Goal: Task Accomplishment & Management: Use online tool/utility

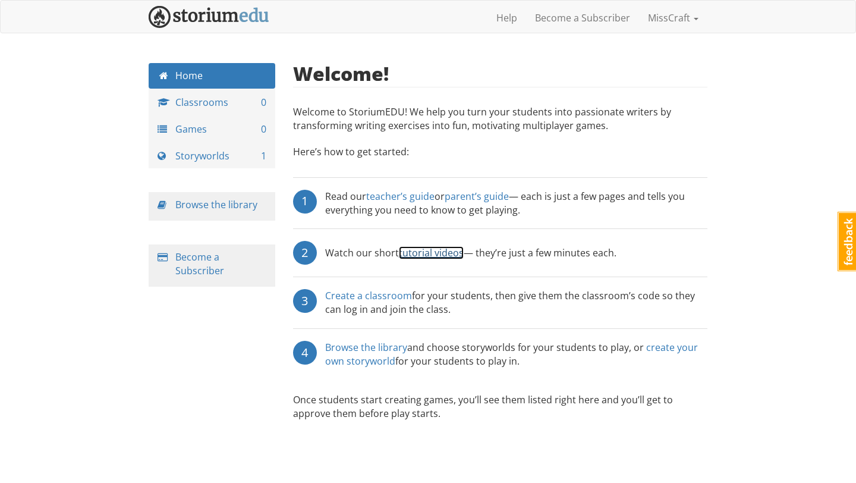
click at [424, 255] on link "tutorial videos" at bounding box center [431, 252] width 65 height 13
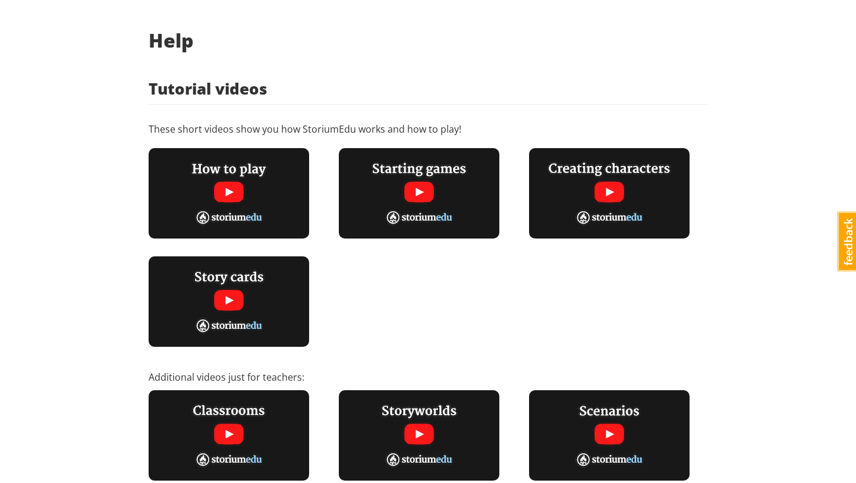
scroll to position [47, 0]
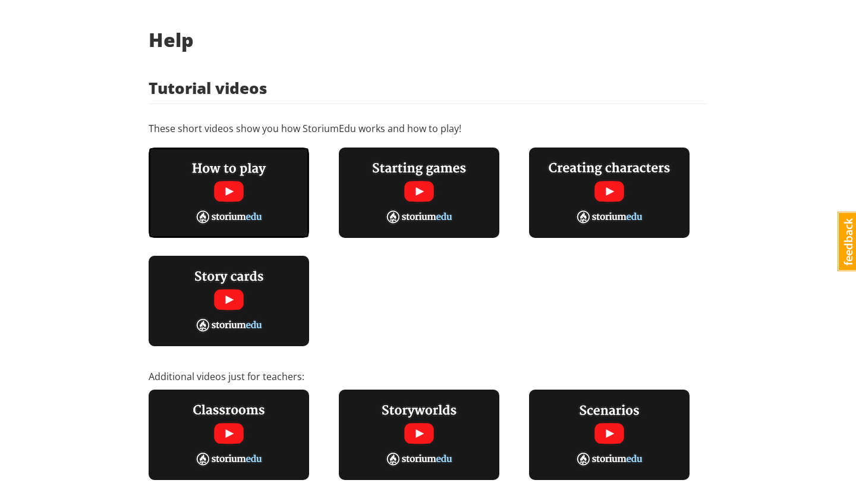
click at [234, 197] on img at bounding box center [229, 192] width 160 height 90
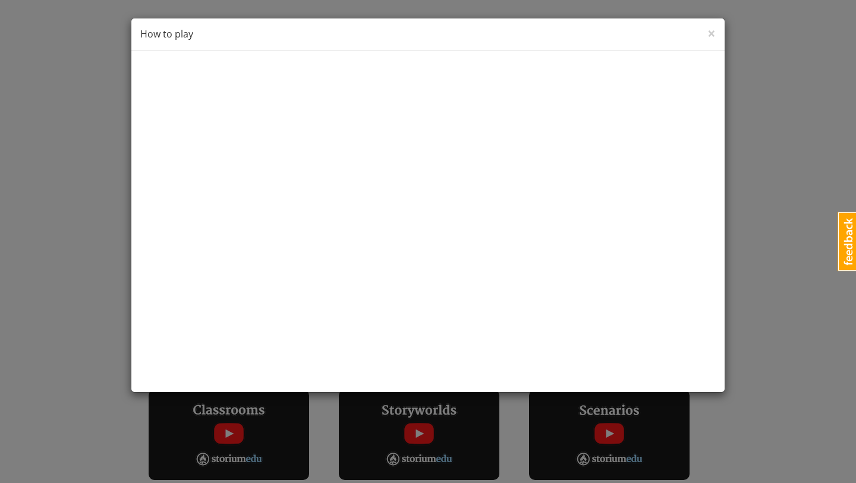
click at [716, 34] on div "× Close How to play" at bounding box center [427, 34] width 593 height 32
click at [710, 33] on span "×" at bounding box center [711, 33] width 8 height 20
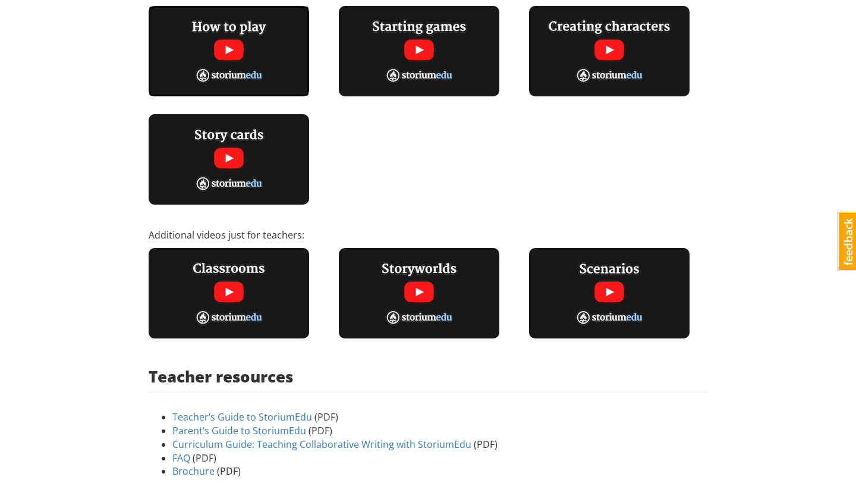
scroll to position [0, 0]
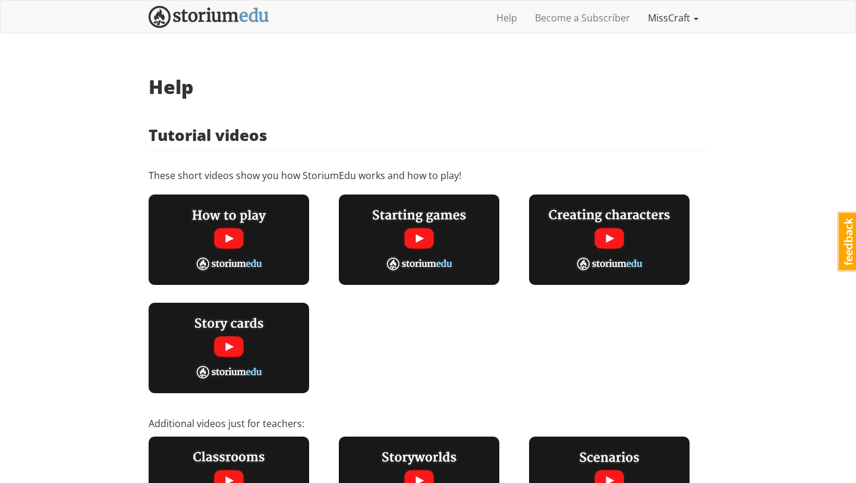
click at [666, 27] on link "MissCraft" at bounding box center [673, 18] width 68 height 30
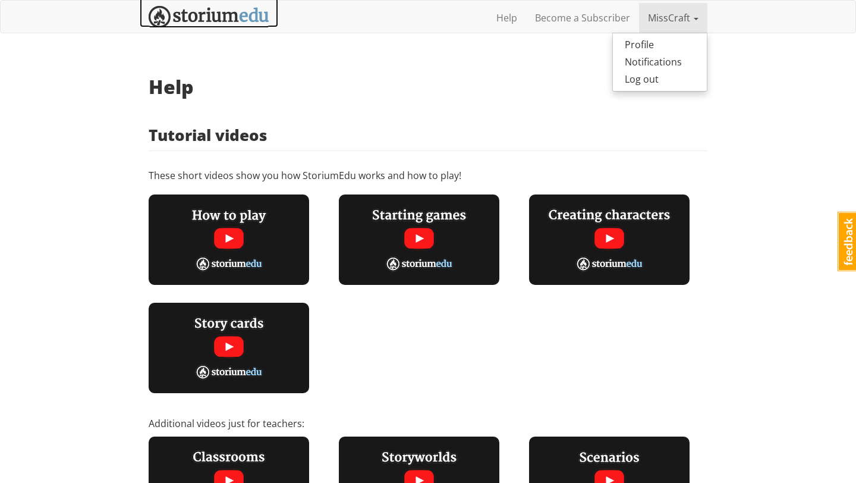
click at [228, 20] on img at bounding box center [209, 17] width 121 height 22
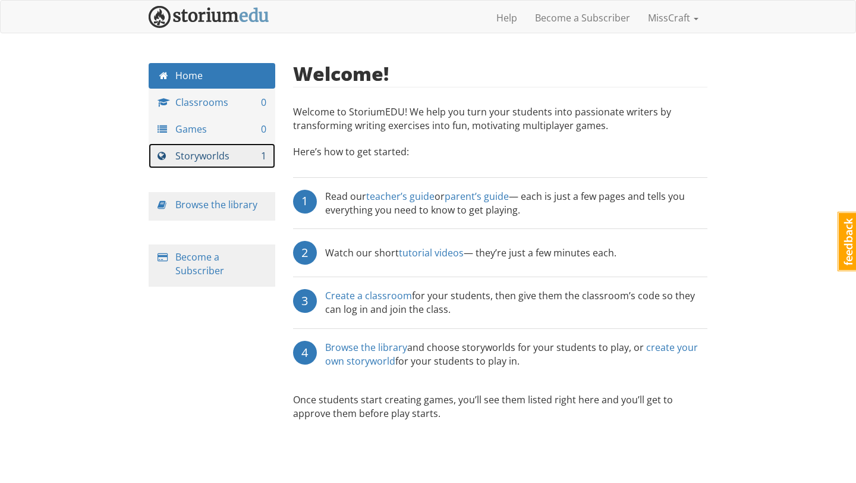
click at [220, 155] on link "Storyworlds 1" at bounding box center [212, 156] width 127 height 26
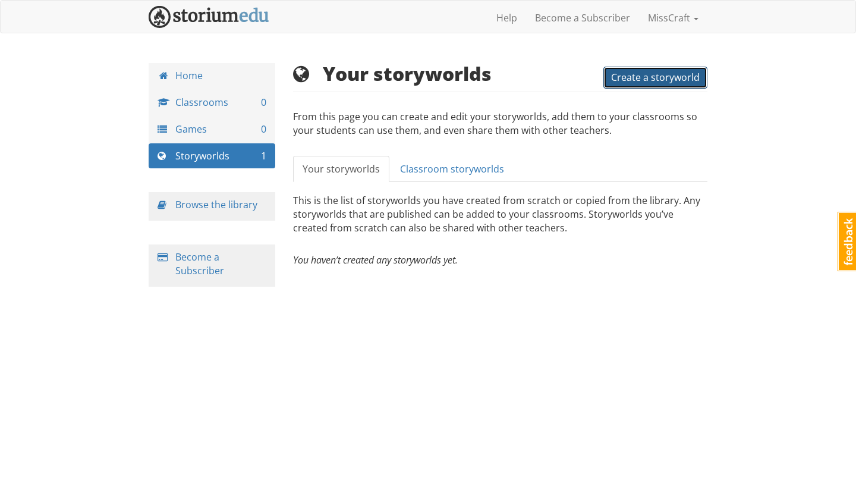
click at [650, 84] on button "Create a storyworld" at bounding box center [655, 78] width 104 height 22
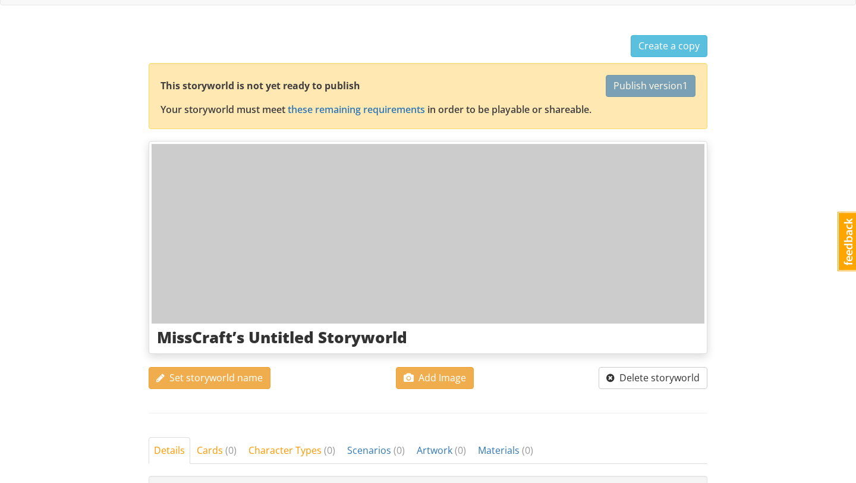
scroll to position [30, 0]
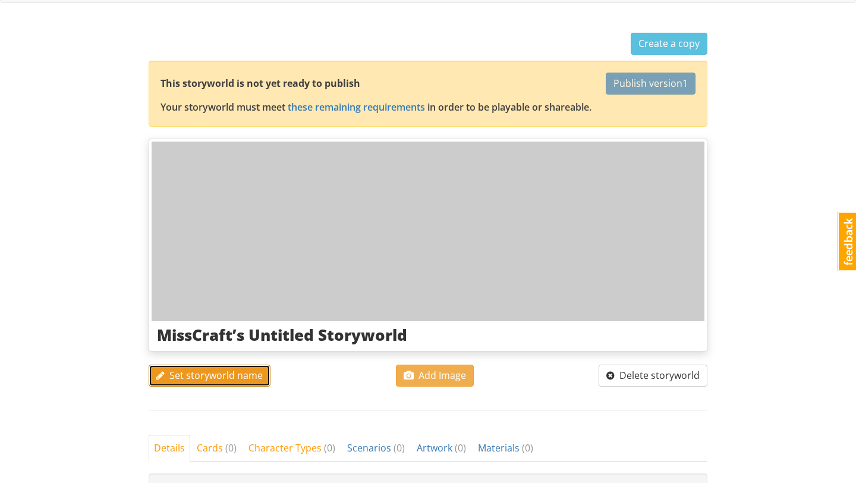
click at [231, 383] on button "Set storyworld name" at bounding box center [210, 375] width 122 height 22
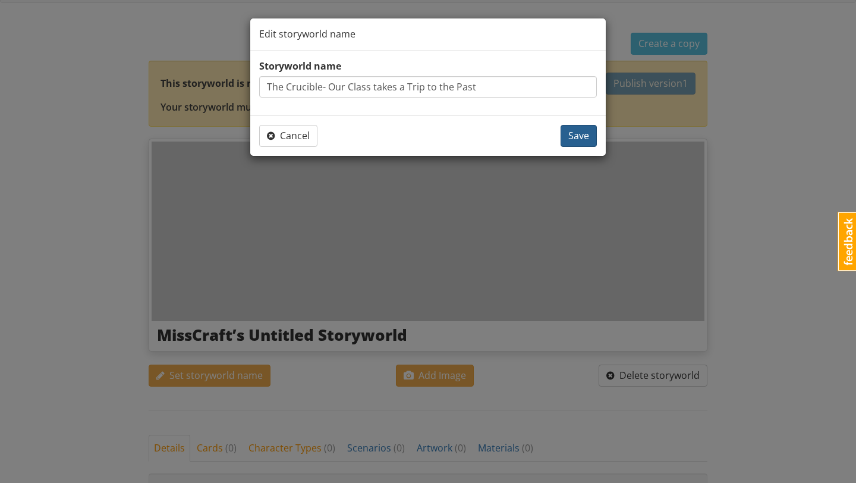
type input "The Crucible- Our Class takes a Trip to the Past"
click at [587, 136] on span "Save" at bounding box center [578, 135] width 21 height 13
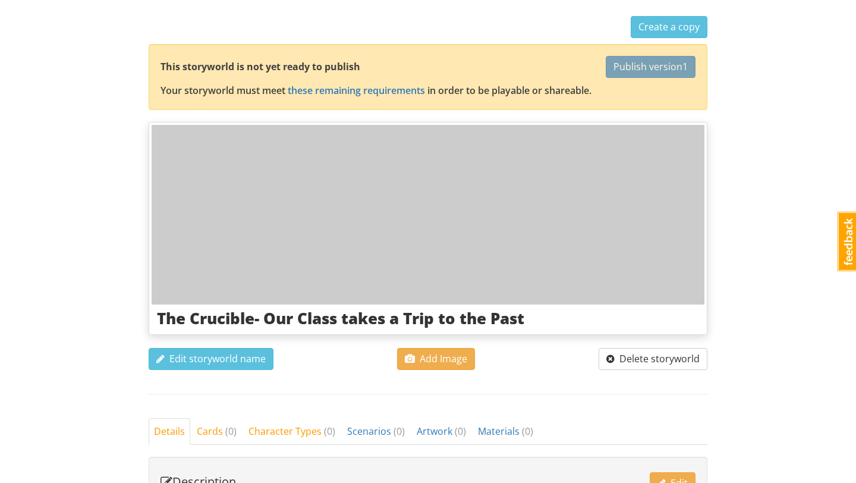
scroll to position [55, 0]
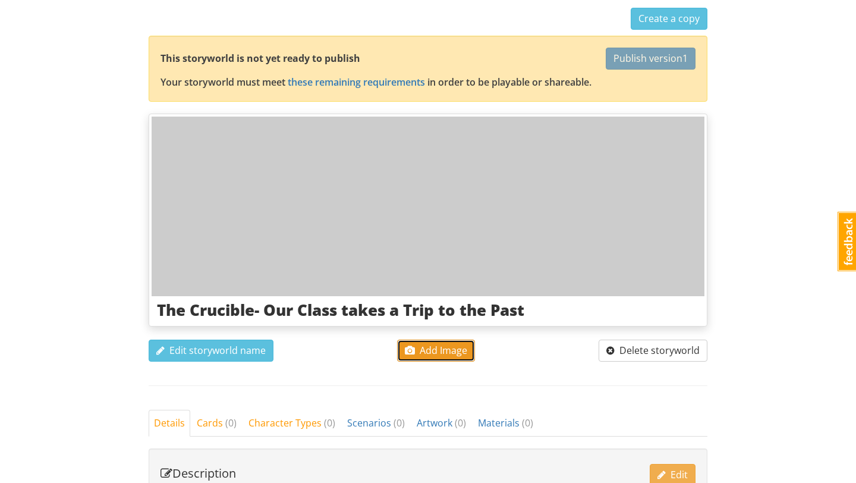
click at [453, 352] on span "Add Image" at bounding box center [436, 350] width 62 height 13
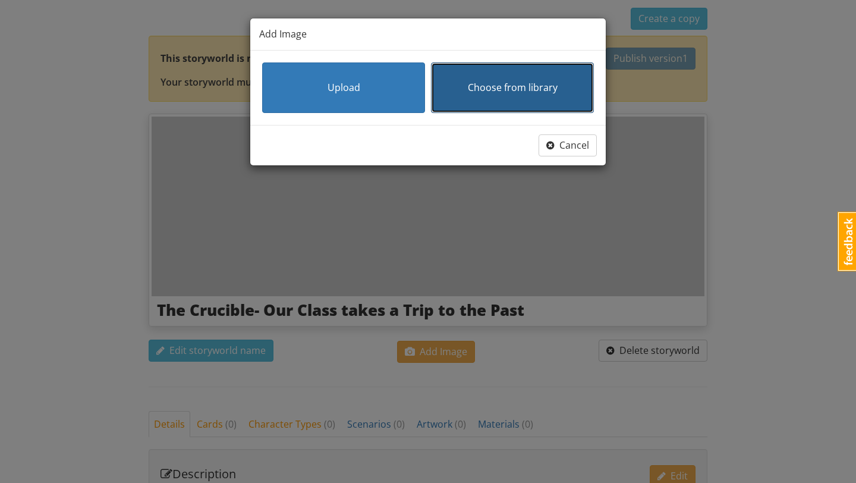
click at [510, 99] on button "Choose from library" at bounding box center [512, 87] width 163 height 51
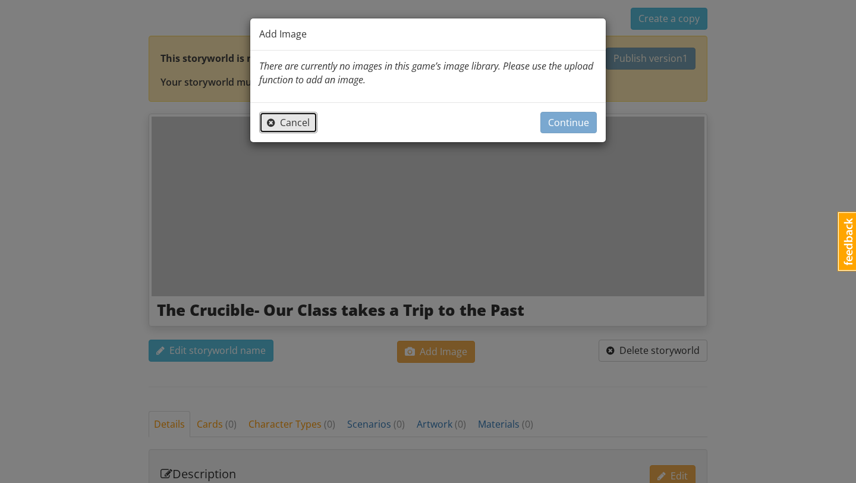
click at [270, 124] on span "button" at bounding box center [271, 123] width 8 height 10
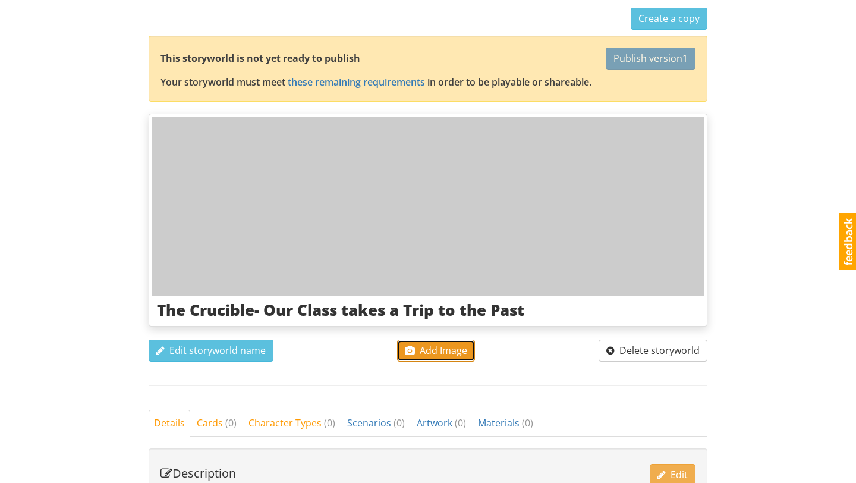
click at [415, 348] on span "Add Image" at bounding box center [436, 350] width 62 height 13
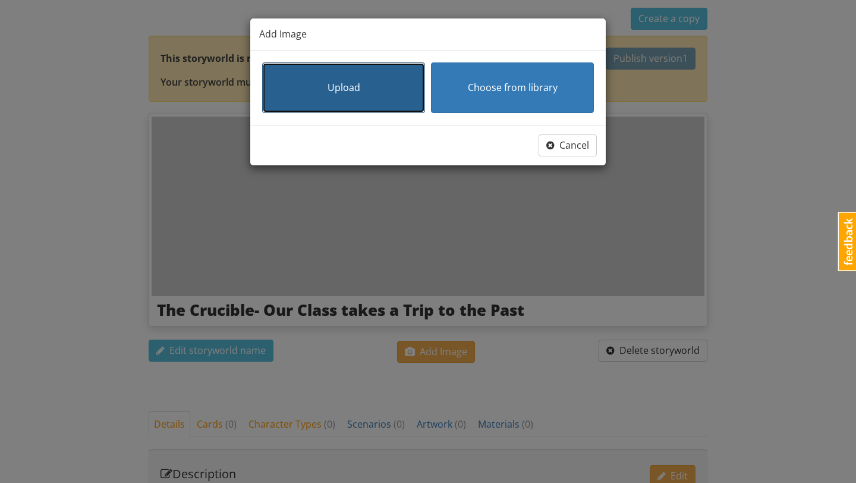
click at [368, 75] on button "Upload" at bounding box center [343, 87] width 163 height 51
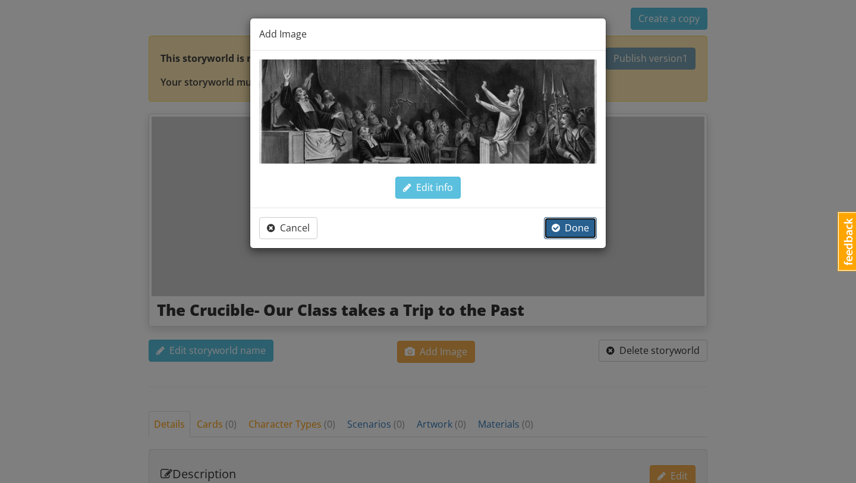
click at [593, 238] on button "Done" at bounding box center [570, 228] width 53 height 22
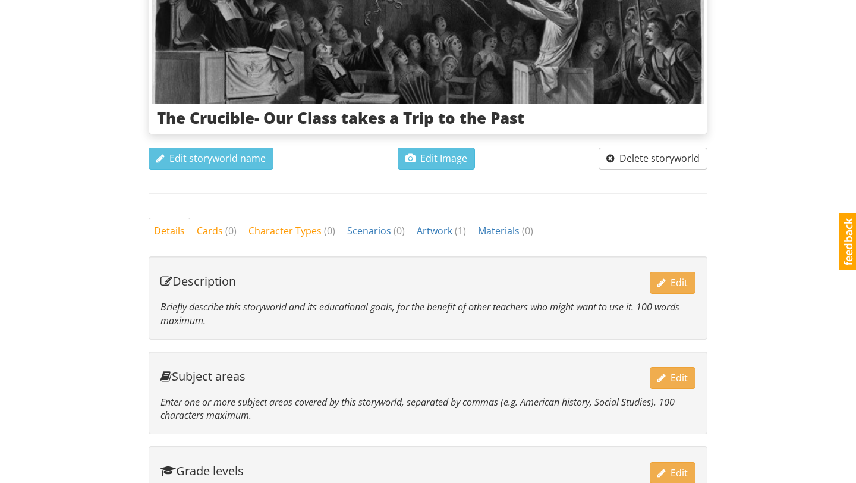
scroll to position [238, 0]
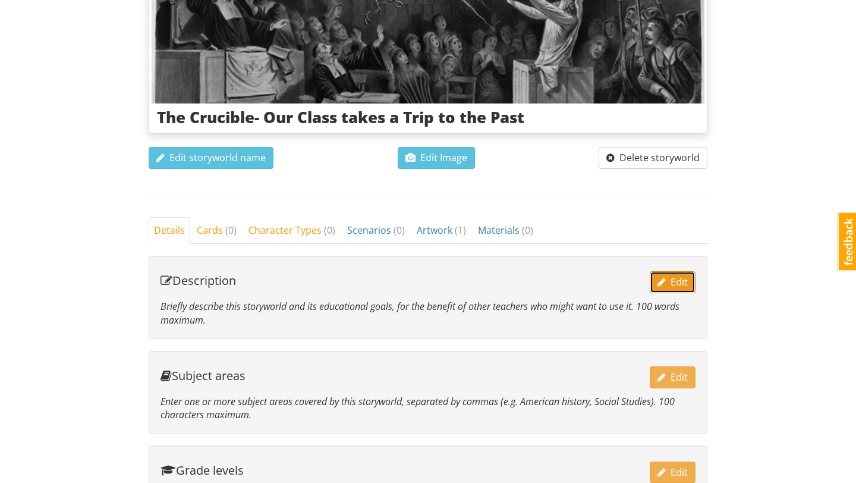
click at [659, 279] on span "button" at bounding box center [661, 282] width 8 height 10
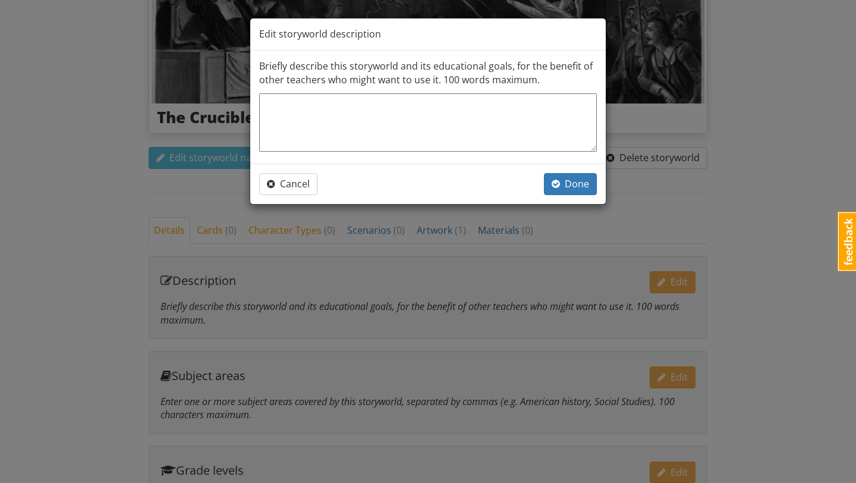
click at [449, 119] on textarea at bounding box center [428, 122] width 338 height 58
type textarea "F"
type textarea "x"
type textarea "Fo"
type textarea "x"
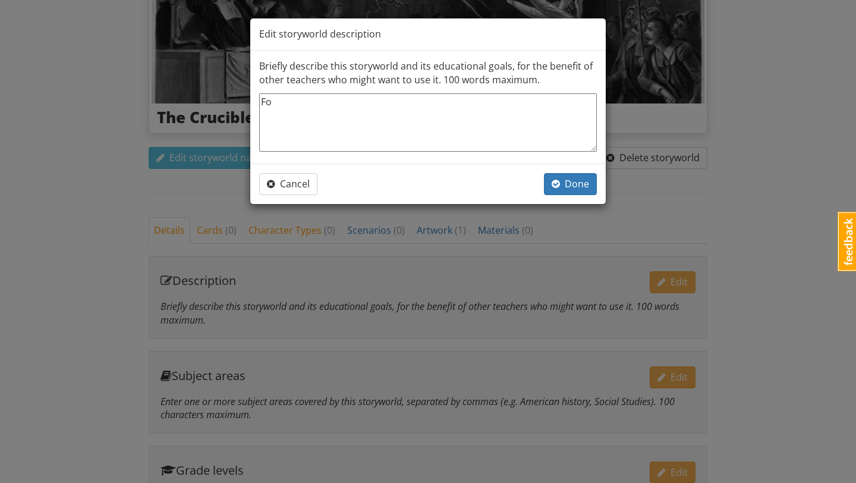
type textarea "For"
type textarea "x"
type textarea "For"
type textarea "x"
type textarea "For T"
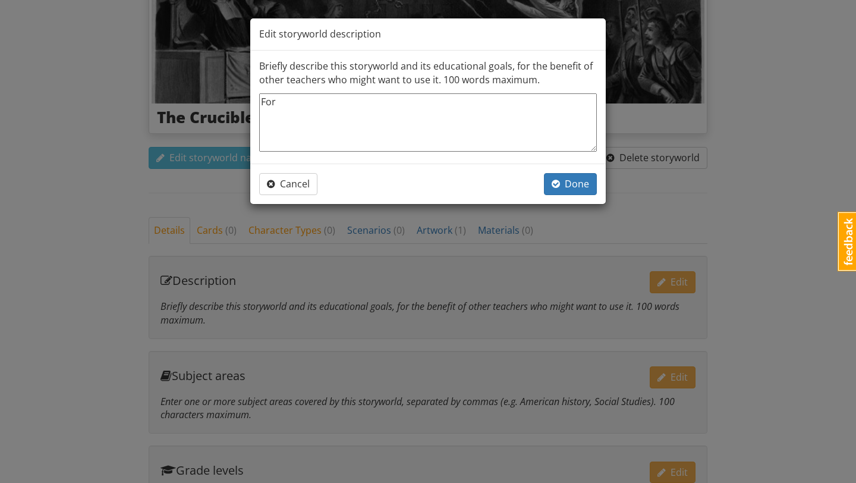
type textarea "x"
type textarea "For Th"
type textarea "x"
type textarea "For The"
type textarea "x"
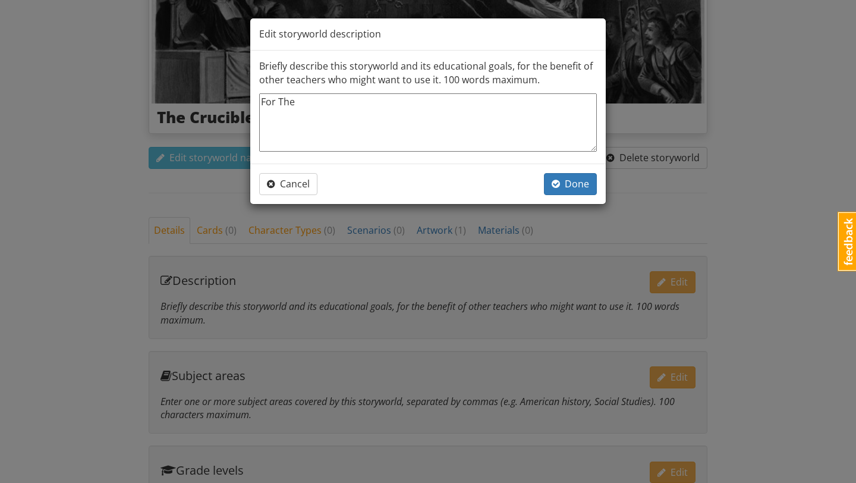
type textarea "For The"
type textarea "x"
type textarea "For The C"
type textarea "x"
type textarea "For The Cr"
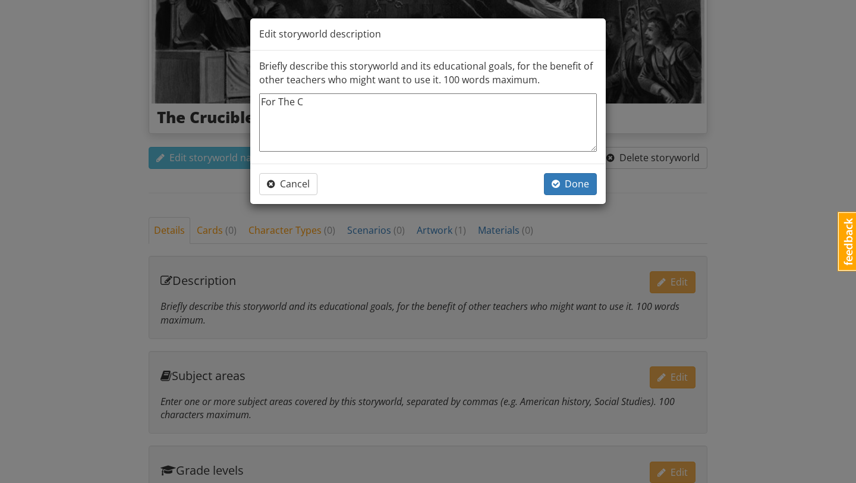
type textarea "x"
type textarea "For The Cru"
type textarea "x"
type textarea "For The Cruc"
type textarea "x"
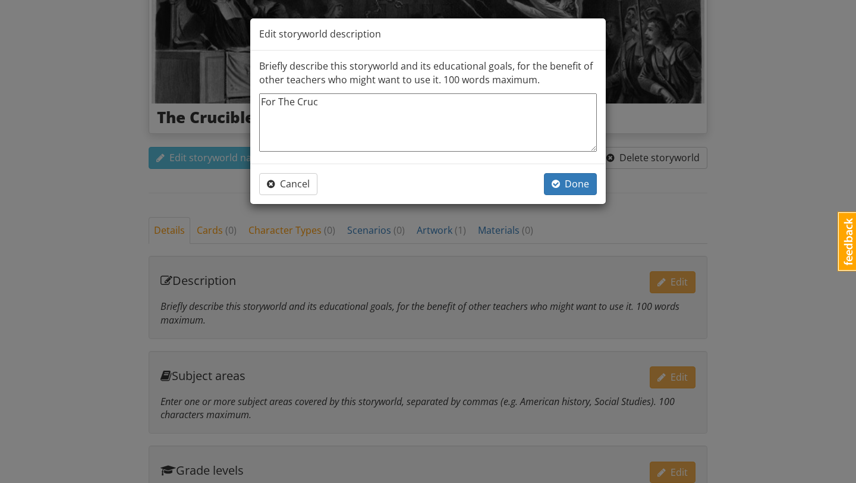
type textarea "For The Cruci"
type textarea "x"
type textarea "For The Crucib"
type textarea "x"
type textarea "For The Crucibl"
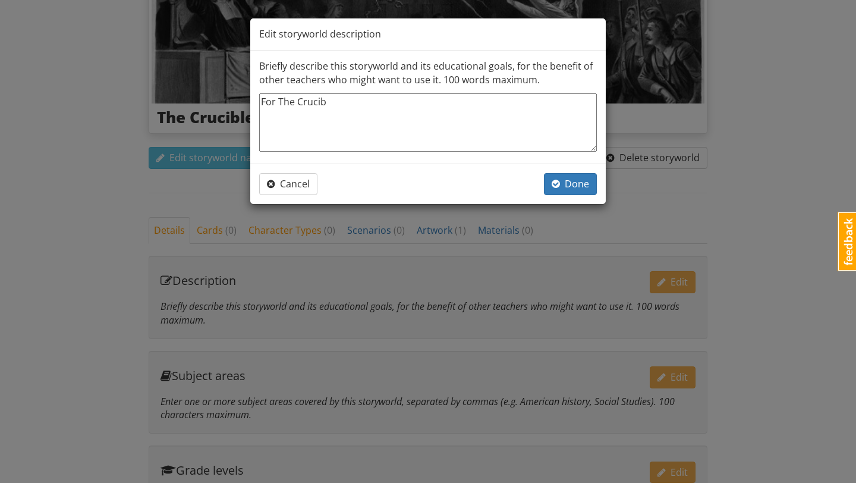
type textarea "x"
type textarea "For The Crucible"
type textarea "x"
type textarea "For The Crucible-"
type textarea "x"
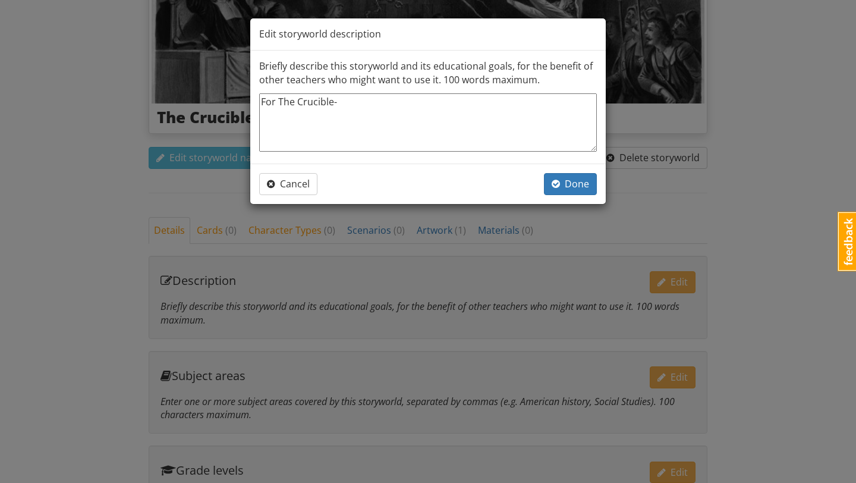
type textarea "For The Crucible-"
type textarea "x"
type textarea "For The Crucible- y"
type textarea "x"
type textarea "For The Crucible- yo"
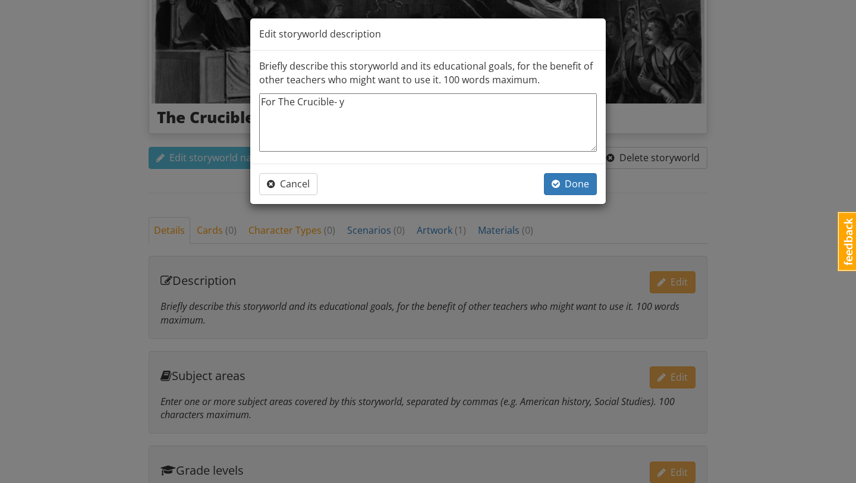
type textarea "x"
type textarea "For The Crucible- you"
type textarea "x"
type textarea "For The Crucible- your"
type textarea "x"
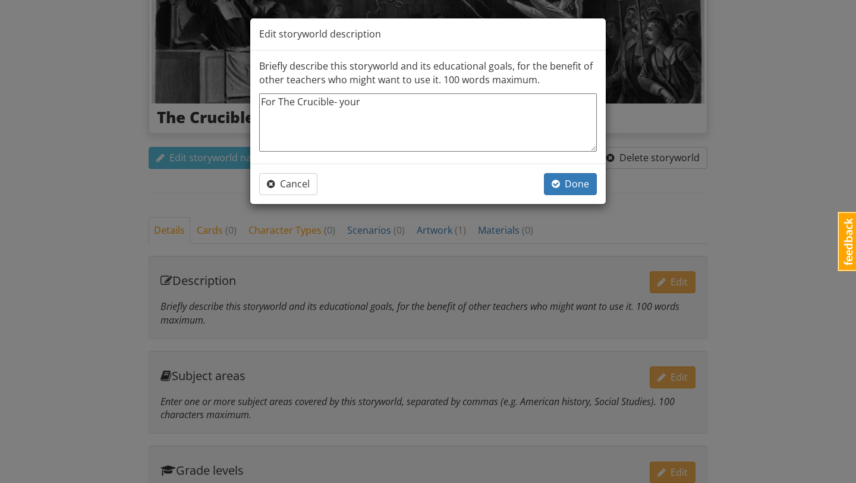
type textarea "For The Crucible- your"
type textarea "x"
type textarea "For The Crucible- your s"
type textarea "x"
type textarea "For The Crucible- your st"
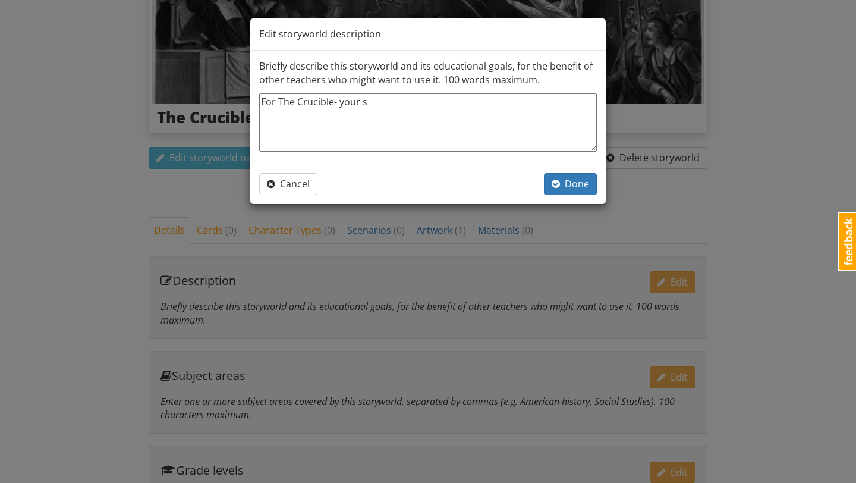
type textarea "x"
type textarea "For The Crucible- your s"
type textarea "x"
type textarea "For The Crucible- your"
type textarea "x"
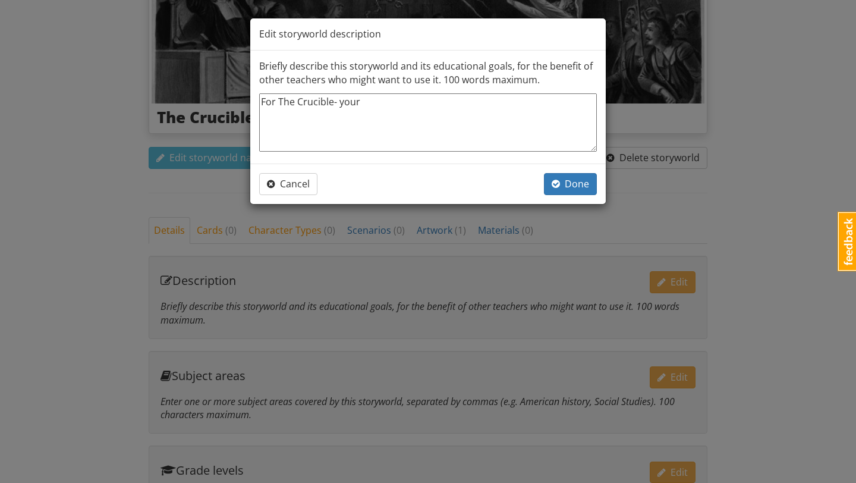
type textarea "For The Crucible- your c"
type textarea "x"
type textarea "For The Crucible- your cl"
type textarea "x"
type textarea "For The Crucible- your cla"
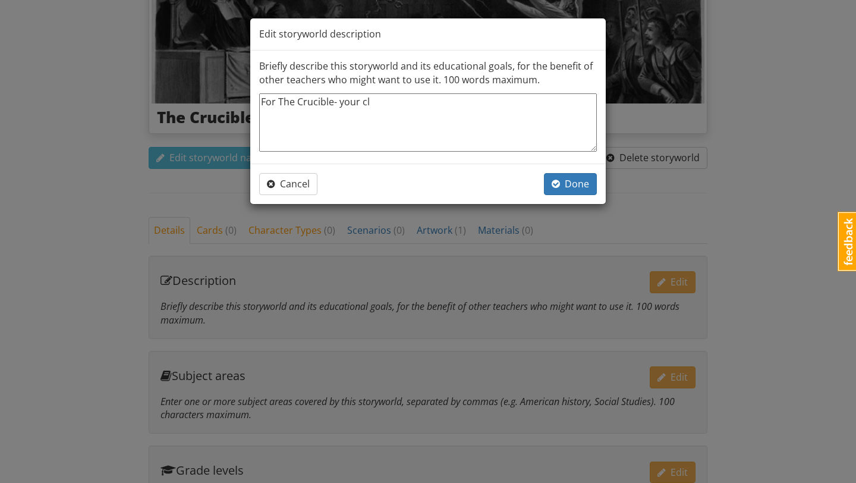
type textarea "x"
type textarea "For The Crucible- your clas"
type textarea "x"
type textarea "For The Crucible- your class"
type textarea "x"
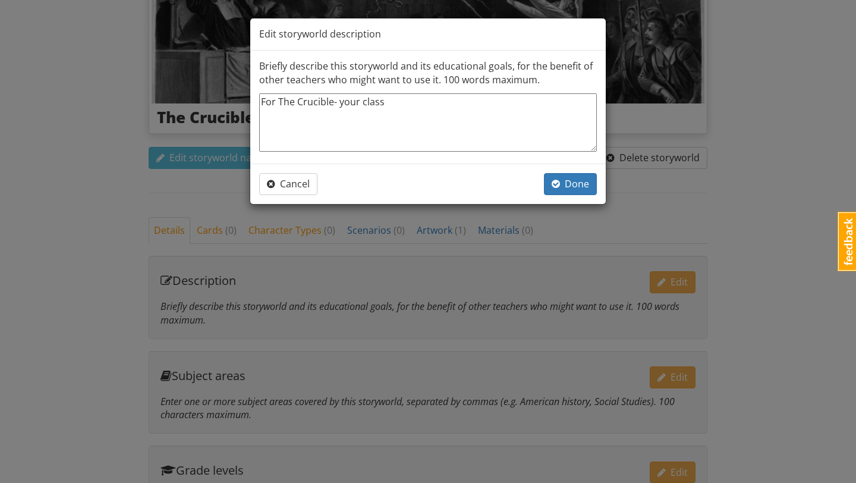
type textarea "For The Crucible- your class"
type textarea "x"
type textarea "For The Crucible- your class i"
type textarea "x"
type textarea "For The Crucible- your class is"
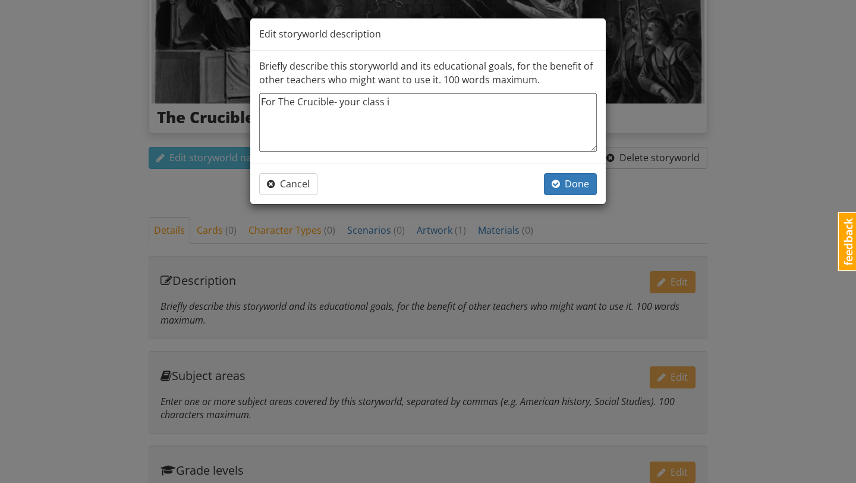
type textarea "x"
type textarea "For The Crucible- your class is"
type textarea "x"
type textarea "For The Crucible- your class is t"
type textarea "x"
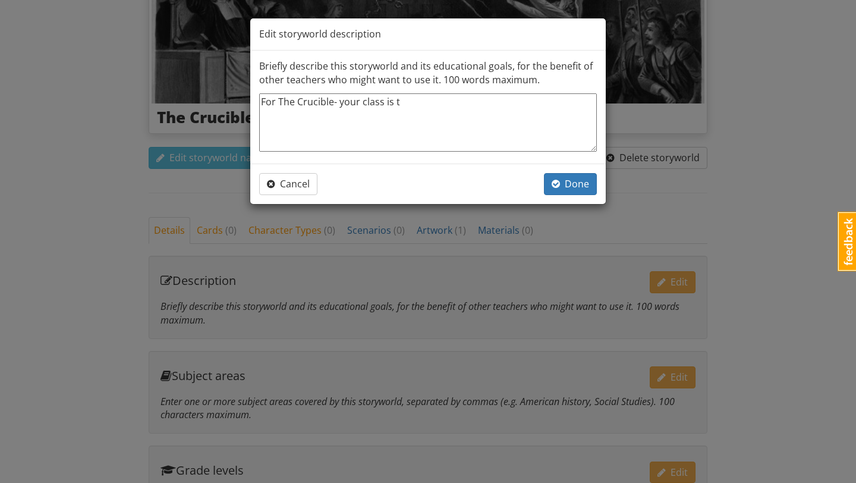
type textarea "For The Crucible- your class is th"
type textarea "x"
type textarea "For The Crucible- your class is thr"
type textarea "x"
type textarea "For The Crucible- your class is thro"
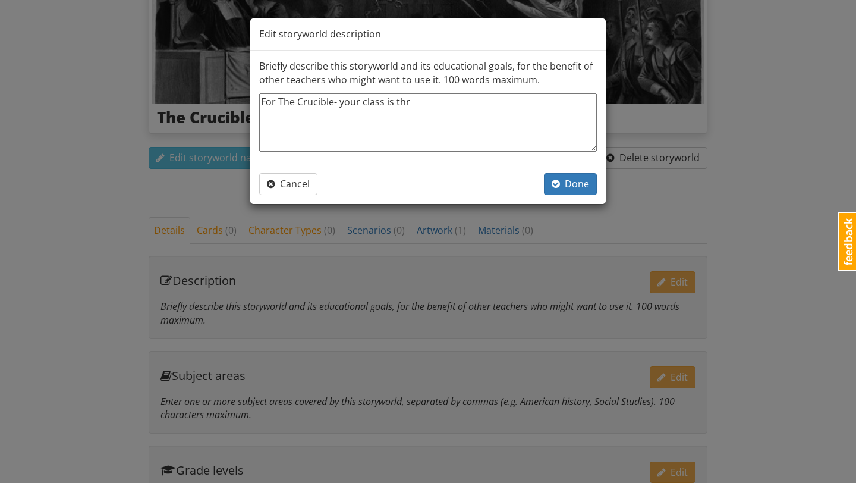
type textarea "x"
type textarea "For The Crucible- your class is throw"
type textarea "x"
type textarea "For The Crucible- your class is thrown"
type textarea "x"
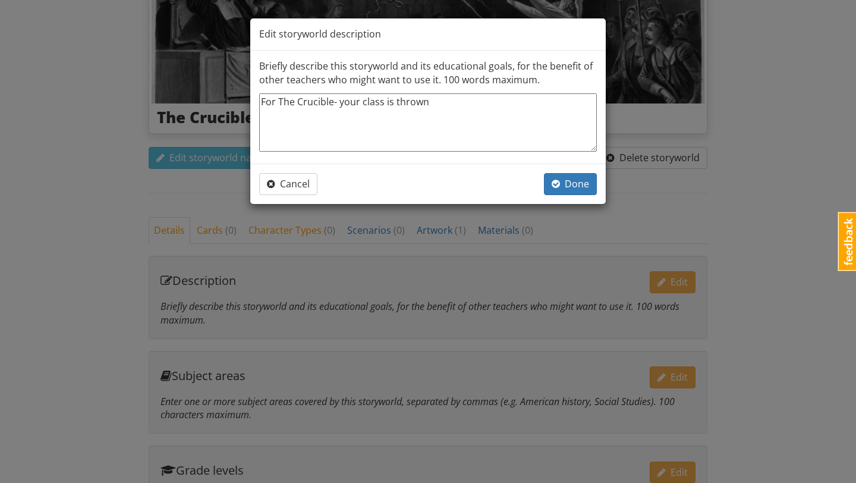
type textarea "For The Crucible- your class is thrown"
type textarea "x"
type textarea "For The Crucible- your class is thrown b"
type textarea "x"
type textarea "For The Crucible- your class is thrown ba"
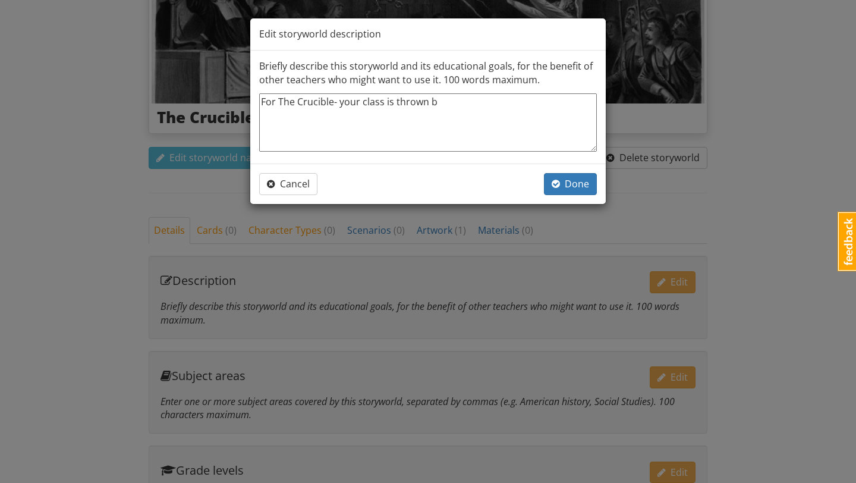
type textarea "x"
type textarea "For The Crucible- your class is thrown bac"
type textarea "x"
type textarea "For The Crucible- your class is thrown back"
type textarea "x"
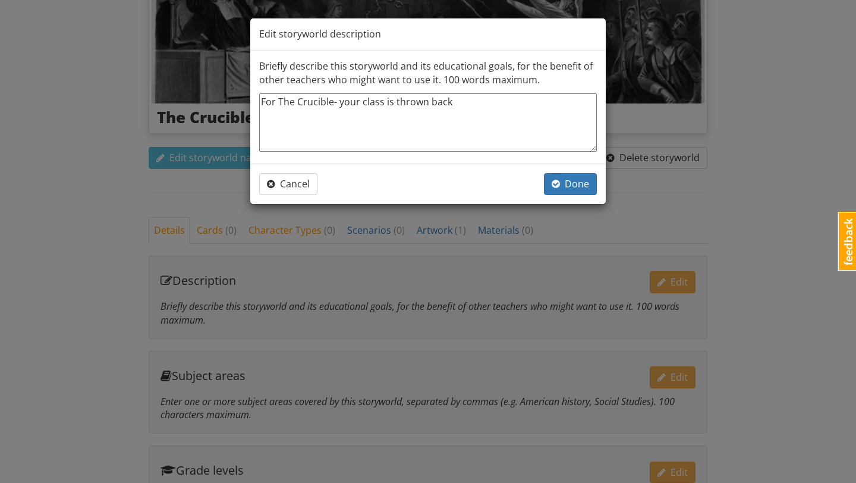
type textarea "For The Crucible- your class is thrown back"
type textarea "x"
type textarea "For The Crucible- your class is thrown back t"
type textarea "x"
type textarea "For The Crucible- your class is thrown back to"
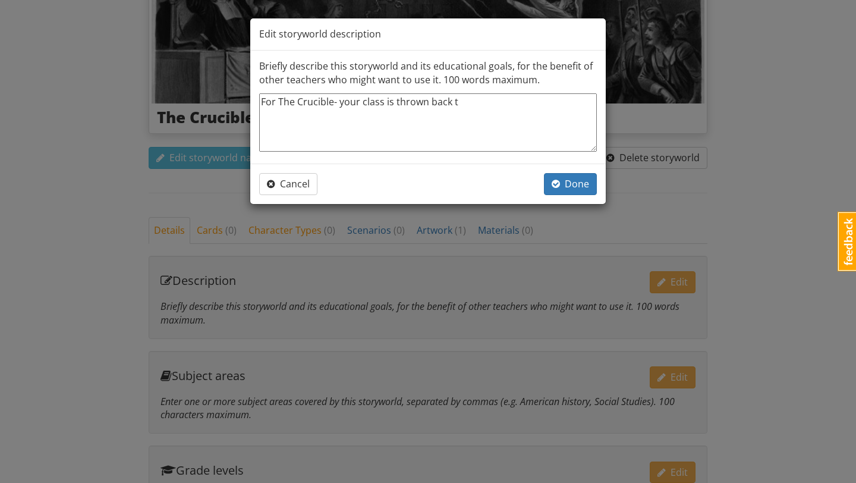
type textarea "x"
type textarea "For The Crucible- your class is thrown back to"
type textarea "x"
type textarea "For The Crucible- your class is thrown back to t"
type textarea "x"
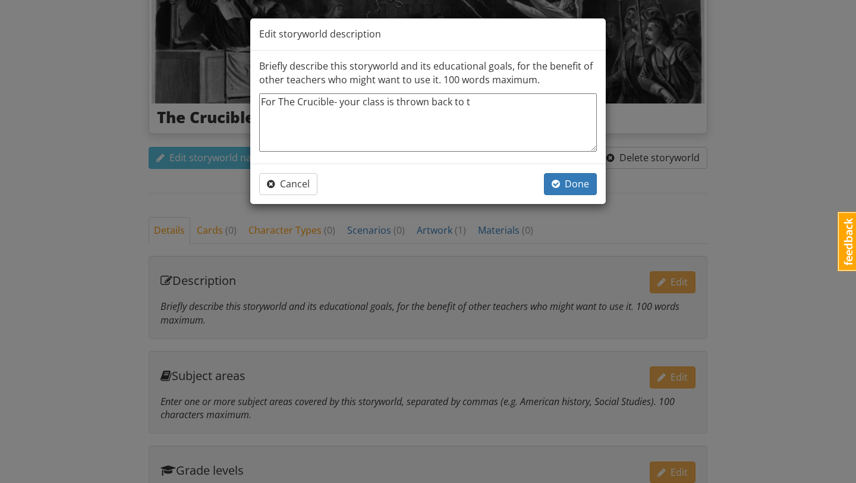
type textarea "For The Crucible- your class is thrown back to th"
type textarea "x"
type textarea "For The Crucible- your class is thrown back to the"
type textarea "x"
type textarea "For The Crucible- your class is thrown back to the"
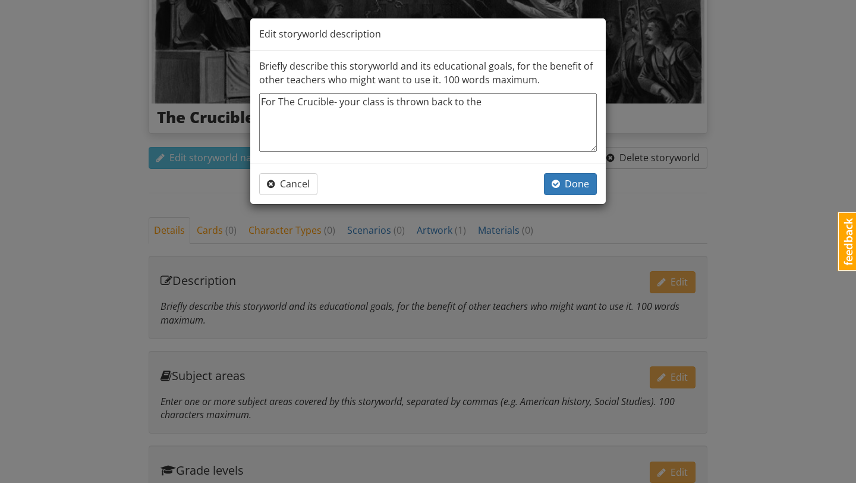
type textarea "x"
type textarea "For The Crucible- your class is thrown back to the S"
type textarea "x"
type textarea "For The Crucible- your class is thrown back to the Sa"
type textarea "x"
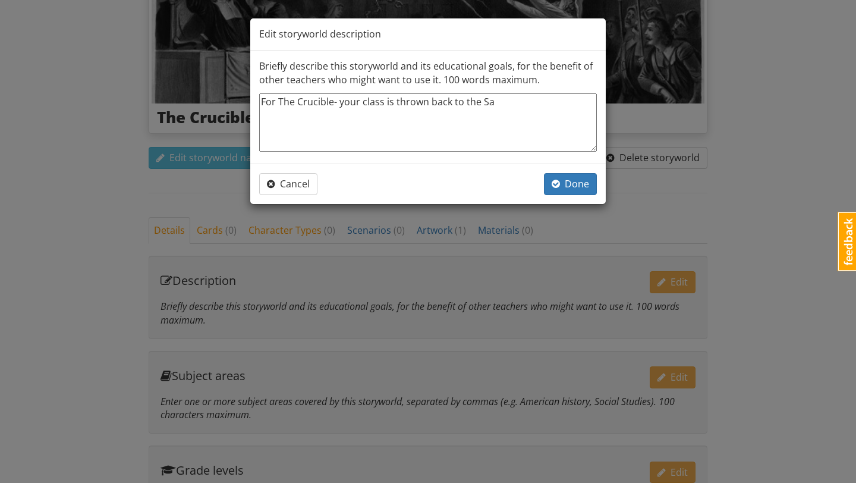
type textarea "For The Crucible- your class is thrown back to the Sal"
type textarea "x"
type textarea "For The Crucible- your class is thrown back to the Sale"
type textarea "x"
type textarea "For The Crucible- your class is thrown back to the Salem"
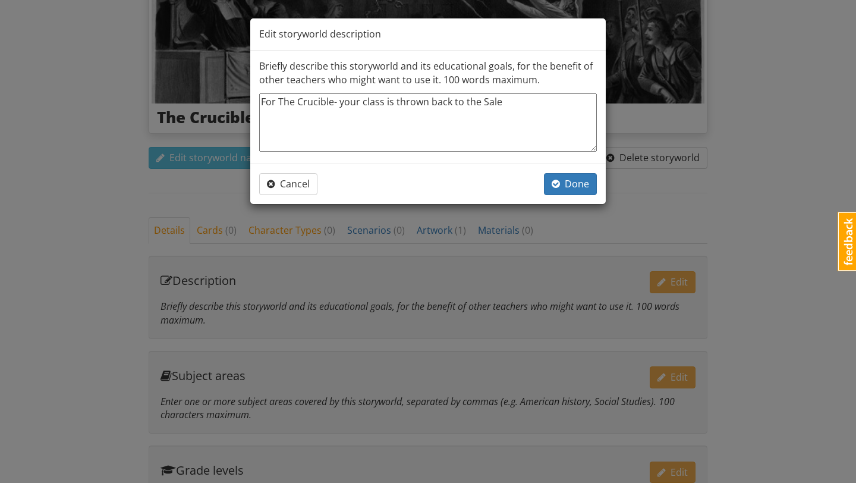
type textarea "x"
type textarea "For The Crucible- your class is thrown back to the Salem"
type textarea "x"
type textarea "For The Crucible- your class is thrown back to the Salem W"
type textarea "x"
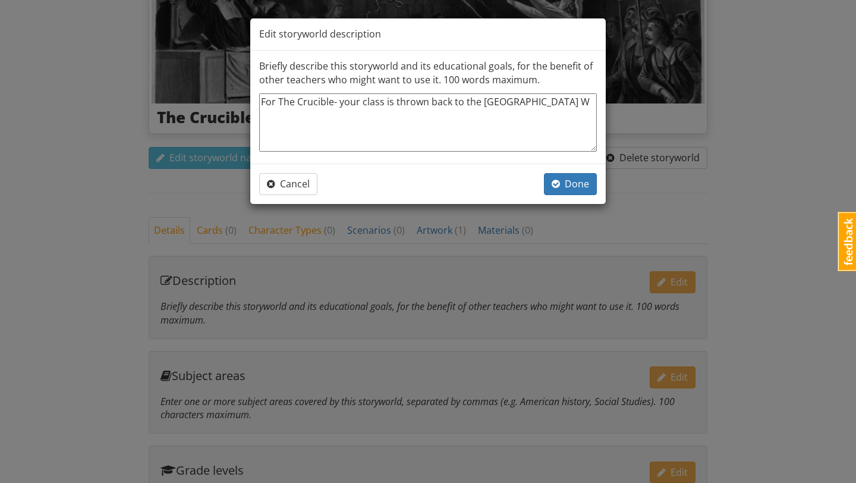
type textarea "For The Crucible- your class is thrown back to the Salem Wi"
type textarea "x"
type textarea "For The Crucible- your class is thrown back to the Salem Wit"
type textarea "x"
type textarea "For The Crucible- your class is thrown back to the Salem Witc"
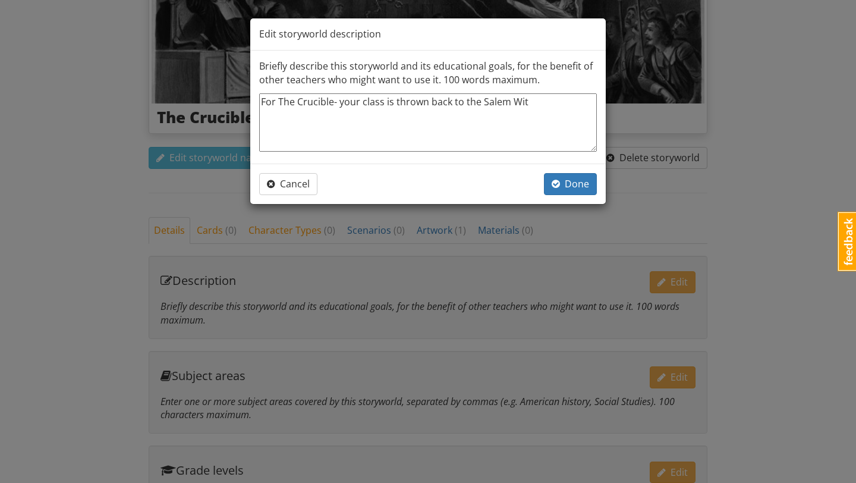
type textarea "x"
type textarea "For The Crucible- your class is thrown back to the Salem Witch"
type textarea "x"
type textarea "For The Crucible- your class is thrown back to the Salem Witch"
type textarea "x"
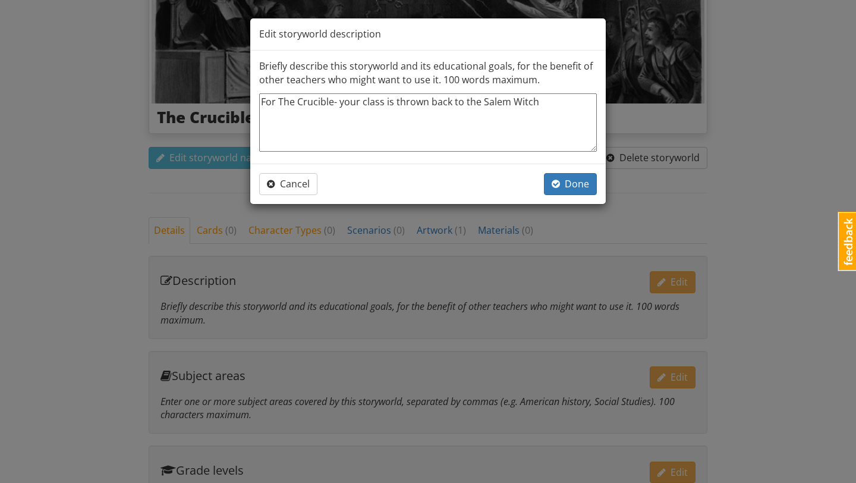
type textarea "For The Crucible- your class is thrown back to the Salem Witch T"
type textarea "x"
type textarea "For The Crucible- your class is thrown back to the Salem Witch Tr"
type textarea "x"
type textarea "For The Crucible- your class is thrown back to the Salem Witch Tri"
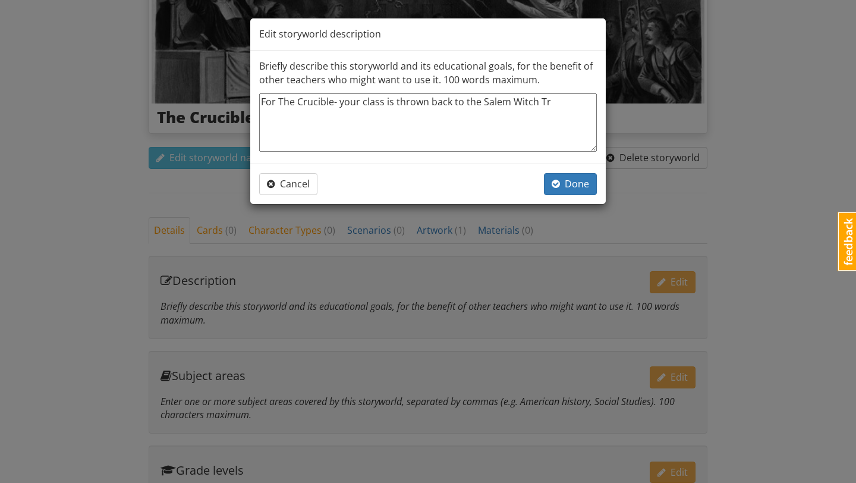
type textarea "x"
type textarea "For The Crucible- your class is thrown back to the Salem Witch Tria"
type textarea "x"
type textarea "For The Crucible- your class is thrown back to the Salem Witch Trial"
type textarea "x"
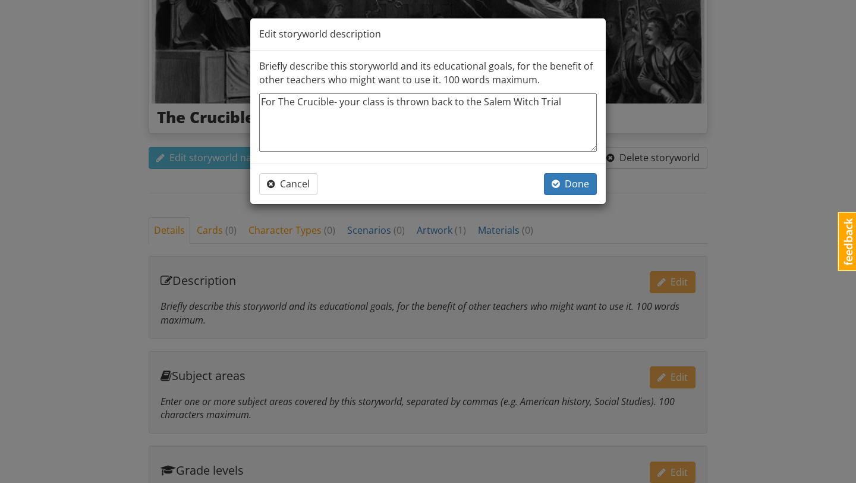
type textarea "For The Crucible- your class is thrown back to the Salem Witch Trials"
type textarea "x"
type textarea "For The Crucible- your class is thrown back to the Salem Witch Trials."
type textarea "x"
type textarea "For The Crucible- your class is thrown back to the Salem Witch Trials."
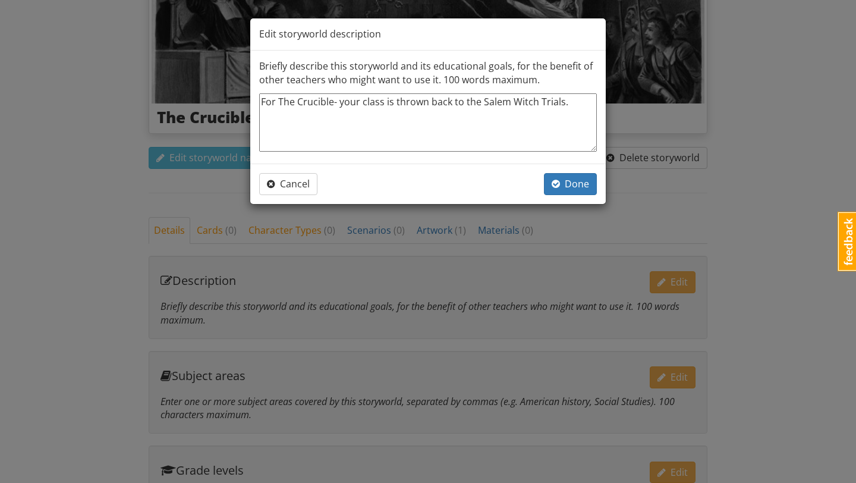
type textarea "x"
type textarea "For The Crucible- your class is thrown back to the Salem Witch Trials. T"
type textarea "x"
type textarea "For The Crucible- your class is thrown back to the Salem Witch Trials. Th"
type textarea "x"
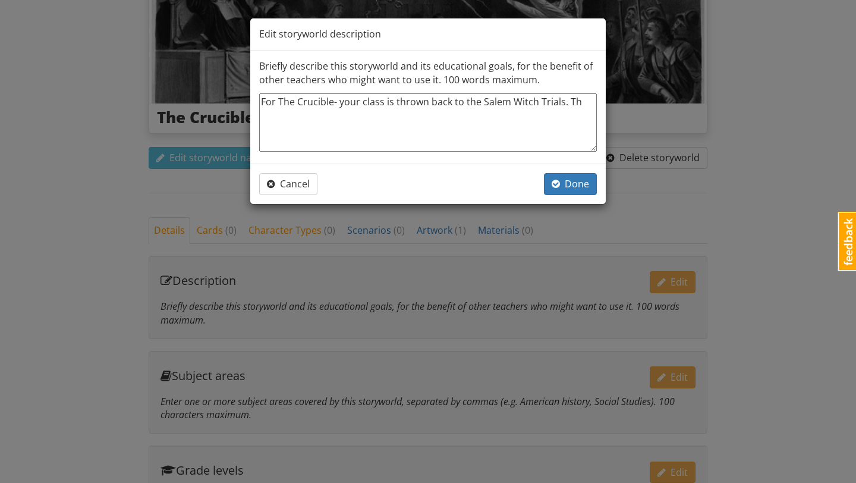
type textarea "For The Crucible- your class is thrown back to the Salem Witch Trials. Thi"
type textarea "x"
type textarea "For The Crucible- your class is thrown back to the Salem Witch Trials. This"
type textarea "x"
type textarea "For The Crucible- your class is thrown back to the Salem Witch Trials. This"
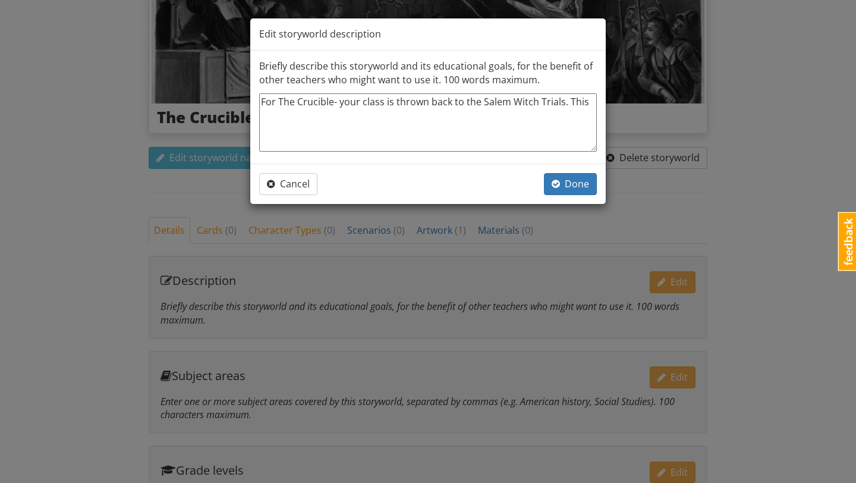
type textarea "x"
type textarea "For The Crucible- your class is thrown back to the Salem Witch Trials. This i"
type textarea "x"
type textarea "For The Crucible- your class is thrown back to the Salem Witch Trials. This is"
type textarea "x"
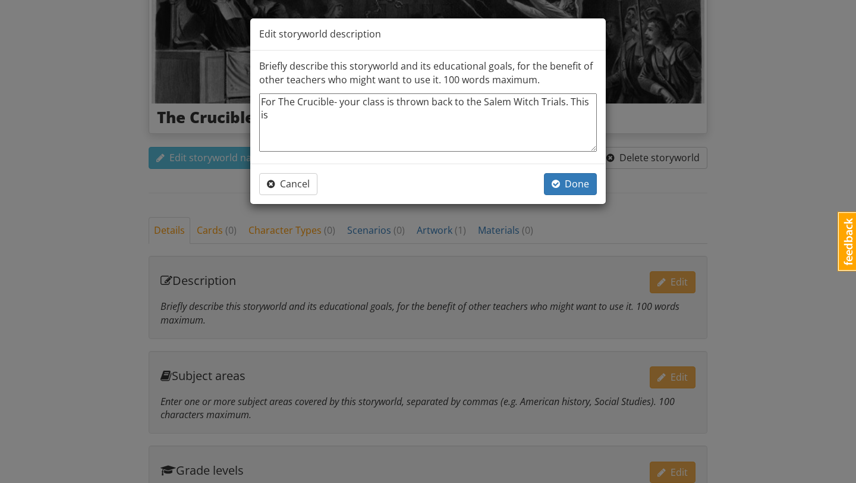
type textarea "For The Crucible- your class is thrown back to the Salem Witch Trials. This is"
type textarea "x"
type textarea "For The Crucible- your class is thrown back to the Salem Witch Trials. This is t"
type textarea "x"
type textarea "For The Crucible- your class is thrown back to the Salem Witch Trials. This is …"
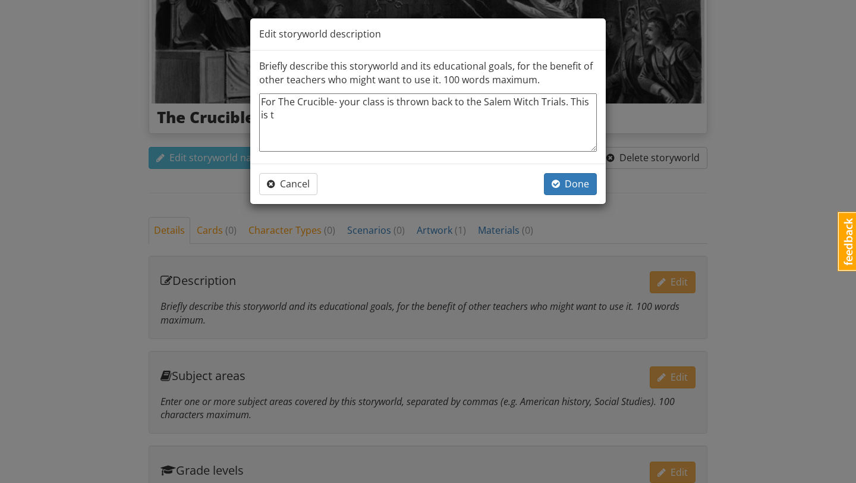
type textarea "x"
type textarea "For The Crucible- your class is thrown back to the Salem Witch Trials. This is …"
type textarea "x"
type textarea "For The Crucible- your class is thrown back to the Salem Witch Trials. This is …"
type textarea "x"
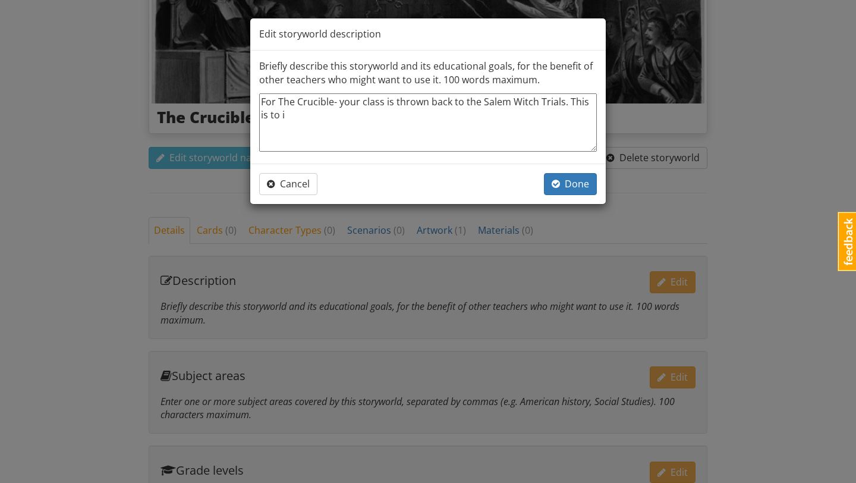
type textarea "For The Crucible- your class is thrown back to the Salem Witch Trials. This is …"
type textarea "x"
type textarea "For The Crucible- your class is thrown back to the Salem Witch Trials. This is …"
type textarea "x"
type textarea "For The Crucible- your class is thrown back to the Salem Witch Trials. This is …"
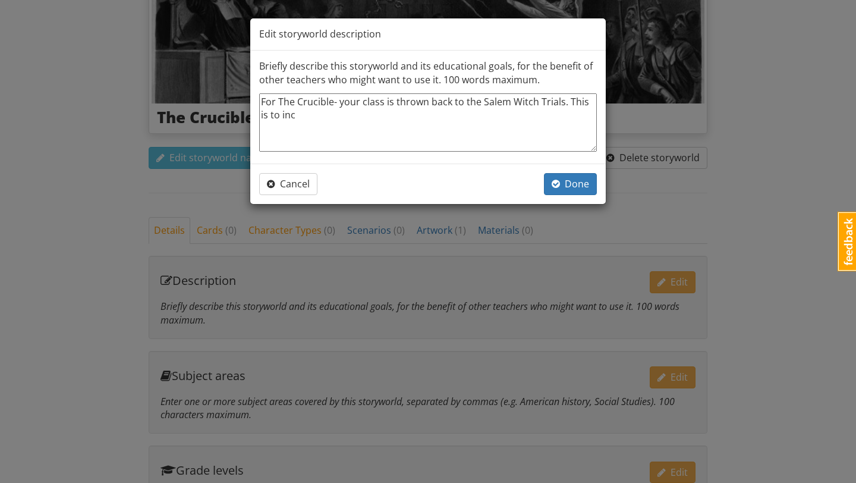
type textarea "x"
type textarea "For The Crucible- your class is thrown back to the Salem Witch Trials. This is …"
type textarea "x"
type textarea "For The Crucible- your class is thrown back to the Salem Witch Trials. This is …"
type textarea "x"
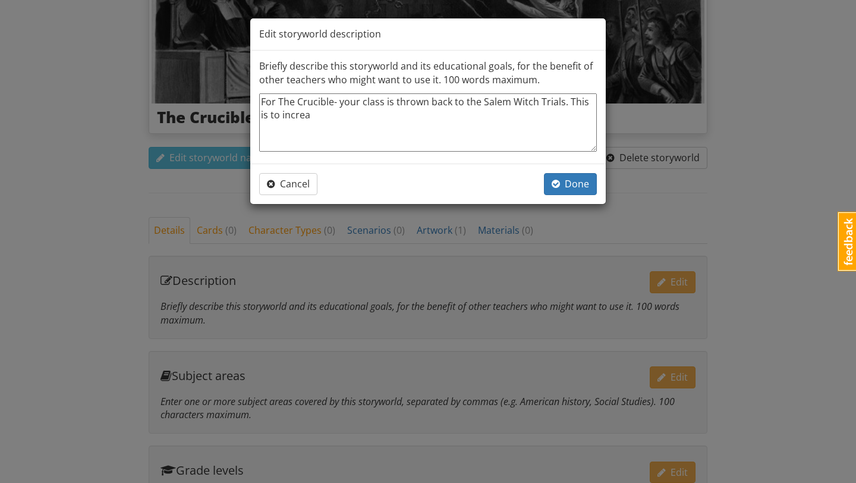
type textarea "For The Crucible- your class is thrown back to the Salem Witch Trials. This is …"
type textarea "x"
type textarea "For The Crucible- your class is thrown back to the Salem Witch Trials. This is …"
type textarea "x"
type textarea "For The Crucible- your class is thrown back to the Salem Witch Trials. This is …"
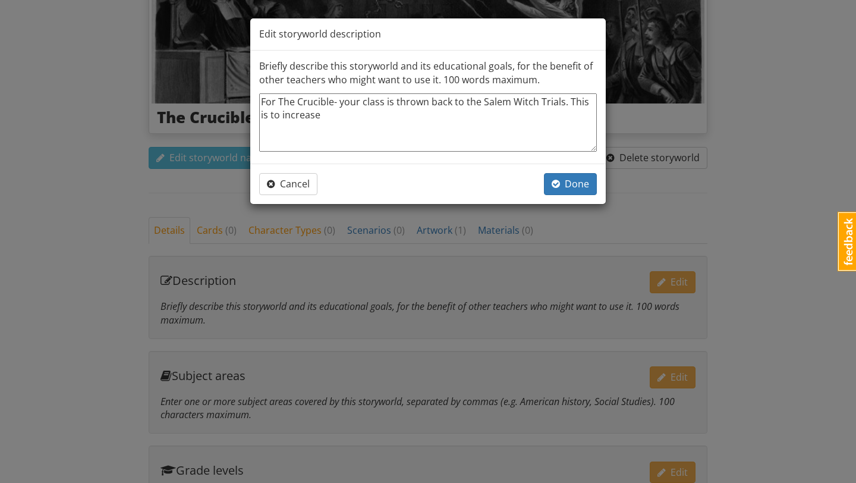
type textarea "x"
type textarea "For The Crucible- your class is thrown back to the Salem Witch Trials. This is …"
type textarea "x"
type textarea "For The Crucible- your class is thrown back to the Salem Witch Trials. This is …"
type textarea "x"
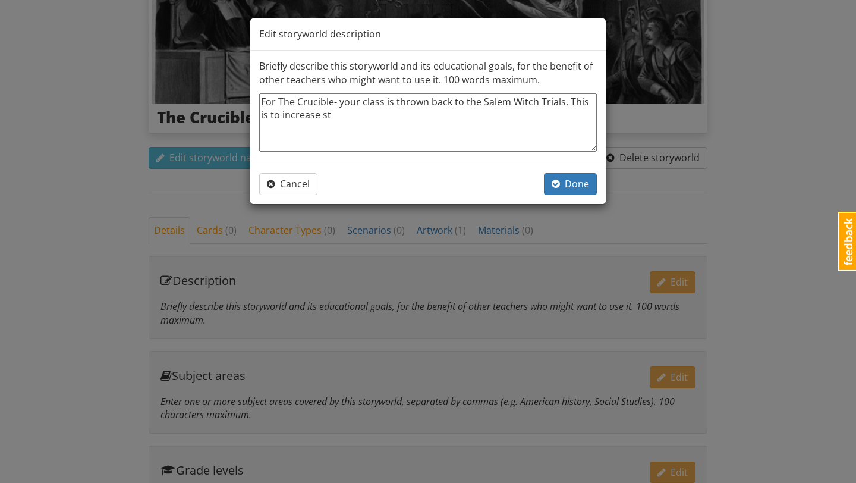
type textarea "For The Crucible- your class is thrown back to the Salem Witch Trials. This is …"
type textarea "x"
type textarea "For The Crucible- your class is thrown back to the Salem Witch Trials. This is …"
type textarea "x"
type textarea "For The Crucible- your class is thrown back to the Salem Witch Trials. This is …"
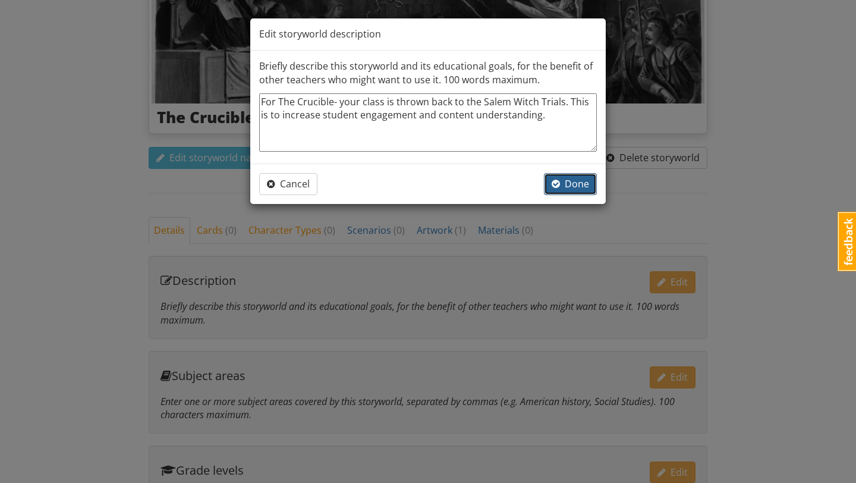
click at [571, 184] on span "Done" at bounding box center [570, 183] width 37 height 13
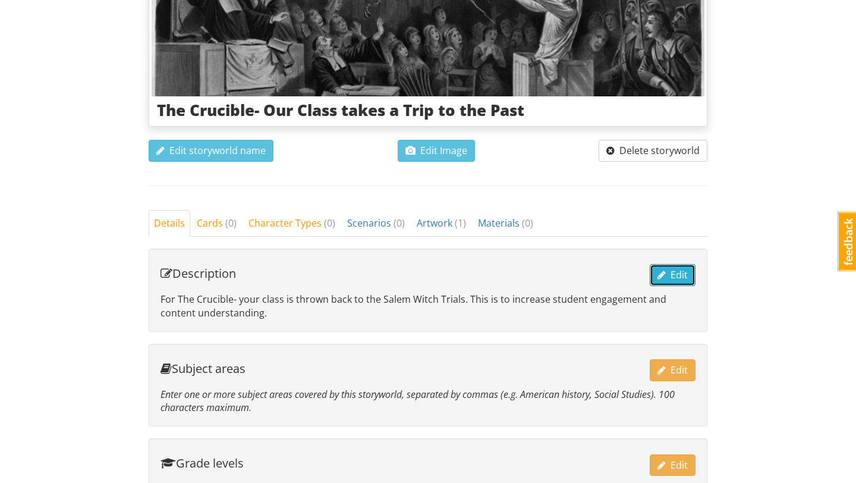
scroll to position [360, 0]
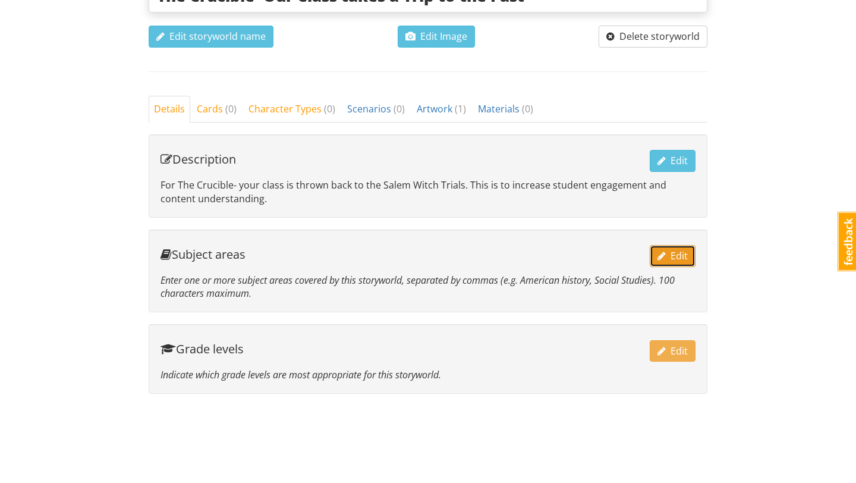
click at [672, 256] on span "Edit" at bounding box center [672, 255] width 30 height 13
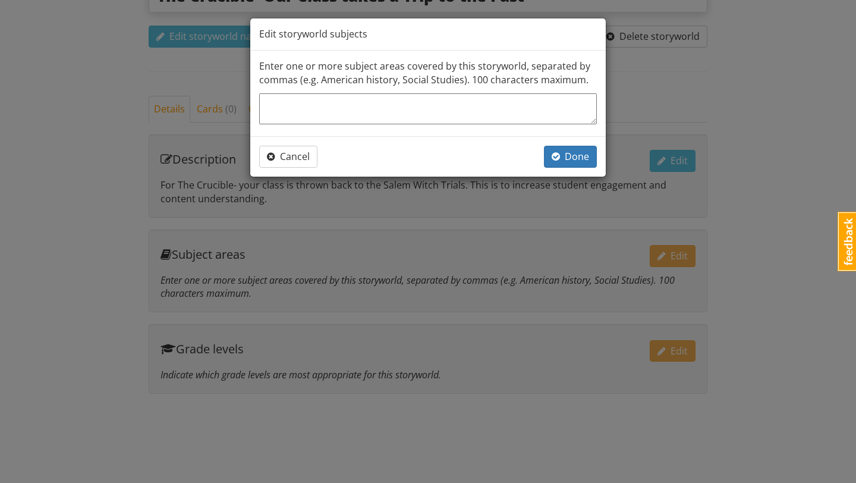
click at [481, 108] on textarea at bounding box center [428, 108] width 338 height 31
click at [578, 156] on span "Done" at bounding box center [570, 156] width 37 height 13
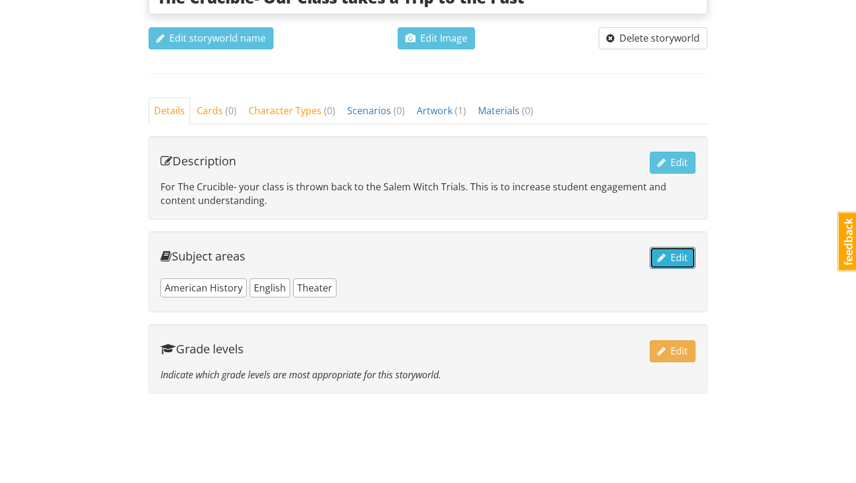
scroll to position [358, 0]
click at [667, 357] on button "Edit" at bounding box center [673, 351] width 46 height 22
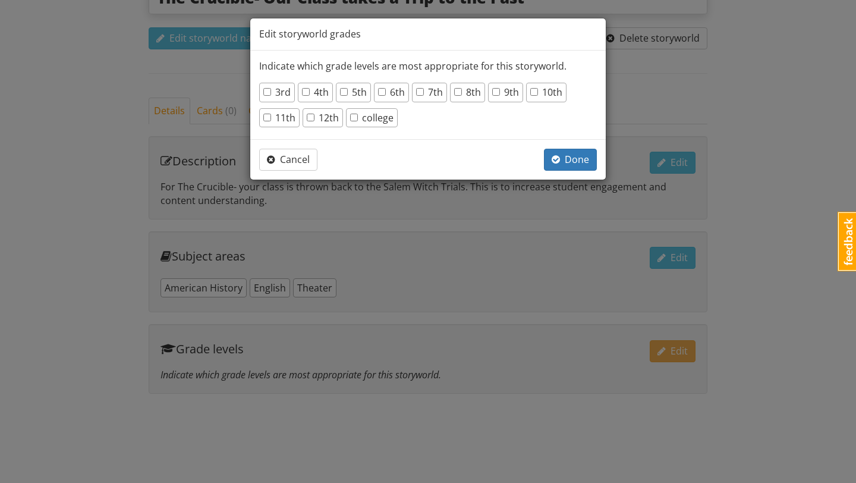
click at [540, 94] on label "10th" at bounding box center [546, 93] width 32 height 14
click at [538, 94] on input "10th" at bounding box center [534, 92] width 8 height 8
click at [273, 119] on label "11th" at bounding box center [279, 118] width 32 height 14
click at [271, 119] on input "11th" at bounding box center [267, 118] width 8 height 8
click at [315, 122] on label "12th" at bounding box center [323, 118] width 32 height 14
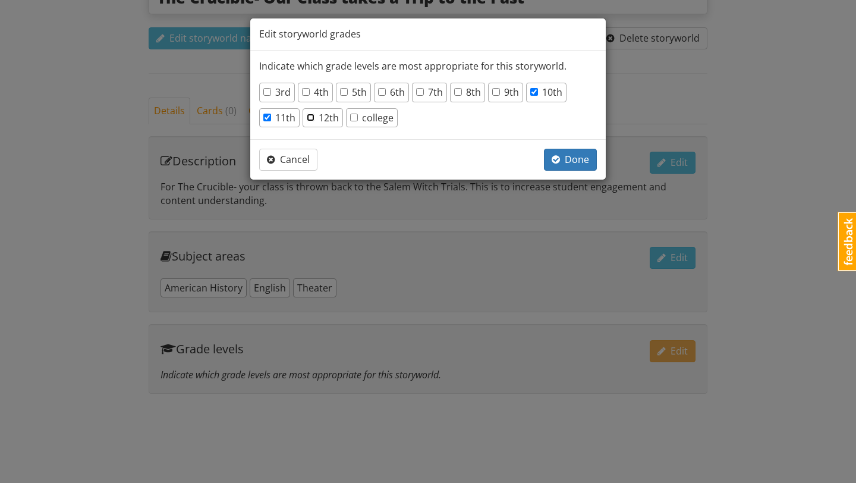
click at [314, 121] on input "12th" at bounding box center [311, 118] width 8 height 8
click at [559, 157] on span "button" at bounding box center [556, 160] width 8 height 10
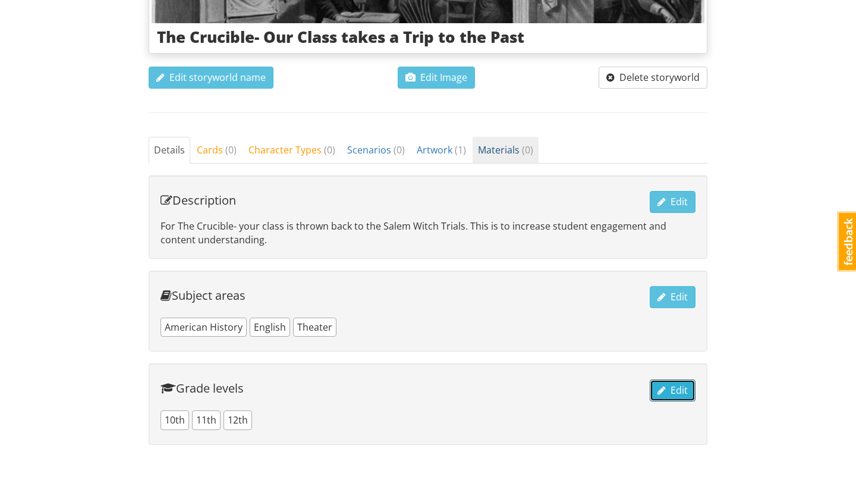
scroll to position [313, 0]
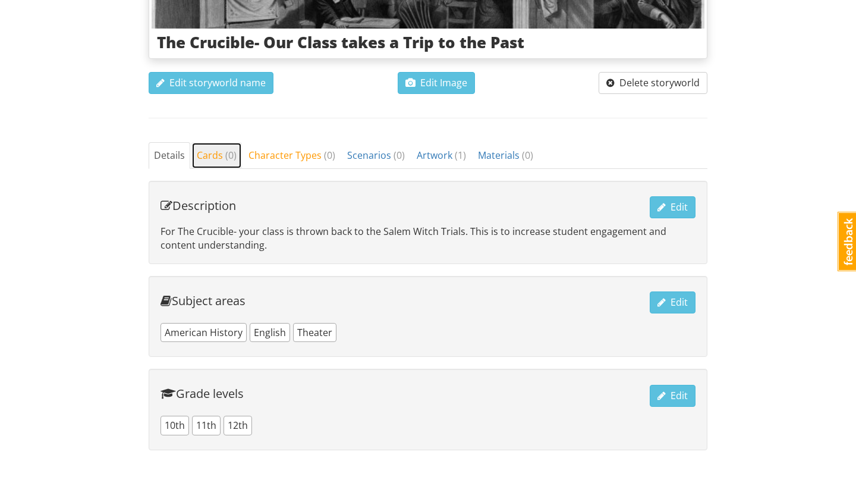
click at [210, 160] on span "Cards ( 0 )" at bounding box center [217, 155] width 40 height 13
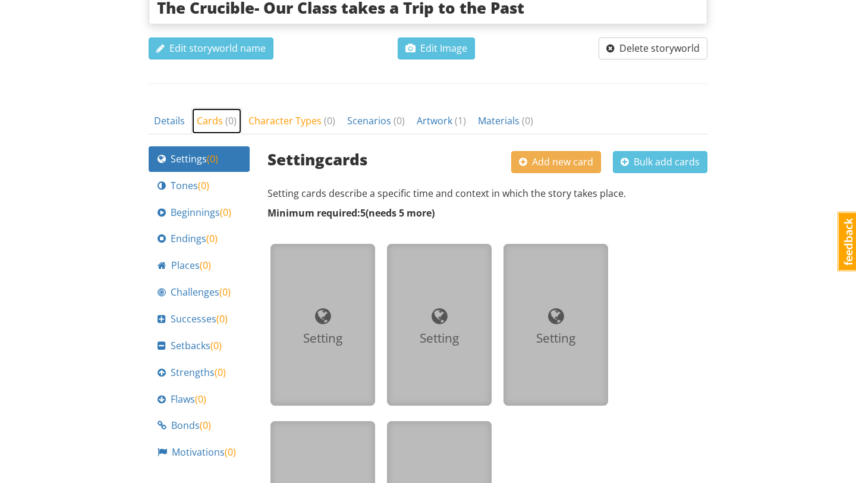
scroll to position [360, 0]
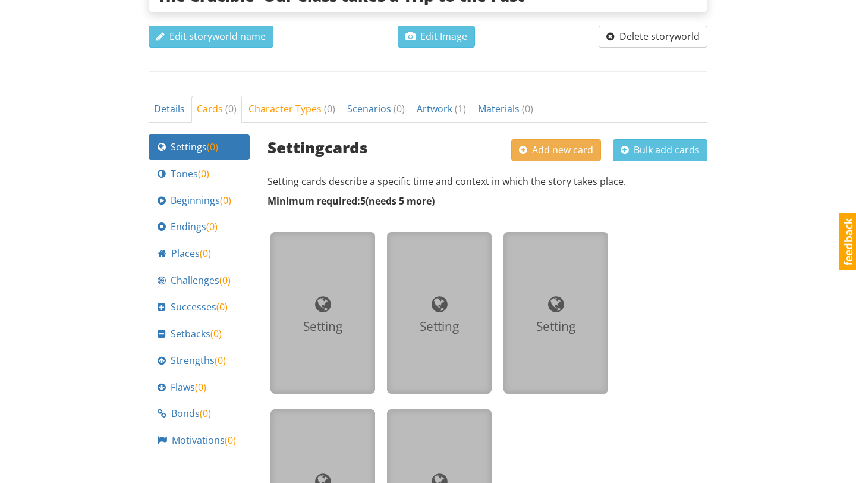
click at [339, 317] on div "Setting" at bounding box center [323, 326] width 86 height 18
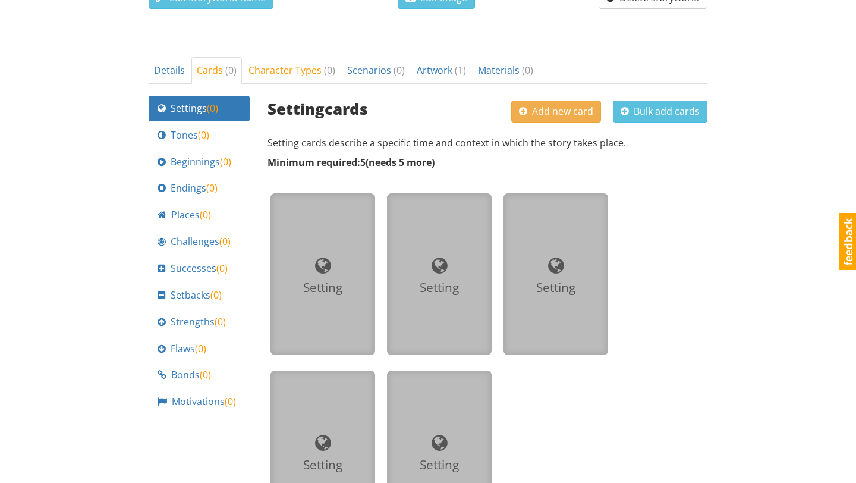
scroll to position [404, 0]
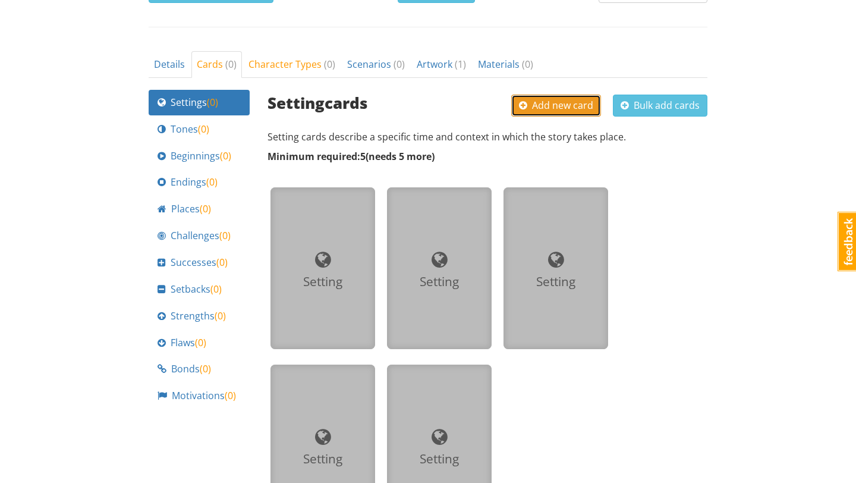
click at [566, 108] on span "Add new card" at bounding box center [556, 105] width 74 height 13
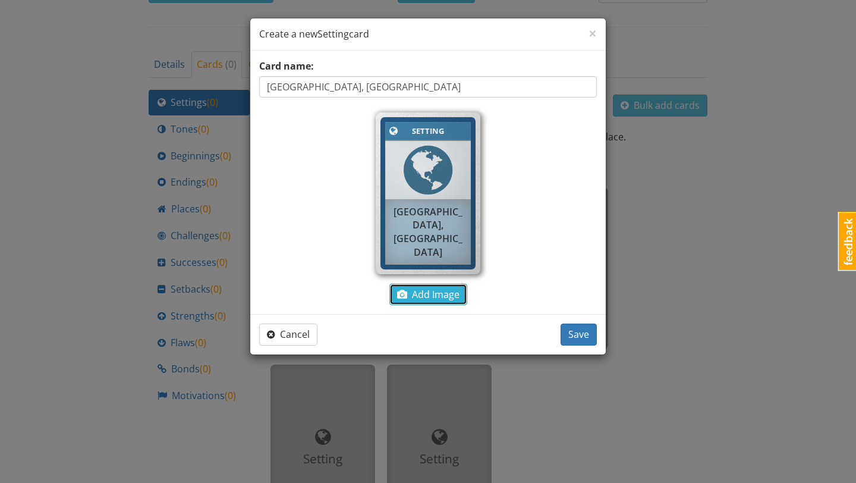
click at [433, 298] on span "Add Image" at bounding box center [428, 294] width 62 height 13
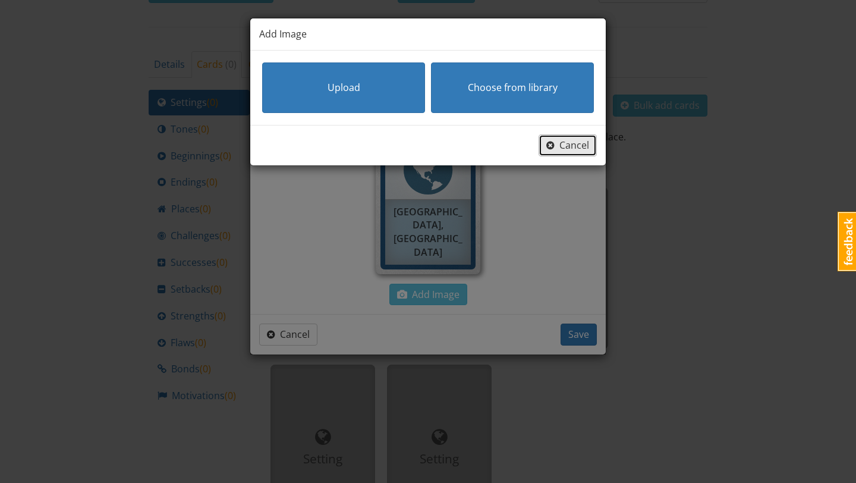
click at [556, 149] on span "Cancel" at bounding box center [567, 144] width 43 height 13
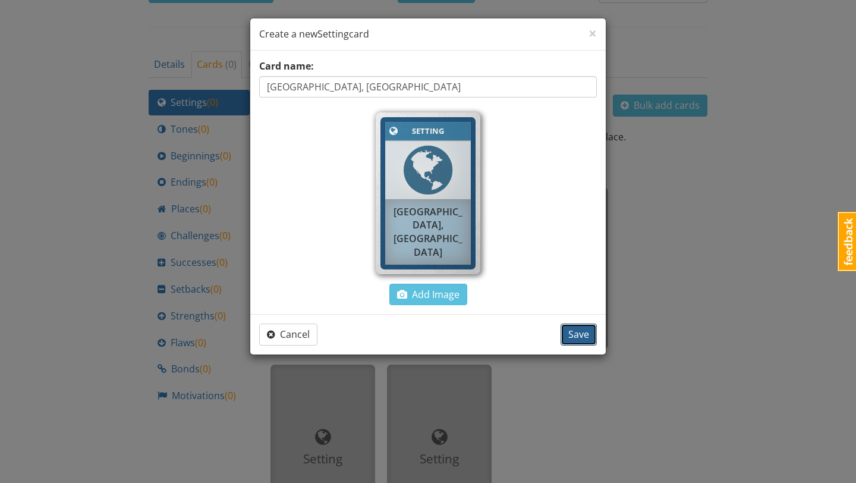
click at [578, 333] on span "Save" at bounding box center [578, 333] width 21 height 13
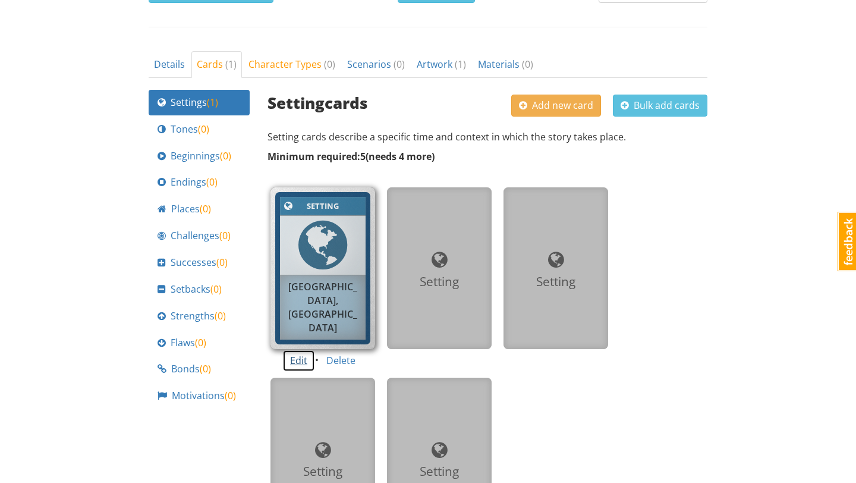
click at [297, 361] on button "Edit" at bounding box center [298, 360] width 33 height 22
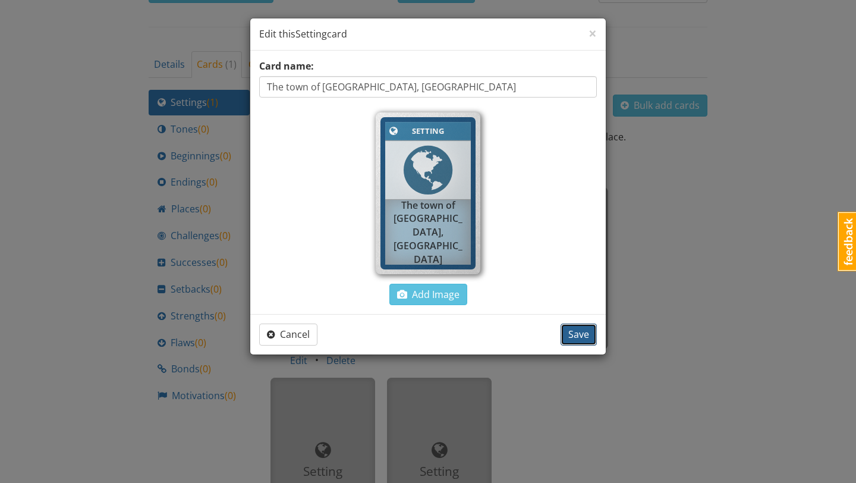
click at [571, 325] on button "Save" at bounding box center [578, 334] width 36 height 22
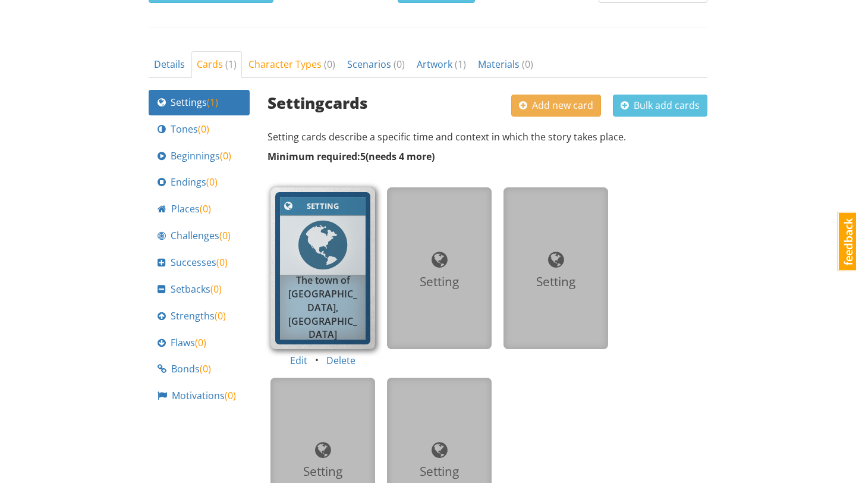
click at [459, 291] on div "Setting" at bounding box center [439, 268] width 86 height 143
click at [542, 110] on span "Add new card" at bounding box center [556, 105] width 74 height 13
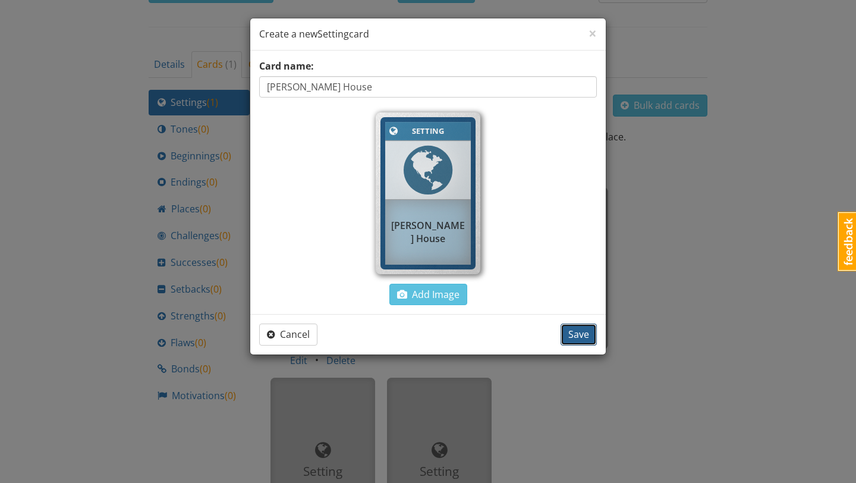
click at [576, 336] on span "Save" at bounding box center [578, 333] width 21 height 13
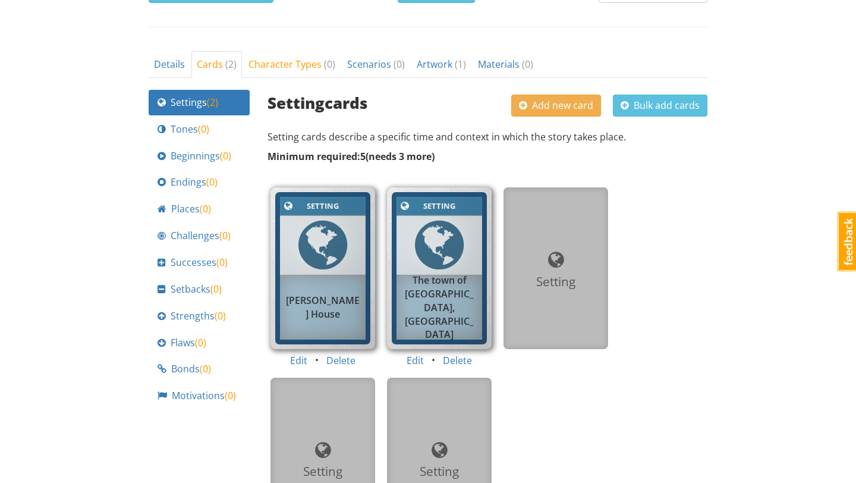
click at [563, 313] on div "Setting" at bounding box center [556, 268] width 86 height 143
click at [563, 93] on div "Setting cards Add new card Bulk add cards" at bounding box center [487, 104] width 440 height 29
click at [551, 105] on span "Add new card" at bounding box center [556, 105] width 74 height 13
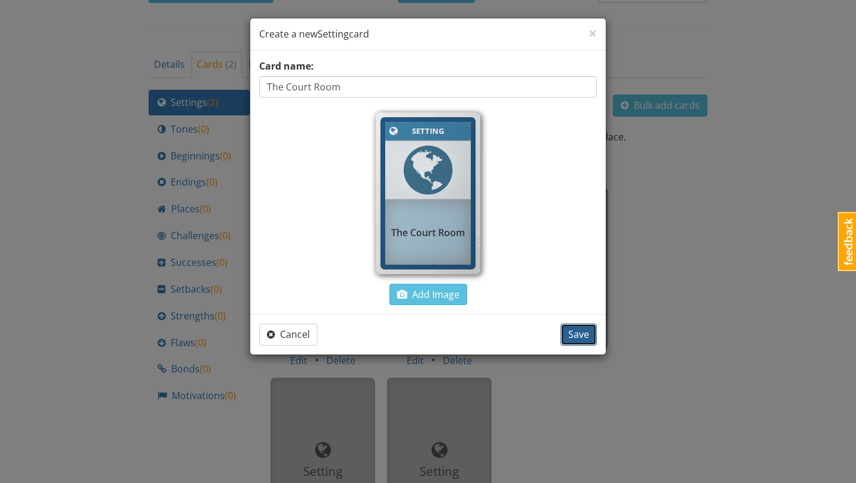
click at [572, 336] on span "Save" at bounding box center [578, 333] width 21 height 13
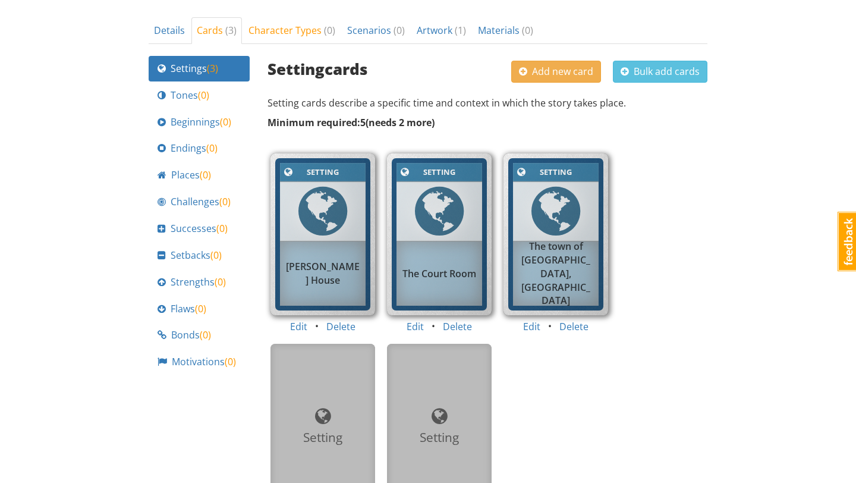
scroll to position [424, 0]
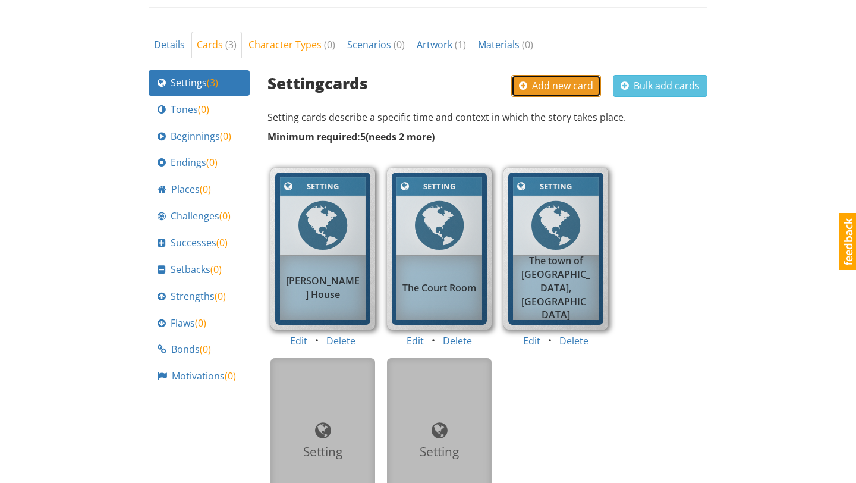
click at [559, 86] on span "Add new card" at bounding box center [556, 85] width 74 height 13
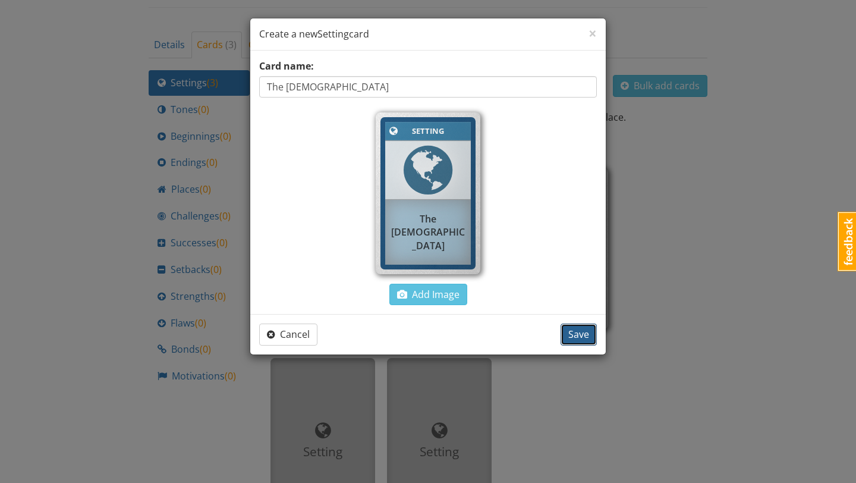
click at [581, 331] on span "Save" at bounding box center [578, 333] width 21 height 13
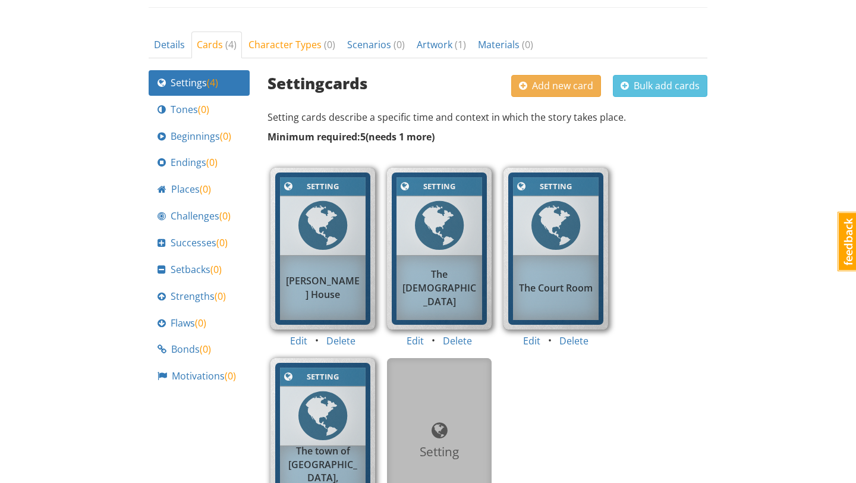
scroll to position [437, 0]
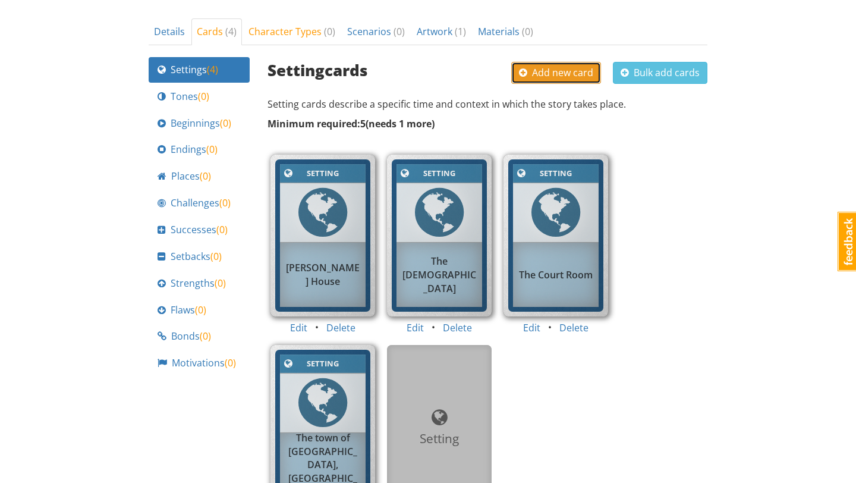
click at [555, 76] on span "Add new card" at bounding box center [556, 72] width 74 height 13
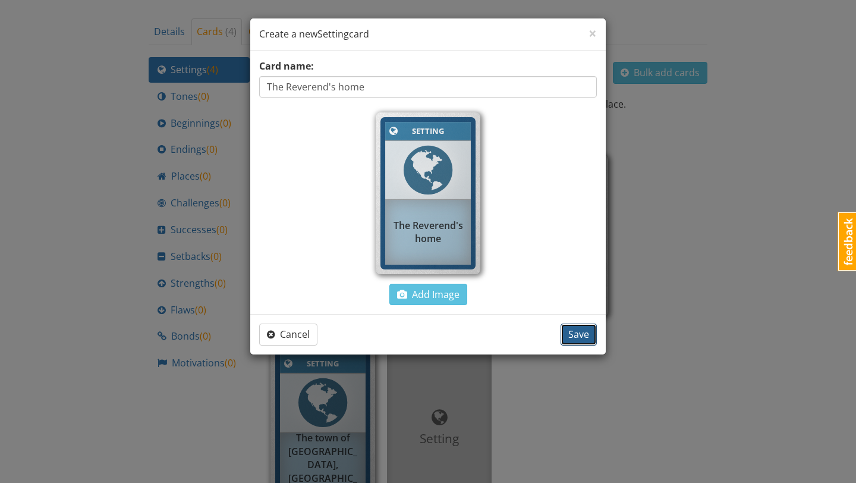
click at [576, 331] on span "Save" at bounding box center [578, 333] width 21 height 13
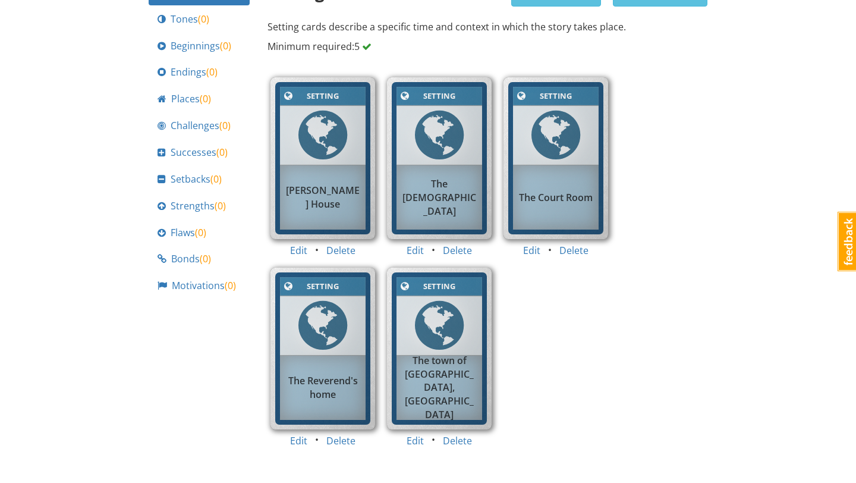
scroll to position [519, 0]
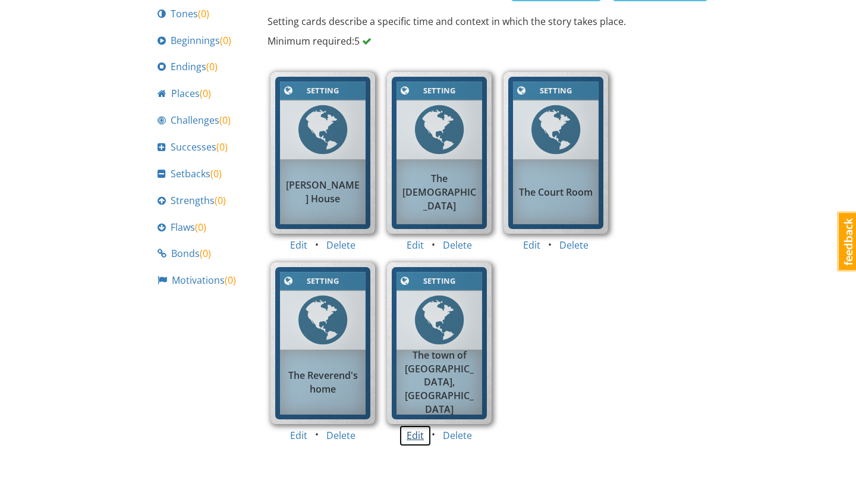
click at [421, 434] on button "Edit" at bounding box center [415, 435] width 33 height 22
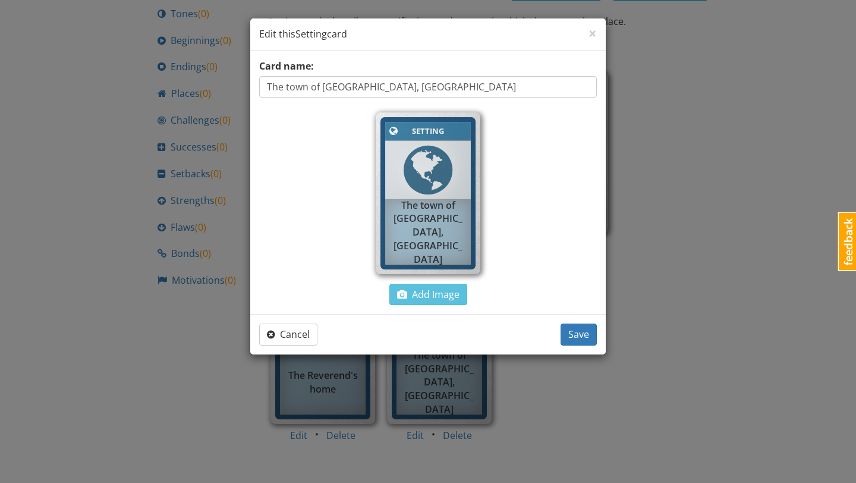
click at [288, 85] on input "The town of Salem, MA" at bounding box center [428, 86] width 338 height 21
click at [582, 336] on span "Save" at bounding box center [578, 333] width 21 height 13
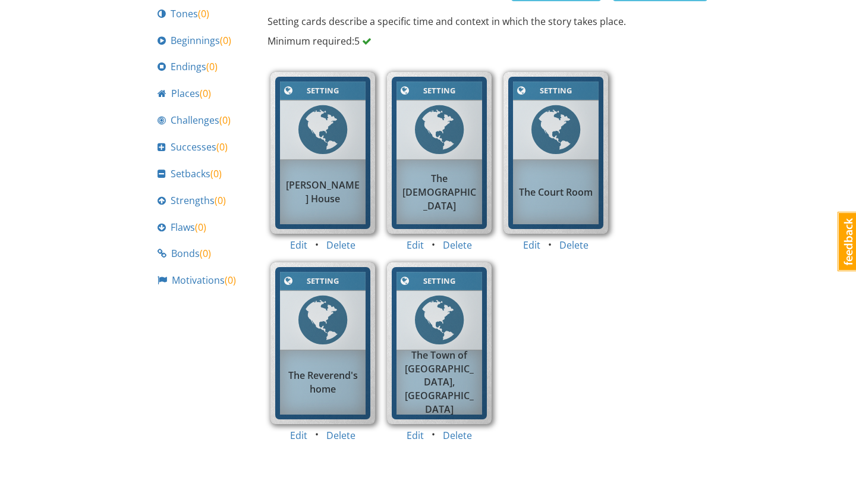
click at [299, 431] on div "Setting Setting The Reverend's home" at bounding box center [322, 344] width 116 height 177
click at [301, 434] on button "Edit" at bounding box center [298, 435] width 33 height 22
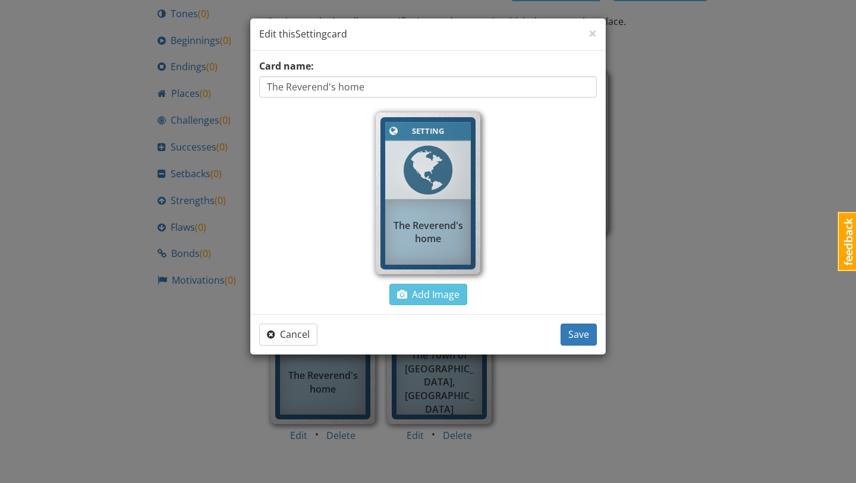
click at [341, 87] on input "The Reverend's home" at bounding box center [428, 86] width 338 height 21
click at [574, 336] on span "Save" at bounding box center [578, 333] width 21 height 13
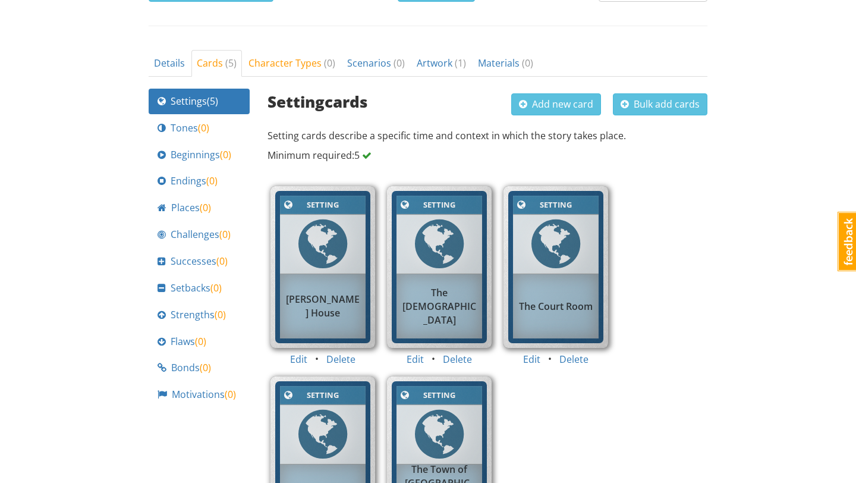
scroll to position [338, 0]
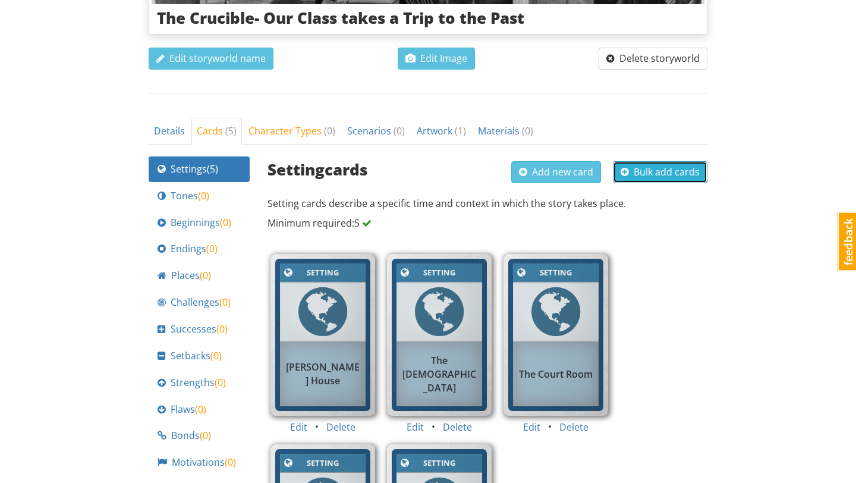
click at [634, 171] on span "Bulk add cards" at bounding box center [659, 171] width 79 height 13
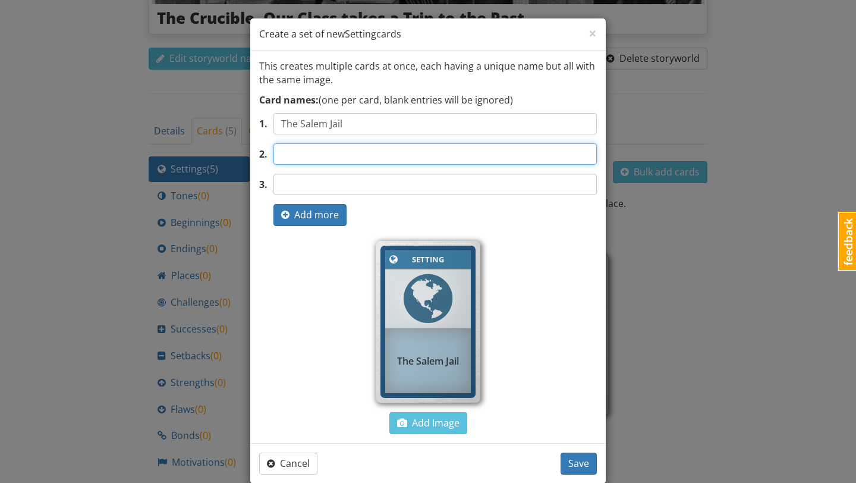
click at [363, 149] on input "text" at bounding box center [434, 153] width 323 height 21
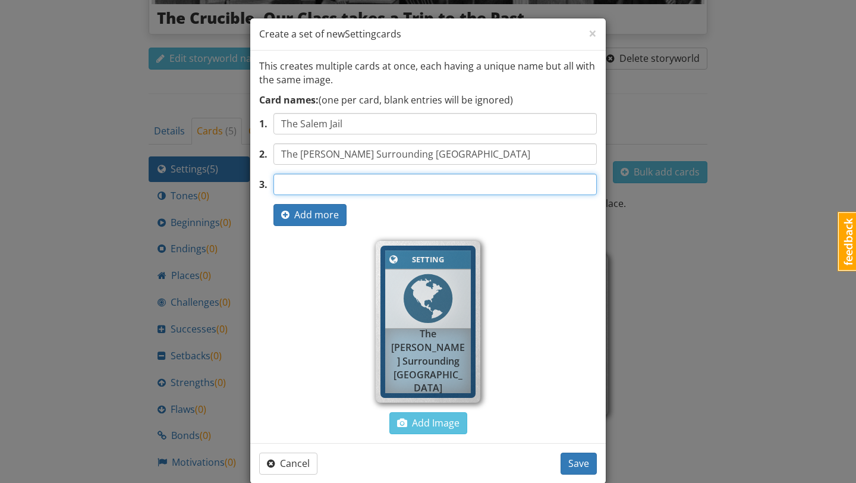
click at [352, 185] on input "text" at bounding box center [434, 184] width 323 height 21
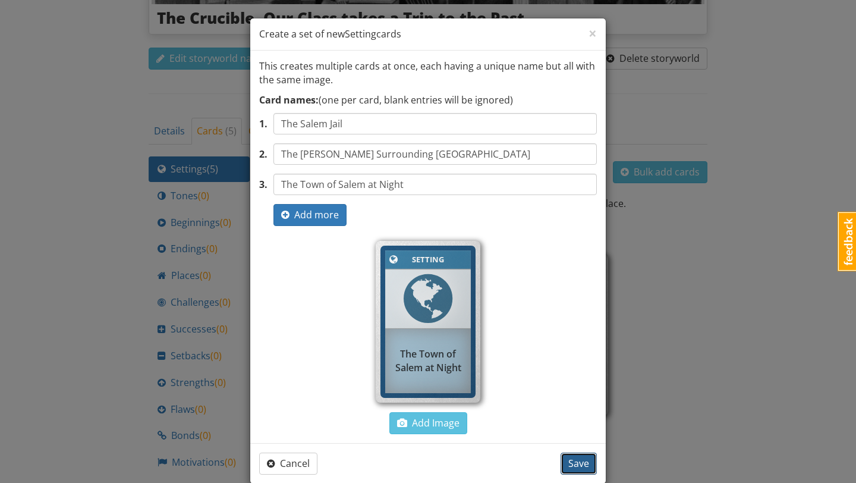
click at [570, 461] on span "Save" at bounding box center [578, 462] width 21 height 13
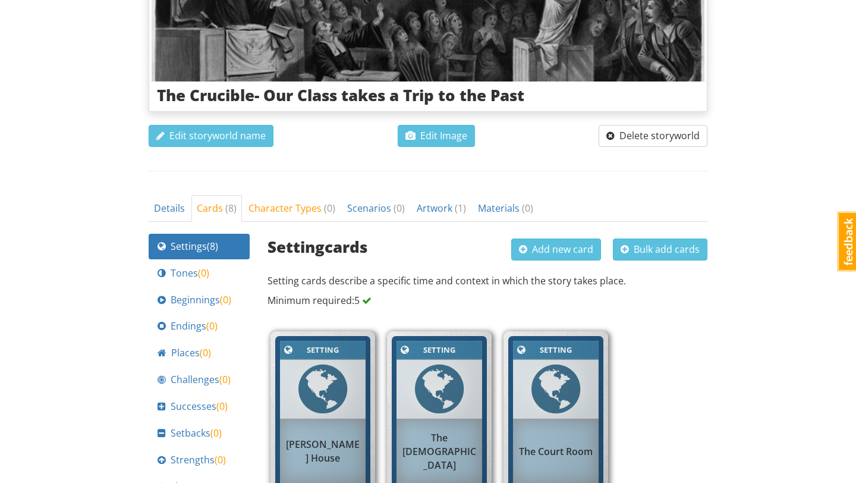
scroll to position [271, 0]
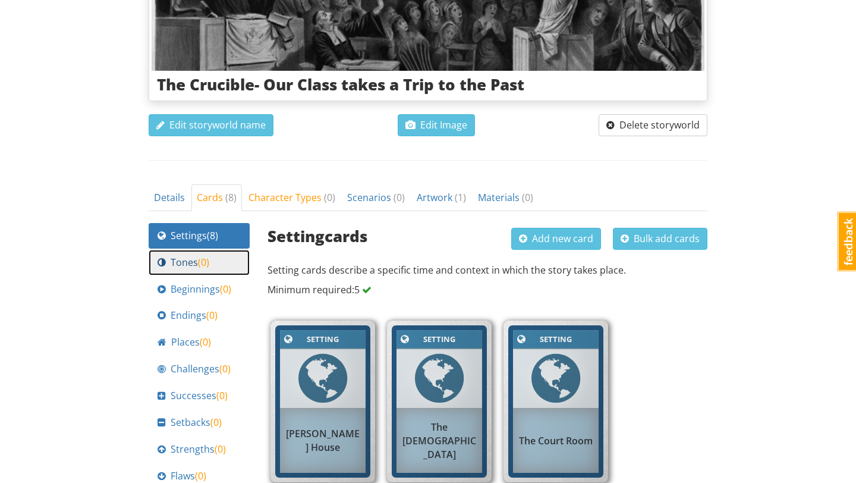
click at [199, 264] on span "( 0 )" at bounding box center [203, 262] width 11 height 13
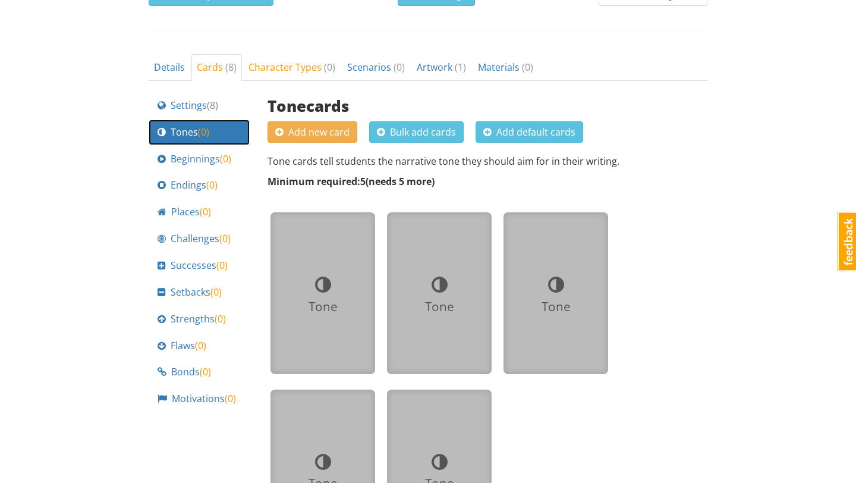
scroll to position [402, 0]
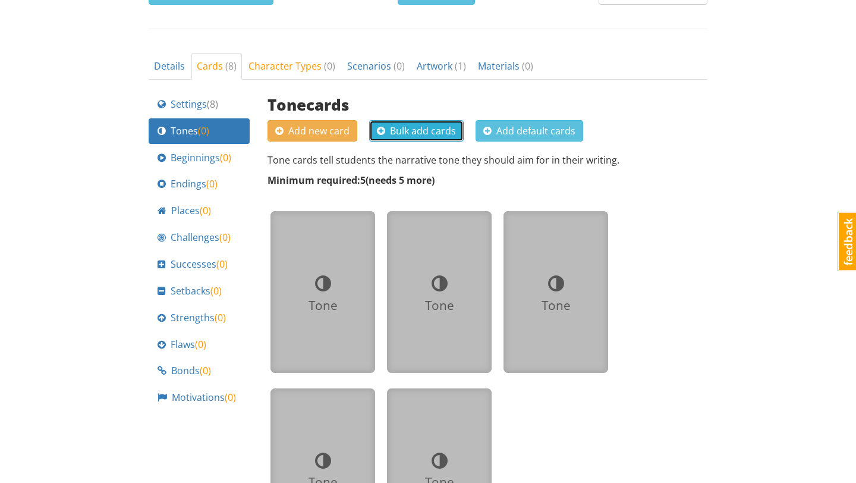
click at [442, 133] on span "Bulk add cards" at bounding box center [416, 130] width 79 height 13
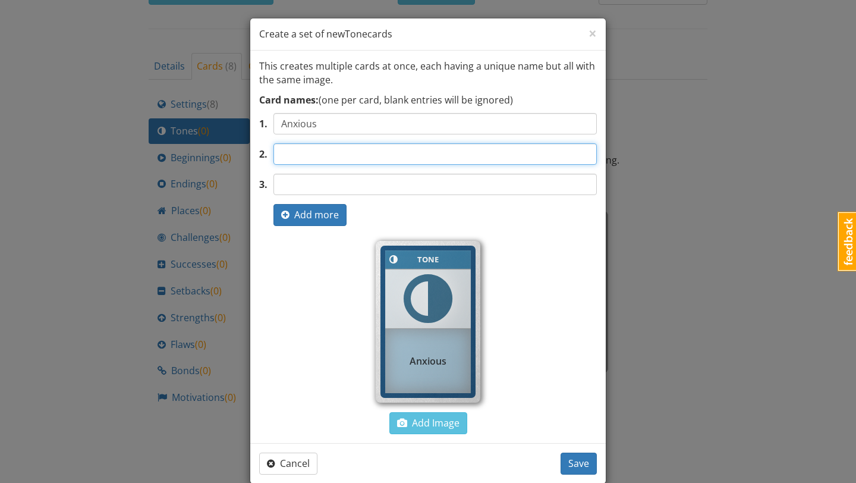
click at [358, 149] on input "text" at bounding box center [434, 153] width 323 height 21
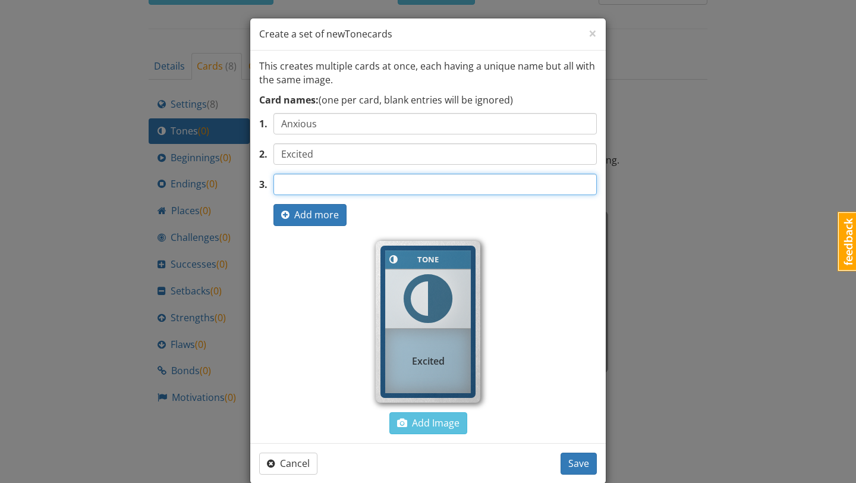
click at [344, 181] on input "text" at bounding box center [434, 184] width 323 height 21
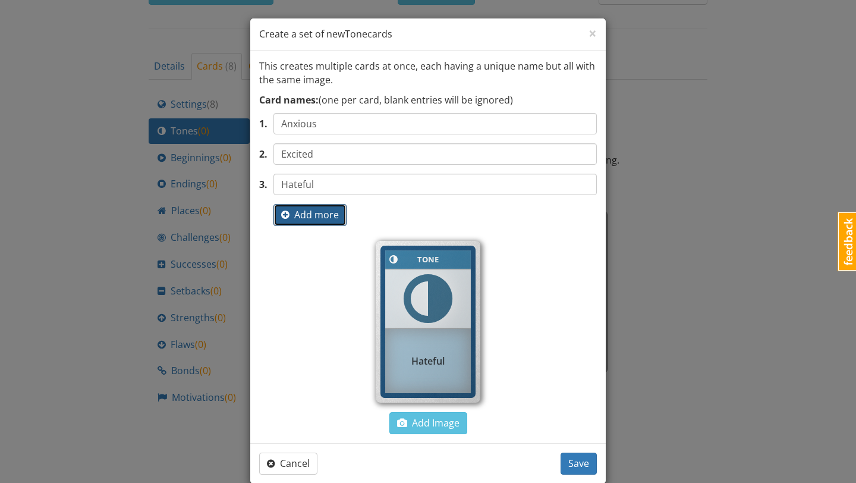
click at [310, 215] on span "Add more" at bounding box center [310, 214] width 58 height 13
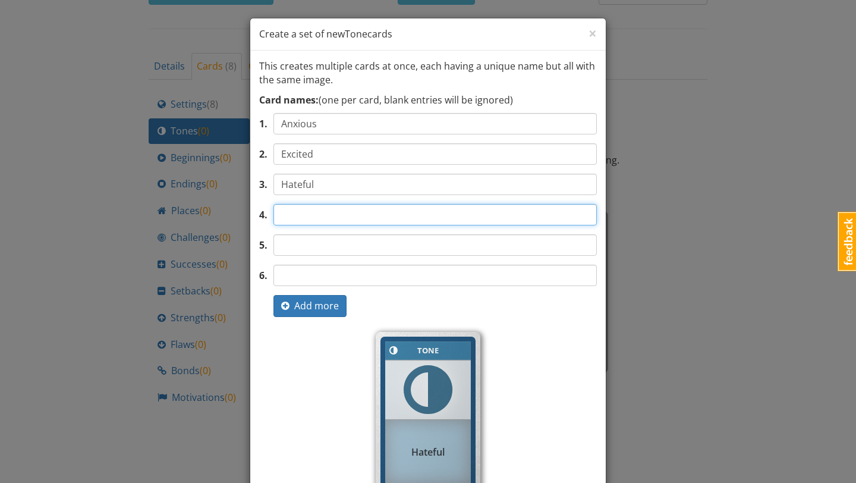
click at [313, 219] on input "text" at bounding box center [434, 214] width 323 height 21
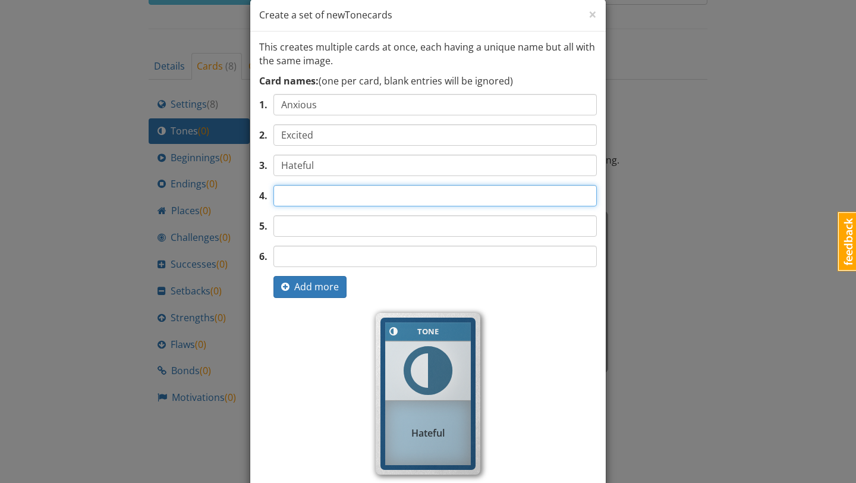
scroll to position [20, 0]
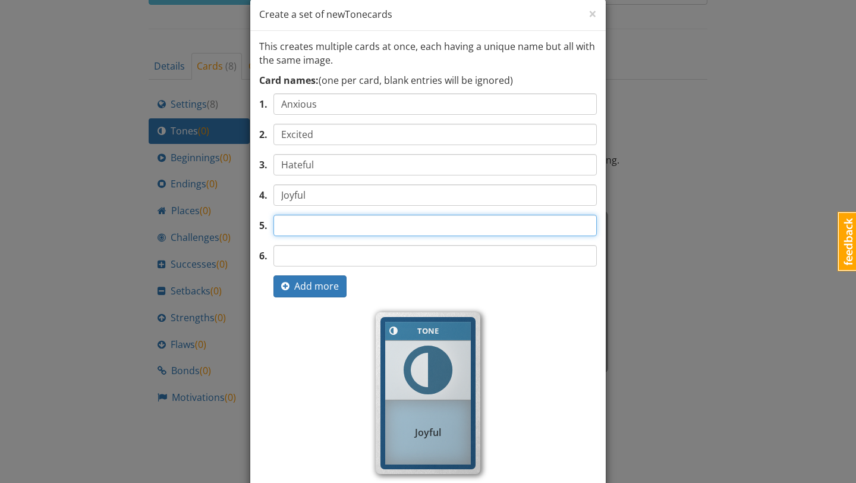
click at [342, 221] on input "text" at bounding box center [434, 225] width 323 height 21
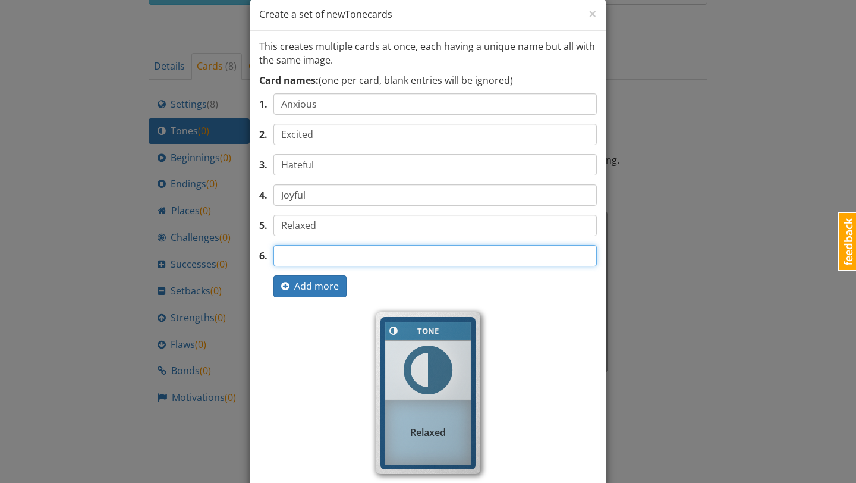
click at [340, 255] on input "text" at bounding box center [434, 255] width 323 height 21
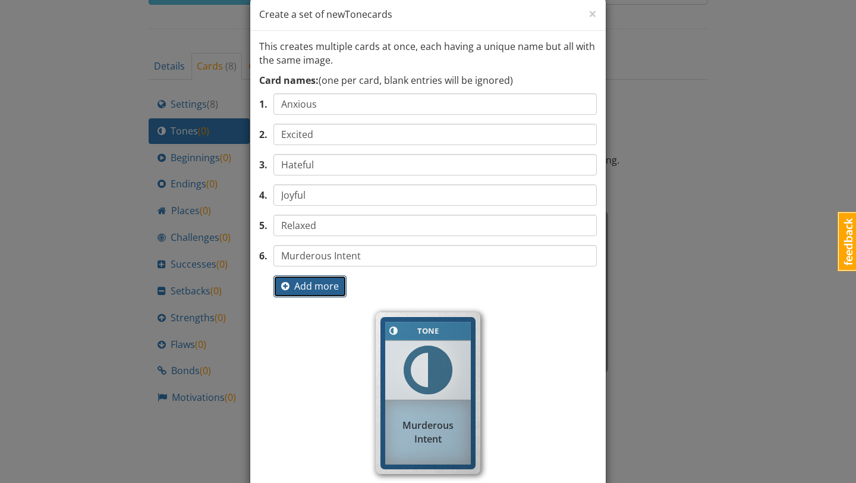
click at [320, 285] on span "Add more" at bounding box center [310, 285] width 58 height 13
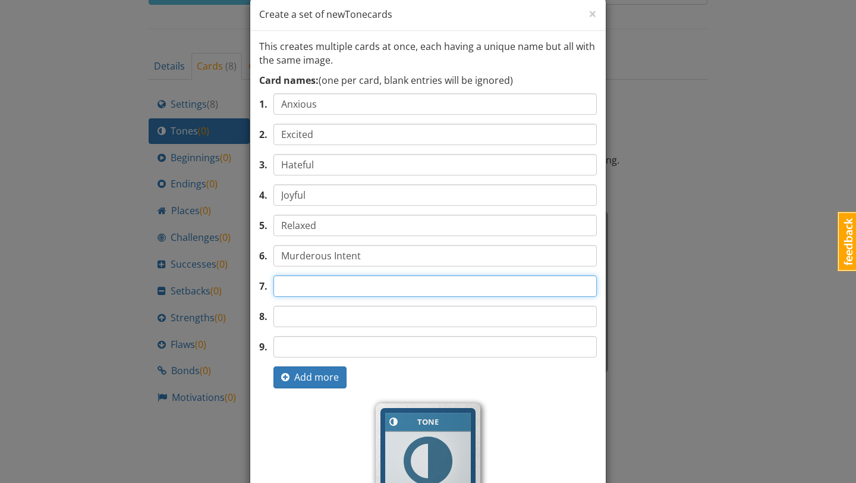
click at [339, 290] on input "text" at bounding box center [434, 285] width 323 height 21
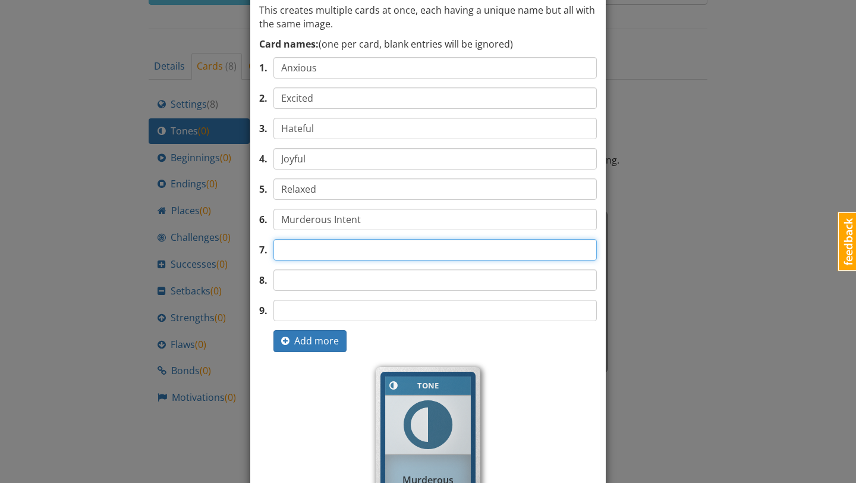
scroll to position [58, 0]
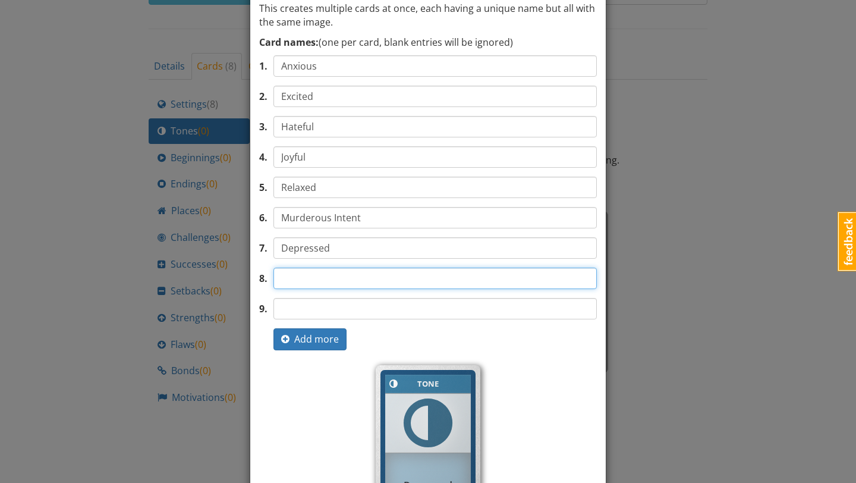
click at [365, 277] on input "text" at bounding box center [434, 277] width 323 height 21
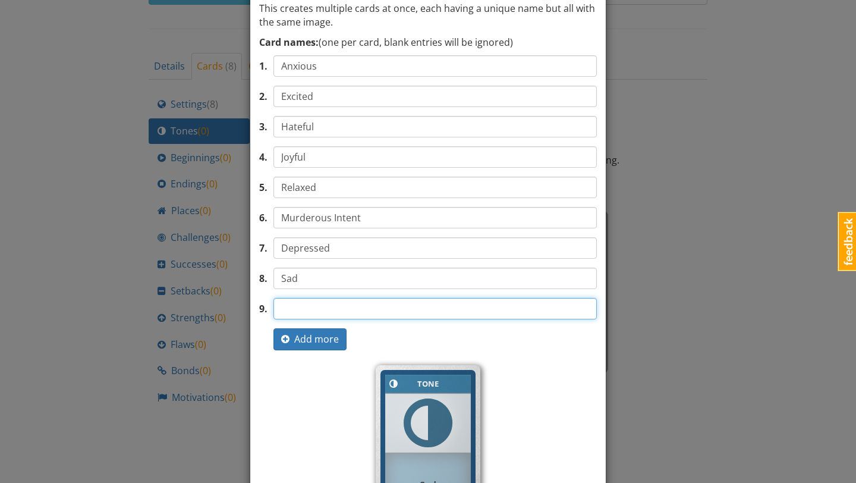
click at [340, 317] on input "text" at bounding box center [434, 308] width 323 height 21
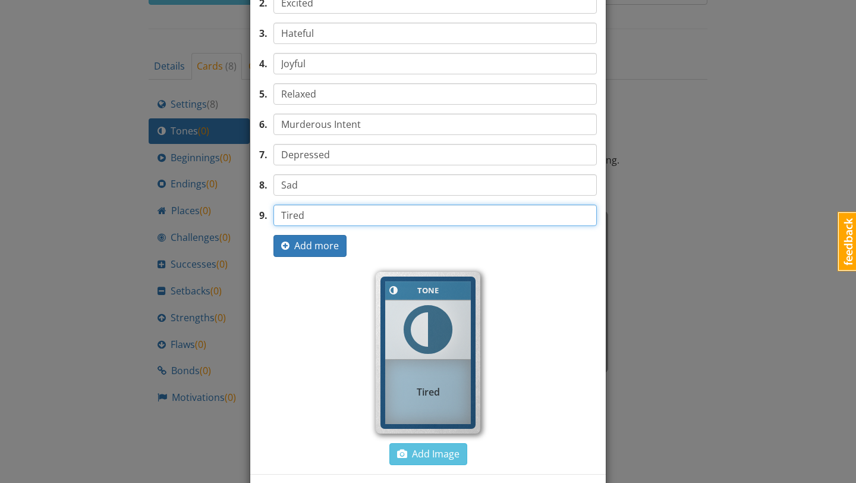
scroll to position [163, 0]
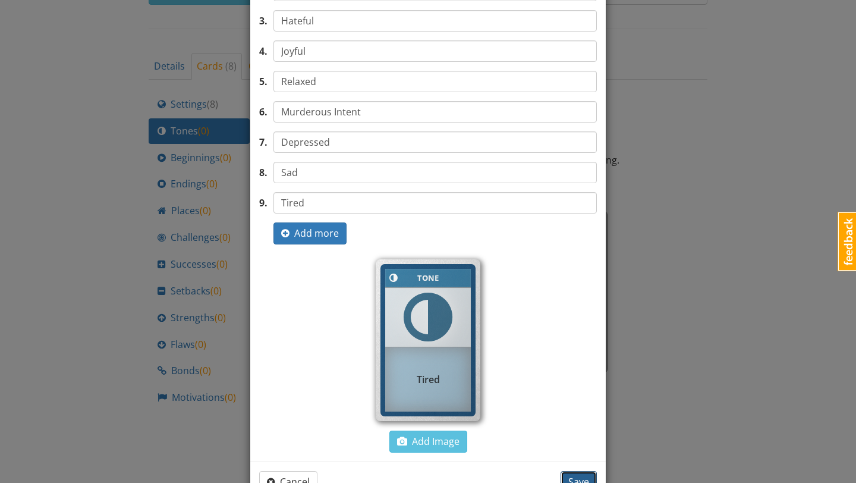
click at [571, 475] on span "Save" at bounding box center [578, 481] width 21 height 13
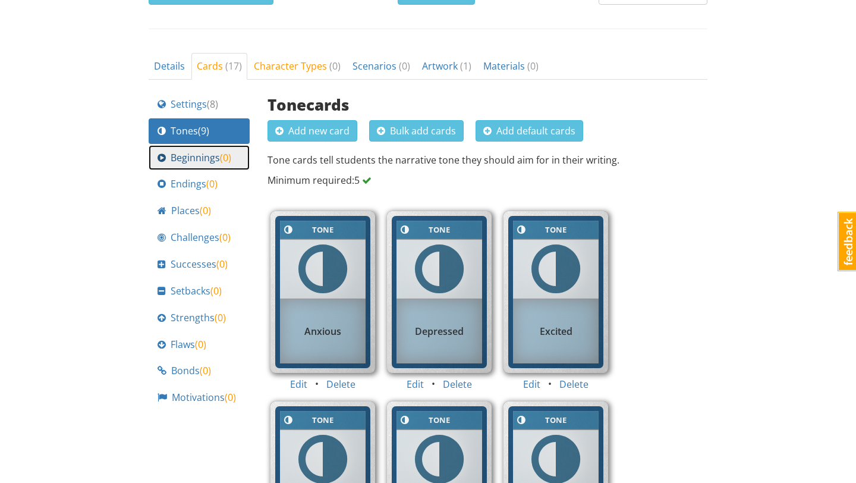
click at [201, 155] on span "Beginnings ( 0 )" at bounding box center [201, 158] width 61 height 14
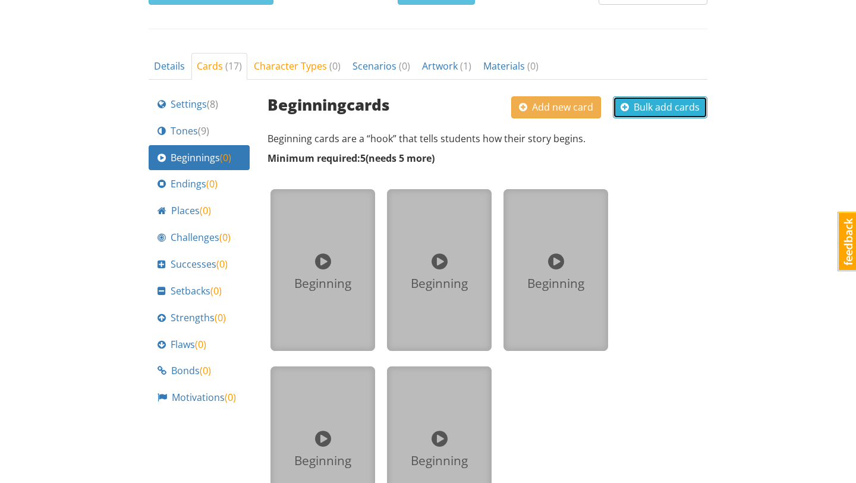
click at [642, 105] on span "Bulk add cards" at bounding box center [659, 106] width 79 height 13
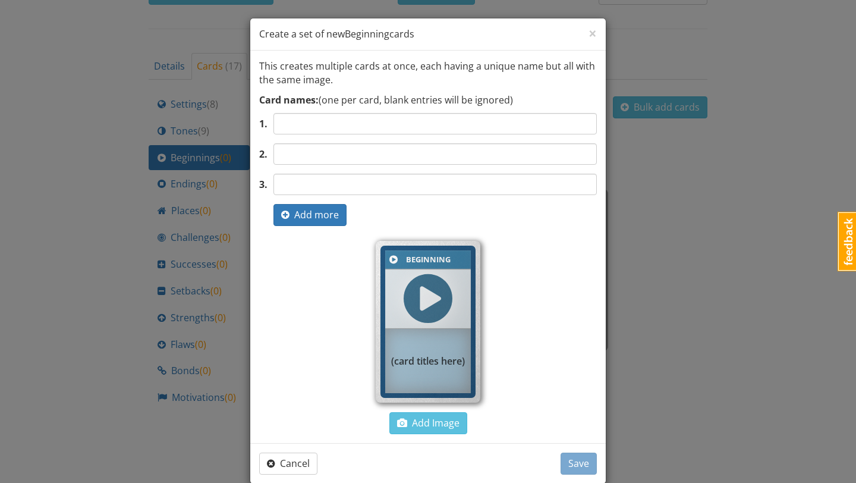
click at [366, 130] on input "text" at bounding box center [434, 123] width 323 height 21
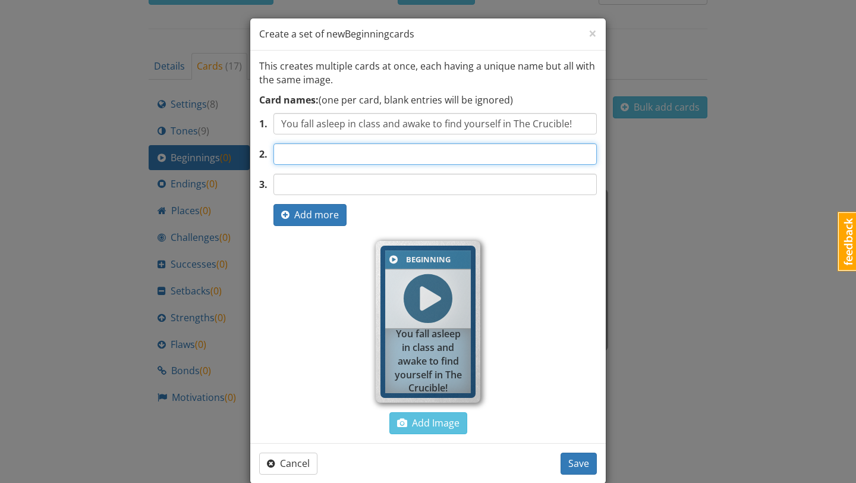
click at [392, 155] on input "text" at bounding box center [434, 153] width 323 height 21
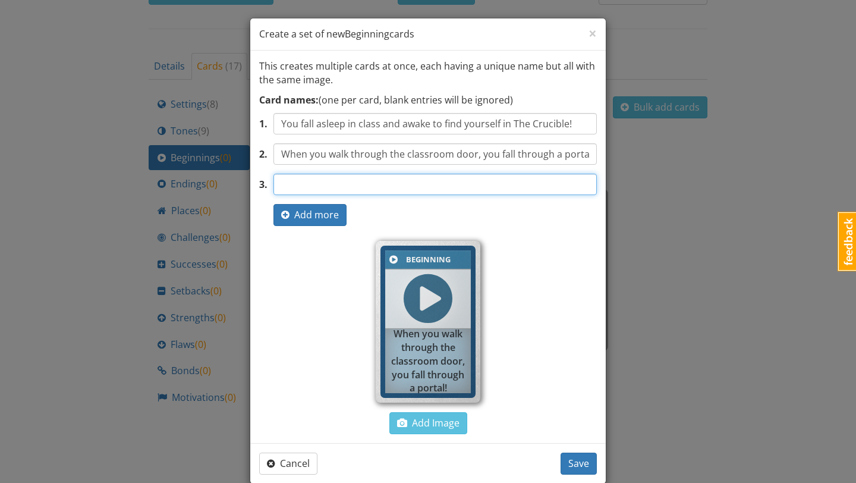
click at [456, 177] on input "text" at bounding box center [434, 184] width 323 height 21
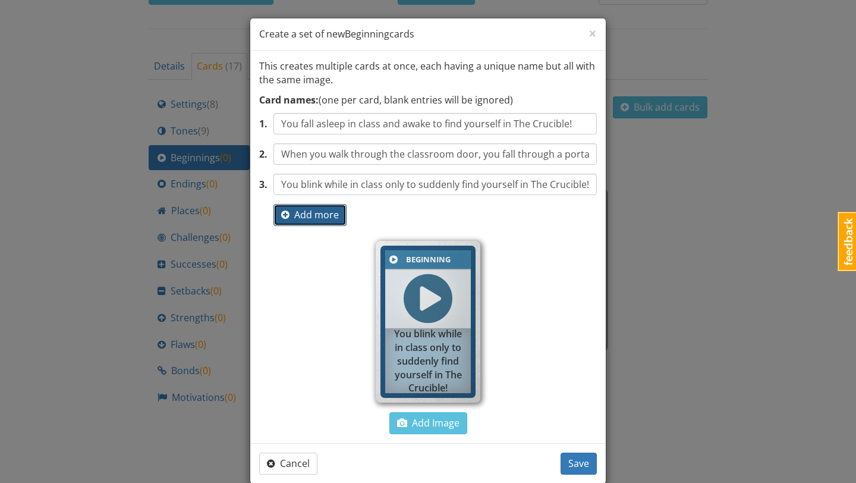
click at [313, 217] on span "Add more" at bounding box center [310, 214] width 58 height 13
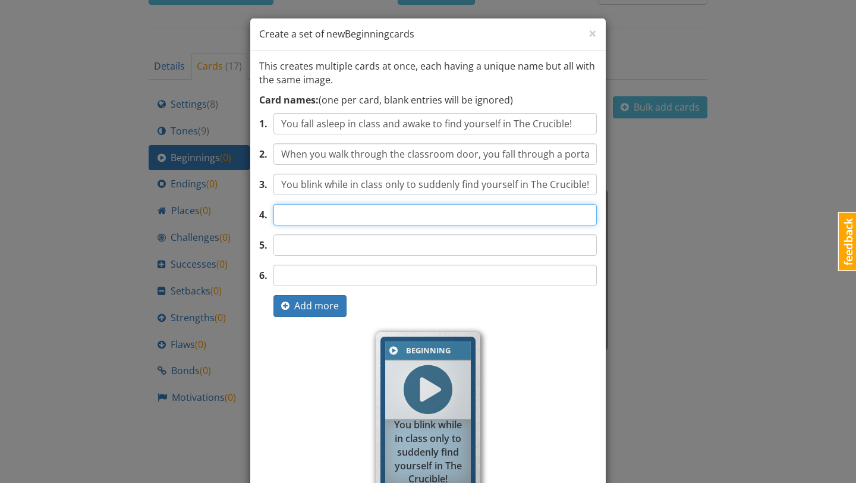
click at [322, 218] on input "text" at bounding box center [434, 214] width 323 height 21
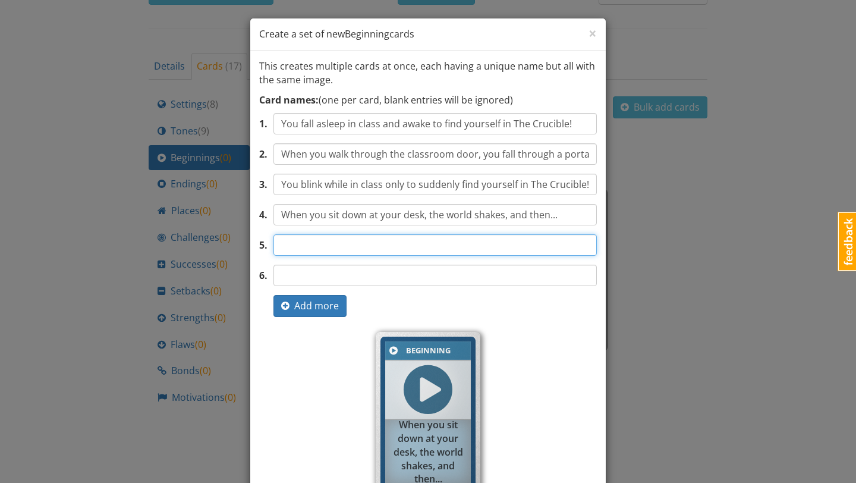
click at [382, 253] on input "text" at bounding box center [434, 244] width 323 height 21
click at [338, 247] on input "You get off th schoolbus to" at bounding box center [434, 244] width 323 height 21
click at [376, 247] on input "You get off the schoolbus to" at bounding box center [434, 244] width 323 height 21
click at [415, 245] on input "You get off the school bus to" at bounding box center [434, 244] width 323 height 21
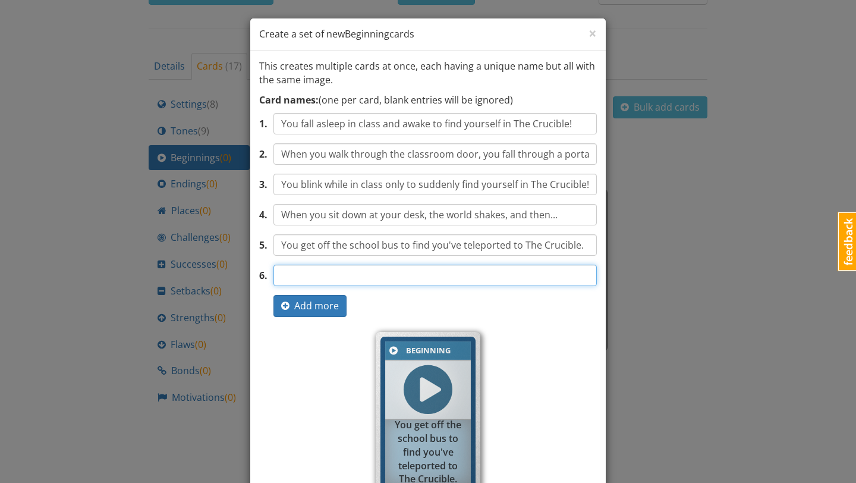
click at [431, 272] on input "text" at bounding box center [434, 274] width 323 height 21
click at [392, 281] on input "The class suddenly spins. and we find ourselves now in The Crucible." at bounding box center [434, 274] width 323 height 21
click at [448, 280] on input "The class suddenly spins, and we find ourselves now in The Crucible." at bounding box center [434, 274] width 323 height 21
click at [393, 276] on input "The class suddenly spins, and we find ourselves now in The Crucible." at bounding box center [434, 274] width 323 height 21
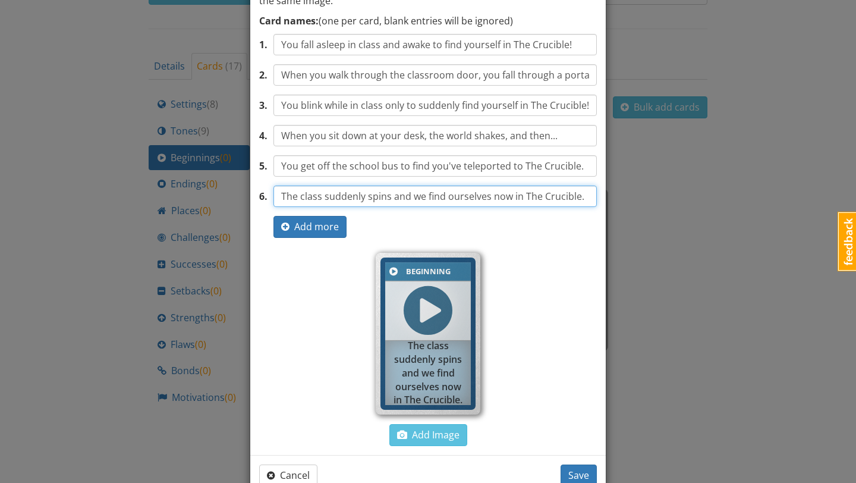
scroll to position [80, 0]
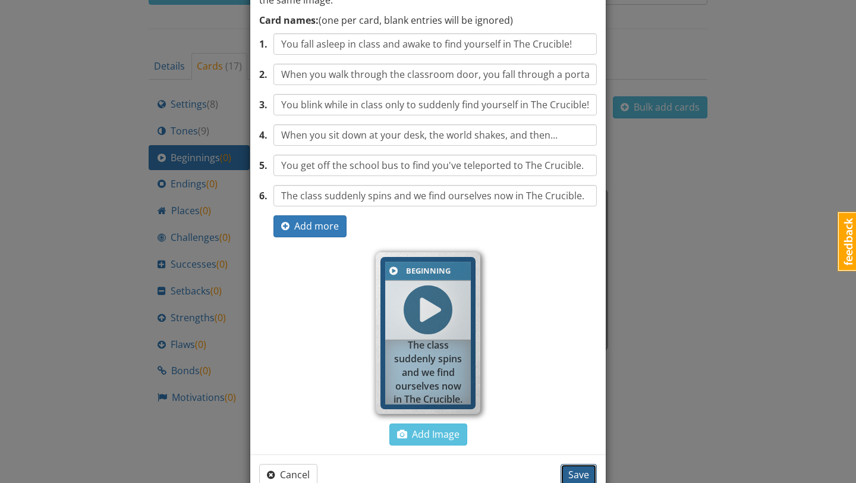
click at [576, 474] on span "Save" at bounding box center [578, 474] width 21 height 13
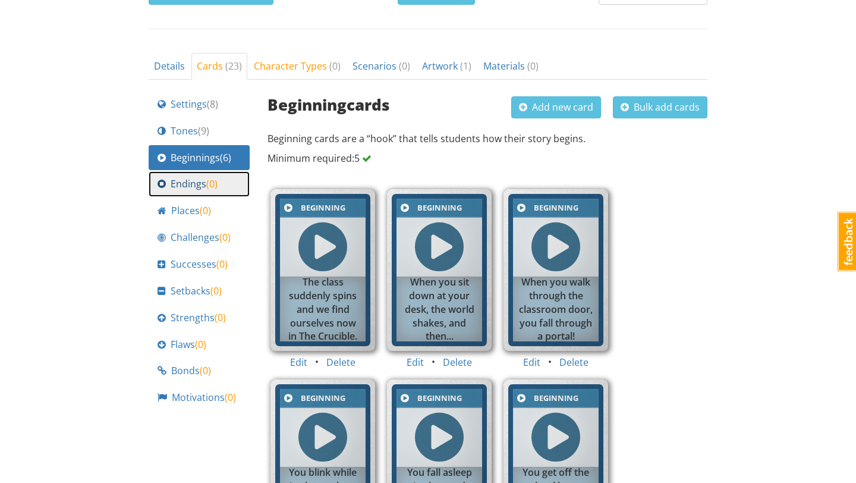
click at [199, 182] on span "Endings ( 0 )" at bounding box center [194, 184] width 47 height 14
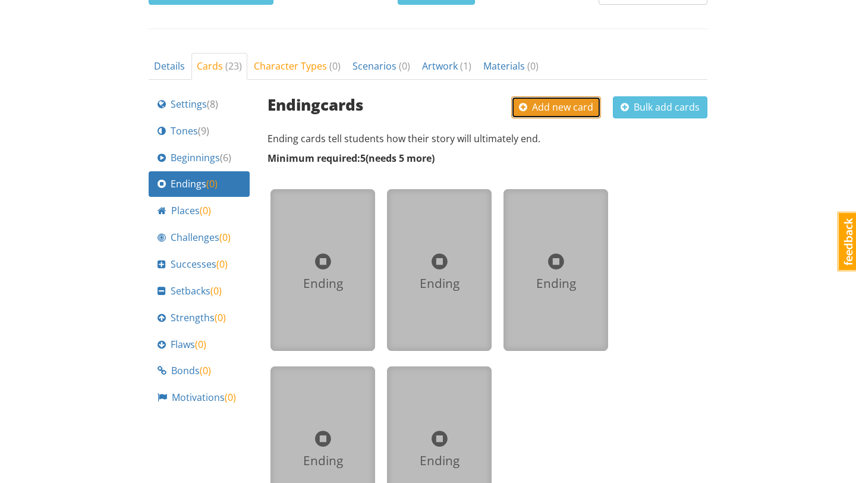
click at [581, 106] on span "Add new card" at bounding box center [556, 106] width 74 height 13
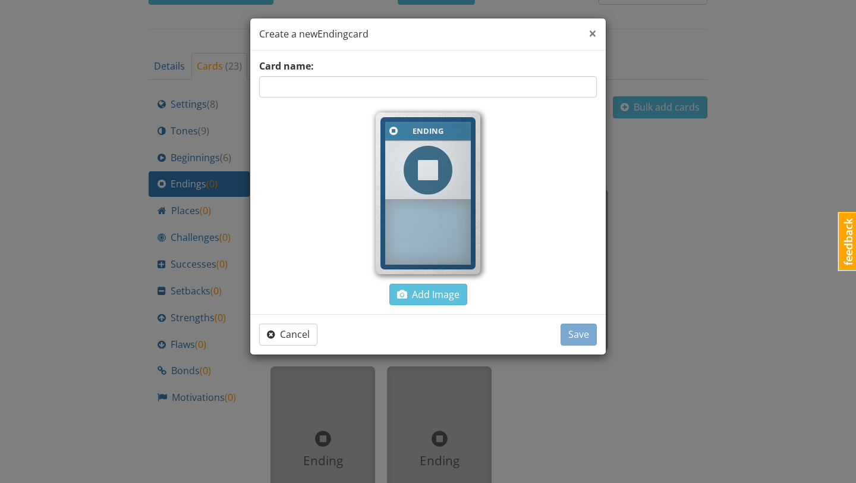
click at [592, 33] on span "×" at bounding box center [592, 33] width 8 height 20
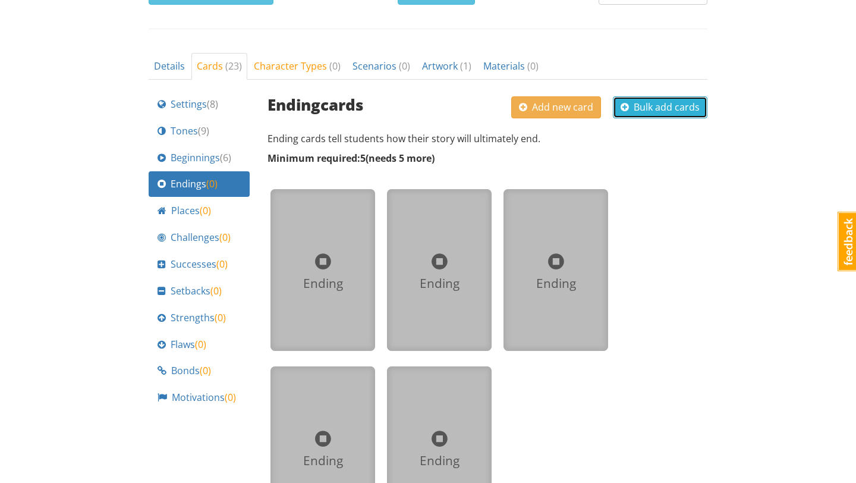
click at [626, 108] on span "button" at bounding box center [624, 107] width 8 height 10
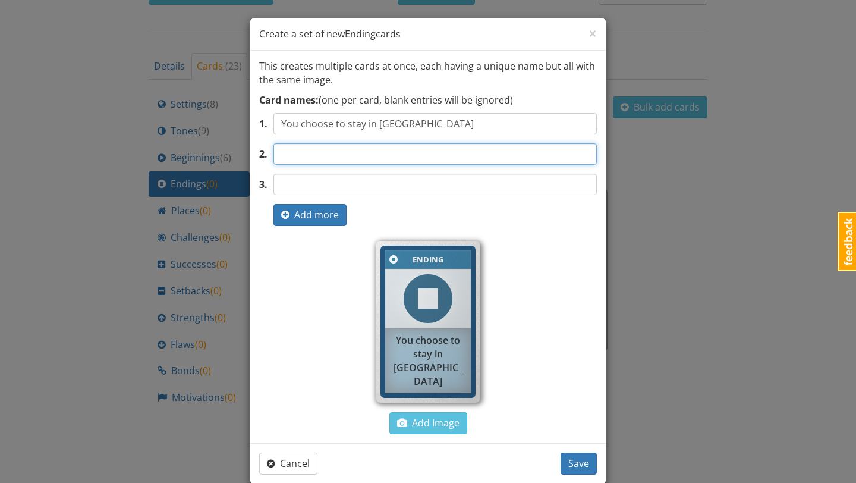
click at [386, 152] on input "text" at bounding box center [434, 153] width 323 height 21
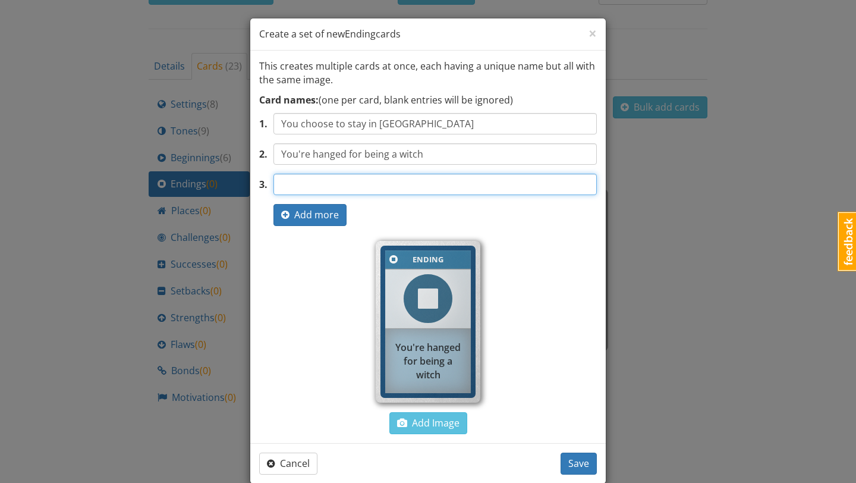
click at [377, 181] on input "text" at bounding box center [434, 184] width 323 height 21
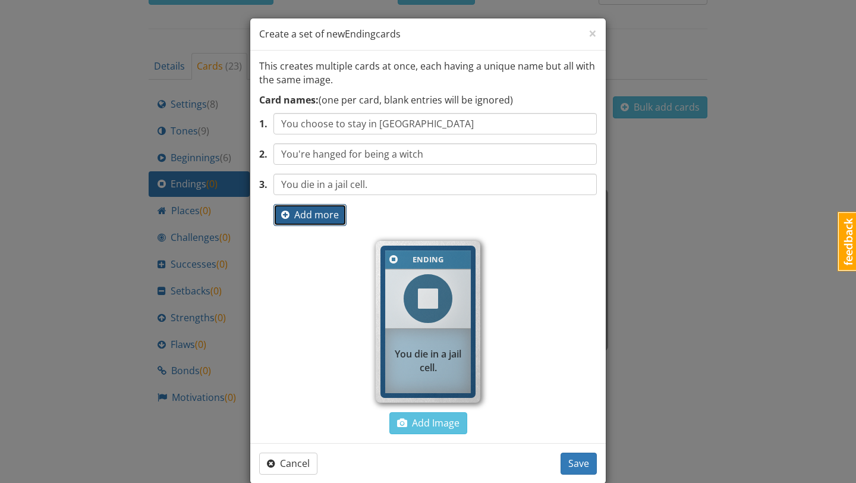
click at [316, 212] on span "Add more" at bounding box center [310, 214] width 58 height 13
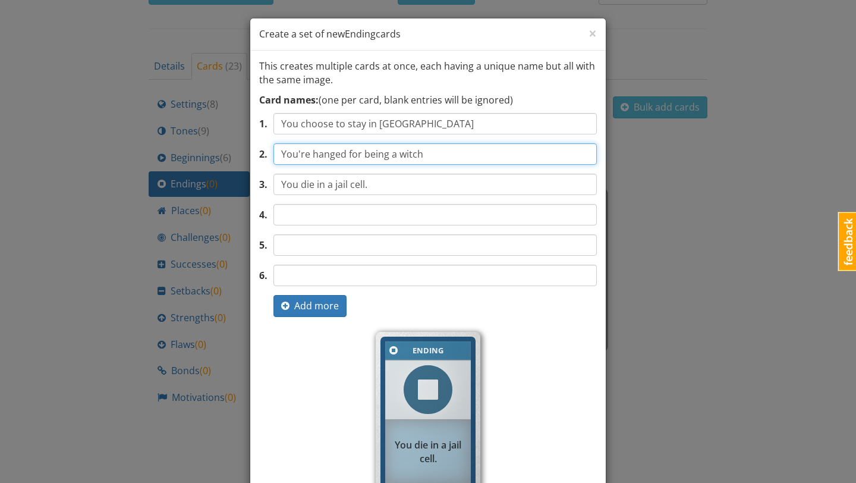
click at [421, 161] on input "You're hanged for being a witch" at bounding box center [434, 153] width 323 height 21
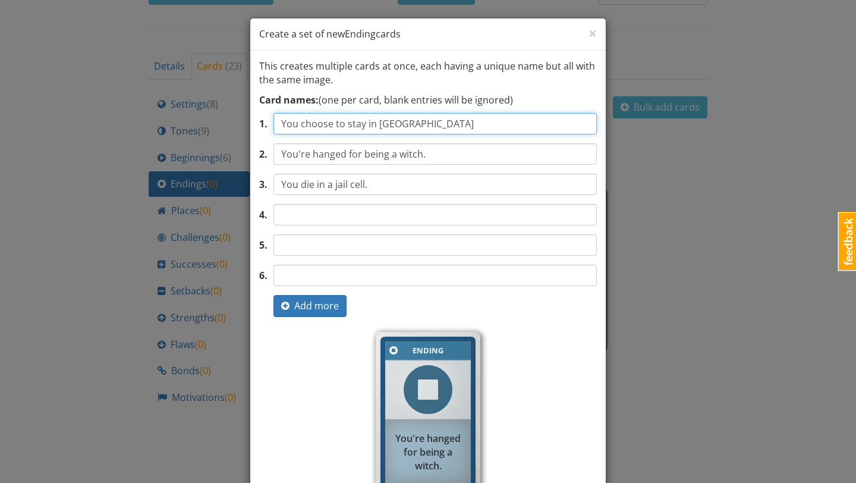
click at [416, 127] on input "You choose to stay in Salem" at bounding box center [434, 123] width 323 height 21
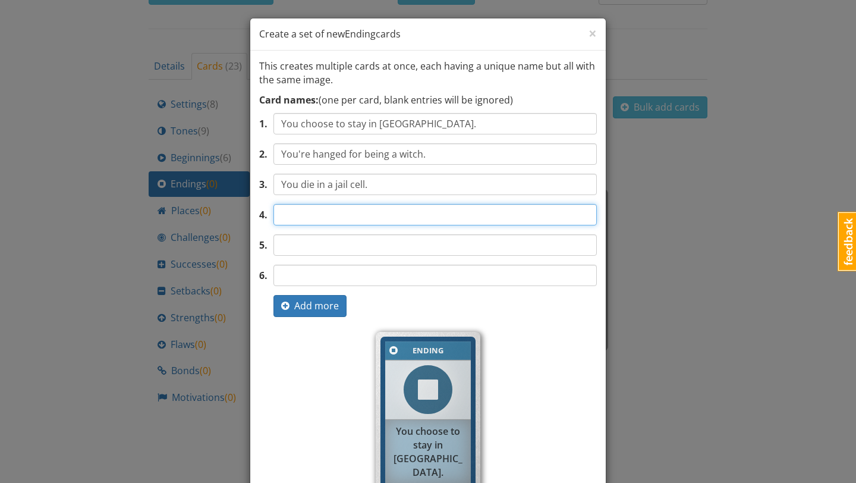
click at [388, 215] on input "text" at bounding box center [434, 214] width 323 height 21
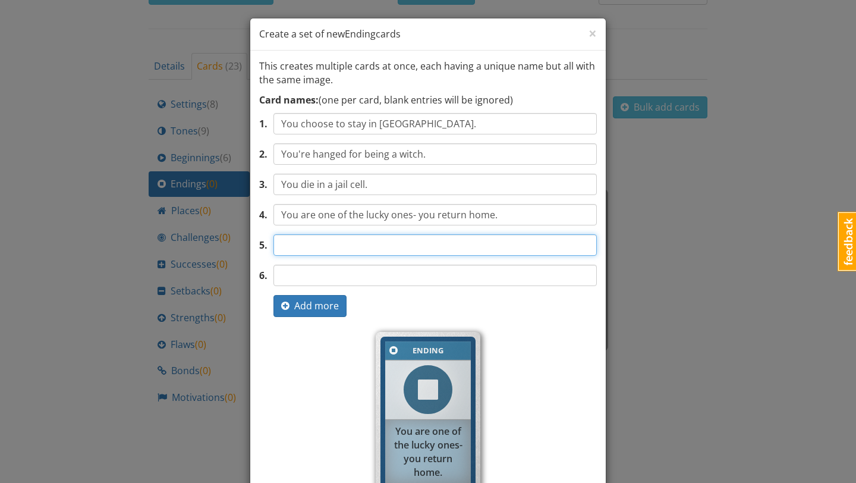
click at [375, 245] on input "text" at bounding box center [434, 244] width 323 height 21
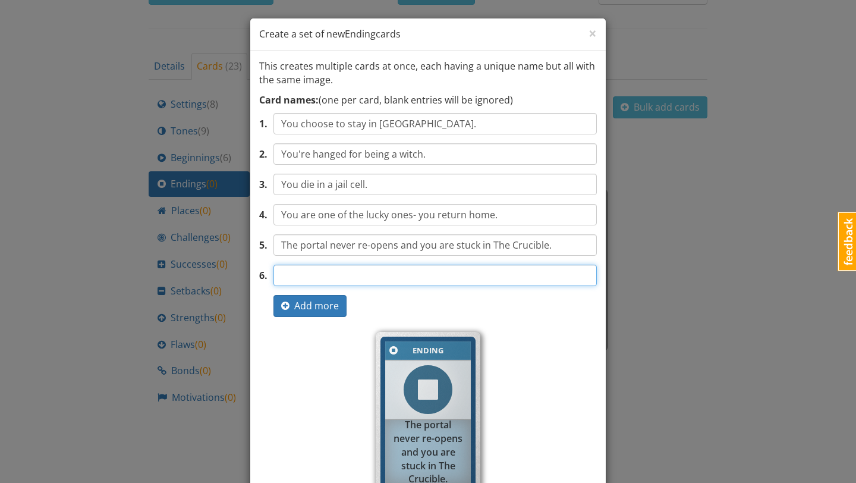
click at [400, 280] on input "text" at bounding box center [434, 274] width 323 height 21
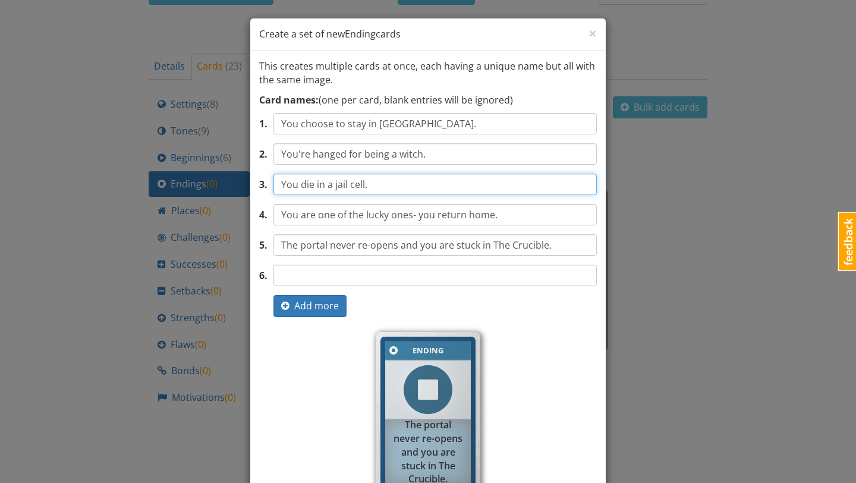
click at [317, 185] on input "You die in a jail cell." at bounding box center [434, 184] width 323 height 21
click at [369, 187] on input "You die in a jail cell." at bounding box center [434, 184] width 323 height 21
click at [333, 184] on input "You die in a jail cell from unhygienic living environment." at bounding box center [434, 184] width 323 height 21
click at [374, 185] on input "You die in the jail cell from unhygienic living environment." at bounding box center [434, 184] width 323 height 21
click at [386, 184] on input "You die in the jail from unhygienic living environment." at bounding box center [434, 184] width 323 height 21
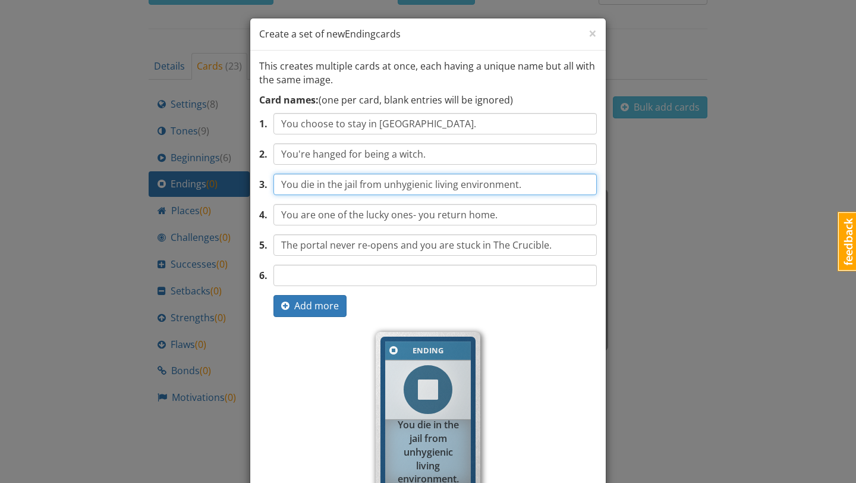
click at [382, 185] on input "You die in the jail from unhygienic living environment." at bounding box center [434, 184] width 323 height 21
click at [391, 184] on input "You die in the jail from it's unhygienic living environment." at bounding box center [434, 184] width 323 height 21
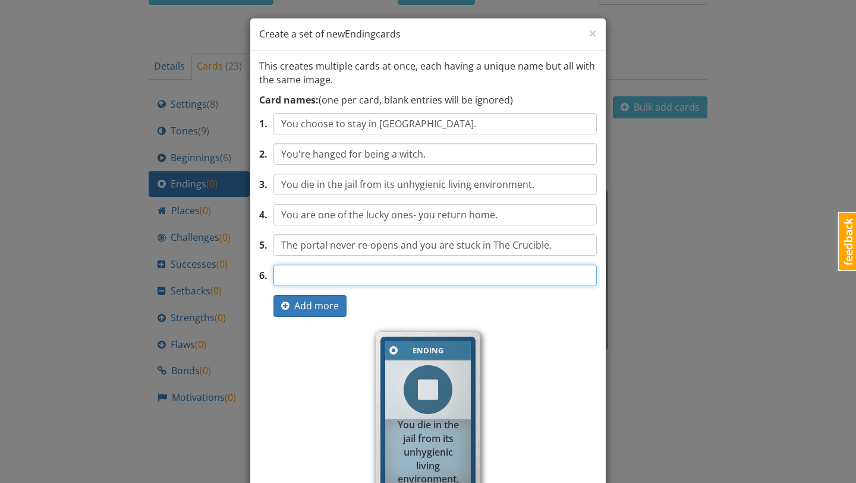
click at [413, 269] on input "text" at bounding box center [434, 274] width 323 height 21
click at [406, 279] on input "You were tortured for informtion" at bounding box center [434, 274] width 323 height 21
click at [442, 276] on input "You were tortured for information" at bounding box center [434, 274] width 323 height 21
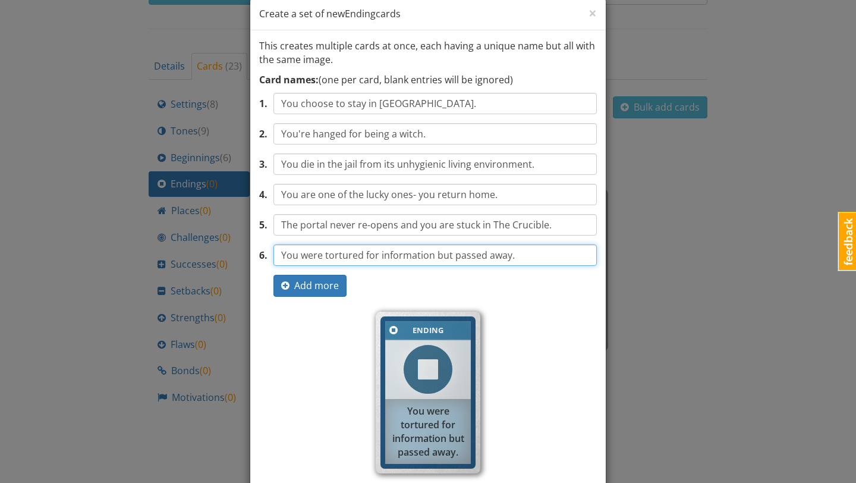
scroll to position [17, 0]
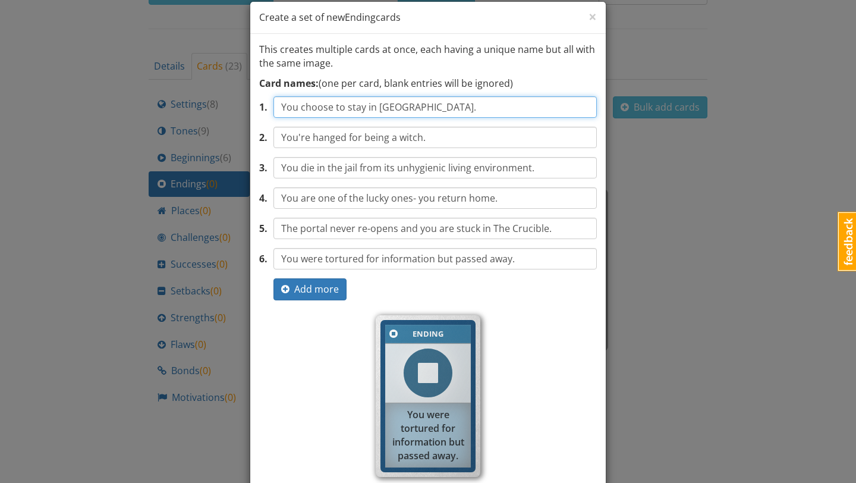
click at [421, 107] on input "You choose to stay in Salem." at bounding box center [434, 106] width 323 height 21
click at [389, 106] on input "You become a pioten" at bounding box center [434, 106] width 323 height 21
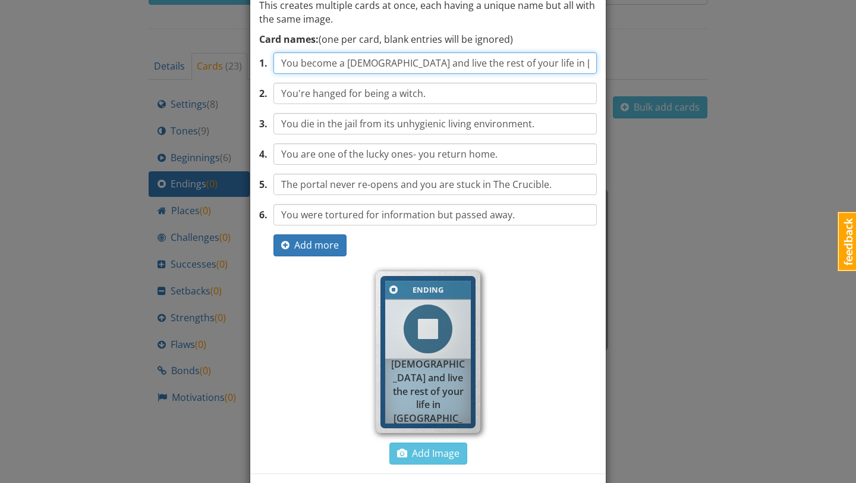
scroll to position [62, 0]
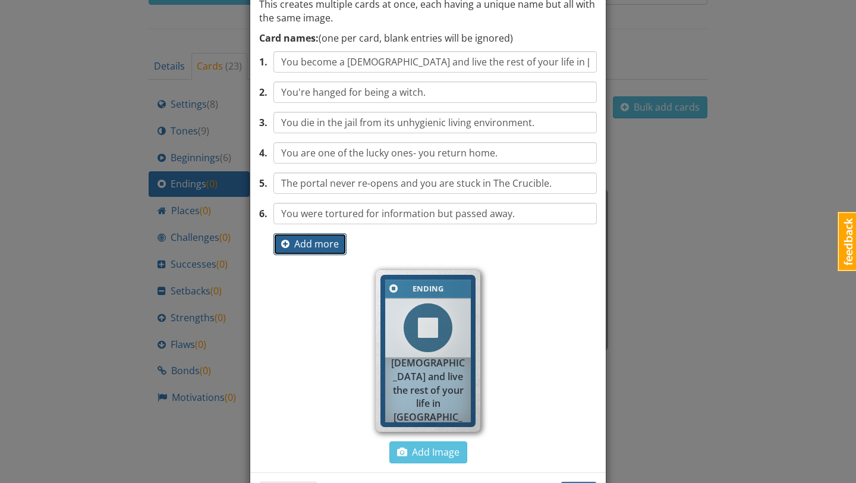
click at [322, 245] on span "Add more" at bounding box center [310, 243] width 58 height 13
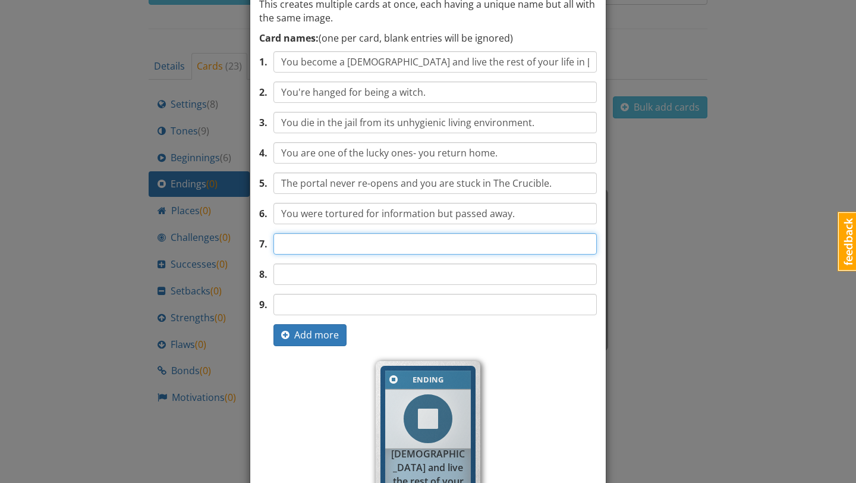
click at [327, 248] on input "text" at bounding box center [434, 243] width 323 height 21
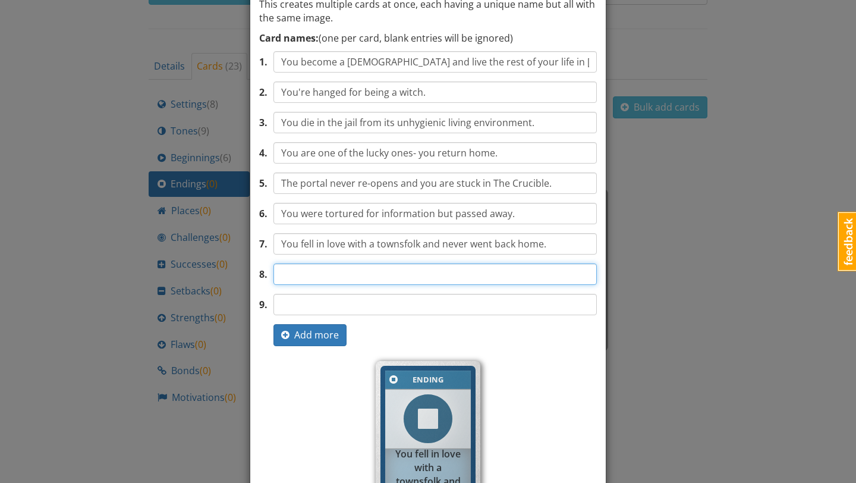
click at [379, 276] on input "text" at bounding box center [434, 273] width 323 height 21
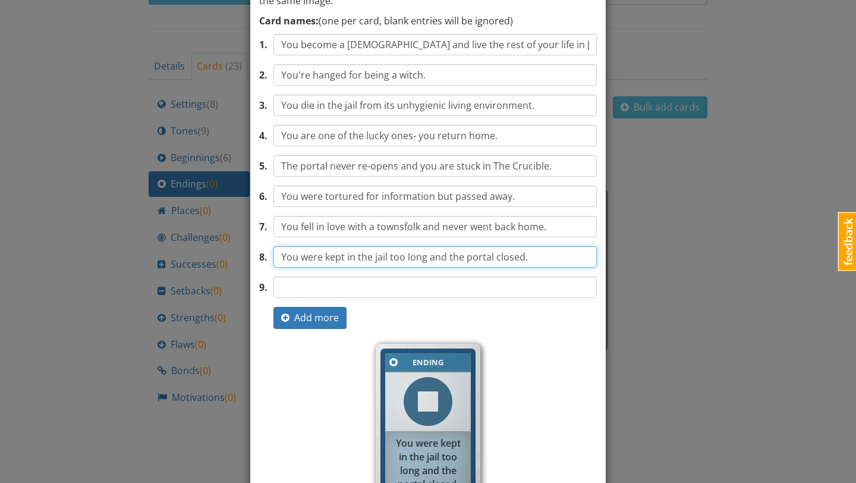
scroll to position [80, 0]
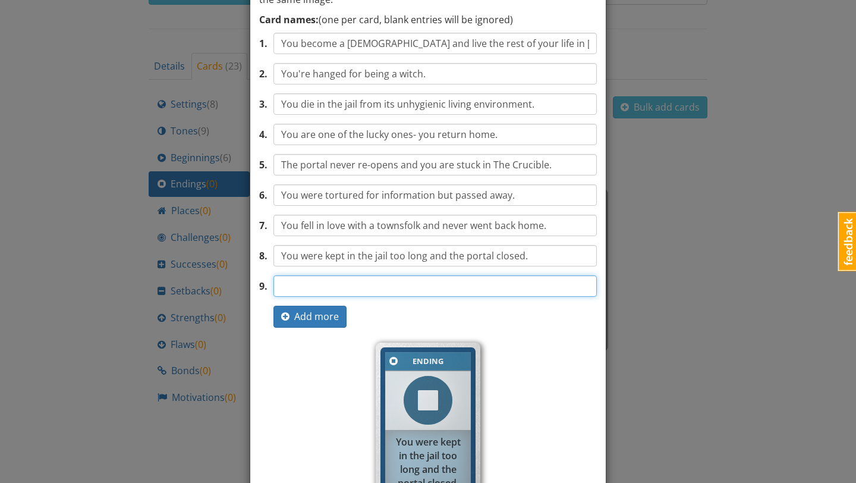
click at [436, 287] on input "text" at bounding box center [434, 285] width 323 height 21
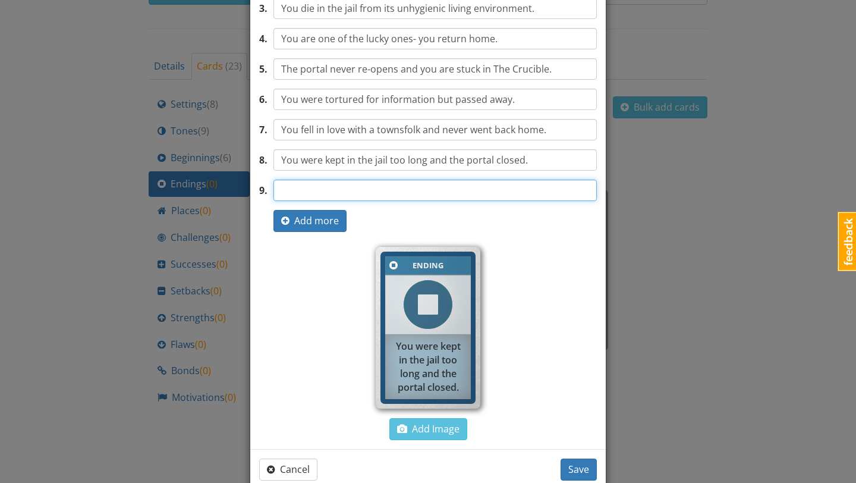
scroll to position [197, 0]
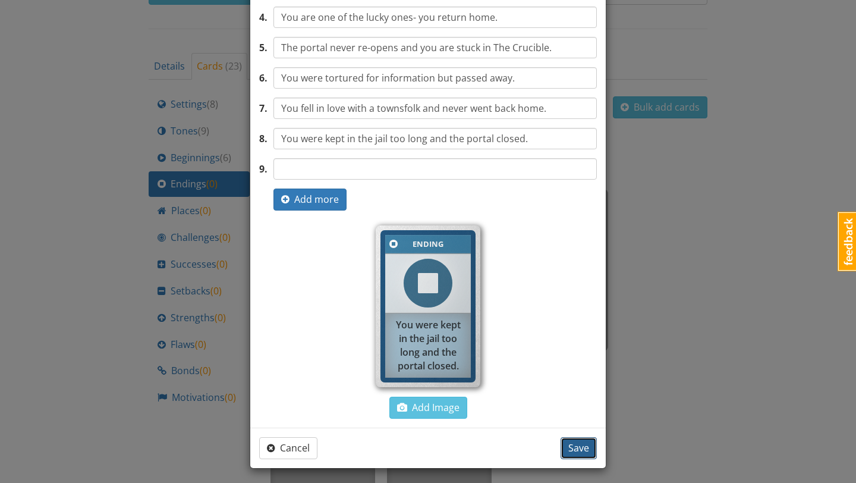
click at [579, 448] on span "Save" at bounding box center [578, 447] width 21 height 13
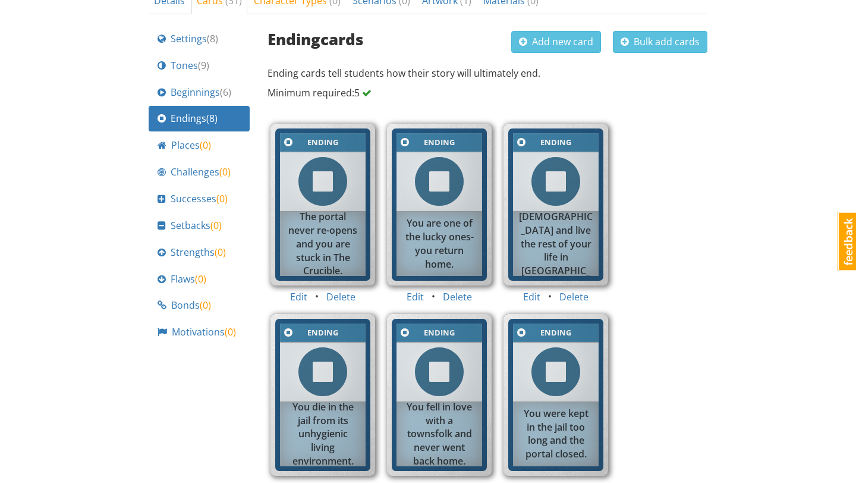
scroll to position [453, 0]
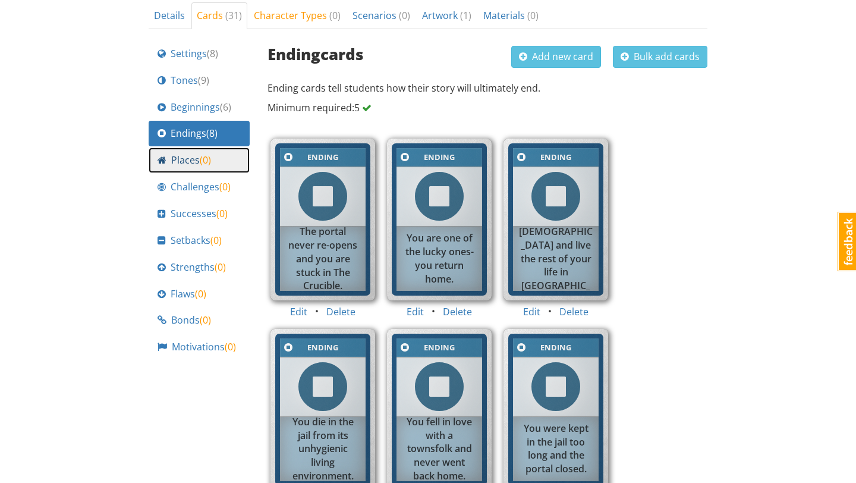
click at [202, 163] on span "( 0 )" at bounding box center [205, 159] width 11 height 13
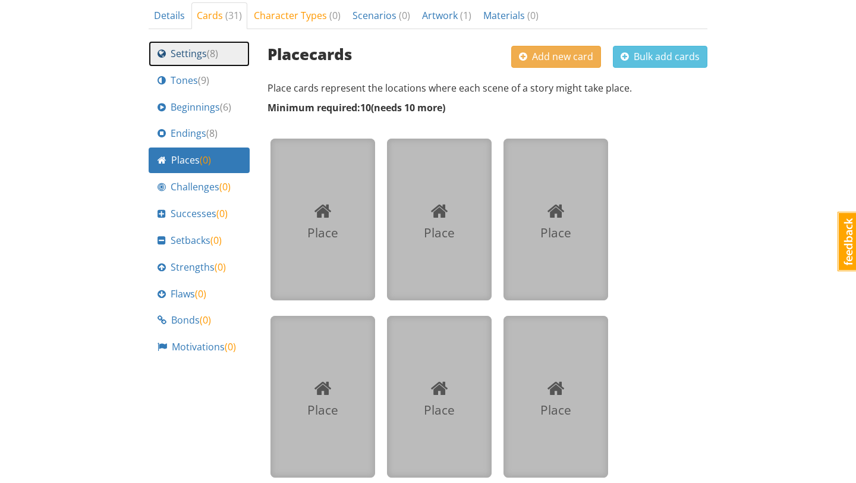
click at [218, 61] on link "Settings ( 8 )" at bounding box center [199, 54] width 101 height 26
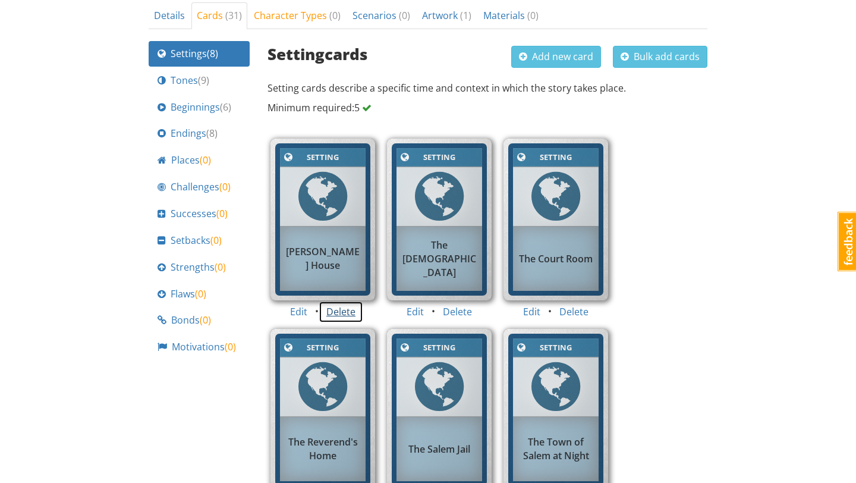
click at [342, 311] on button "Delete" at bounding box center [341, 312] width 45 height 22
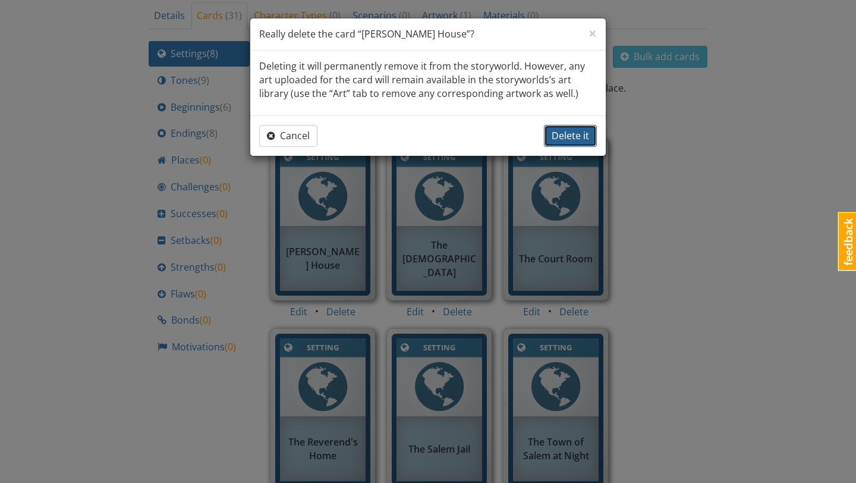
click at [569, 133] on span "Delete it" at bounding box center [570, 135] width 37 height 13
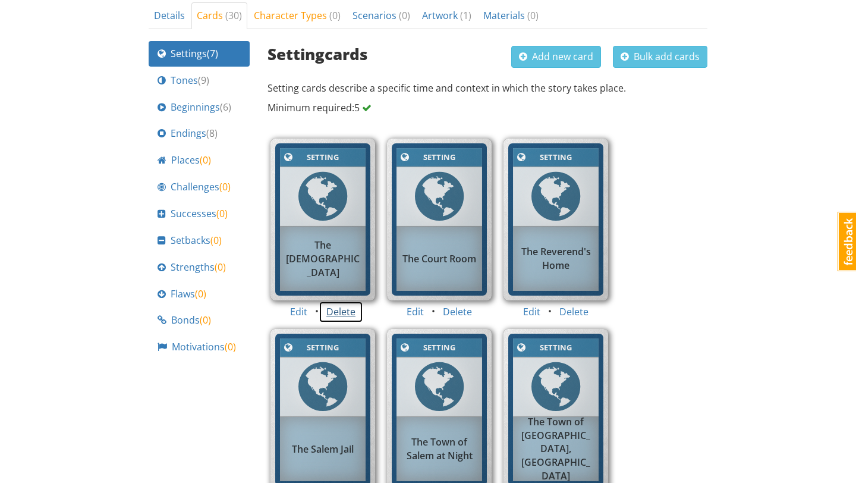
click at [340, 311] on button "Delete" at bounding box center [341, 312] width 45 height 22
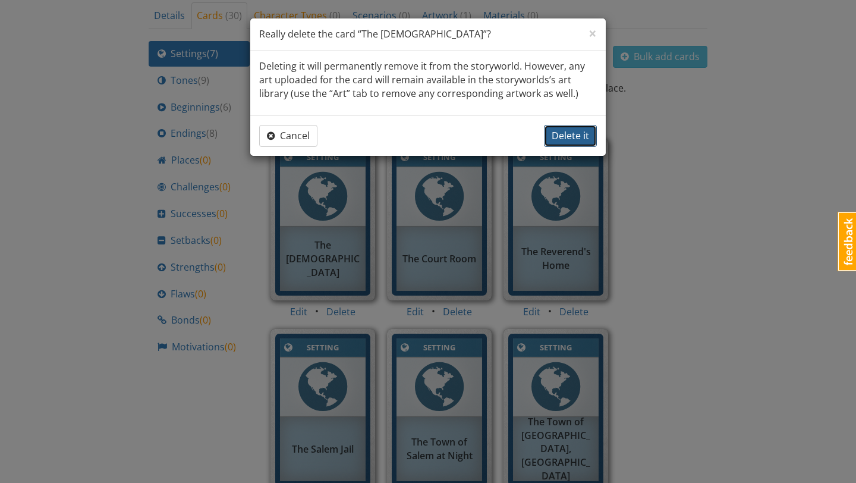
click at [575, 133] on span "Delete it" at bounding box center [570, 135] width 37 height 13
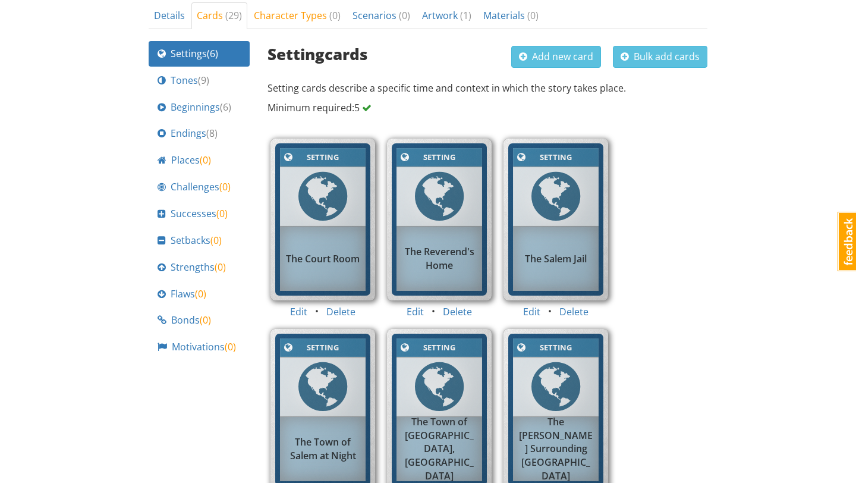
click at [345, 307] on div "Setting Setting The Court Room" at bounding box center [322, 221] width 116 height 177
click at [341, 313] on button "Delete" at bounding box center [341, 312] width 45 height 22
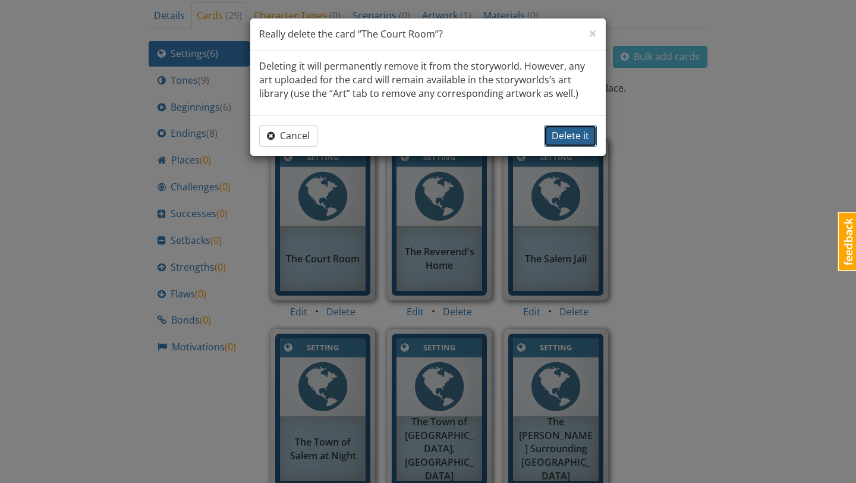
click at [586, 136] on span "Delete it" at bounding box center [570, 135] width 37 height 13
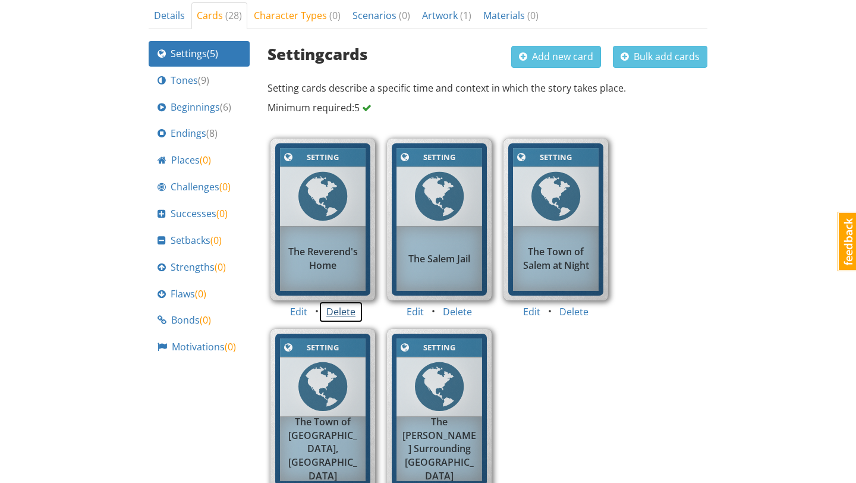
click at [338, 311] on button "Delete" at bounding box center [341, 312] width 45 height 22
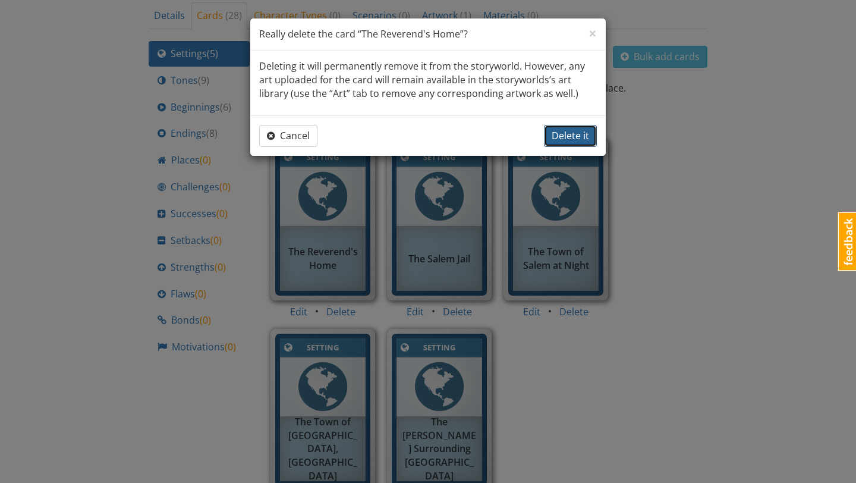
click at [560, 134] on span "Delete it" at bounding box center [570, 135] width 37 height 13
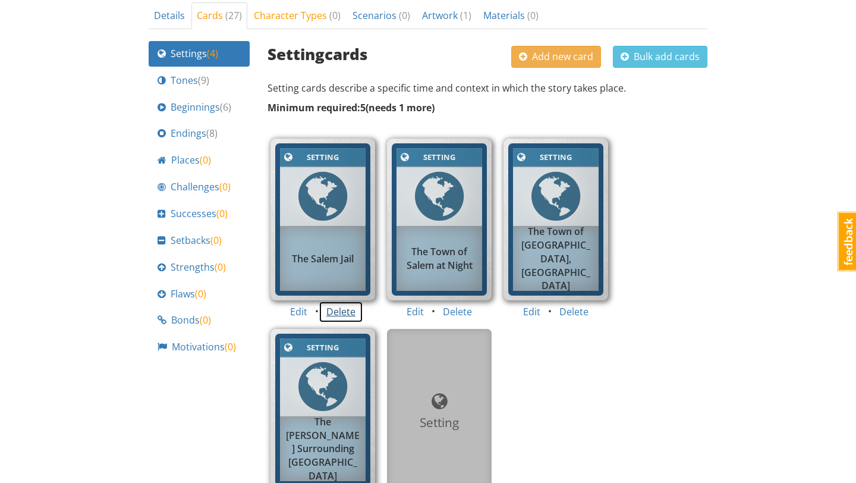
click at [335, 313] on button "Delete" at bounding box center [341, 312] width 45 height 22
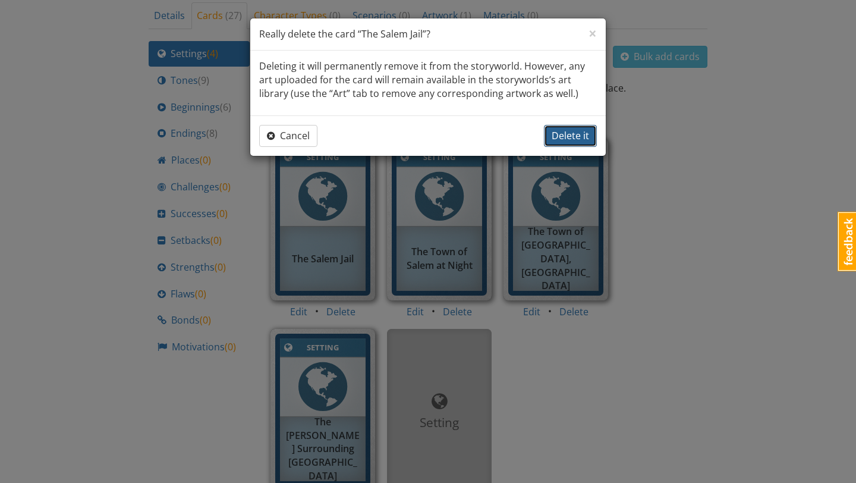
click at [570, 135] on span "Delete it" at bounding box center [570, 135] width 37 height 13
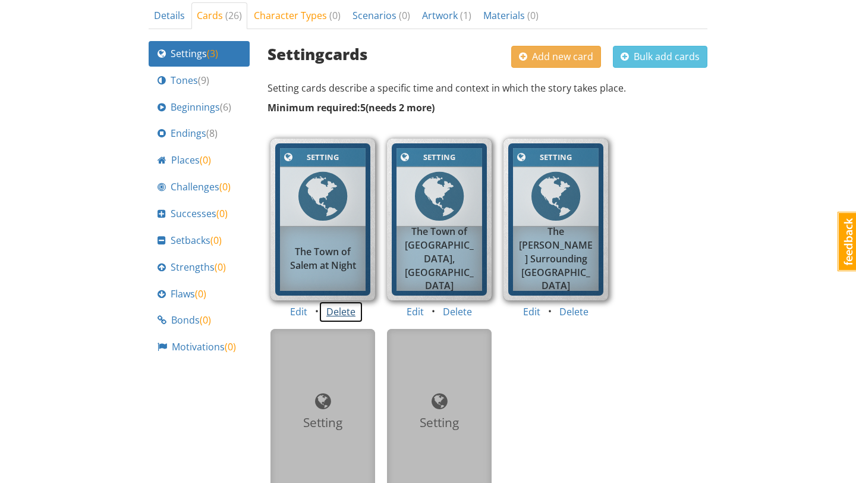
click at [333, 311] on button "Delete" at bounding box center [341, 312] width 45 height 22
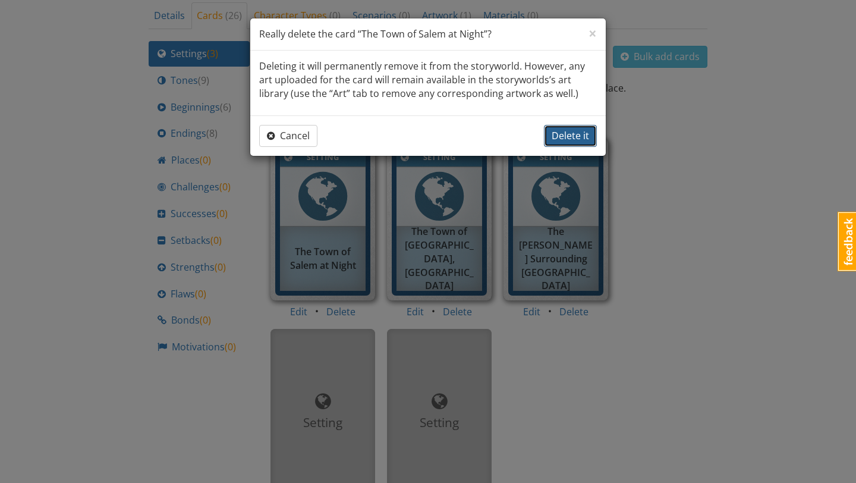
click at [562, 135] on span "Delete it" at bounding box center [570, 135] width 37 height 13
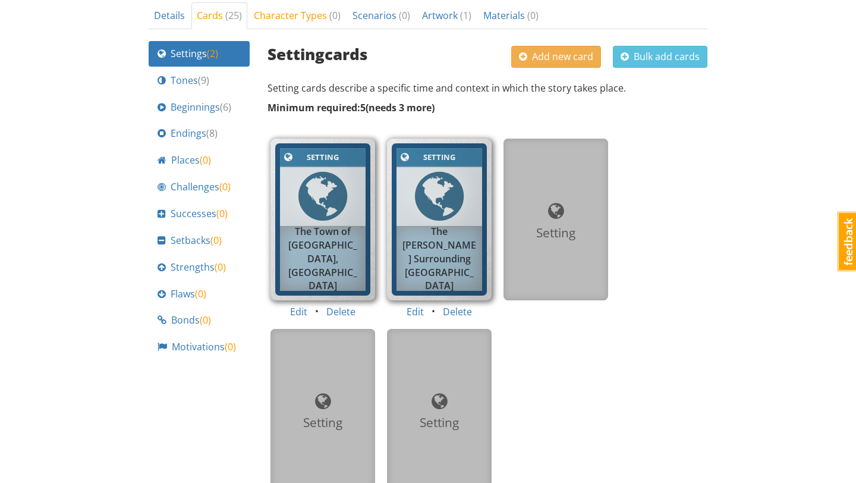
click at [451, 309] on div "Setting Setting The Woods Surrounding Salem" at bounding box center [439, 221] width 116 height 177
click at [468, 313] on button "Delete" at bounding box center [457, 312] width 45 height 22
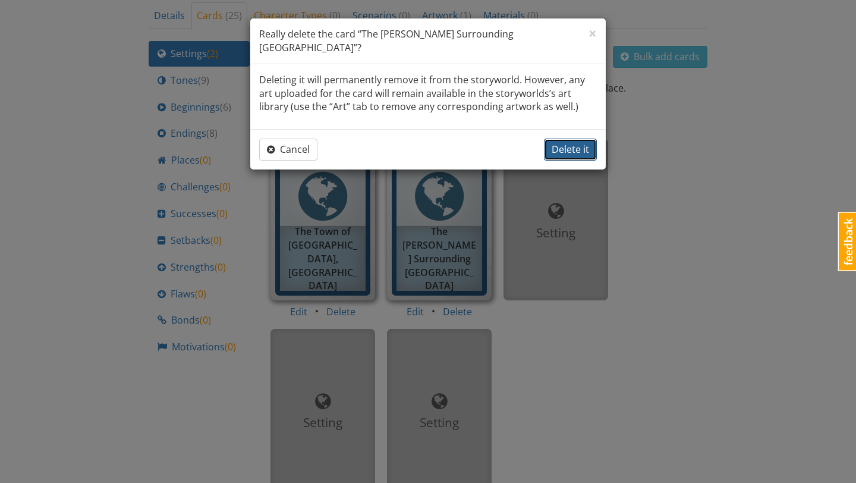
click at [564, 143] on span "Delete it" at bounding box center [570, 149] width 37 height 13
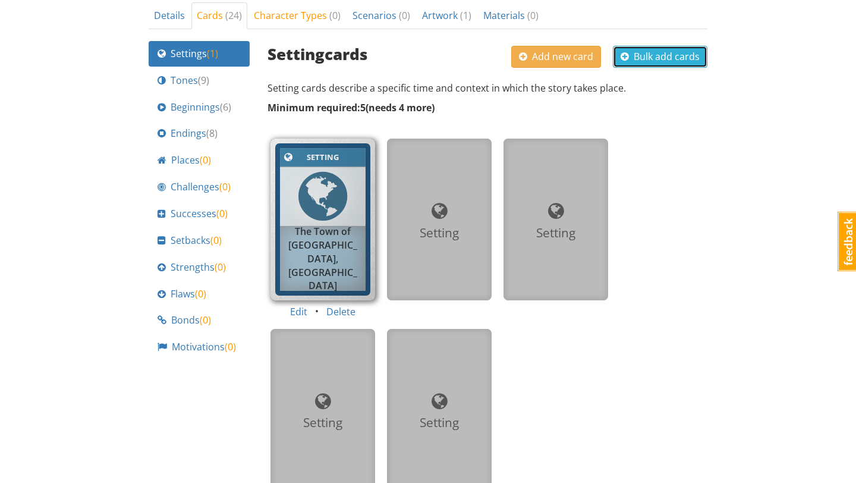
click at [635, 56] on span "Bulk add cards" at bounding box center [659, 56] width 79 height 13
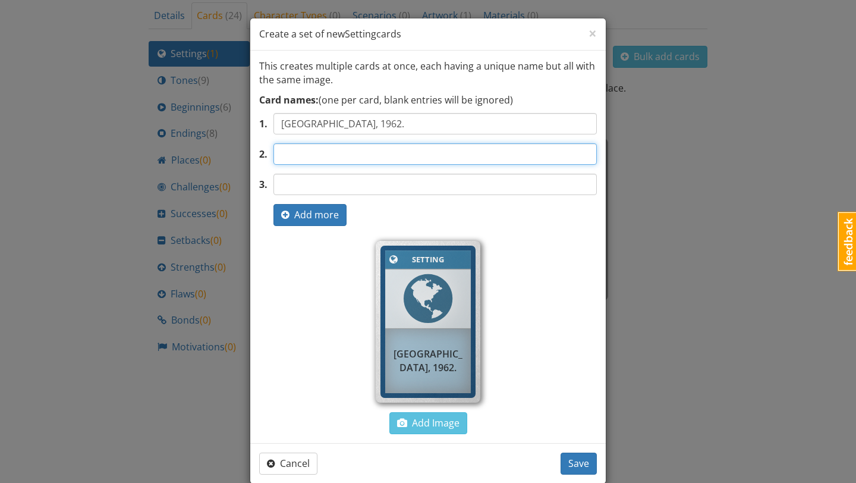
click at [405, 152] on input "text" at bounding box center [434, 153] width 323 height 21
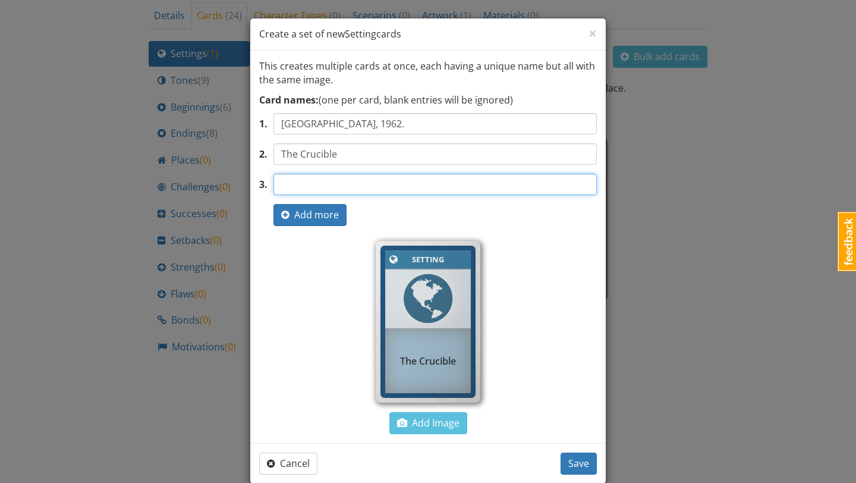
click at [396, 182] on input "text" at bounding box center [434, 184] width 323 height 21
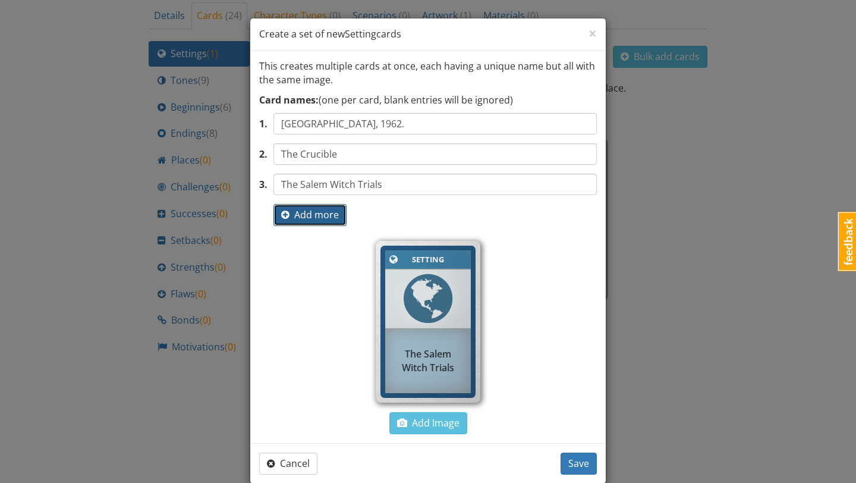
click at [323, 219] on span "Add more" at bounding box center [310, 214] width 58 height 13
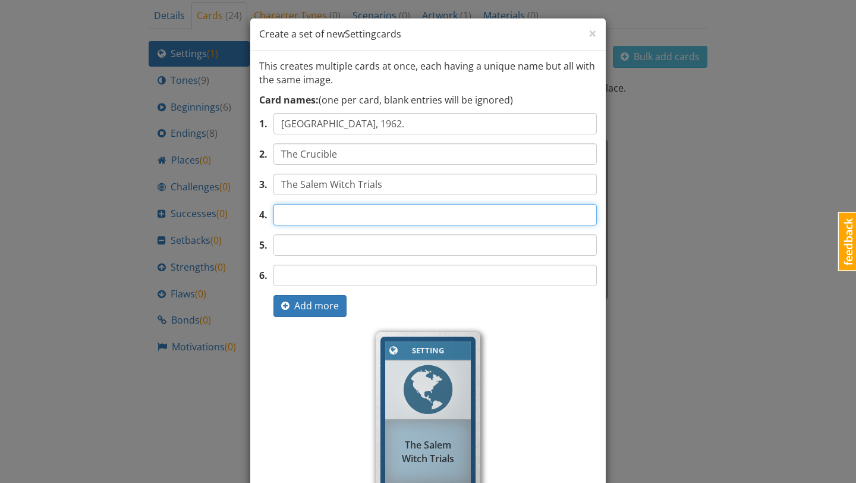
click at [330, 220] on input "text" at bounding box center [434, 214] width 323 height 21
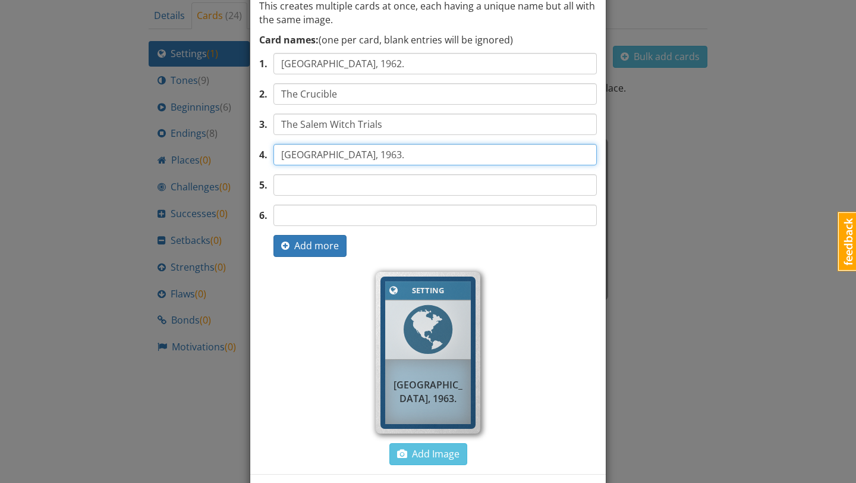
scroll to position [110, 0]
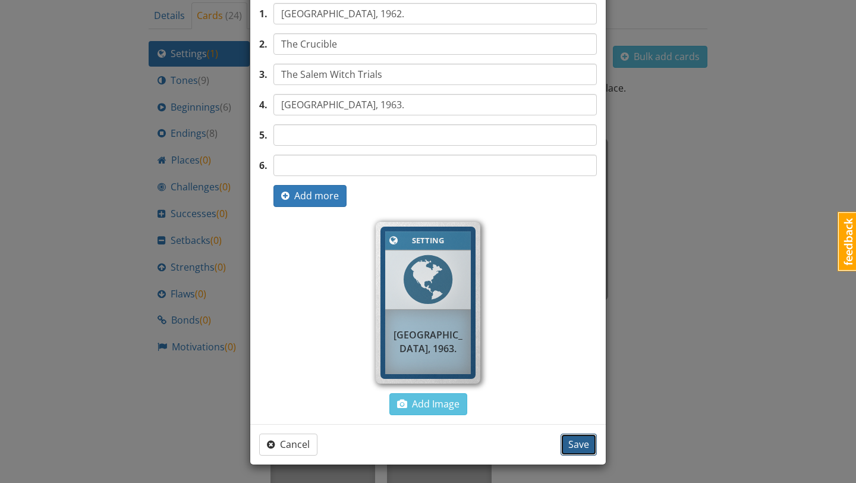
click at [587, 451] on button "Save" at bounding box center [578, 444] width 36 height 22
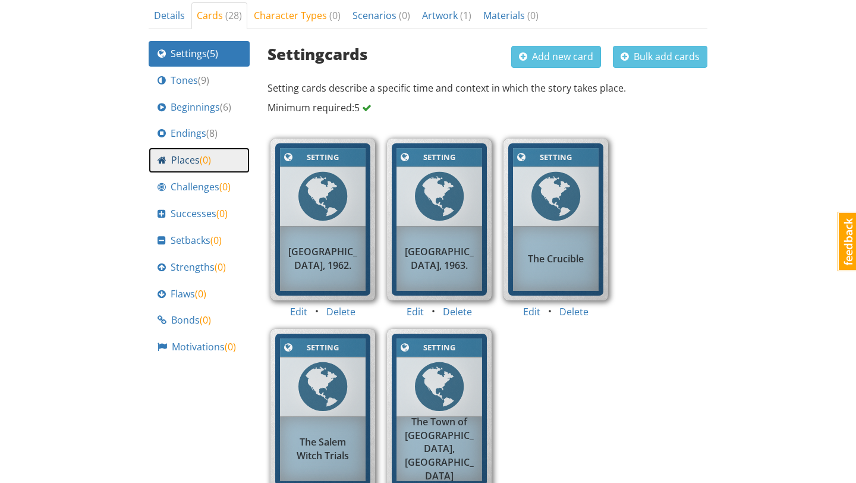
click at [203, 162] on span "( 0 )" at bounding box center [205, 159] width 11 height 13
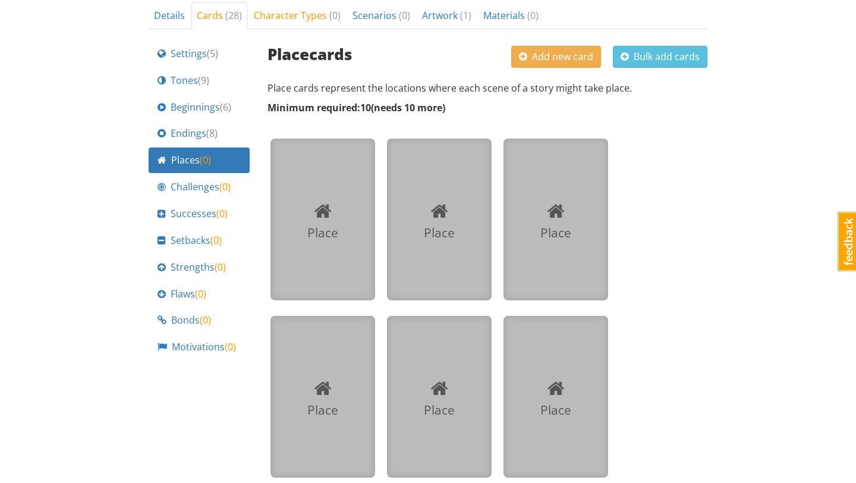
click at [341, 219] on div at bounding box center [323, 210] width 86 height 27
click at [645, 46] on button "Bulk add cards" at bounding box center [660, 57] width 94 height 22
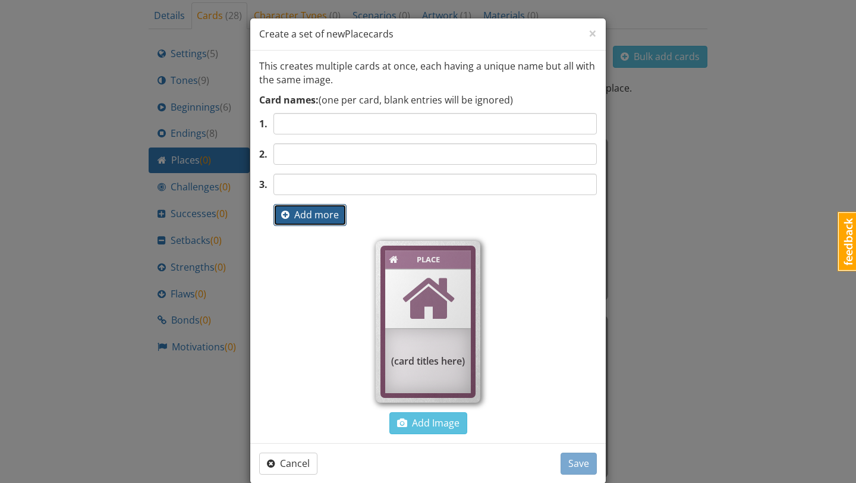
click at [318, 213] on span "Add more" at bounding box center [310, 214] width 58 height 13
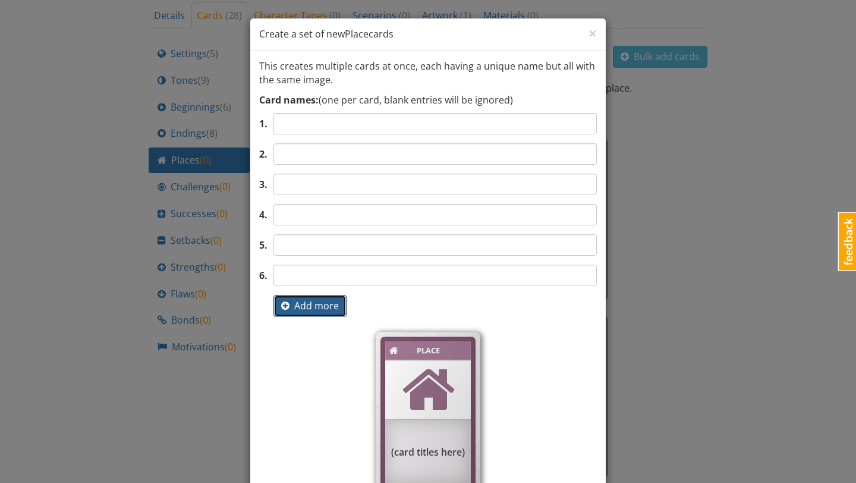
click at [298, 310] on span "Add more" at bounding box center [310, 305] width 58 height 13
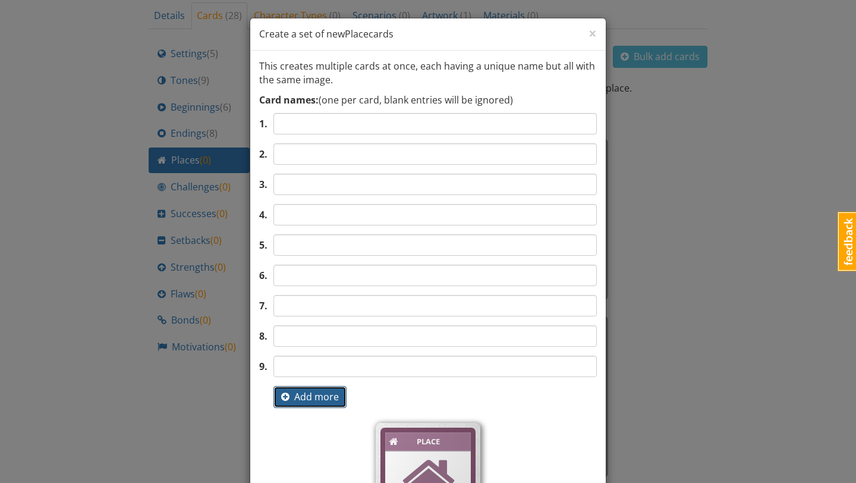
click at [295, 394] on span "Add more" at bounding box center [310, 396] width 58 height 13
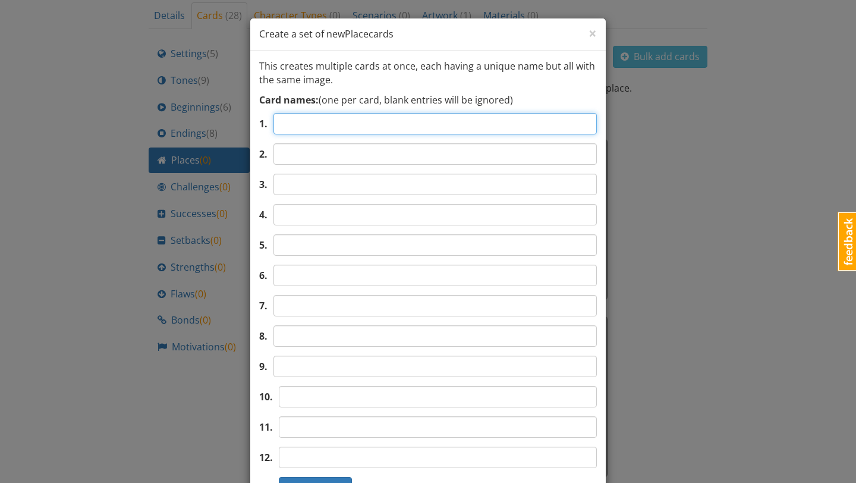
click at [359, 124] on input "text" at bounding box center [434, 123] width 323 height 21
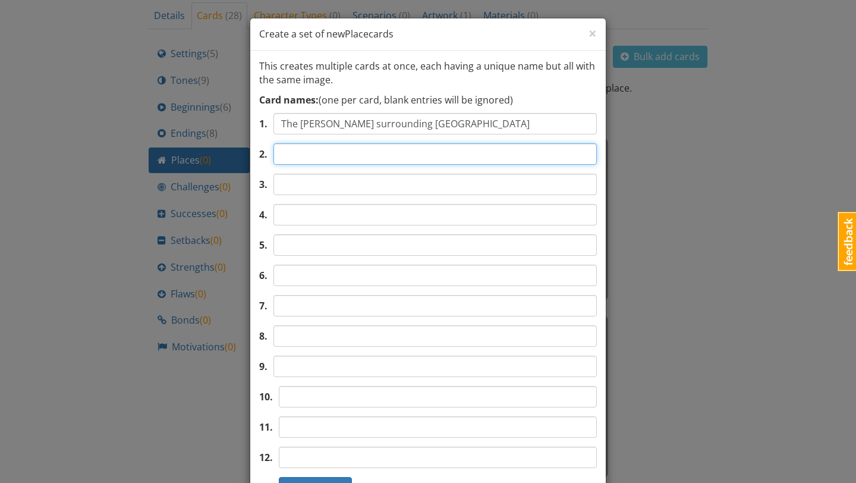
click at [373, 146] on input "text" at bounding box center [434, 153] width 323 height 21
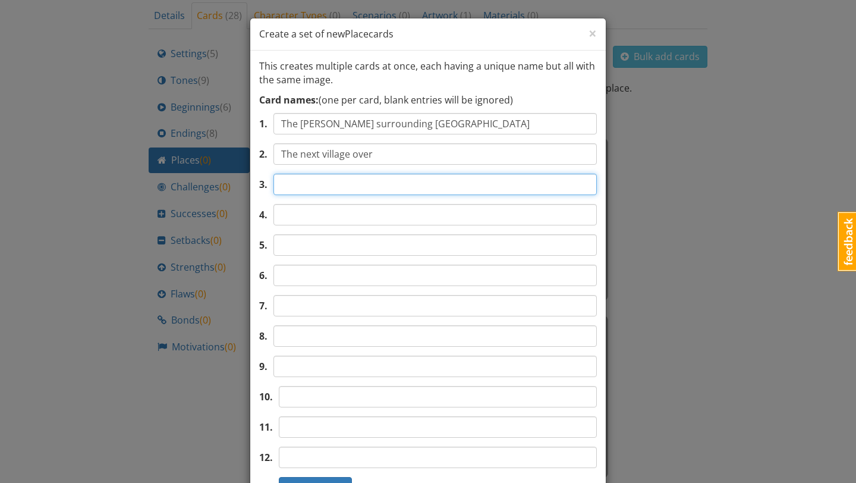
click at [369, 184] on input "text" at bounding box center [434, 184] width 323 height 21
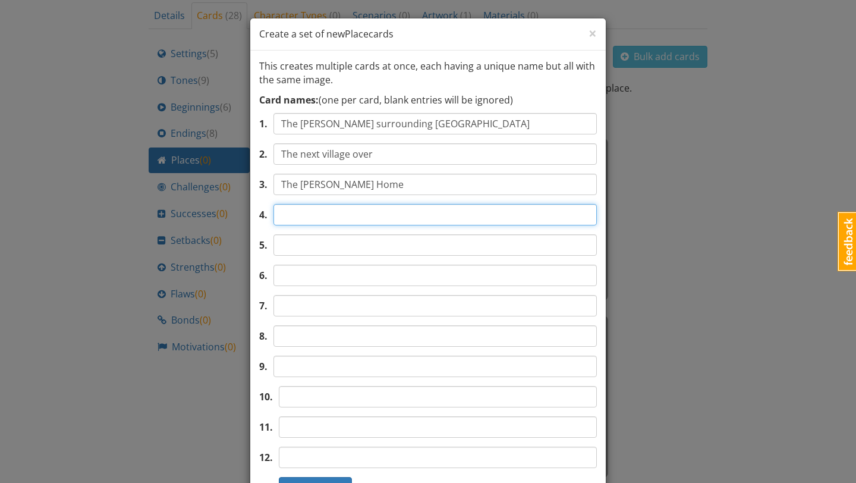
click at [364, 212] on input "text" at bounding box center [434, 214] width 323 height 21
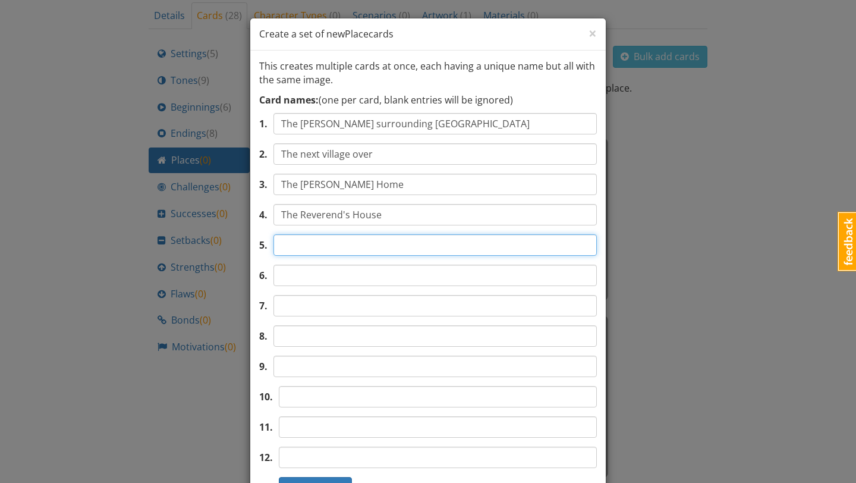
click at [374, 245] on input "text" at bounding box center [434, 244] width 323 height 21
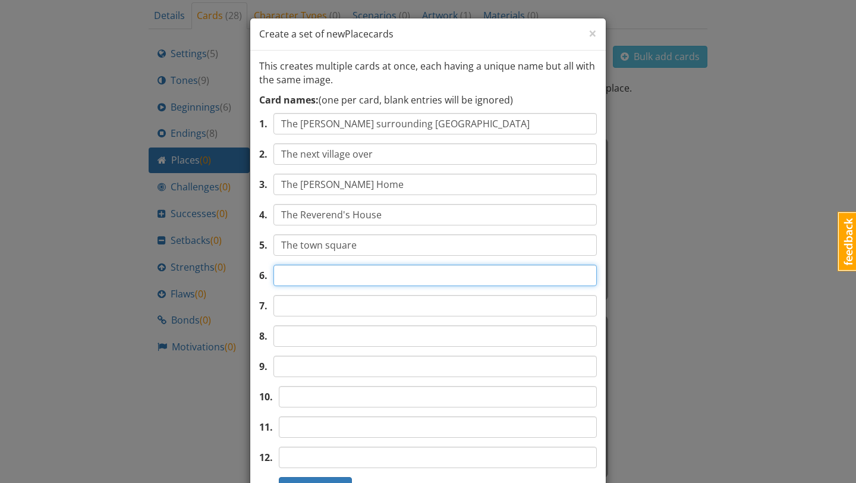
click at [372, 273] on input "text" at bounding box center [434, 274] width 323 height 21
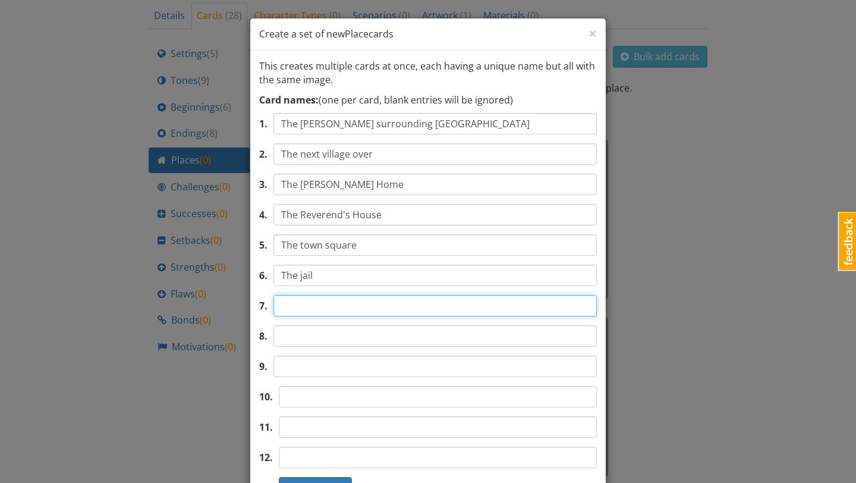
click at [366, 300] on input "text" at bounding box center [434, 305] width 323 height 21
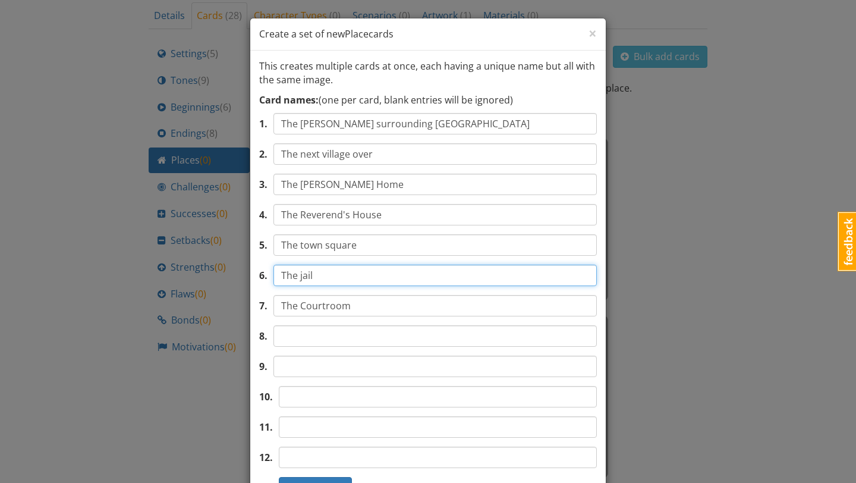
click at [320, 276] on input "The jail" at bounding box center [434, 274] width 323 height 21
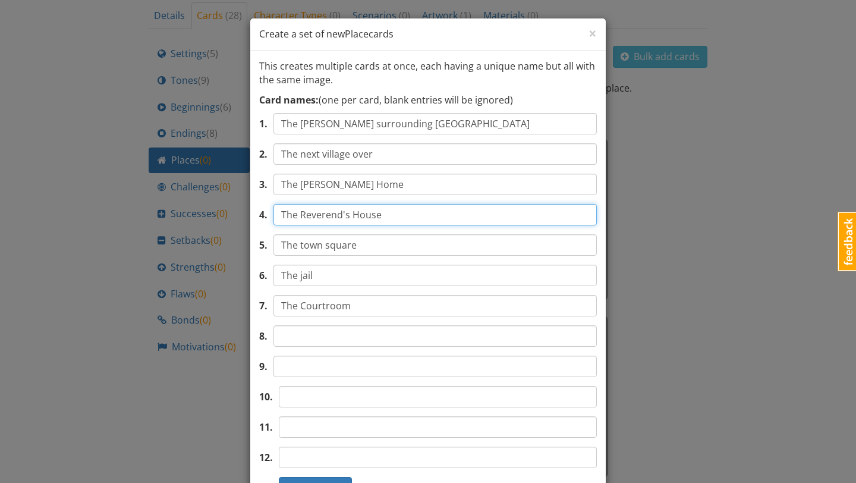
click at [359, 215] on input "The Reverend's House" at bounding box center [434, 214] width 323 height 21
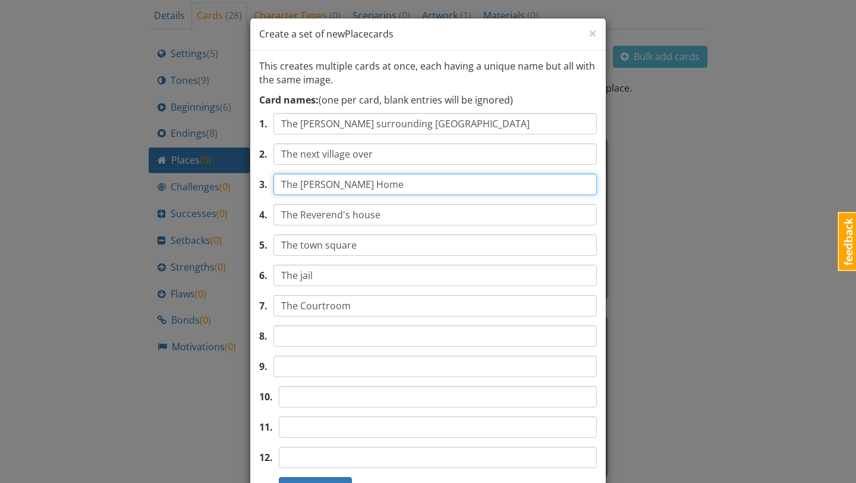
click at [348, 187] on input "The Proctor's Home" at bounding box center [434, 184] width 323 height 21
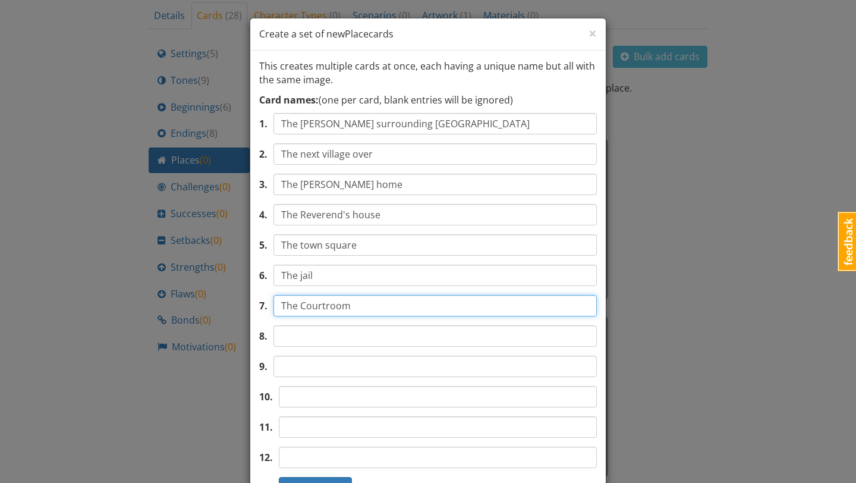
click at [305, 306] on input "The Courtroom" at bounding box center [434, 305] width 323 height 21
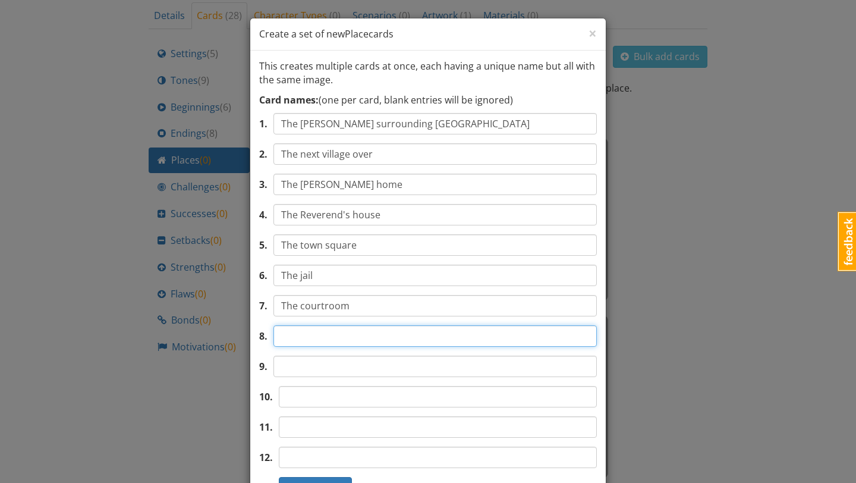
click at [320, 339] on input "text" at bounding box center [434, 335] width 323 height 21
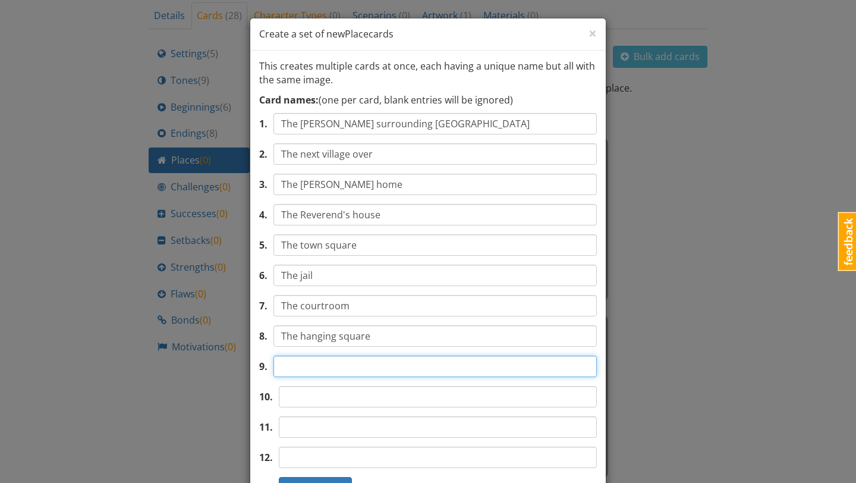
click at [390, 366] on input "text" at bounding box center [434, 365] width 323 height 21
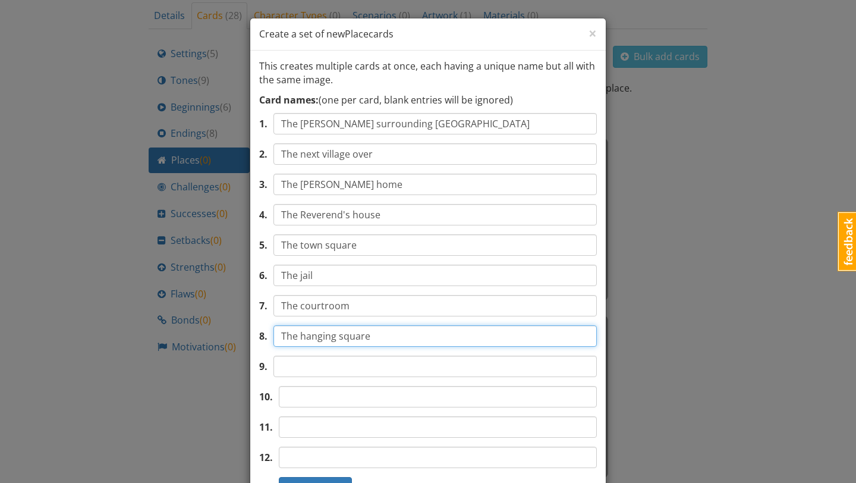
click at [391, 341] on input "The hanging square" at bounding box center [434, 335] width 323 height 21
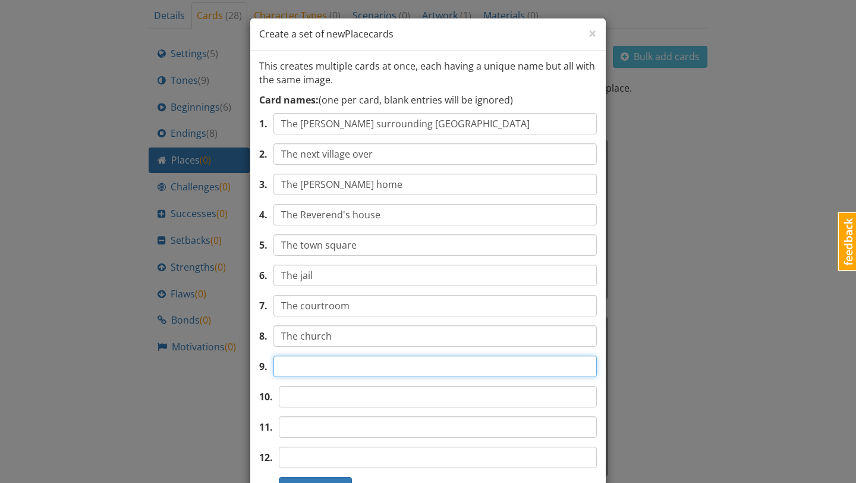
click at [382, 370] on input "text" at bounding box center [434, 365] width 323 height 21
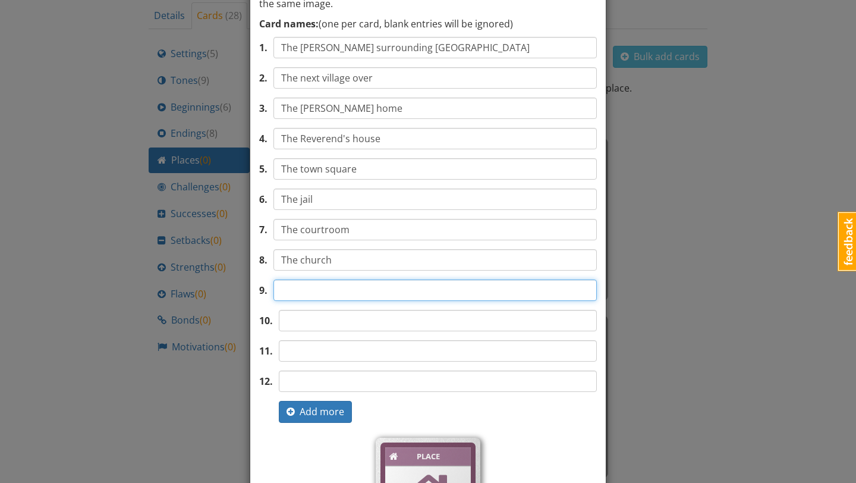
scroll to position [80, 0]
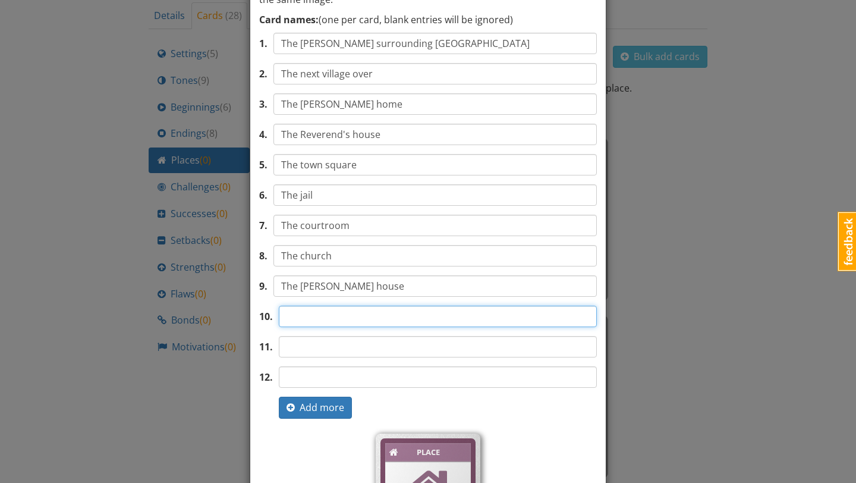
click at [386, 323] on input "text" at bounding box center [438, 315] width 318 height 21
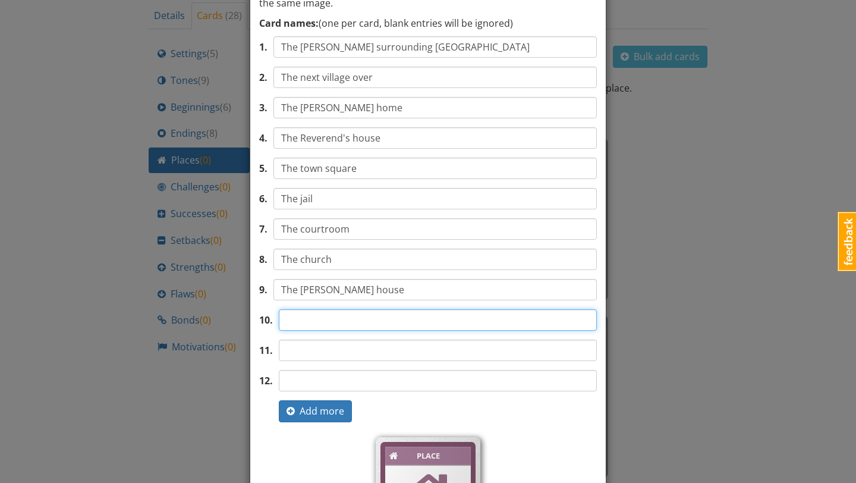
scroll to position [77, 0]
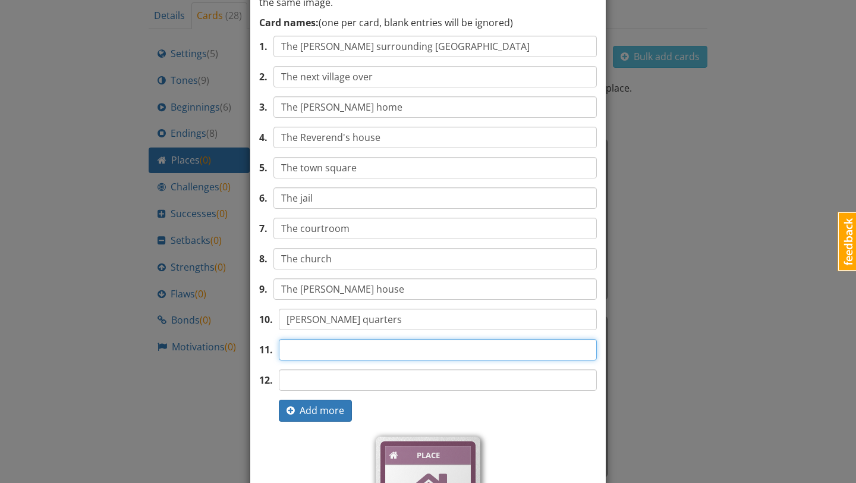
click at [399, 350] on input "text" at bounding box center [438, 349] width 318 height 21
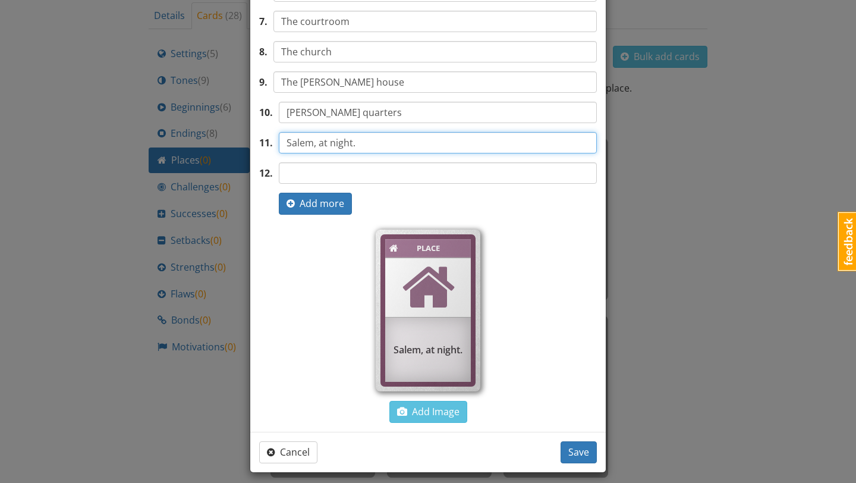
scroll to position [291, 0]
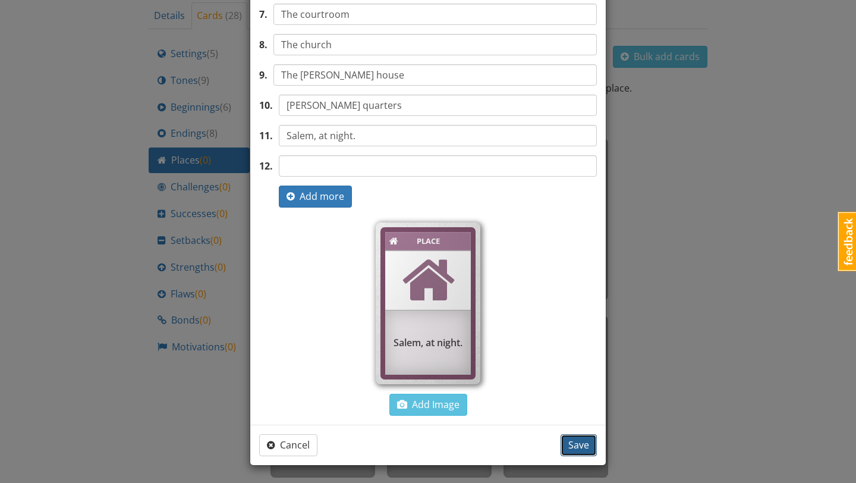
click at [568, 444] on span "Save" at bounding box center [578, 444] width 21 height 13
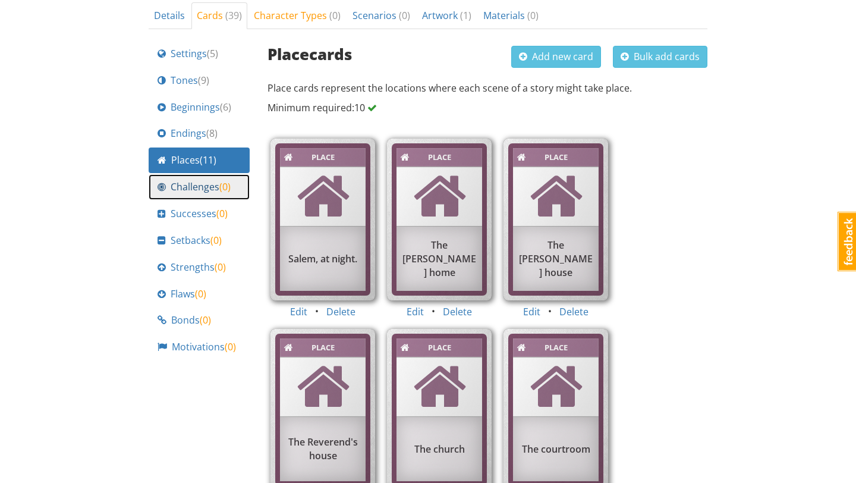
click at [235, 188] on div "Challenges ( 0 )" at bounding box center [198, 187] width 83 height 14
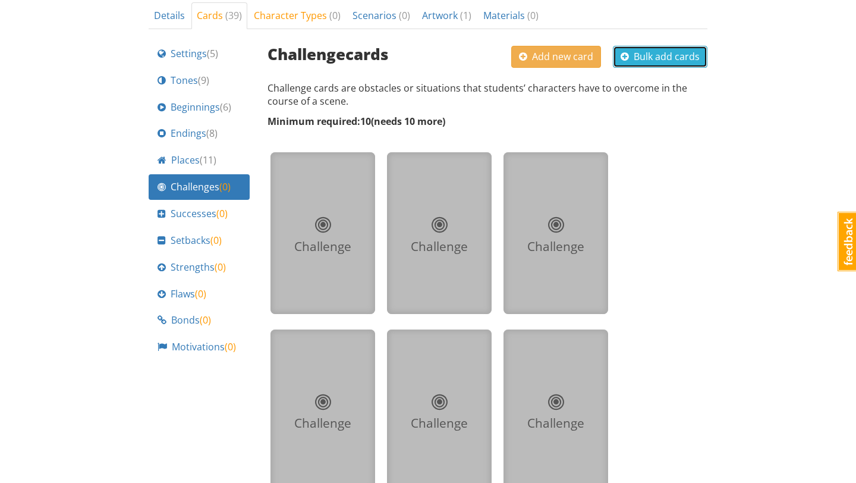
click at [652, 61] on span "Bulk add cards" at bounding box center [659, 56] width 79 height 13
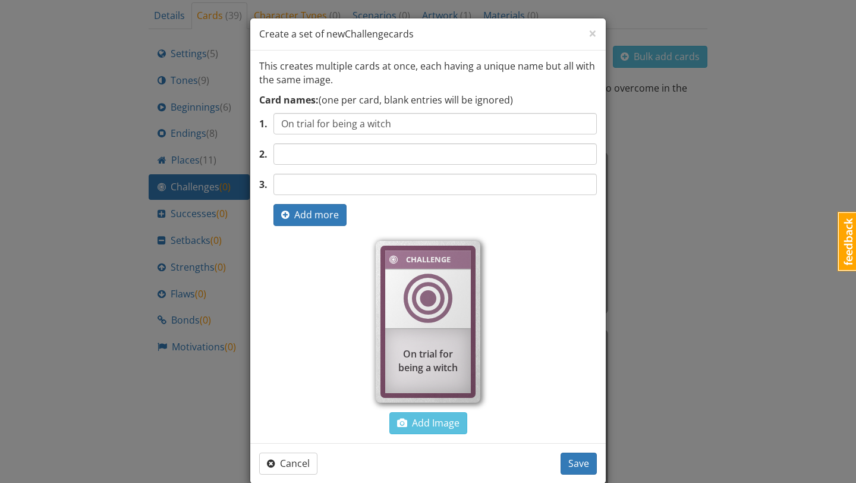
drag, startPoint x: 401, startPoint y: 124, endPoint x: 294, endPoint y: 114, distance: 106.8
click at [295, 114] on input "On trial for being a witch" at bounding box center [434, 123] width 323 height 21
click at [298, 148] on input "text" at bounding box center [434, 153] width 323 height 21
paste input "On trial for being a witch"
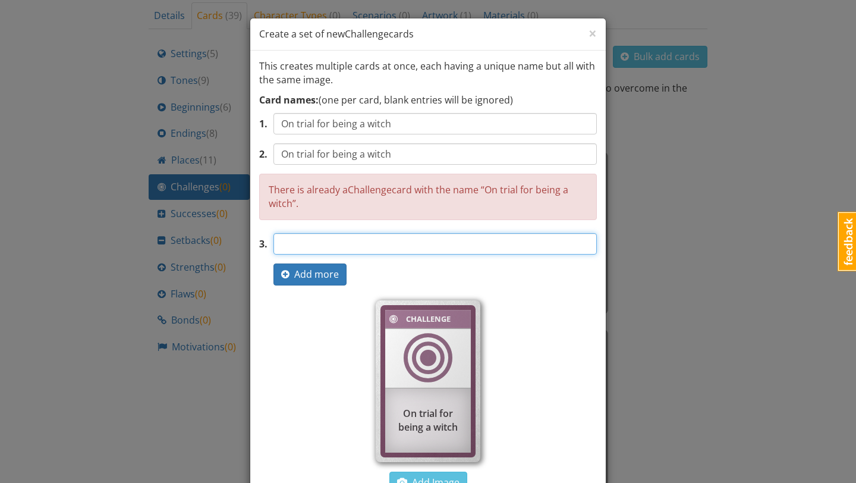
click at [322, 238] on input "text" at bounding box center [434, 243] width 323 height 21
paste input "On trial for being a witch"
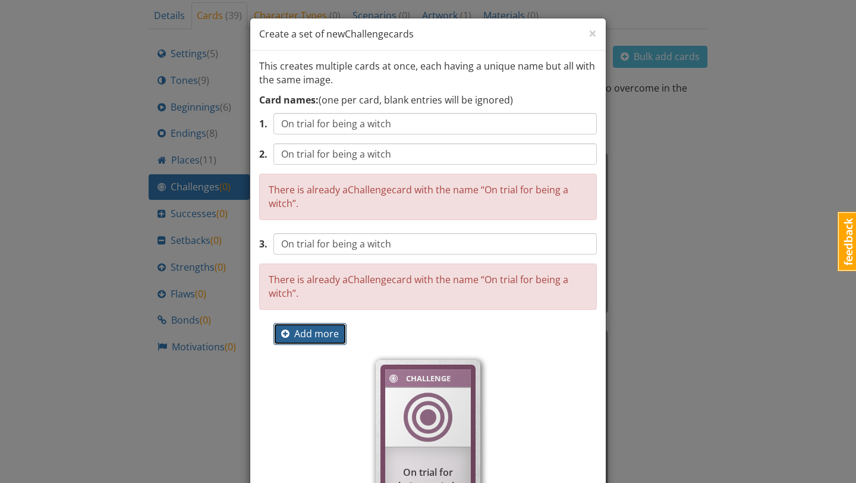
click at [307, 327] on span "Add more" at bounding box center [310, 333] width 58 height 13
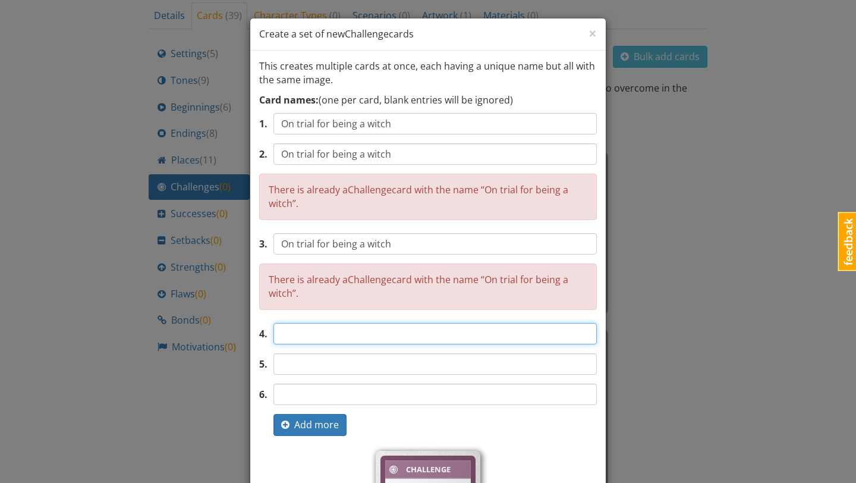
click at [315, 329] on input "text" at bounding box center [434, 333] width 323 height 21
paste input "On trial for being a witch"
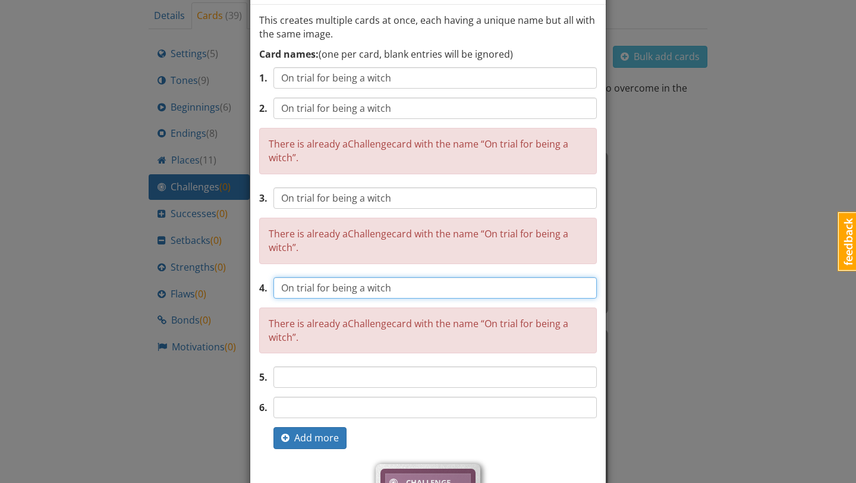
scroll to position [49, 0]
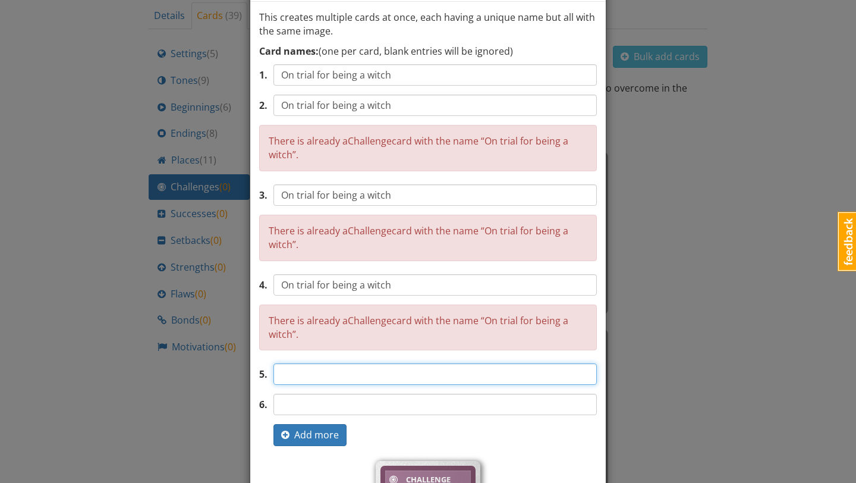
click at [338, 380] on input "text" at bounding box center [434, 373] width 323 height 21
drag, startPoint x: 432, startPoint y: 377, endPoint x: 272, endPoint y: 367, distance: 160.8
click at [272, 367] on div "5 . You are accused of being a witch" at bounding box center [428, 373] width 338 height 21
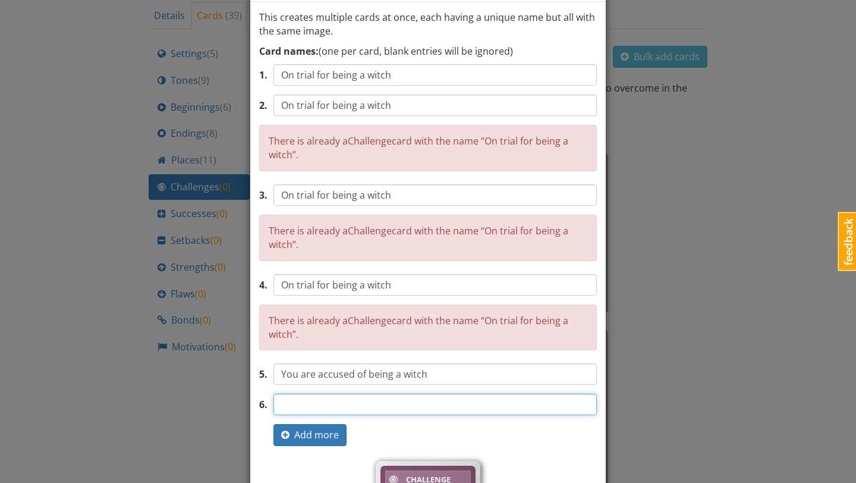
click at [294, 409] on input "text" at bounding box center [434, 403] width 323 height 21
paste input "You are accused of being a witch"
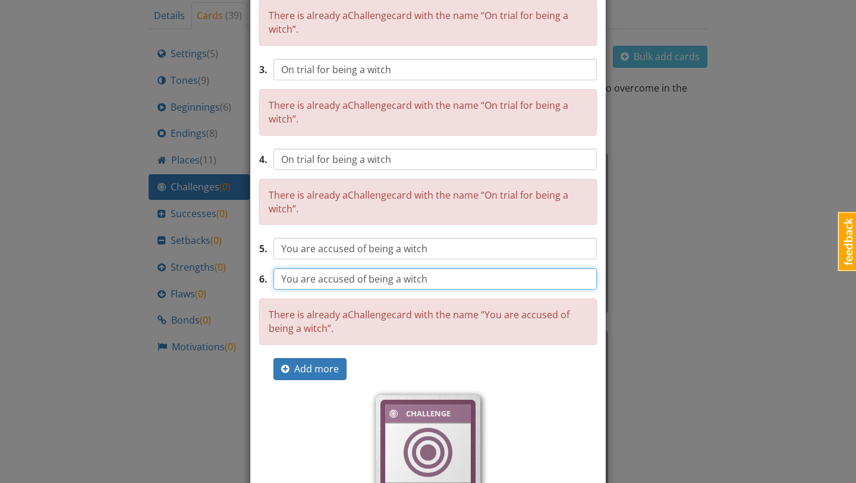
scroll to position [177, 0]
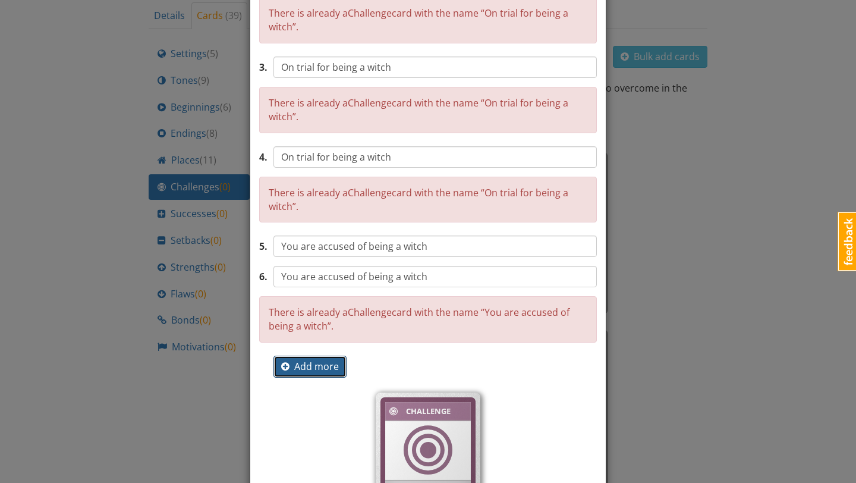
click at [327, 364] on span "Add more" at bounding box center [310, 366] width 58 height 13
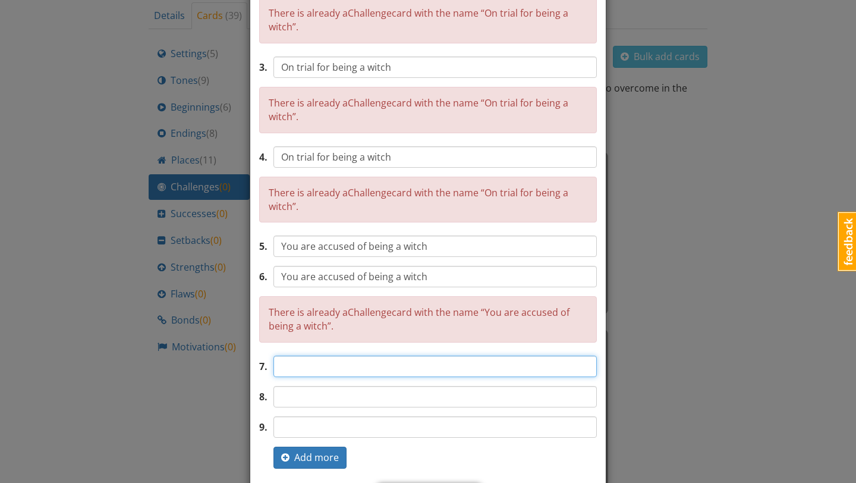
click at [307, 364] on input "text" at bounding box center [434, 365] width 323 height 21
paste input "You are accused of being a witch"
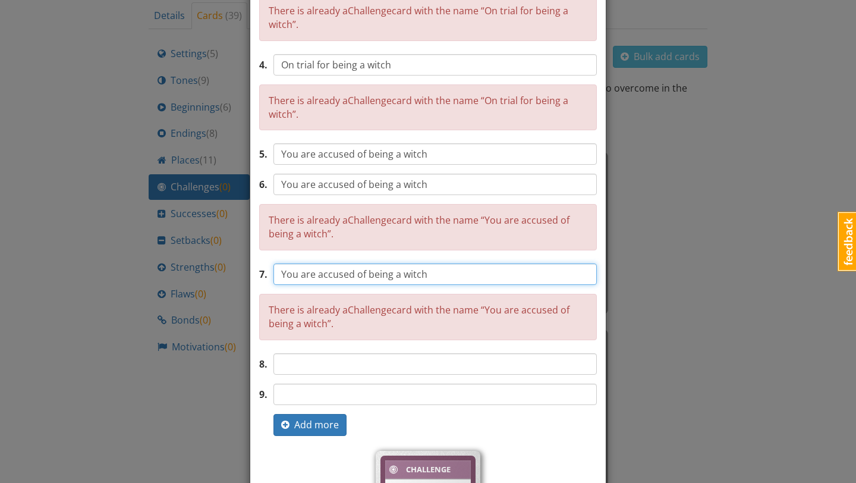
scroll to position [273, 0]
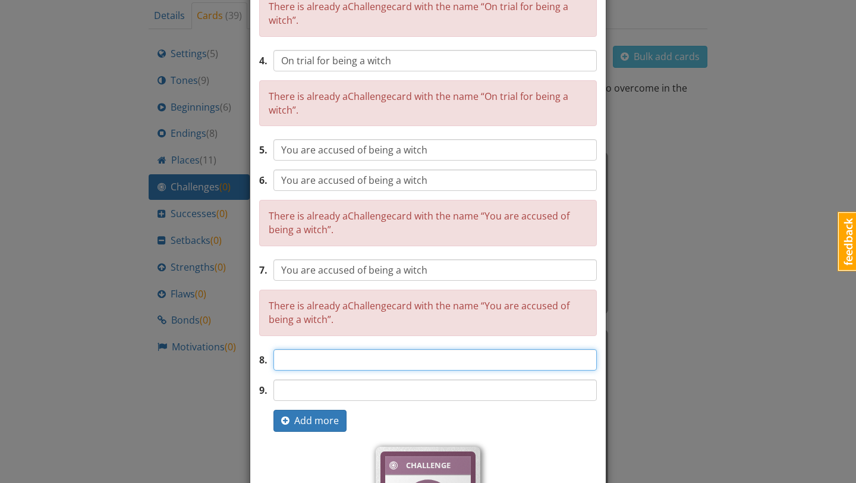
click at [342, 352] on input "text" at bounding box center [434, 359] width 323 height 21
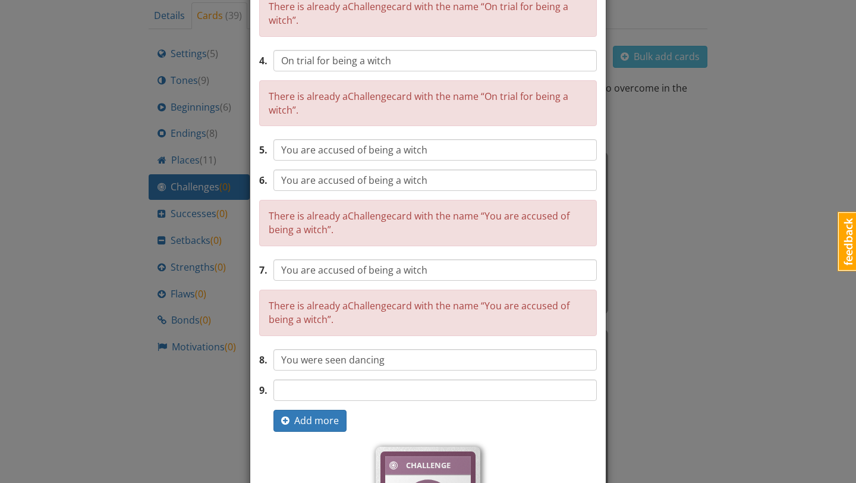
click at [341, 378] on div "1 . On trial for being a witch 2 . On trial for being a witch There is already …" at bounding box center [428, 135] width 338 height 591
click at [338, 386] on input "text" at bounding box center [434, 389] width 323 height 21
click at [292, 431] on button "Add more" at bounding box center [309, 420] width 73 height 22
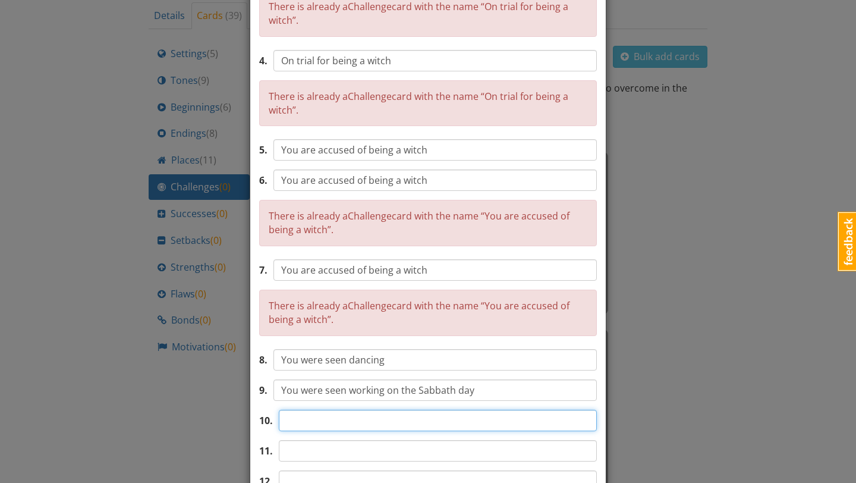
click at [326, 421] on input "text" at bounding box center [438, 419] width 318 height 21
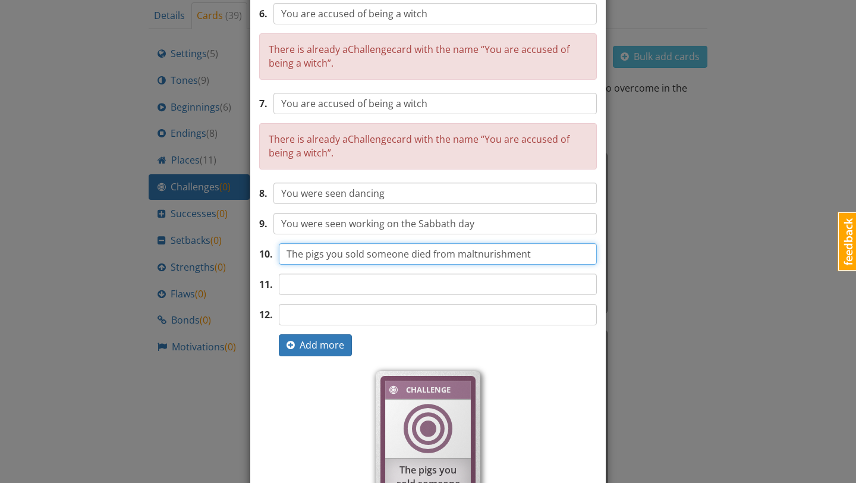
scroll to position [442, 0]
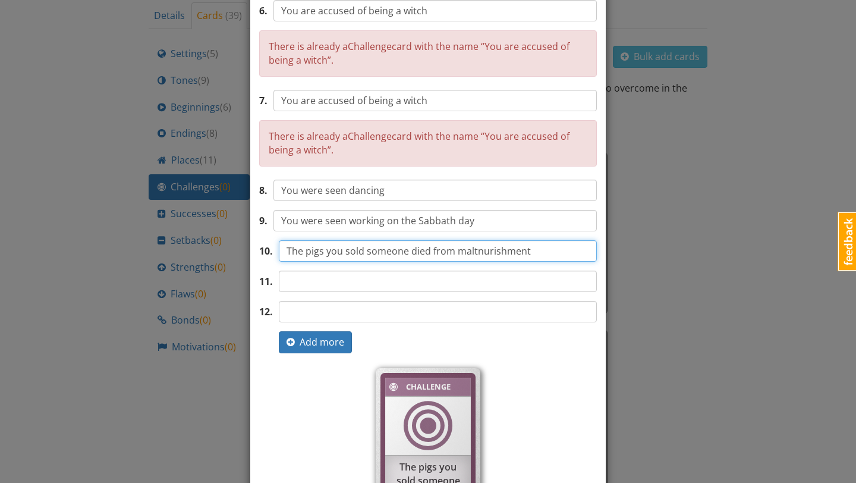
click at [474, 251] on input "The pigs you sold someone died from maltnurishment" at bounding box center [438, 250] width 318 height 21
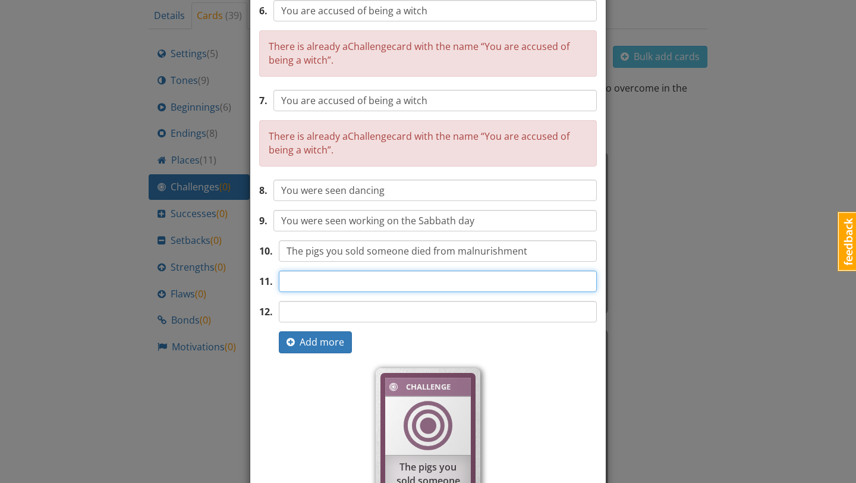
click at [480, 272] on input "text" at bounding box center [438, 280] width 318 height 21
drag, startPoint x: 489, startPoint y: 286, endPoint x: 281, endPoint y: 281, distance: 208.7
click at [281, 281] on input "You were accused of sending your spirit out" at bounding box center [438, 280] width 318 height 21
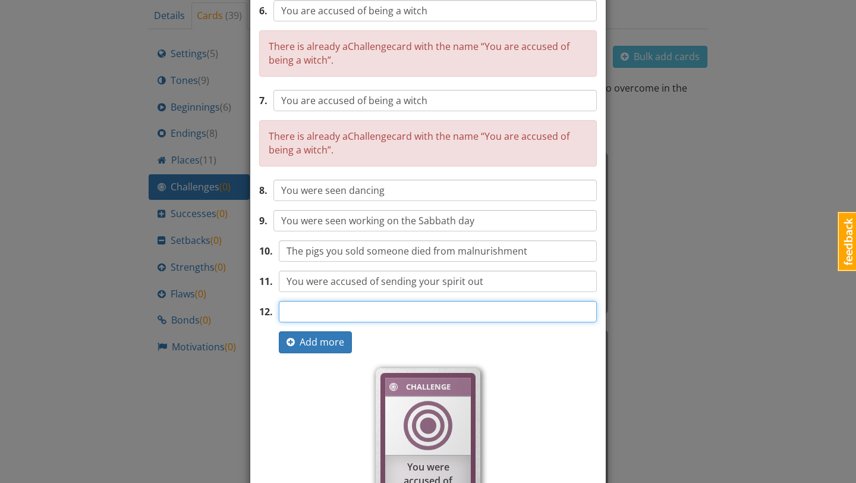
click at [300, 307] on input "text" at bounding box center [438, 311] width 318 height 21
paste input "You were accused of sending your spirit out"
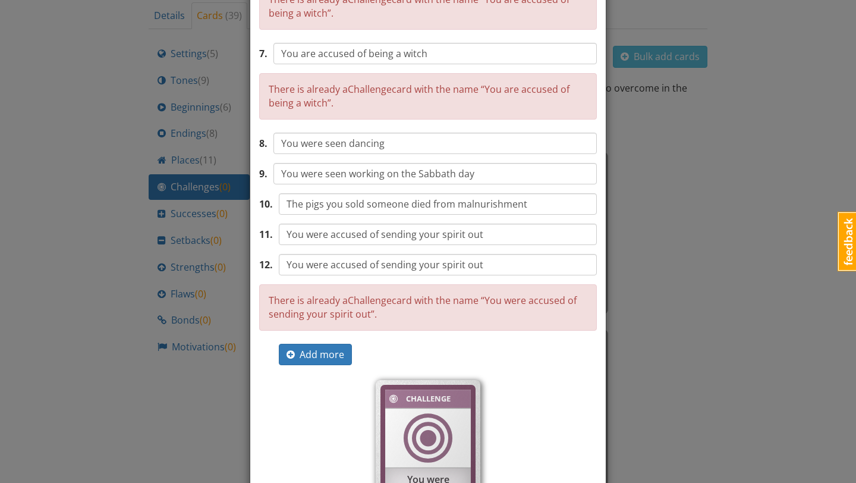
scroll to position [487, 0]
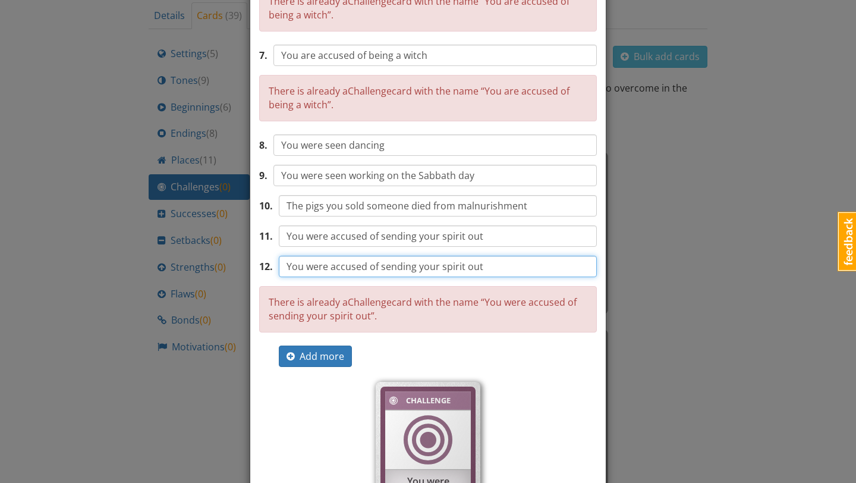
click at [493, 272] on input "You were accused of sending your spirit out" at bounding box center [438, 266] width 318 height 21
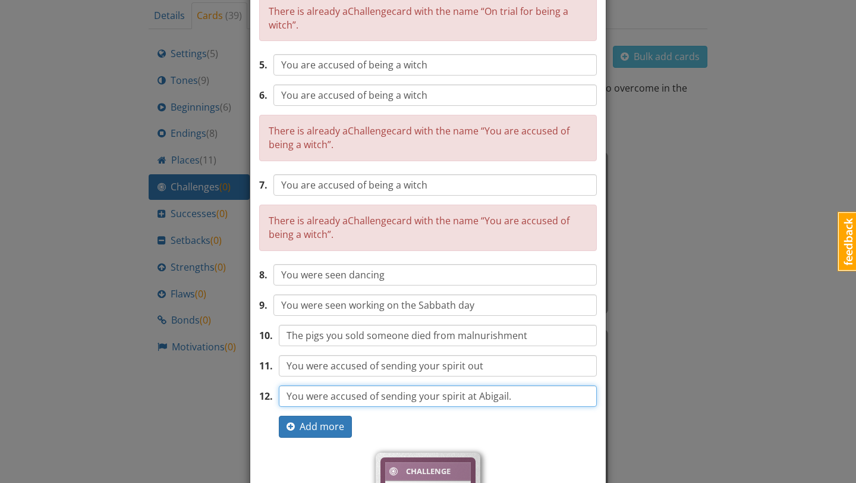
scroll to position [335, 0]
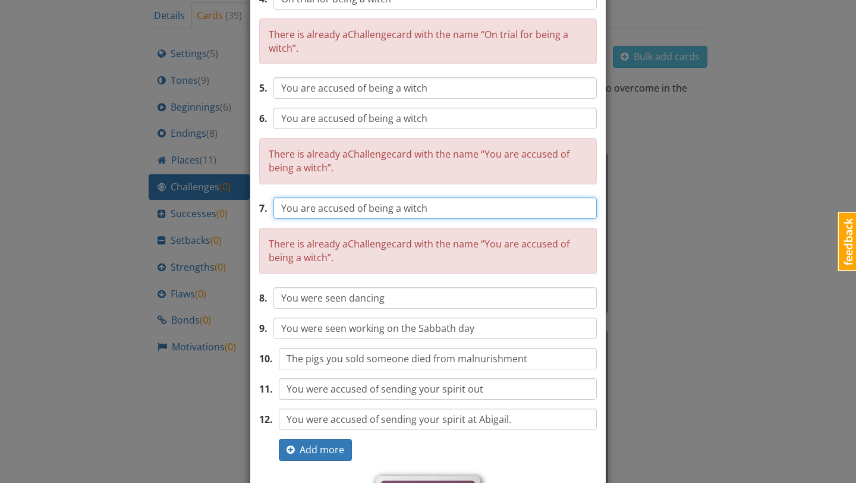
click at [445, 202] on input "You are accused of being a witch" at bounding box center [434, 207] width 323 height 21
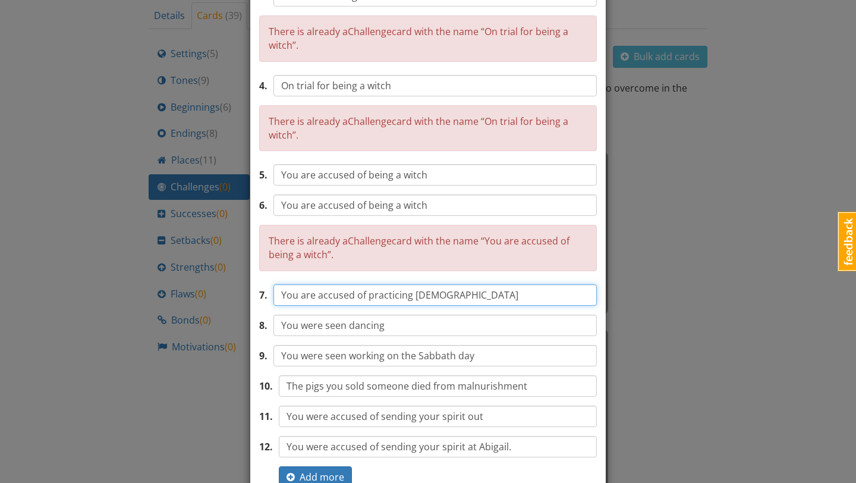
scroll to position [240, 0]
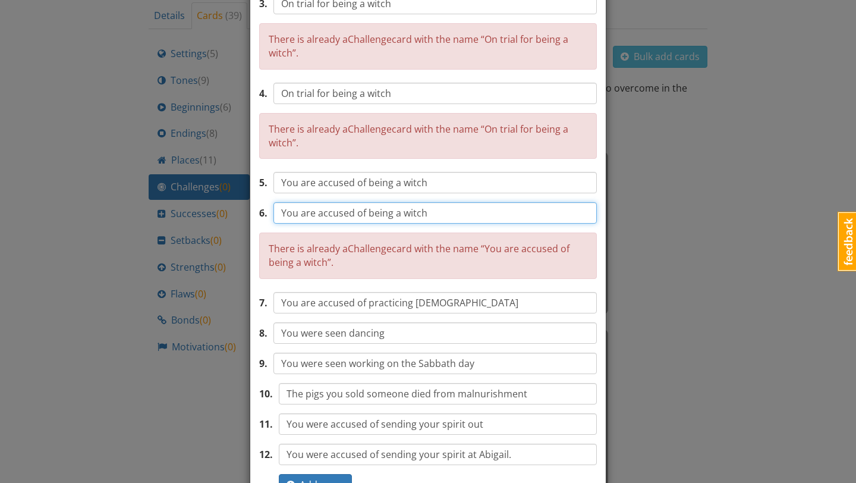
click at [445, 217] on input "You are accused of being a witch" at bounding box center [434, 212] width 323 height 21
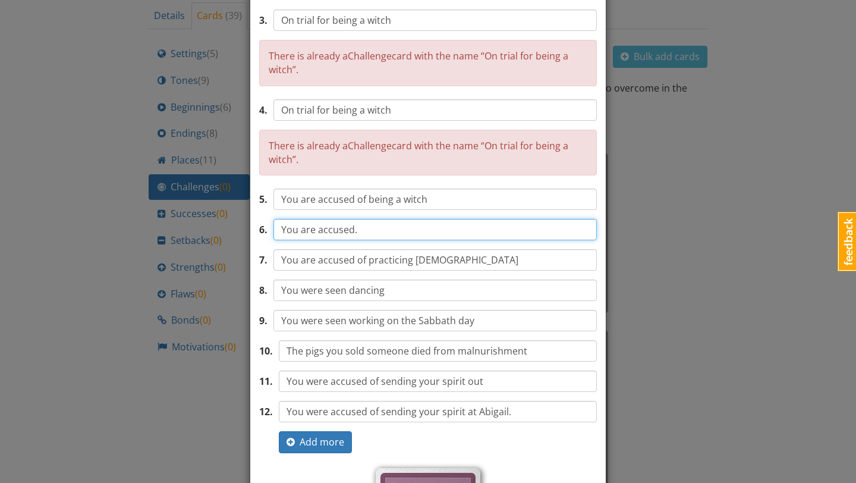
scroll to position [220, 0]
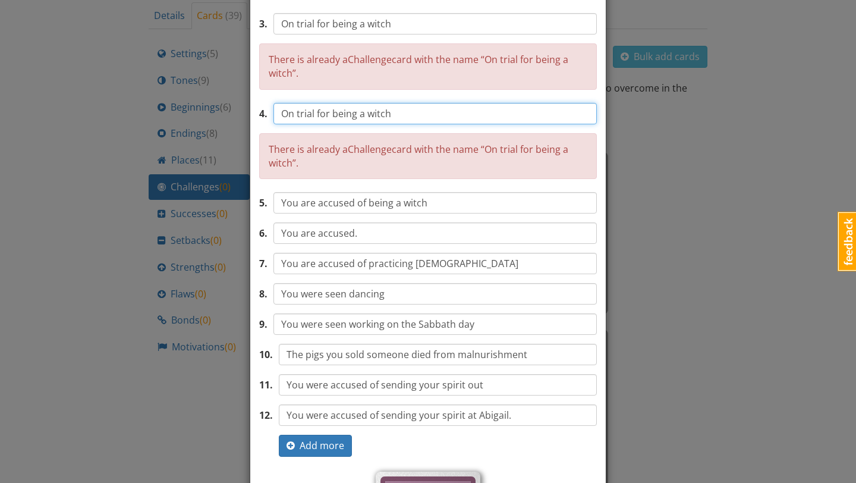
click at [402, 116] on input "On trial for being a witch" at bounding box center [434, 113] width 323 height 21
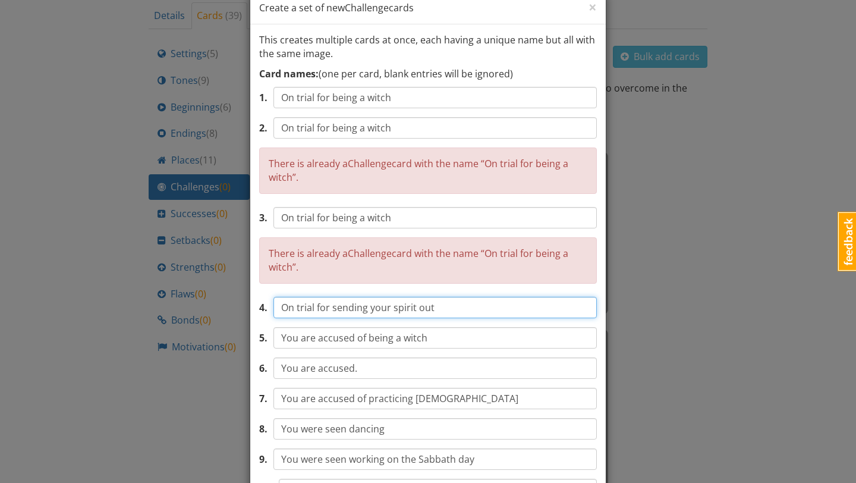
scroll to position [0, 0]
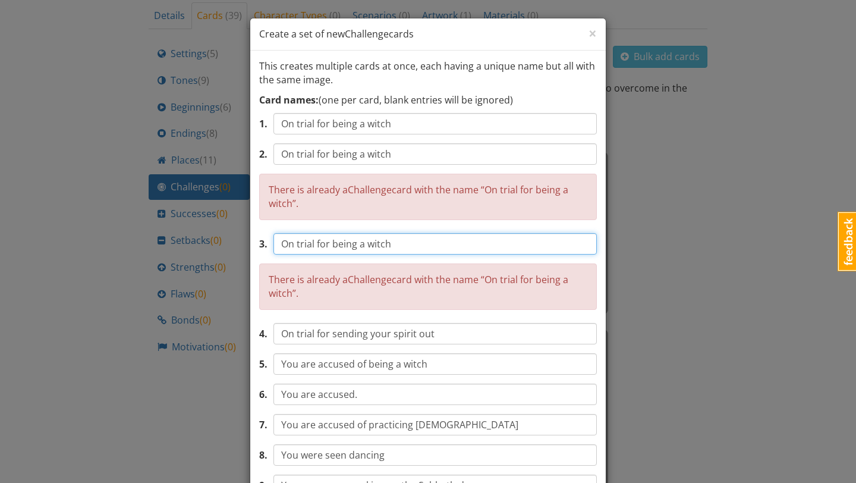
click at [407, 248] on input "On trial for being a witch" at bounding box center [434, 243] width 323 height 21
drag, startPoint x: 407, startPoint y: 248, endPoint x: 266, endPoint y: 243, distance: 140.9
click at [266, 243] on div "3 . On trial for being a witch" at bounding box center [428, 243] width 338 height 21
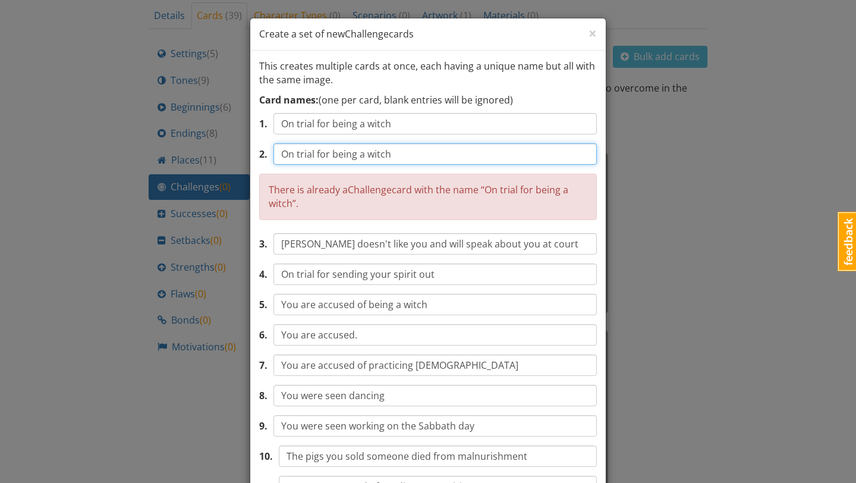
click at [421, 159] on input "On trial for being a witch" at bounding box center [434, 153] width 323 height 21
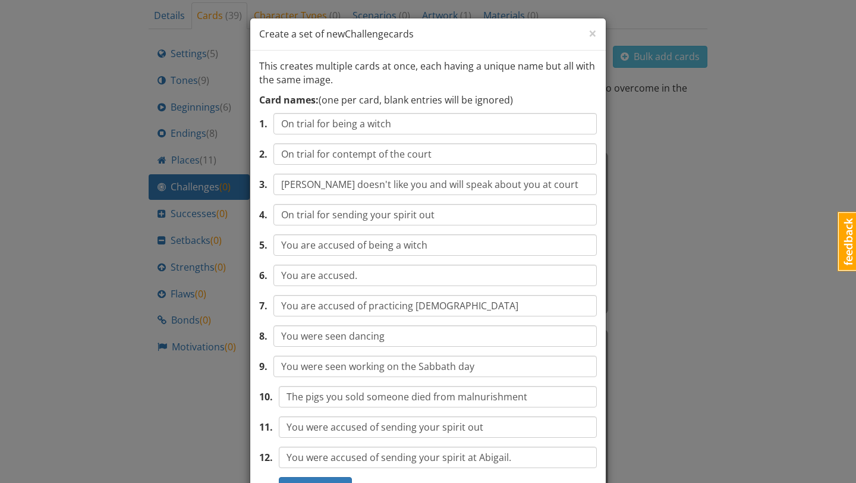
click at [499, 79] on p "This creates multiple cards at once, each having a unique name but all with the…" at bounding box center [428, 72] width 338 height 27
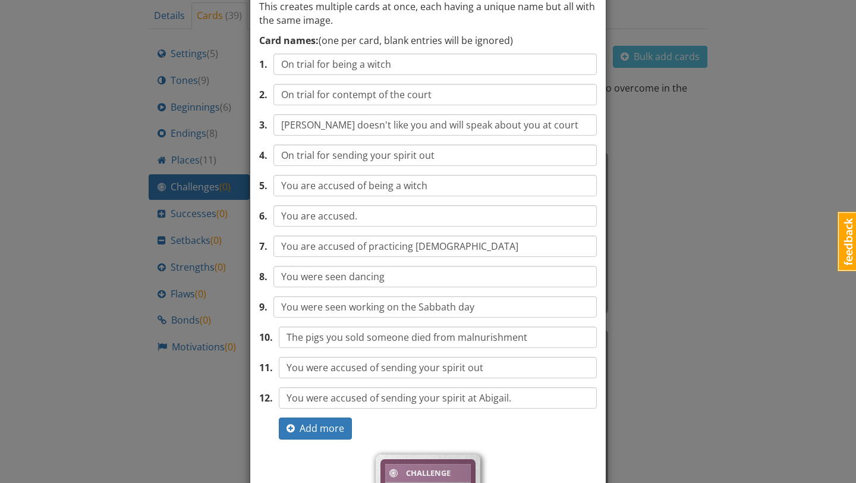
scroll to position [80, 0]
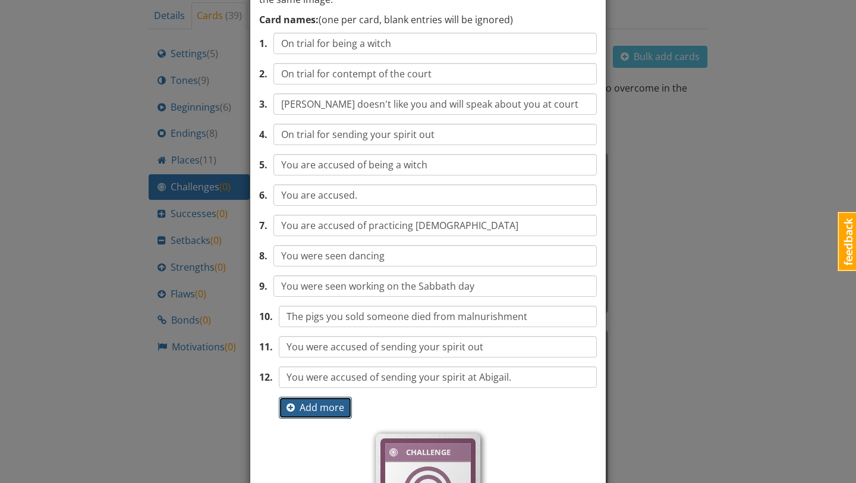
click at [329, 409] on span "Add more" at bounding box center [315, 407] width 58 height 13
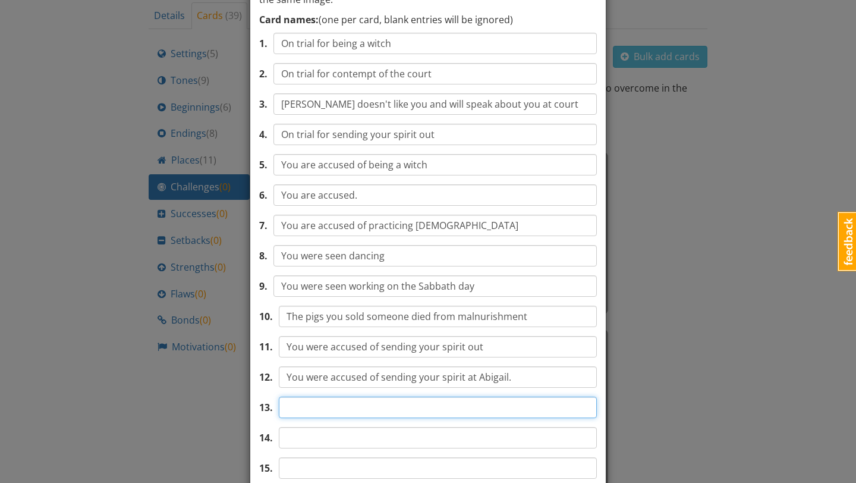
click at [336, 408] on input "text" at bounding box center [438, 406] width 318 height 21
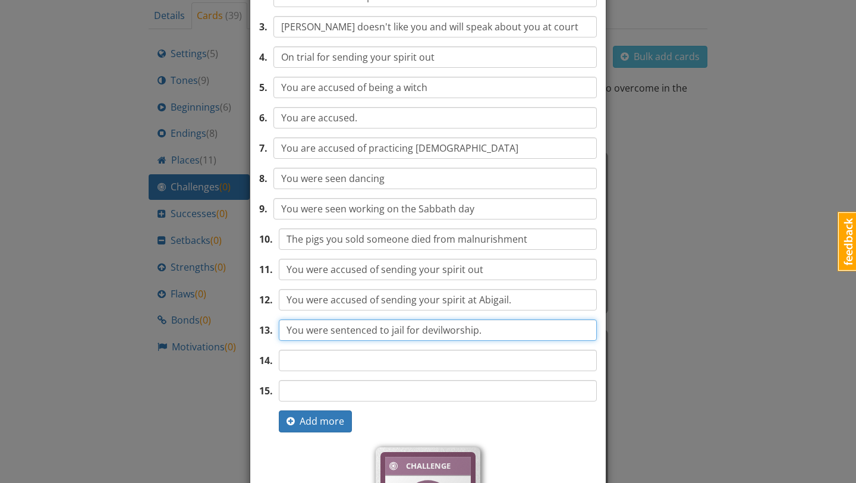
scroll to position [166, 0]
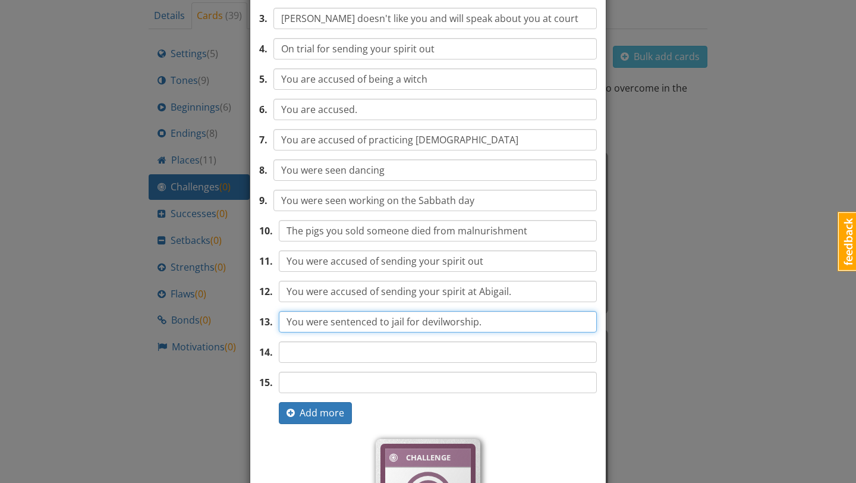
click at [442, 323] on input "You were sentenced to jail for devilworship." at bounding box center [438, 321] width 318 height 21
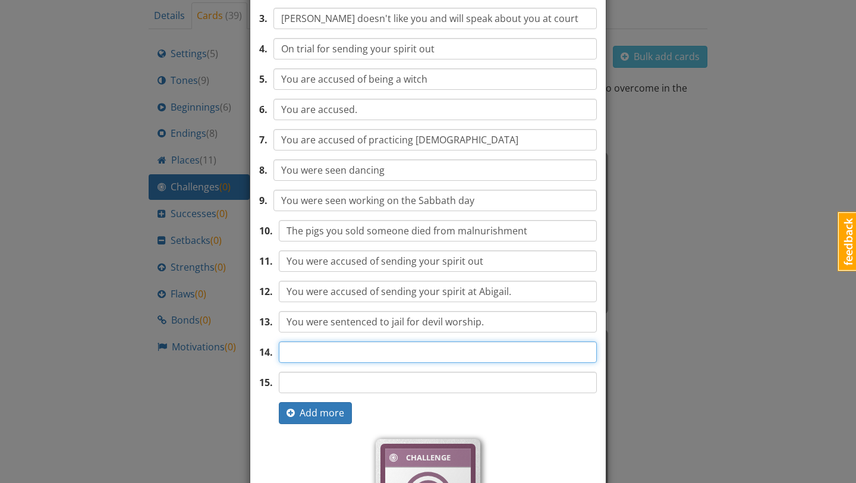
click at [433, 350] on input "text" at bounding box center [438, 351] width 318 height 21
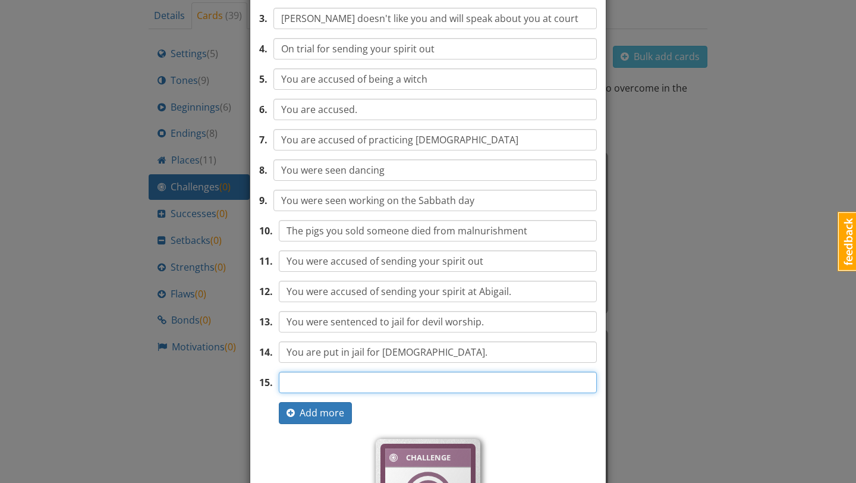
click at [429, 385] on input "text" at bounding box center [438, 381] width 318 height 21
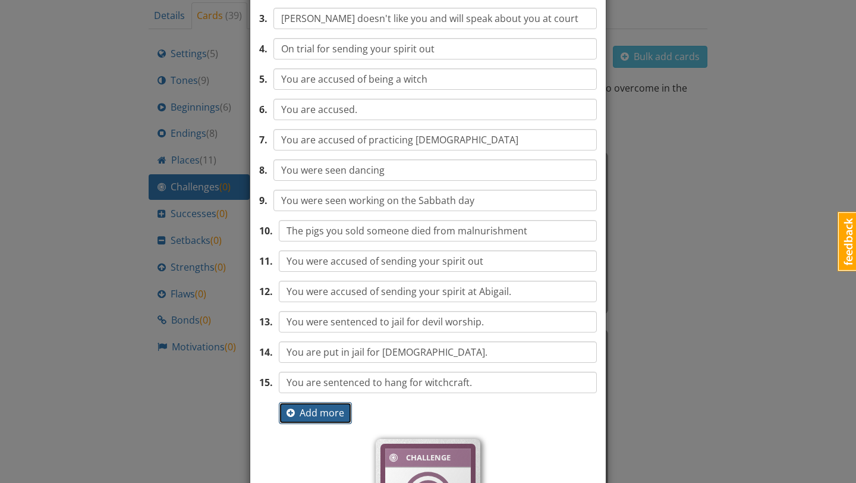
click at [338, 411] on span "Add more" at bounding box center [315, 412] width 58 height 13
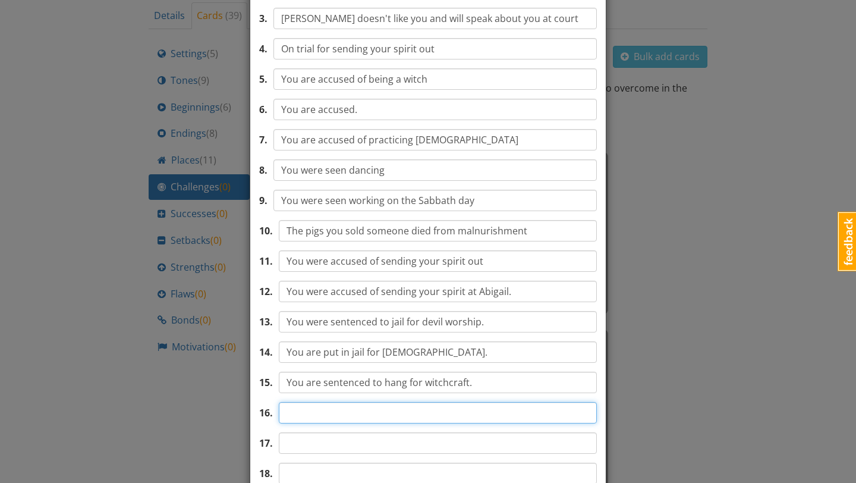
click at [348, 412] on input "text" at bounding box center [438, 412] width 318 height 21
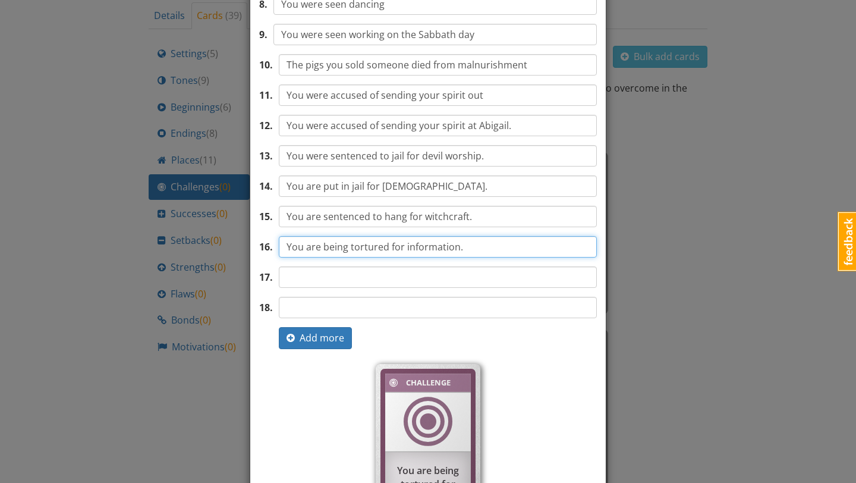
scroll to position [474, 0]
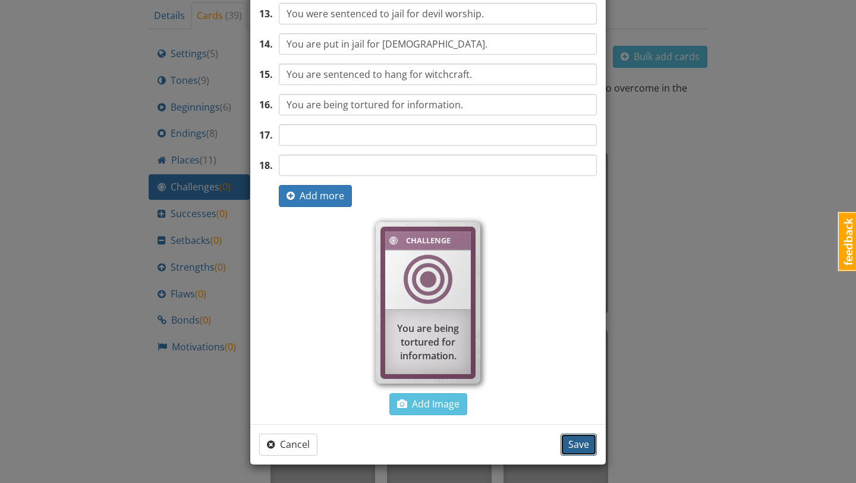
click at [575, 439] on span "Save" at bounding box center [578, 443] width 21 height 13
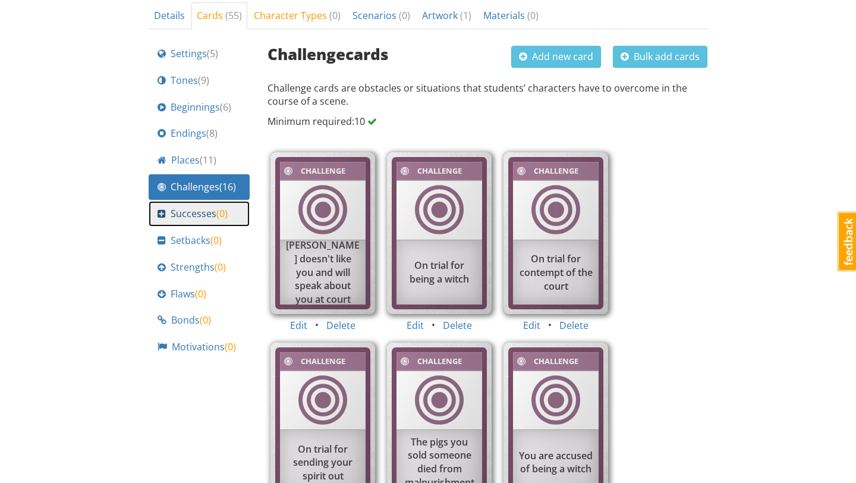
click at [200, 214] on span "Successes ( 0 )" at bounding box center [199, 214] width 57 height 14
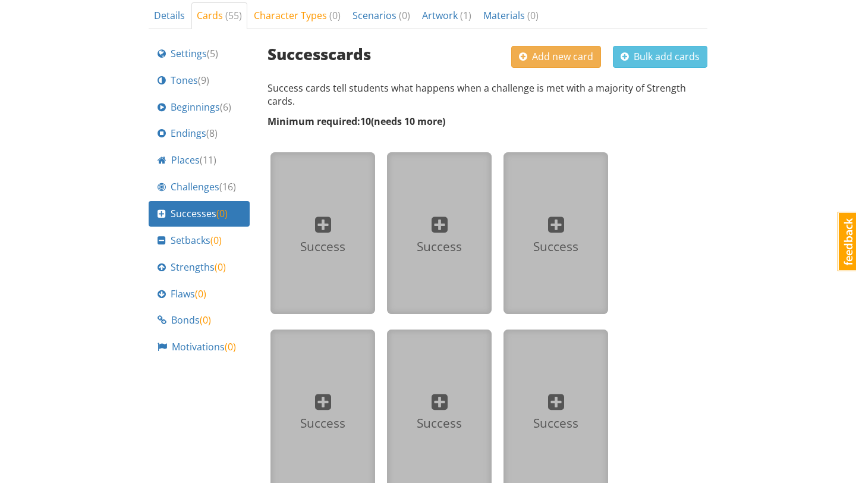
click at [328, 242] on div "Success" at bounding box center [323, 247] width 86 height 18
click at [640, 53] on span "Bulk add cards" at bounding box center [659, 56] width 79 height 13
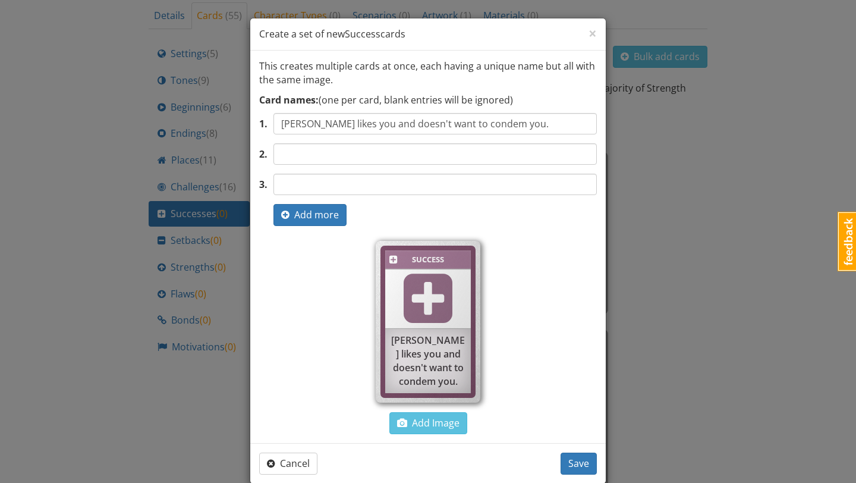
click at [479, 130] on input "Abigail likes you and doesn't want to condem you." at bounding box center [434, 123] width 323 height 21
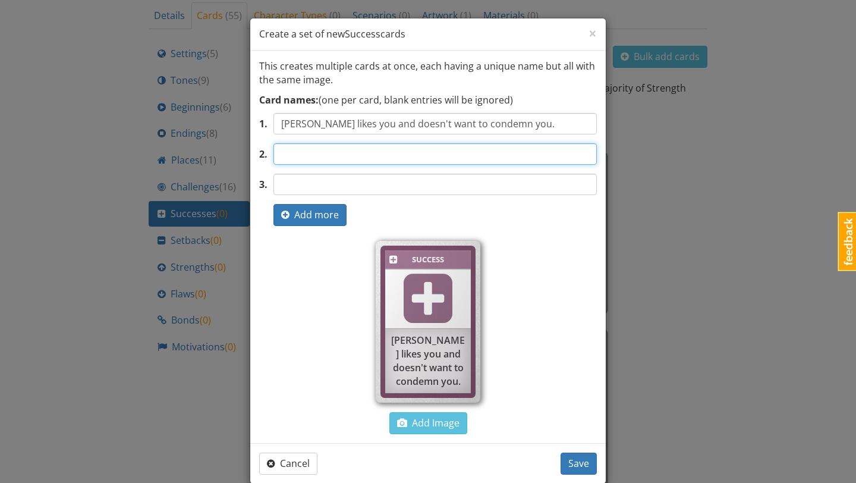
click at [462, 153] on input "text" at bounding box center [434, 153] width 323 height 21
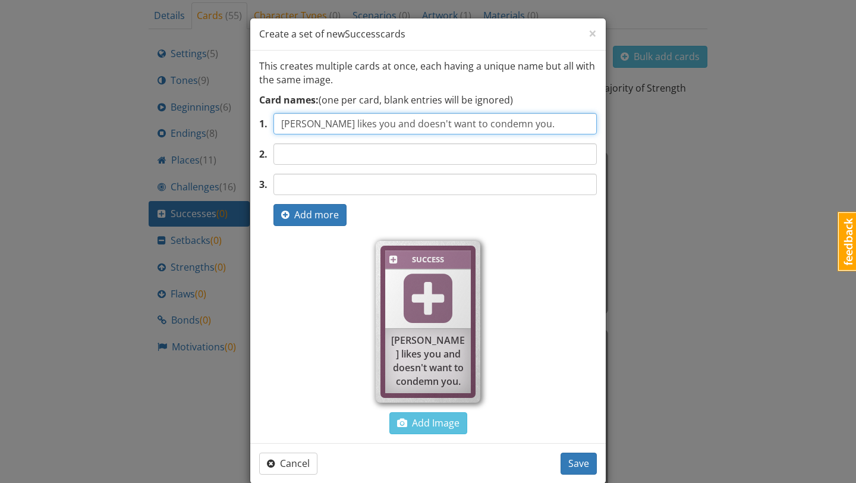
click at [492, 131] on input "Abigail likes you and doesn't want to condemn you." at bounding box center [434, 123] width 323 height 21
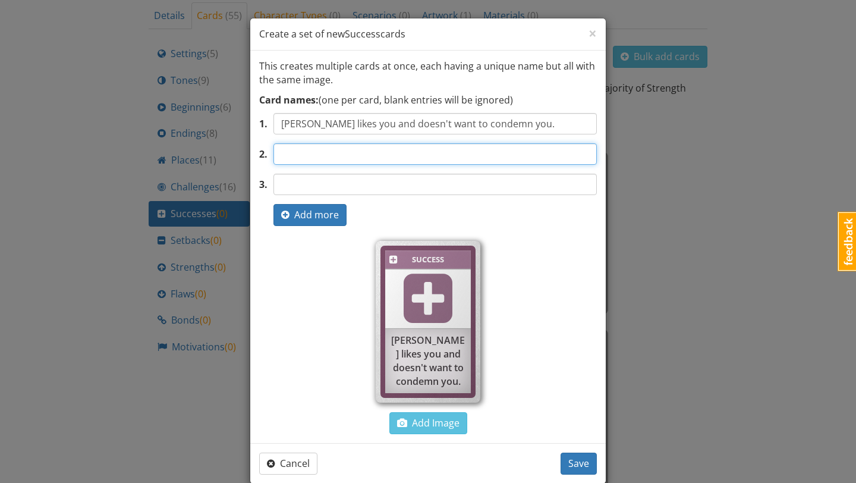
click at [469, 153] on input "text" at bounding box center [434, 153] width 323 height 21
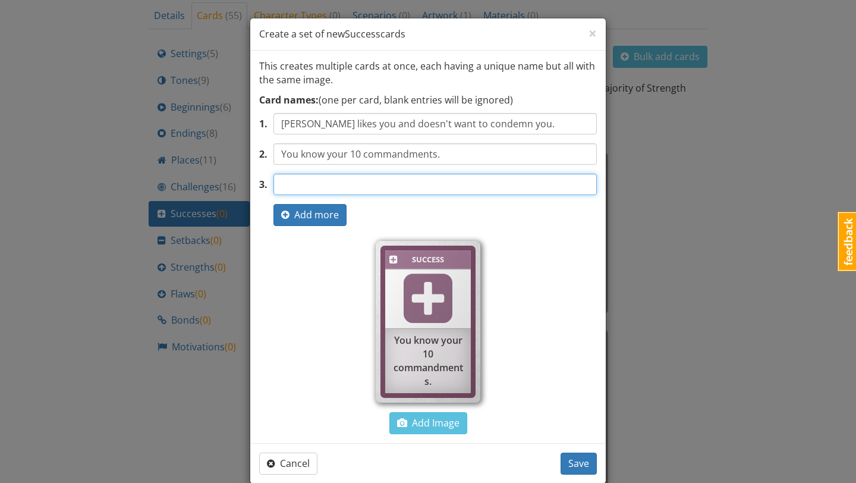
click at [414, 182] on input "text" at bounding box center [434, 184] width 323 height 21
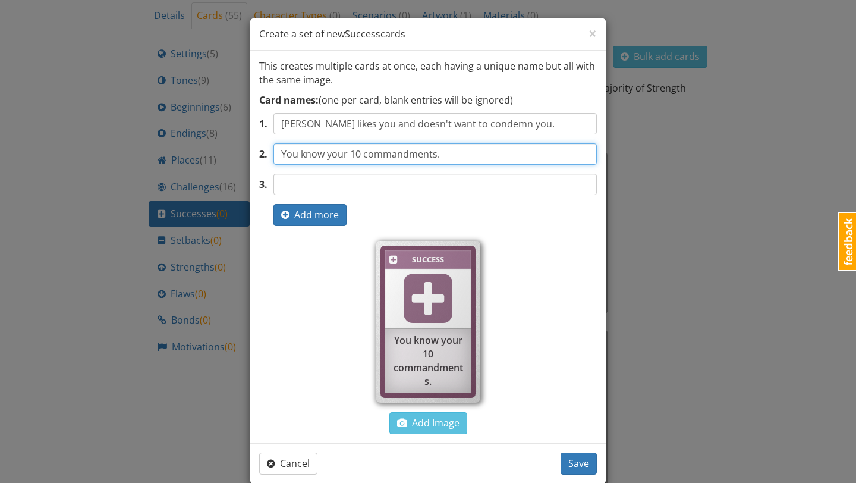
click at [348, 155] on input "You know your 10 commandments." at bounding box center [434, 153] width 323 height 21
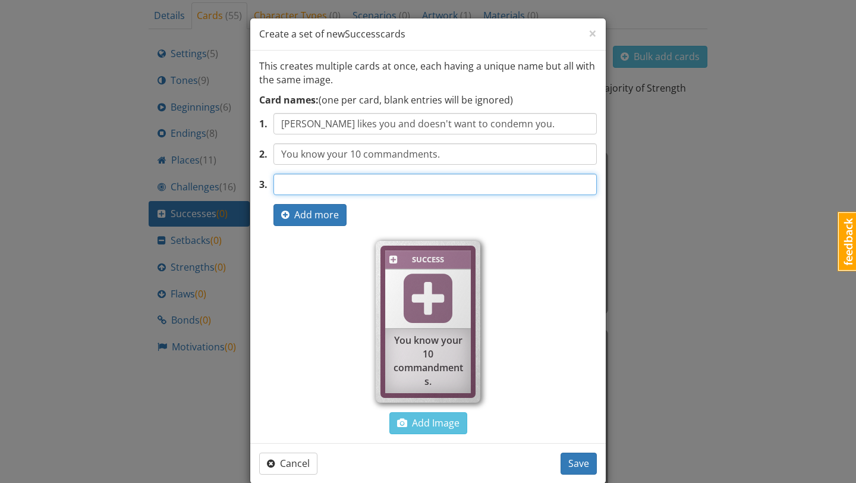
click at [379, 179] on input "text" at bounding box center [434, 184] width 323 height 21
drag, startPoint x: 537, startPoint y: 184, endPoint x: 360, endPoint y: 183, distance: 176.5
click at [360, 182] on input "You have never been seen working on the Sabbath day." at bounding box center [434, 184] width 323 height 21
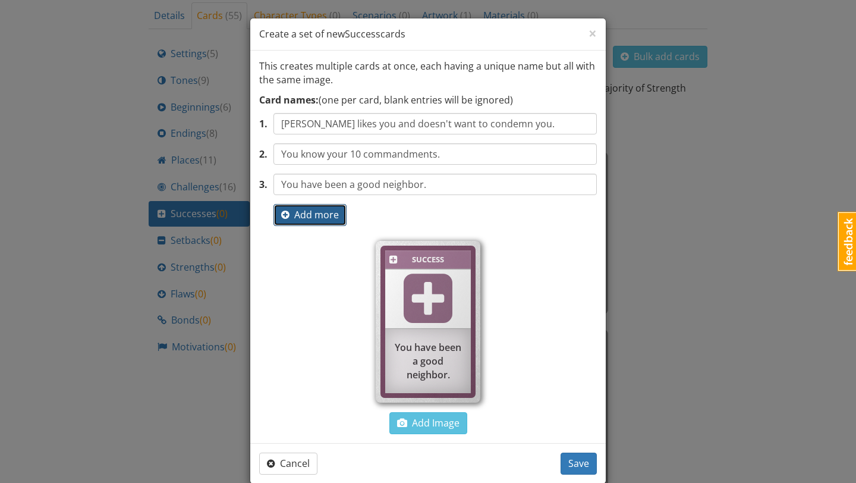
click at [306, 225] on button "Add more" at bounding box center [309, 215] width 73 height 22
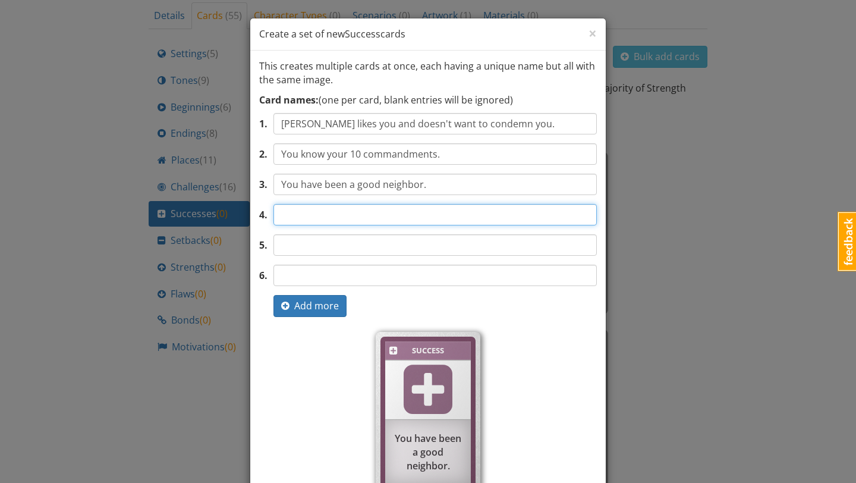
click at [322, 220] on input "text" at bounding box center [434, 214] width 323 height 21
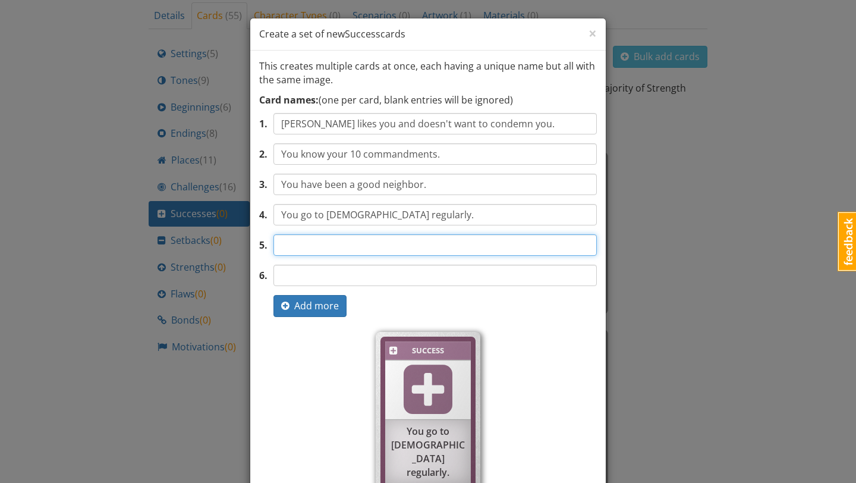
click at [332, 244] on input "text" at bounding box center [434, 244] width 323 height 21
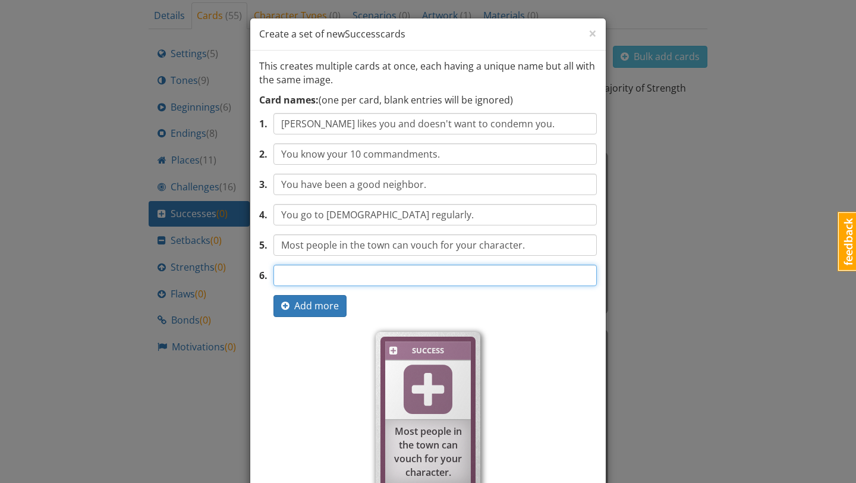
click at [347, 278] on input "text" at bounding box center [434, 274] width 323 height 21
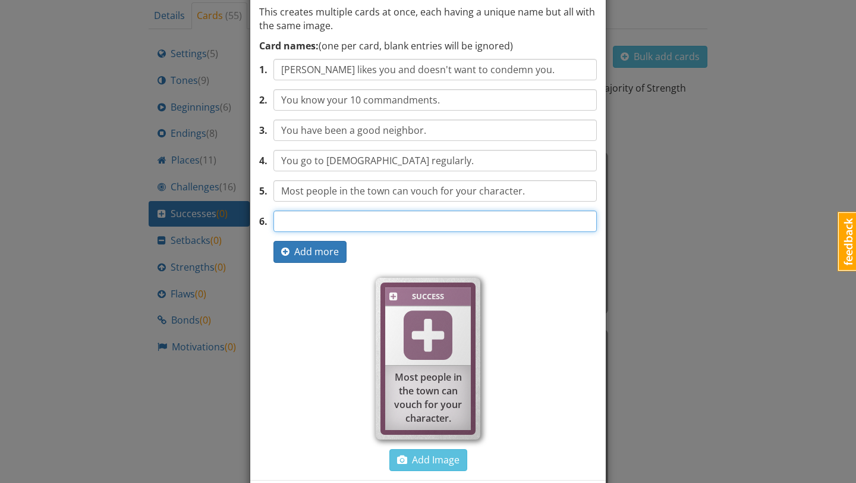
scroll to position [64, 0]
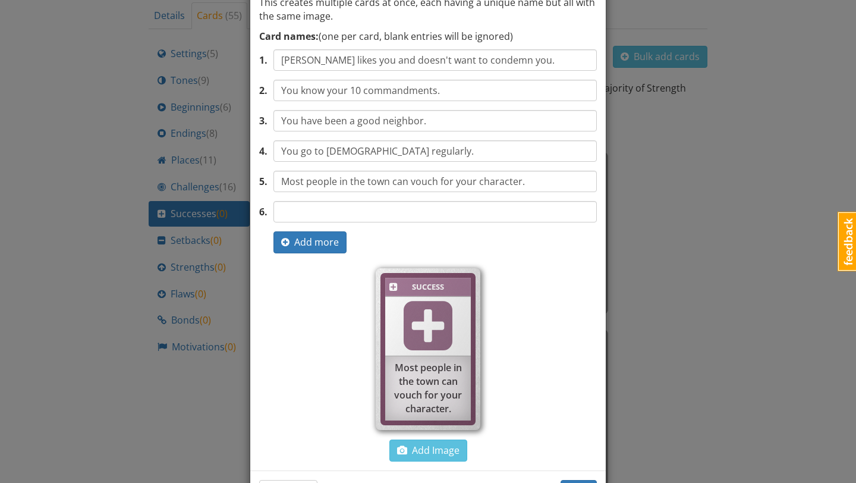
click at [326, 253] on div "This creates multiple cards at once, each having a unique name but all with the…" at bounding box center [427, 228] width 355 height 483
click at [311, 244] on span "Add more" at bounding box center [310, 241] width 58 height 13
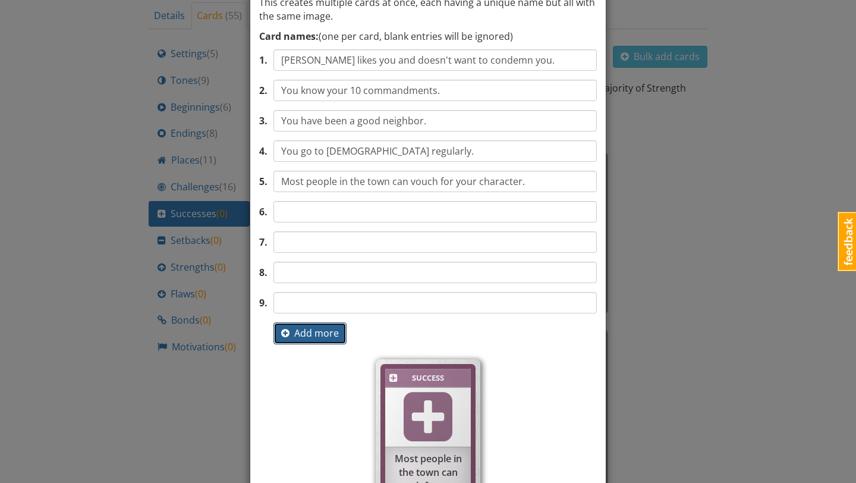
click at [303, 338] on span "Add more" at bounding box center [310, 332] width 58 height 13
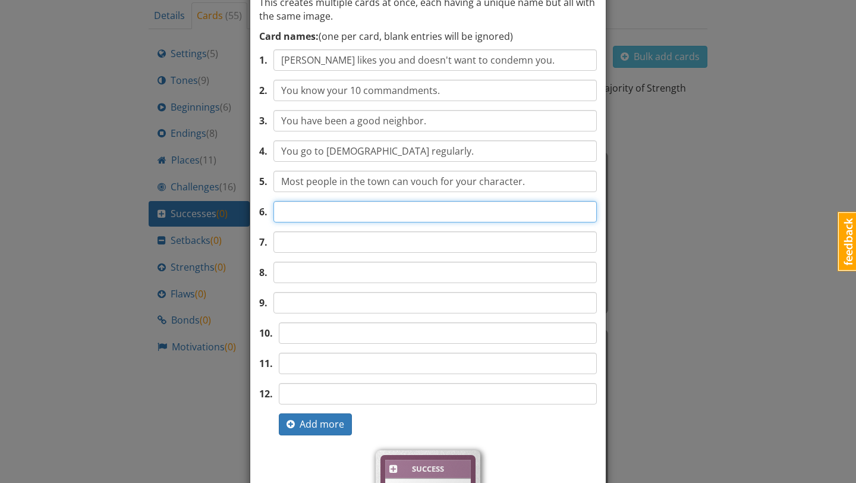
click at [343, 209] on input "text" at bounding box center [434, 211] width 323 height 21
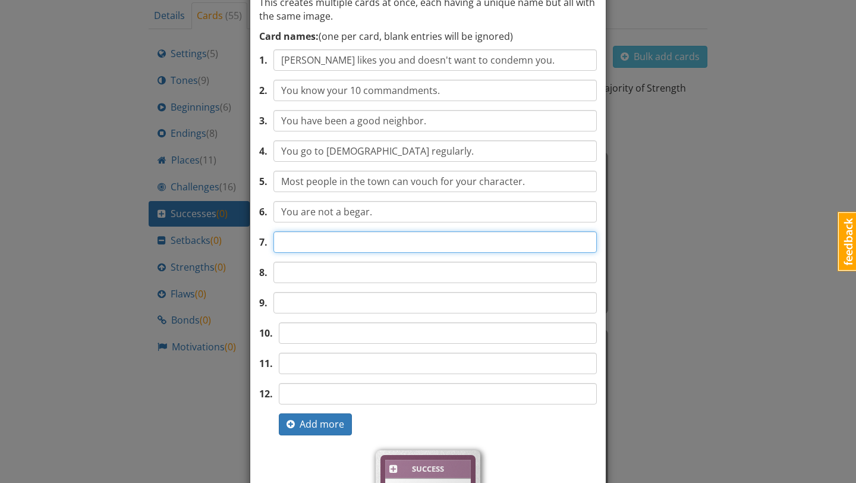
click at [344, 243] on input "text" at bounding box center [434, 241] width 323 height 21
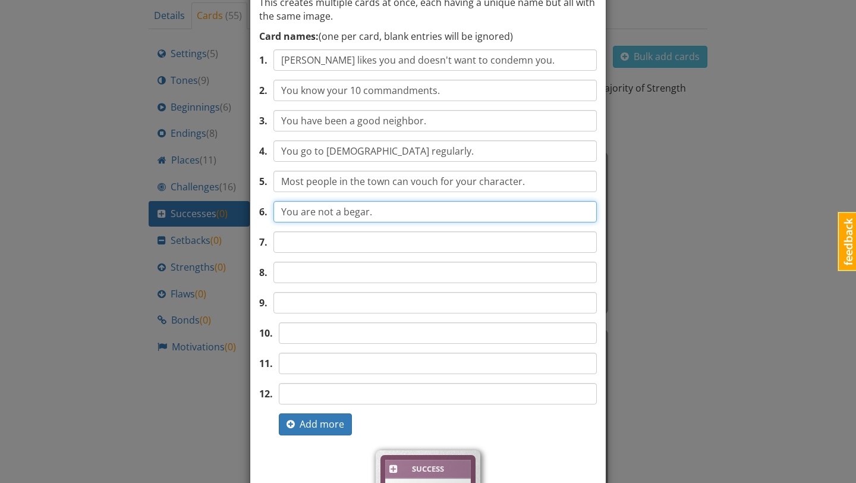
click at [389, 202] on input "You are not a begar." at bounding box center [434, 211] width 323 height 21
click at [383, 212] on input "You are not a begar." at bounding box center [434, 211] width 323 height 21
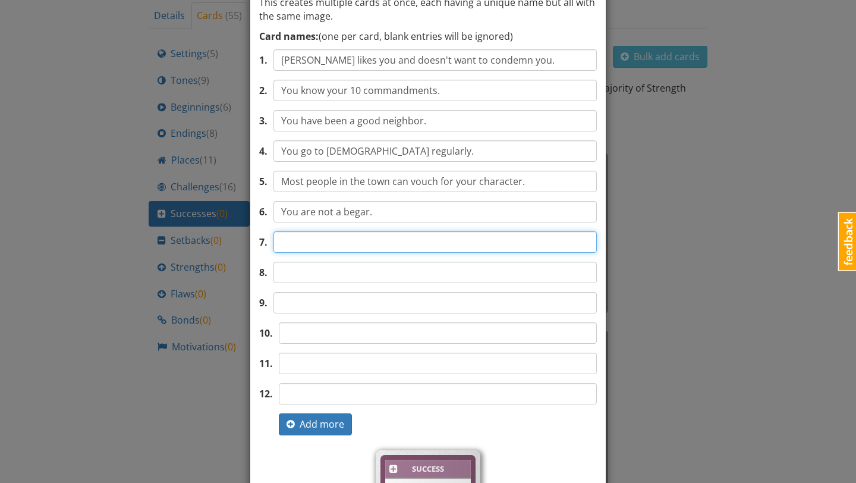
click at [365, 237] on input "text" at bounding box center [434, 241] width 323 height 21
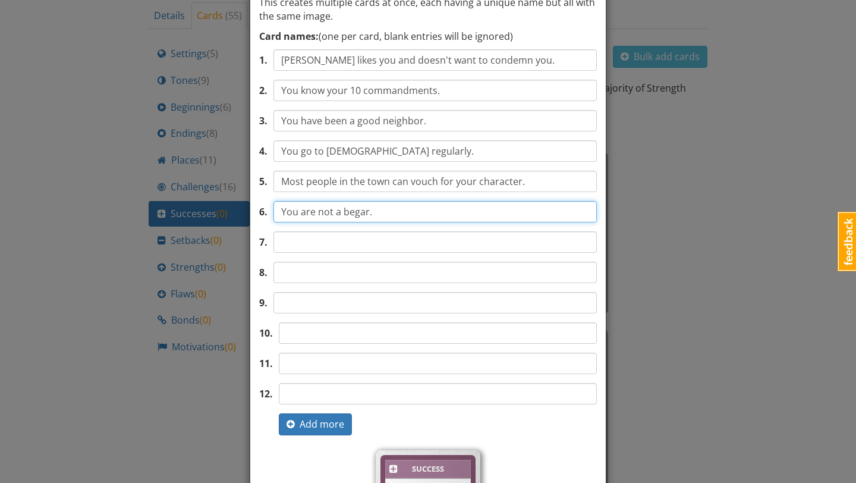
click at [354, 215] on input "You are not a begar." at bounding box center [434, 211] width 323 height 21
click at [333, 208] on input "You are not a beggar." at bounding box center [434, 211] width 323 height 21
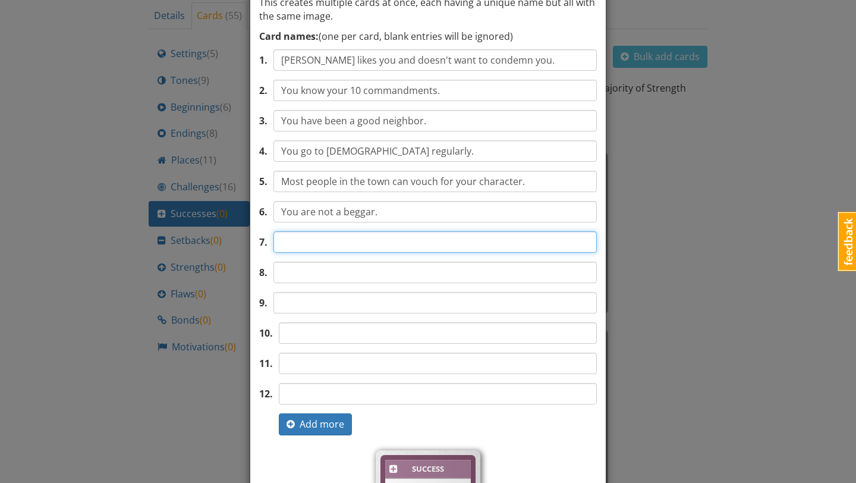
click at [341, 244] on input "text" at bounding box center [434, 241] width 323 height 21
click at [329, 245] on input "You have n birthmarks or moles." at bounding box center [434, 241] width 323 height 21
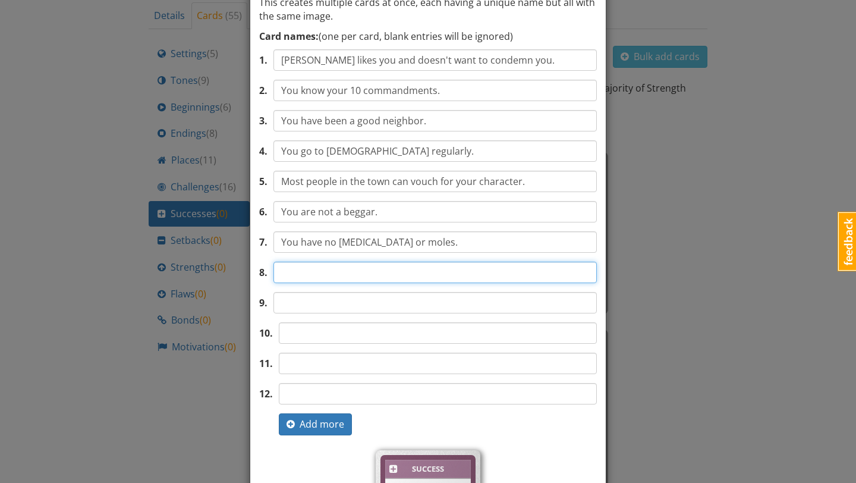
click at [348, 264] on input "text" at bounding box center [434, 272] width 323 height 21
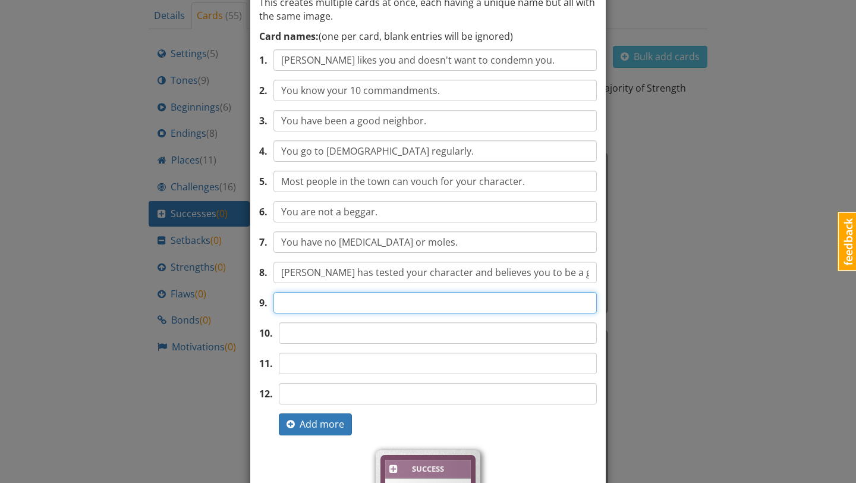
click at [335, 302] on input "text" at bounding box center [434, 302] width 323 height 21
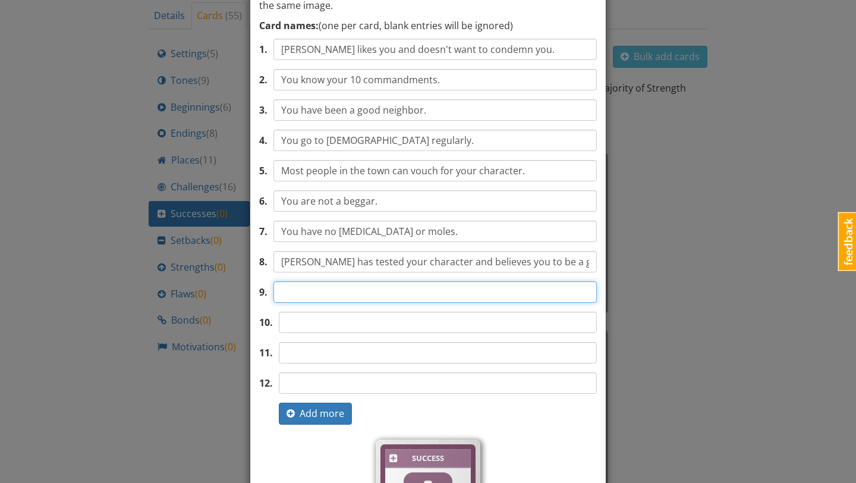
scroll to position [75, 0]
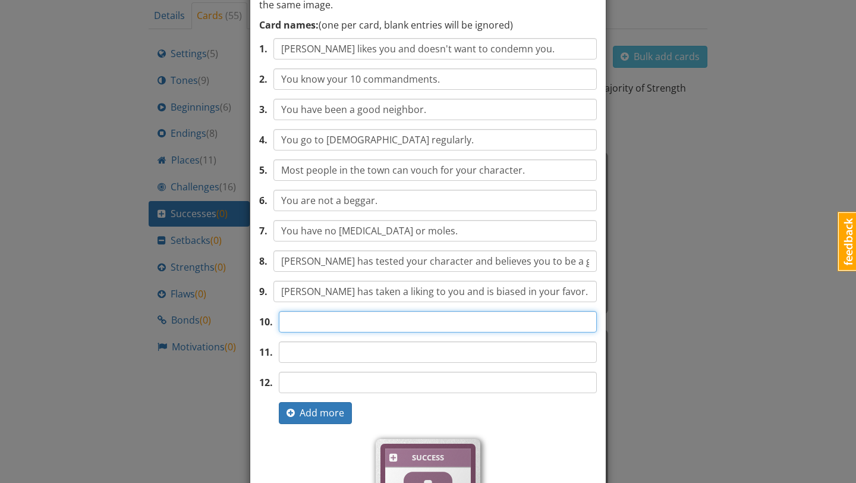
click at [325, 326] on input "text" at bounding box center [438, 321] width 318 height 21
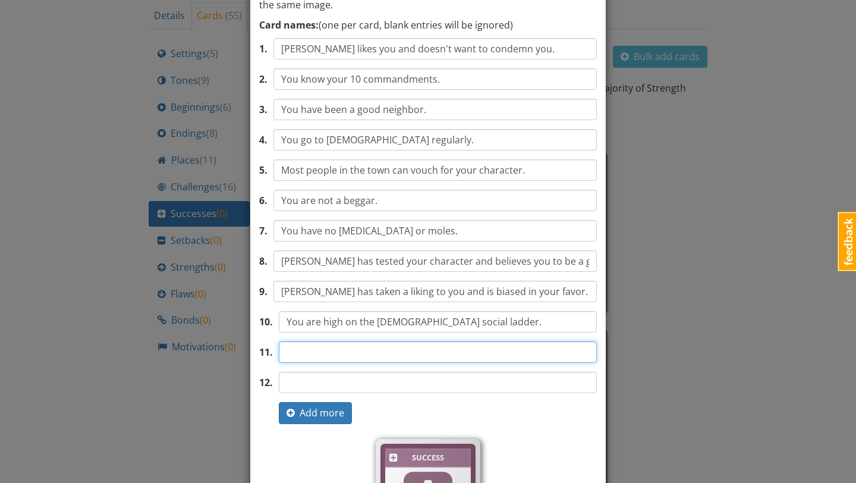
click at [396, 351] on input "text" at bounding box center [438, 351] width 318 height 21
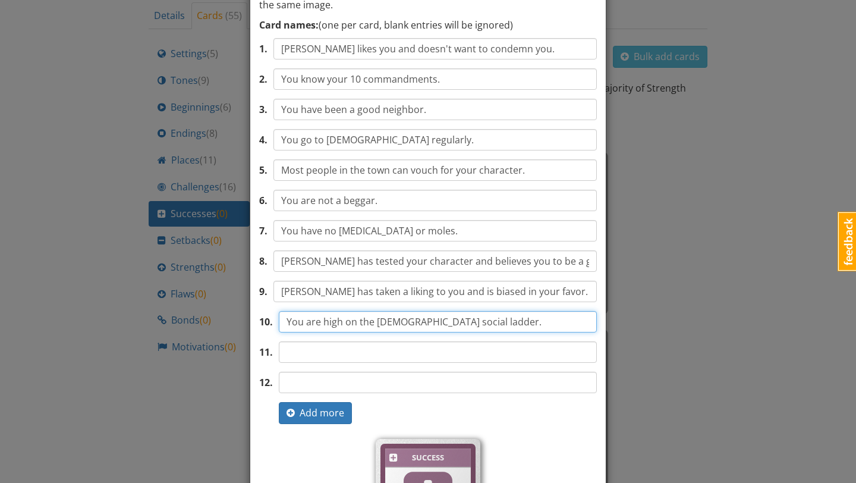
click at [478, 326] on input "You are high on the Puritan social ladder." at bounding box center [438, 321] width 318 height 21
click at [355, 324] on input "You are high on the Puritan hierarchy" at bounding box center [438, 321] width 318 height 21
click at [418, 322] on input "You are high in the Puritan hierarchy" at bounding box center [438, 321] width 318 height 21
click at [469, 327] on input "You are high in the Puritan hirearchy" at bounding box center [438, 321] width 318 height 21
click at [423, 324] on input "You are high in the Puritan hirearchy" at bounding box center [438, 321] width 318 height 21
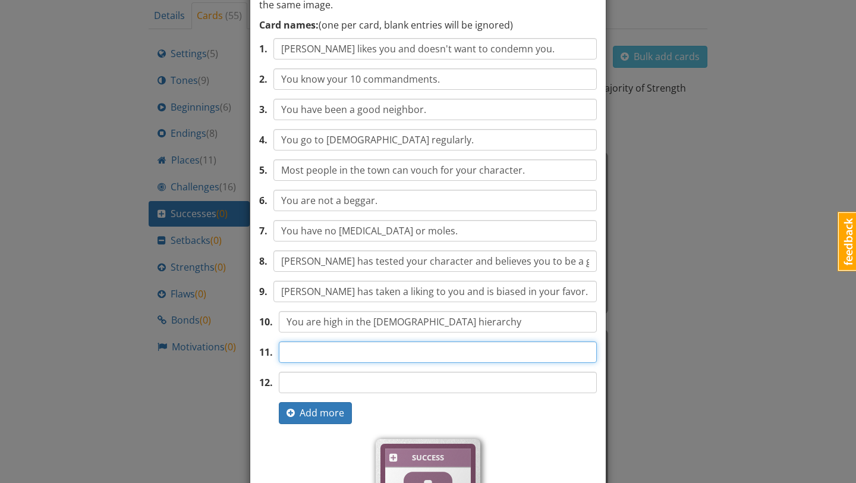
click at [443, 346] on input "text" at bounding box center [438, 351] width 318 height 21
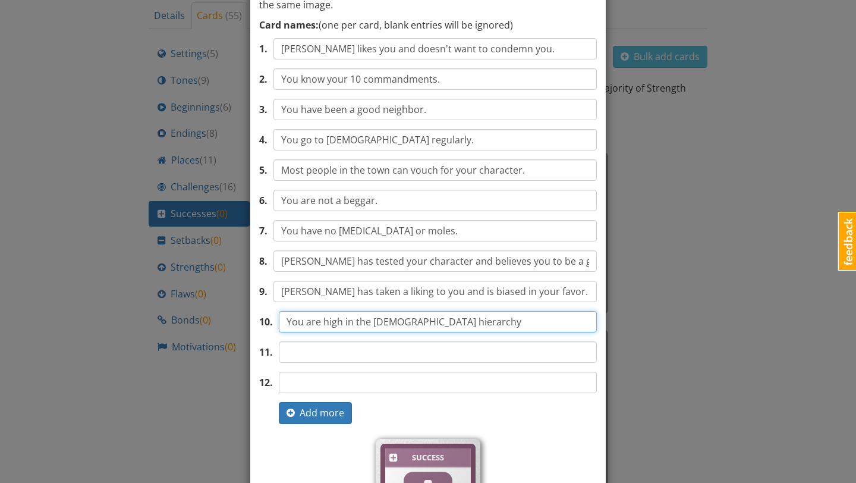
click at [458, 322] on input "You are high in the Puritan hierarchy" at bounding box center [438, 321] width 318 height 21
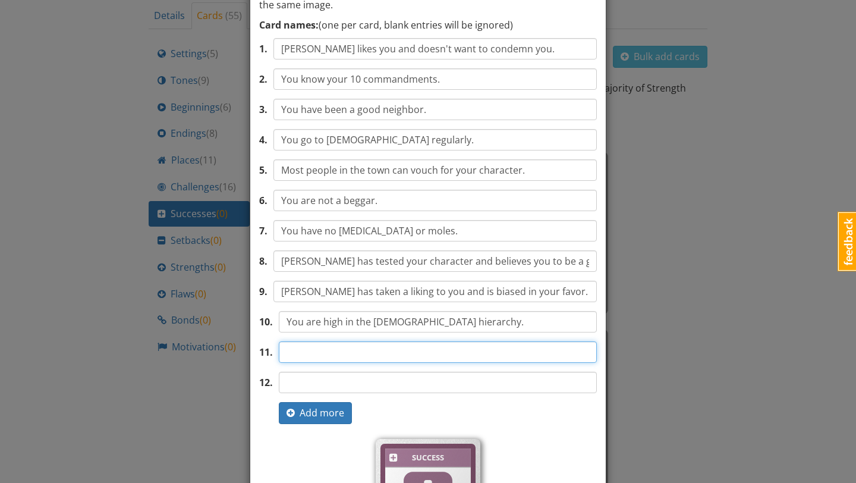
click at [445, 349] on input "text" at bounding box center [438, 351] width 318 height 21
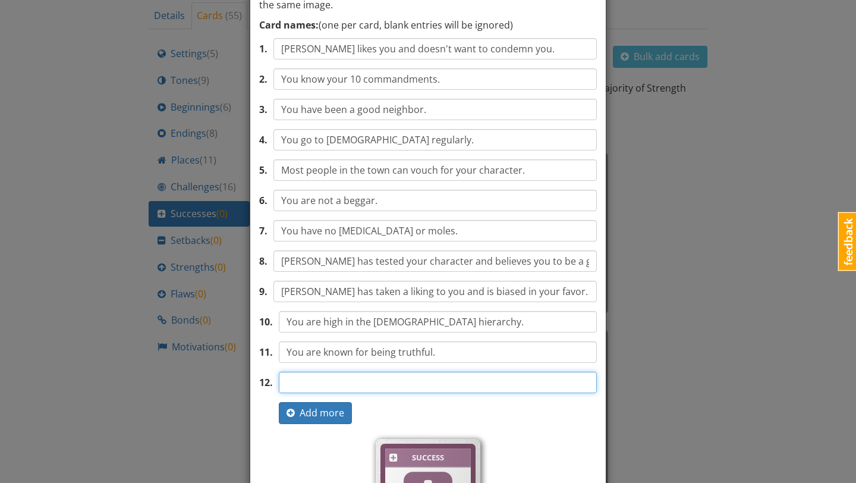
click at [415, 379] on input "text" at bounding box center [438, 381] width 318 height 21
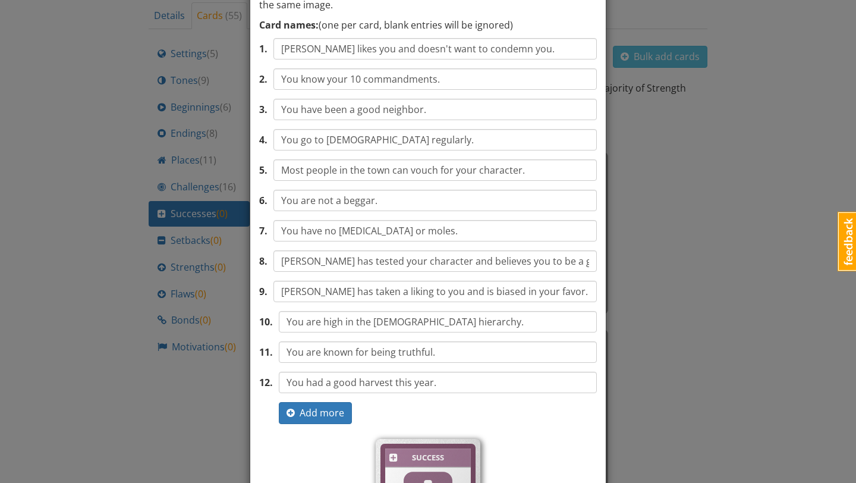
click at [471, 417] on div "12 . Add more" at bounding box center [428, 413] width 338 height 22
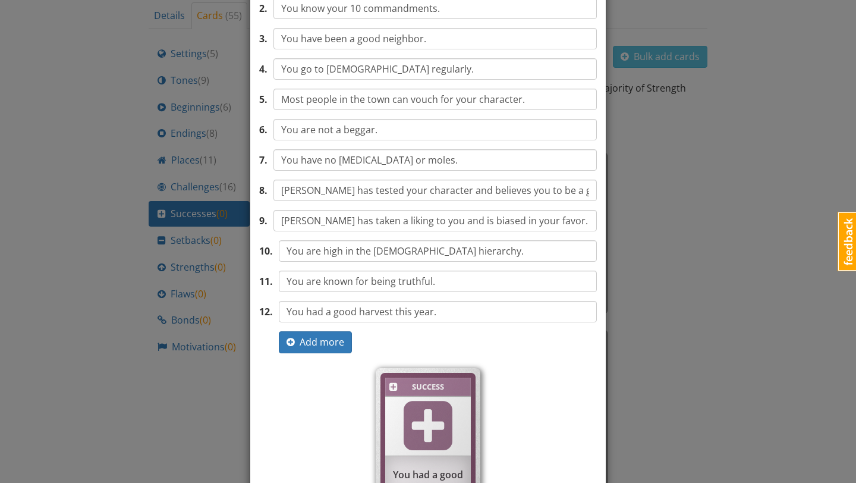
scroll to position [161, 0]
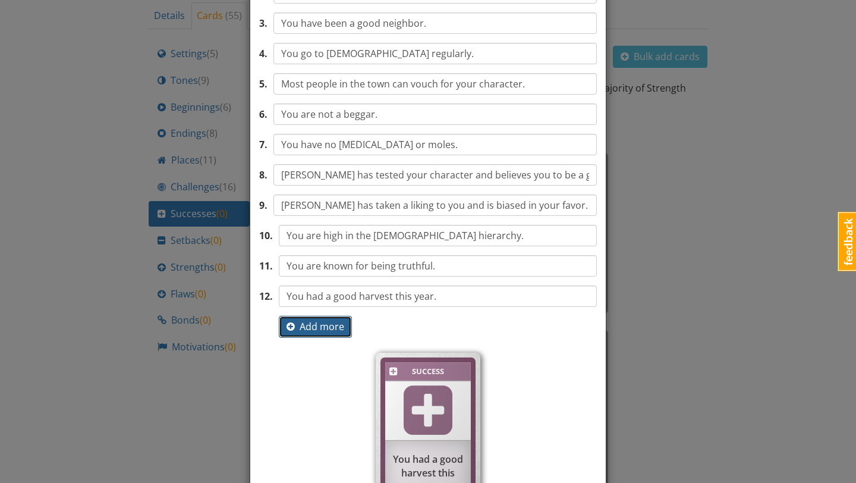
click at [334, 328] on span "Add more" at bounding box center [315, 326] width 58 height 13
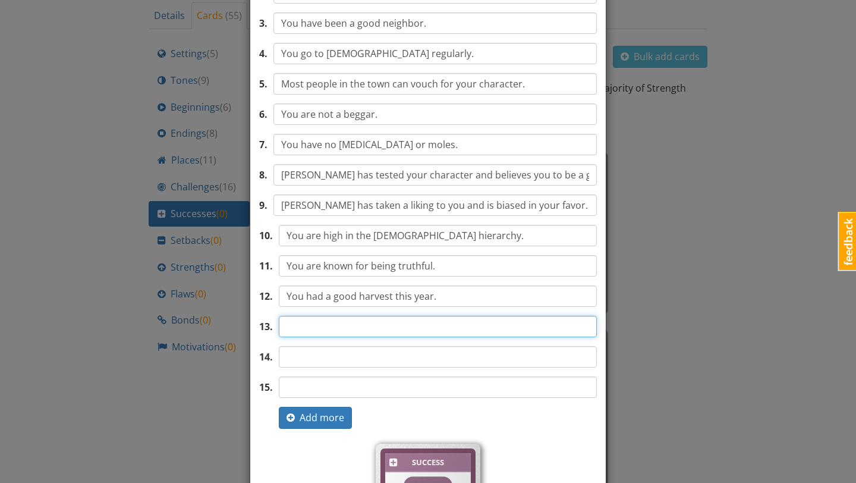
click at [345, 330] on input "text" at bounding box center [438, 326] width 318 height 21
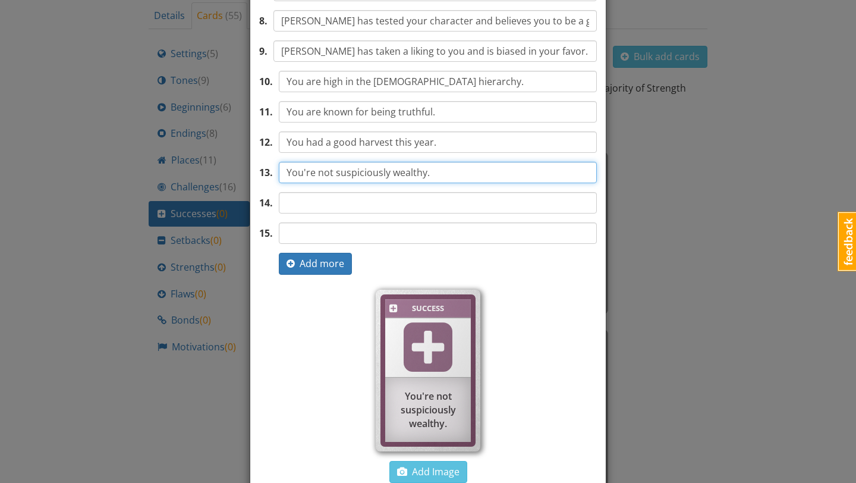
scroll to position [383, 0]
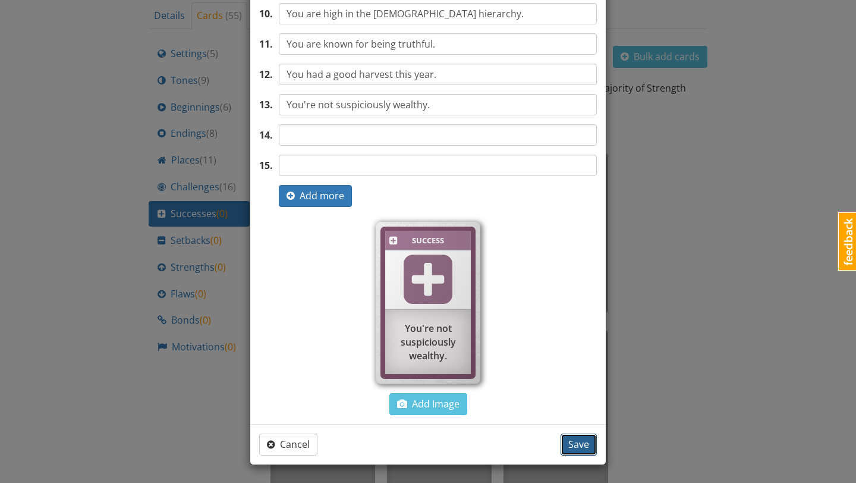
click at [572, 446] on span "Save" at bounding box center [578, 443] width 21 height 13
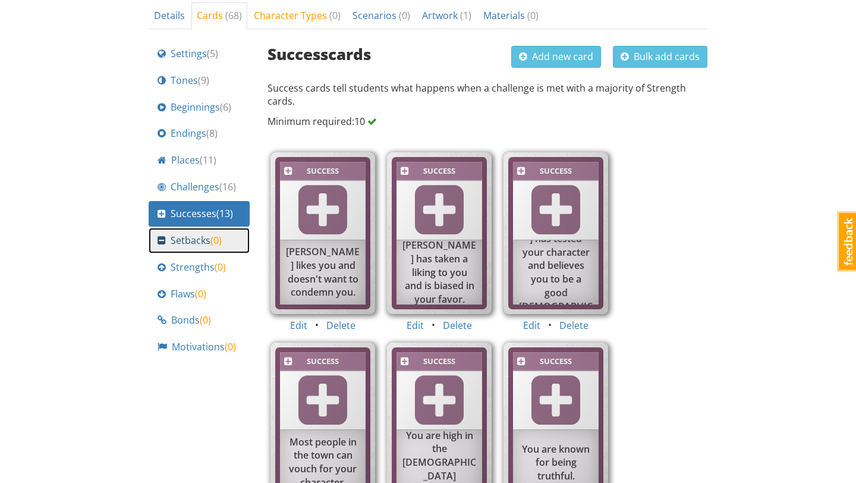
click at [193, 230] on link "Setbacks ( 0 )" at bounding box center [199, 241] width 101 height 26
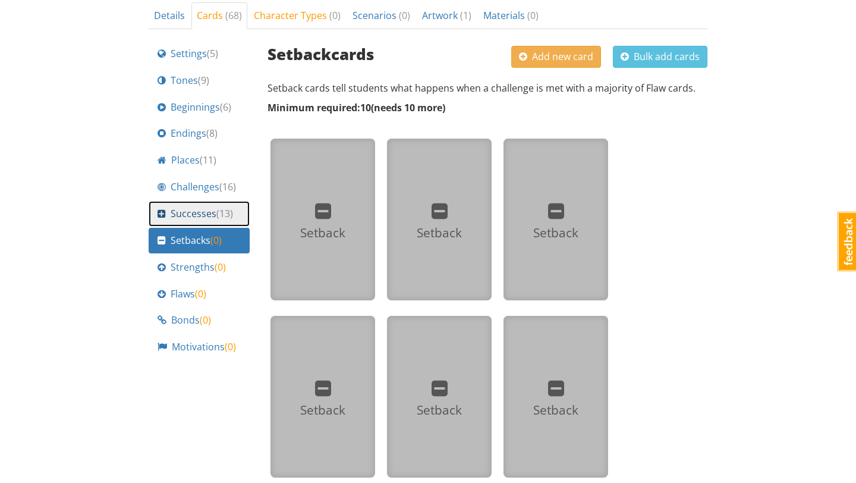
click at [232, 214] on span "( 13 )" at bounding box center [224, 213] width 17 height 13
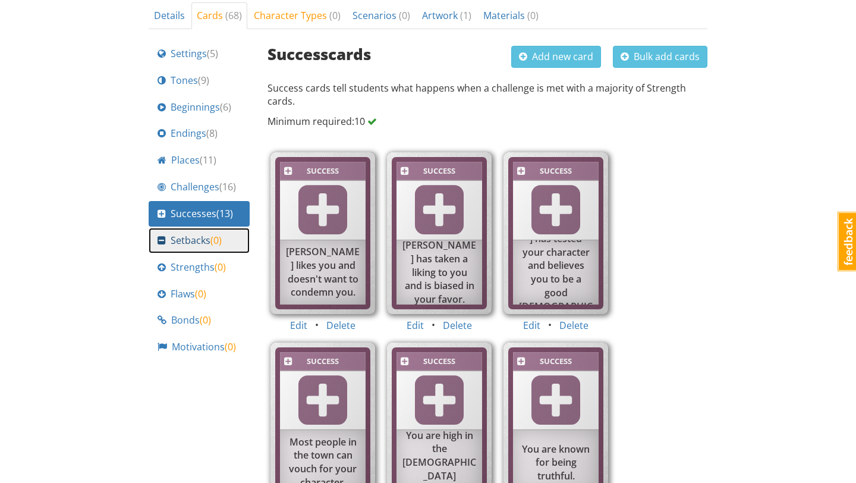
click at [230, 240] on div "Setbacks ( 0 )" at bounding box center [198, 241] width 83 height 14
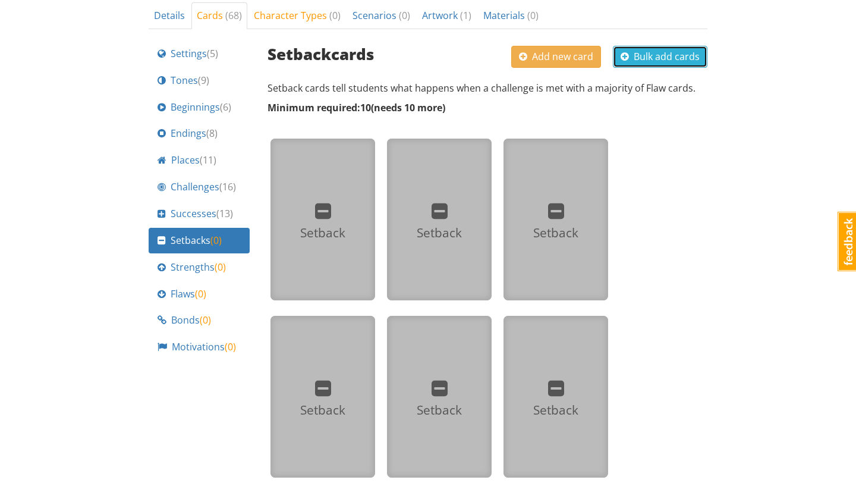
click at [650, 59] on span "Bulk add cards" at bounding box center [659, 56] width 79 height 13
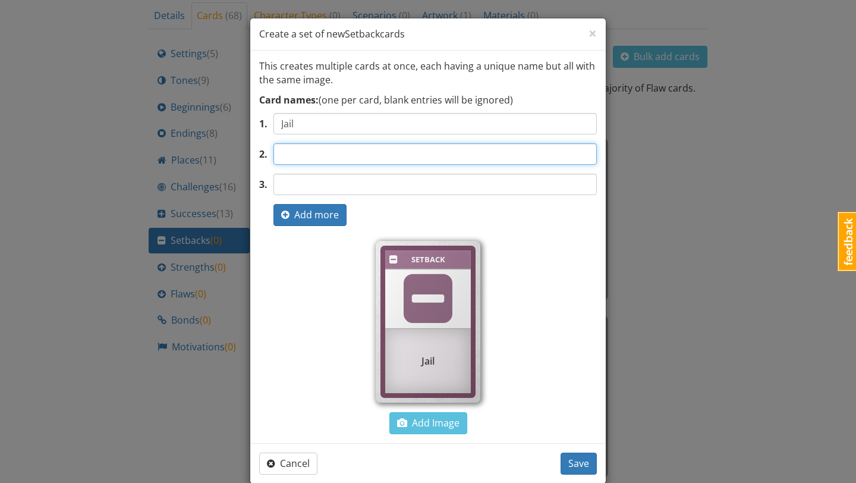
click at [421, 149] on input "text" at bounding box center [434, 153] width 323 height 21
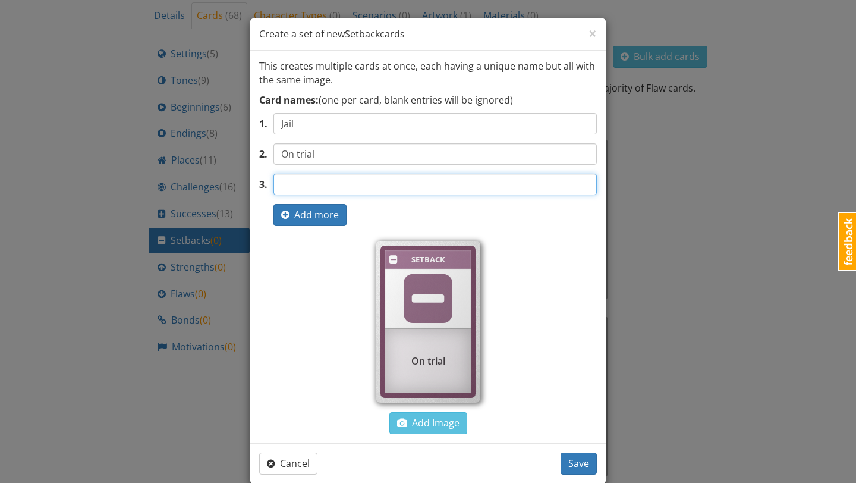
click at [352, 186] on input "text" at bounding box center [434, 184] width 323 height 21
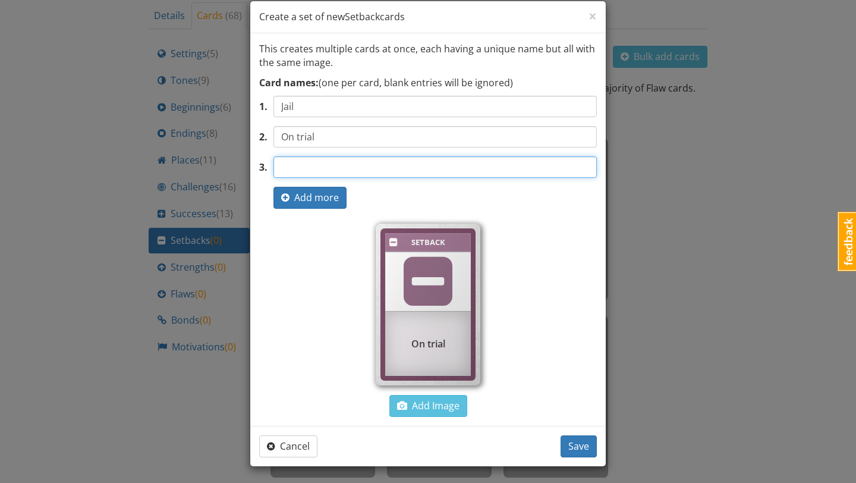
scroll to position [18, 0]
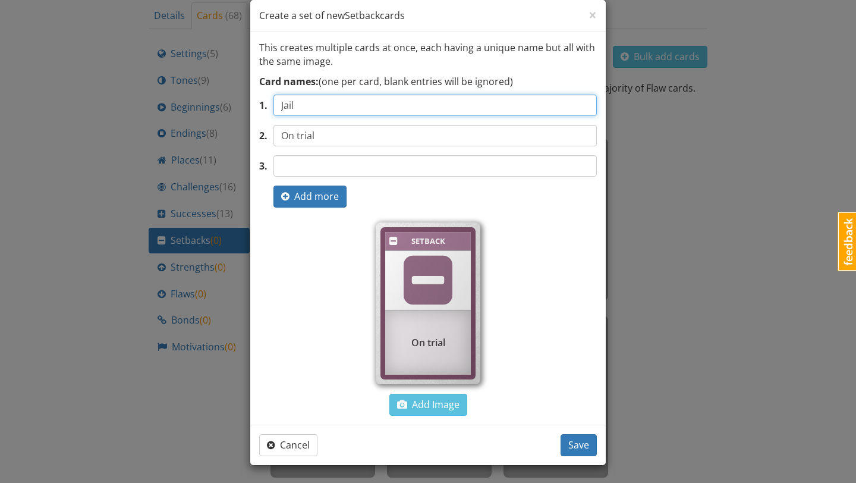
click at [282, 105] on input "Jail" at bounding box center [434, 104] width 323 height 21
click at [354, 109] on input "End up in jail" at bounding box center [434, 104] width 323 height 21
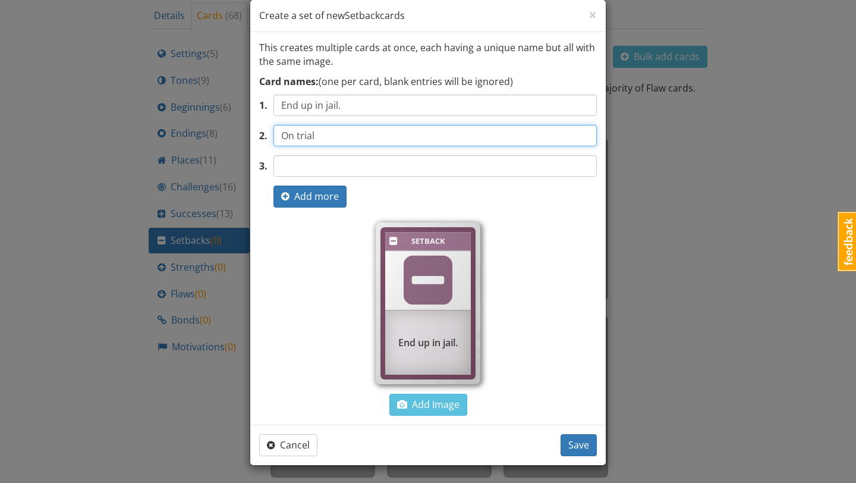
click at [288, 136] on input "On trial" at bounding box center [434, 135] width 323 height 21
click at [344, 134] on input "Your on trial" at bounding box center [434, 135] width 323 height 21
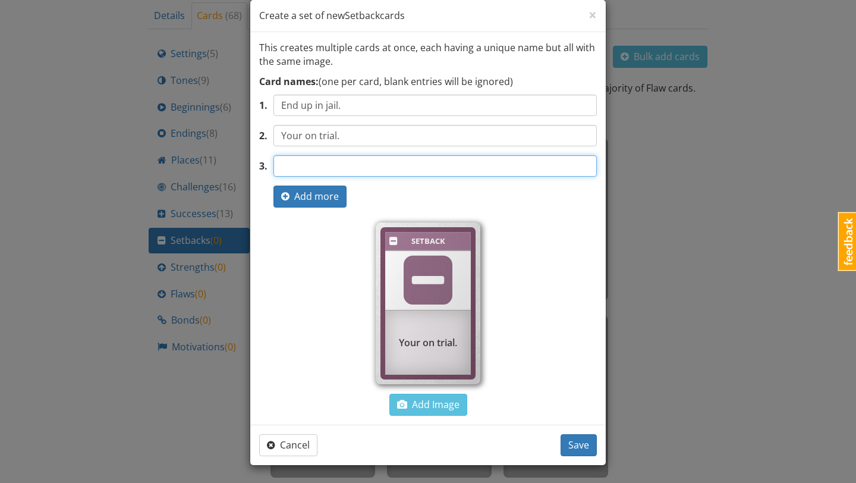
click at [320, 166] on input "text" at bounding box center [434, 165] width 323 height 21
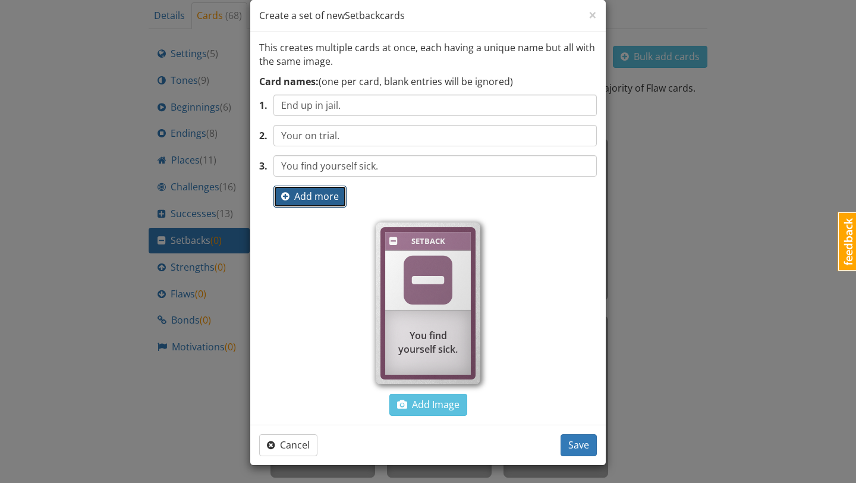
click at [313, 199] on span "Add more" at bounding box center [310, 196] width 58 height 13
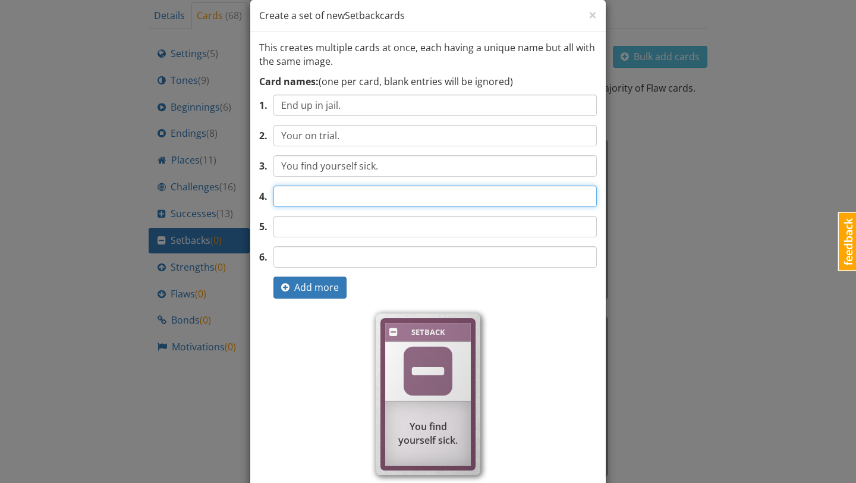
click at [319, 201] on input "text" at bounding box center [434, 195] width 323 height 21
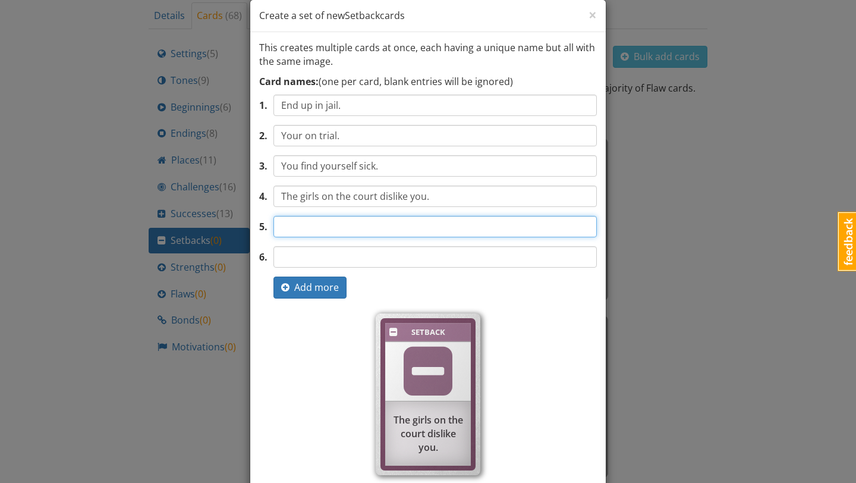
click at [327, 224] on input "text" at bounding box center [434, 226] width 323 height 21
click at [409, 231] on input "Hale is no longer inclined" at bounding box center [434, 226] width 323 height 21
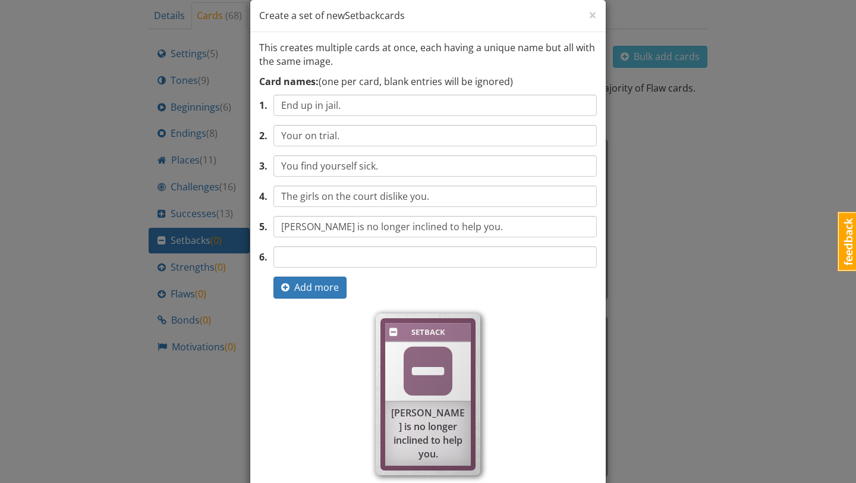
click at [416, 267] on div "1 . End up in jail. 2 . Your on trial. 3 . You find yourself sick. 4 . The girl…" at bounding box center [428, 196] width 338 height 204
click at [416, 259] on input "text" at bounding box center [434, 256] width 323 height 21
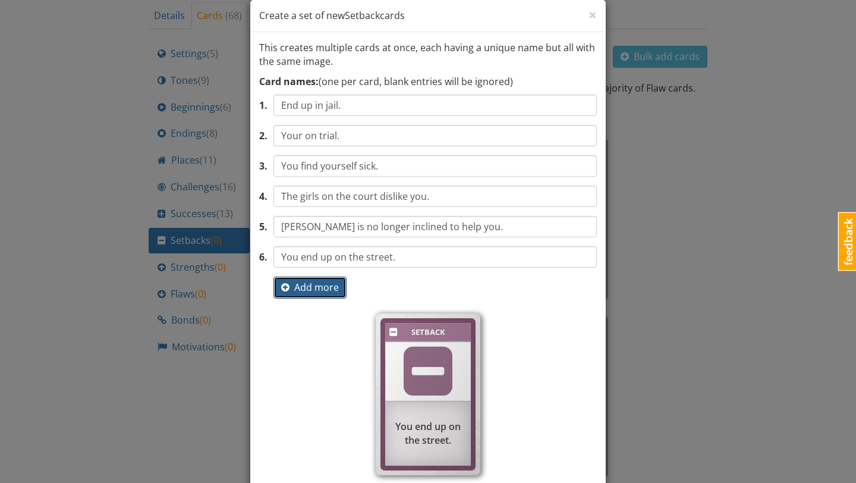
click at [303, 289] on span "Add more" at bounding box center [310, 287] width 58 height 13
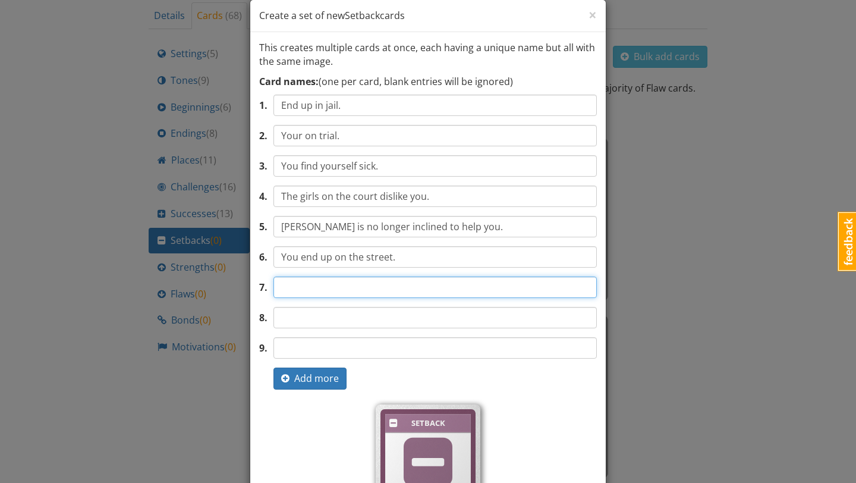
click at [310, 289] on input "text" at bounding box center [434, 286] width 323 height 21
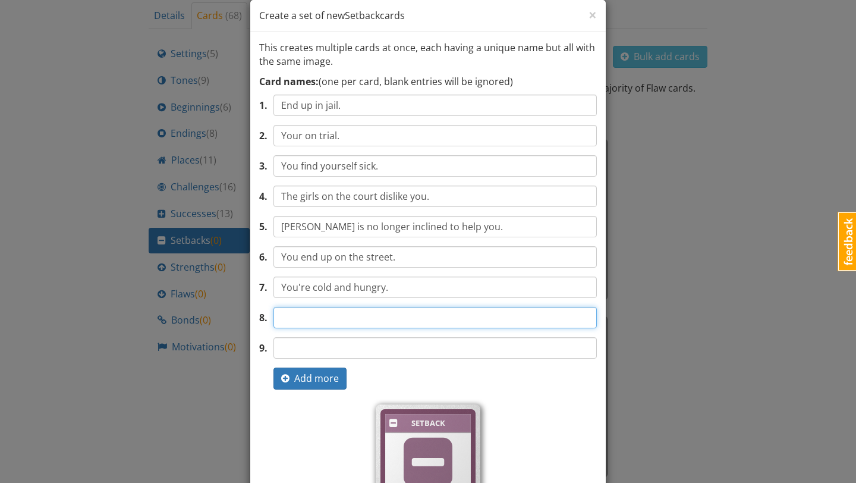
click at [330, 317] on input "text" at bounding box center [434, 317] width 323 height 21
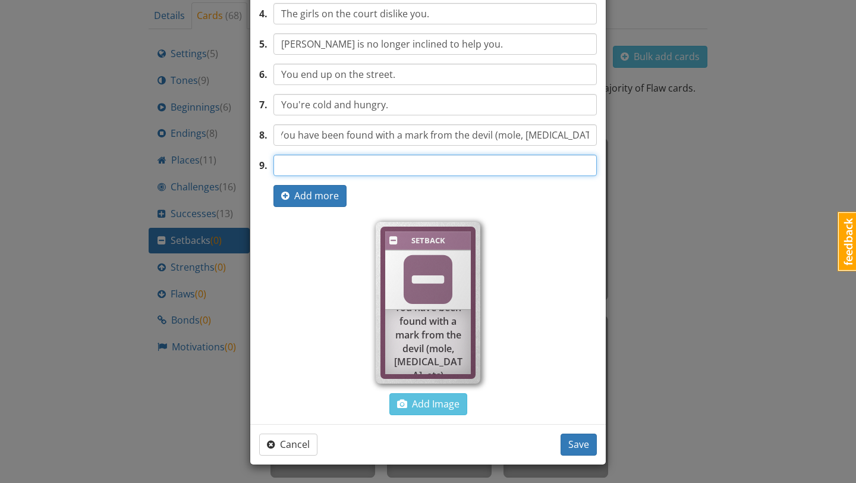
scroll to position [0, 0]
click at [396, 167] on input "text" at bounding box center [434, 165] width 323 height 21
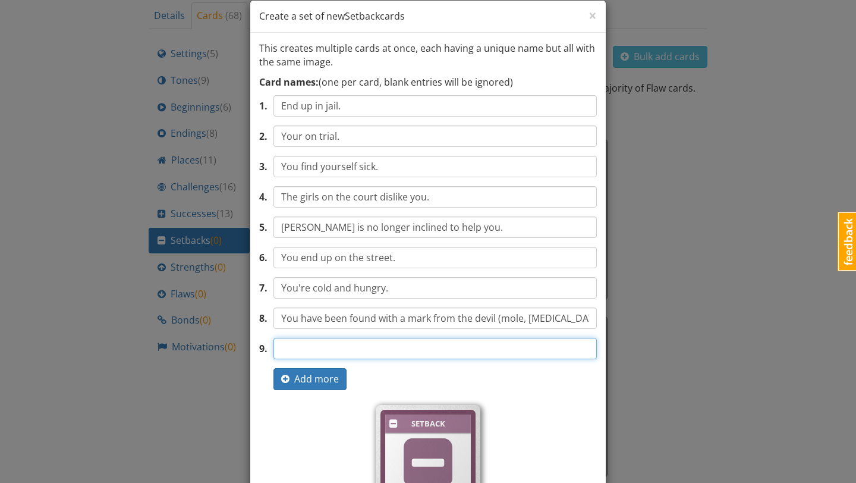
scroll to position [20, 0]
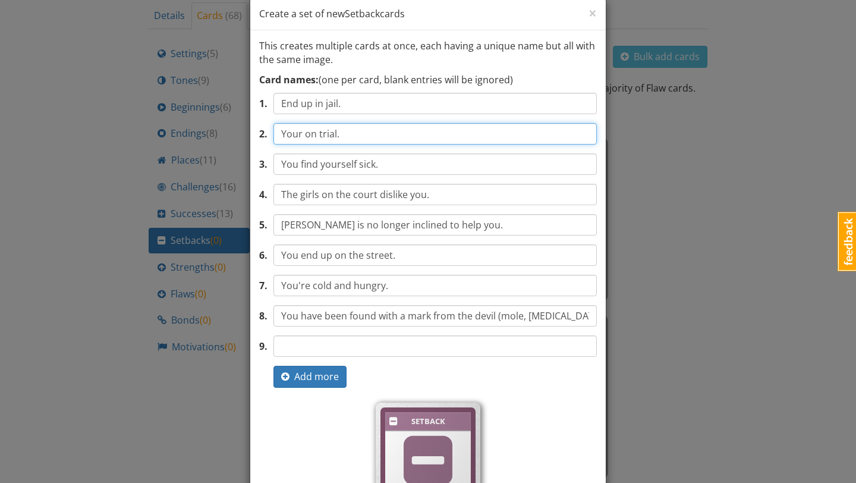
click at [296, 136] on input "Your on trial." at bounding box center [434, 133] width 323 height 21
click at [301, 137] on input "Your on trial." at bounding box center [434, 133] width 323 height 21
click at [298, 136] on input "Youre on trial." at bounding box center [434, 133] width 323 height 21
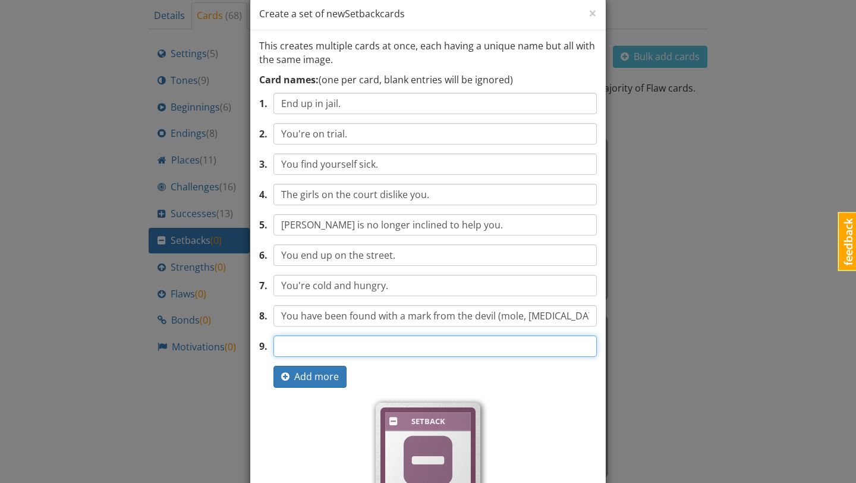
click at [311, 340] on input "text" at bounding box center [434, 345] width 323 height 21
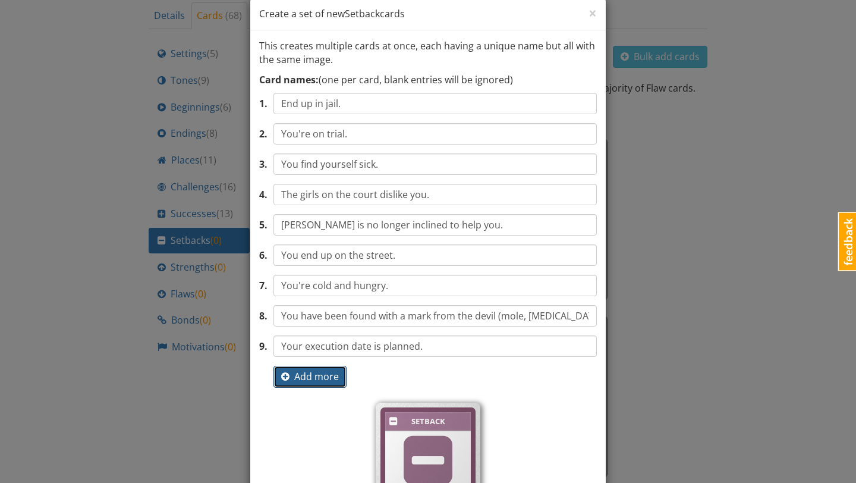
click at [326, 371] on span "Add more" at bounding box center [310, 376] width 58 height 13
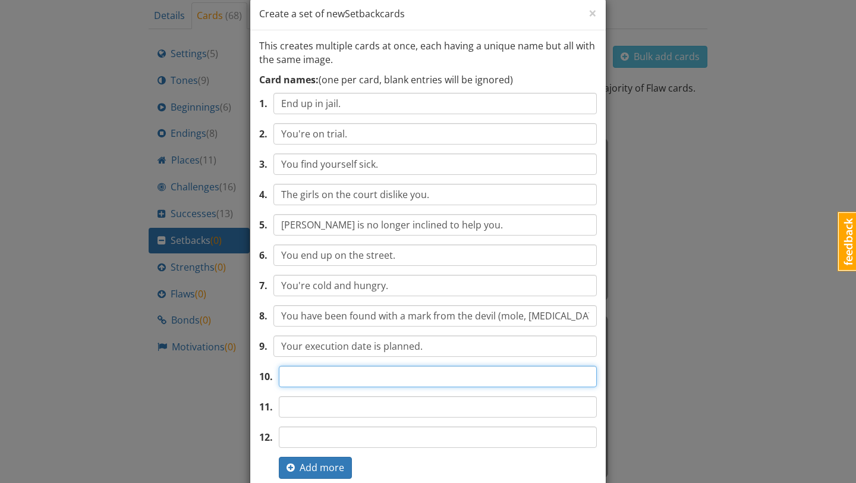
click at [326, 375] on input "text" at bounding box center [438, 376] width 318 height 21
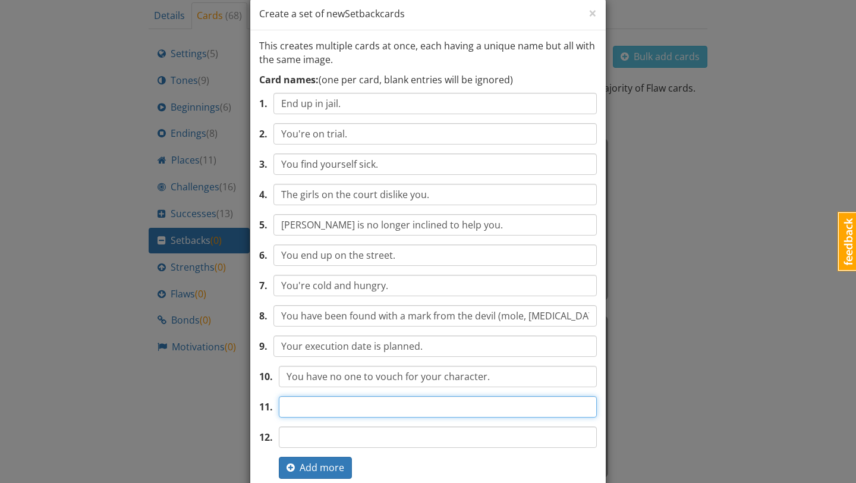
click at [311, 407] on input "text" at bounding box center [438, 406] width 318 height 21
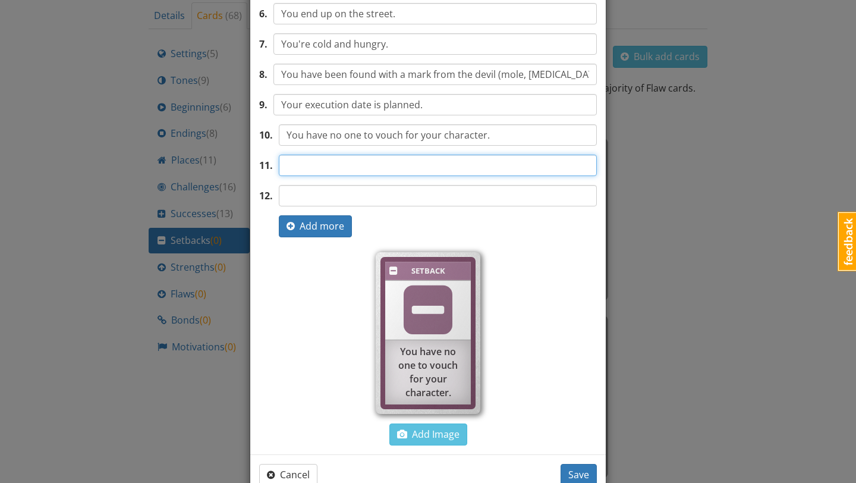
scroll to position [292, 0]
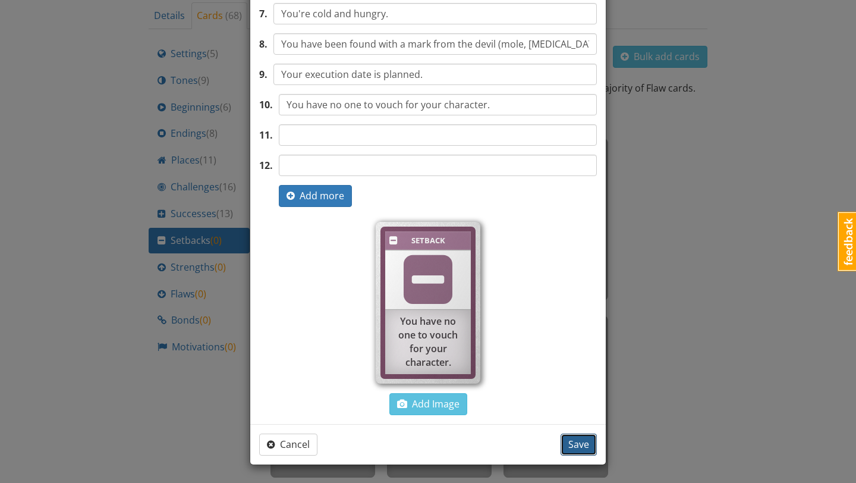
click at [574, 441] on span "Save" at bounding box center [578, 443] width 21 height 13
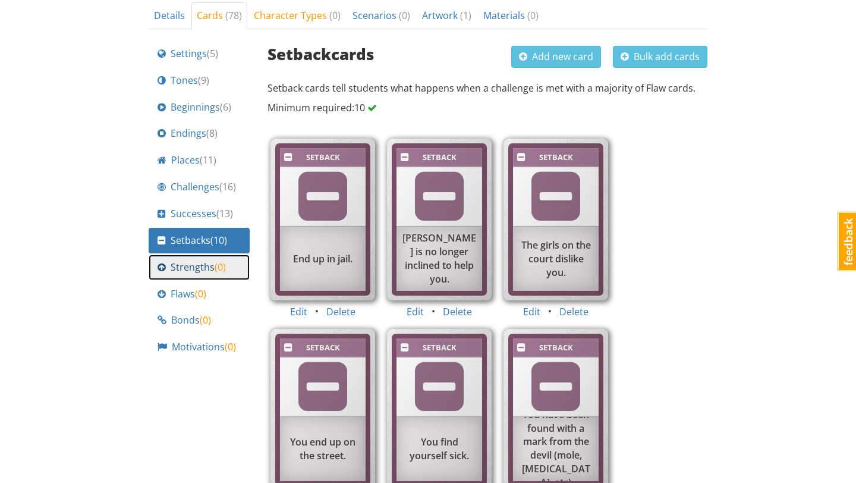
click at [218, 265] on span "( 0 )" at bounding box center [220, 266] width 11 height 13
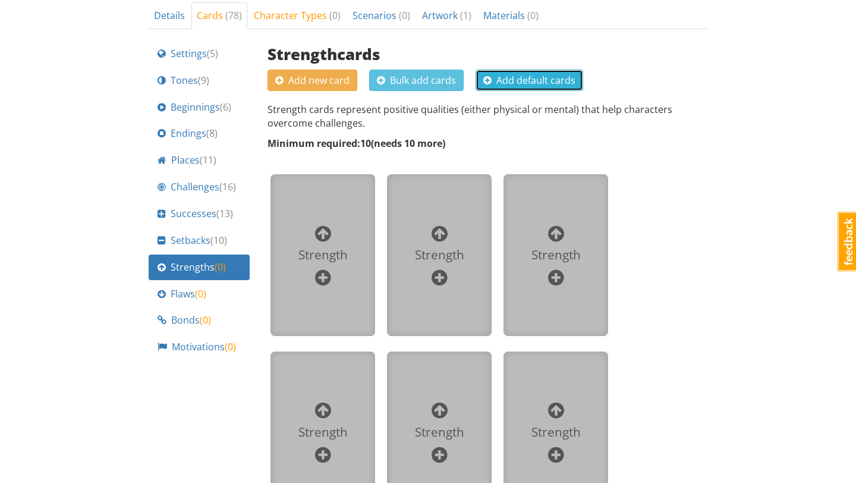
click at [536, 85] on span "Add default cards" at bounding box center [529, 80] width 92 height 13
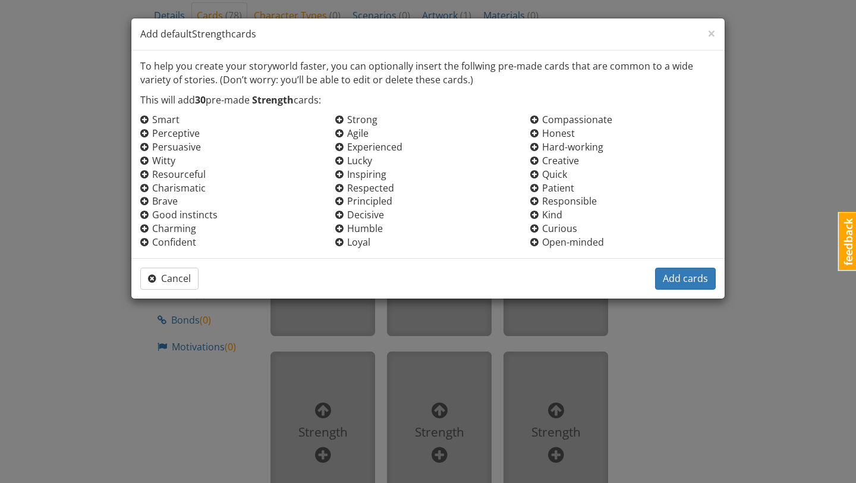
click at [144, 215] on icon at bounding box center [144, 213] width 8 height 11
click at [172, 215] on span "Good instincts" at bounding box center [239, 215] width 174 height 14
click at [678, 276] on span "Add cards" at bounding box center [685, 278] width 45 height 13
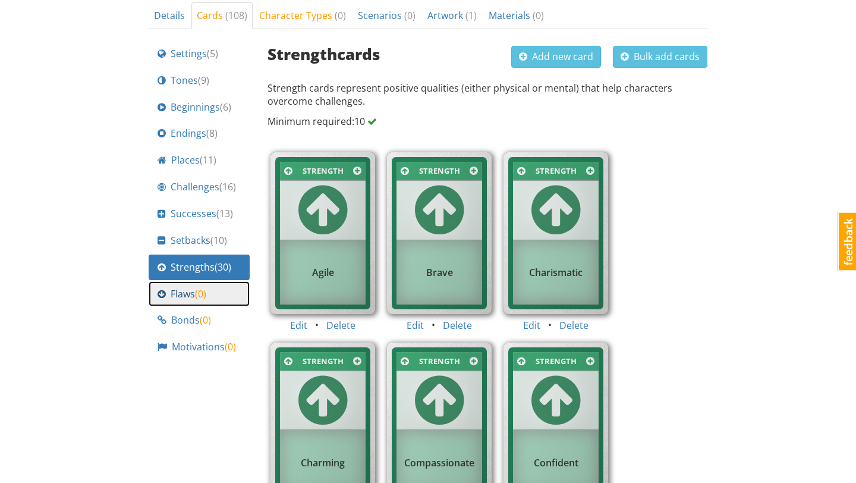
click at [209, 291] on div "Flaws ( 0 )" at bounding box center [198, 294] width 83 height 14
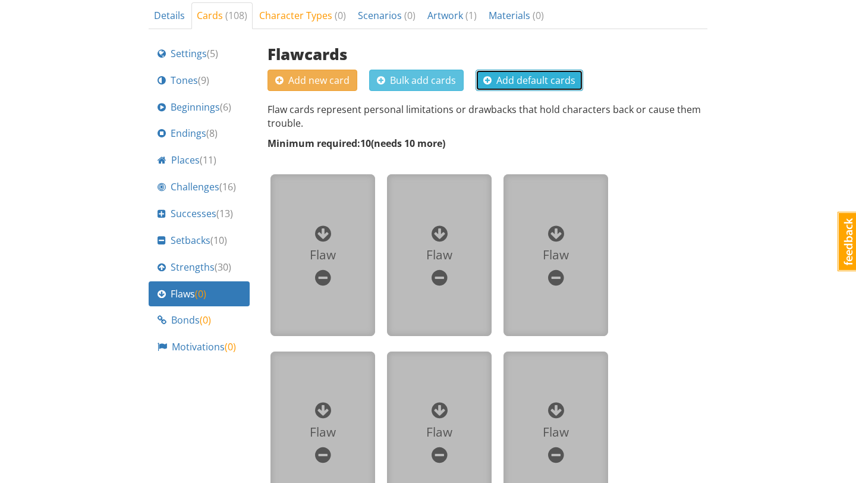
click at [519, 76] on span "Add default cards" at bounding box center [529, 80] width 92 height 13
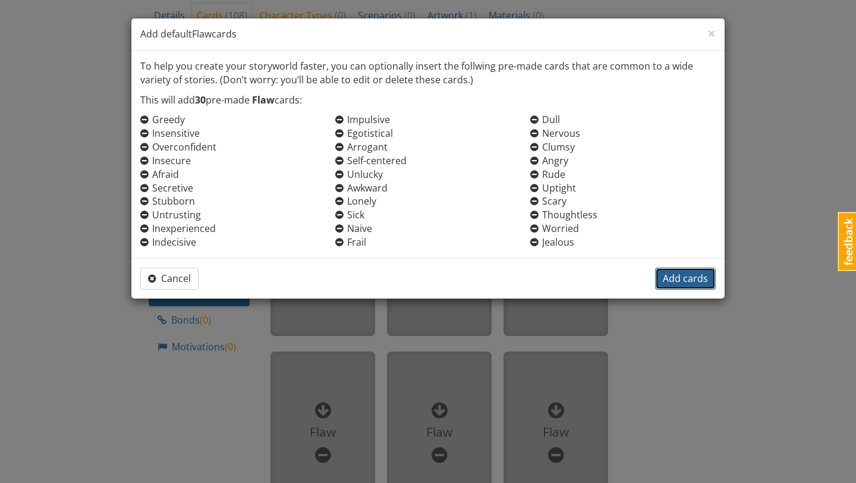
click at [672, 278] on span "Add cards" at bounding box center [685, 278] width 45 height 13
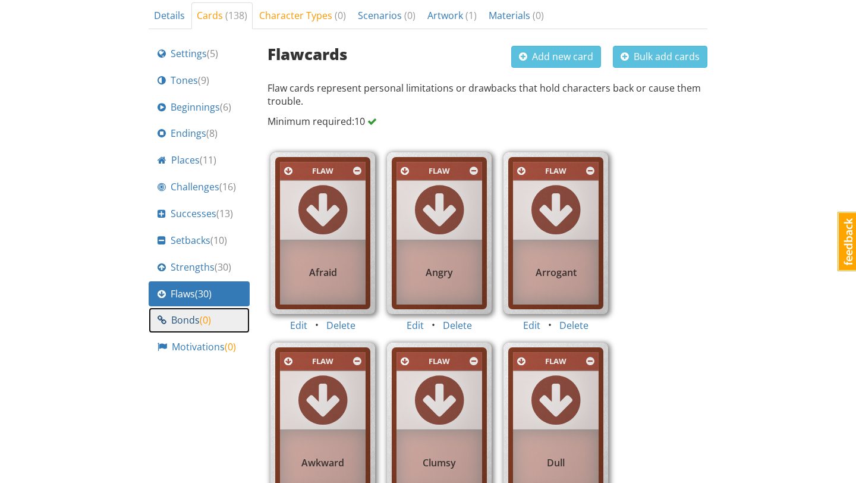
click at [206, 327] on link "Bonds ( 0 )" at bounding box center [199, 320] width 101 height 26
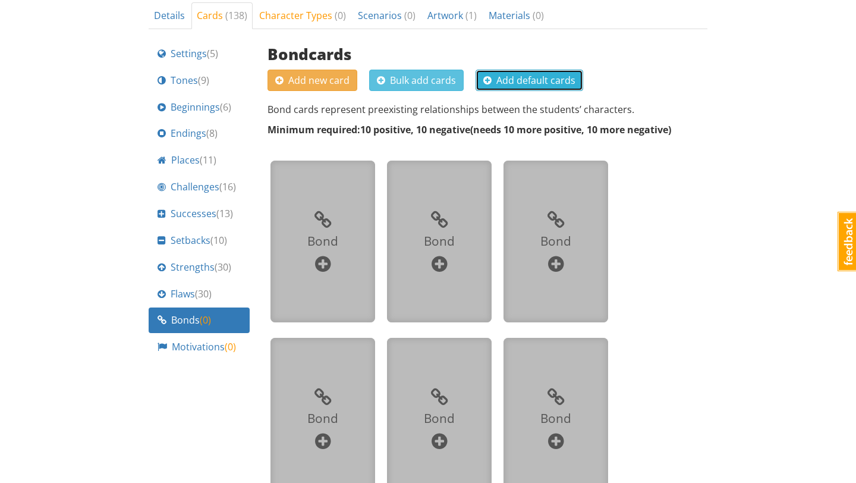
click at [543, 81] on span "Add default cards" at bounding box center [529, 80] width 92 height 13
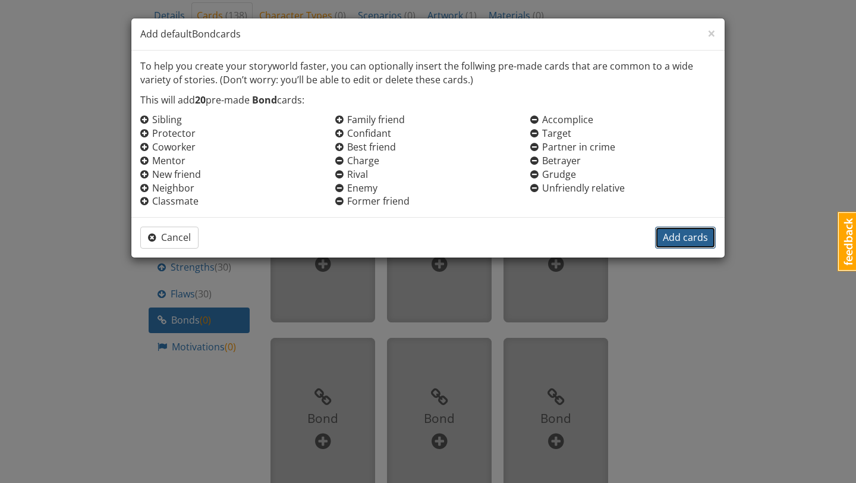
click at [673, 238] on span "Add cards" at bounding box center [685, 237] width 45 height 13
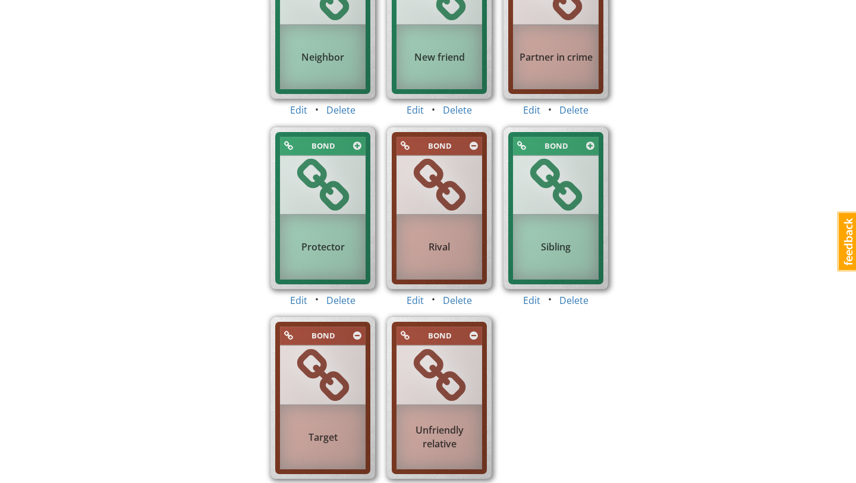
scroll to position [1409, 0]
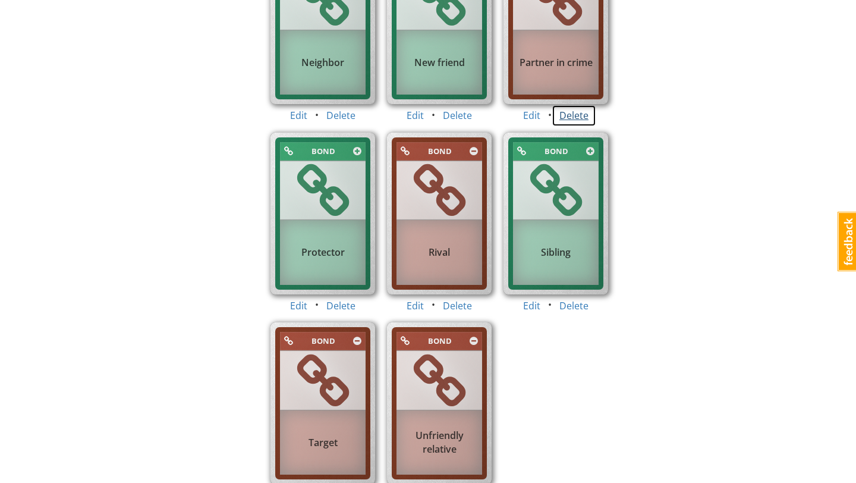
click at [586, 115] on button "Delete" at bounding box center [574, 116] width 45 height 22
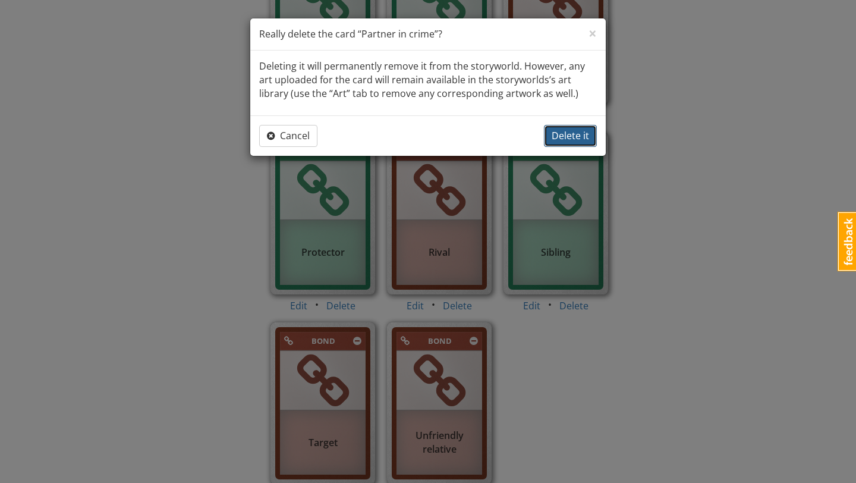
click at [584, 136] on span "Delete it" at bounding box center [570, 135] width 37 height 13
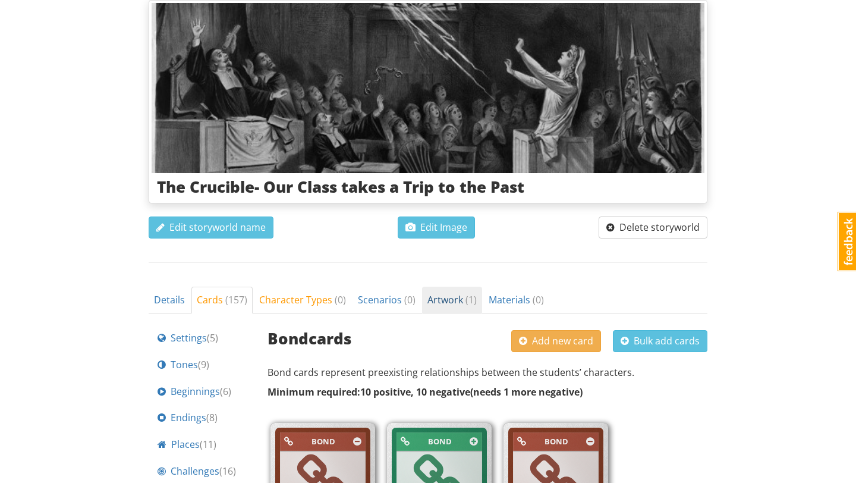
scroll to position [136, 0]
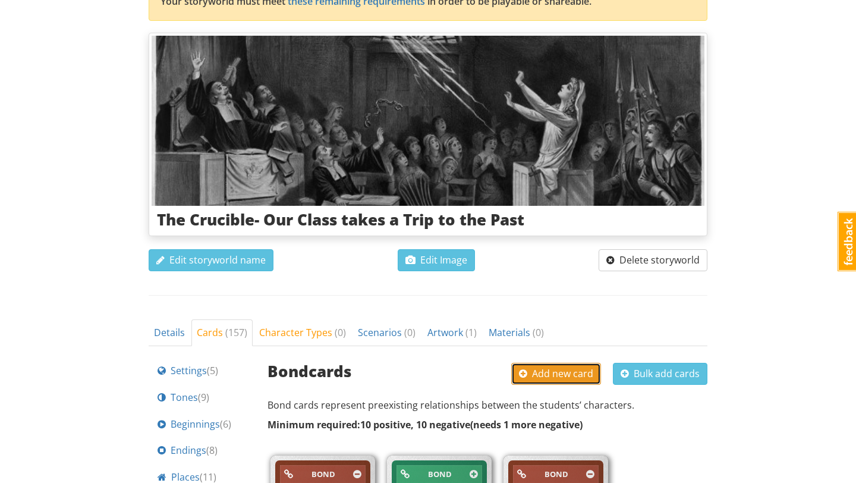
click at [556, 371] on span "Add new card" at bounding box center [556, 373] width 74 height 13
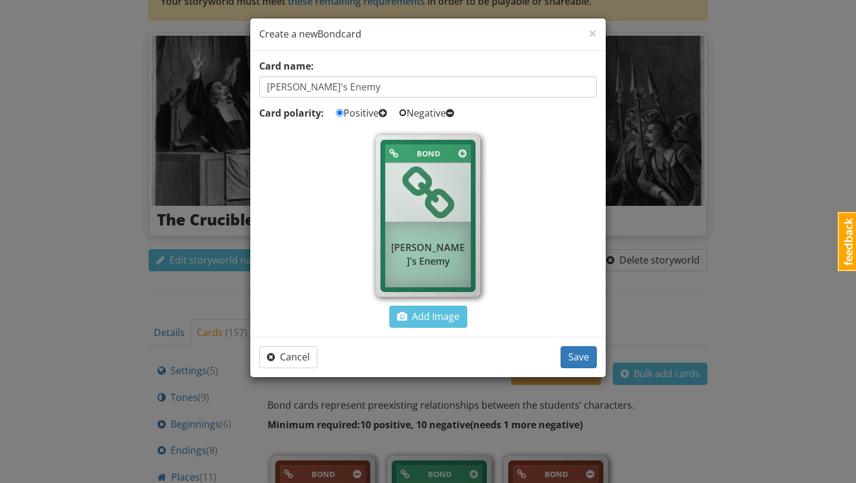
click at [407, 112] on input "Negative" at bounding box center [403, 113] width 8 height 8
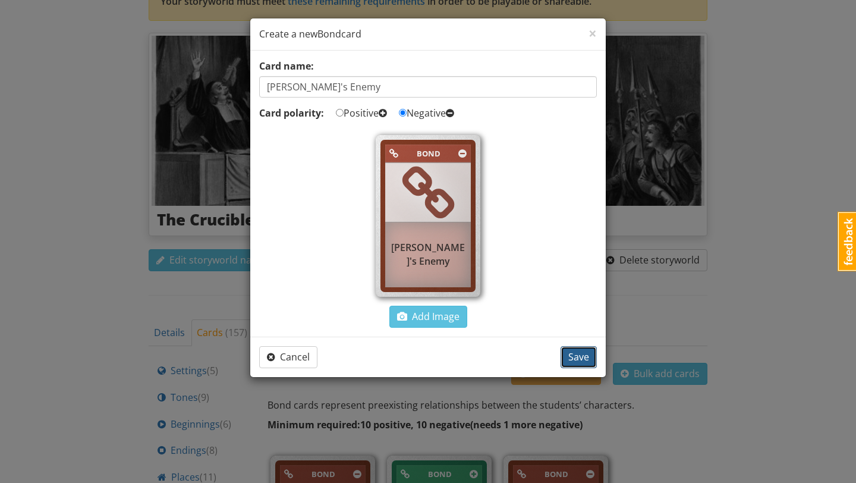
click at [575, 354] on span "Save" at bounding box center [578, 356] width 21 height 13
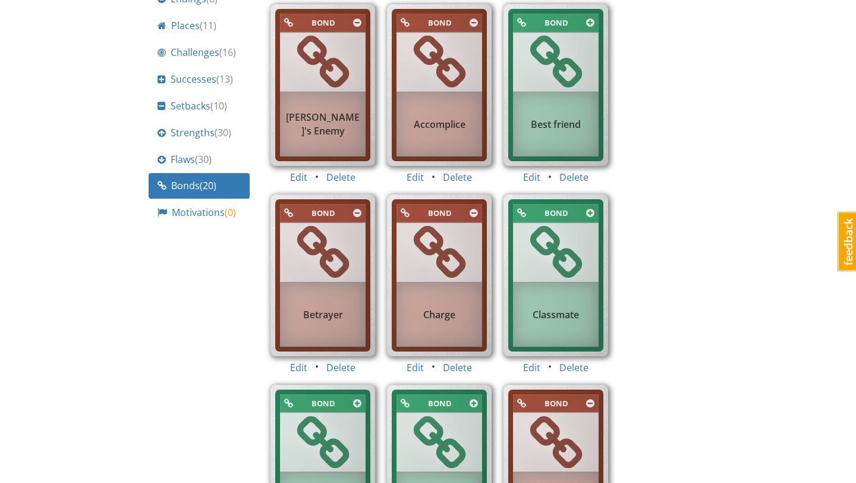
scroll to position [593, 0]
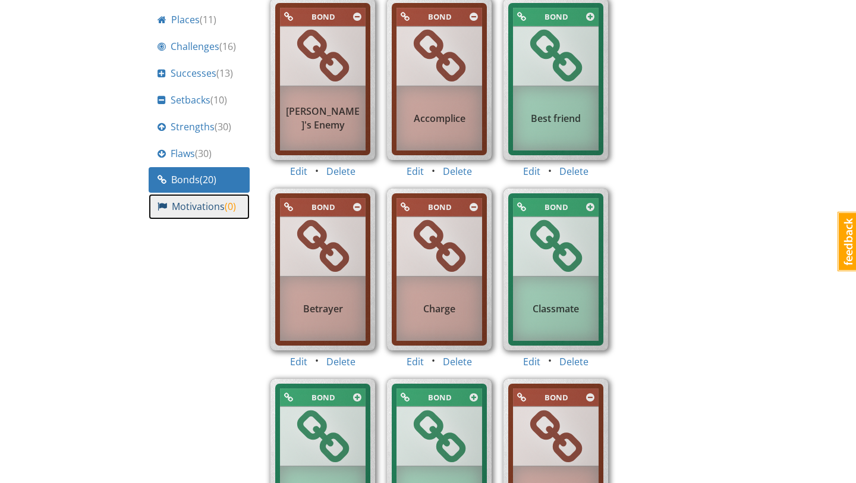
click at [199, 203] on span "Motivations ( 0 )" at bounding box center [204, 207] width 64 height 14
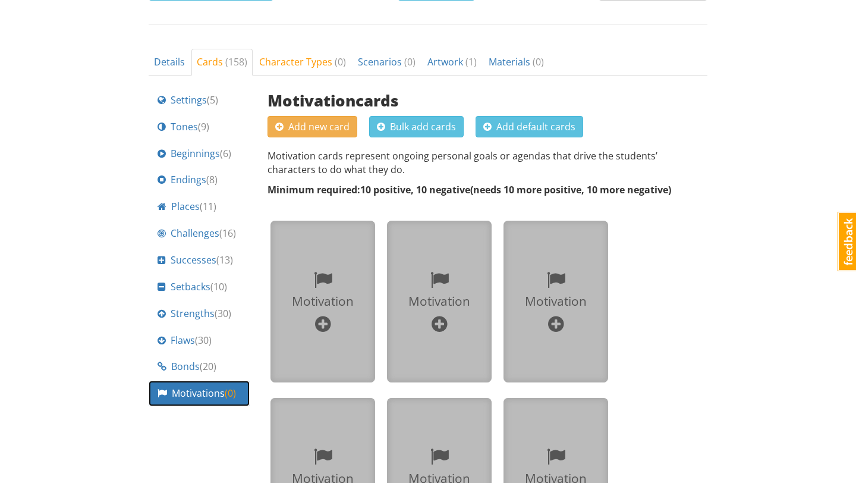
scroll to position [405, 0]
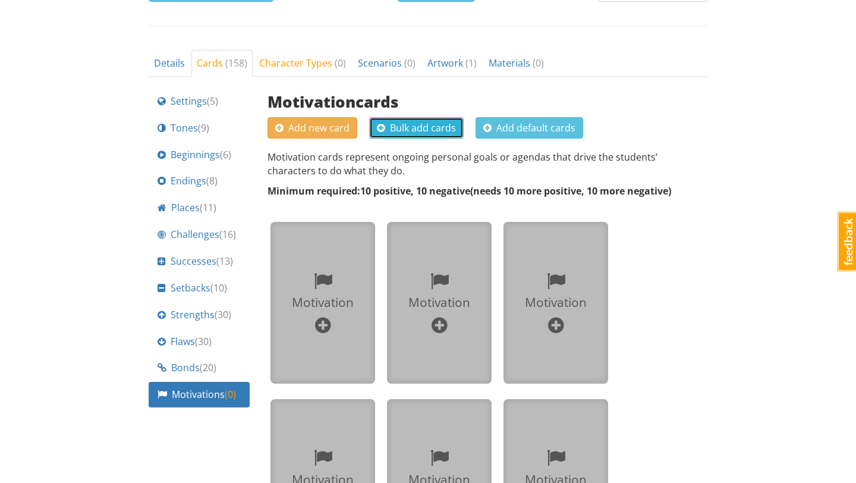
click at [435, 133] on span "Bulk add cards" at bounding box center [416, 127] width 79 height 13
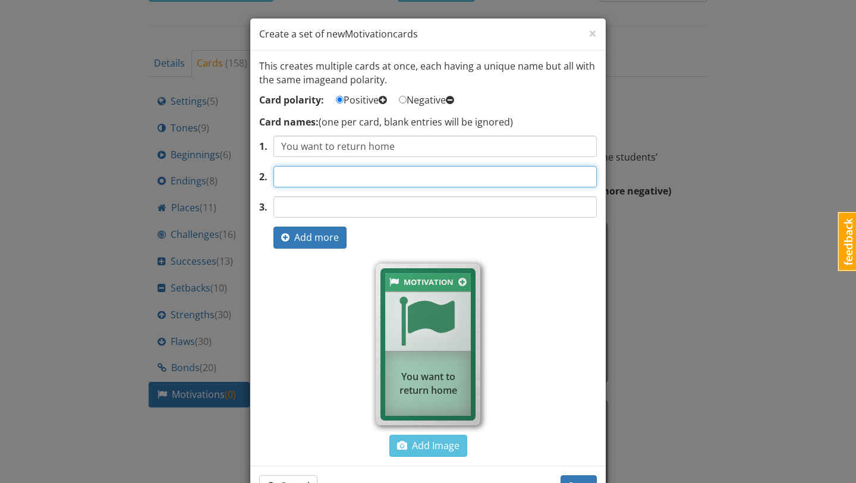
click at [426, 168] on input "text" at bounding box center [434, 176] width 323 height 21
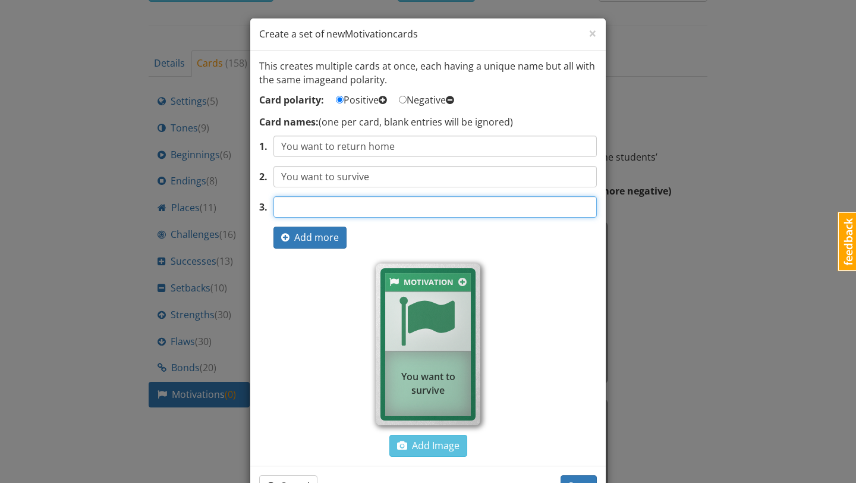
click at [427, 205] on input "text" at bounding box center [434, 206] width 323 height 21
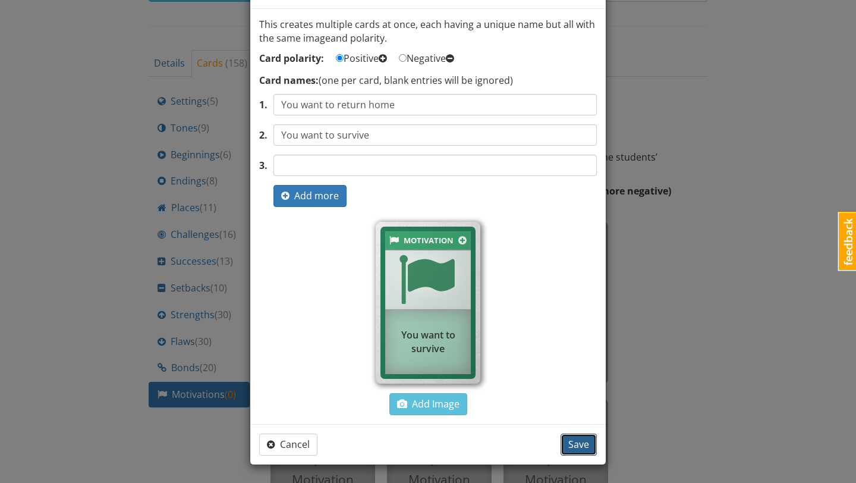
click at [567, 439] on button "Save" at bounding box center [578, 444] width 36 height 22
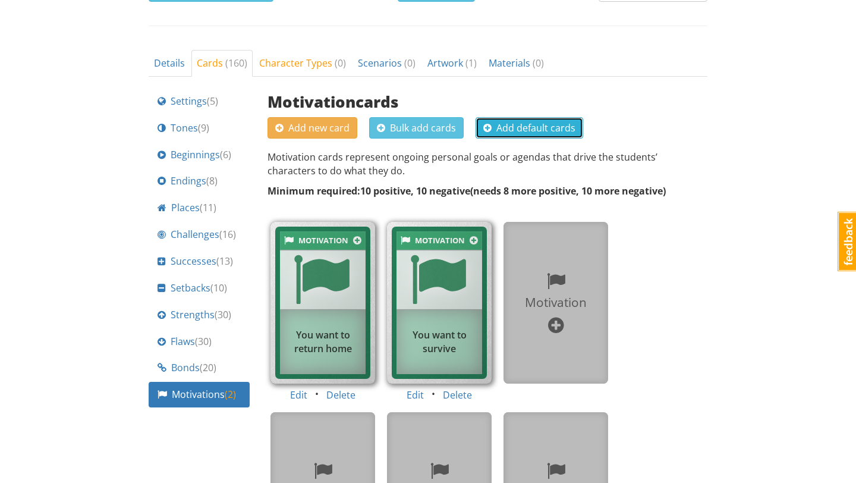
click at [539, 136] on button "Add default cards" at bounding box center [529, 128] width 108 height 22
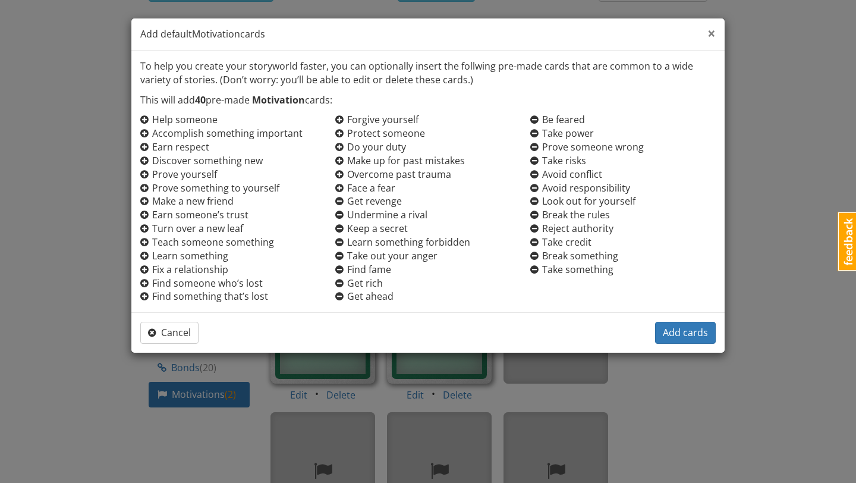
click at [710, 36] on span "×" at bounding box center [711, 33] width 8 height 20
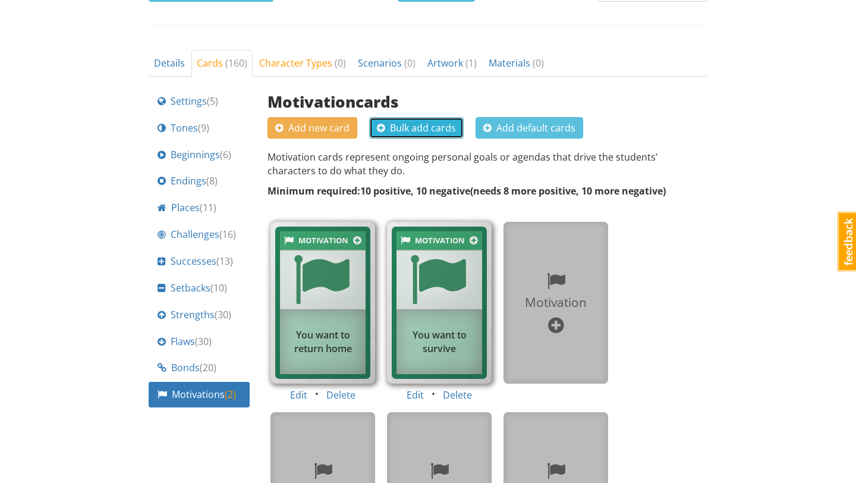
click at [410, 130] on span "Bulk add cards" at bounding box center [416, 127] width 79 height 13
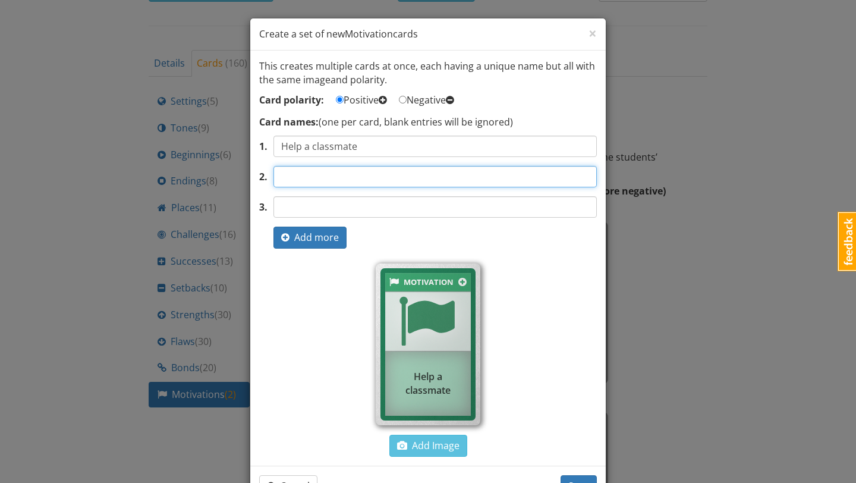
click at [316, 174] on input "text" at bounding box center [434, 176] width 323 height 21
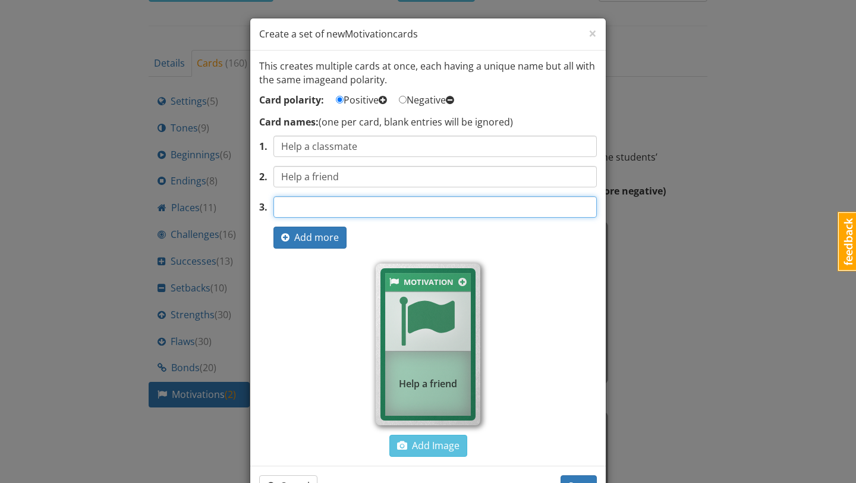
click at [333, 205] on input "text" at bounding box center [434, 206] width 323 height 21
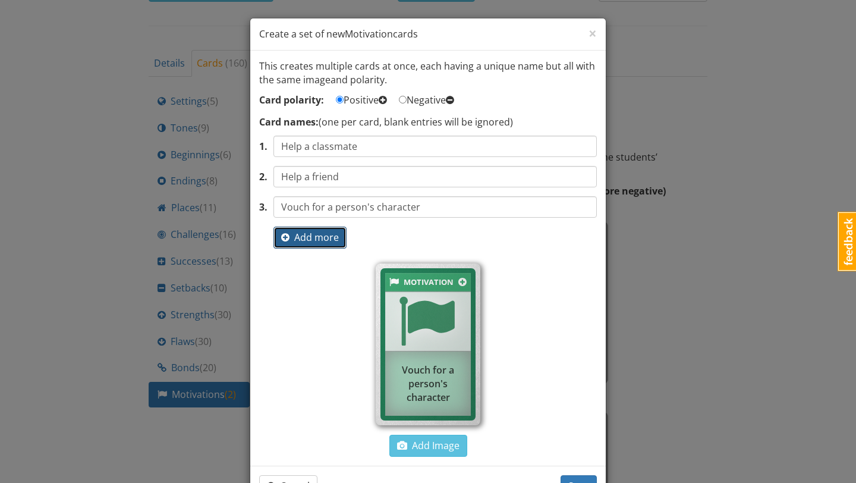
click at [304, 240] on span "Add more" at bounding box center [310, 237] width 58 height 13
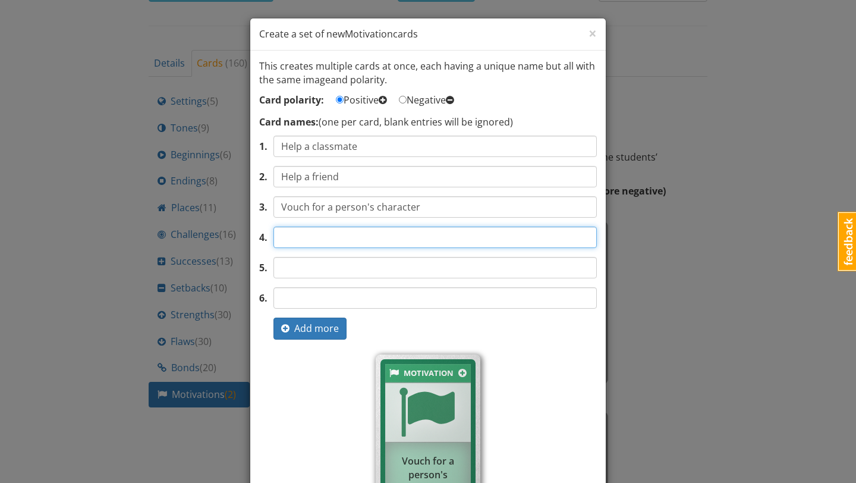
click at [319, 243] on input "text" at bounding box center [434, 236] width 323 height 21
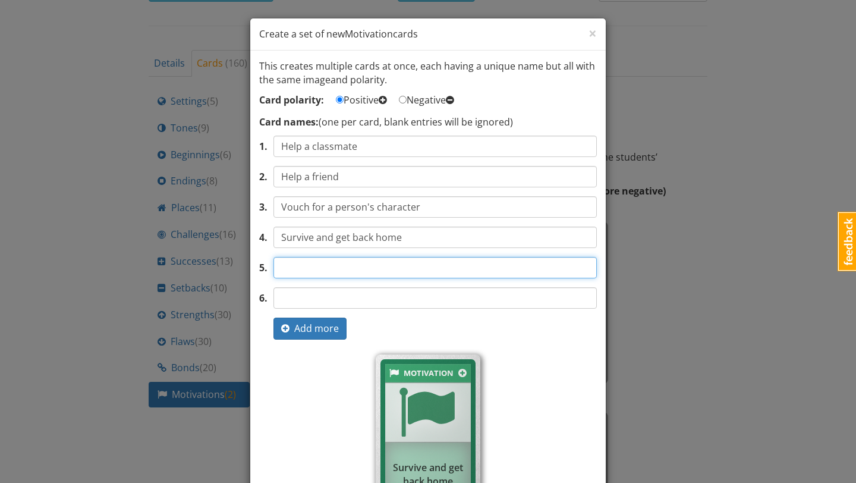
click at [339, 264] on input "text" at bounding box center [434, 267] width 323 height 21
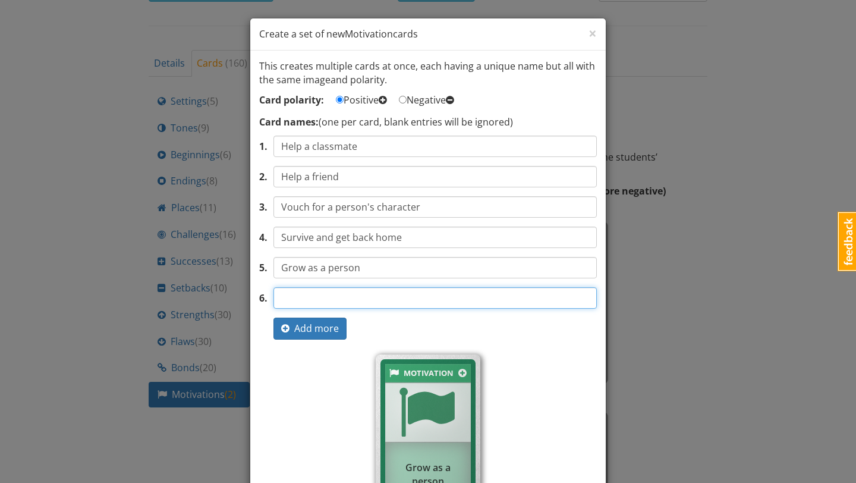
click at [344, 297] on input "text" at bounding box center [434, 297] width 323 height 21
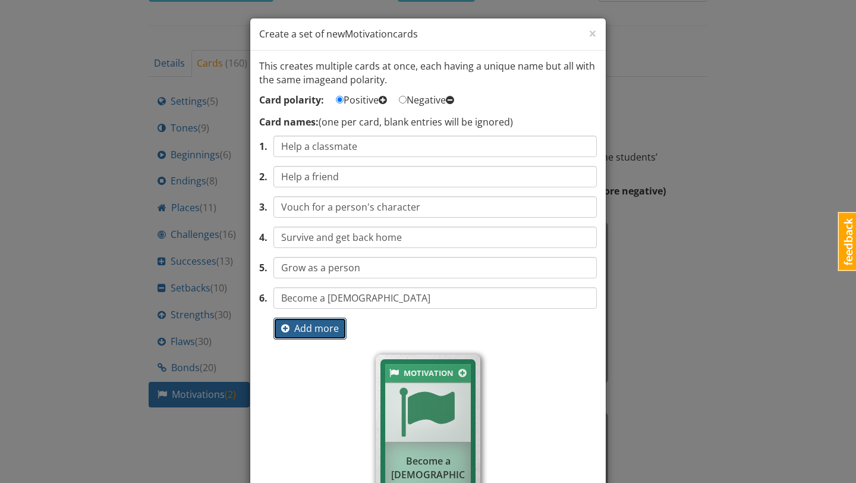
click at [291, 328] on span "Add more" at bounding box center [310, 328] width 58 height 13
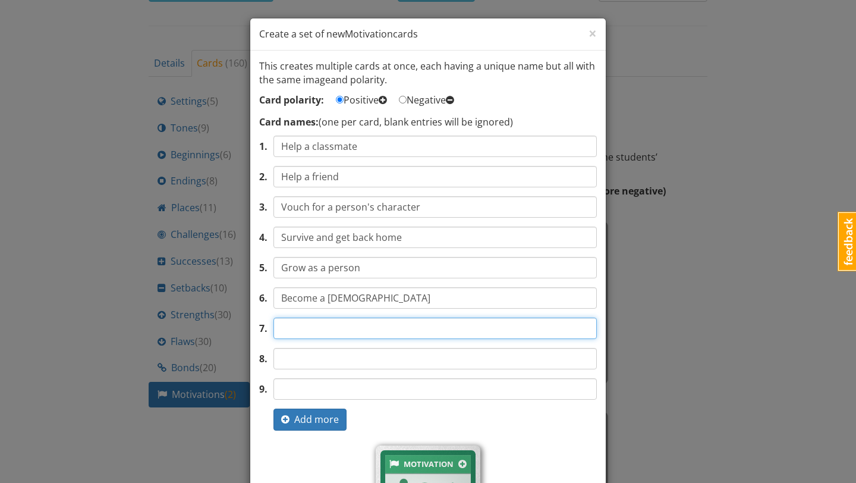
click at [318, 335] on input "text" at bounding box center [434, 327] width 323 height 21
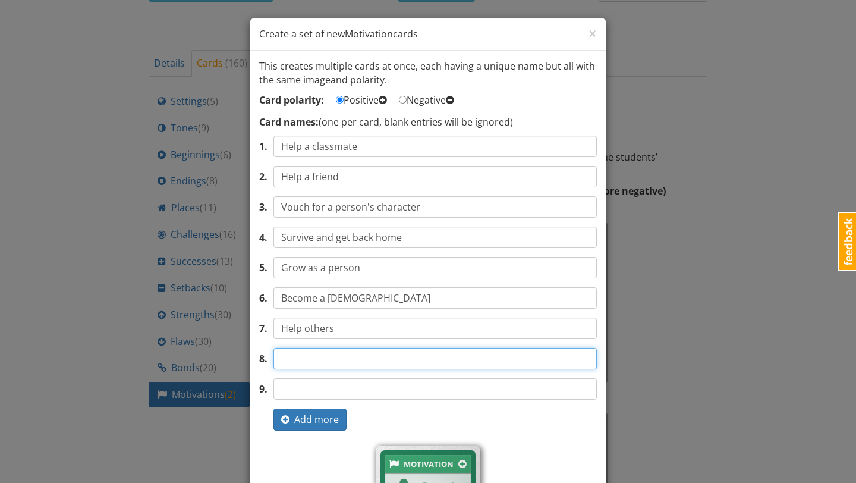
click at [310, 357] on input "text" at bounding box center [434, 358] width 323 height 21
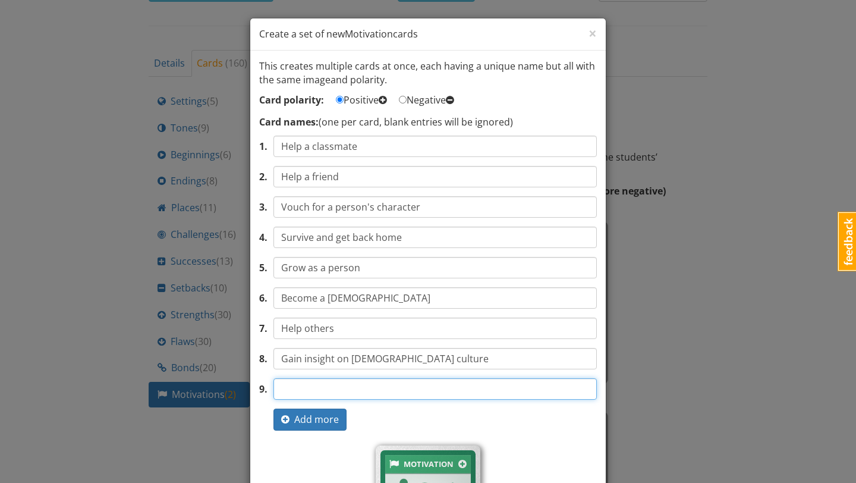
click at [311, 390] on input "text" at bounding box center [434, 388] width 323 height 21
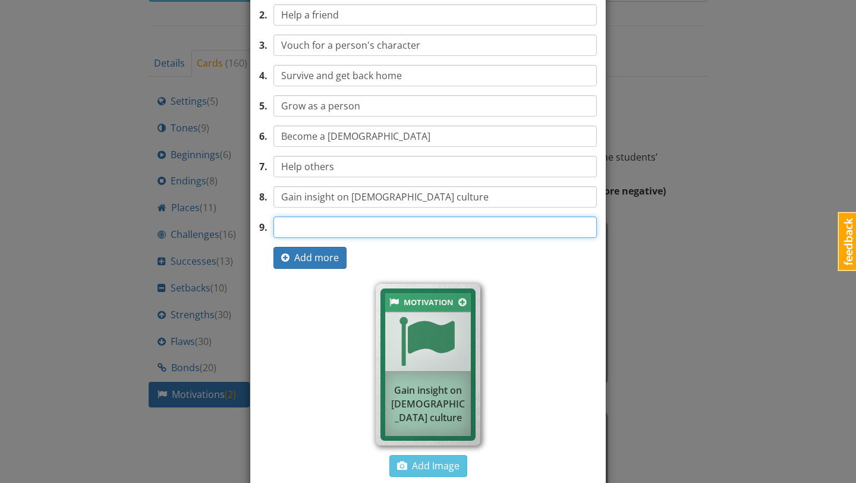
scroll to position [223, 0]
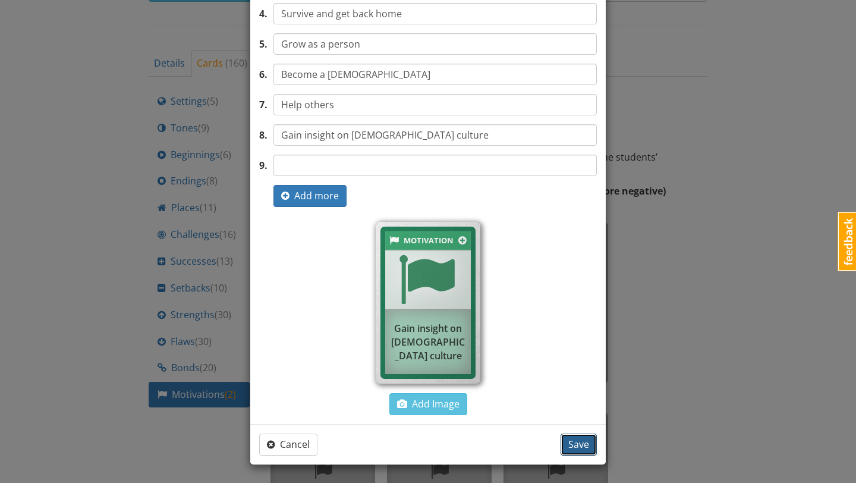
click at [571, 439] on span "Save" at bounding box center [578, 443] width 21 height 13
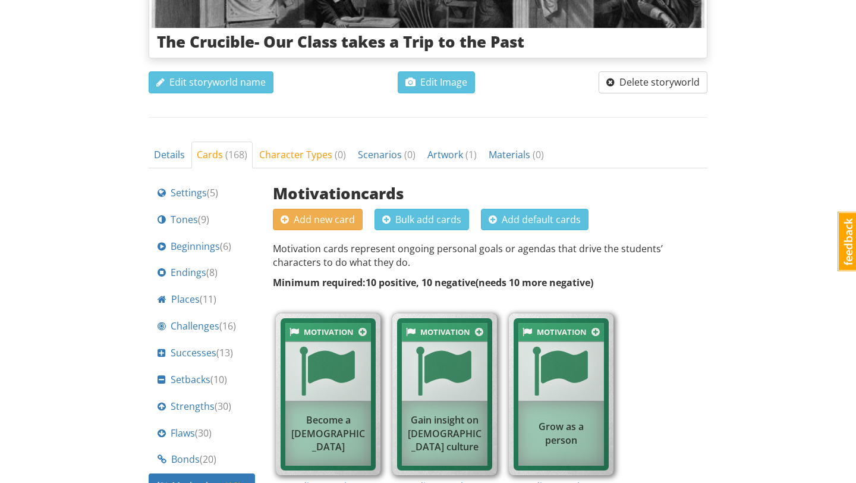
scroll to position [267, 0]
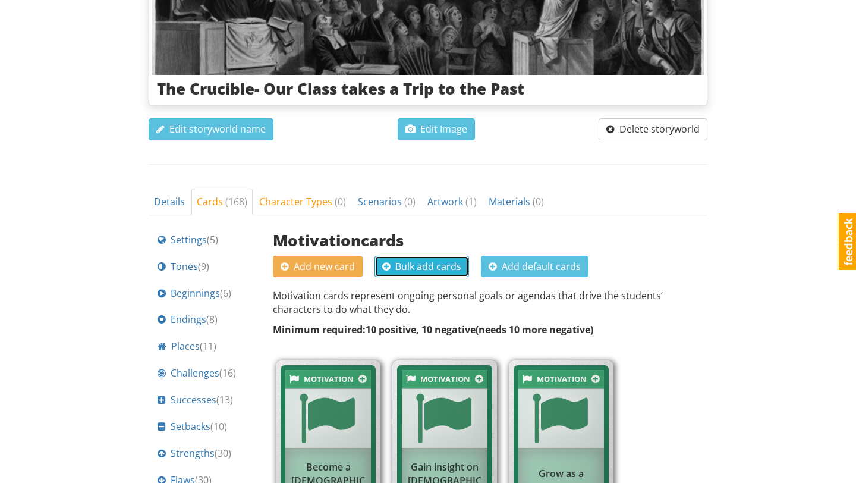
click at [441, 264] on span "Bulk add cards" at bounding box center [421, 266] width 79 height 13
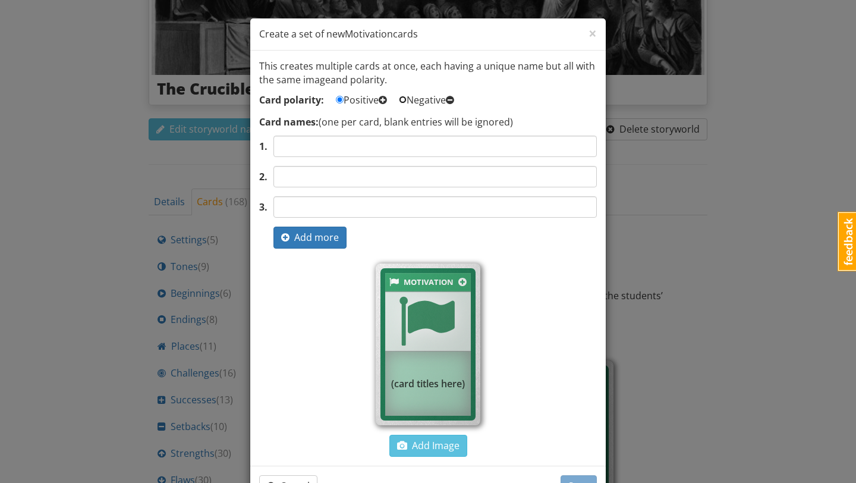
click at [407, 102] on input "Negative" at bounding box center [403, 100] width 8 height 8
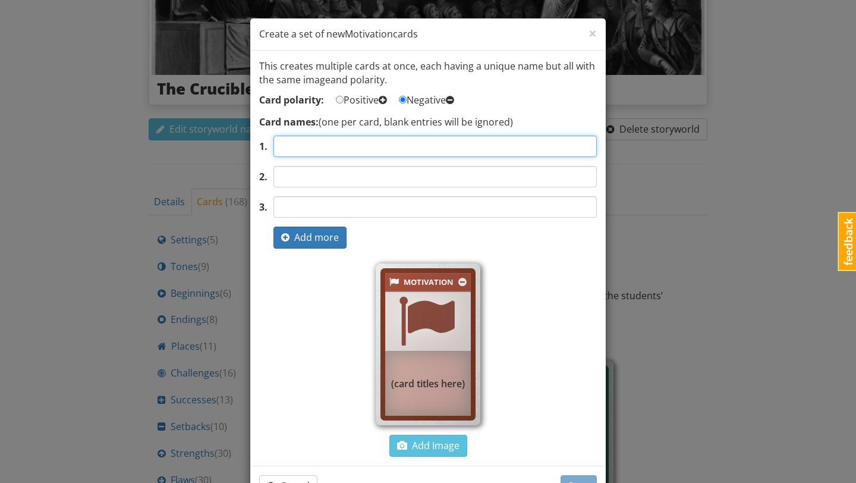
click at [379, 143] on input "text" at bounding box center [434, 146] width 323 height 21
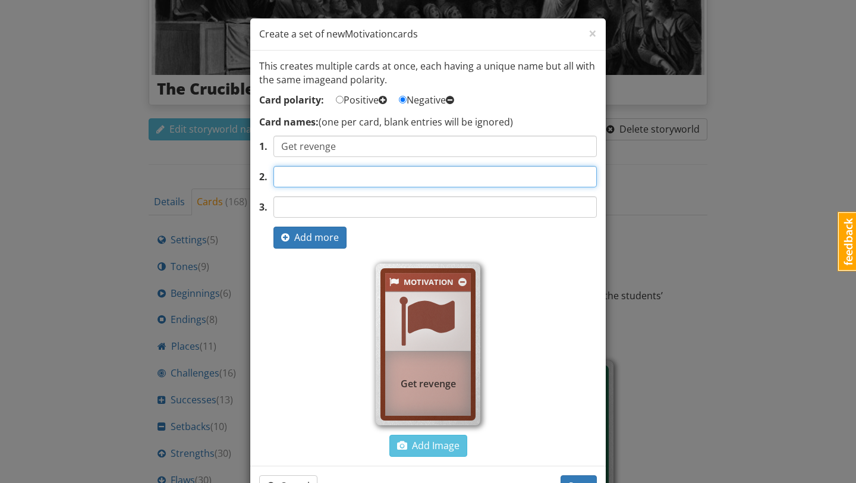
click at [349, 185] on input "text" at bounding box center [434, 176] width 323 height 21
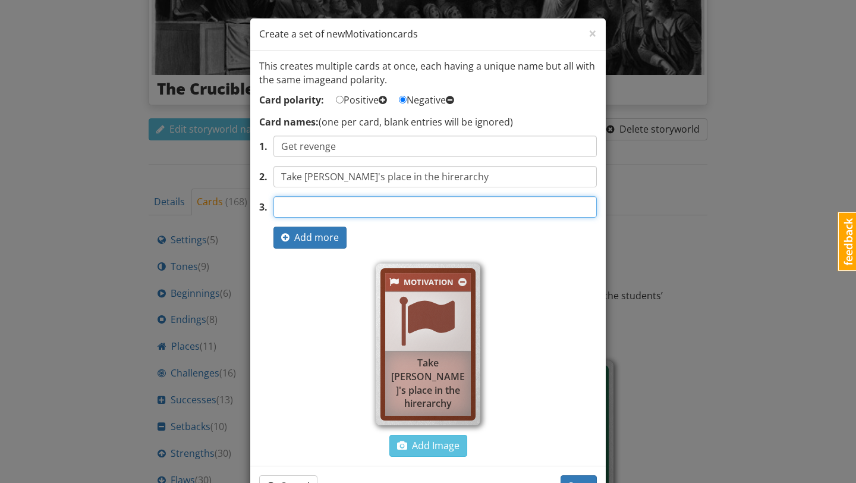
click at [340, 207] on input "text" at bounding box center [434, 206] width 323 height 21
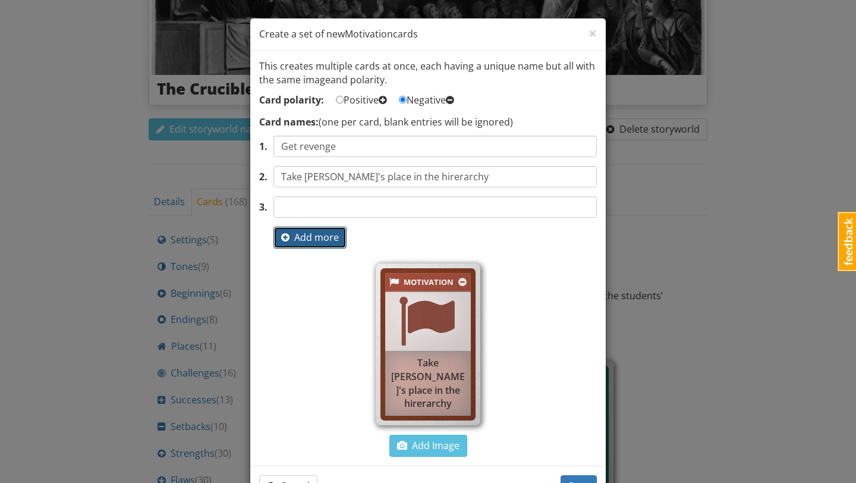
click at [323, 240] on span "Add more" at bounding box center [310, 237] width 58 height 13
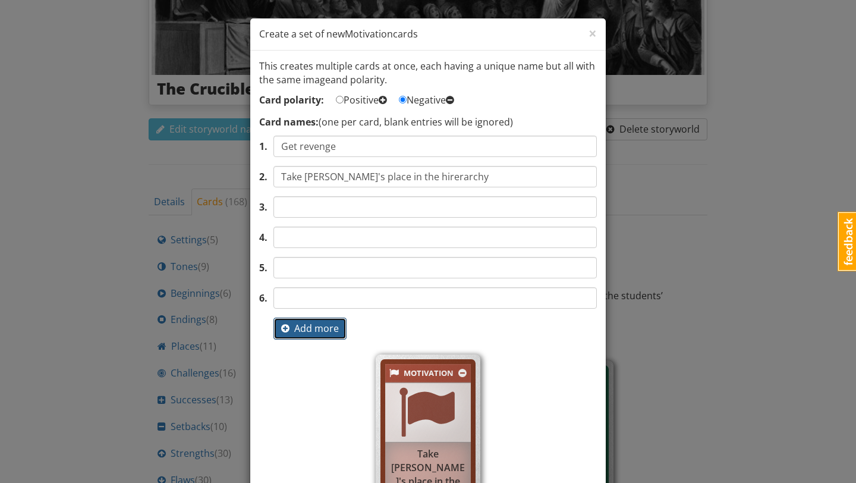
click at [288, 337] on button "Add more" at bounding box center [309, 328] width 73 height 22
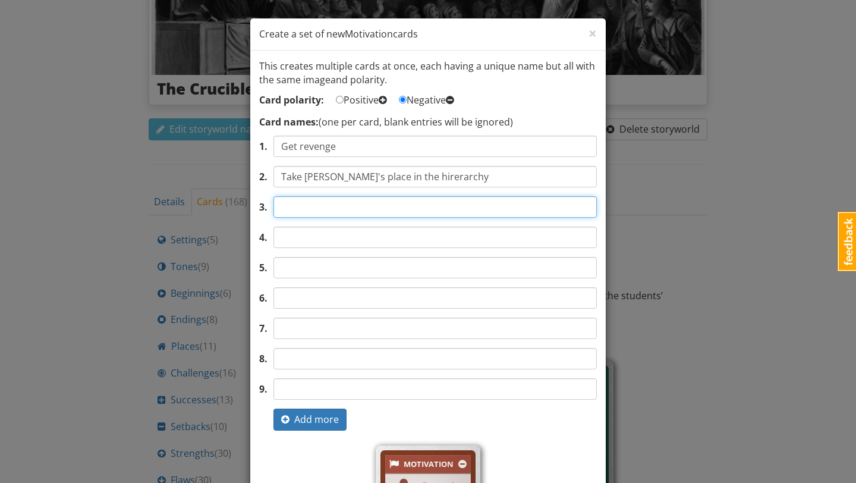
click at [332, 203] on input "text" at bounding box center [434, 206] width 323 height 21
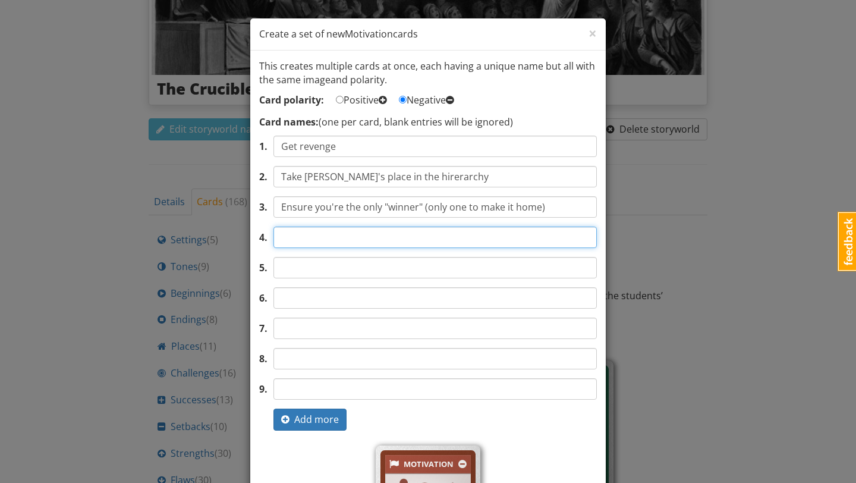
click at [302, 242] on input "text" at bounding box center [434, 236] width 323 height 21
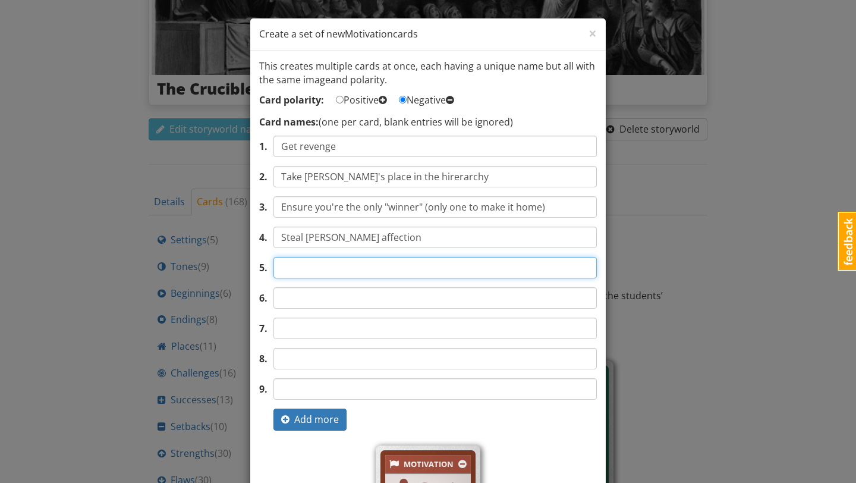
click at [297, 269] on input "text" at bounding box center [434, 267] width 323 height 21
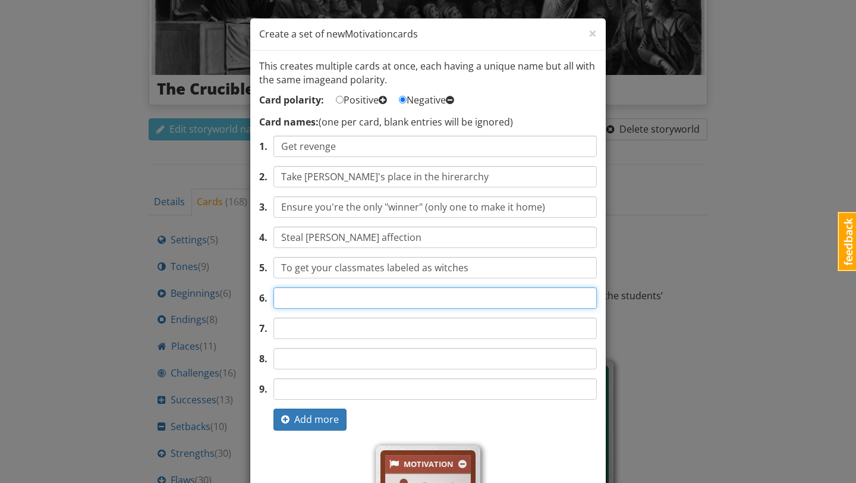
click at [313, 289] on input "text" at bounding box center [434, 297] width 323 height 21
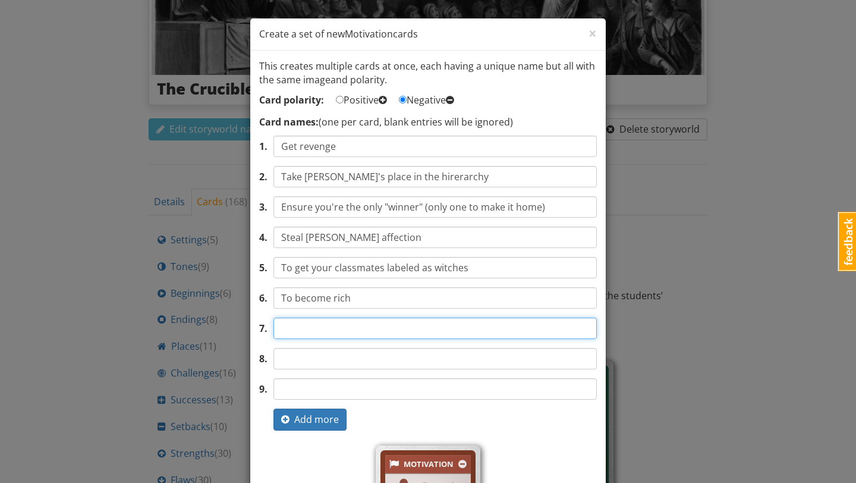
click at [332, 325] on input "text" at bounding box center [434, 327] width 323 height 21
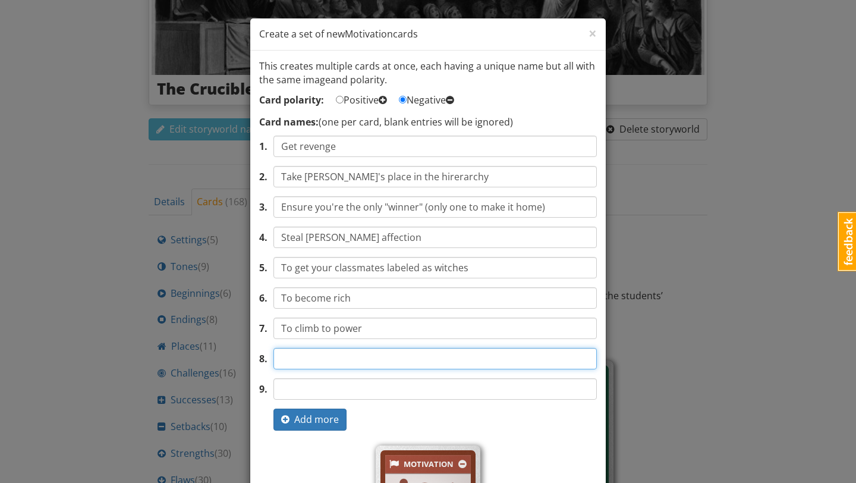
click at [322, 363] on input "text" at bounding box center [434, 358] width 323 height 21
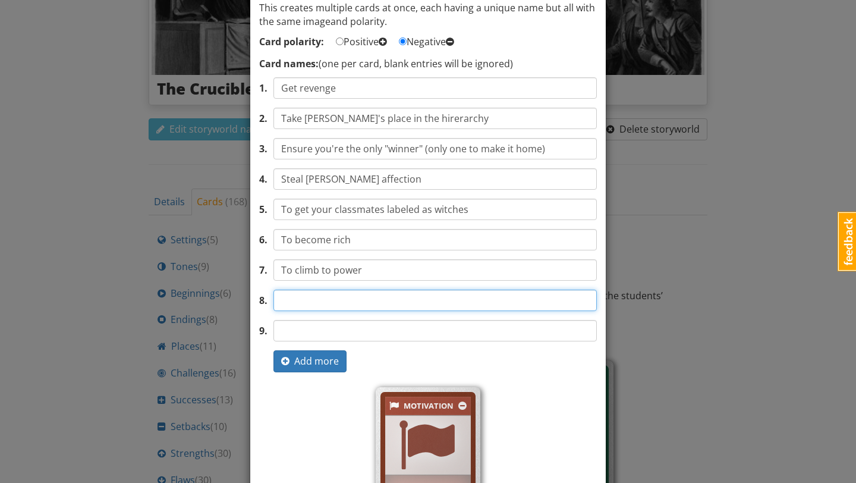
scroll to position [61, 0]
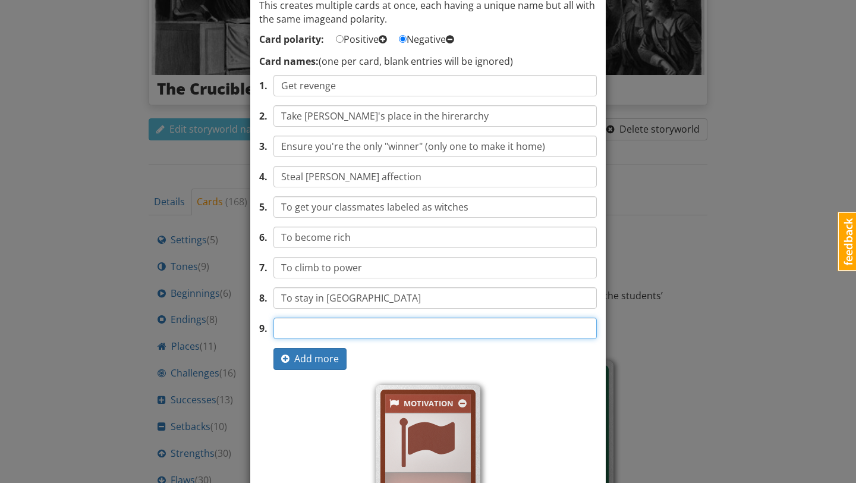
click at [328, 323] on input "text" at bounding box center [434, 327] width 323 height 21
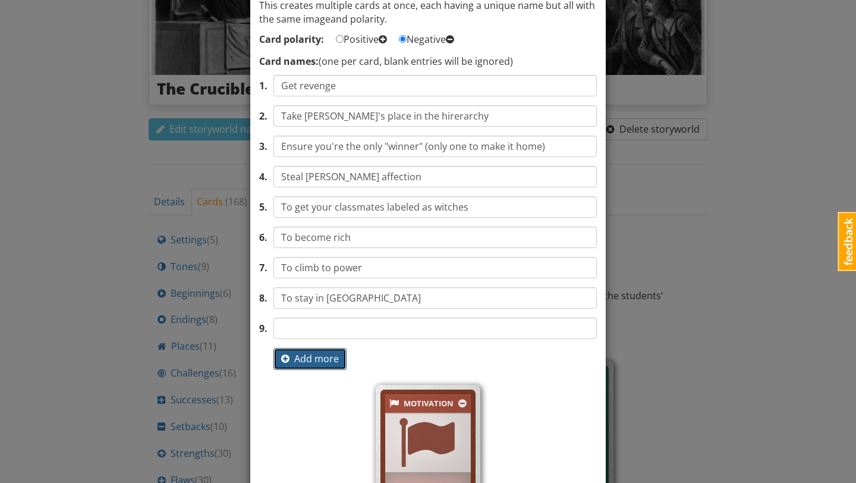
click at [321, 361] on span "Add more" at bounding box center [310, 358] width 58 height 13
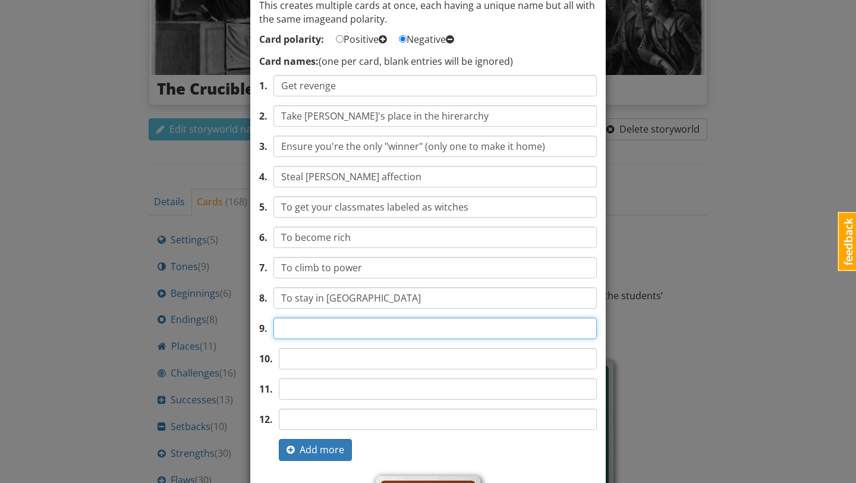
click at [335, 328] on input "text" at bounding box center [434, 327] width 323 height 21
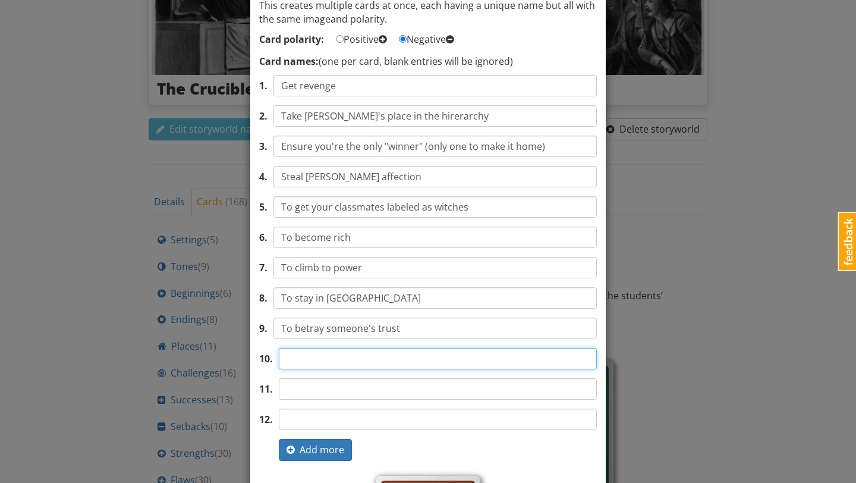
click at [360, 360] on input "text" at bounding box center [438, 358] width 318 height 21
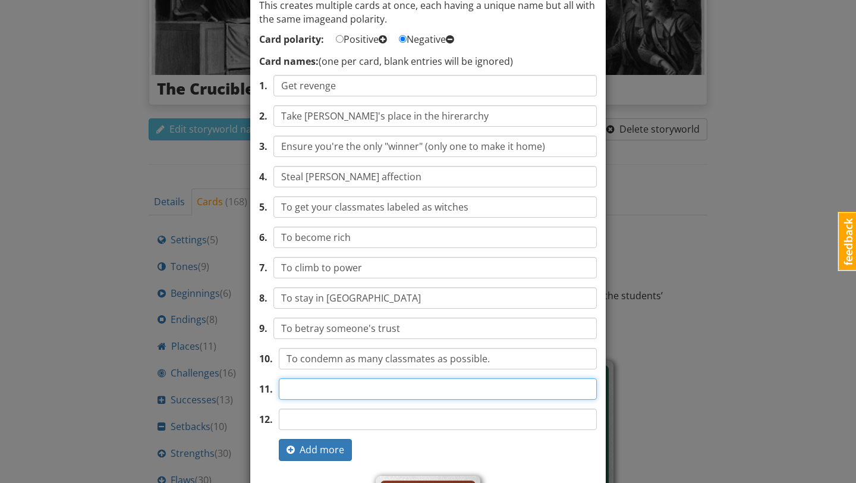
click at [386, 391] on input "text" at bounding box center [438, 388] width 318 height 21
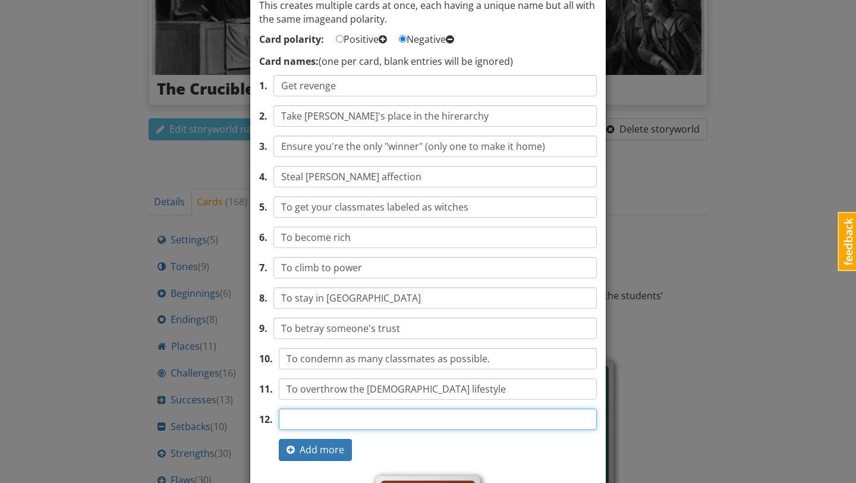
click at [454, 417] on input "text" at bounding box center [438, 418] width 318 height 21
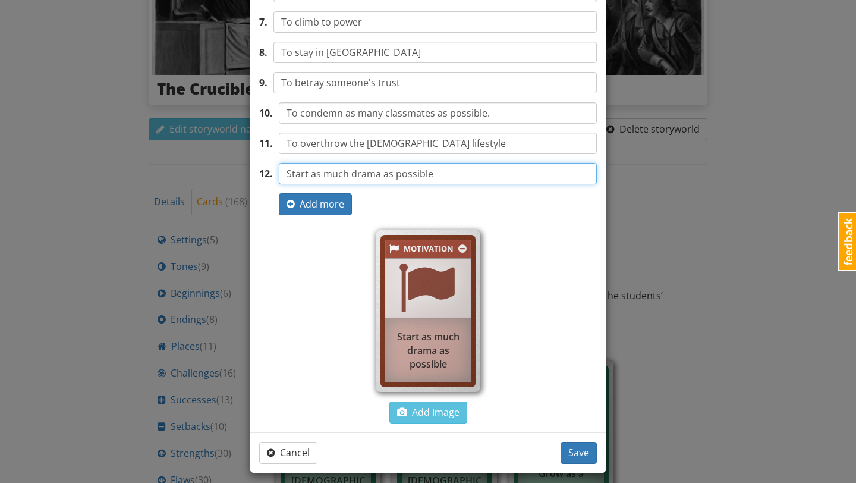
scroll to position [314, 0]
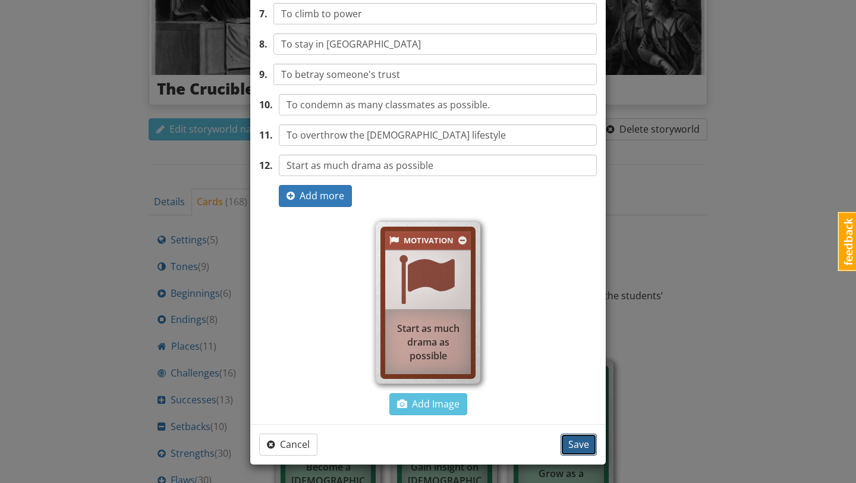
click at [582, 447] on span "Save" at bounding box center [578, 443] width 21 height 13
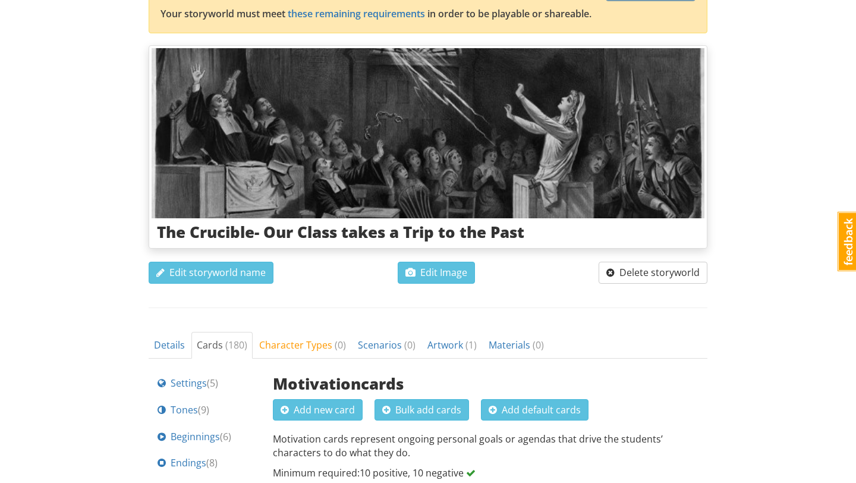
scroll to position [119, 0]
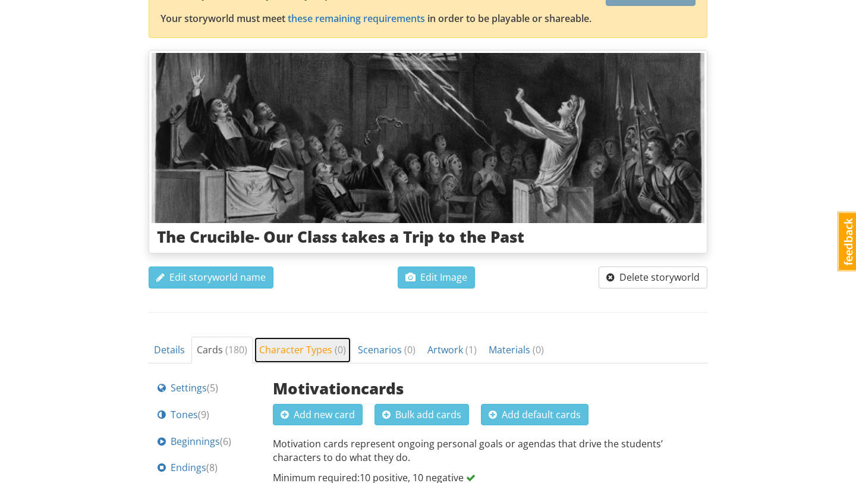
click at [305, 348] on span "Character Types ( 0 )" at bounding box center [302, 349] width 87 height 13
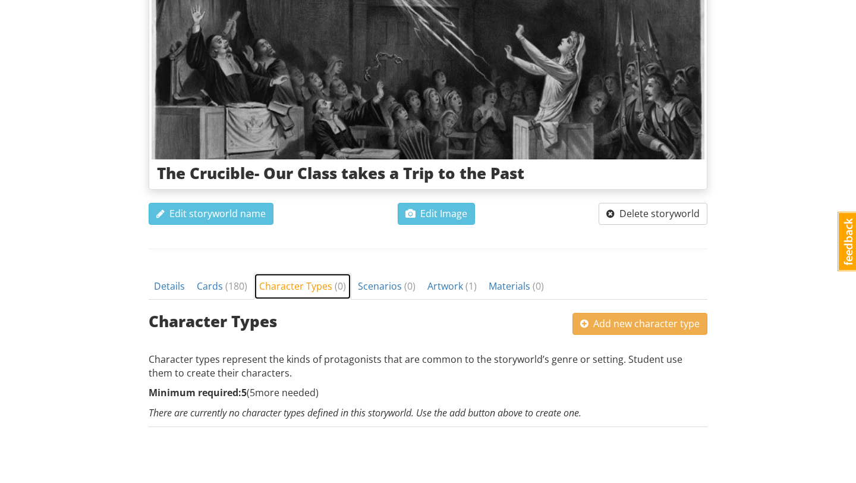
scroll to position [204, 0]
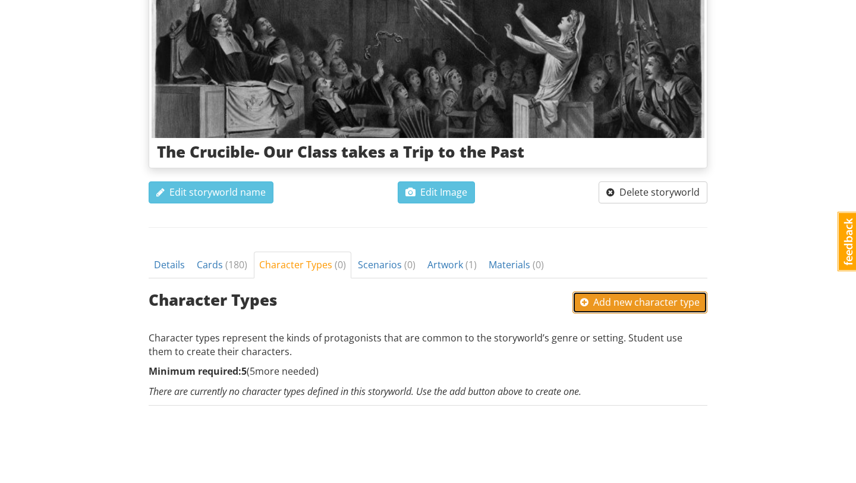
click at [625, 308] on span "Add new character type" at bounding box center [639, 301] width 119 height 13
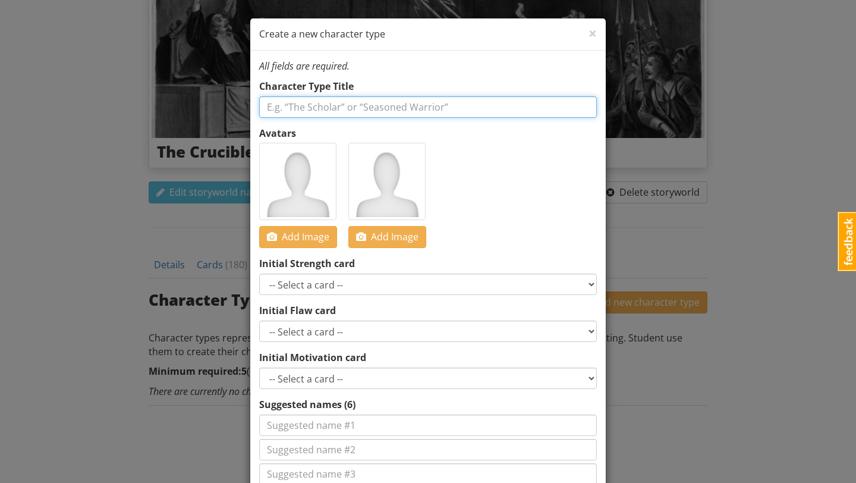
click at [441, 113] on input "text" at bounding box center [428, 106] width 338 height 21
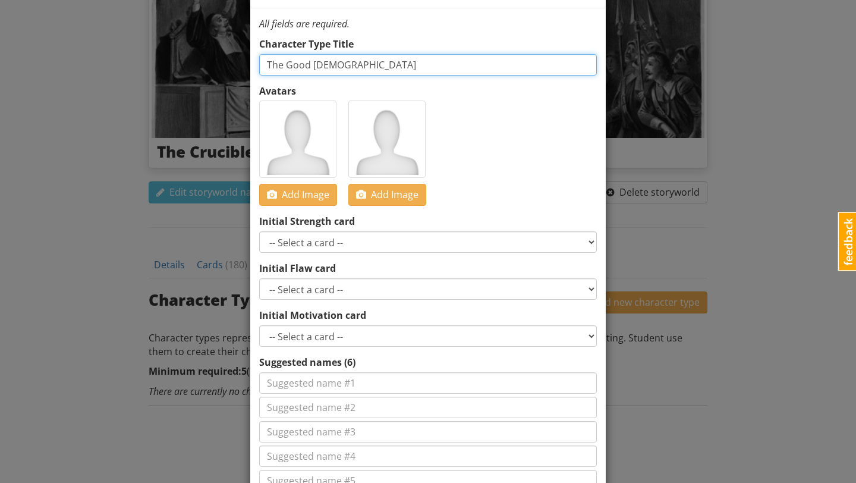
scroll to position [52, 0]
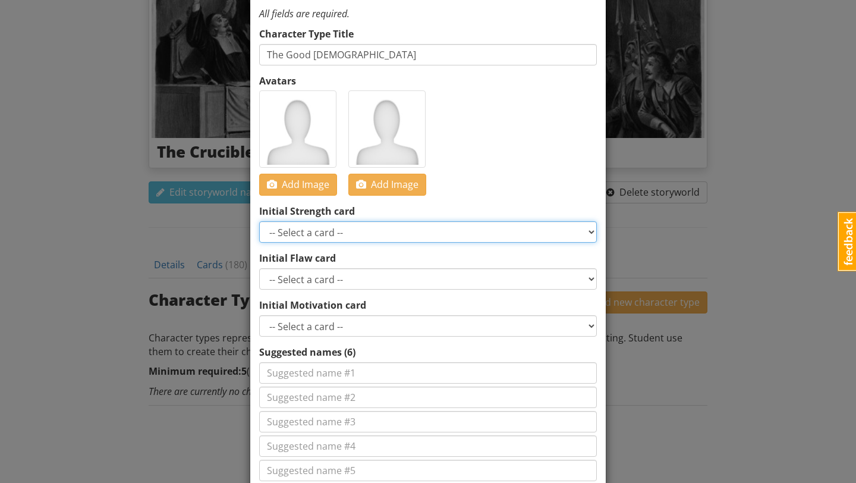
click at [314, 235] on select "-- Select a card -- Smart Perceptive Persuasive Witty Resourceful Charismatic B…" at bounding box center [428, 231] width 338 height 21
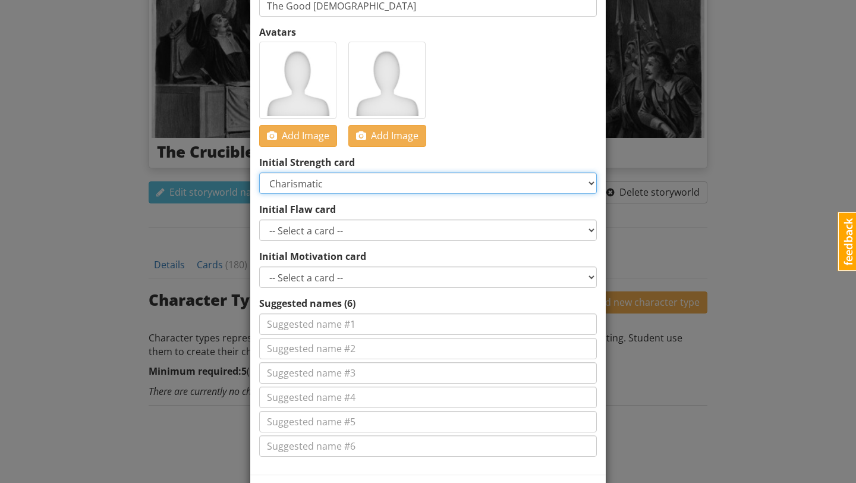
scroll to position [108, 0]
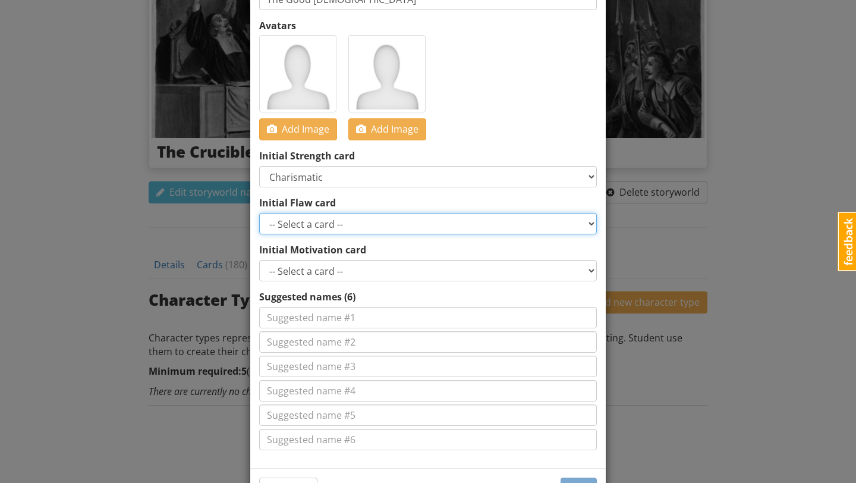
click at [361, 226] on select "-- Select a card -- Greedy Insensitive Overconfident Insecure Afraid Secretive …" at bounding box center [428, 223] width 338 height 21
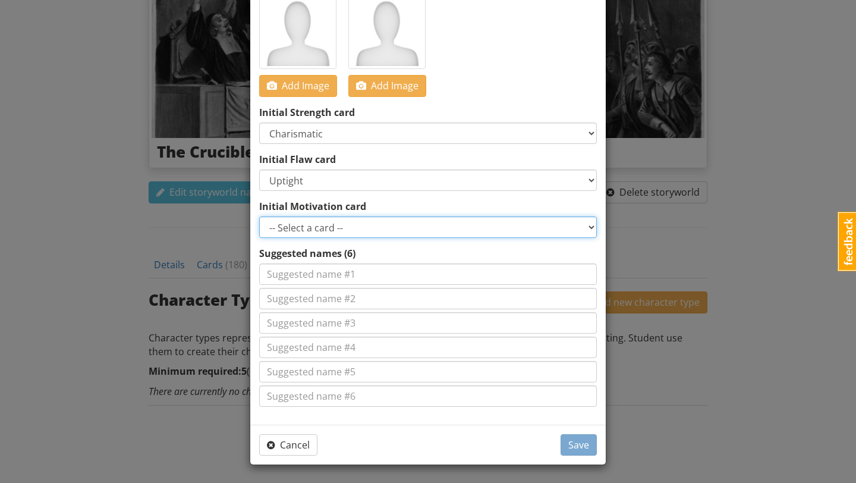
click at [416, 231] on select "-- Select a card -- Get revenge Take Abigail's place in the hirerarchy Ensure y…" at bounding box center [428, 226] width 338 height 21
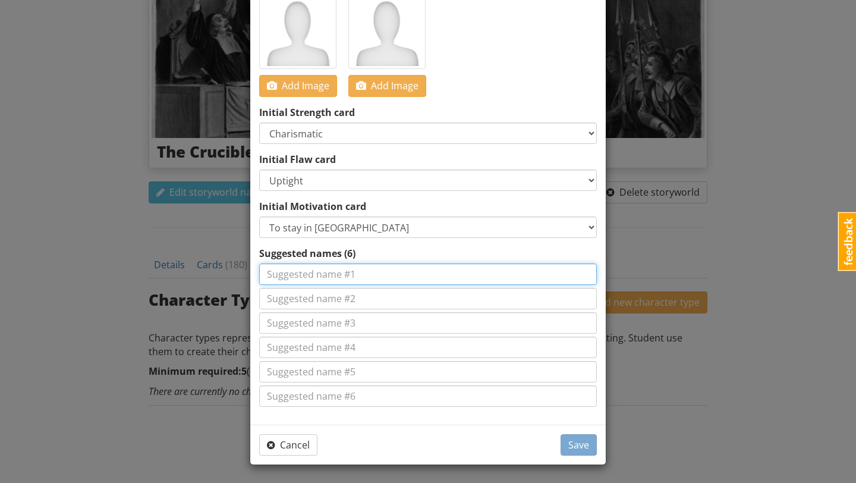
click at [366, 274] on input at bounding box center [428, 273] width 338 height 21
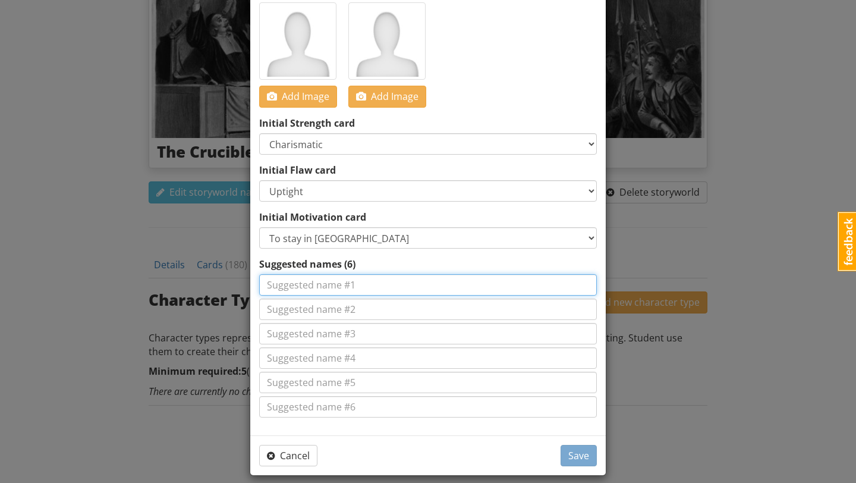
scroll to position [148, 0]
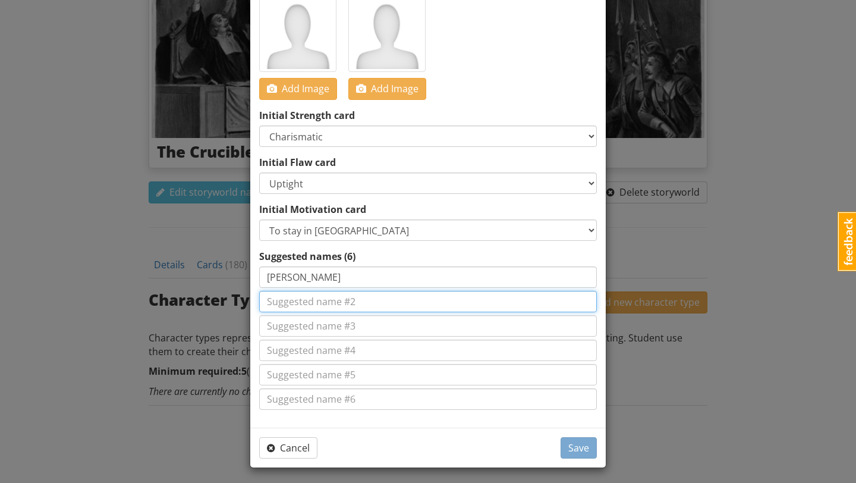
click at [355, 303] on input at bounding box center [428, 301] width 338 height 21
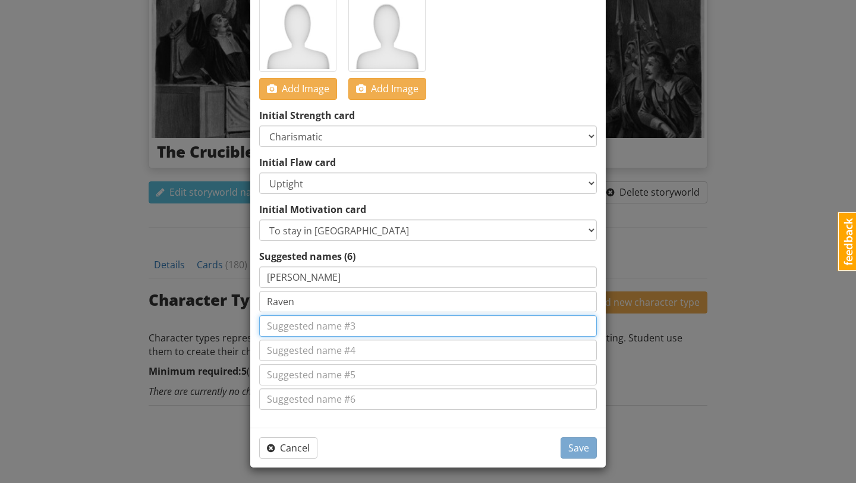
click at [360, 323] on input at bounding box center [428, 325] width 338 height 21
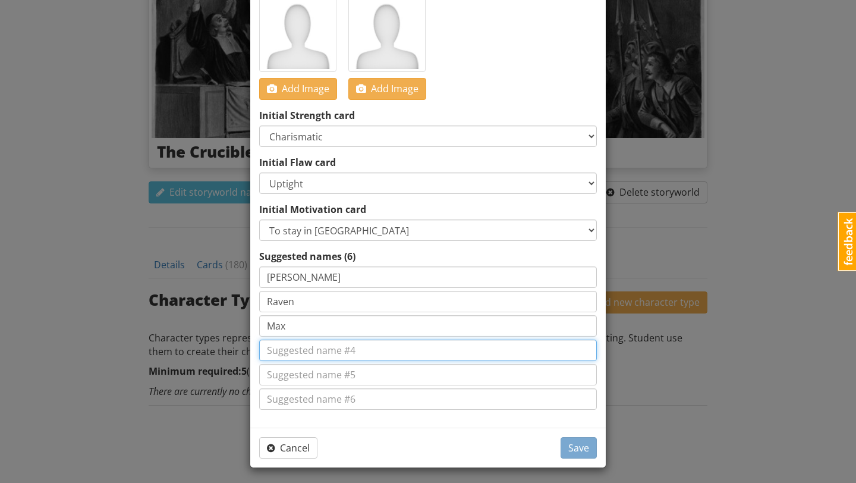
click at [352, 346] on input at bounding box center [428, 349] width 338 height 21
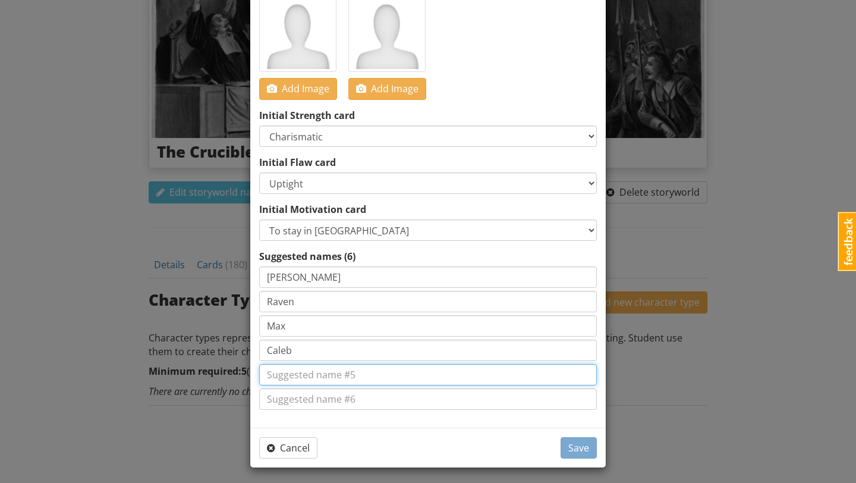
click at [351, 374] on input at bounding box center [428, 374] width 338 height 21
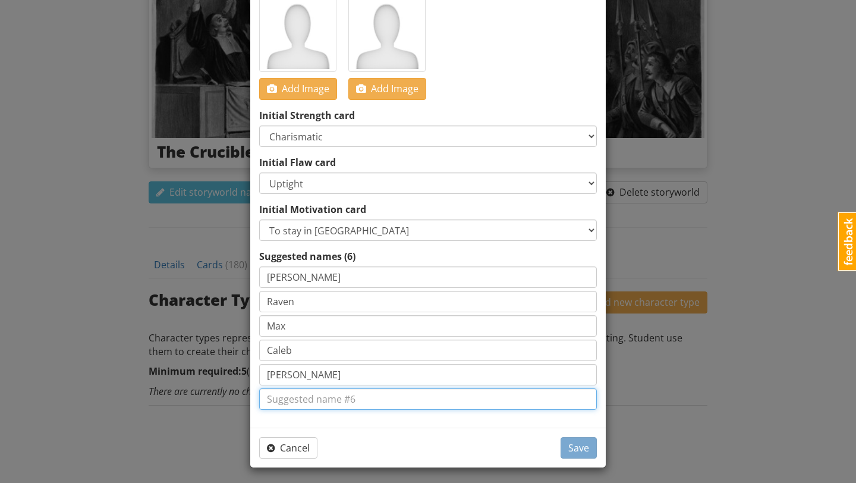
click at [349, 403] on input at bounding box center [428, 398] width 338 height 21
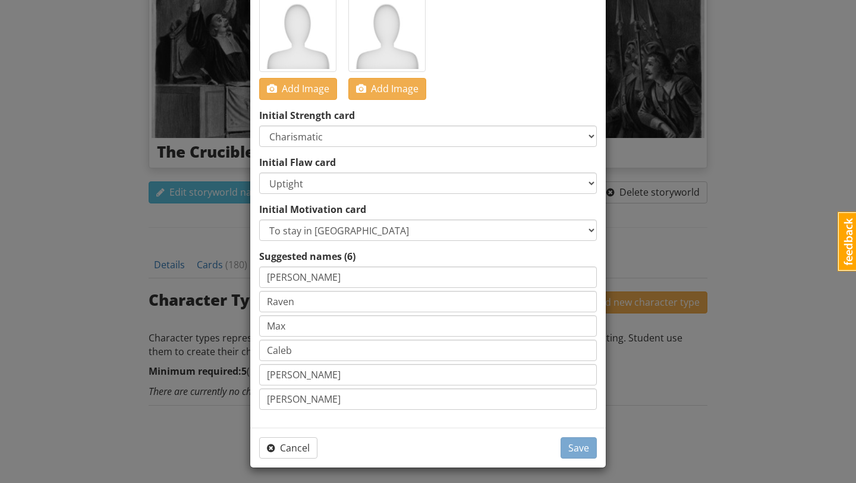
click at [543, 431] on div "Cancel Save" at bounding box center [427, 447] width 355 height 40
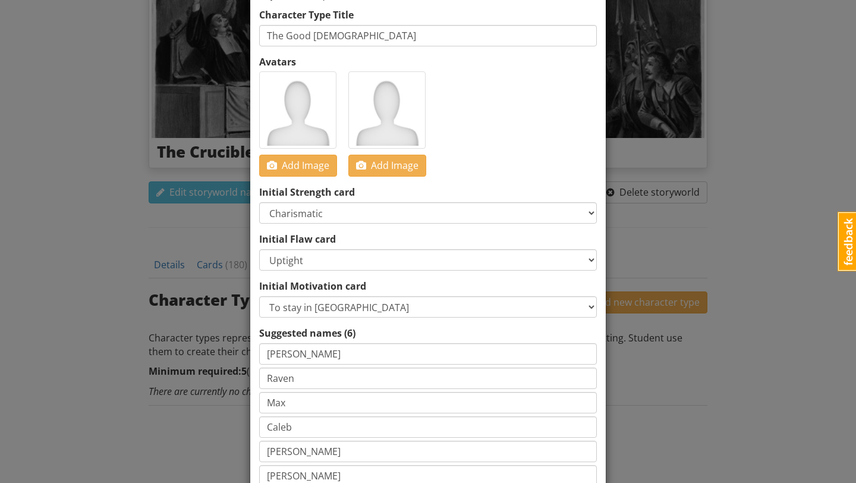
scroll to position [0, 0]
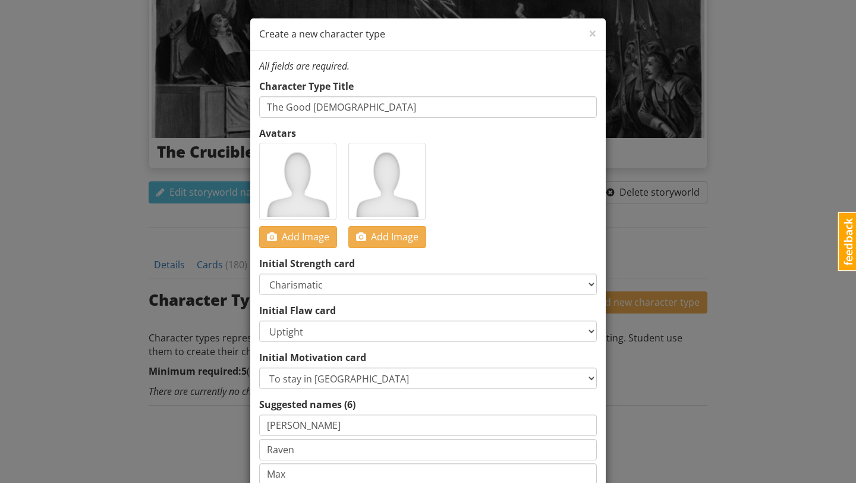
click at [314, 177] on img at bounding box center [297, 181] width 71 height 71
click at [308, 236] on span "Add Image" at bounding box center [298, 236] width 62 height 13
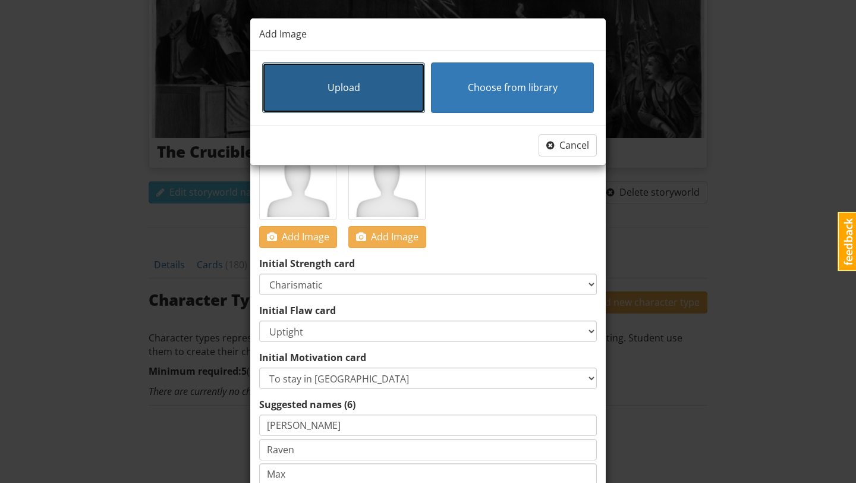
click at [386, 89] on button "Upload" at bounding box center [343, 87] width 163 height 51
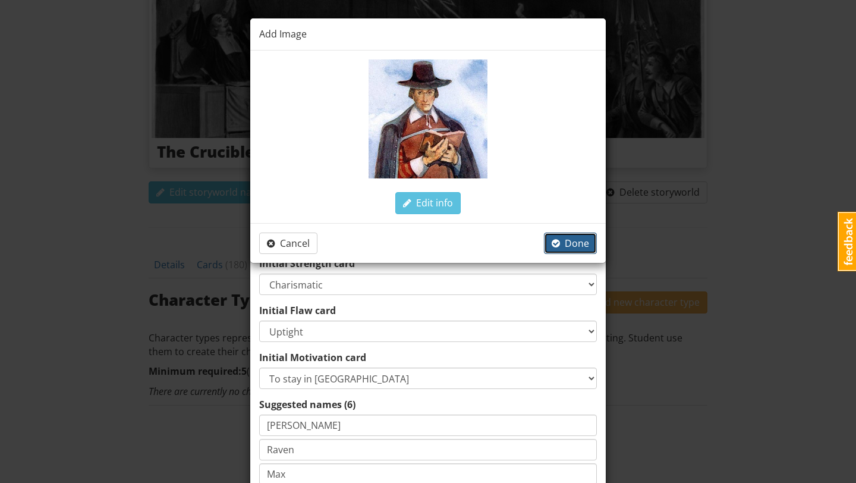
click at [565, 241] on span "Done" at bounding box center [570, 243] width 37 height 13
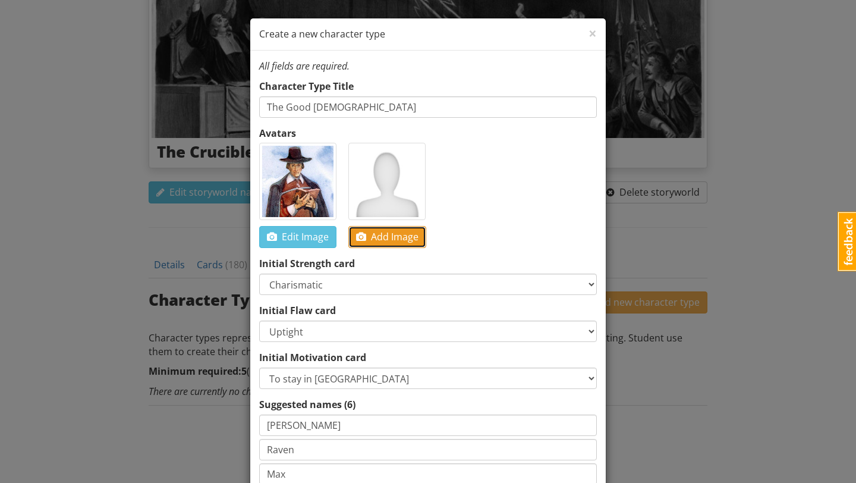
click at [389, 235] on span "Add Image" at bounding box center [387, 236] width 62 height 13
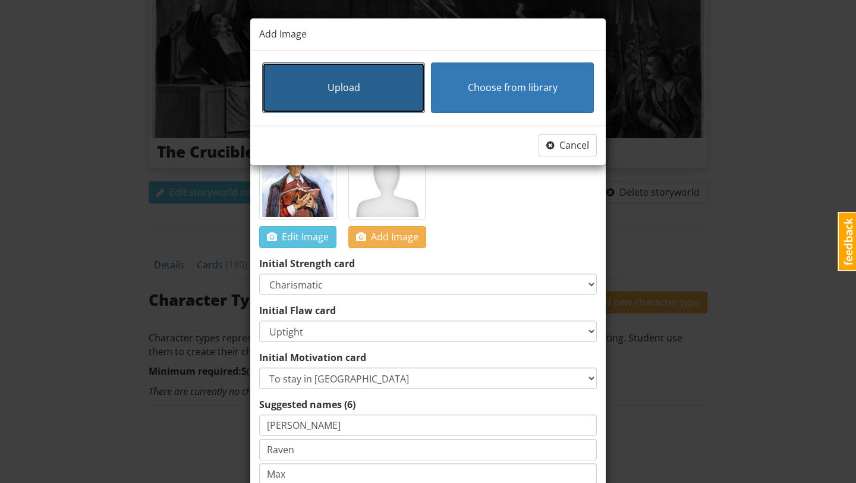
click at [388, 106] on button "Upload" at bounding box center [343, 87] width 163 height 51
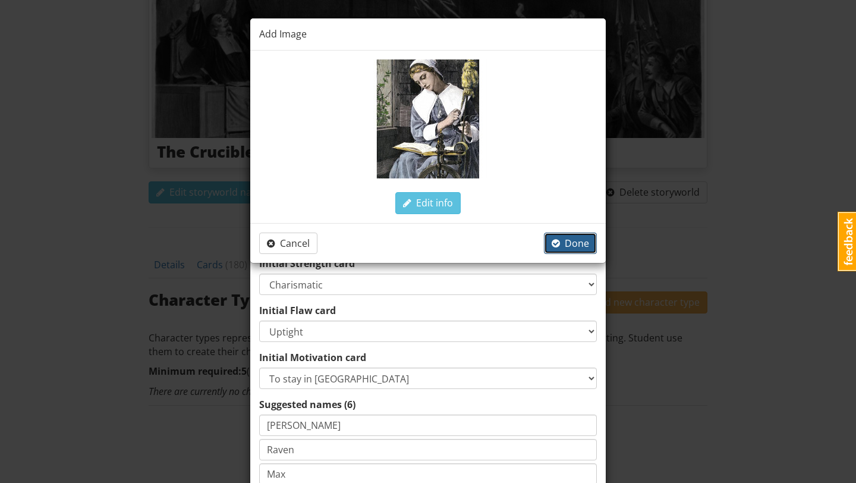
click at [581, 245] on span "Done" at bounding box center [570, 243] width 37 height 13
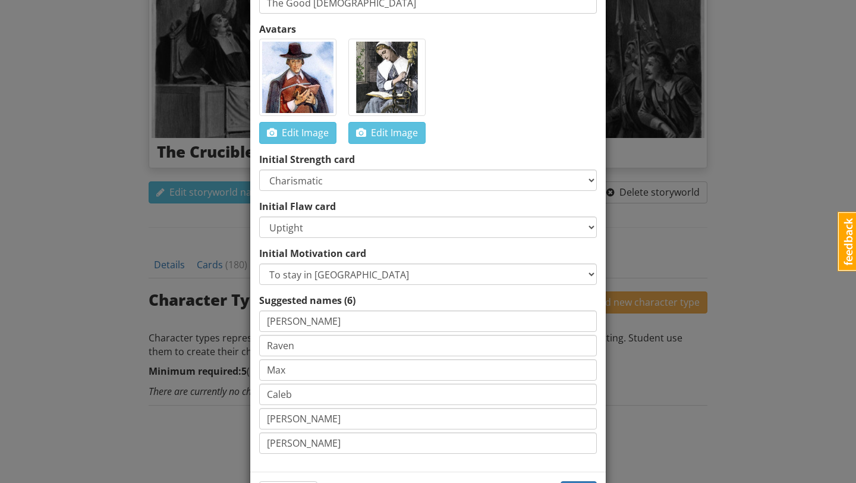
scroll to position [151, 0]
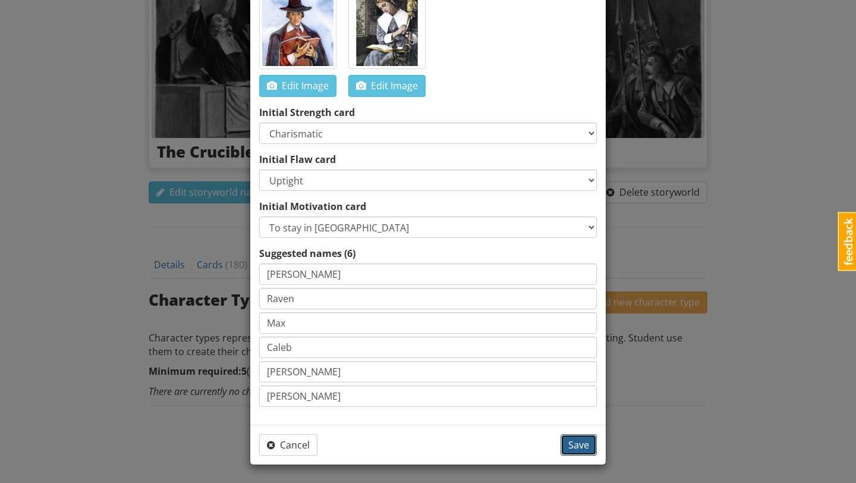
click at [575, 443] on span "Save" at bounding box center [578, 444] width 21 height 13
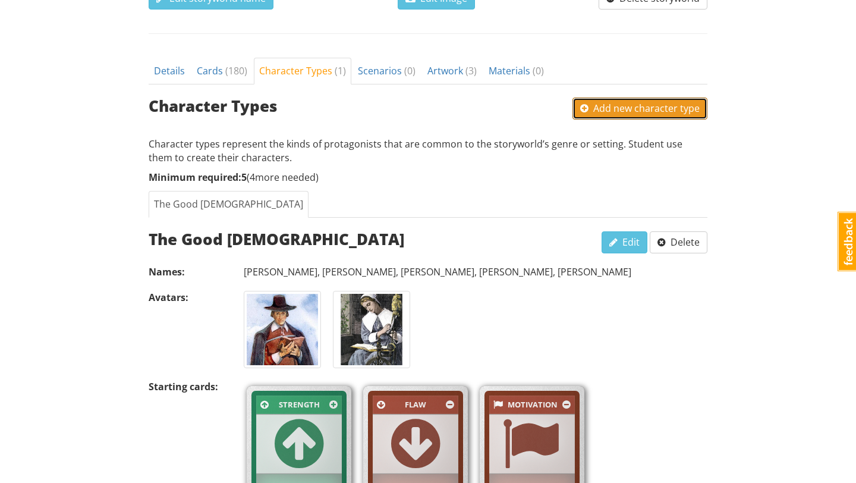
scroll to position [394, 0]
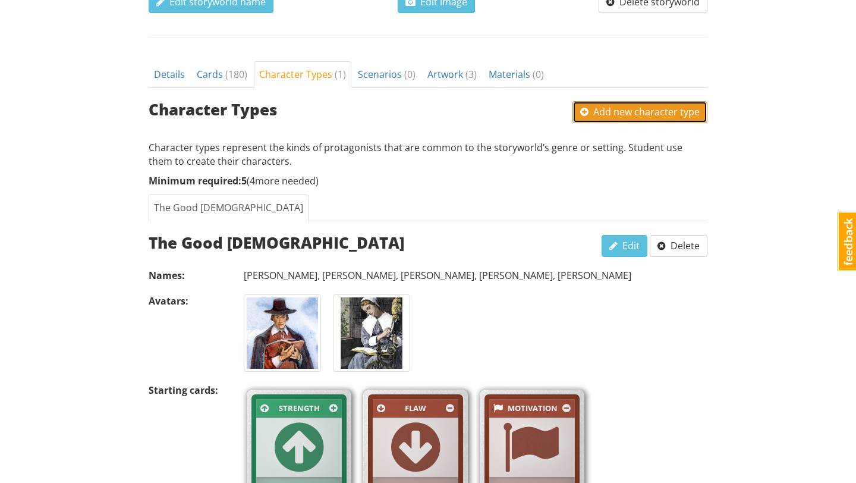
click at [594, 116] on span "Add new character type" at bounding box center [639, 111] width 119 height 13
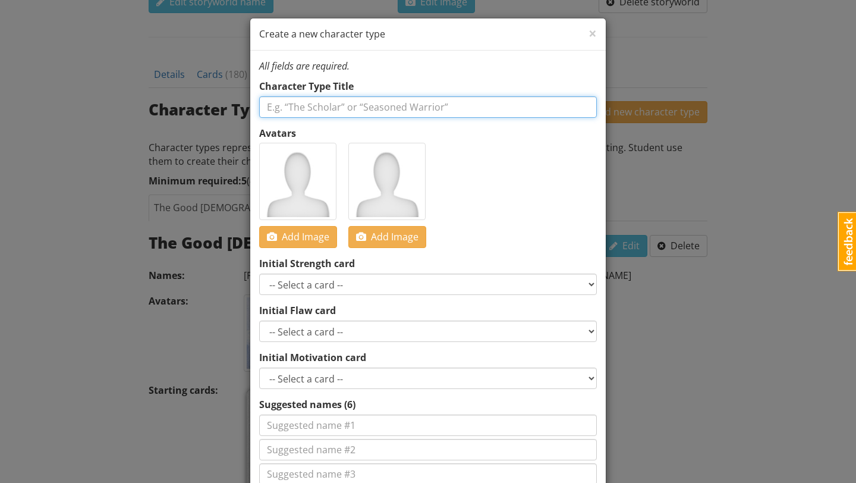
click at [423, 104] on input "text" at bounding box center [428, 106] width 338 height 21
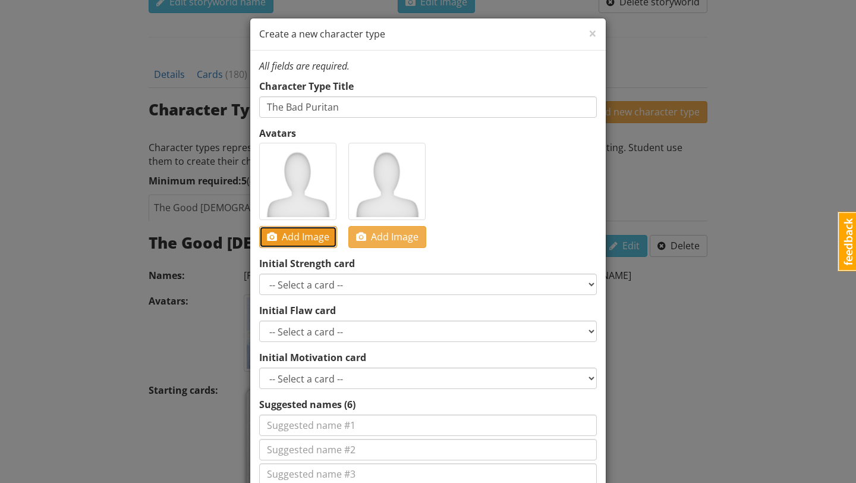
click at [303, 234] on span "Add Image" at bounding box center [298, 236] width 62 height 13
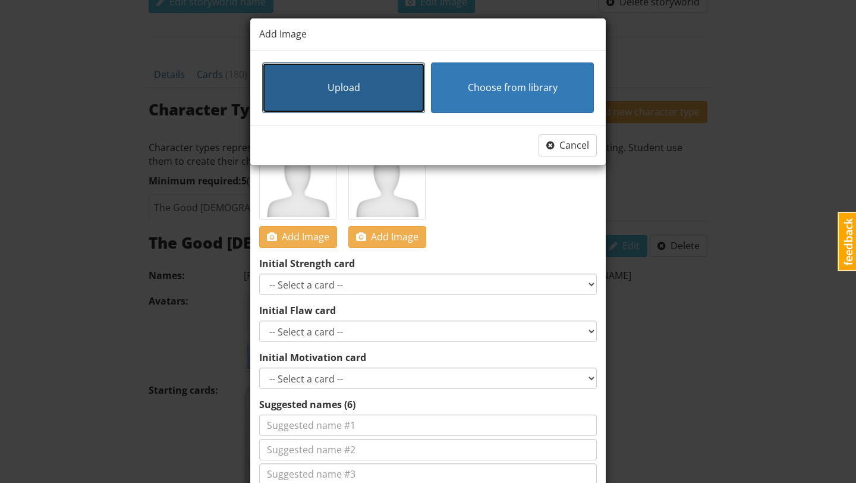
click at [401, 86] on button "Upload" at bounding box center [343, 87] width 163 height 51
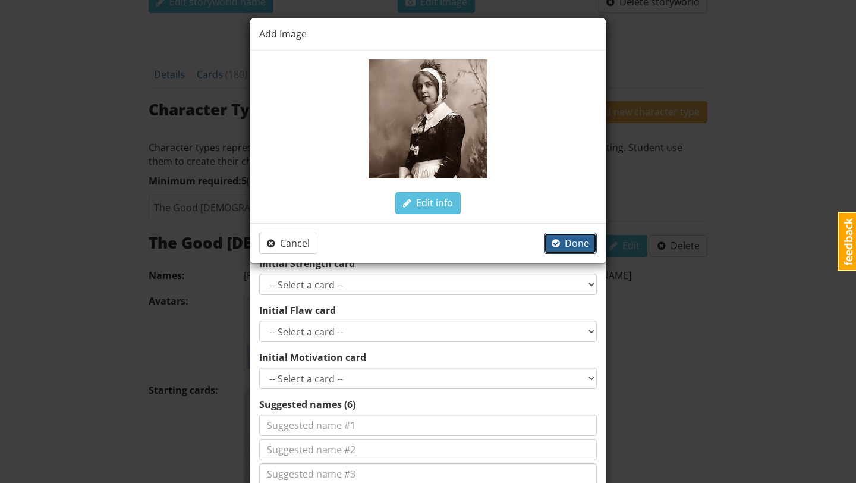
click at [560, 245] on span "button" at bounding box center [556, 243] width 8 height 10
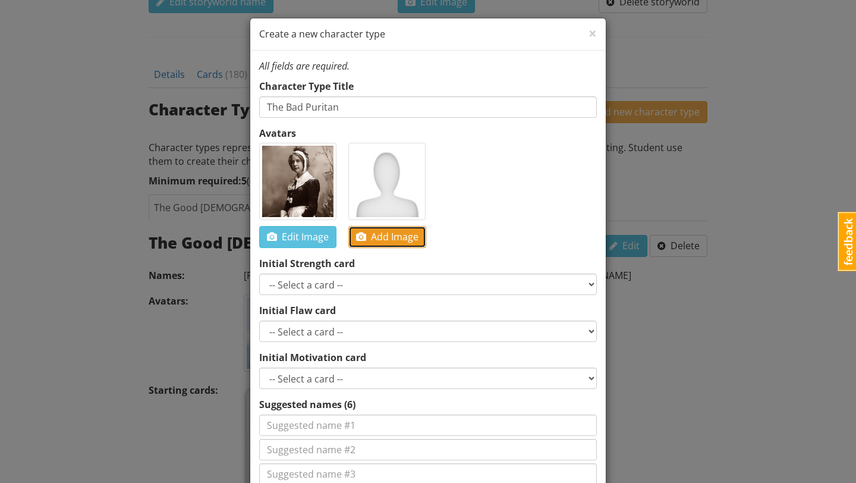
click at [390, 237] on span "Add Image" at bounding box center [387, 236] width 62 height 13
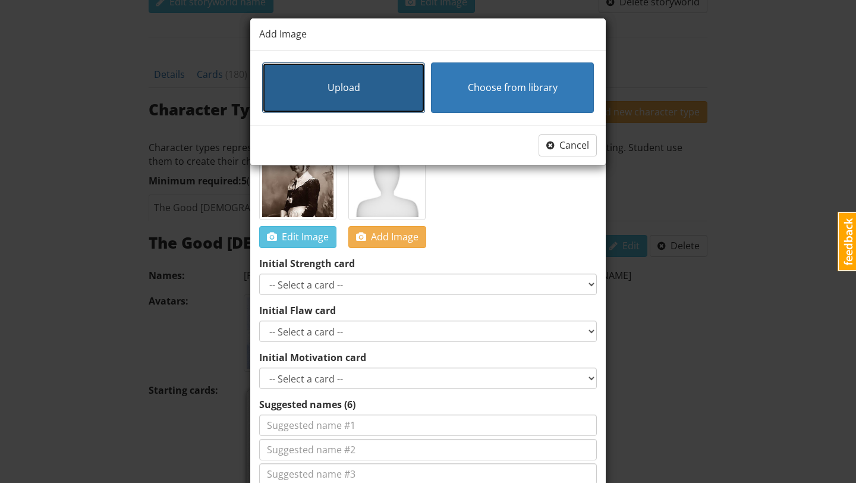
click at [374, 100] on button "Upload" at bounding box center [343, 87] width 163 height 51
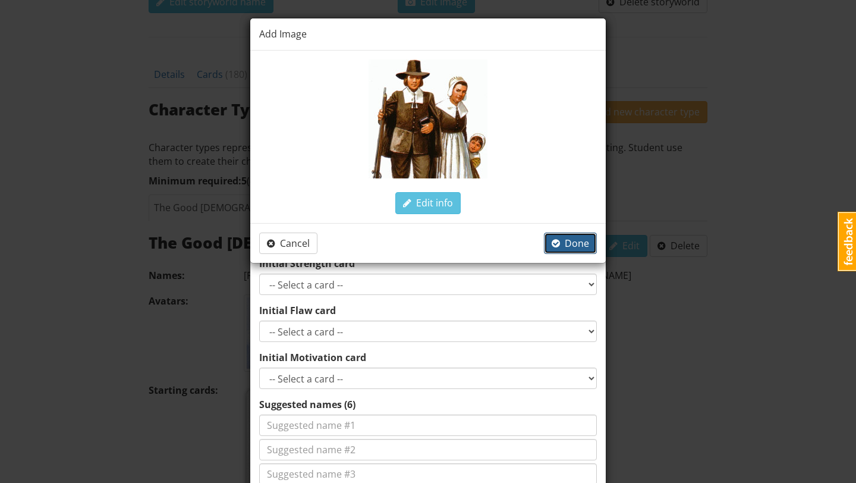
click at [568, 240] on span "Done" at bounding box center [570, 243] width 37 height 13
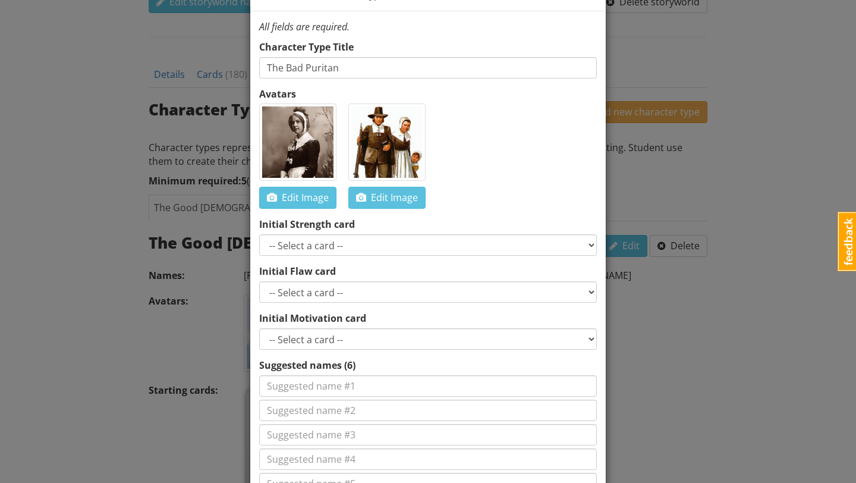
scroll to position [42, 0]
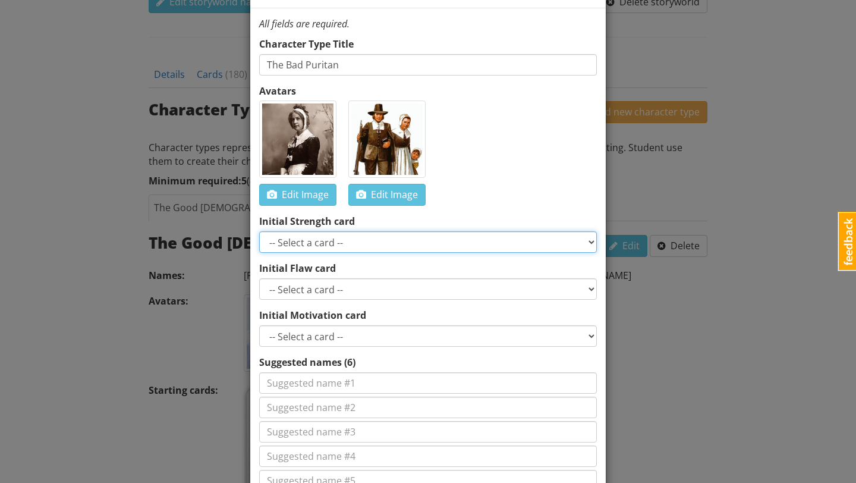
click at [548, 240] on select "-- Select a card -- Smart Perceptive Persuasive Witty Resourceful Charismatic B…" at bounding box center [428, 241] width 338 height 21
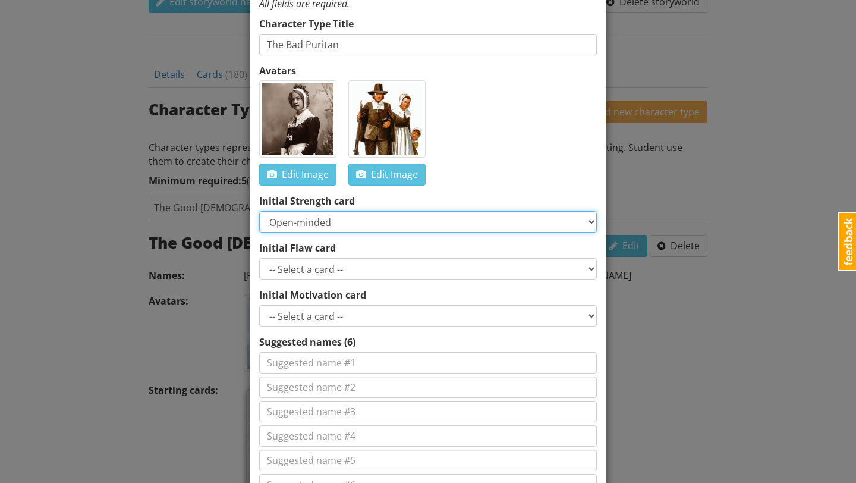
scroll to position [71, 0]
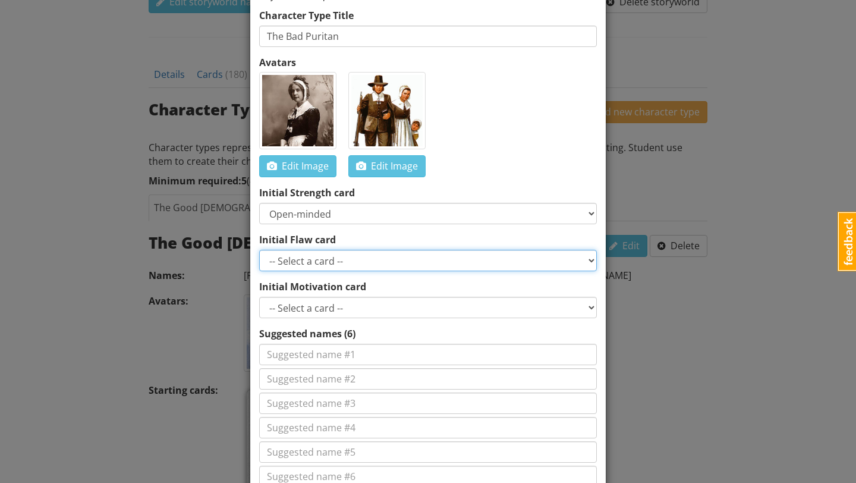
click at [427, 258] on select "-- Select a card -- Greedy Insensitive Overconfident Insecure Afraid Secretive …" at bounding box center [428, 260] width 338 height 21
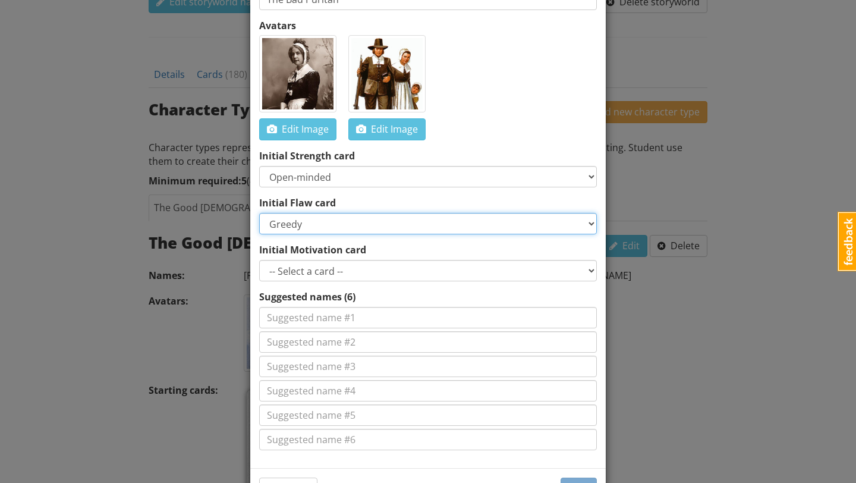
scroll to position [135, 0]
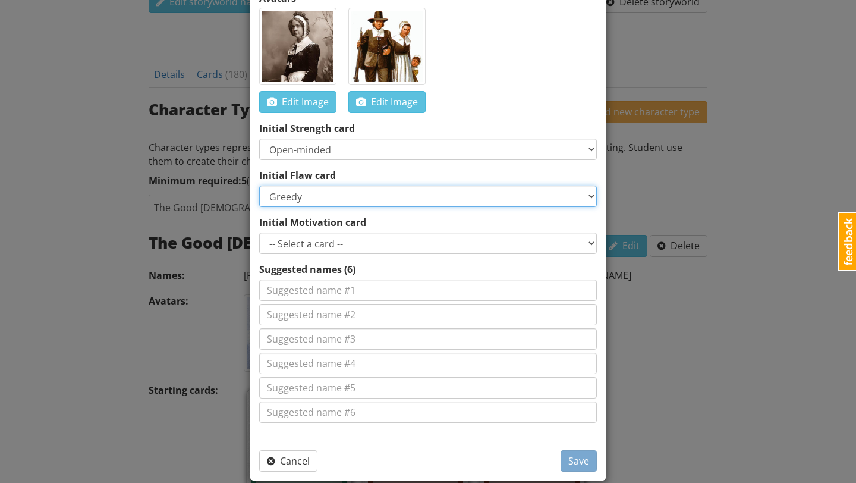
click at [396, 201] on select "-- Select a card -- Greedy Insensitive Overconfident Insecure Afraid Secretive …" at bounding box center [428, 195] width 338 height 21
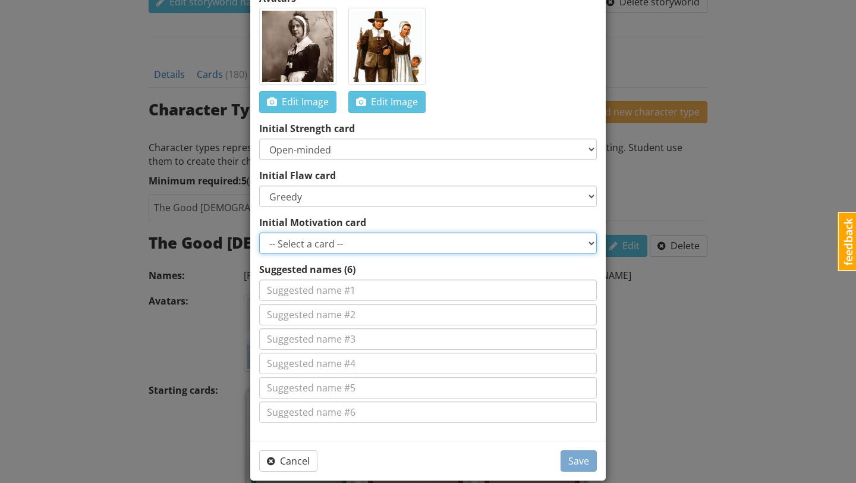
click at [362, 243] on select "-- Select a card -- Get revenge Take Abigail's place in the hirerarchy Ensure y…" at bounding box center [428, 242] width 338 height 21
click at [424, 242] on select "-- Select a card -- Get revenge Take Abigail's place in the hirerarchy Ensure y…" at bounding box center [428, 242] width 338 height 21
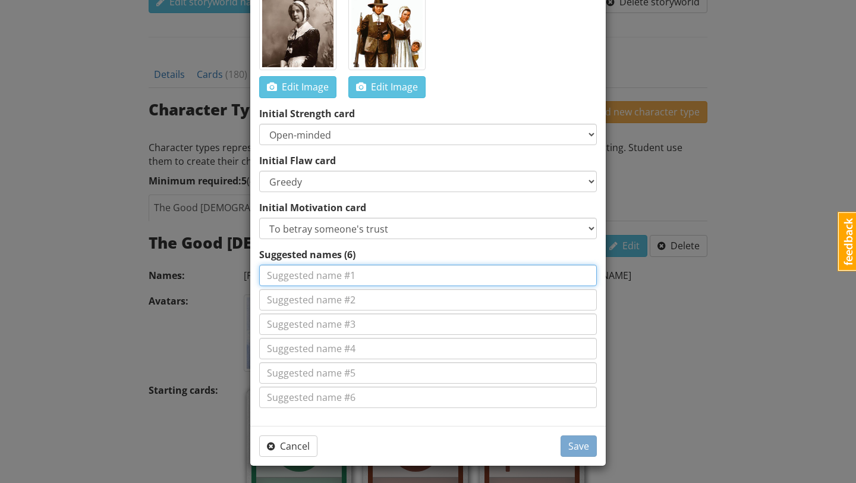
click at [422, 275] on input at bounding box center [428, 274] width 338 height 21
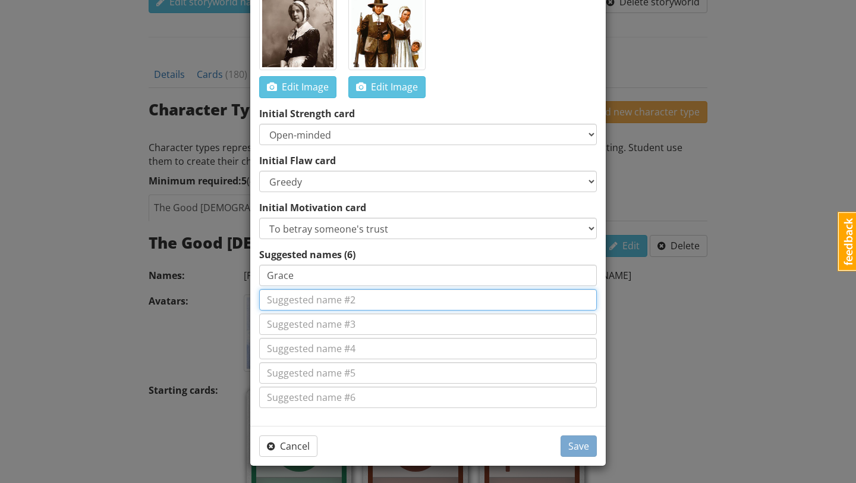
click at [421, 300] on input at bounding box center [428, 299] width 338 height 21
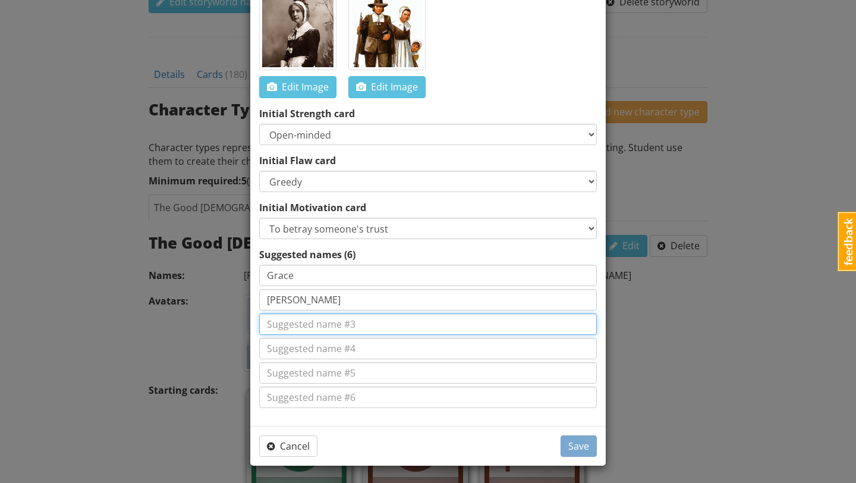
click at [411, 325] on input at bounding box center [428, 323] width 338 height 21
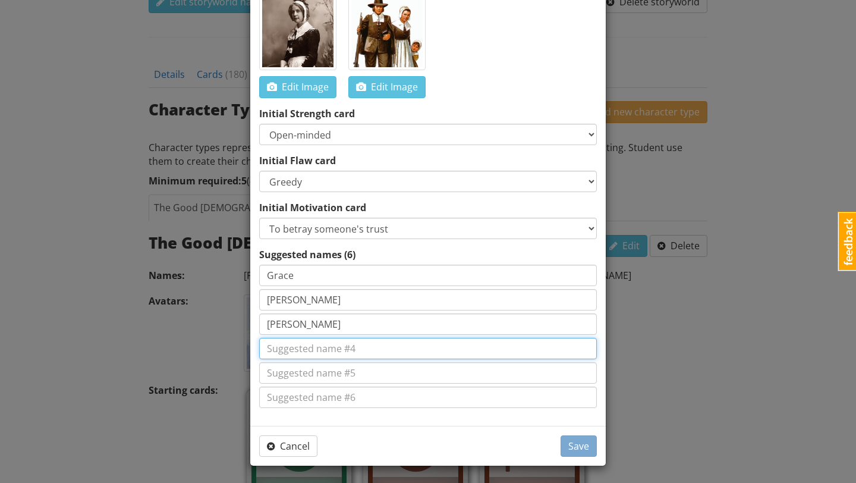
click at [400, 349] on input at bounding box center [428, 348] width 338 height 21
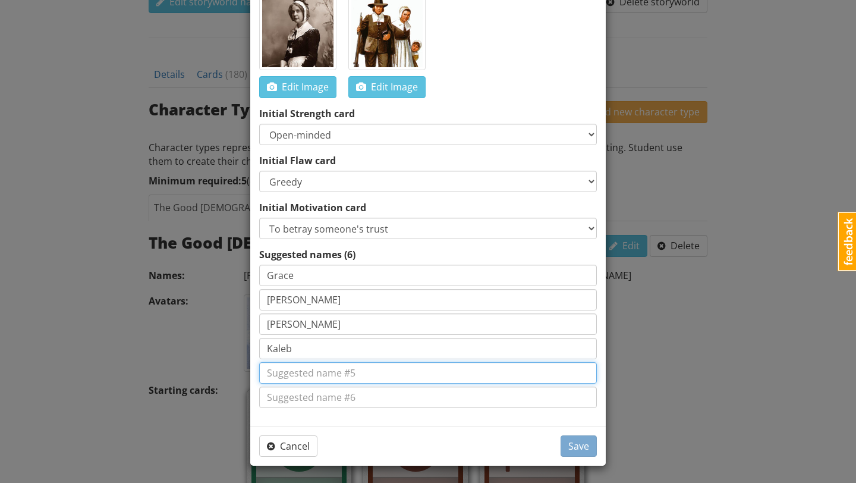
click at [380, 374] on input at bounding box center [428, 372] width 338 height 21
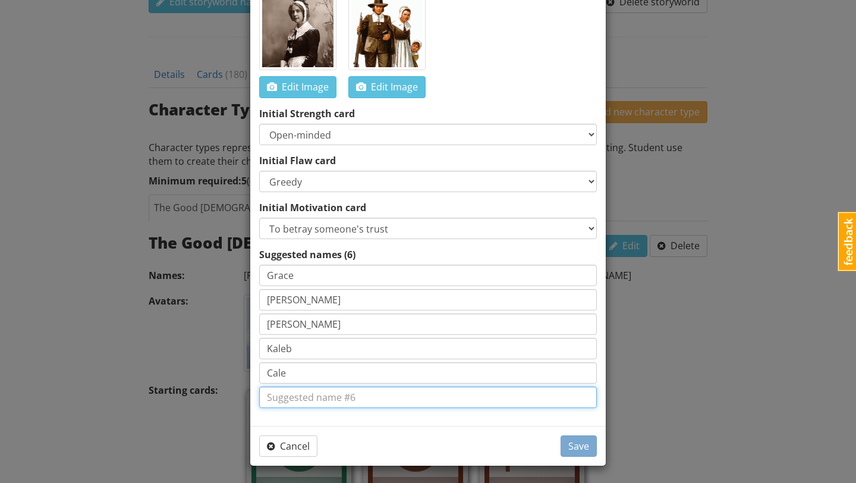
click at [342, 399] on input at bounding box center [428, 396] width 338 height 21
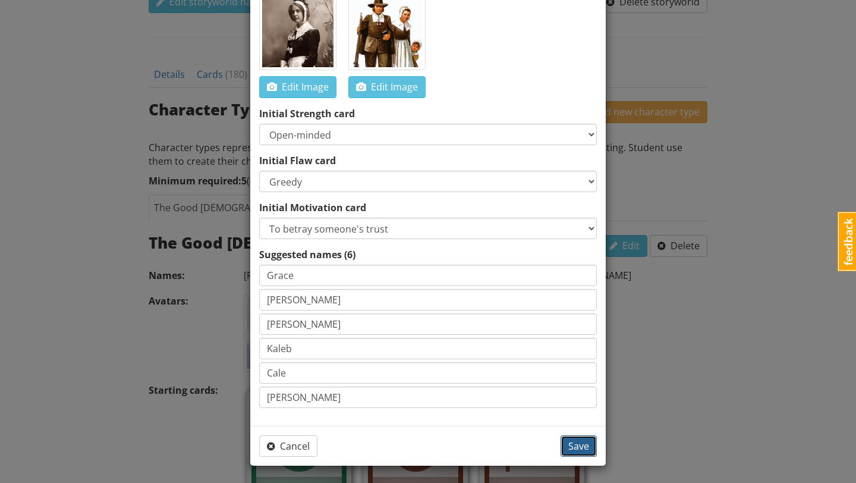
click at [583, 445] on span "Save" at bounding box center [578, 445] width 21 height 13
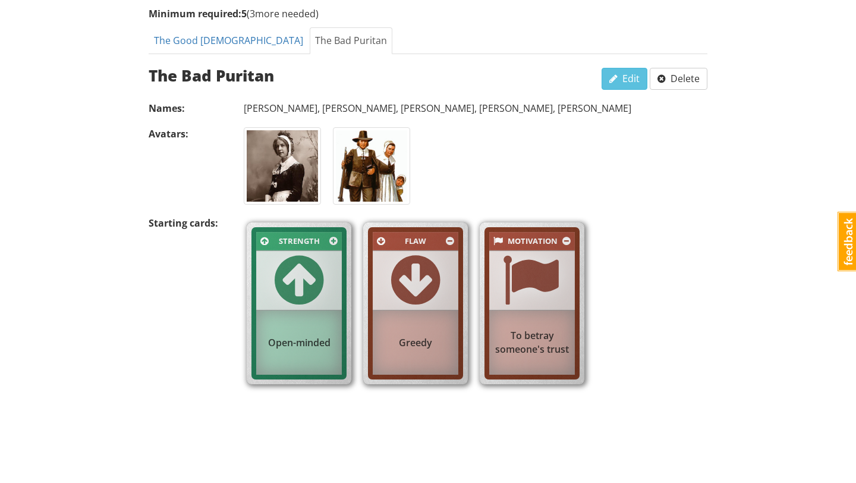
scroll to position [540, 0]
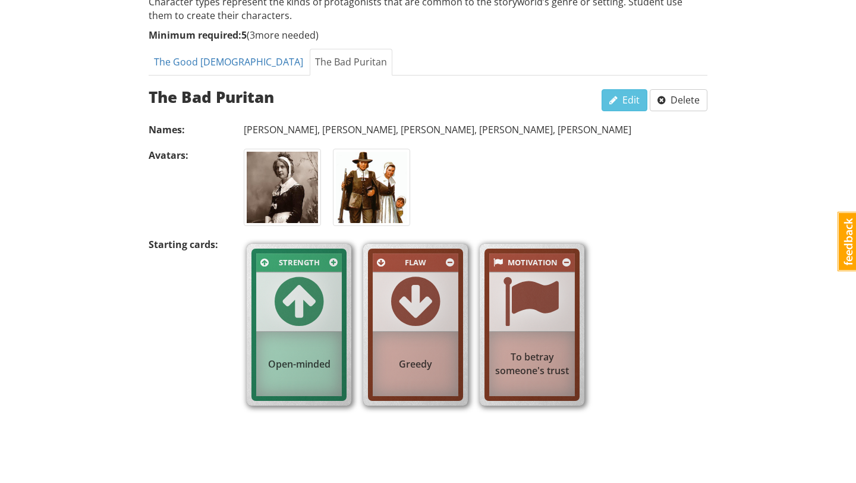
click at [393, 178] on img at bounding box center [371, 187] width 71 height 71
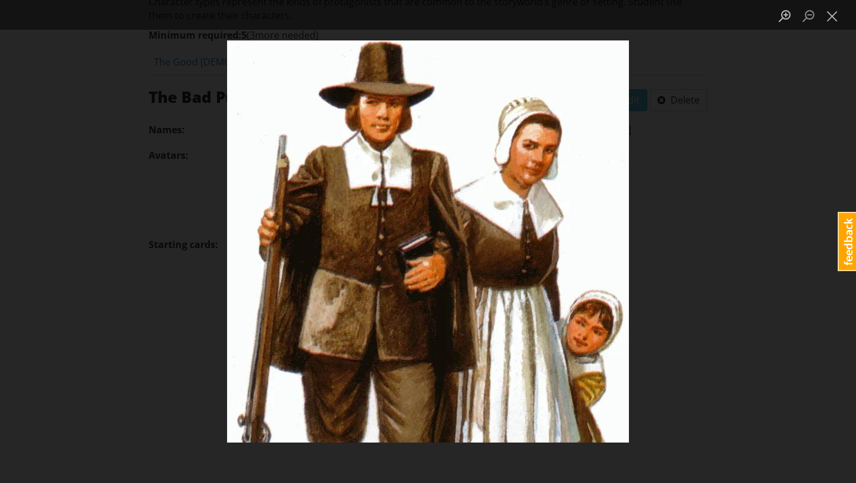
click at [676, 127] on div "Lightbox" at bounding box center [428, 241] width 856 height 483
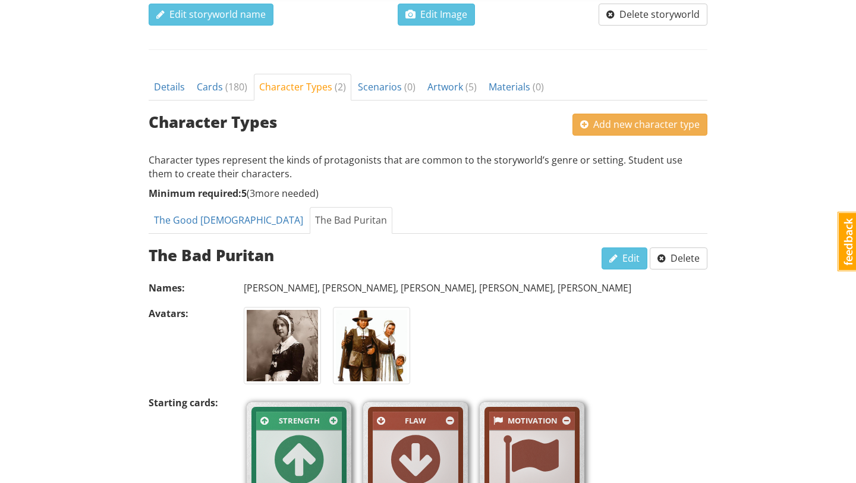
scroll to position [382, 0]
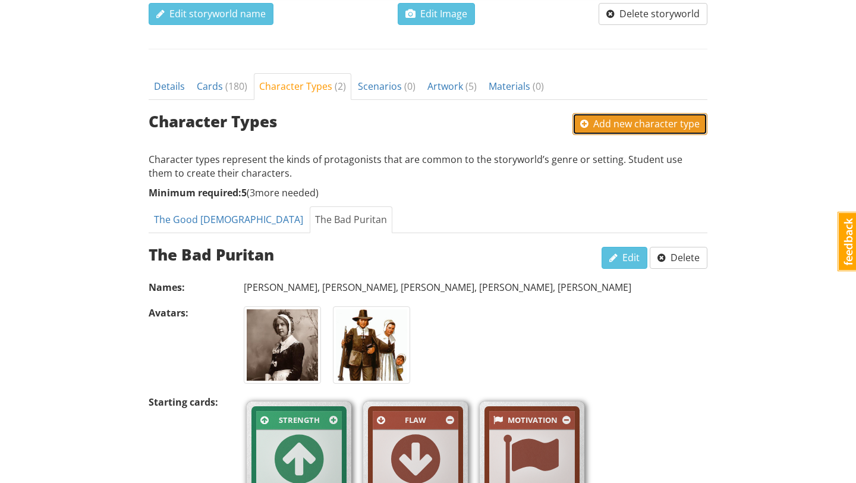
click at [627, 126] on span "Add new character type" at bounding box center [639, 123] width 119 height 13
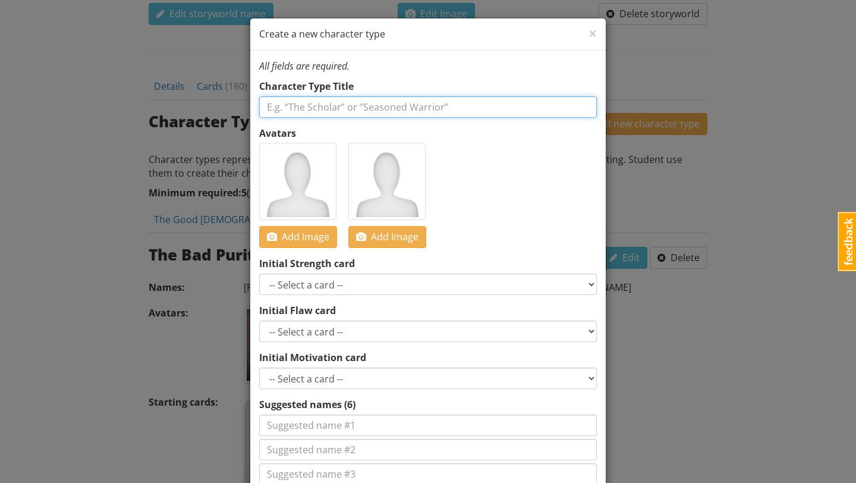
click at [469, 109] on input "text" at bounding box center [428, 106] width 338 height 21
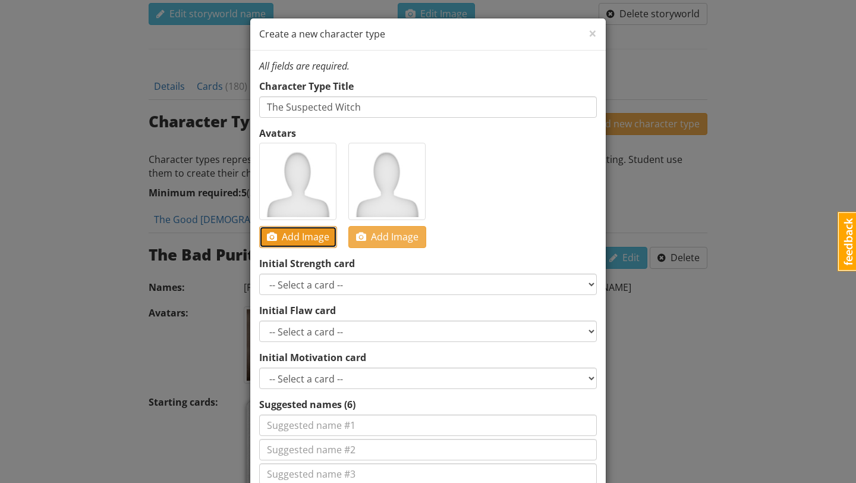
click at [298, 237] on span "Add Image" at bounding box center [298, 236] width 62 height 13
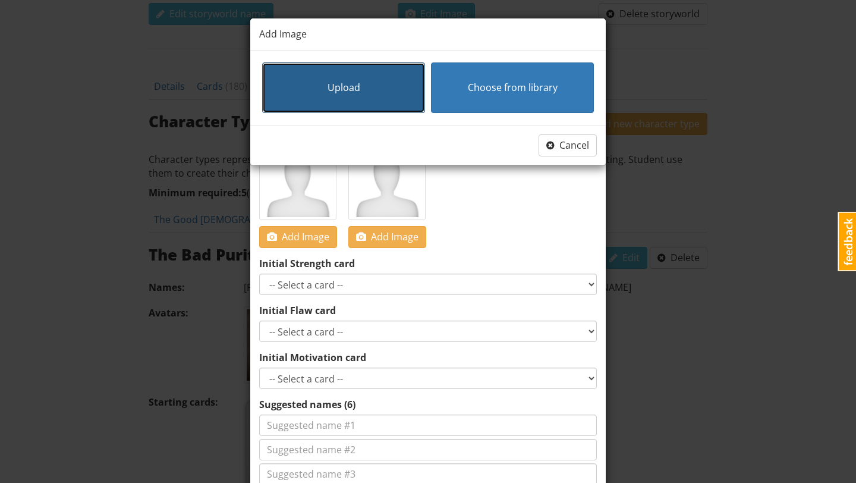
click at [383, 94] on button "Upload" at bounding box center [343, 87] width 163 height 51
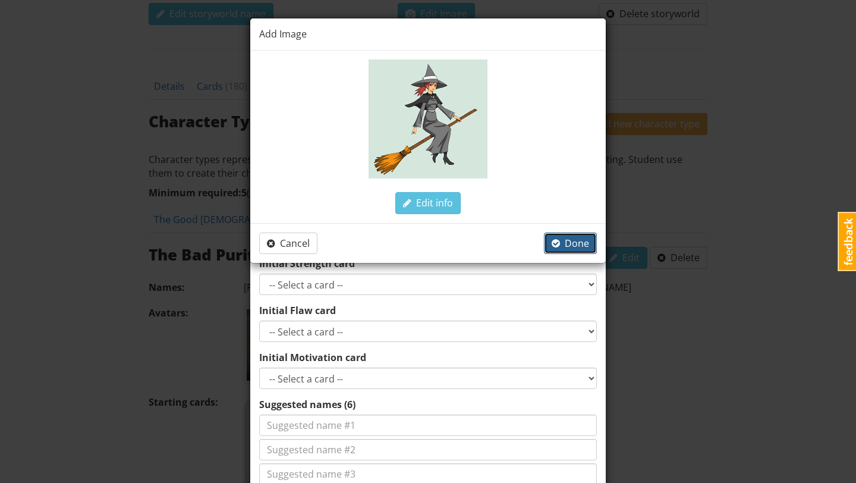
click at [567, 241] on span "Done" at bounding box center [570, 243] width 37 height 13
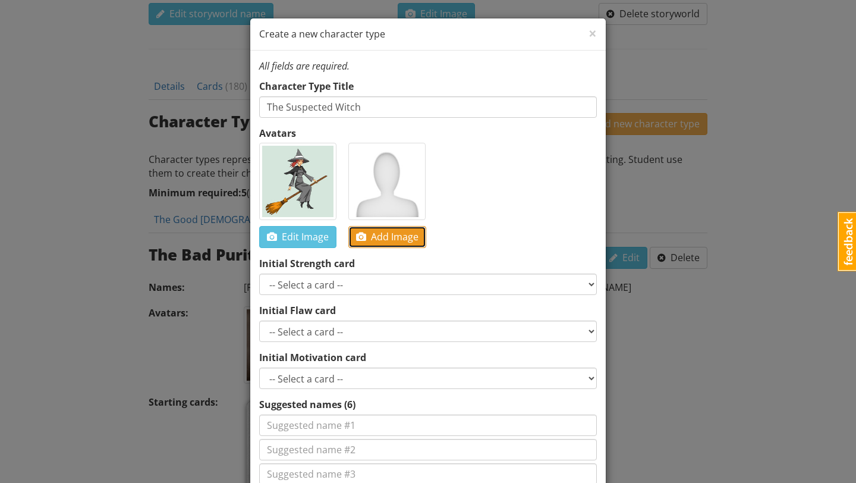
click at [382, 234] on span "Add Image" at bounding box center [387, 236] width 62 height 13
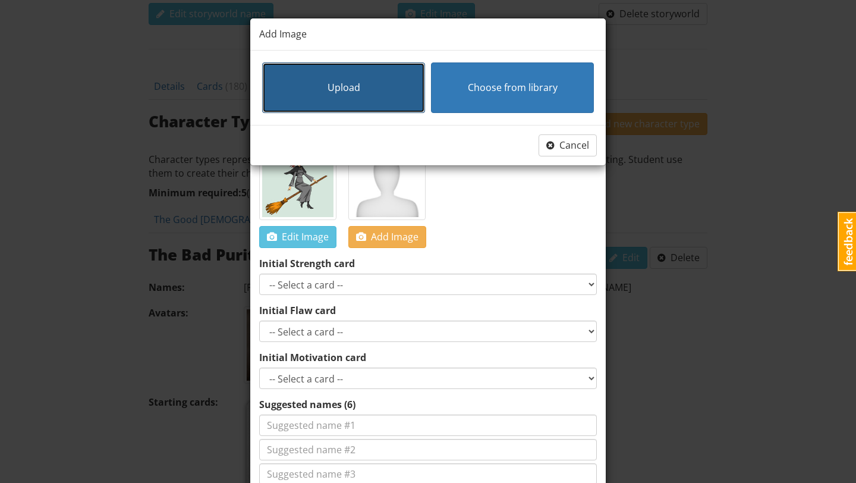
click at [373, 98] on button "Upload" at bounding box center [343, 87] width 163 height 51
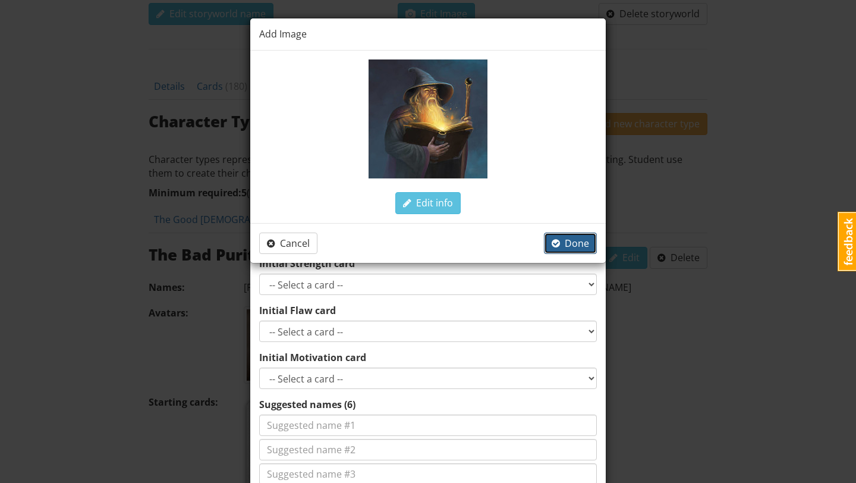
click at [566, 245] on span "Done" at bounding box center [570, 243] width 37 height 13
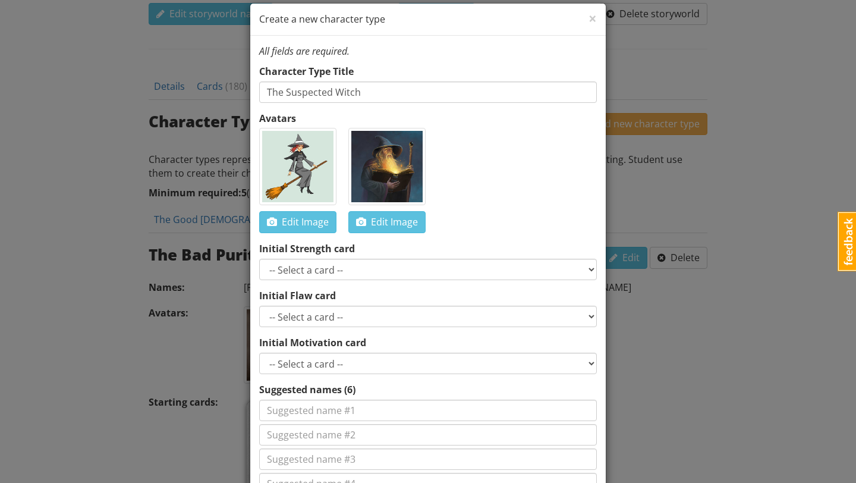
scroll to position [17, 0]
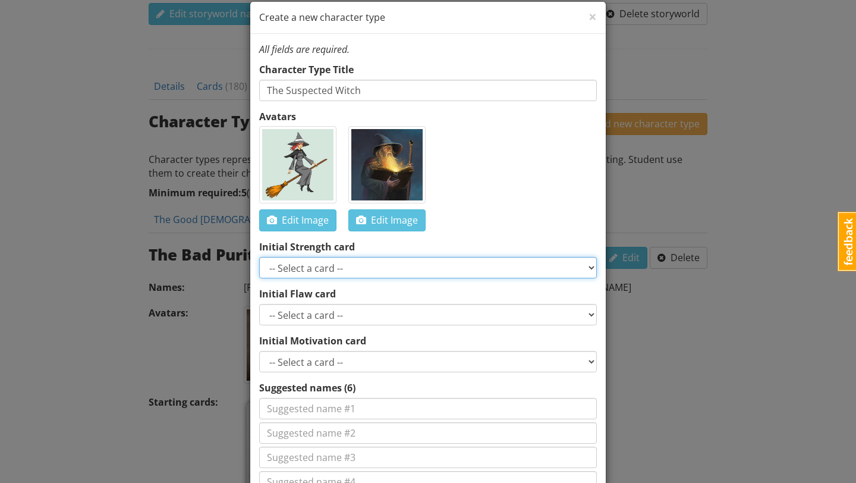
click at [419, 267] on select "-- Select a card -- Smart Perceptive Persuasive Witty Resourceful Charismatic B…" at bounding box center [428, 267] width 338 height 21
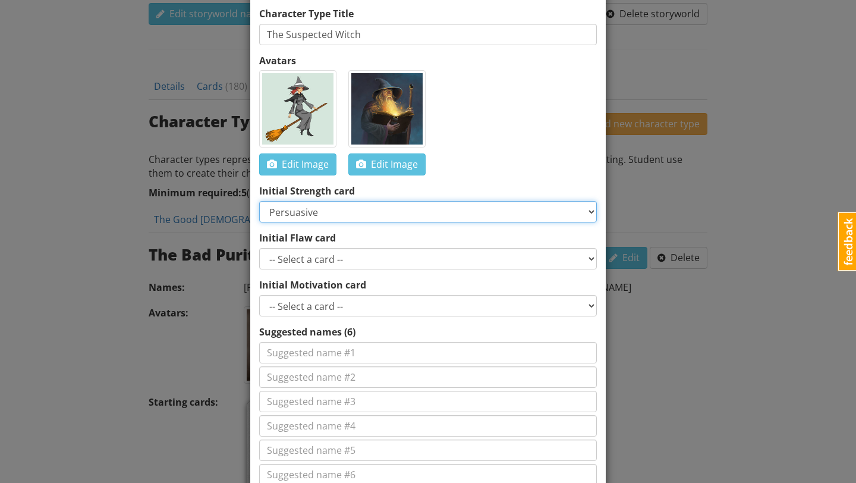
scroll to position [73, 0]
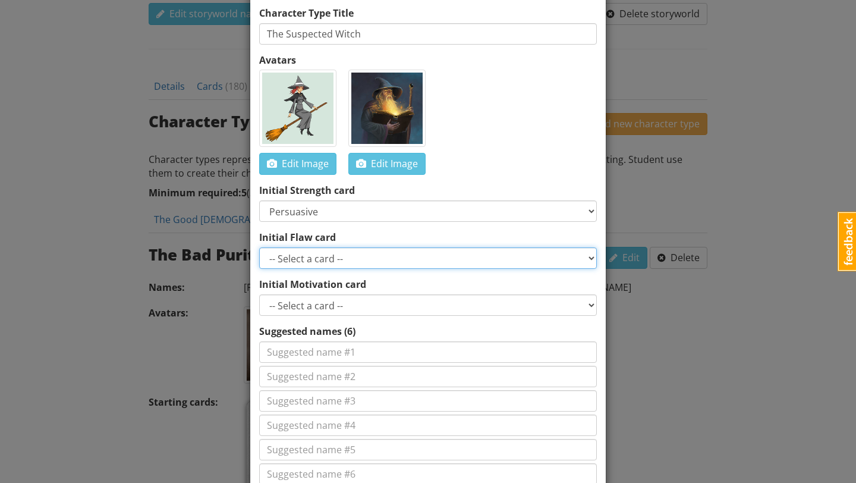
click at [414, 258] on select "-- Select a card -- Greedy Insensitive Overconfident Insecure Afraid Secretive …" at bounding box center [428, 257] width 338 height 21
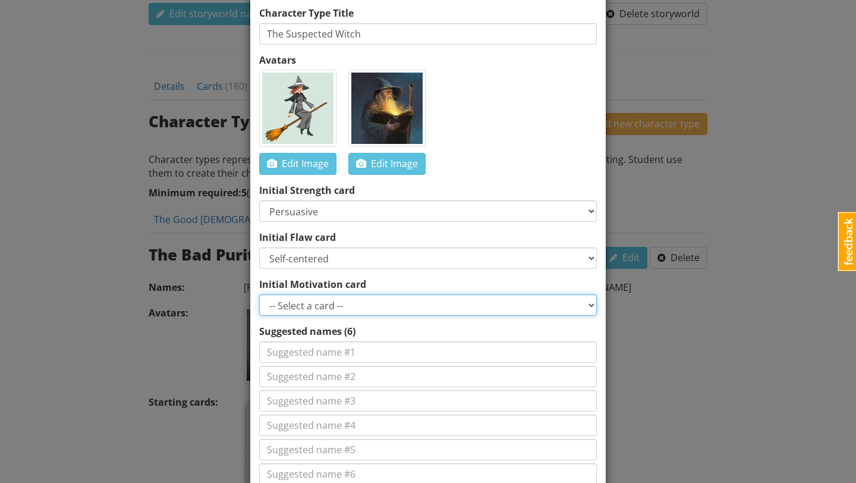
click at [401, 304] on select "-- Select a card -- Get revenge Take Abigail's place in the hirerarchy Ensure y…" at bounding box center [428, 304] width 338 height 21
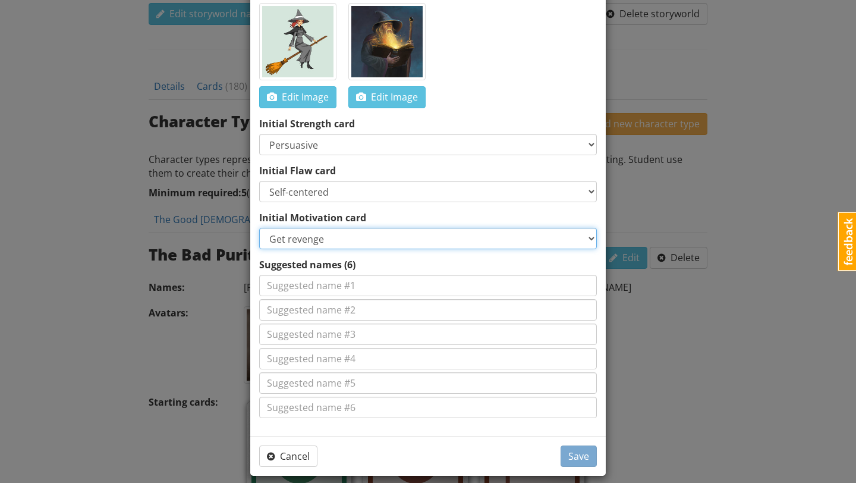
scroll to position [151, 0]
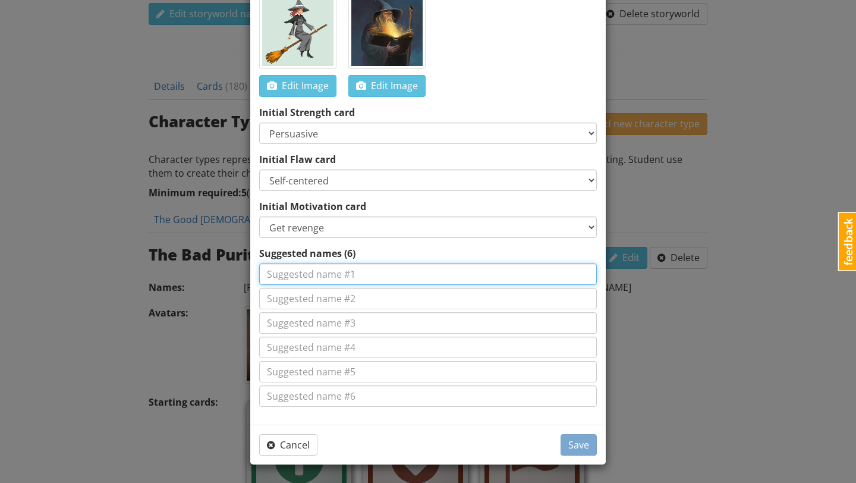
click at [372, 275] on input at bounding box center [428, 273] width 338 height 21
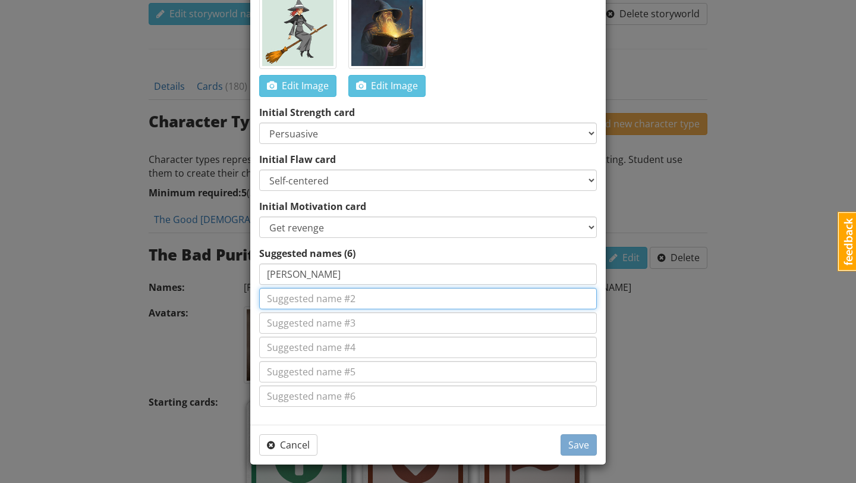
click at [368, 288] on input at bounding box center [428, 298] width 338 height 21
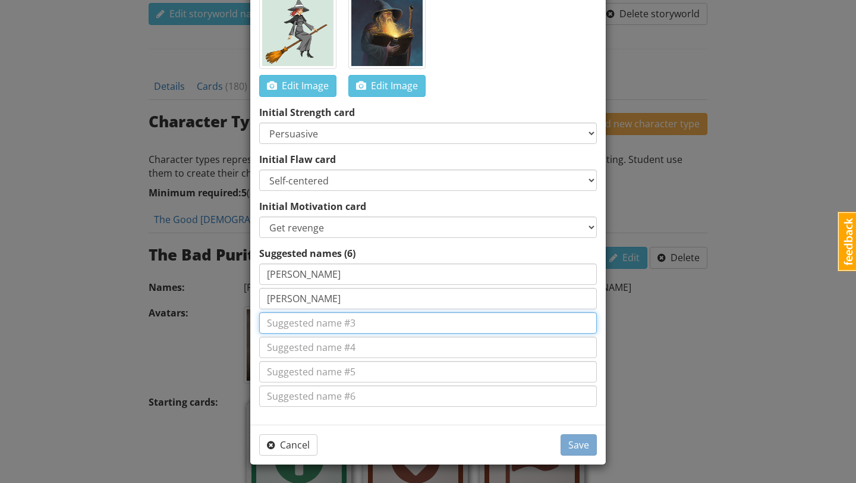
click at [369, 330] on input at bounding box center [428, 322] width 338 height 21
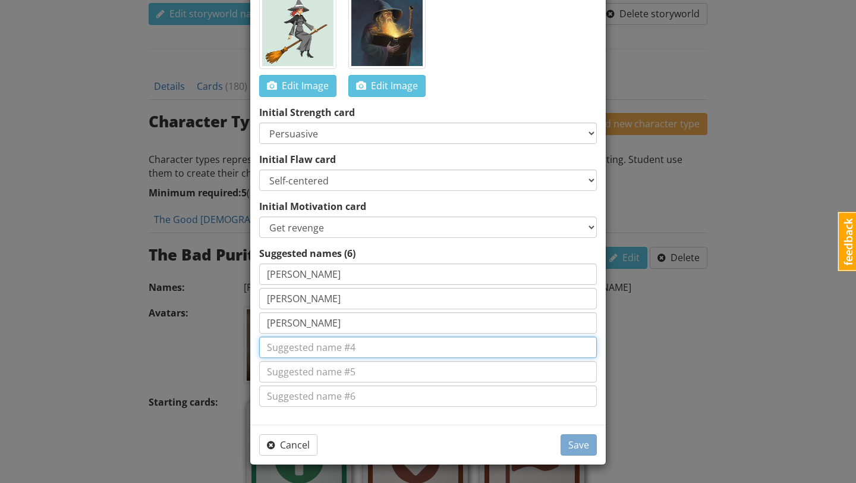
click at [386, 339] on input at bounding box center [428, 346] width 338 height 21
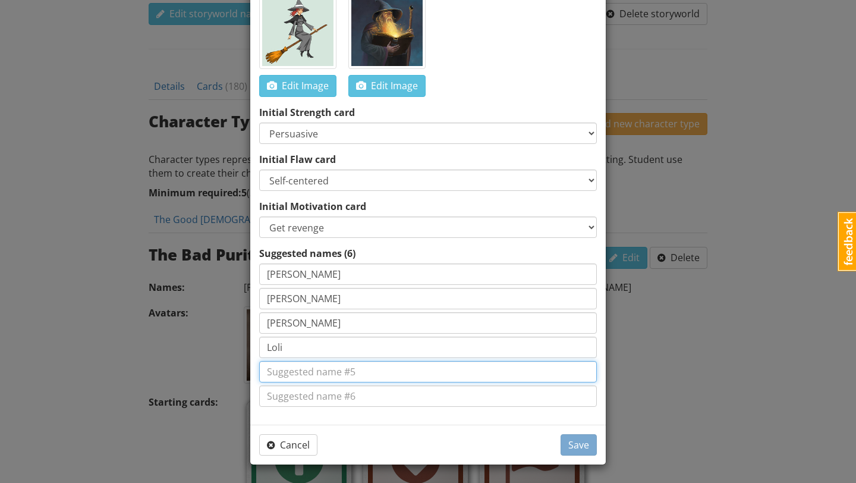
click at [380, 374] on input at bounding box center [428, 371] width 338 height 21
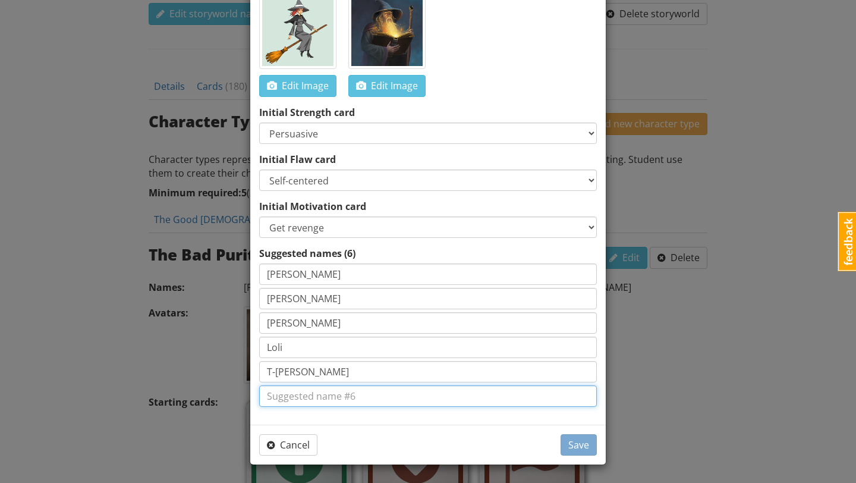
click at [352, 399] on input at bounding box center [428, 395] width 338 height 21
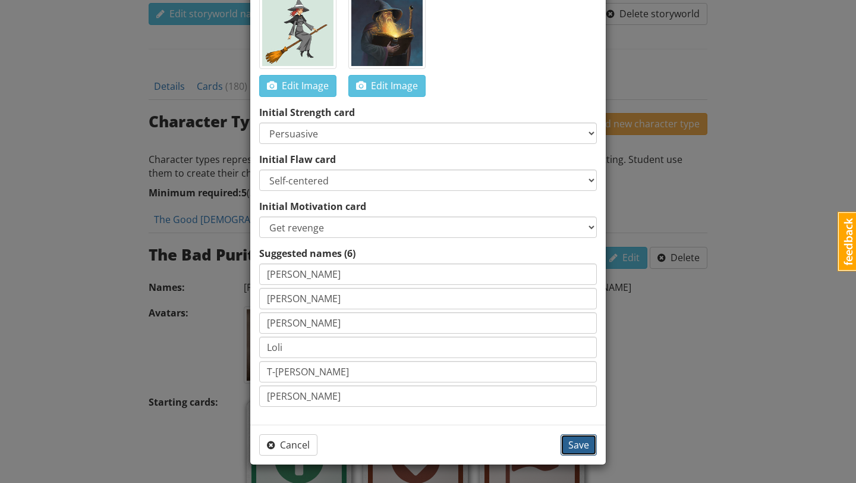
click at [577, 445] on span "Save" at bounding box center [578, 444] width 21 height 13
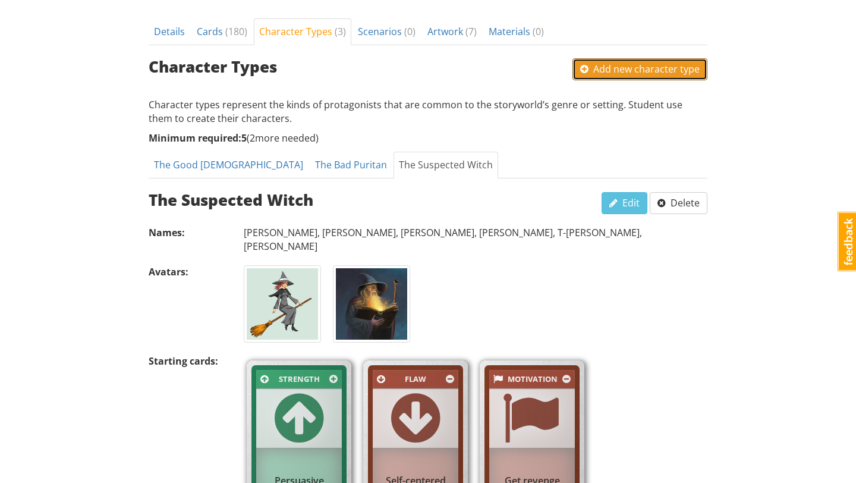
scroll to position [436, 0]
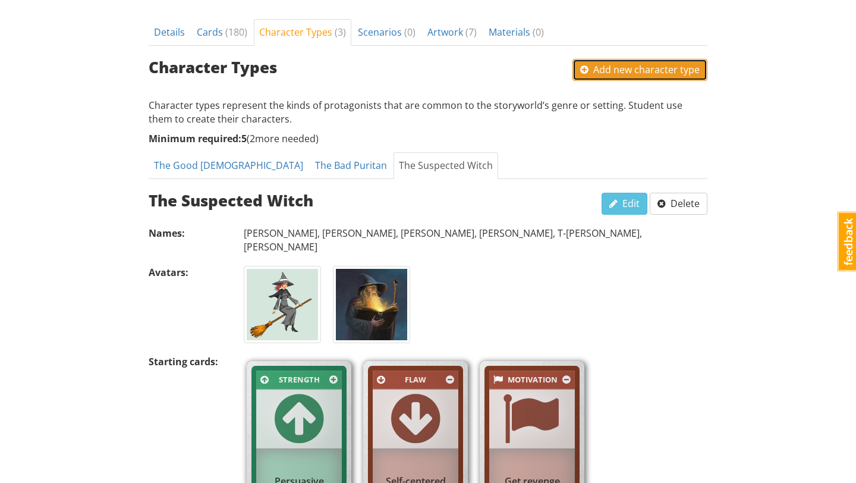
click at [626, 68] on span "Add new character type" at bounding box center [639, 69] width 119 height 13
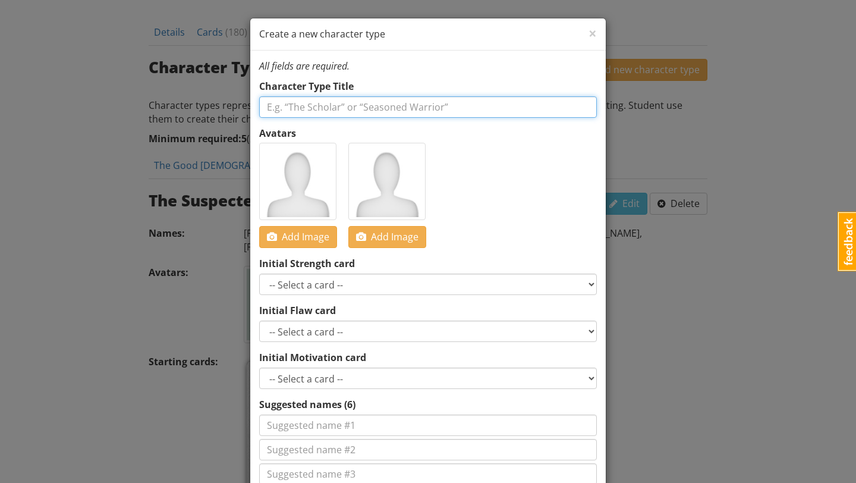
click at [490, 102] on input "text" at bounding box center [428, 106] width 338 height 21
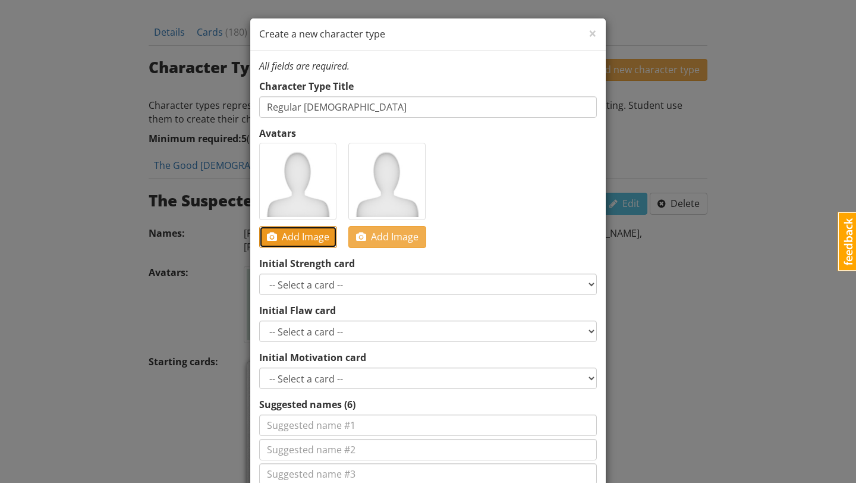
click at [305, 240] on span "Add Image" at bounding box center [298, 236] width 62 height 13
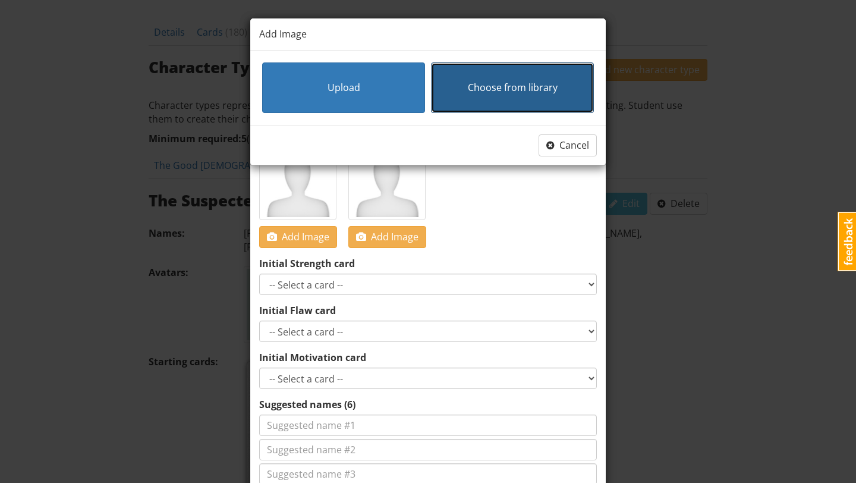
click at [443, 80] on button "Choose from library" at bounding box center [512, 87] width 163 height 51
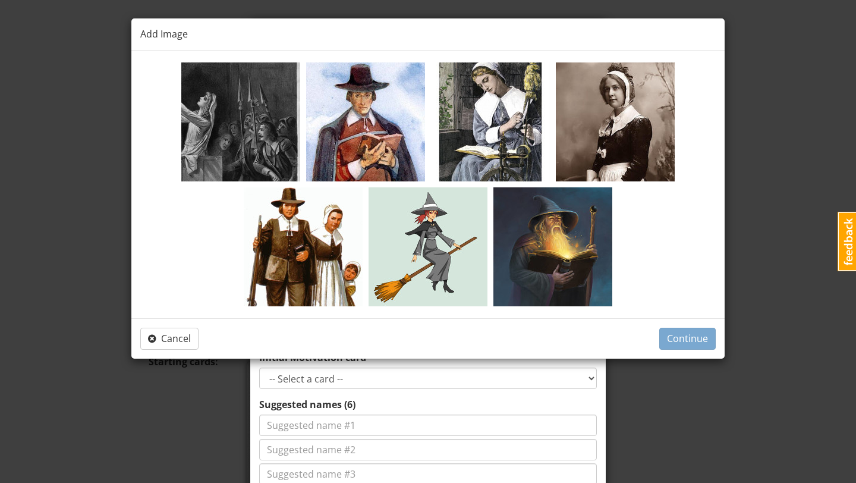
click at [337, 243] on img at bounding box center [303, 246] width 119 height 119
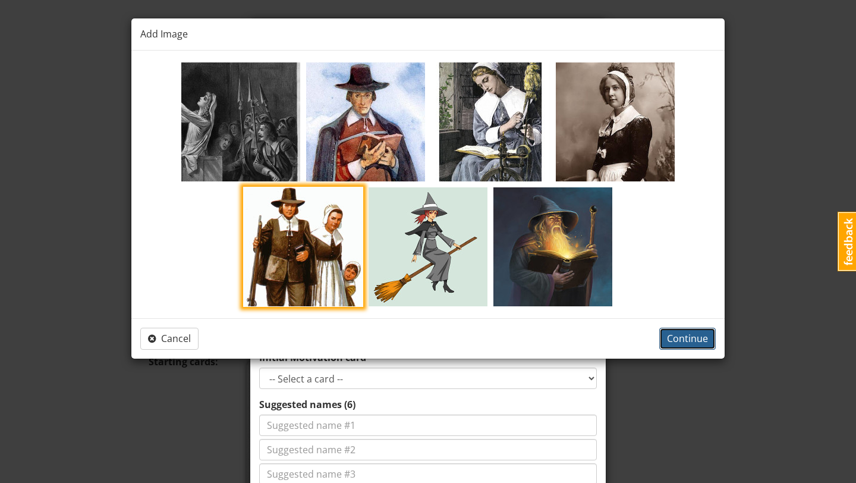
click at [670, 336] on span "Continue" at bounding box center [687, 338] width 41 height 13
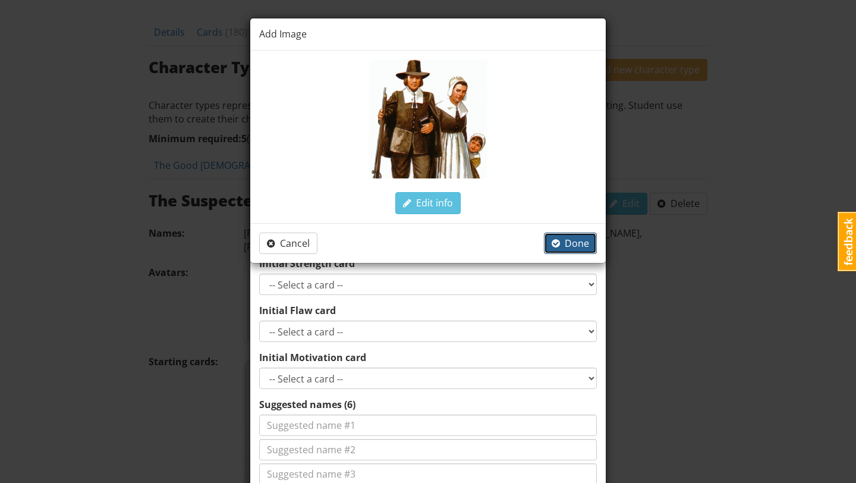
click at [559, 244] on span "button" at bounding box center [556, 243] width 8 height 10
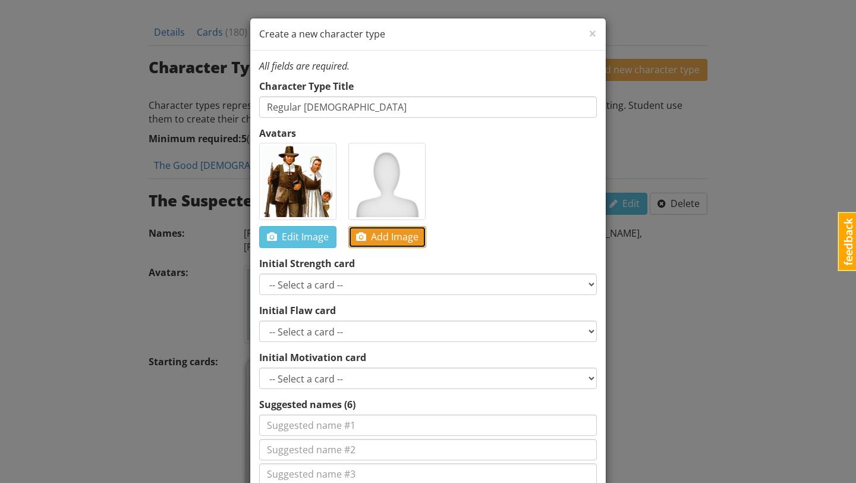
click at [383, 237] on span "Add Image" at bounding box center [387, 236] width 62 height 13
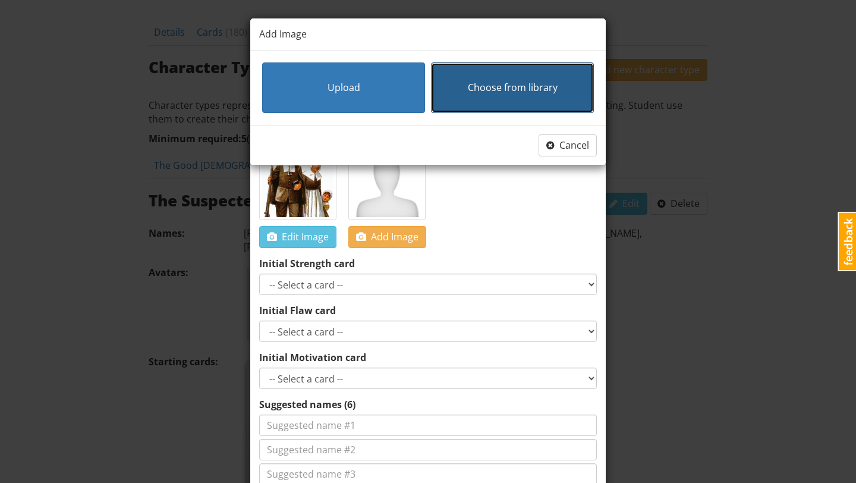
click at [486, 86] on span "Choose from library" at bounding box center [513, 87] width 90 height 13
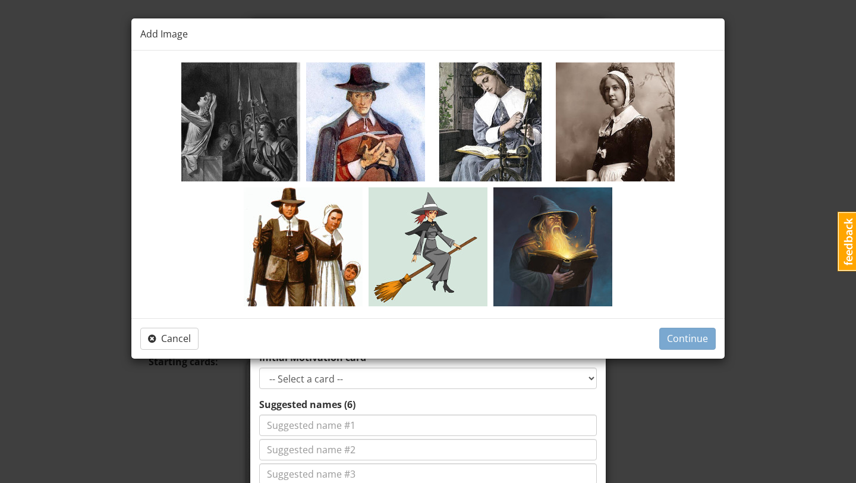
click at [341, 236] on img at bounding box center [303, 246] width 119 height 119
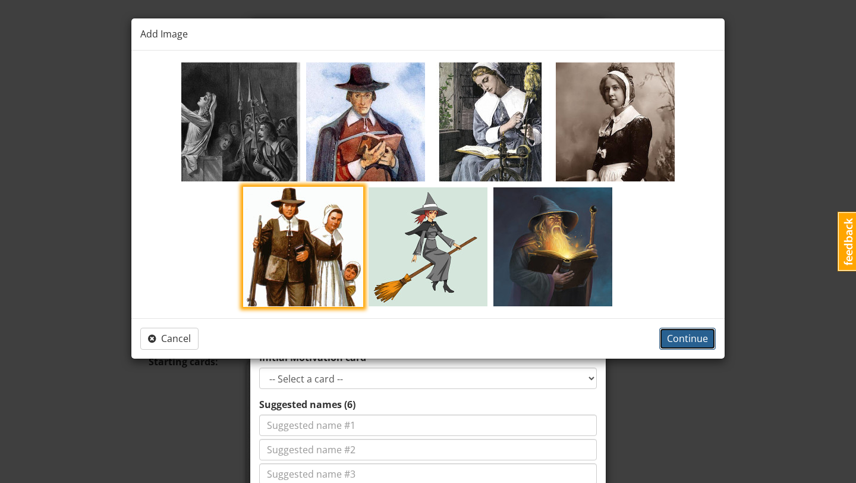
click at [689, 337] on span "Continue" at bounding box center [687, 338] width 41 height 13
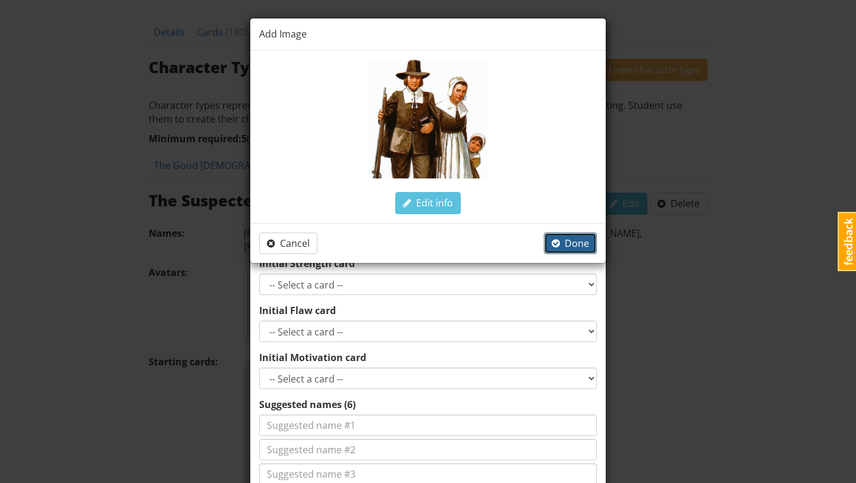
click at [569, 238] on span "Done" at bounding box center [570, 243] width 37 height 13
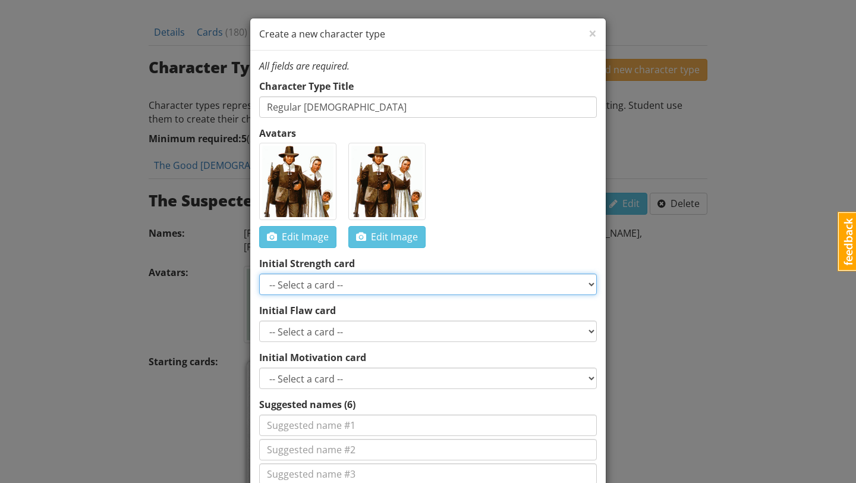
click at [459, 290] on select "-- Select a card -- Smart Perceptive Persuasive Witty Resourceful Charismatic B…" at bounding box center [428, 283] width 338 height 21
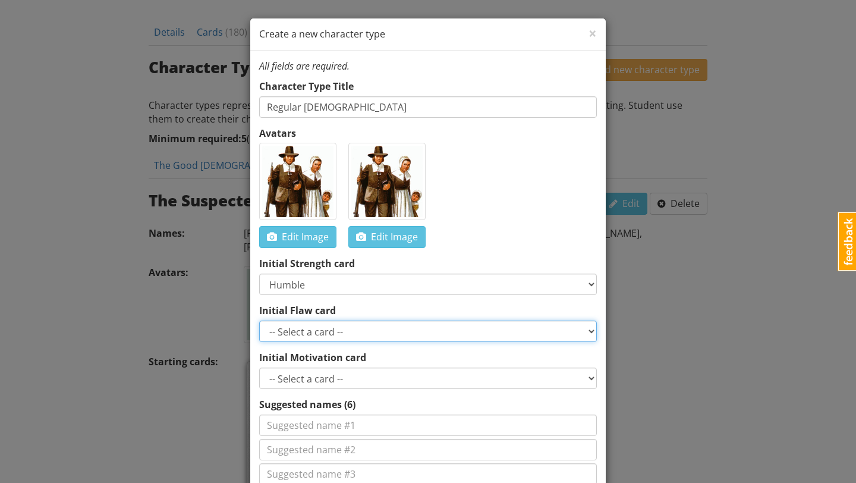
click at [358, 332] on select "-- Select a card -- Greedy Insensitive Overconfident Insecure Afraid Secretive …" at bounding box center [428, 330] width 338 height 21
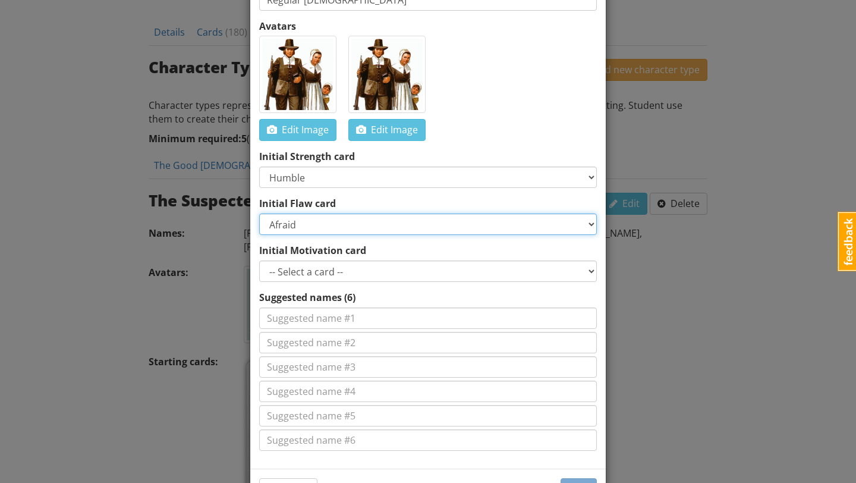
scroll to position [109, 0]
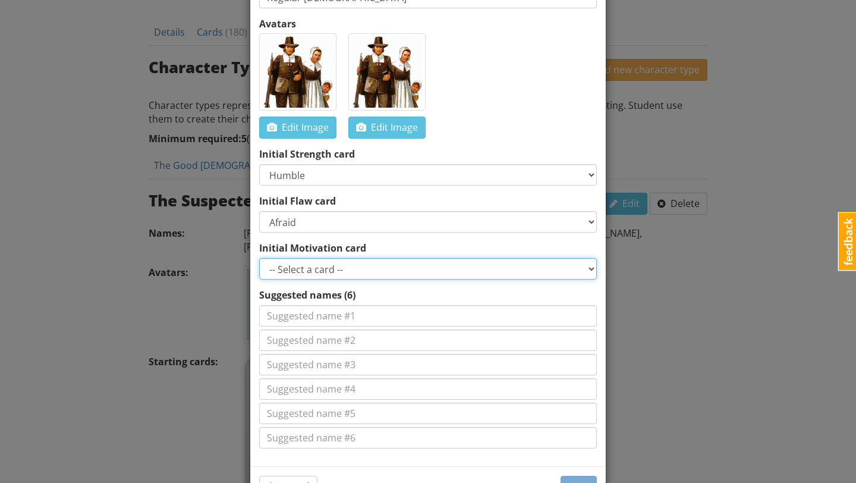
click at [427, 272] on select "-- Select a card -- Get revenge Take Abigail's place in the hirerarchy Ensure y…" at bounding box center [428, 268] width 338 height 21
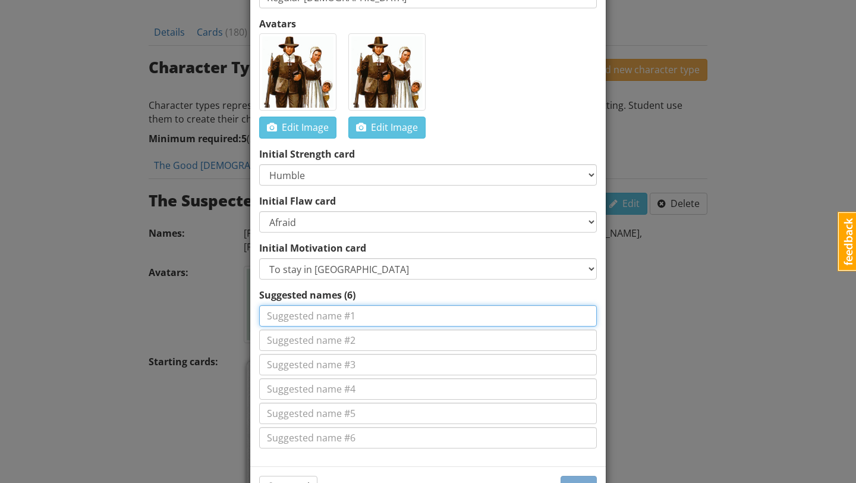
click at [390, 307] on input at bounding box center [428, 315] width 338 height 21
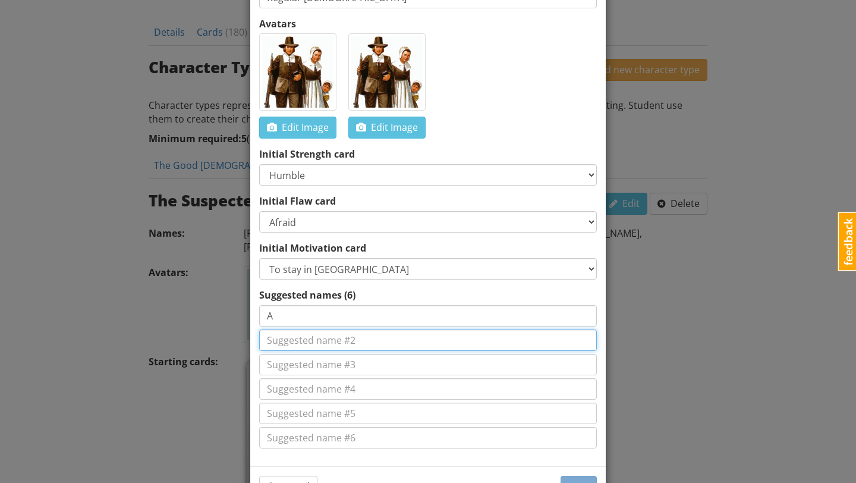
click at [373, 345] on input at bounding box center [428, 339] width 338 height 21
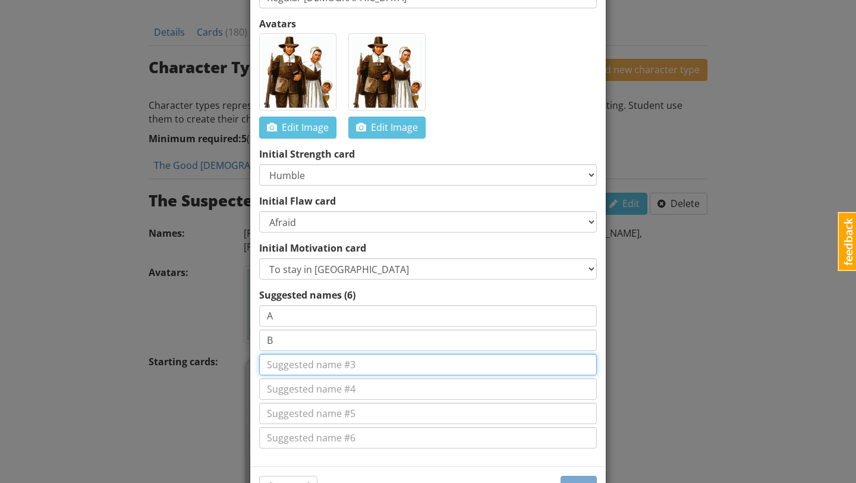
click at [336, 374] on input at bounding box center [428, 364] width 338 height 21
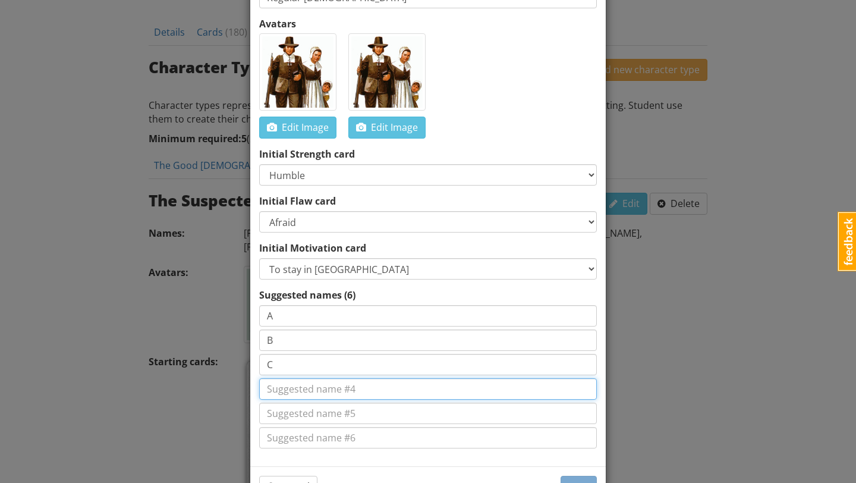
click at [326, 394] on input at bounding box center [428, 388] width 338 height 21
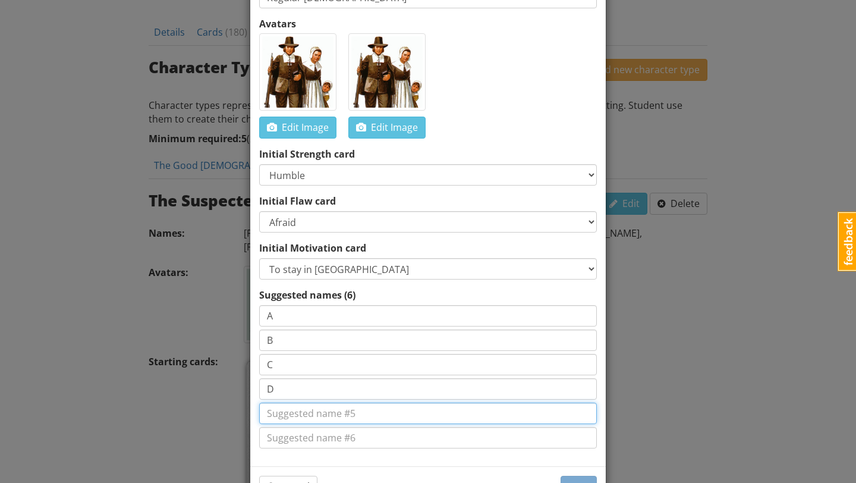
click at [324, 417] on input at bounding box center [428, 412] width 338 height 21
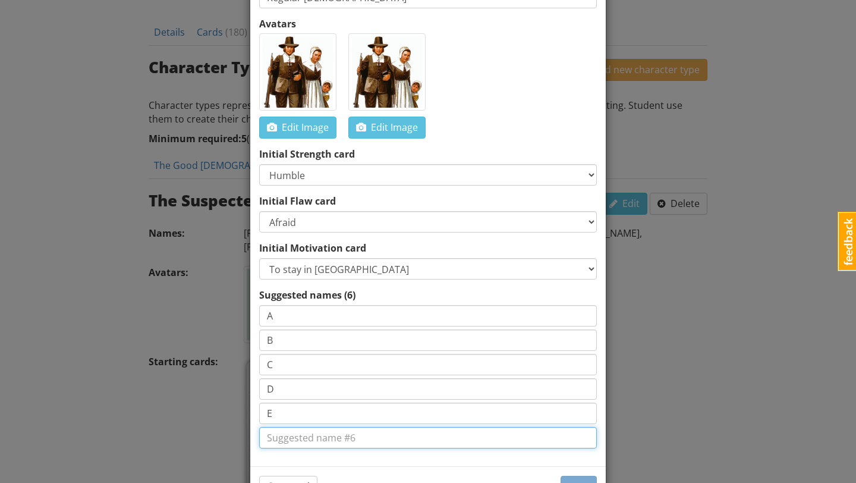
click at [313, 439] on input at bounding box center [428, 437] width 338 height 21
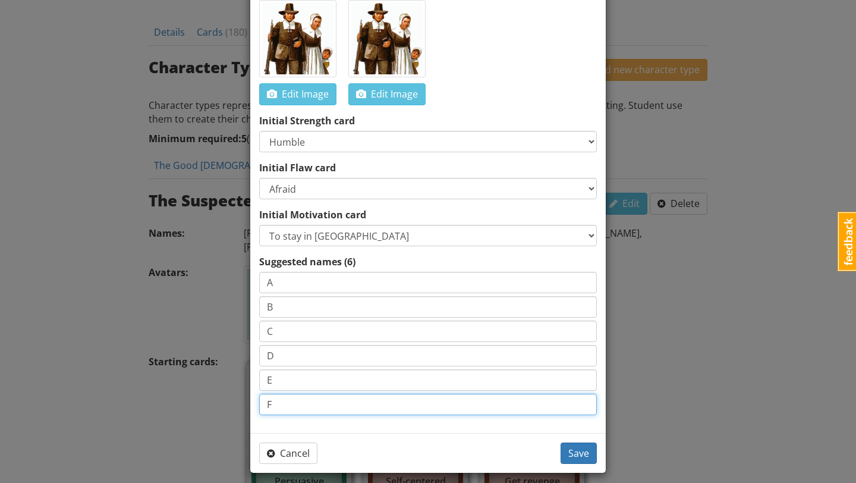
scroll to position [151, 0]
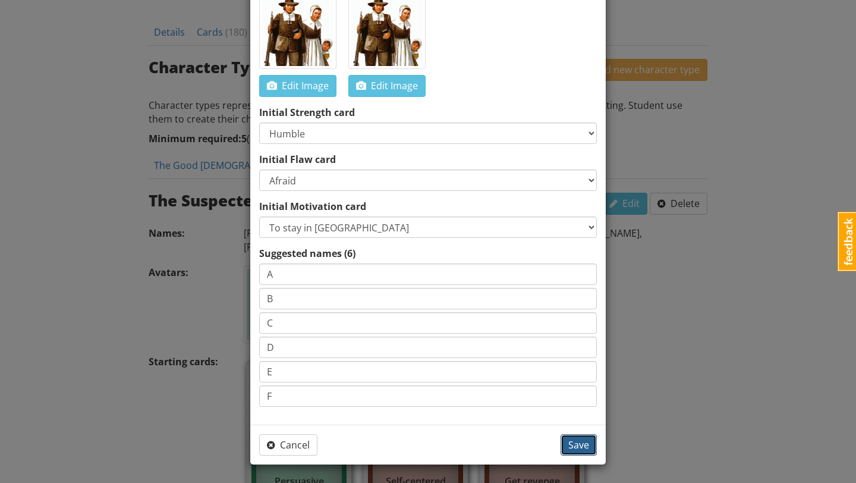
click at [571, 443] on span "Save" at bounding box center [578, 444] width 21 height 13
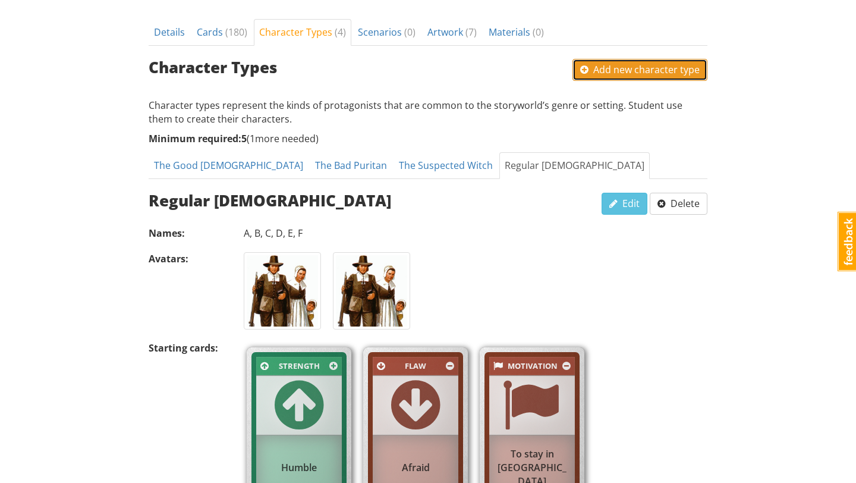
click at [632, 70] on span "Add new character type" at bounding box center [639, 69] width 119 height 13
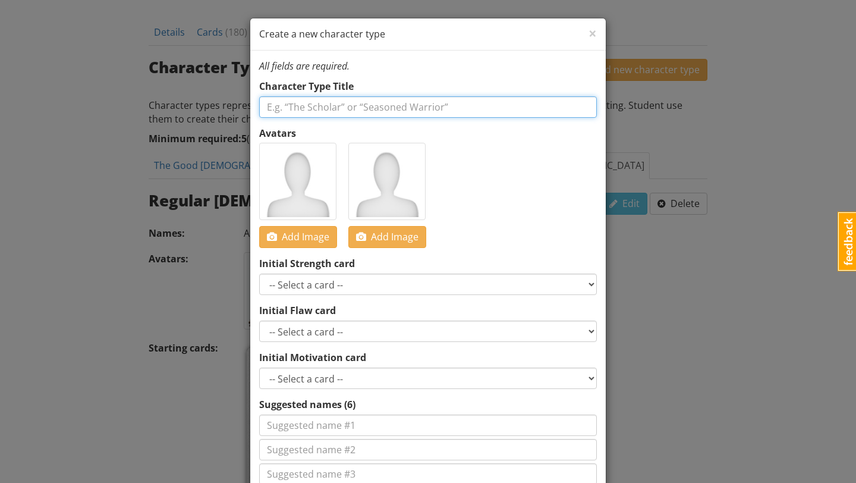
click at [467, 108] on input "text" at bounding box center [428, 106] width 338 height 21
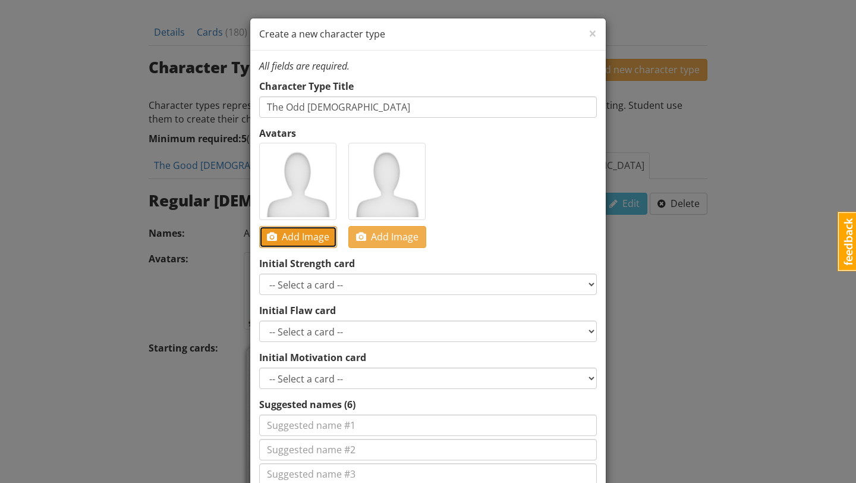
click at [304, 239] on span "Add Image" at bounding box center [298, 236] width 62 height 13
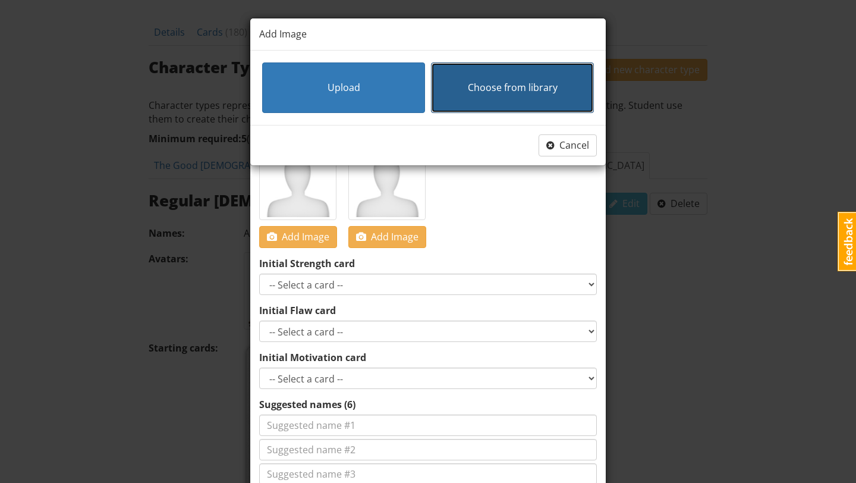
click at [463, 100] on button "Choose from library" at bounding box center [512, 87] width 163 height 51
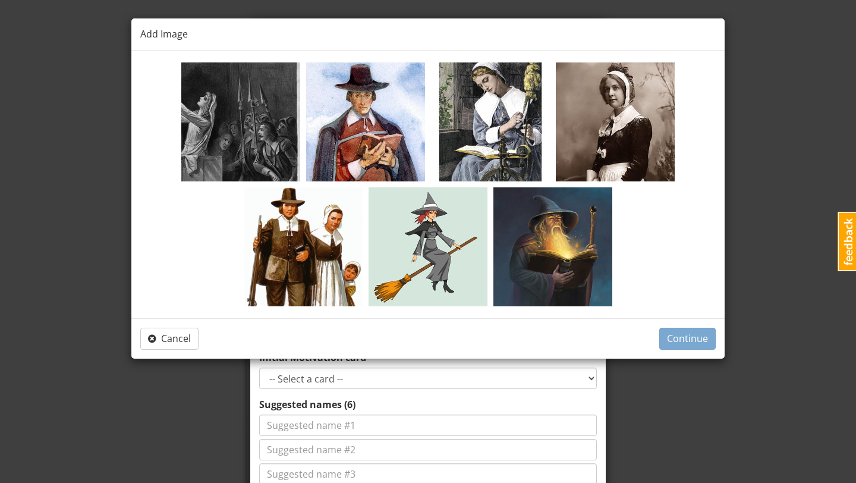
click at [381, 118] on img at bounding box center [365, 121] width 119 height 119
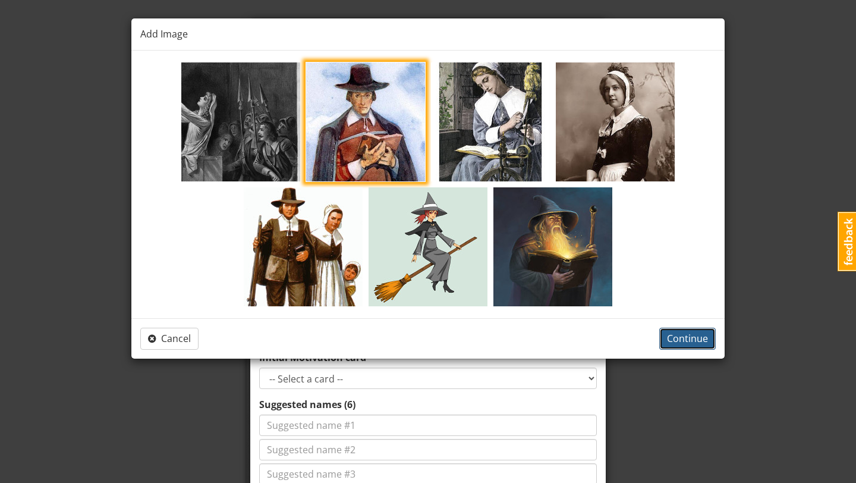
click at [672, 341] on span "Continue" at bounding box center [687, 338] width 41 height 13
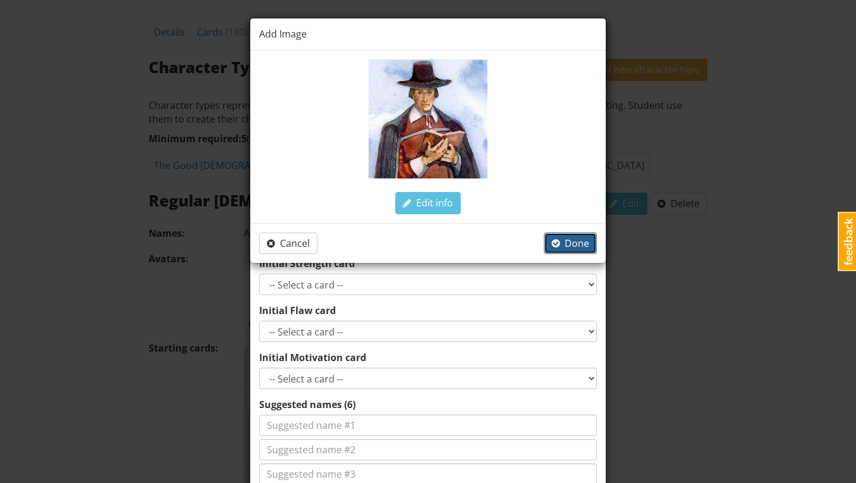
click at [581, 247] on span "Done" at bounding box center [570, 243] width 37 height 13
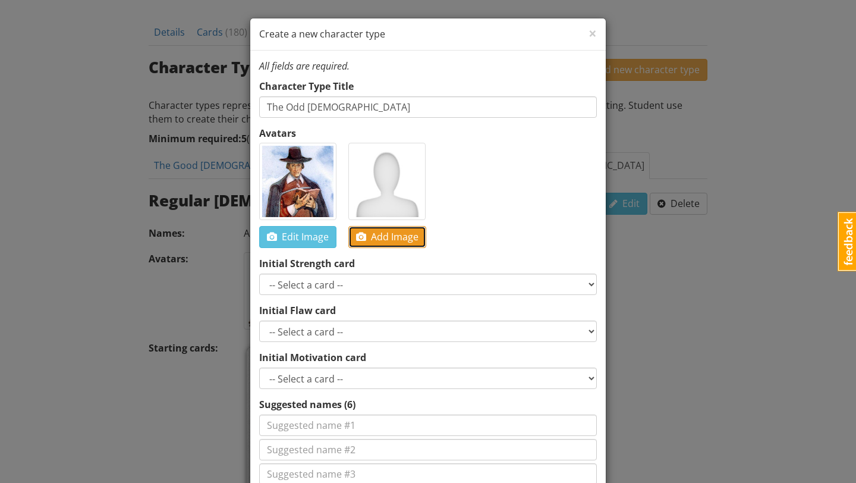
click at [400, 232] on span "Add Image" at bounding box center [387, 236] width 62 height 13
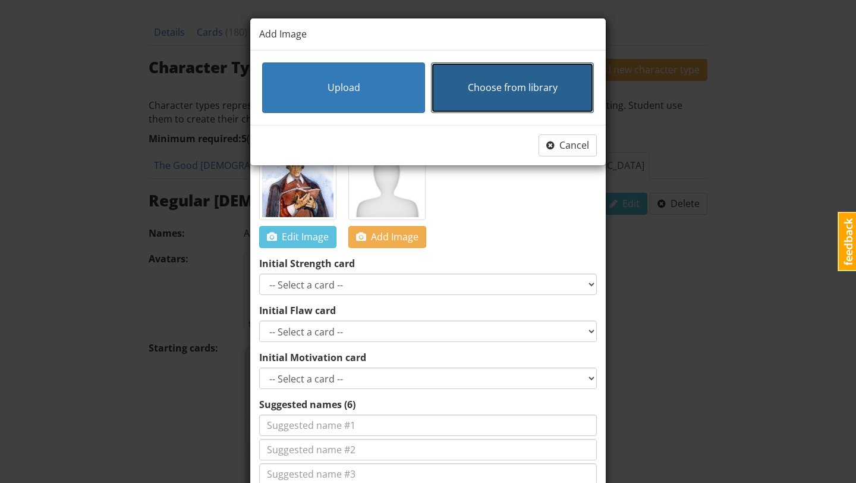
click at [519, 92] on span "Choose from library" at bounding box center [513, 87] width 90 height 13
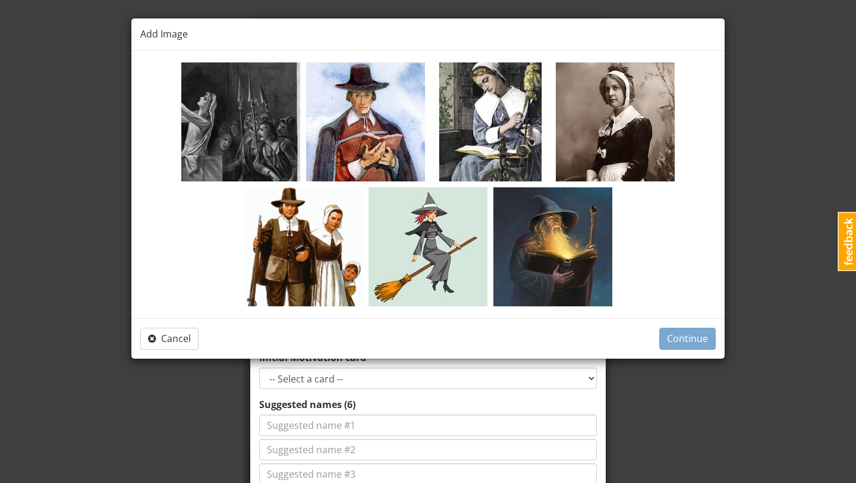
click at [606, 121] on img at bounding box center [615, 121] width 119 height 119
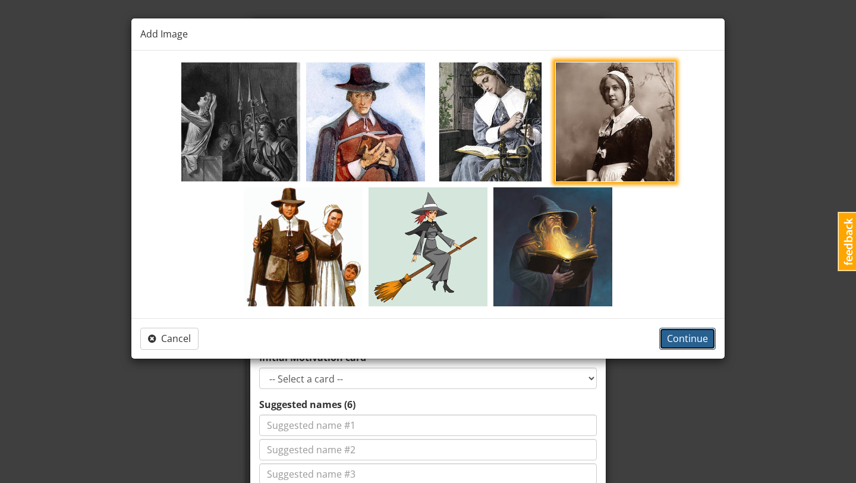
click at [669, 338] on span "Continue" at bounding box center [687, 338] width 41 height 13
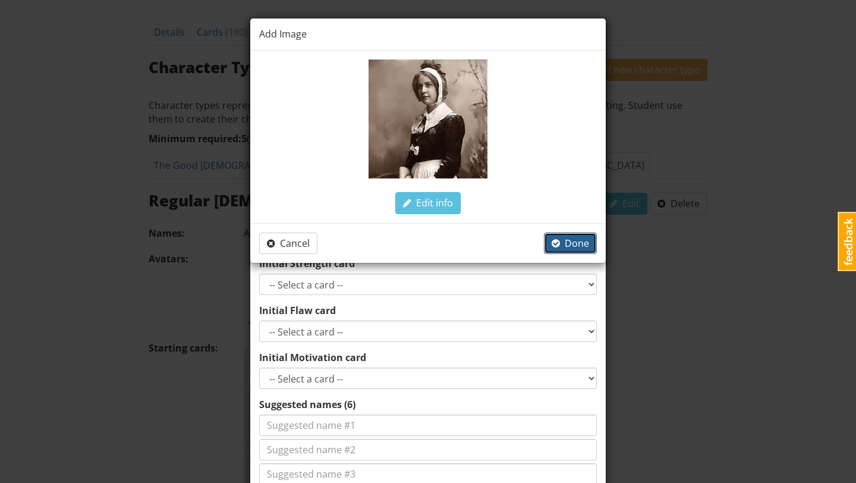
click at [579, 238] on span "Done" at bounding box center [570, 243] width 37 height 13
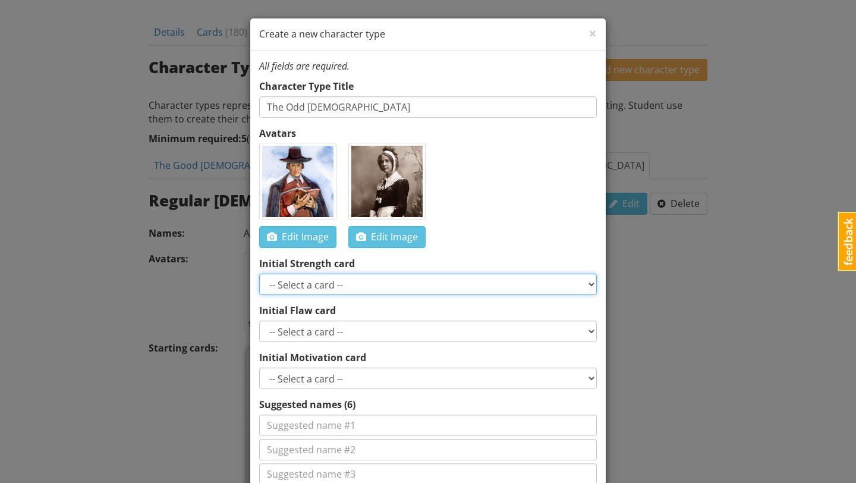
click at [471, 283] on select "-- Select a card -- Smart Perceptive Persuasive Witty Resourceful Charismatic B…" at bounding box center [428, 283] width 338 height 21
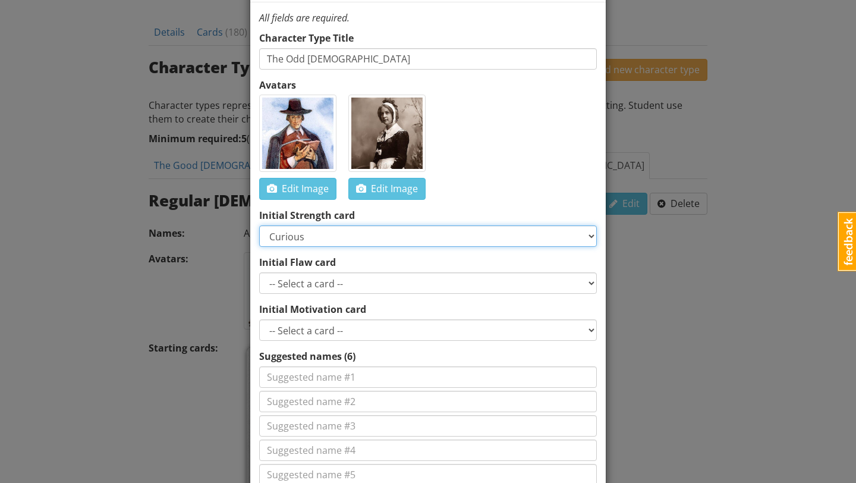
scroll to position [77, 0]
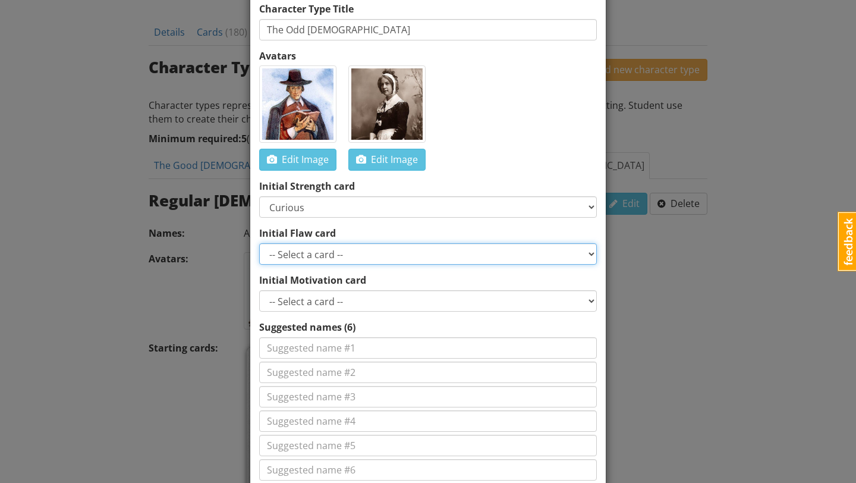
click at [420, 258] on select "-- Select a card -- Greedy Insensitive Overconfident Insecure Afraid Secretive …" at bounding box center [428, 253] width 338 height 21
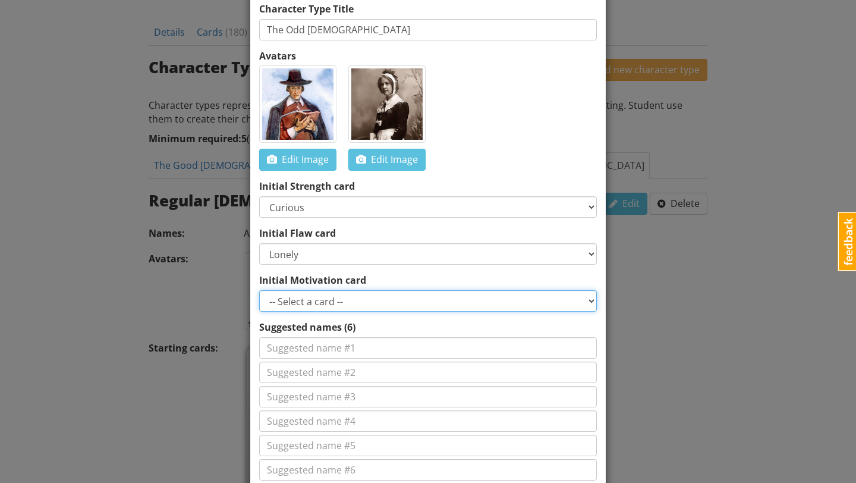
click at [368, 295] on select "-- Select a card -- Get revenge Take Abigail's place in the hirerarchy Ensure y…" at bounding box center [428, 300] width 338 height 21
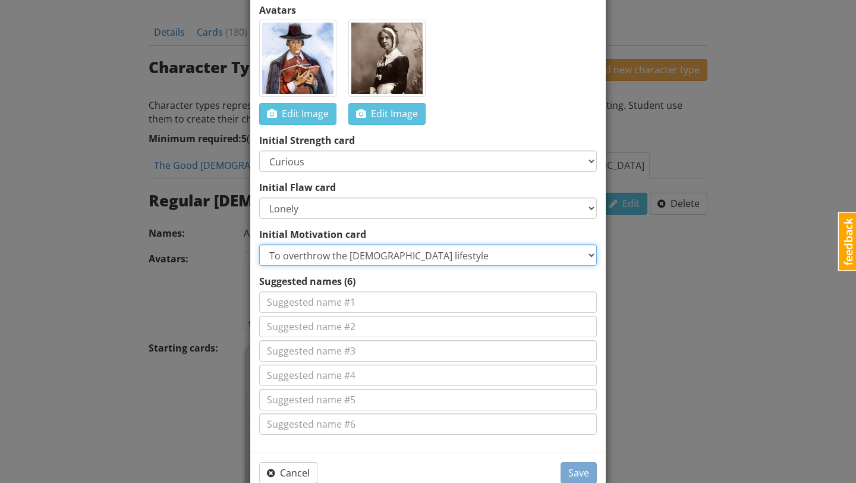
scroll to position [141, 0]
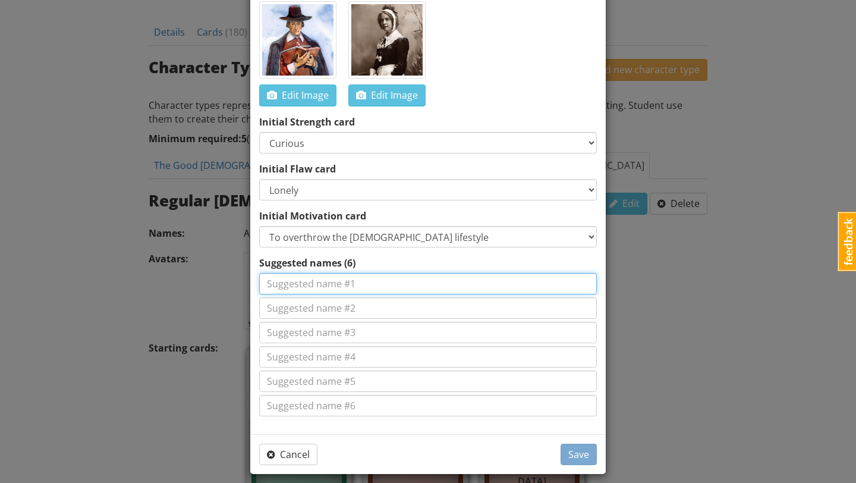
click at [409, 282] on input at bounding box center [428, 283] width 338 height 21
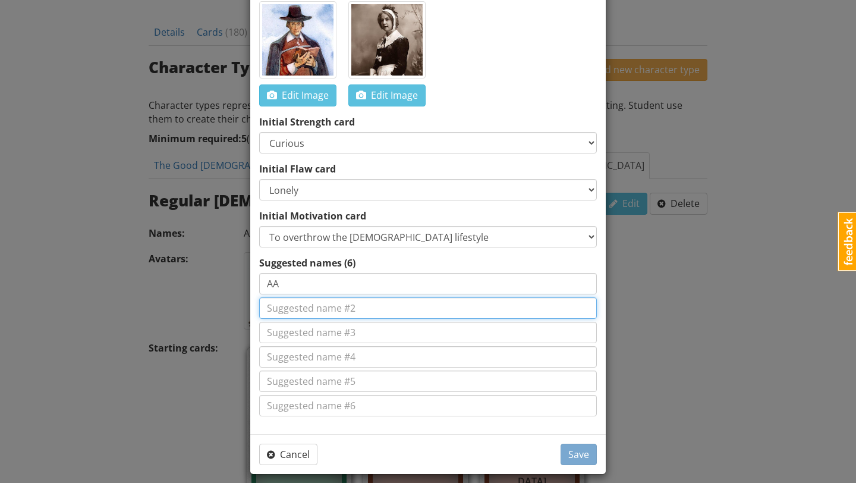
click at [380, 309] on input at bounding box center [428, 307] width 338 height 21
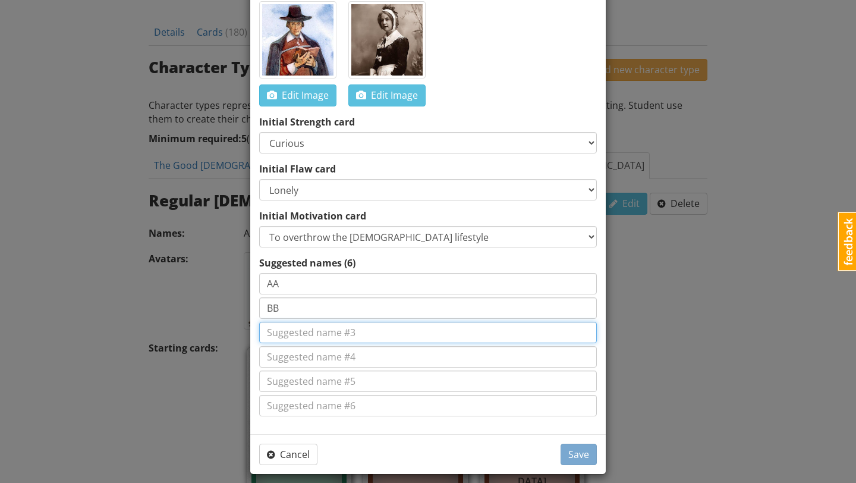
click at [356, 325] on input at bounding box center [428, 332] width 338 height 21
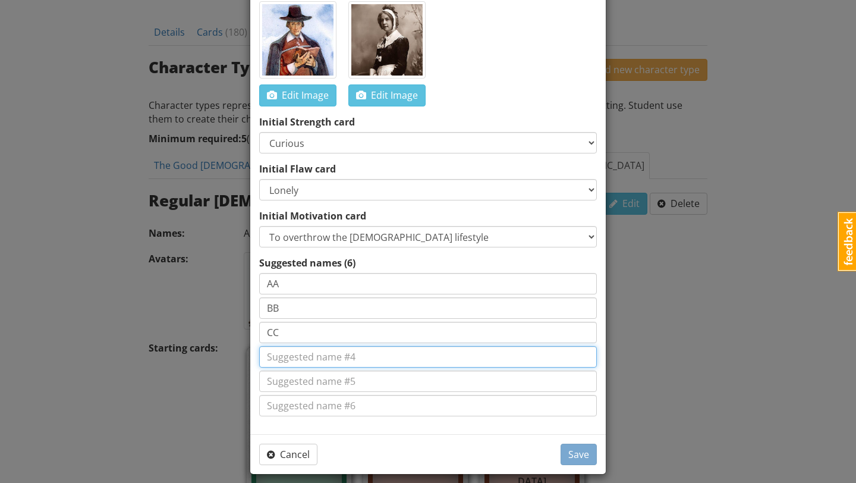
click at [345, 354] on input at bounding box center [428, 356] width 338 height 21
click at [338, 382] on input at bounding box center [428, 380] width 338 height 21
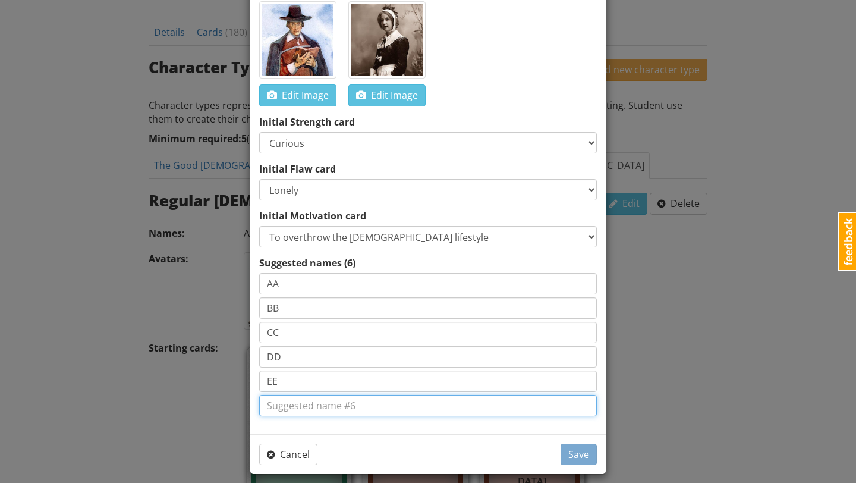
click at [338, 407] on input at bounding box center [428, 405] width 338 height 21
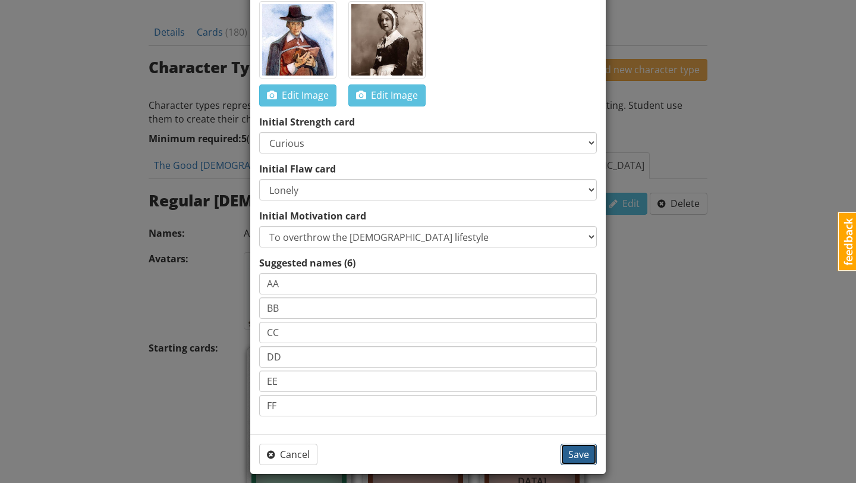
click at [576, 453] on span "Save" at bounding box center [578, 454] width 21 height 13
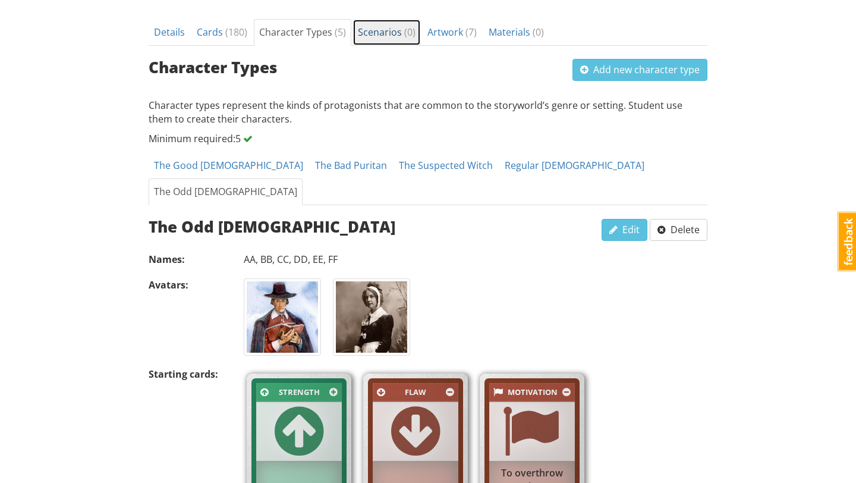
click at [385, 32] on span "Scenarios ( 0 )" at bounding box center [387, 32] width 58 height 13
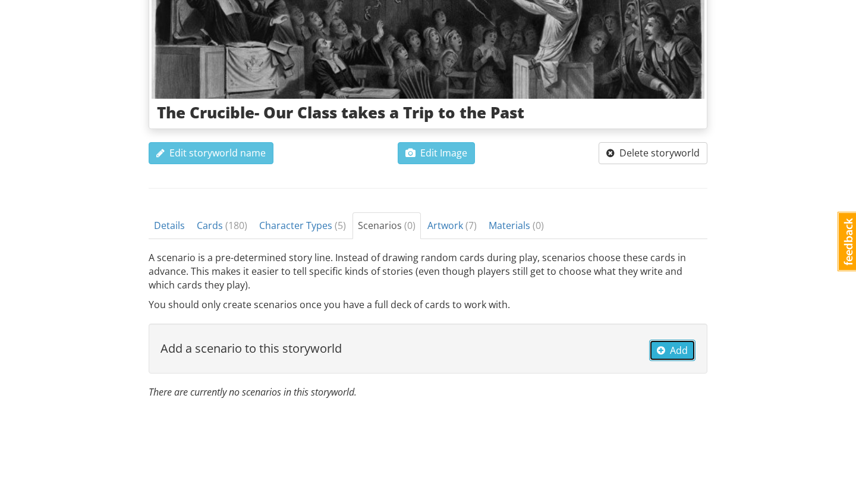
click at [657, 349] on span "button" at bounding box center [661, 350] width 8 height 10
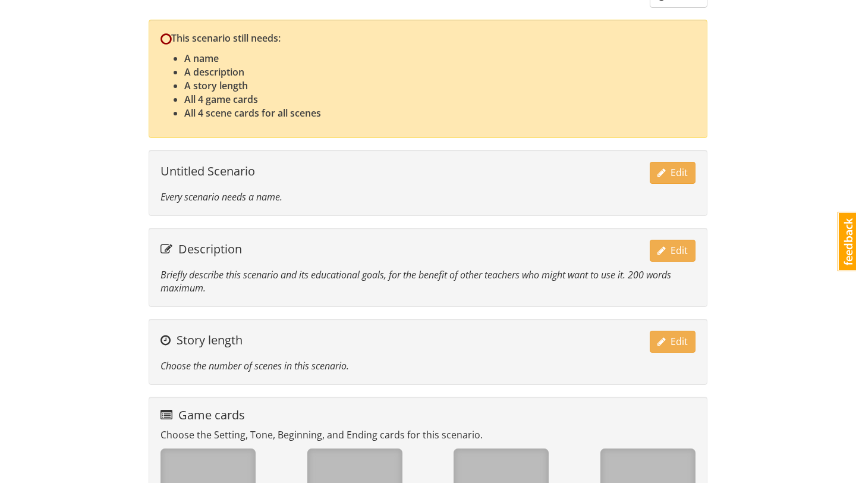
scroll to position [105, 0]
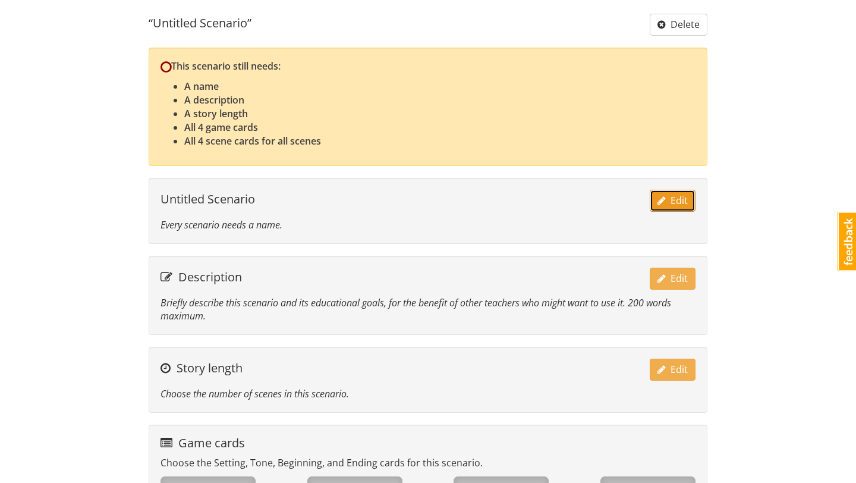
click at [670, 199] on span "Edit" at bounding box center [672, 200] width 30 height 13
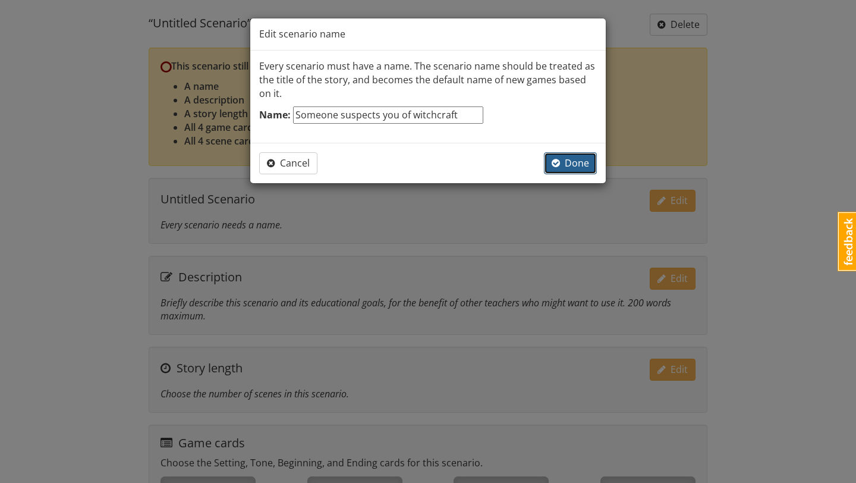
click at [566, 156] on span "Done" at bounding box center [570, 162] width 37 height 13
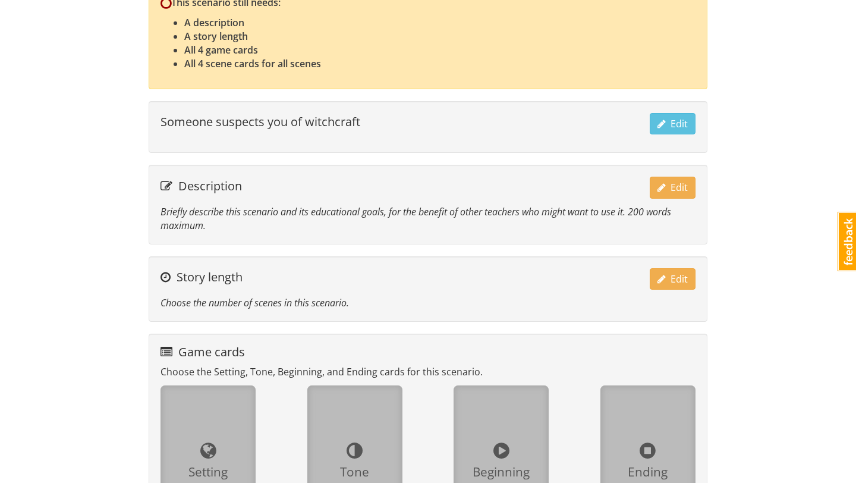
scroll to position [169, 0]
click at [672, 188] on span "Edit" at bounding box center [672, 185] width 30 height 13
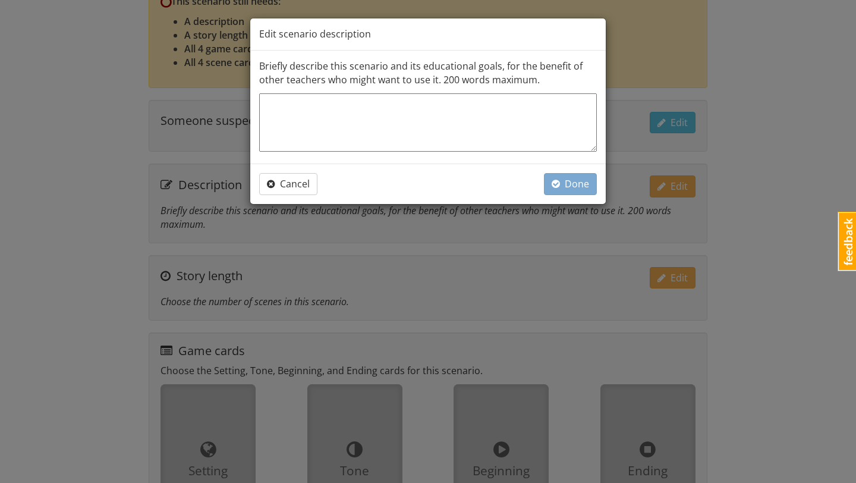
click at [547, 120] on textarea at bounding box center [428, 122] width 338 height 58
click at [563, 187] on span "Done" at bounding box center [570, 183] width 37 height 13
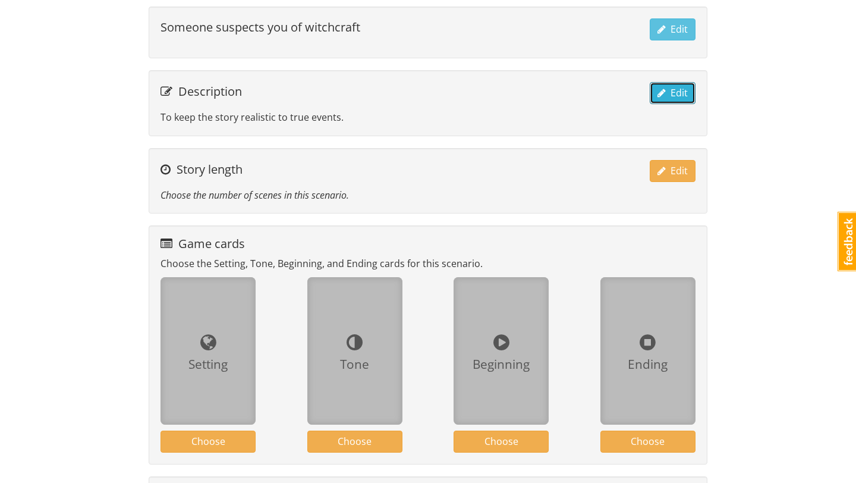
scroll to position [254, 0]
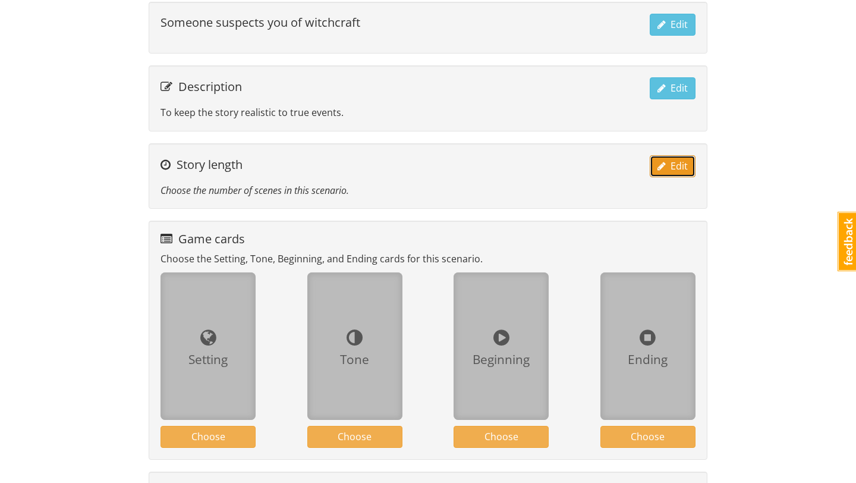
click at [678, 169] on span "Edit" at bounding box center [672, 165] width 30 height 13
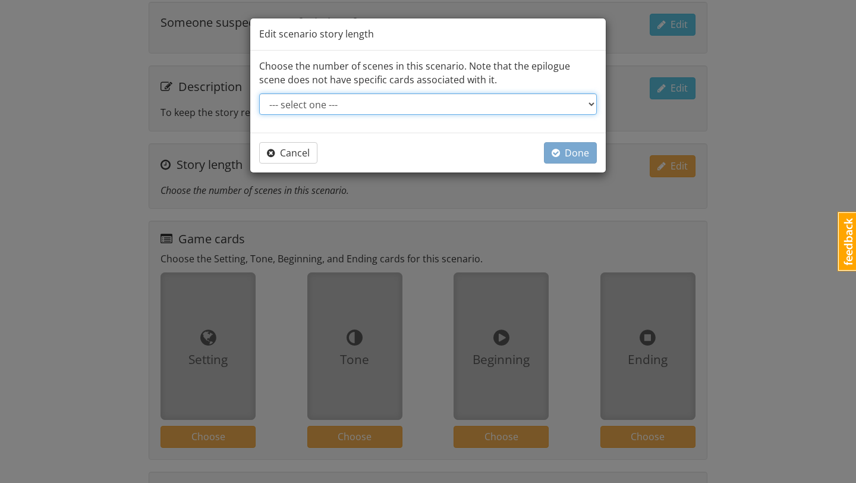
click at [547, 105] on select "--- select one --- Short story: 4 scenes (3 acts of 1 scene each, plus epilogue…" at bounding box center [428, 103] width 338 height 21
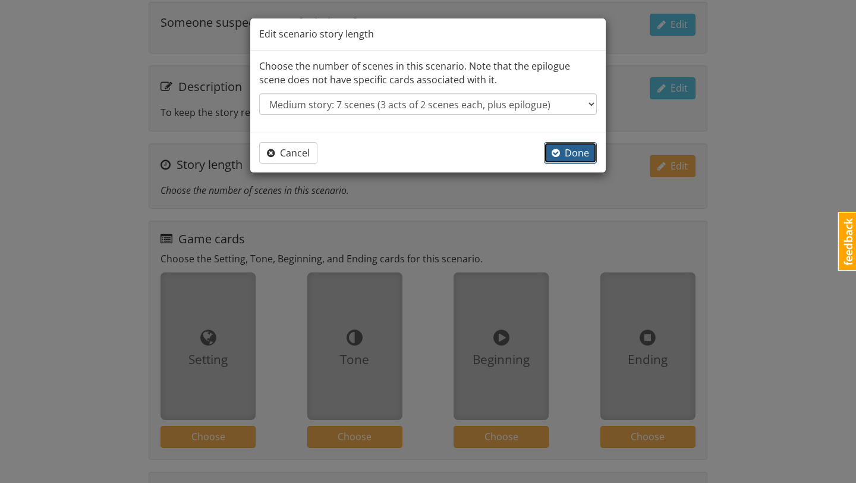
click at [566, 150] on span "Done" at bounding box center [570, 152] width 37 height 13
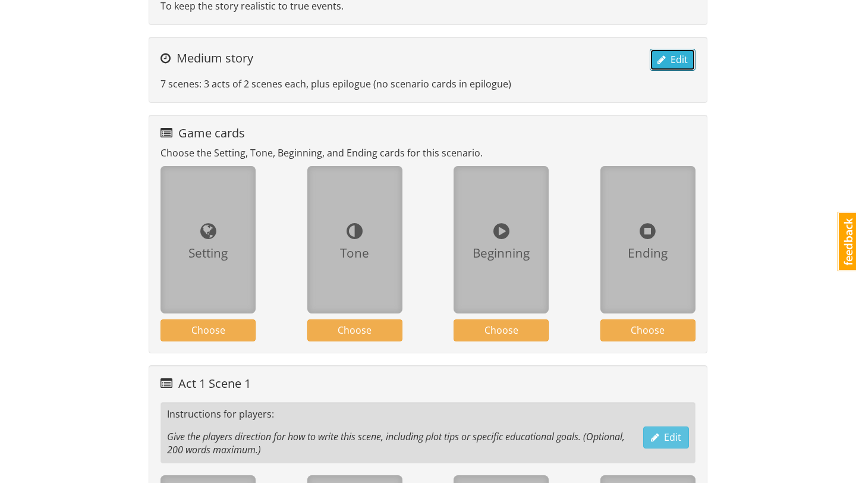
scroll to position [374, 0]
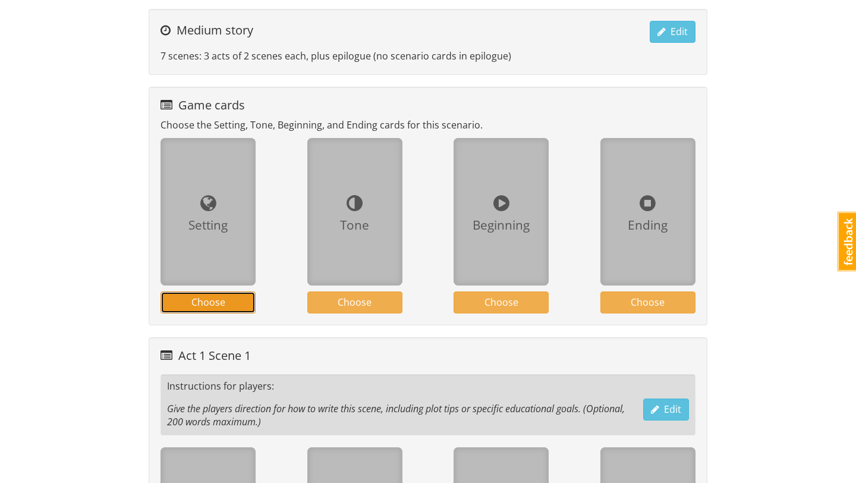
click at [213, 303] on span "Choose" at bounding box center [208, 301] width 34 height 13
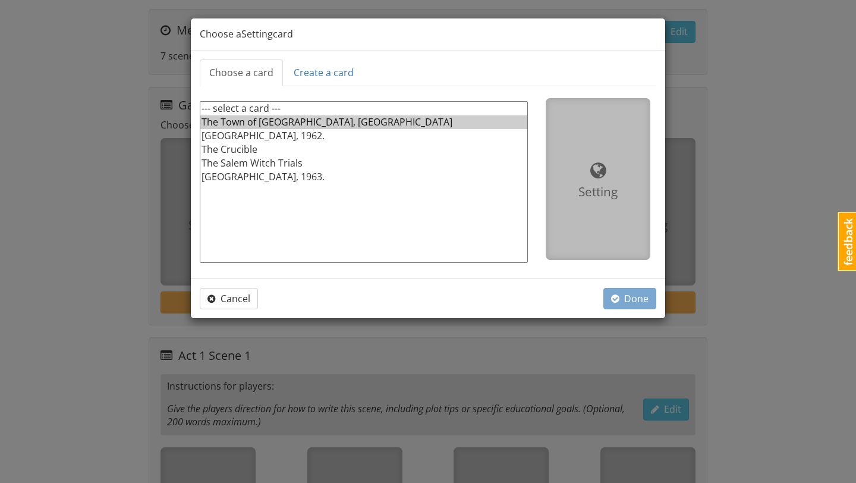
click at [319, 125] on option "The Town of [GEOGRAPHIC_DATA], [GEOGRAPHIC_DATA]" at bounding box center [363, 122] width 327 height 14
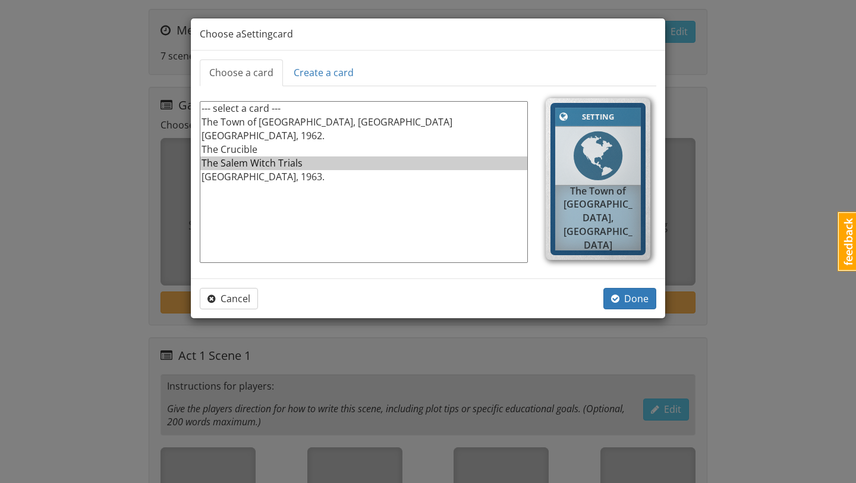
click at [305, 160] on option "The Salem Witch Trials" at bounding box center [363, 163] width 327 height 14
click at [638, 297] on span "Done" at bounding box center [629, 298] width 37 height 13
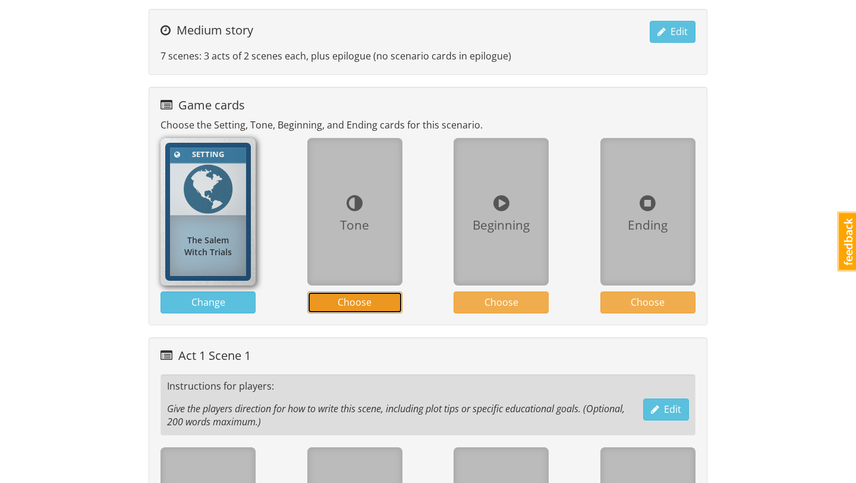
click at [358, 301] on span "Choose" at bounding box center [355, 301] width 34 height 13
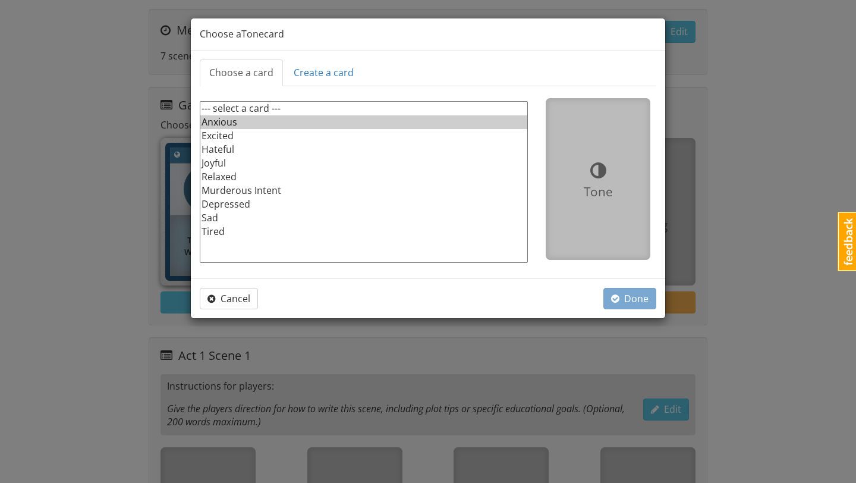
click at [266, 124] on option "Anxious" at bounding box center [363, 122] width 327 height 14
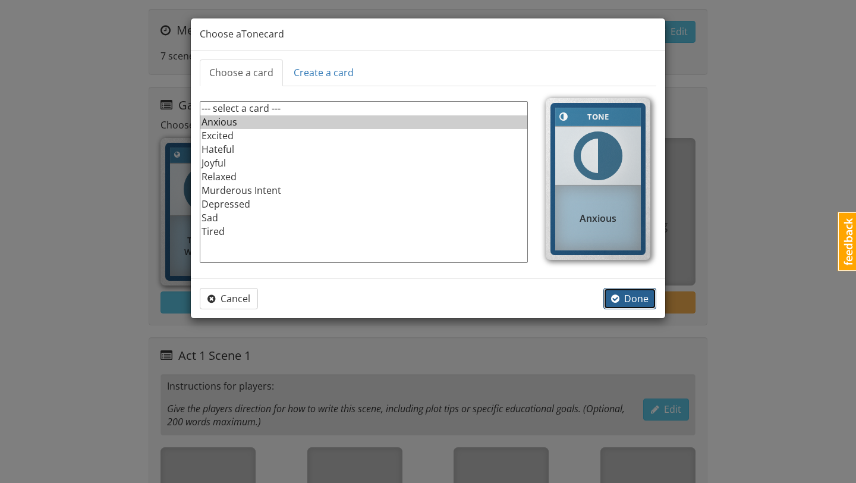
click at [632, 297] on span "Done" at bounding box center [629, 298] width 37 height 13
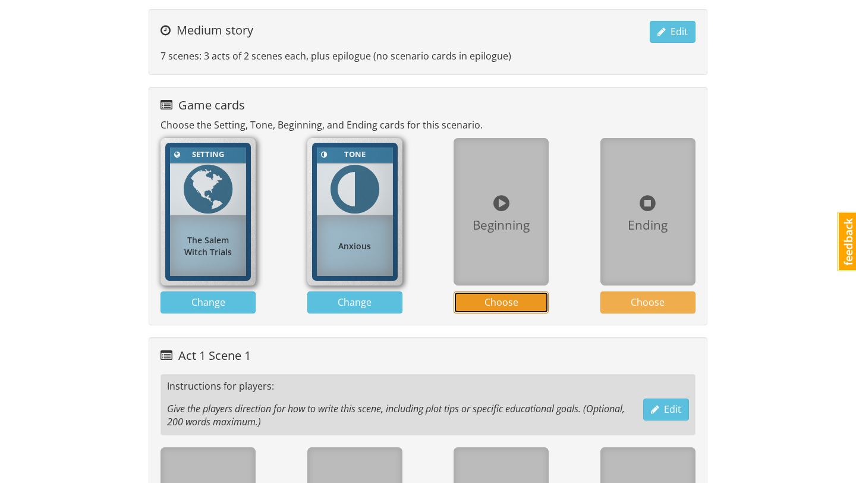
click at [509, 301] on span "Choose" at bounding box center [501, 301] width 34 height 13
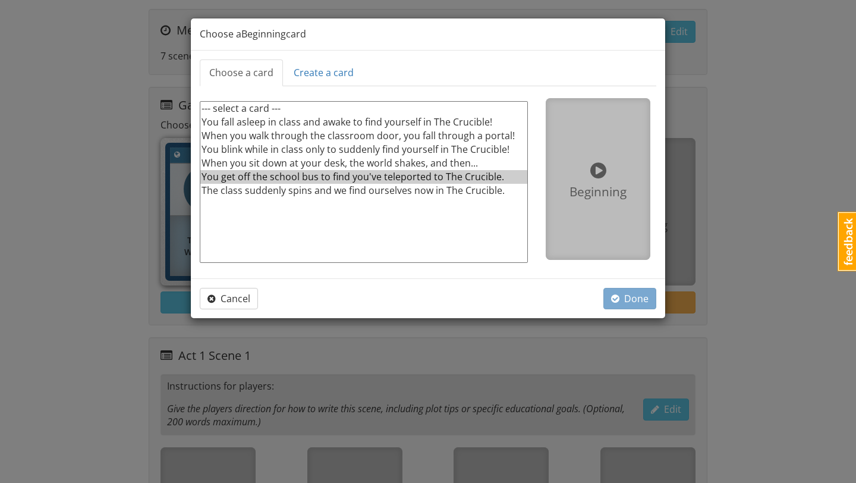
click at [500, 172] on option "You get off the school bus to find you've teleported to The Crucible." at bounding box center [363, 177] width 327 height 14
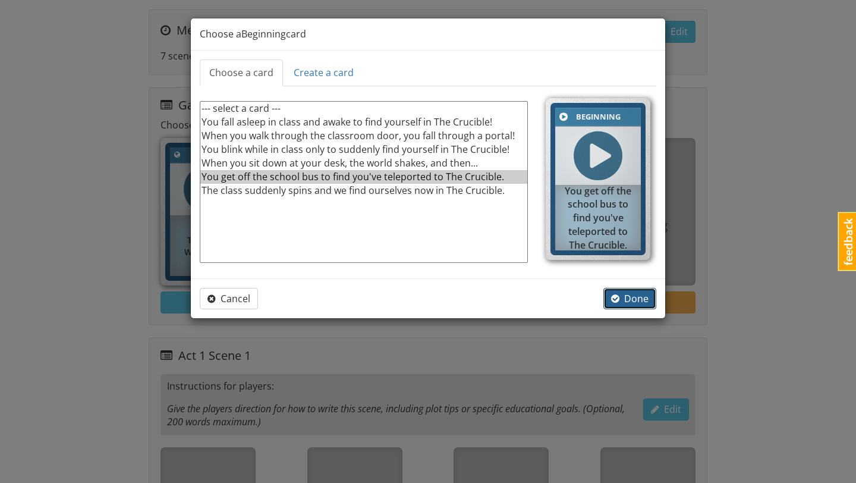
click at [631, 302] on span "Done" at bounding box center [629, 298] width 37 height 13
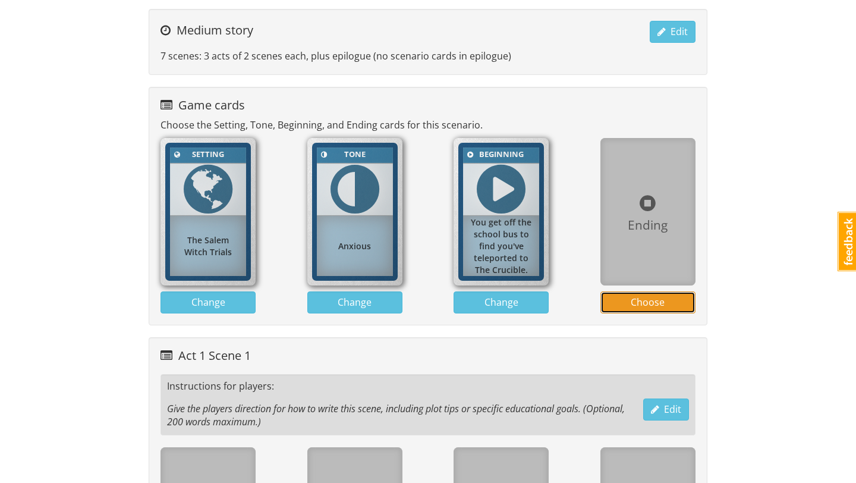
click at [648, 304] on span "Choose" at bounding box center [648, 301] width 34 height 13
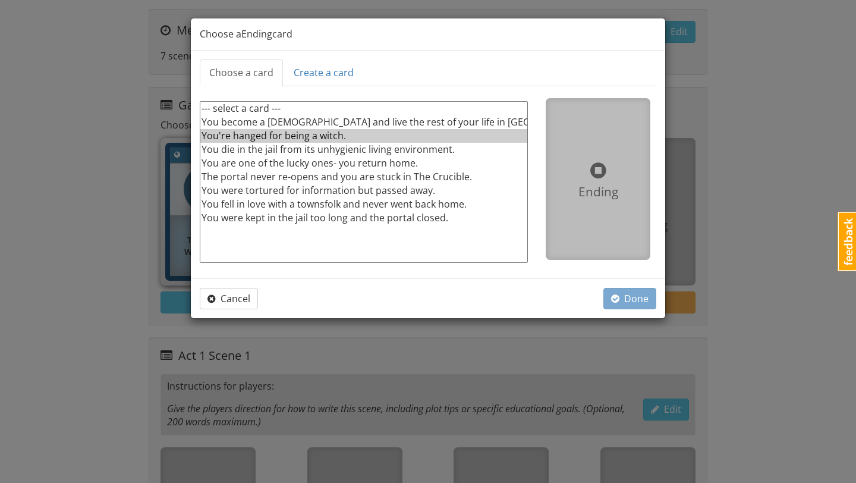
click at [399, 137] on option "You're hanged for being a witch." at bounding box center [363, 136] width 327 height 14
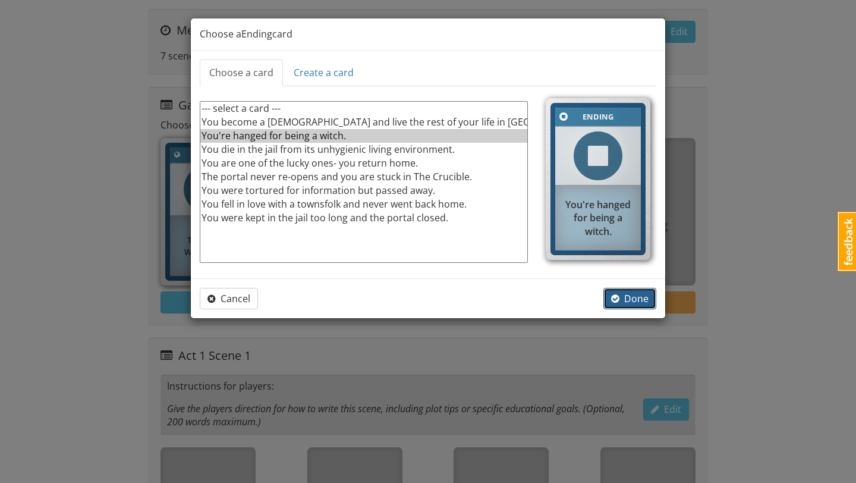
click at [628, 295] on span "Done" at bounding box center [629, 298] width 37 height 13
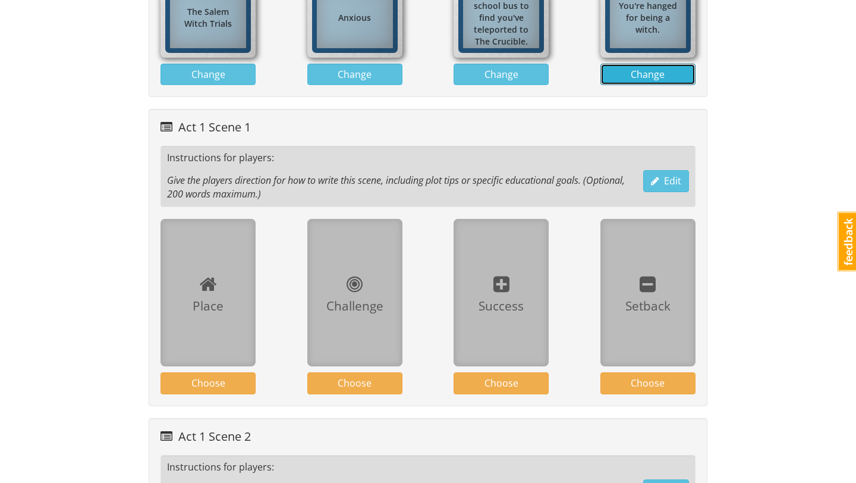
scroll to position [591, 0]
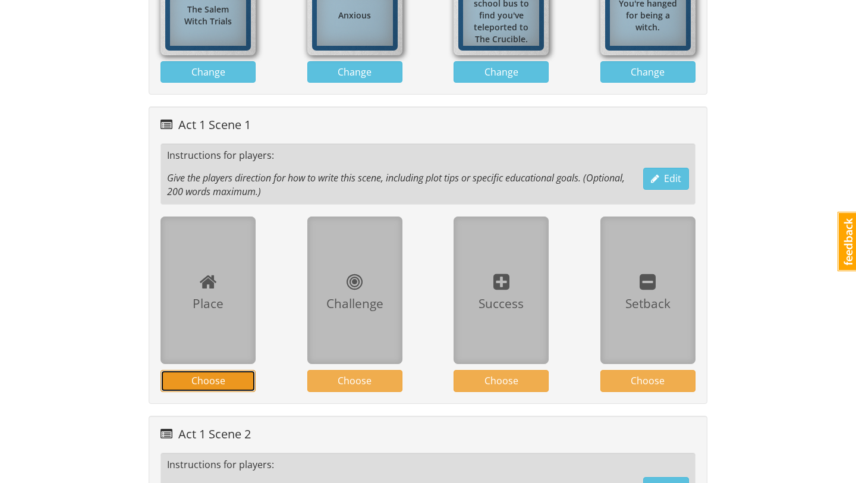
click at [223, 380] on span "Choose" at bounding box center [208, 380] width 34 height 13
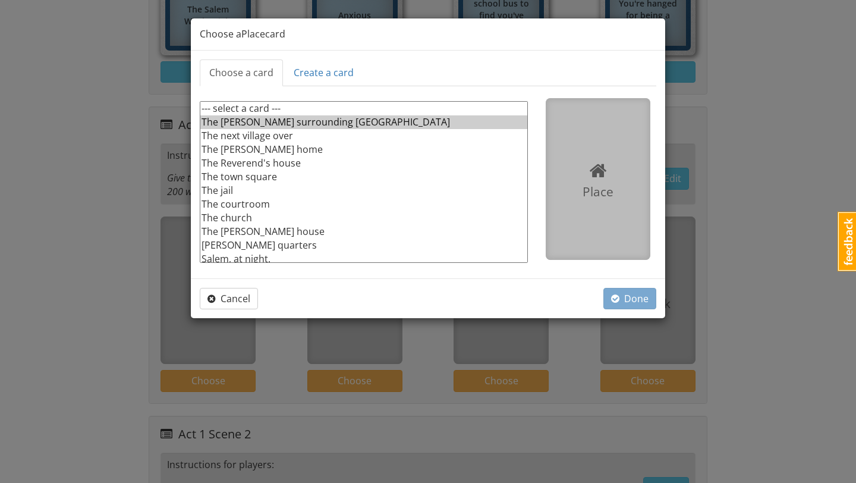
click at [339, 120] on option "The woods surrounding Salem" at bounding box center [363, 122] width 327 height 14
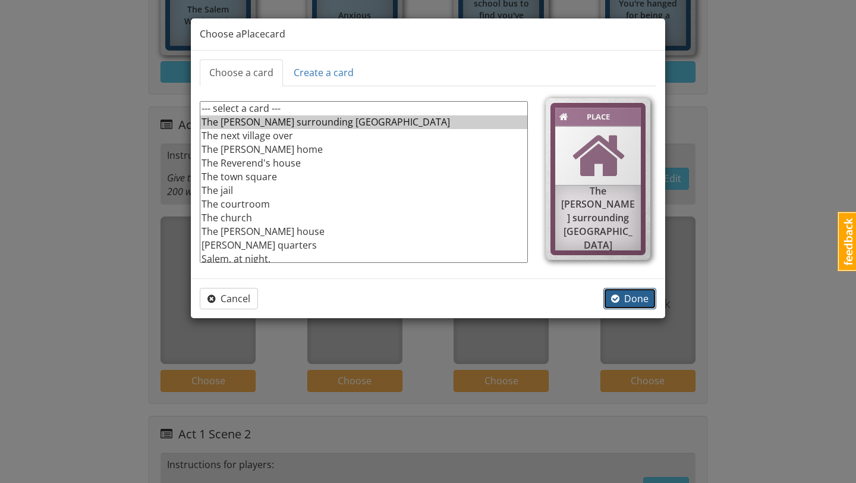
click at [617, 295] on span "button" at bounding box center [615, 299] width 8 height 10
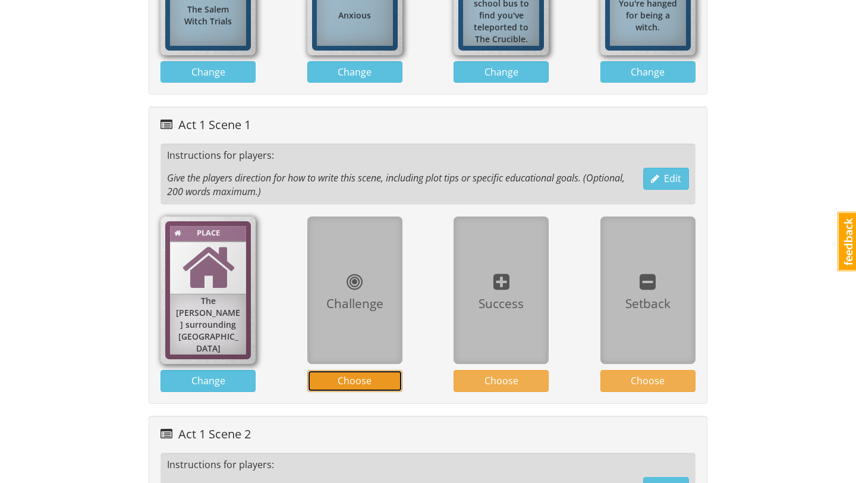
click at [372, 381] on button "Choose" at bounding box center [354, 381] width 95 height 22
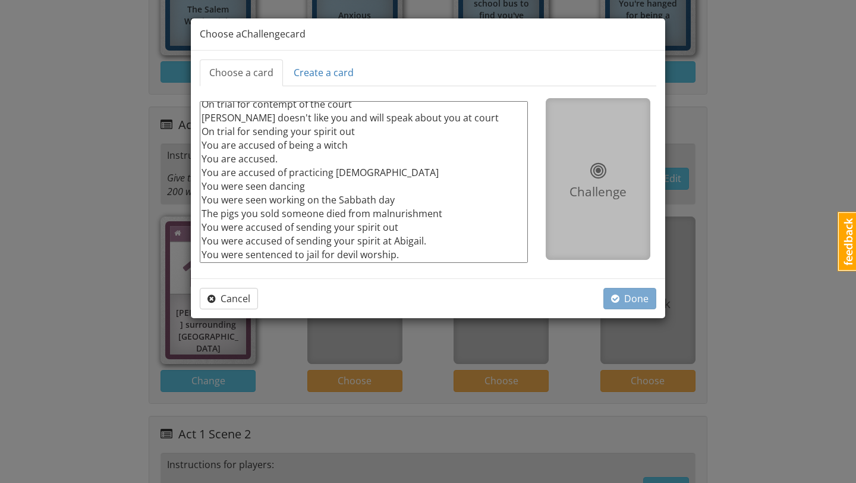
scroll to position [33, 0]
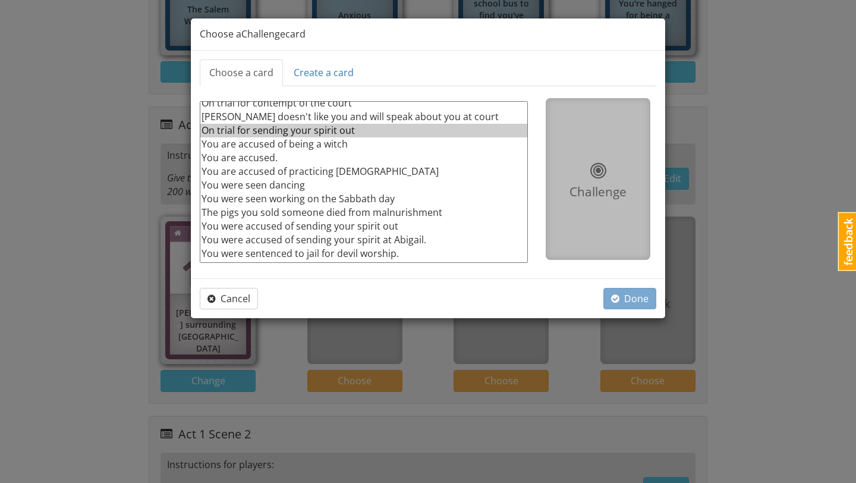
click at [351, 131] on option "On trial for sending your spirit out" at bounding box center [363, 131] width 327 height 14
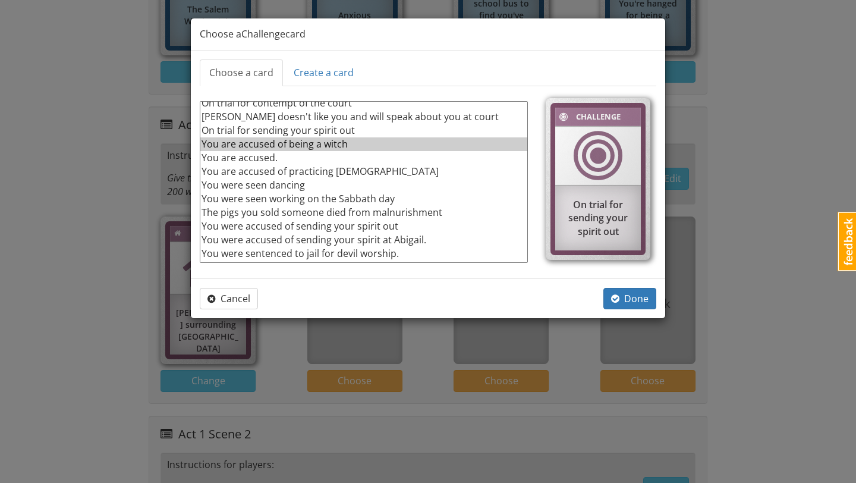
click at [359, 146] on option "You are accused of being a witch" at bounding box center [363, 144] width 327 height 14
click at [635, 302] on span "Done" at bounding box center [629, 298] width 37 height 13
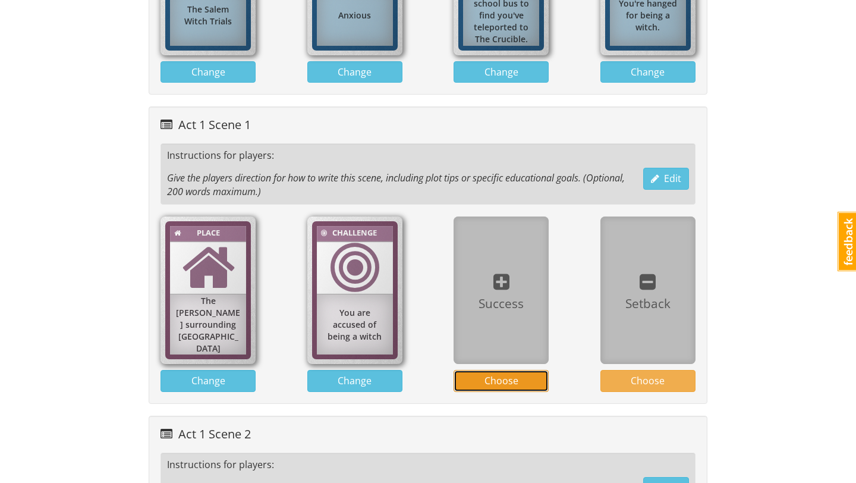
click at [498, 383] on span "Choose" at bounding box center [501, 380] width 34 height 13
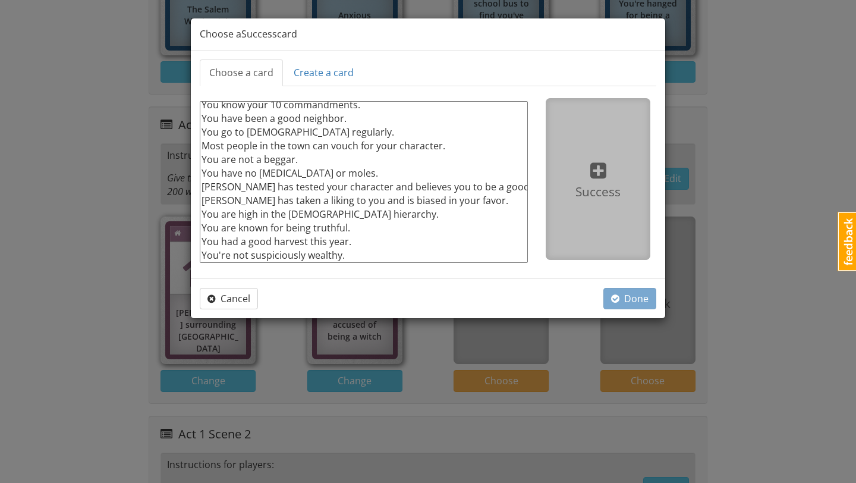
scroll to position [27, 0]
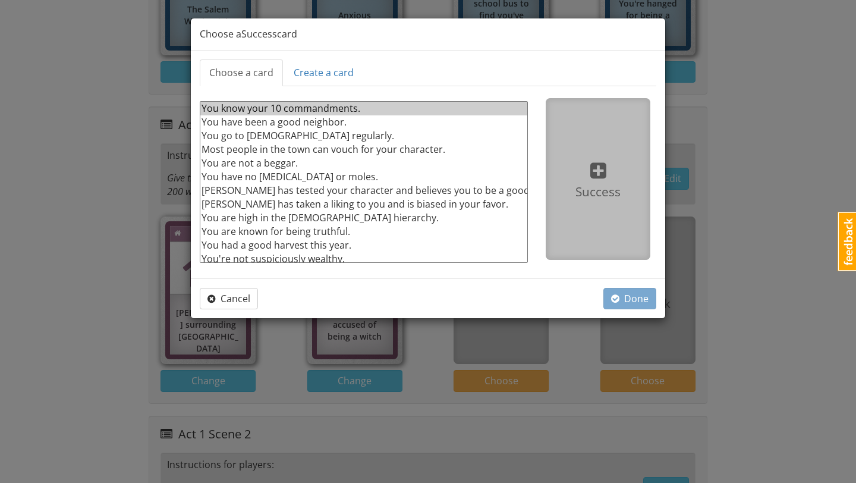
click at [352, 106] on option "You know your 10 commandments." at bounding box center [363, 109] width 327 height 14
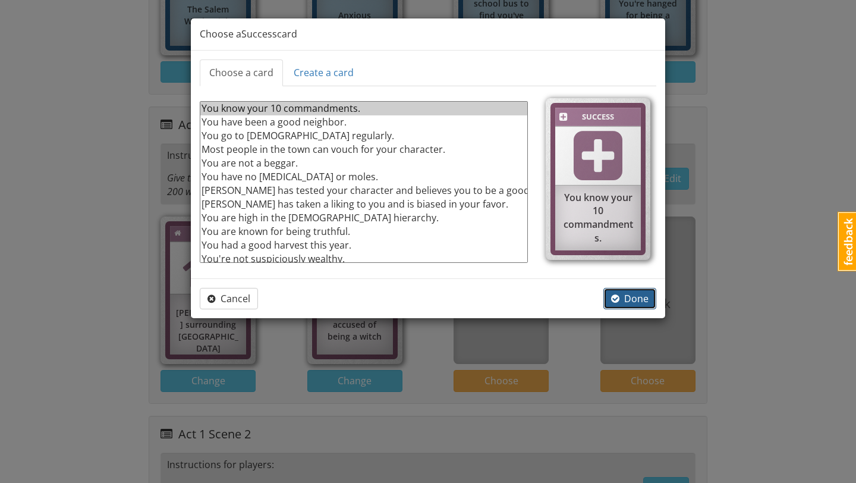
click at [623, 301] on span "Done" at bounding box center [629, 298] width 37 height 13
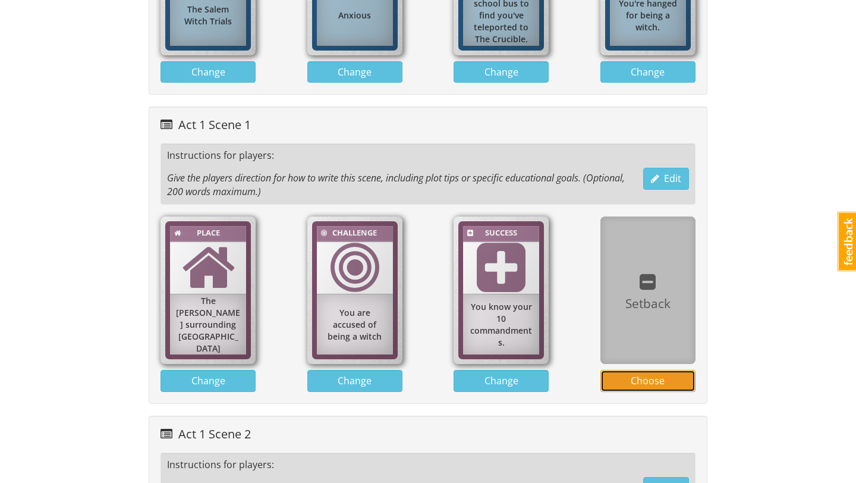
click at [661, 386] on span "Choose" at bounding box center [648, 380] width 34 height 13
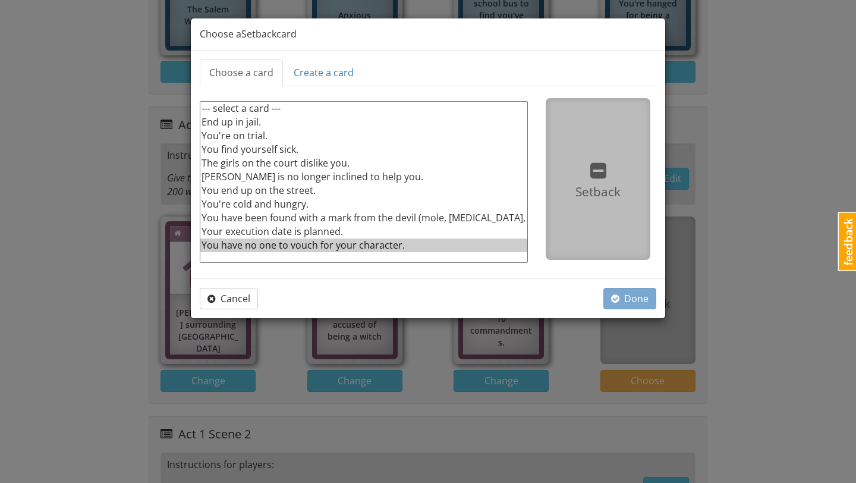
click at [357, 244] on option "You have no one to vouch for your character." at bounding box center [363, 245] width 327 height 14
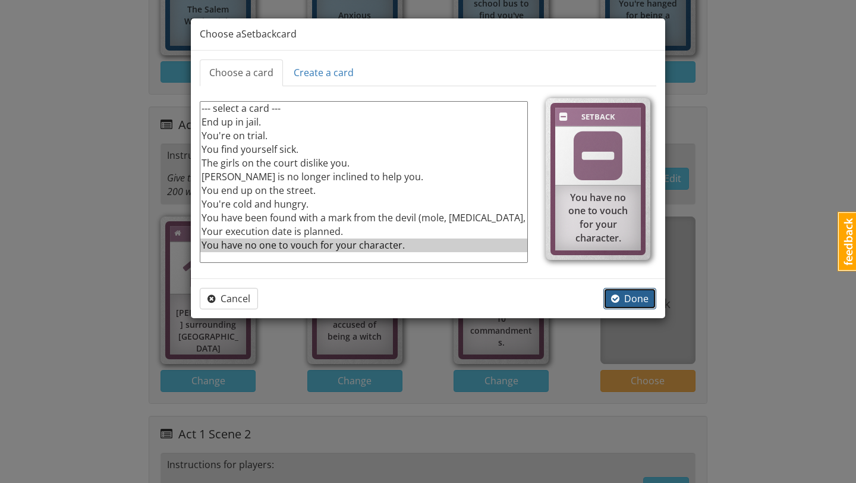
click at [623, 300] on span "Done" at bounding box center [629, 298] width 37 height 13
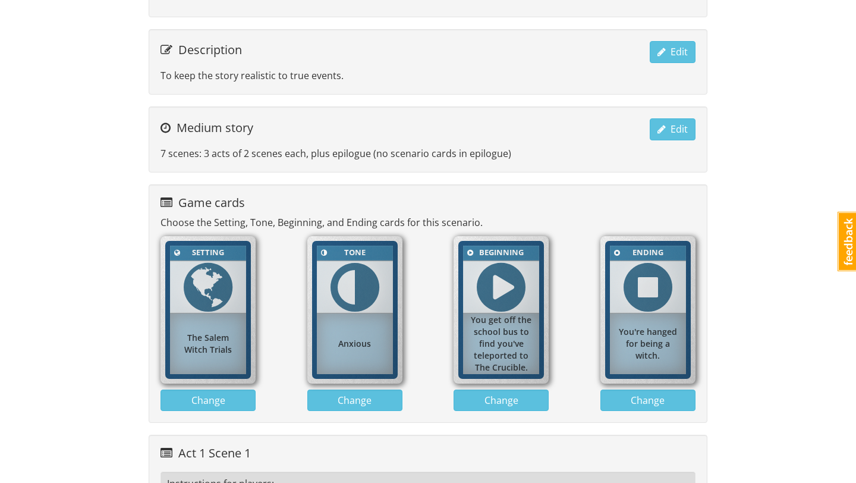
scroll to position [260, 0]
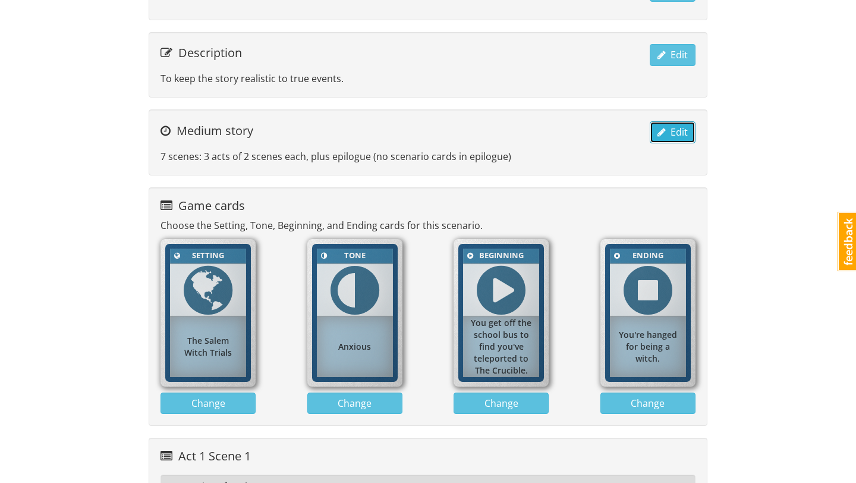
click at [668, 130] on span "Edit" at bounding box center [672, 131] width 30 height 13
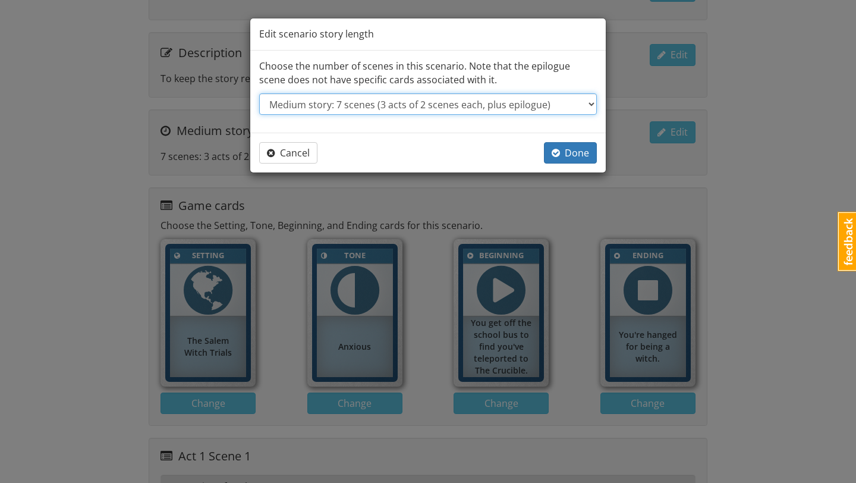
click at [452, 106] on select "--- select one --- Short story: 4 scenes (3 acts of 1 scene each, plus epilogue…" at bounding box center [428, 103] width 338 height 21
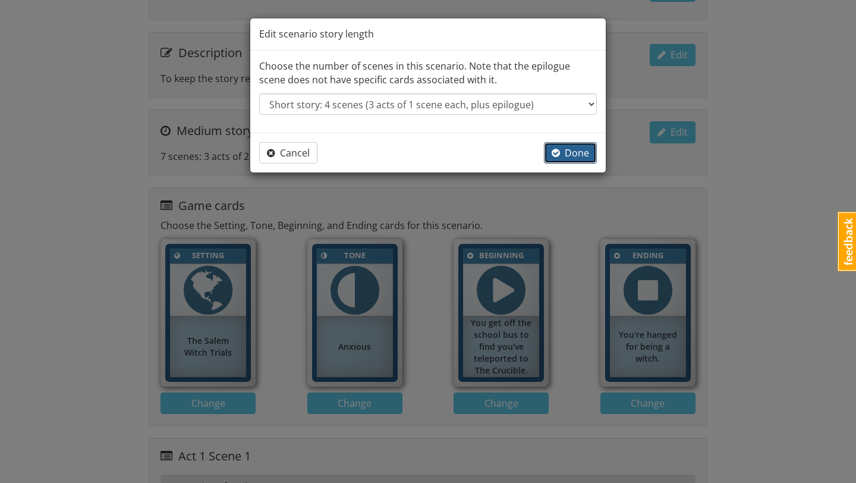
click at [565, 153] on span "Done" at bounding box center [570, 152] width 37 height 13
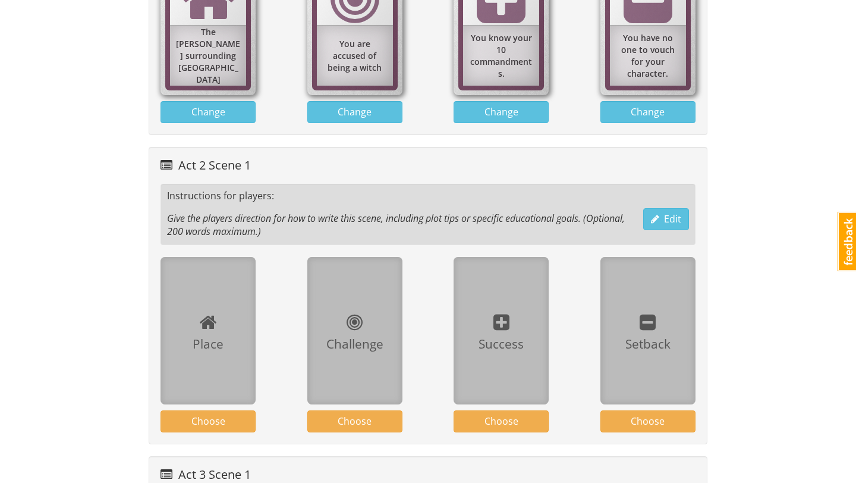
scroll to position [876, 0]
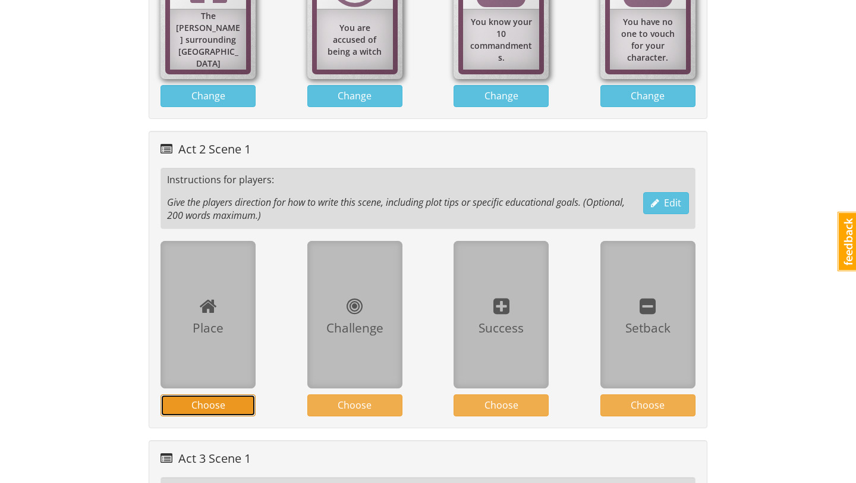
click at [226, 405] on button "Choose" at bounding box center [207, 405] width 95 height 22
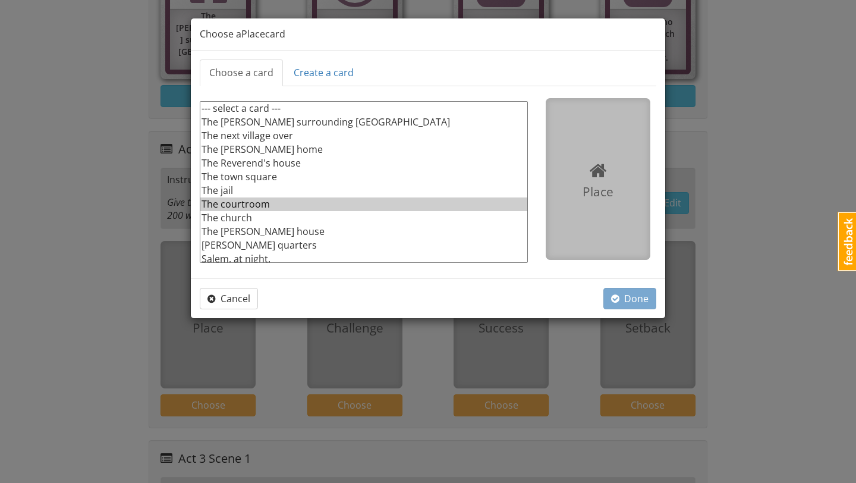
click at [266, 206] on option "The courtroom" at bounding box center [363, 204] width 327 height 14
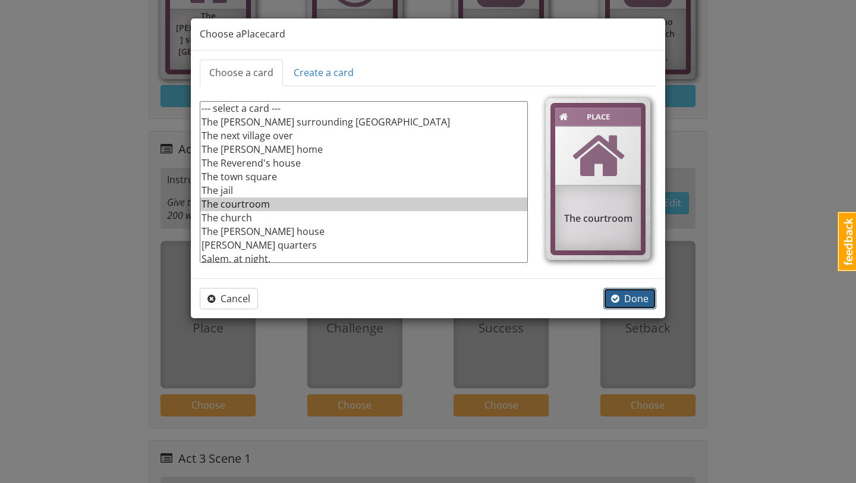
click at [633, 298] on span "Done" at bounding box center [629, 298] width 37 height 13
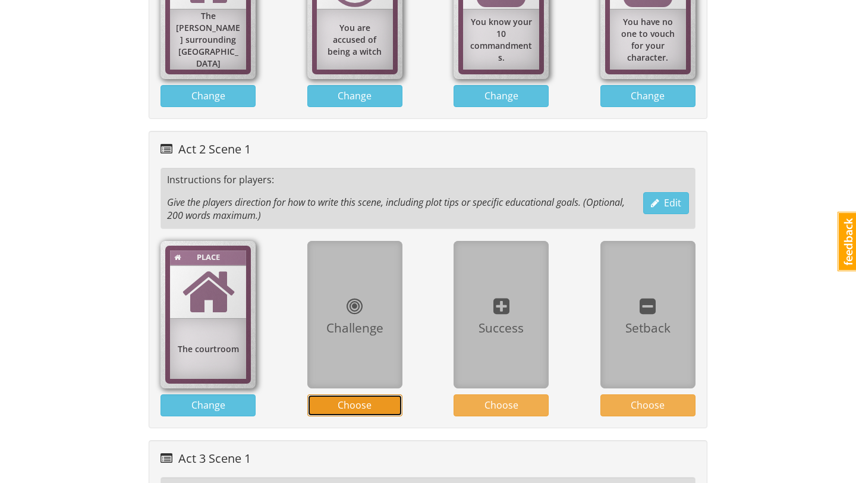
click at [377, 401] on button "Choose" at bounding box center [354, 405] width 95 height 22
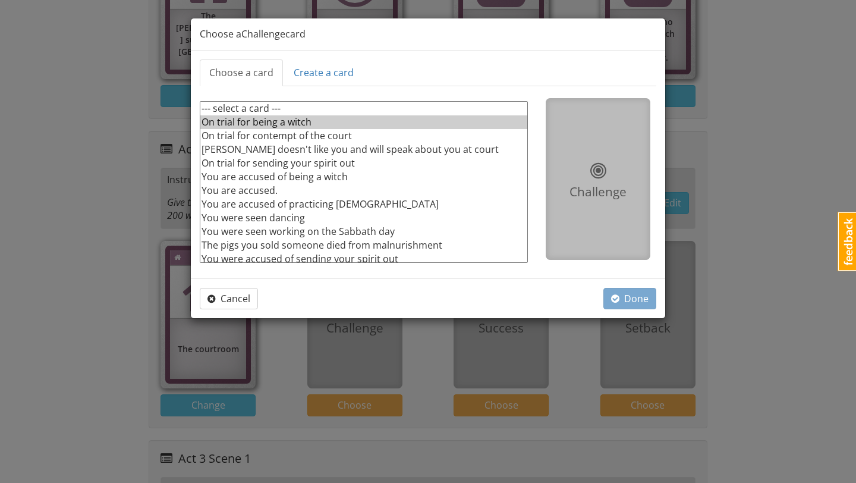
click at [328, 124] on option "On trial for being a witch" at bounding box center [363, 122] width 327 height 14
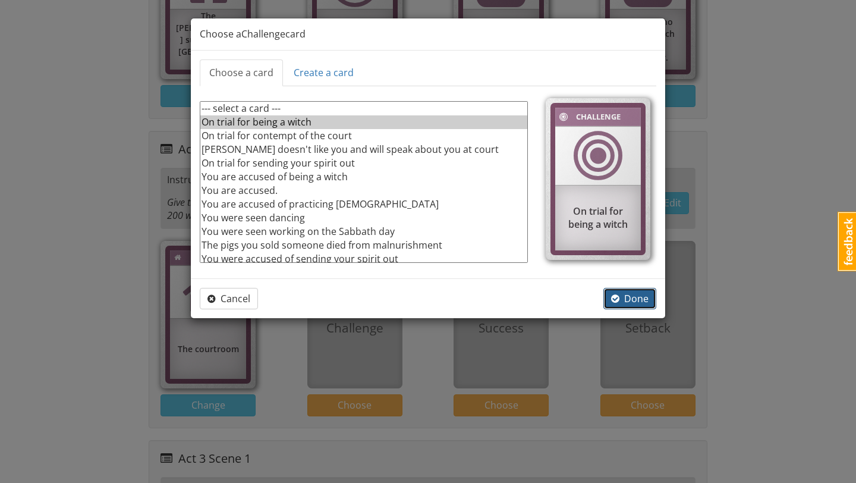
click at [619, 296] on span "button" at bounding box center [615, 299] width 8 height 10
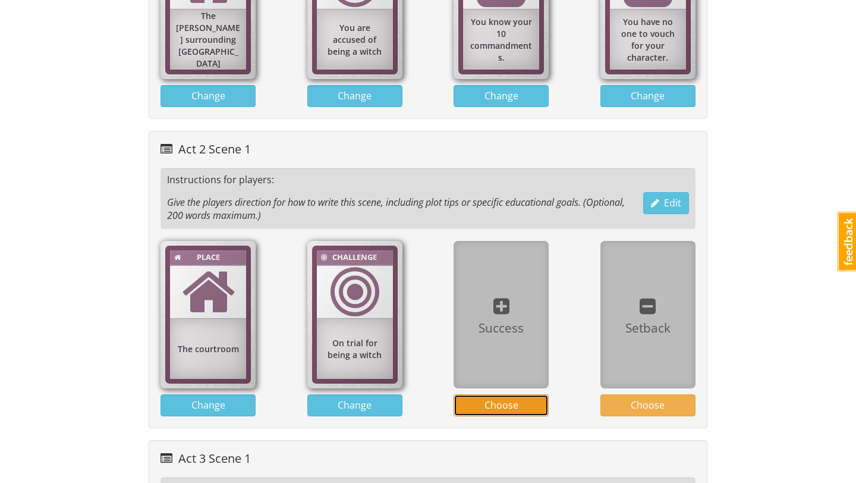
click at [500, 405] on span "Choose" at bounding box center [501, 404] width 34 height 13
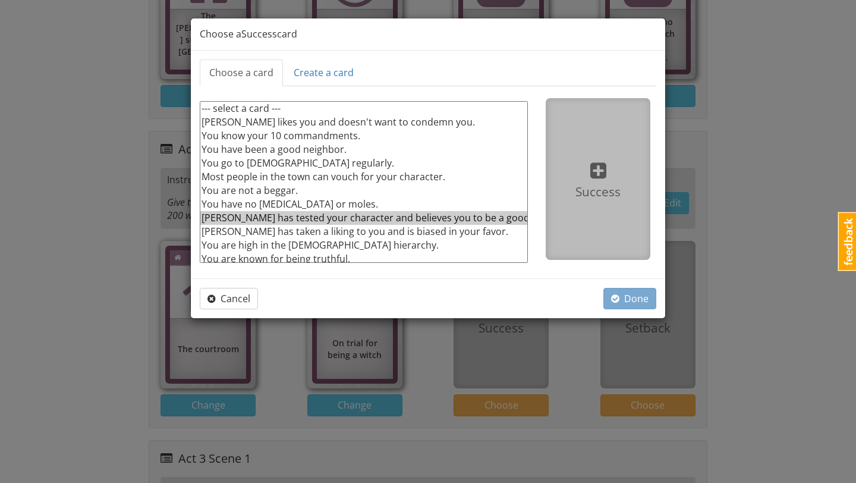
click at [466, 219] on option "Hale has tested your character and believes you to be a good Puritan." at bounding box center [363, 218] width 327 height 14
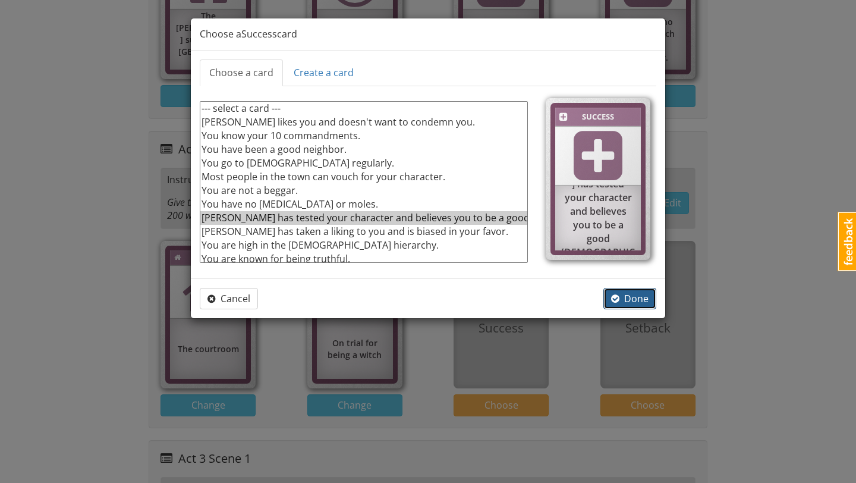
click at [614, 298] on span "button" at bounding box center [615, 299] width 8 height 10
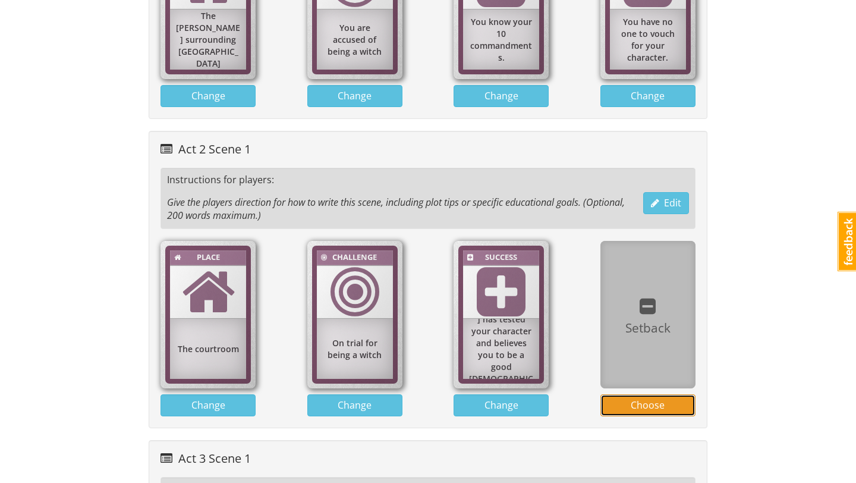
click at [640, 404] on span "Choose" at bounding box center [648, 404] width 34 height 13
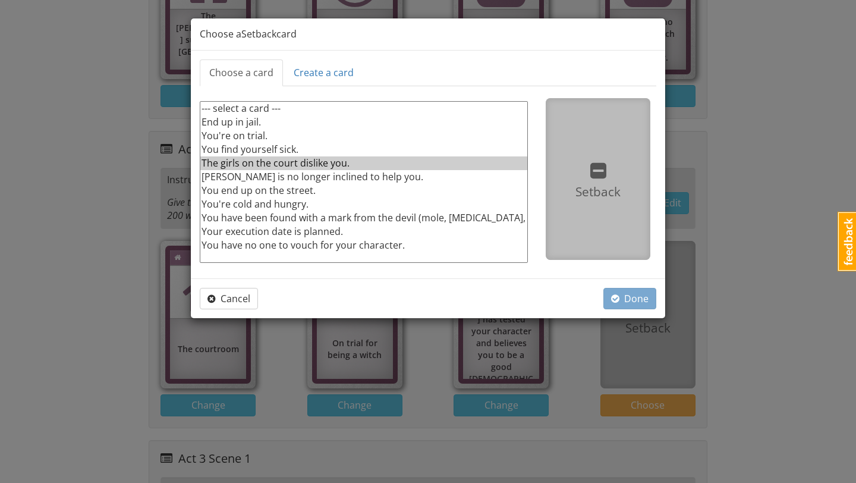
click at [368, 168] on option "The girls on the court dislike you." at bounding box center [363, 163] width 327 height 14
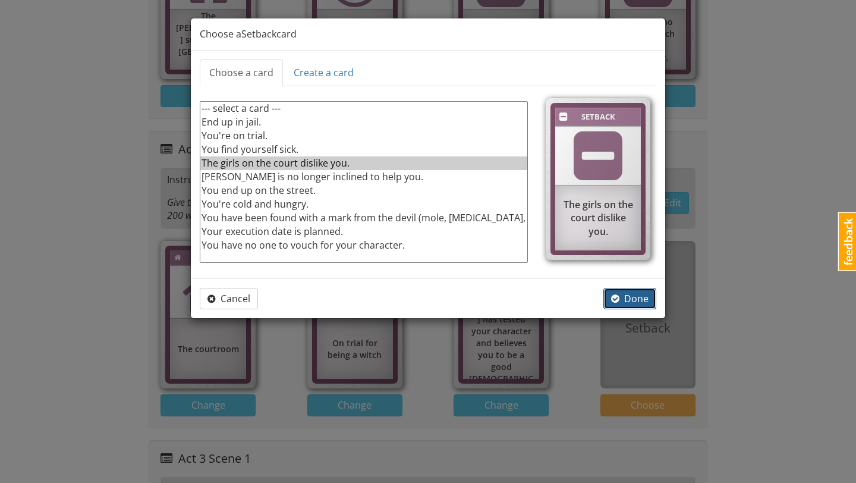
click at [620, 292] on span "Done" at bounding box center [629, 298] width 37 height 13
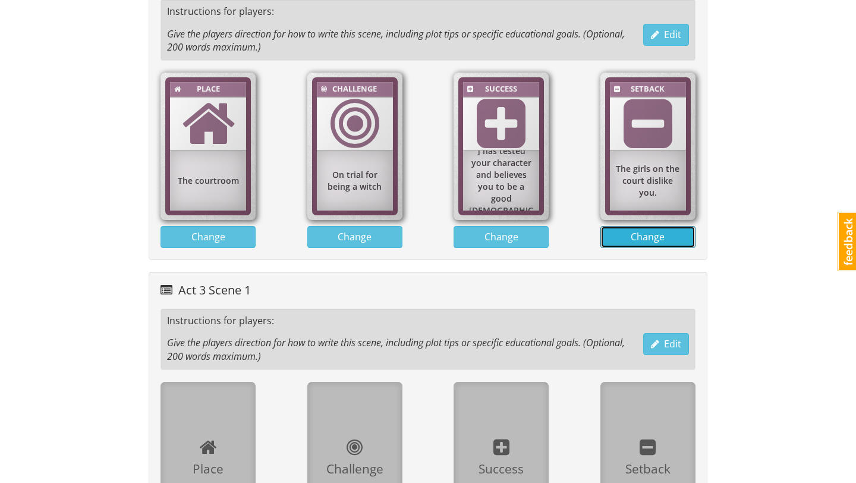
scroll to position [1142, 0]
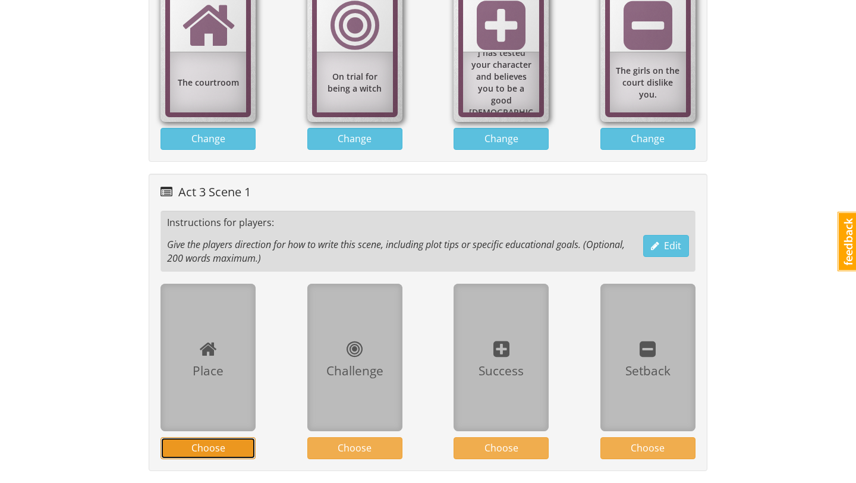
click at [225, 446] on button "Choose" at bounding box center [207, 448] width 95 height 22
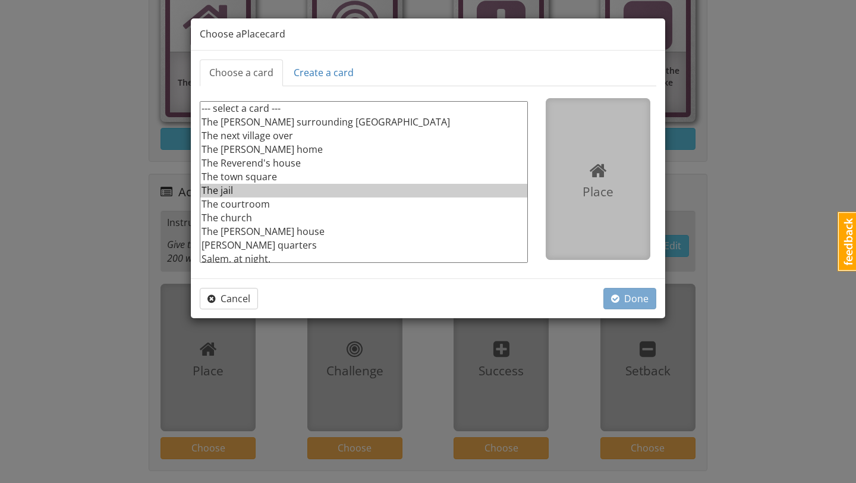
click at [272, 193] on option "The jail" at bounding box center [363, 191] width 327 height 14
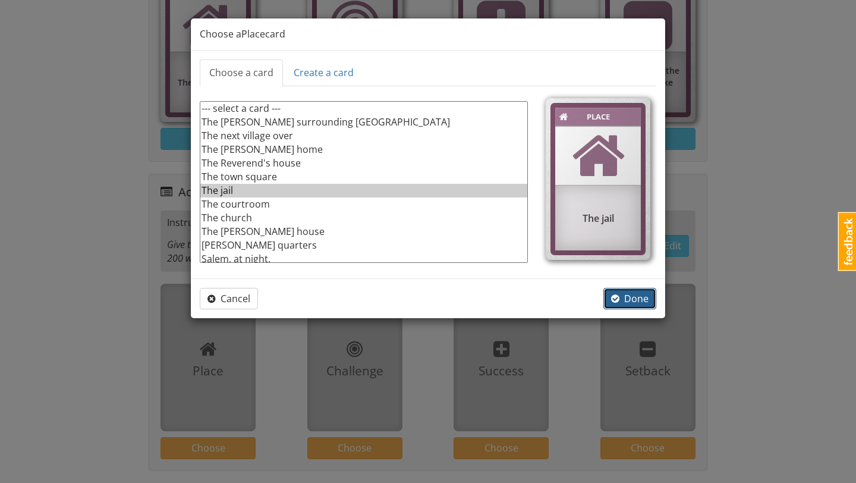
click at [611, 290] on button "Done" at bounding box center [629, 299] width 53 height 22
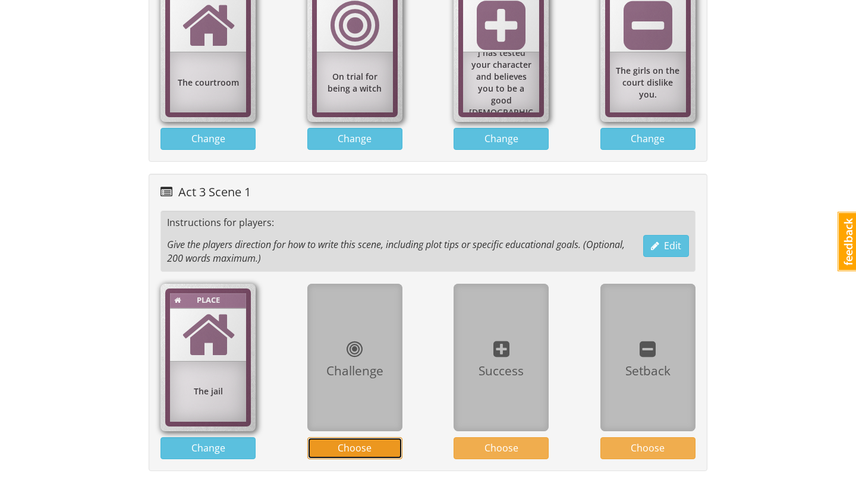
click at [373, 448] on button "Choose" at bounding box center [354, 448] width 95 height 22
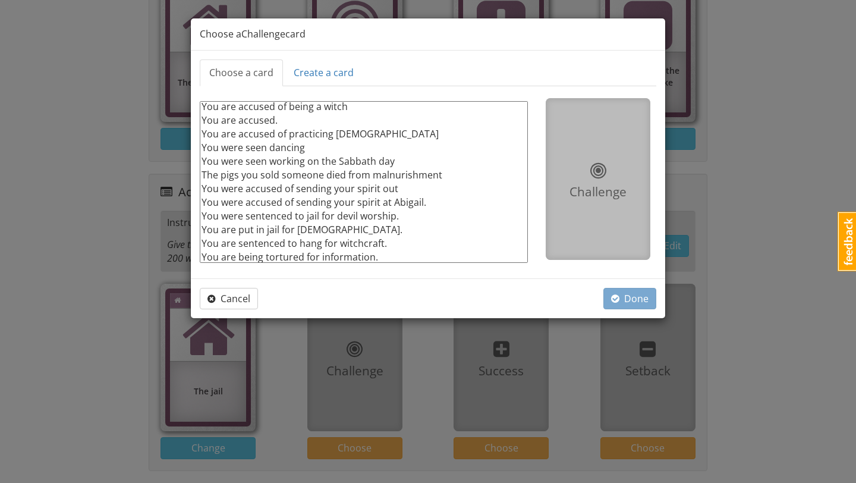
scroll to position [72, 0]
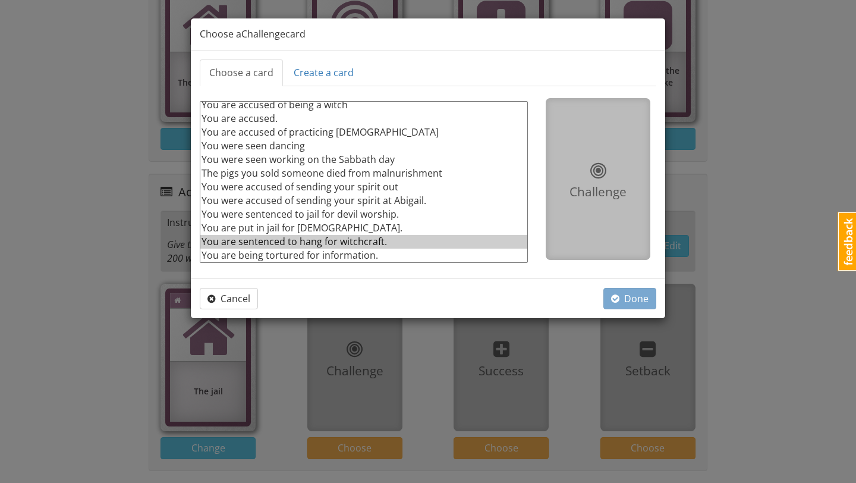
click at [387, 239] on option "You are sentenced to hang for witchcraft." at bounding box center [363, 242] width 327 height 14
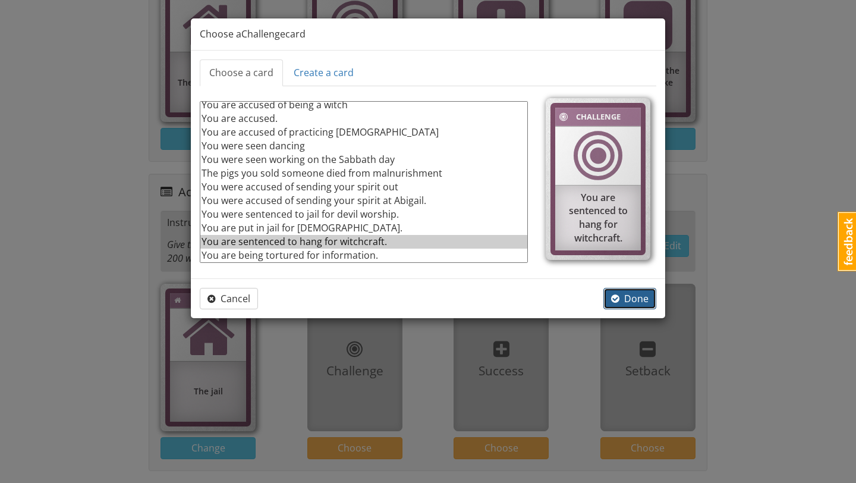
click at [628, 300] on span "Done" at bounding box center [629, 298] width 37 height 13
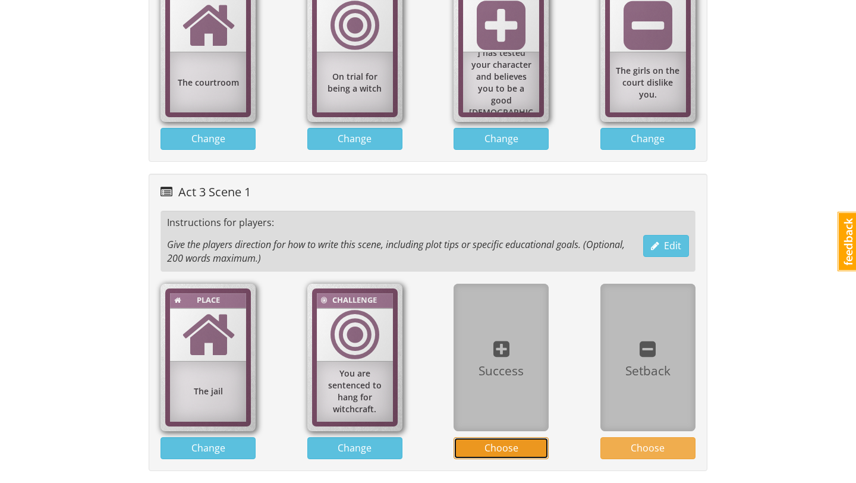
click at [516, 445] on span "Choose" at bounding box center [501, 447] width 34 height 13
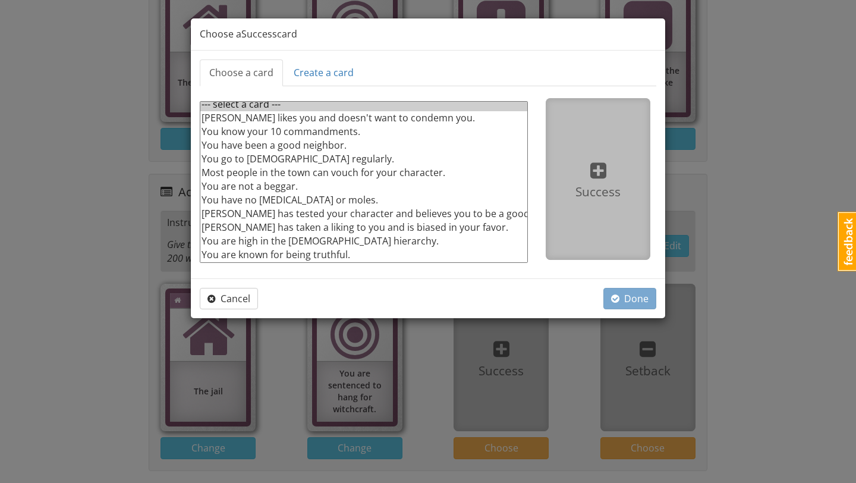
scroll to position [0, 0]
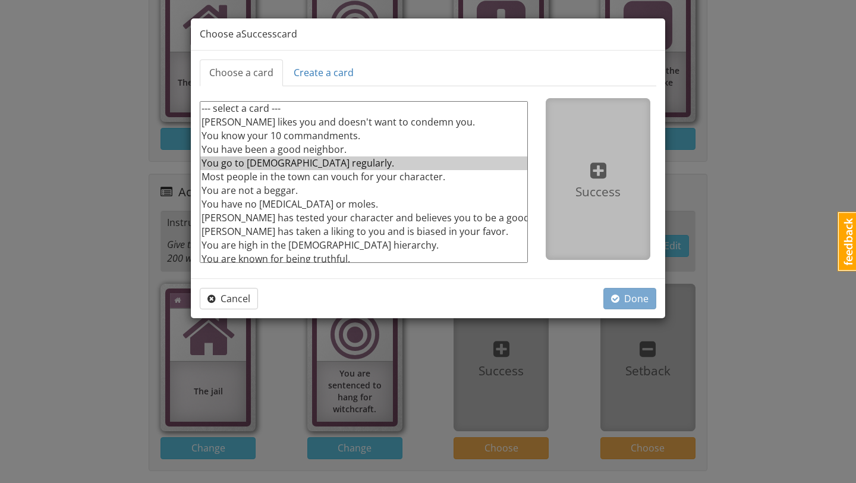
click at [342, 159] on option "You go to church regularly." at bounding box center [363, 163] width 327 height 14
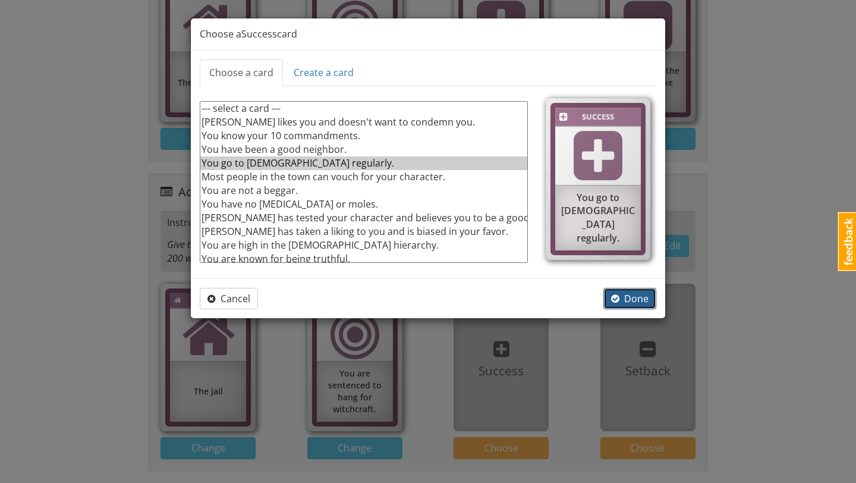
click at [628, 294] on span "Done" at bounding box center [629, 298] width 37 height 13
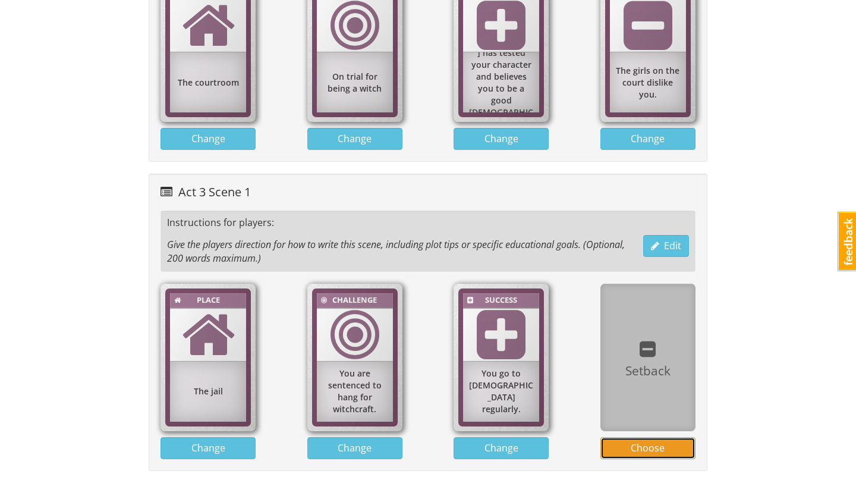
click at [659, 448] on span "Choose" at bounding box center [648, 447] width 34 height 13
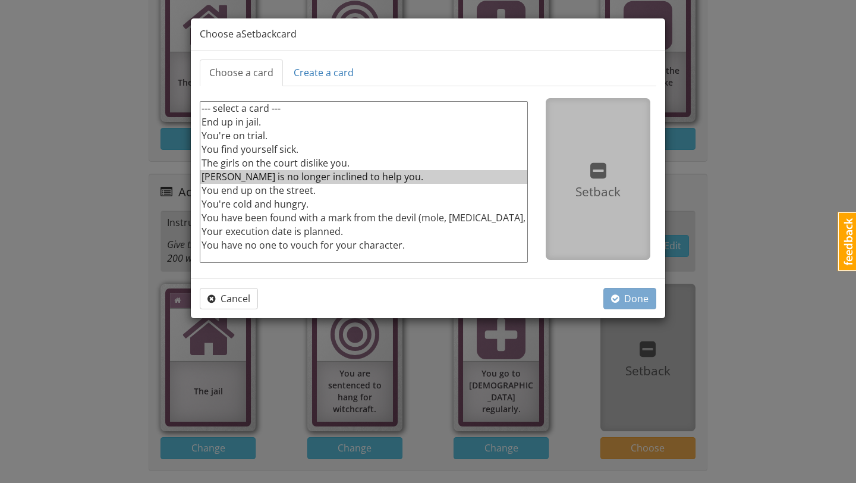
click at [384, 181] on option "Hale is no longer inclined to help you." at bounding box center [363, 177] width 327 height 14
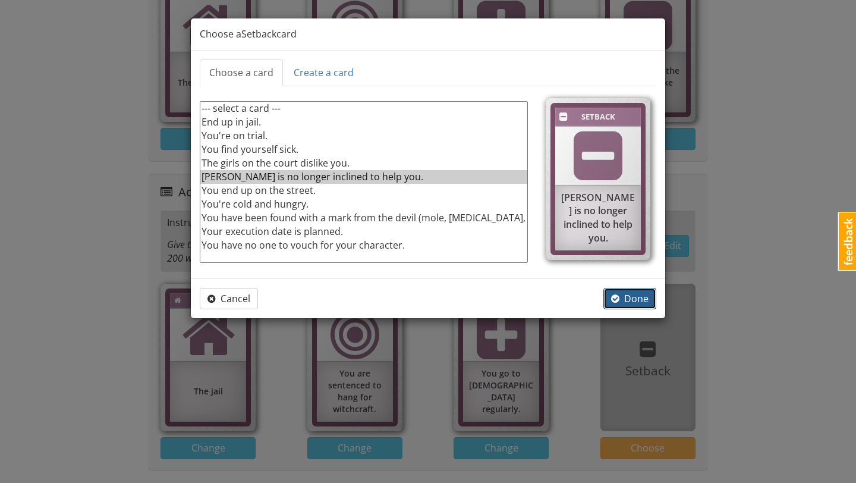
click at [627, 301] on span "Done" at bounding box center [629, 298] width 37 height 13
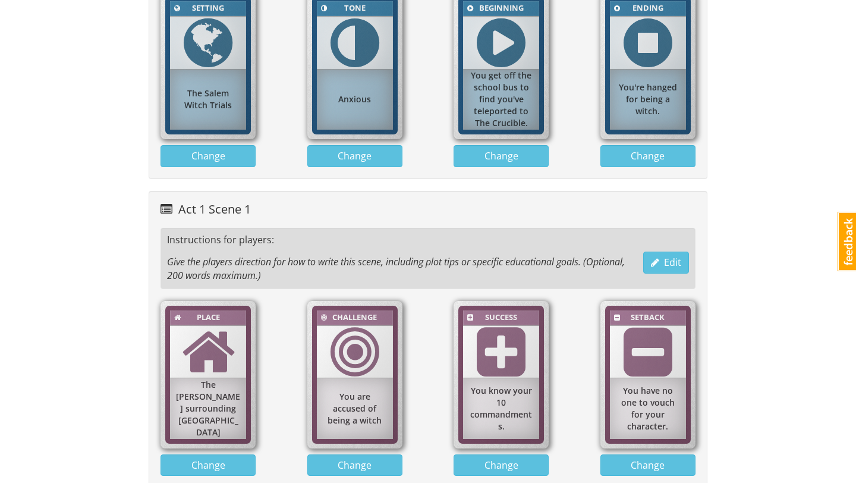
scroll to position [494, 0]
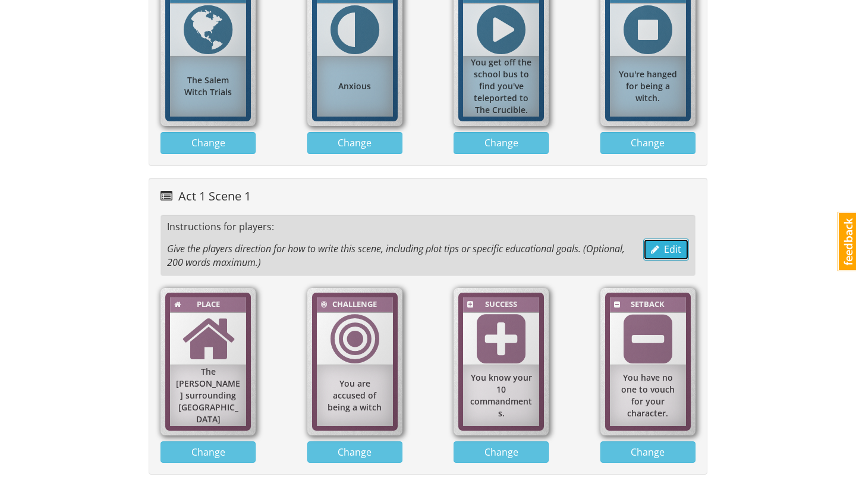
click at [666, 251] on span "Edit" at bounding box center [666, 248] width 30 height 13
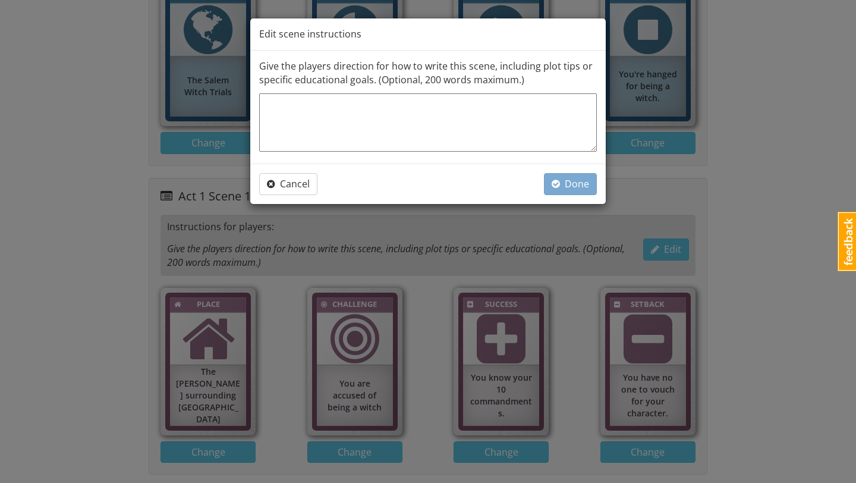
click at [499, 119] on textarea at bounding box center [428, 122] width 338 height 58
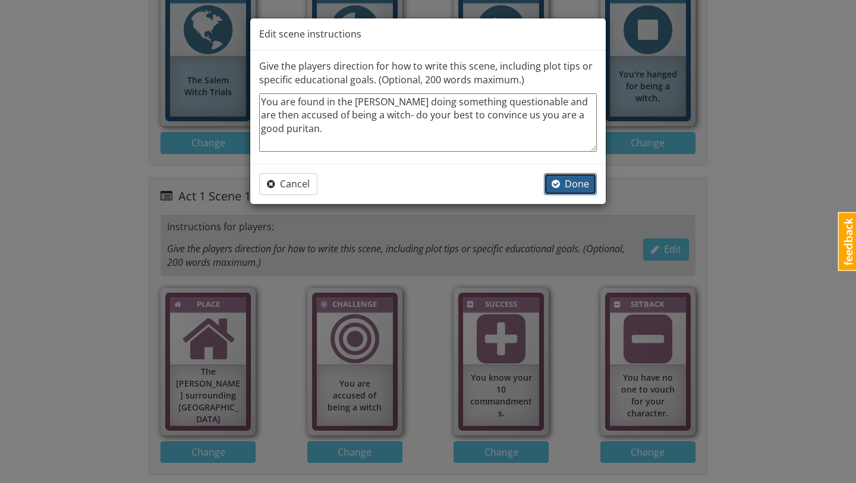
click at [576, 192] on button "Done" at bounding box center [570, 184] width 53 height 22
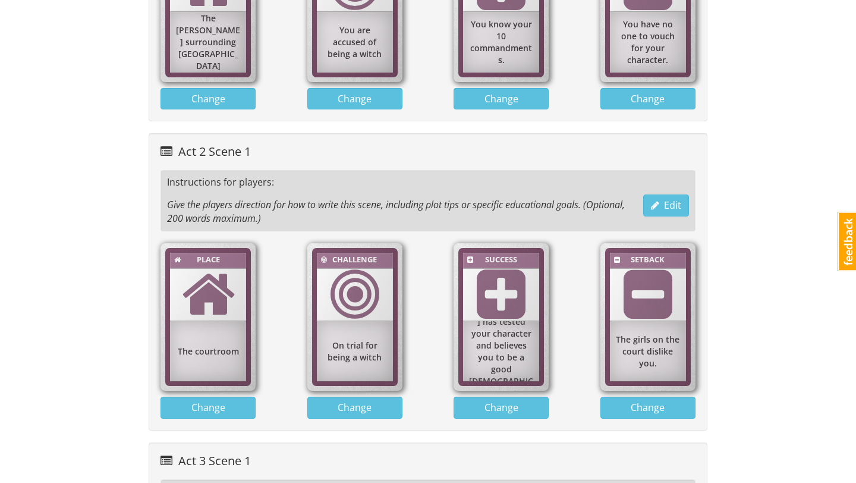
scroll to position [849, 0]
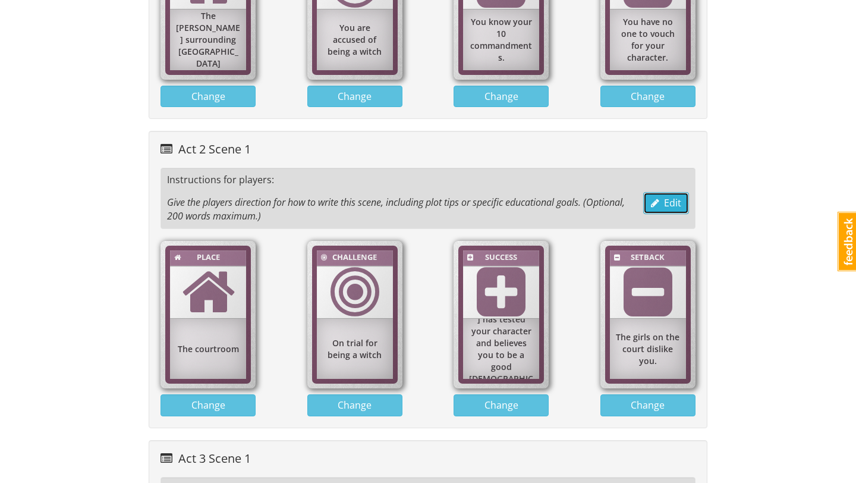
click at [655, 203] on span "button" at bounding box center [655, 203] width 8 height 10
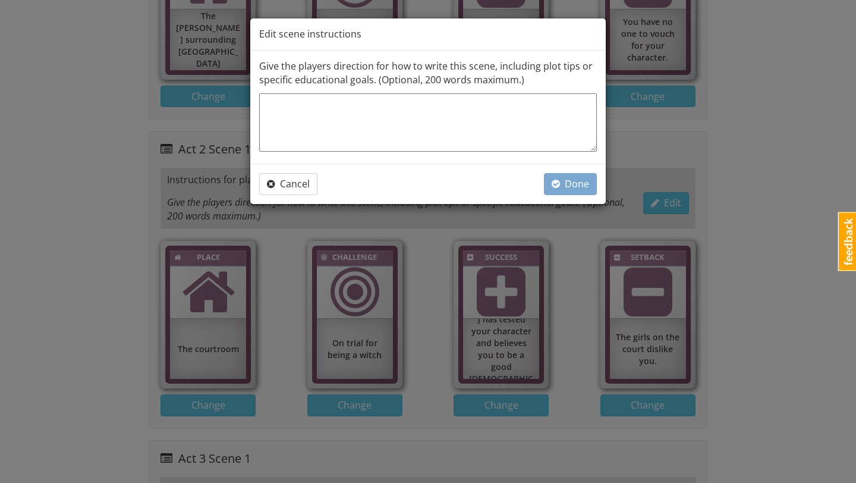
click at [486, 128] on textarea at bounding box center [428, 122] width 338 height 58
click at [557, 182] on span "button" at bounding box center [556, 184] width 8 height 10
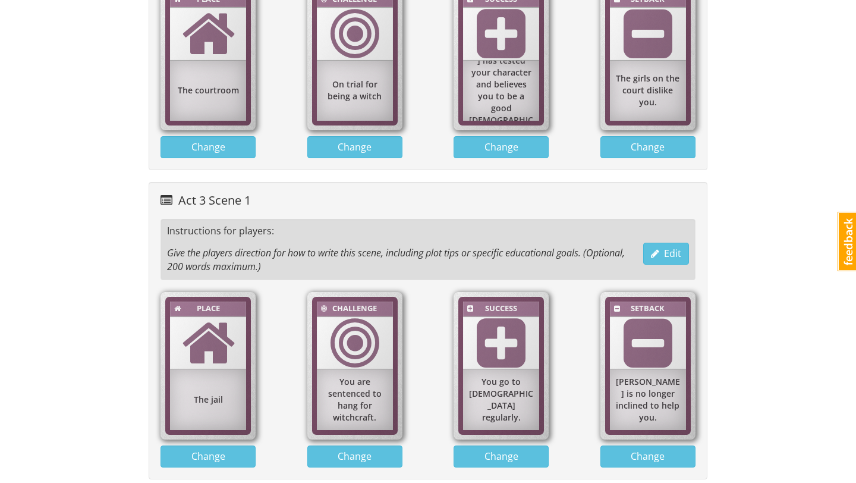
scroll to position [1107, 0]
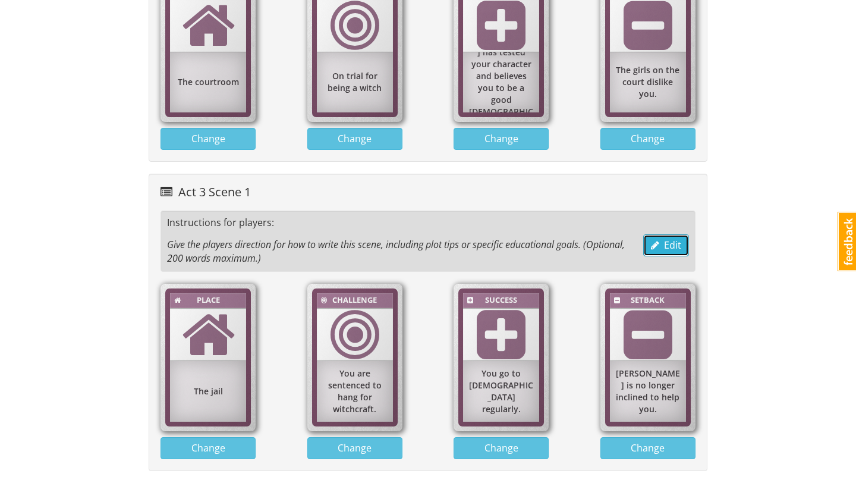
click at [670, 246] on span "Edit" at bounding box center [666, 244] width 30 height 13
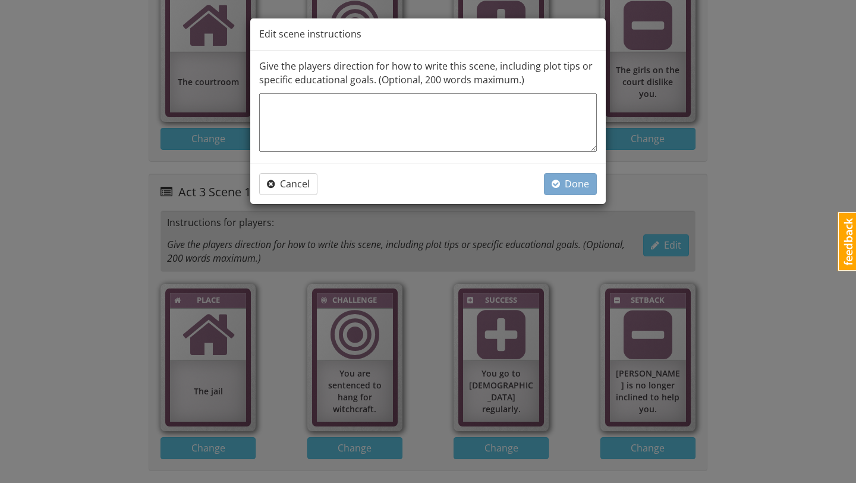
click at [482, 116] on textarea at bounding box center [428, 122] width 338 height 58
click at [562, 175] on button "Done" at bounding box center [570, 184] width 53 height 22
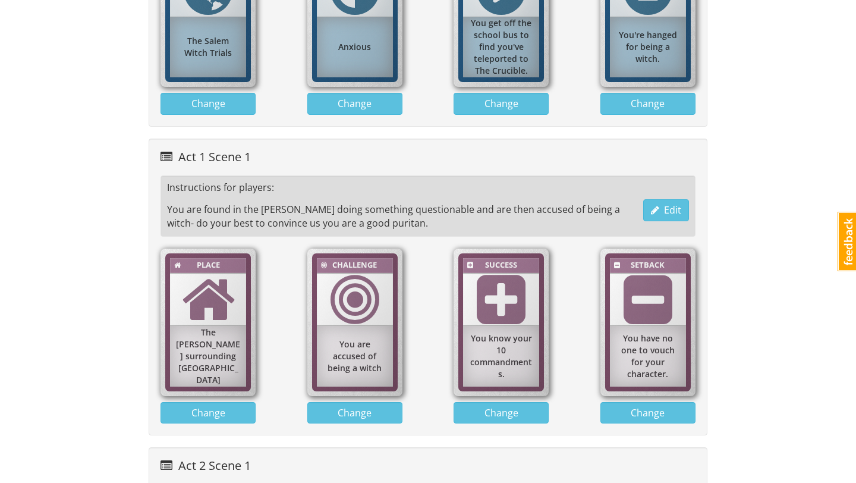
scroll to position [1098, 0]
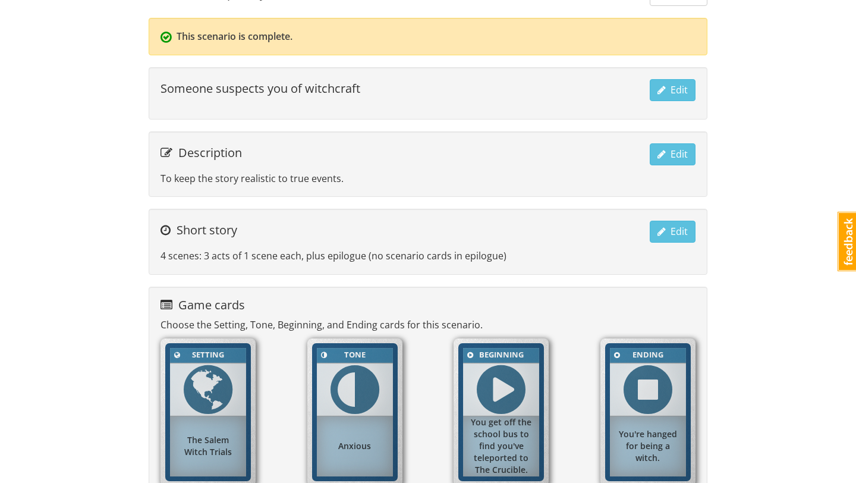
scroll to position [0, 0]
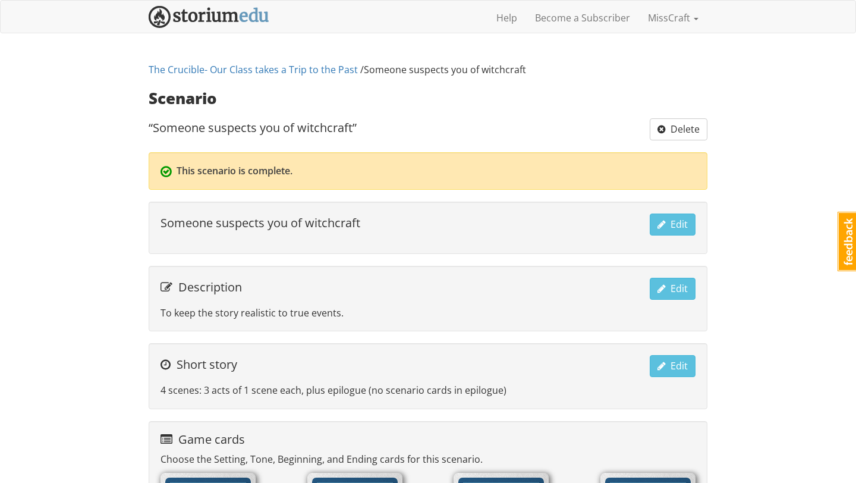
click at [671, 168] on p "This scenario is complete." at bounding box center [427, 171] width 535 height 14
click at [330, 72] on link "The Crucible- Our Class takes a Trip to the Past" at bounding box center [253, 69] width 209 height 13
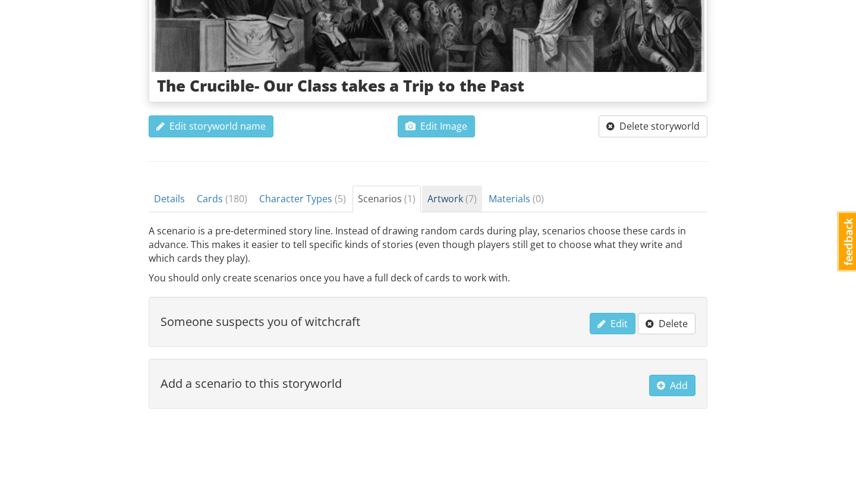
scroll to position [285, 0]
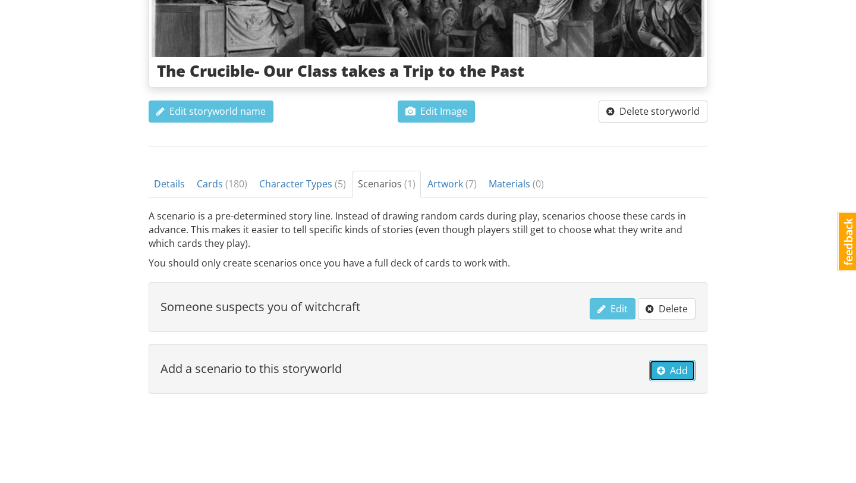
click at [675, 366] on span "Add" at bounding box center [672, 370] width 31 height 13
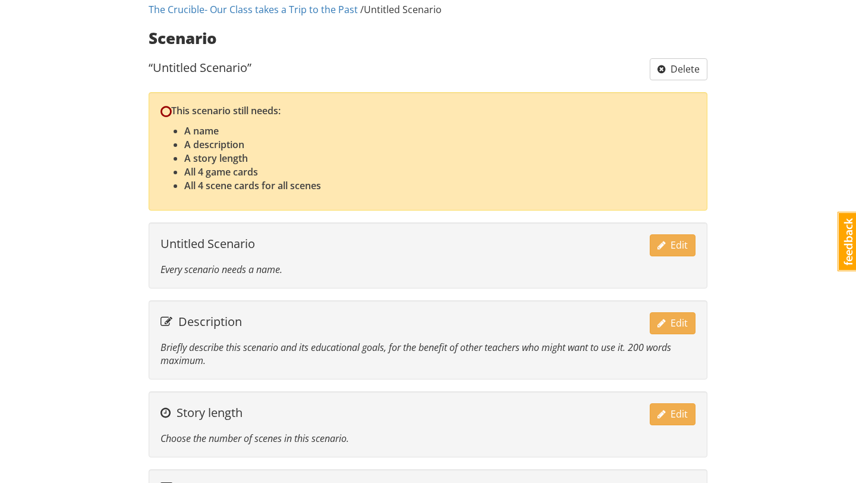
scroll to position [56, 0]
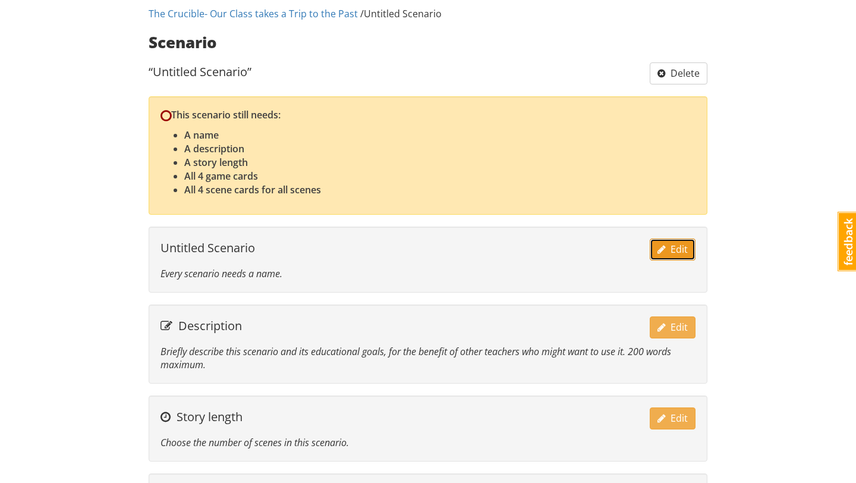
click at [674, 250] on span "Edit" at bounding box center [672, 248] width 30 height 13
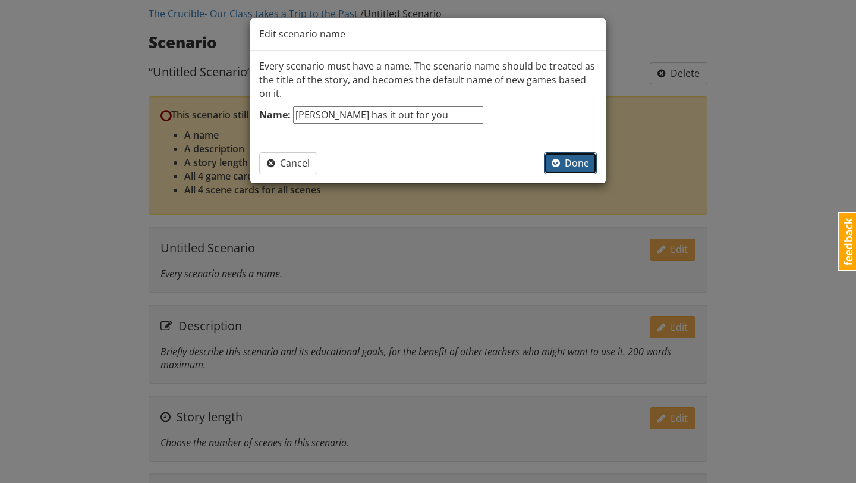
click at [555, 163] on span "button" at bounding box center [556, 163] width 8 height 10
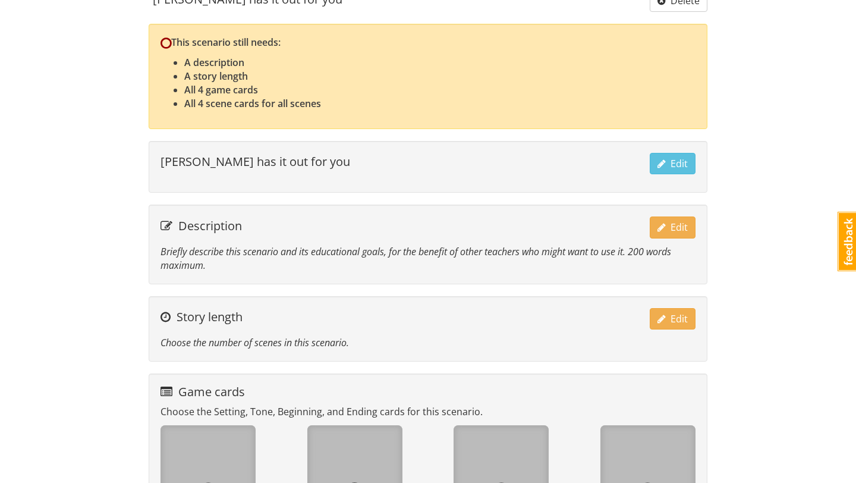
scroll to position [141, 0]
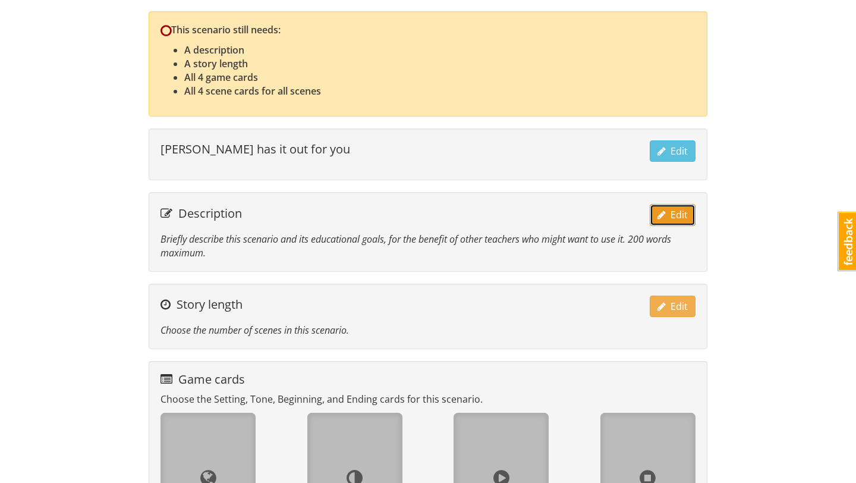
click at [679, 222] on button "Edit" at bounding box center [673, 215] width 46 height 22
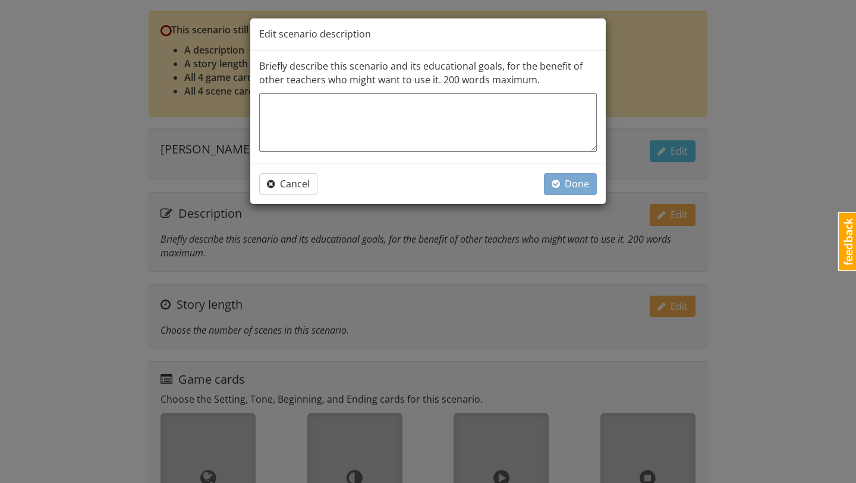
click at [473, 105] on textarea at bounding box center [428, 122] width 338 height 58
click at [564, 182] on span "Done" at bounding box center [570, 183] width 37 height 13
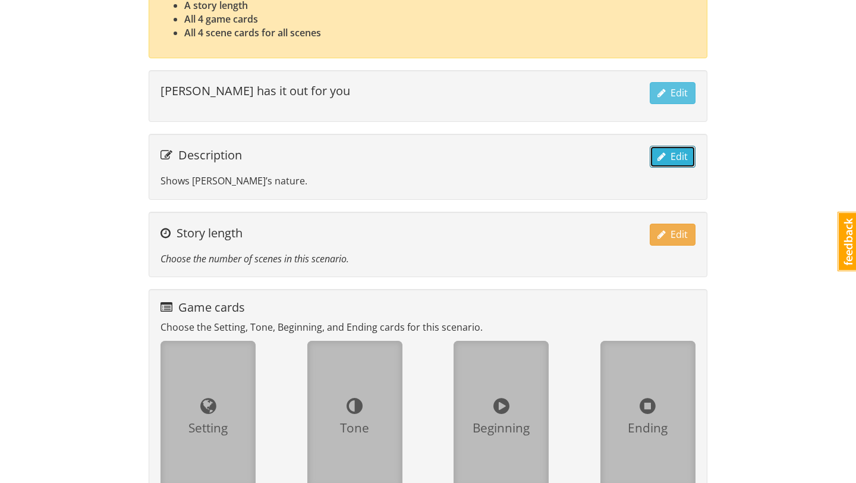
scroll to position [194, 0]
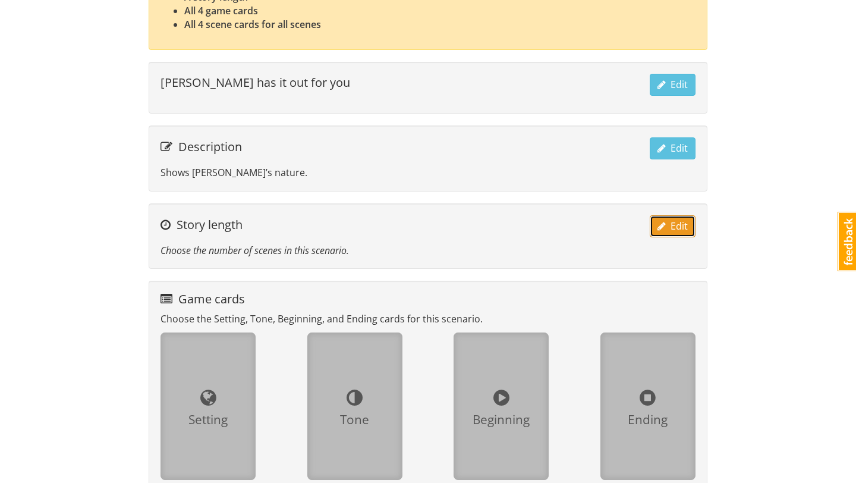
click at [682, 231] on span "Edit" at bounding box center [672, 225] width 30 height 13
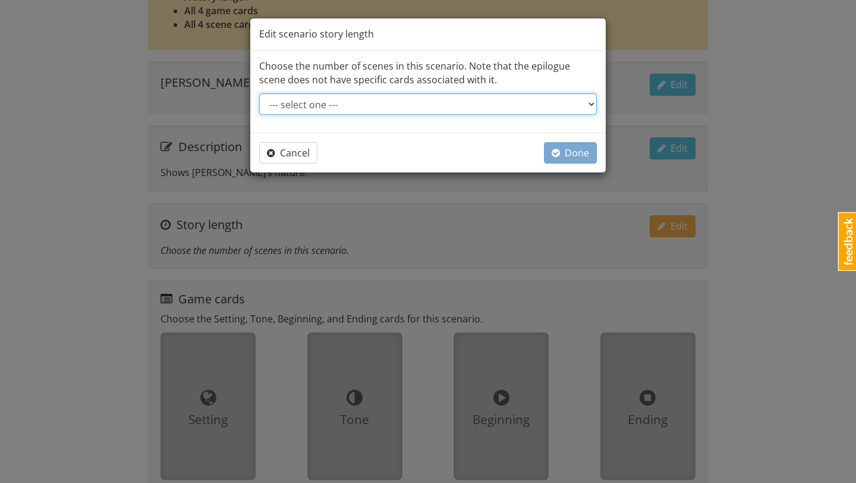
click at [466, 105] on select "--- select one --- Short story: 4 scenes (3 acts of 1 scene each, plus epilogue…" at bounding box center [428, 103] width 338 height 21
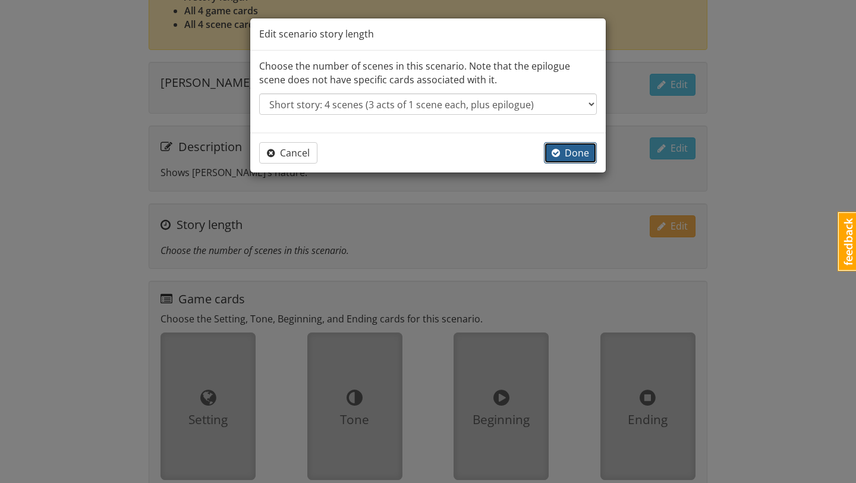
click at [562, 150] on span "Done" at bounding box center [570, 152] width 37 height 13
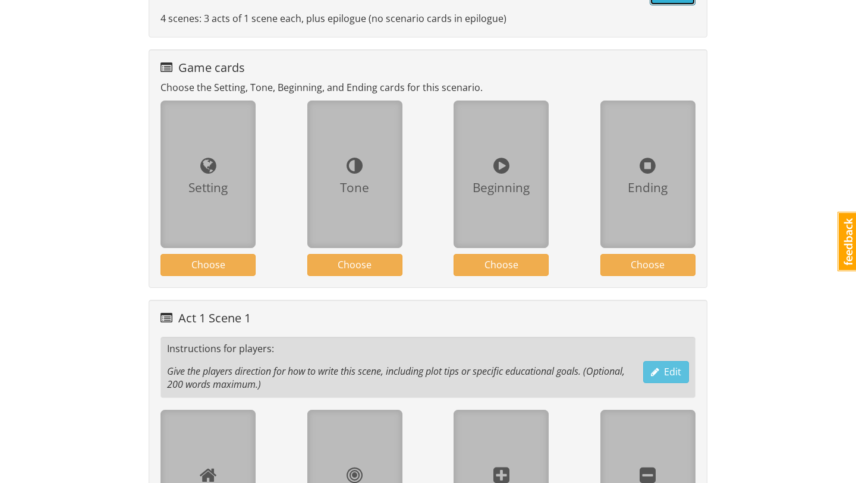
scroll to position [455, 0]
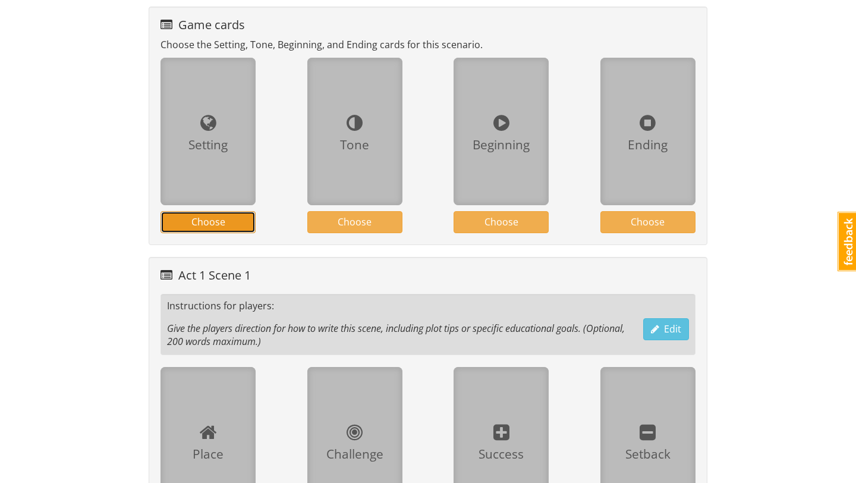
click at [218, 226] on span "Choose" at bounding box center [208, 221] width 34 height 13
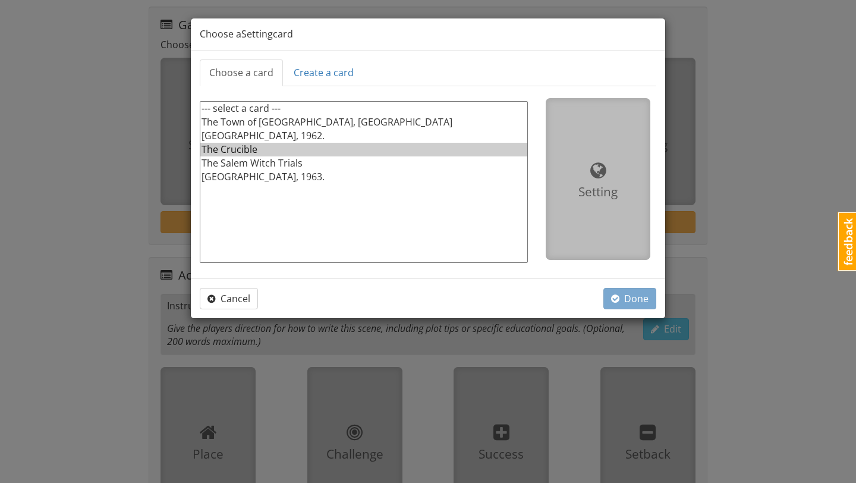
click at [269, 152] on option "The Crucible" at bounding box center [363, 150] width 327 height 14
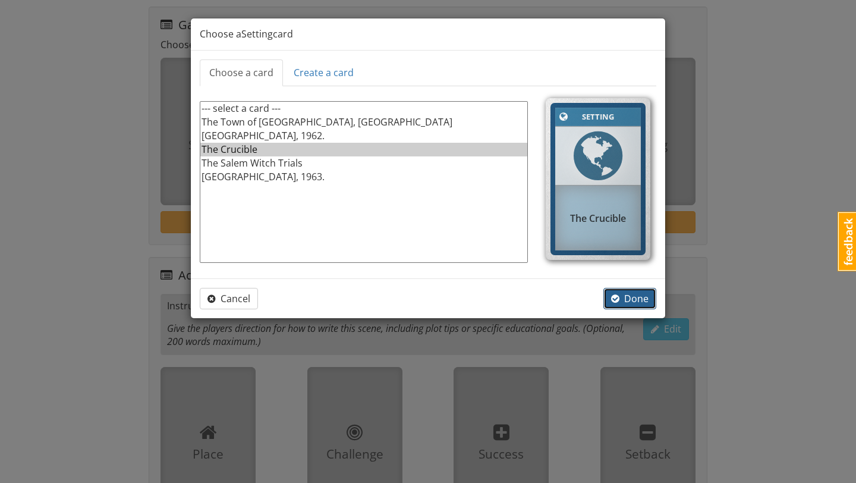
click at [622, 300] on span "Done" at bounding box center [629, 298] width 37 height 13
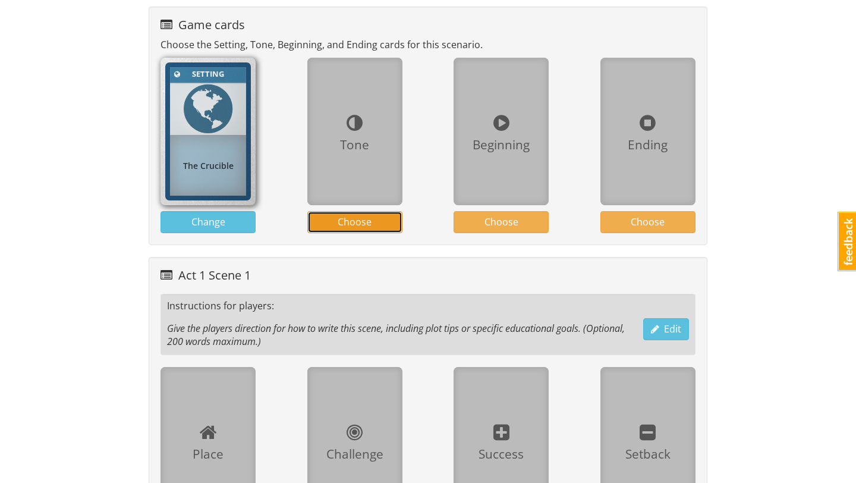
click at [375, 224] on button "Choose" at bounding box center [354, 222] width 95 height 22
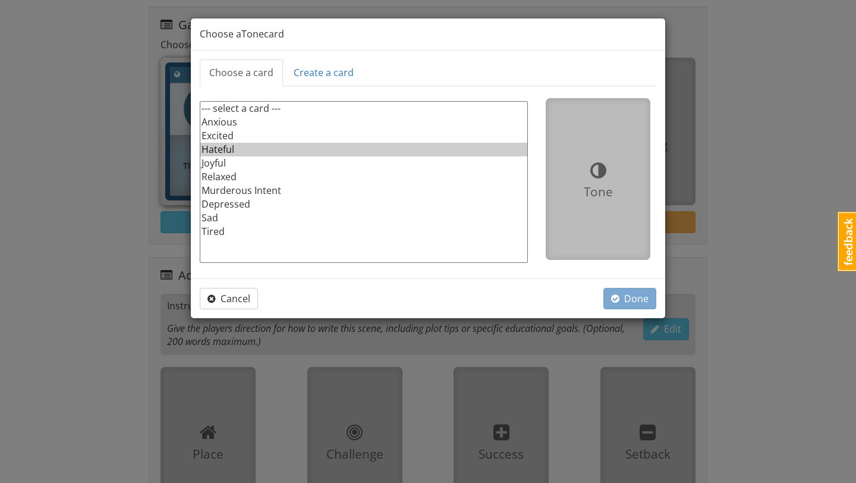
click at [235, 147] on option "Hateful" at bounding box center [363, 150] width 327 height 14
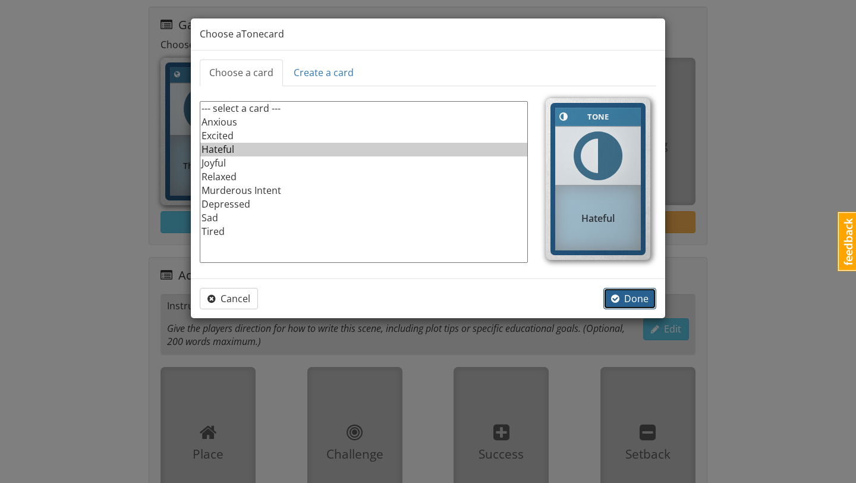
click at [612, 294] on span "button" at bounding box center [615, 299] width 8 height 10
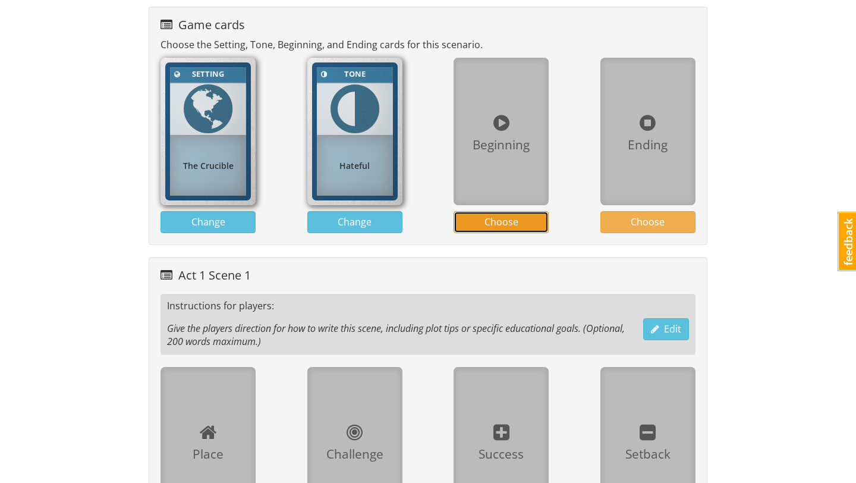
click at [506, 222] on span "Choose" at bounding box center [501, 221] width 34 height 13
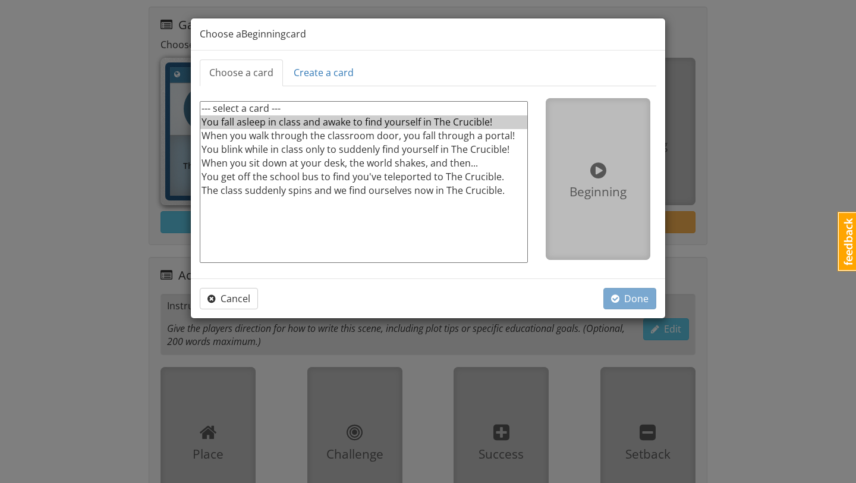
click at [484, 119] on option "You fall asleep in class and awake to find yourself in The Crucible!" at bounding box center [363, 122] width 327 height 14
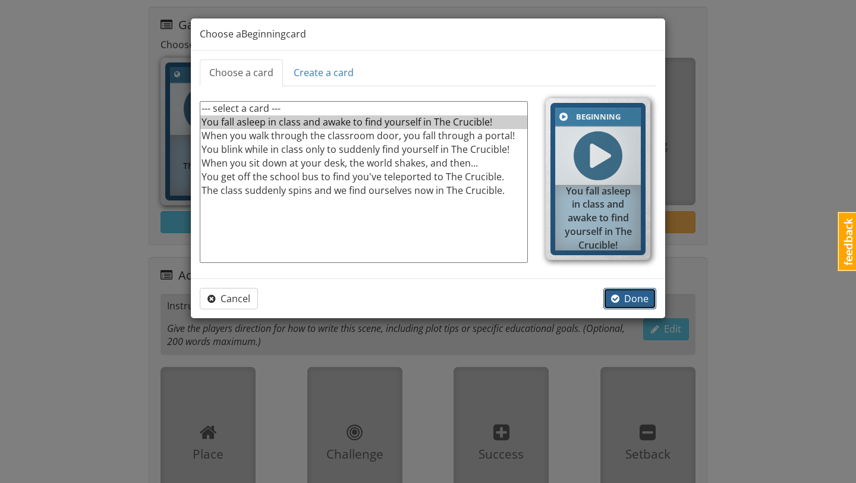
click at [635, 295] on span "Done" at bounding box center [629, 298] width 37 height 13
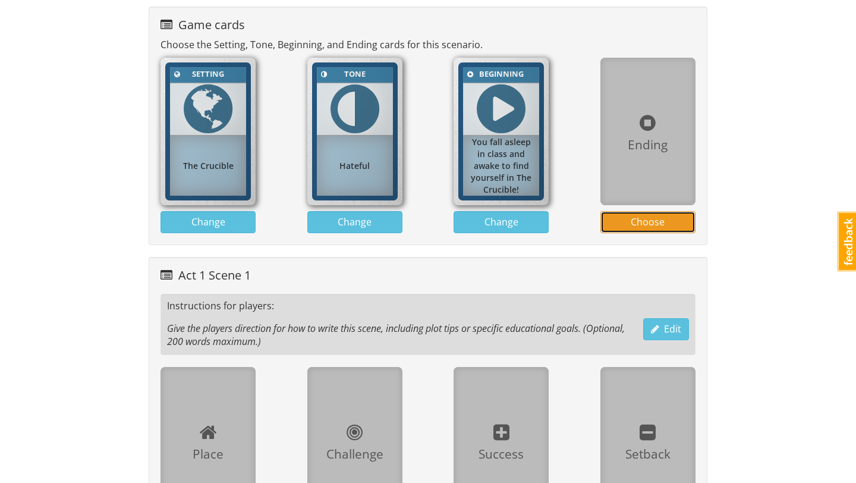
click at [646, 226] on span "Choose" at bounding box center [648, 221] width 34 height 13
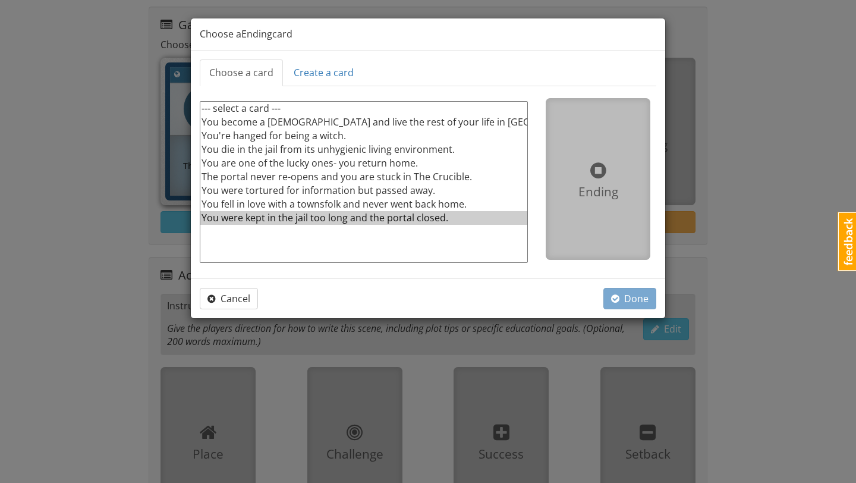
click at [468, 219] on option "You were kept in the jail too long and the portal closed." at bounding box center [363, 218] width 327 height 14
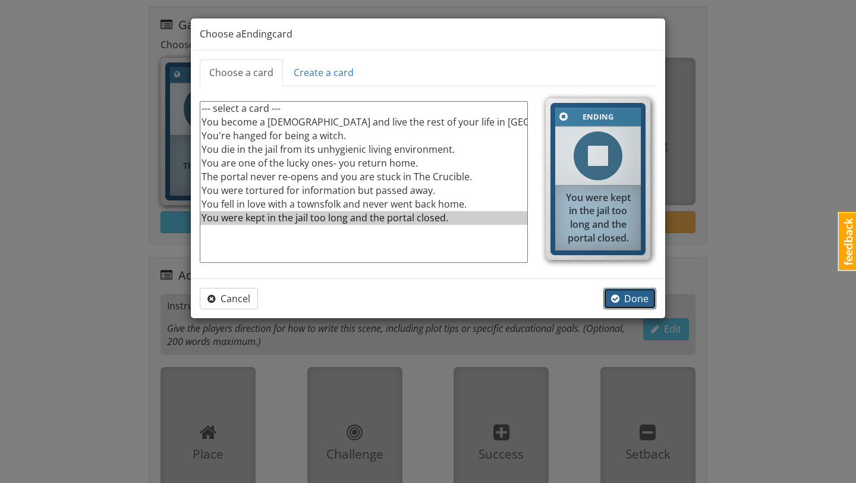
click at [618, 298] on span "button" at bounding box center [615, 299] width 8 height 10
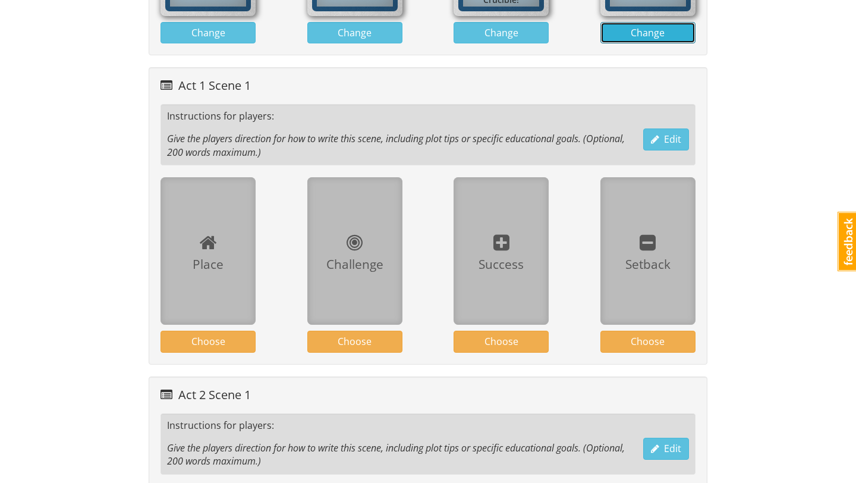
scroll to position [631, 0]
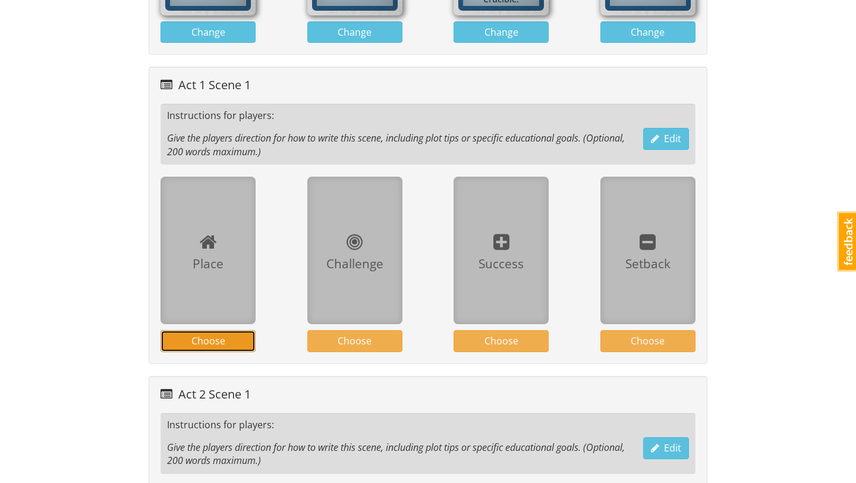
click at [225, 342] on button "Choose" at bounding box center [207, 341] width 95 height 22
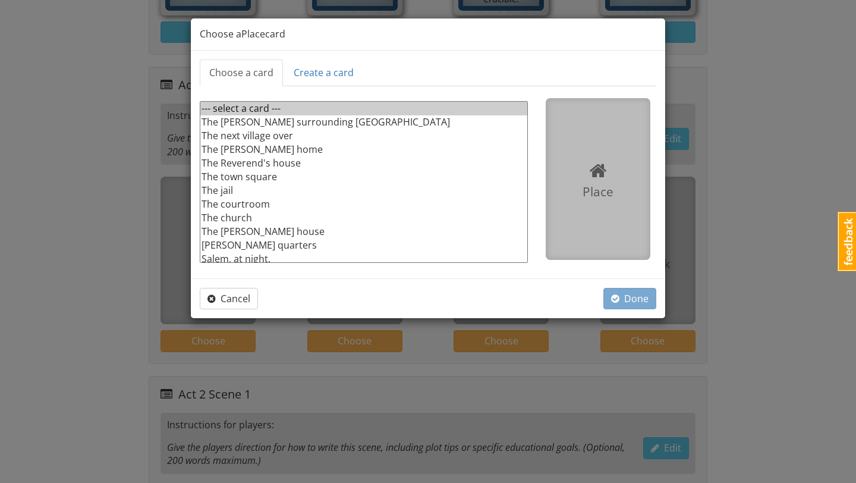
scroll to position [4, 0]
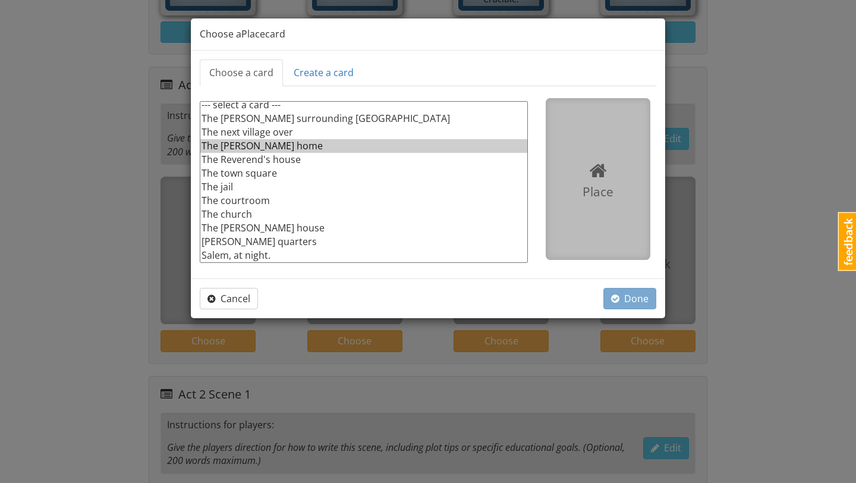
click at [285, 150] on option "The Proctor's home" at bounding box center [363, 146] width 327 height 14
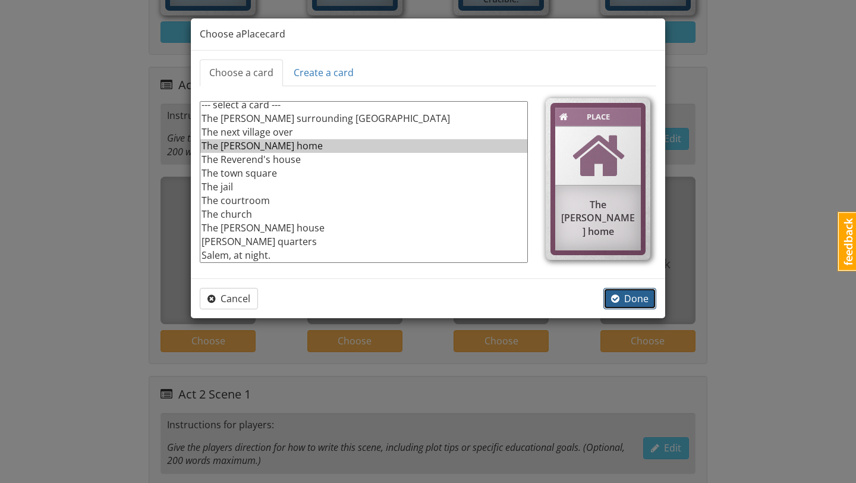
click at [625, 297] on span "Done" at bounding box center [629, 298] width 37 height 13
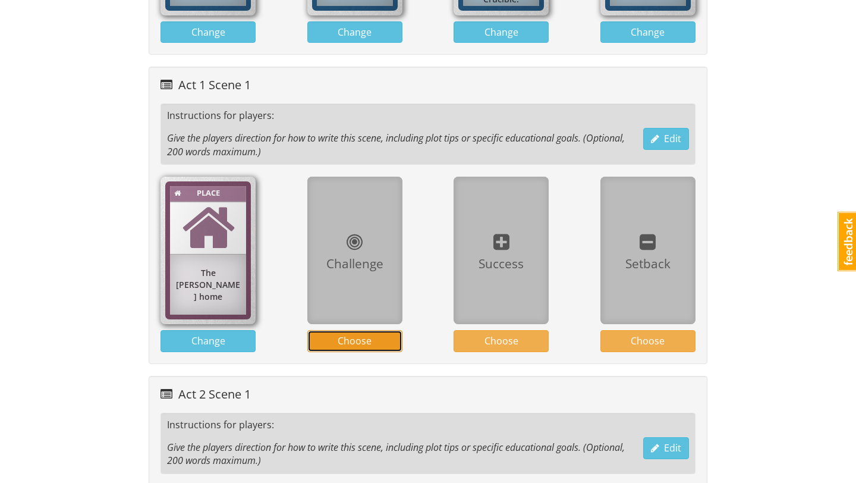
click at [365, 342] on span "Choose" at bounding box center [355, 340] width 34 height 13
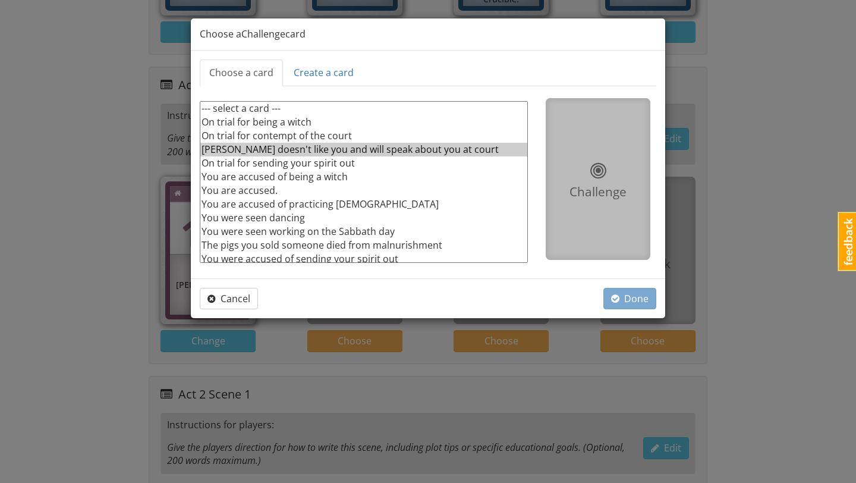
click at [416, 149] on option "Abigail doesn't like you and will speak about you at court" at bounding box center [363, 150] width 327 height 14
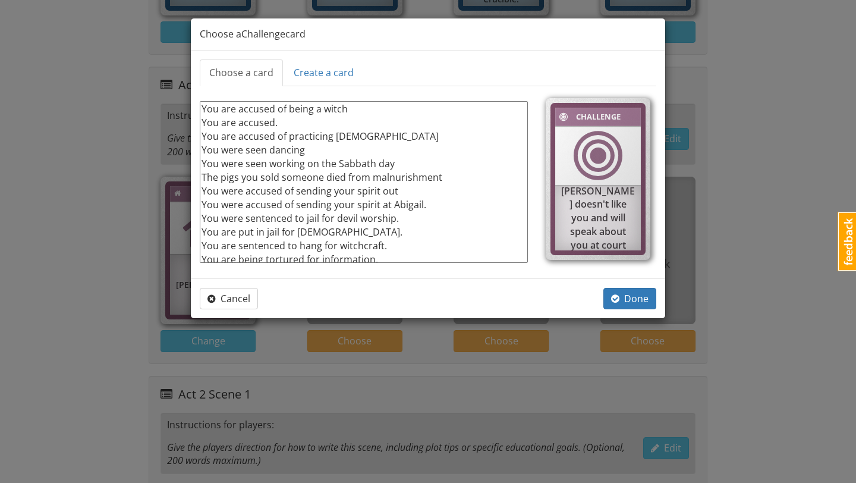
scroll to position [72, 0]
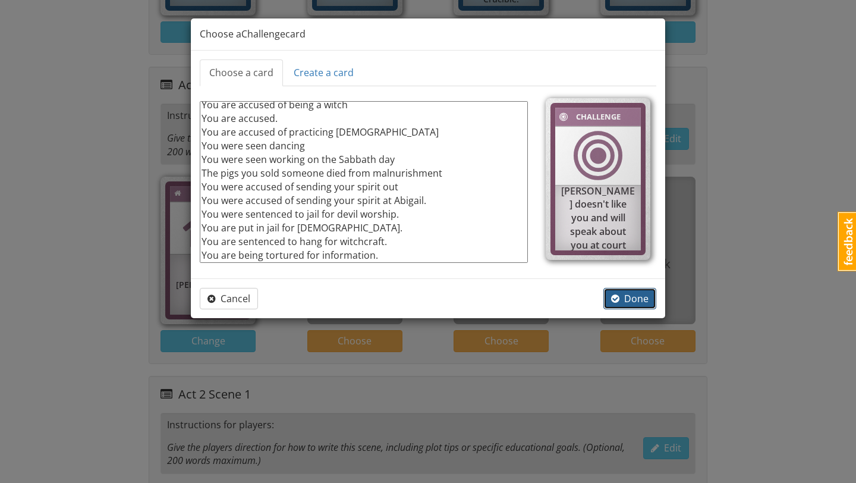
click at [627, 298] on span "Done" at bounding box center [629, 298] width 37 height 13
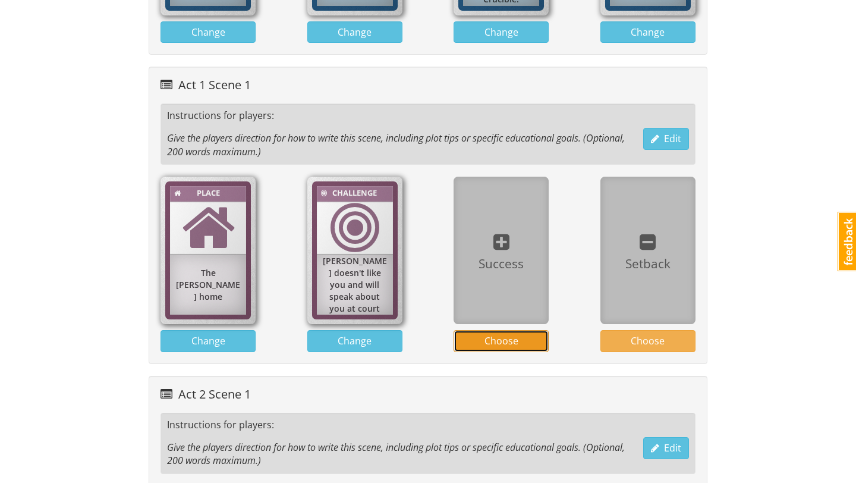
click at [509, 341] on span "Choose" at bounding box center [501, 340] width 34 height 13
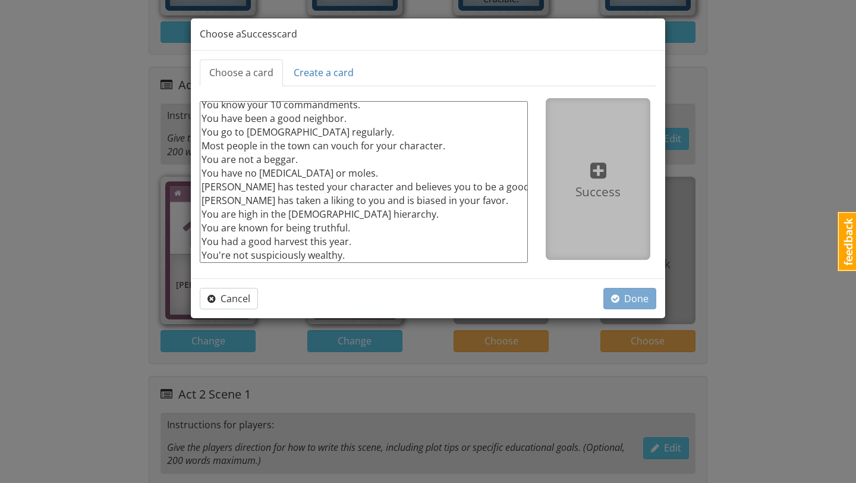
scroll to position [30, 0]
click at [352, 218] on option "You are high in the Puritan hierarchy." at bounding box center [363, 215] width 327 height 14
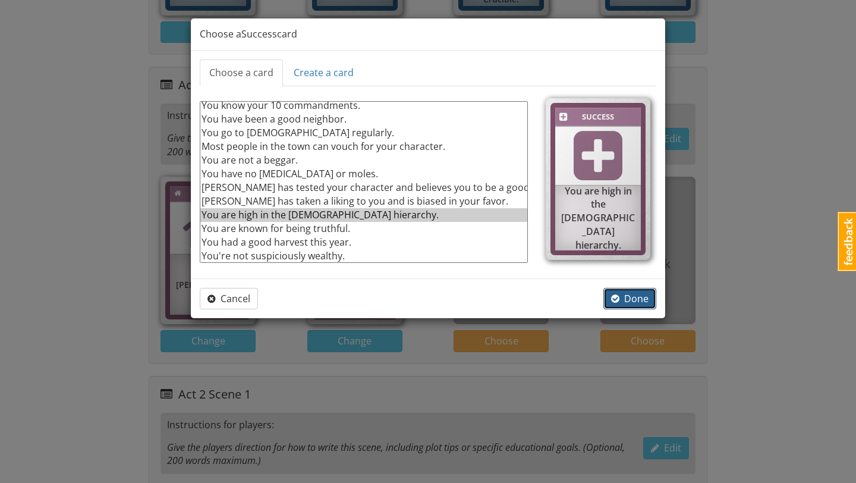
click at [615, 299] on span "button" at bounding box center [615, 299] width 8 height 10
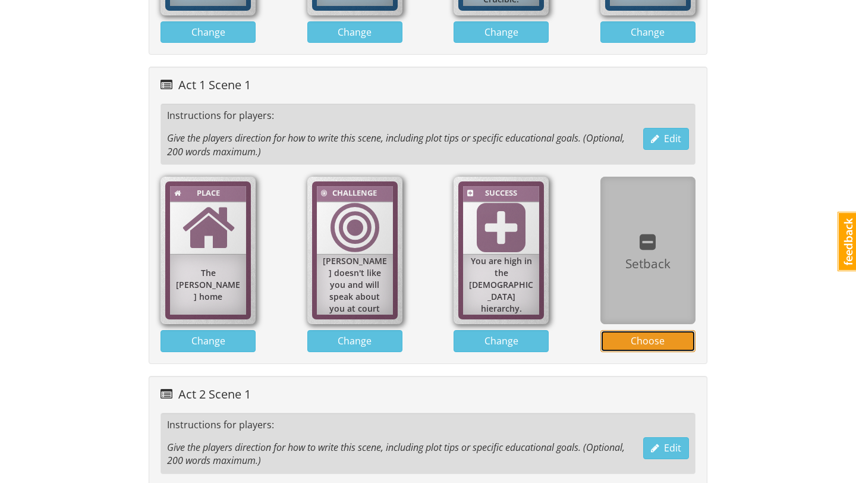
click at [643, 340] on span "Choose" at bounding box center [648, 340] width 34 height 13
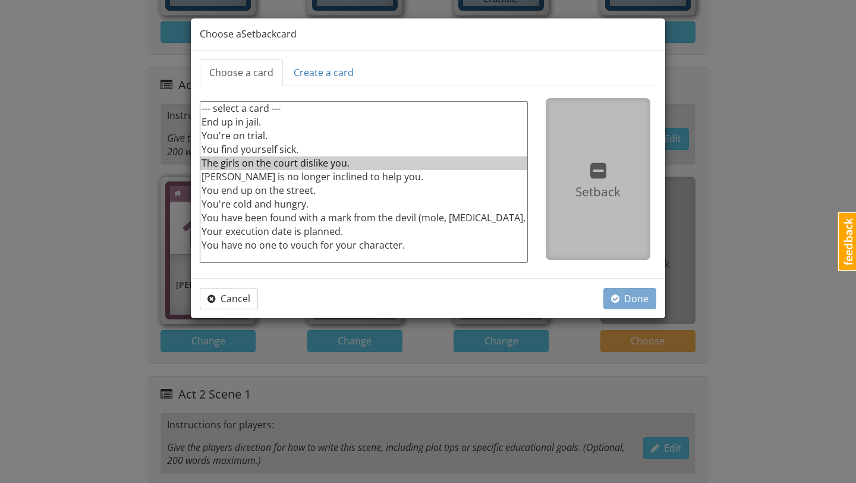
click at [335, 163] on option "The girls on the court dislike you." at bounding box center [363, 163] width 327 height 14
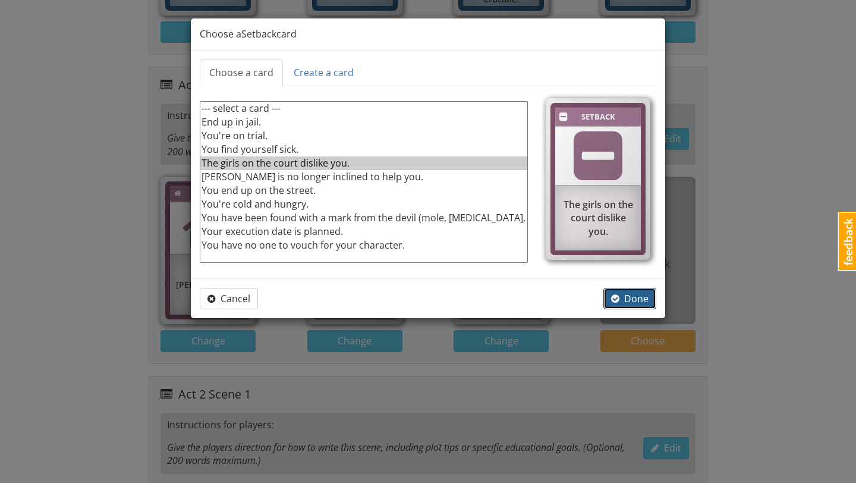
click at [620, 298] on span "Done" at bounding box center [629, 298] width 37 height 13
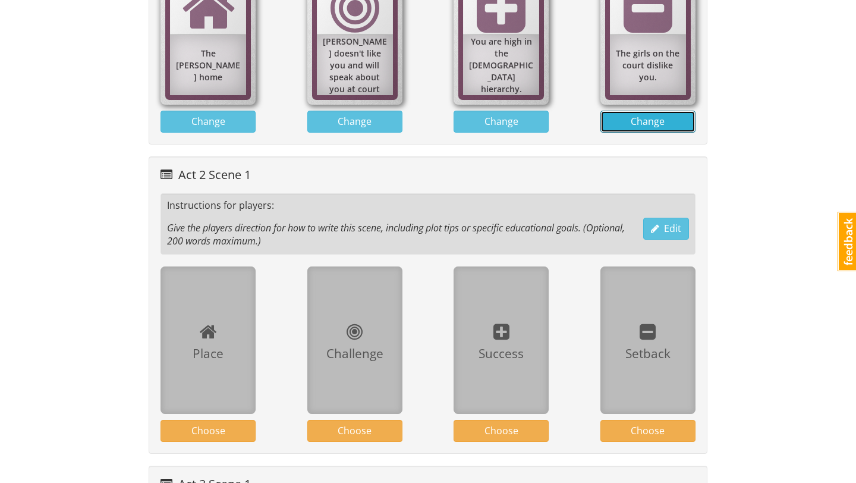
scroll to position [863, 0]
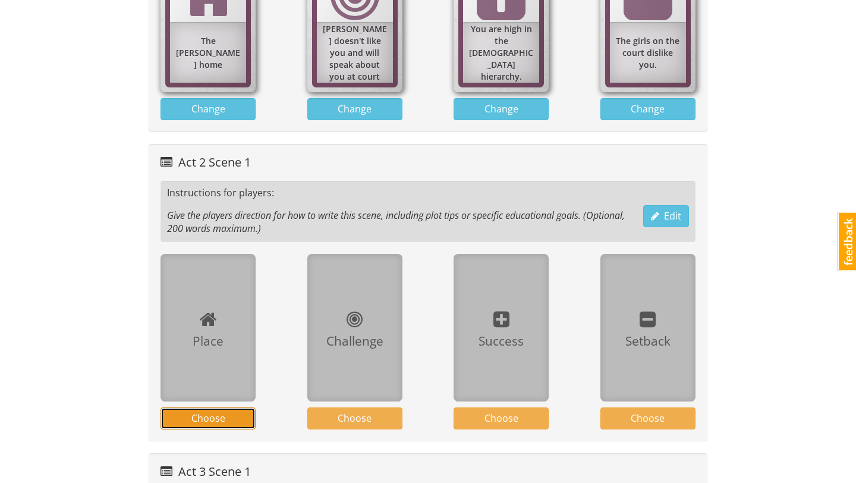
click at [199, 413] on span "Choose" at bounding box center [208, 417] width 34 height 13
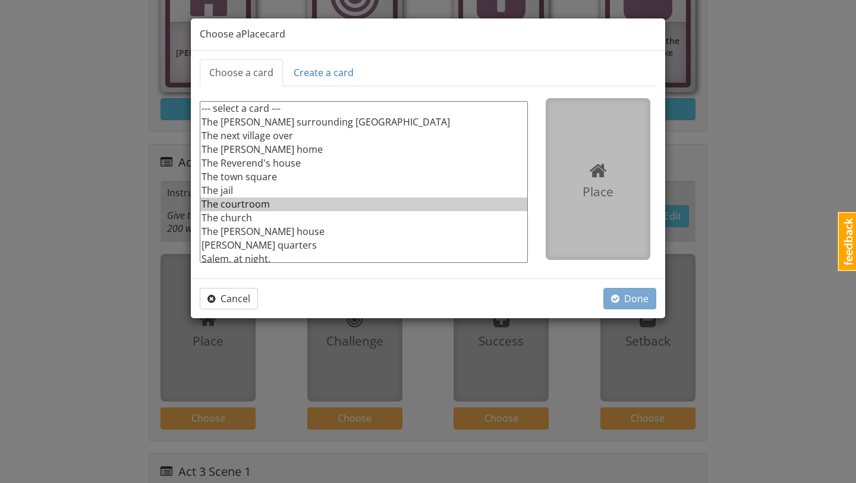
click at [270, 203] on option "The courtroom" at bounding box center [363, 204] width 327 height 14
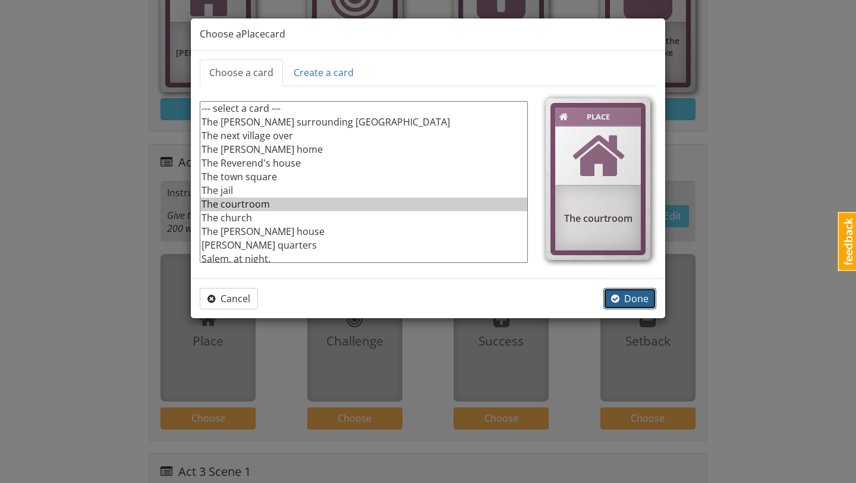
click at [616, 294] on span "button" at bounding box center [615, 299] width 8 height 10
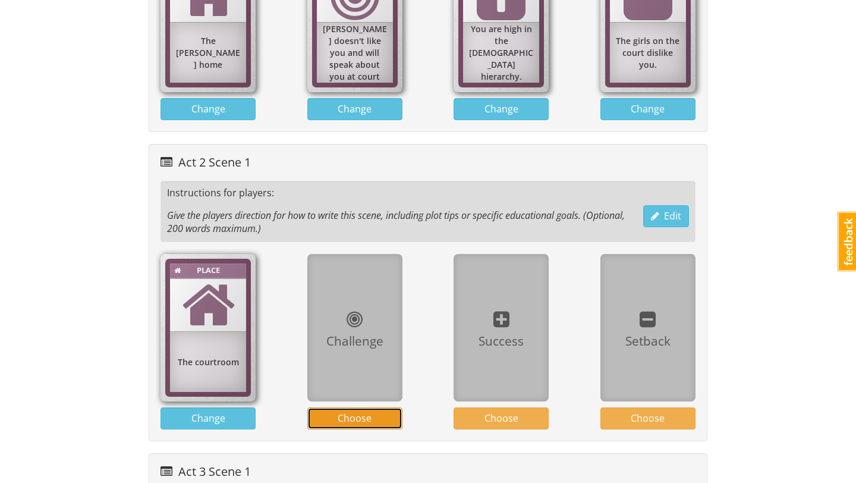
click at [356, 418] on span "Choose" at bounding box center [355, 417] width 34 height 13
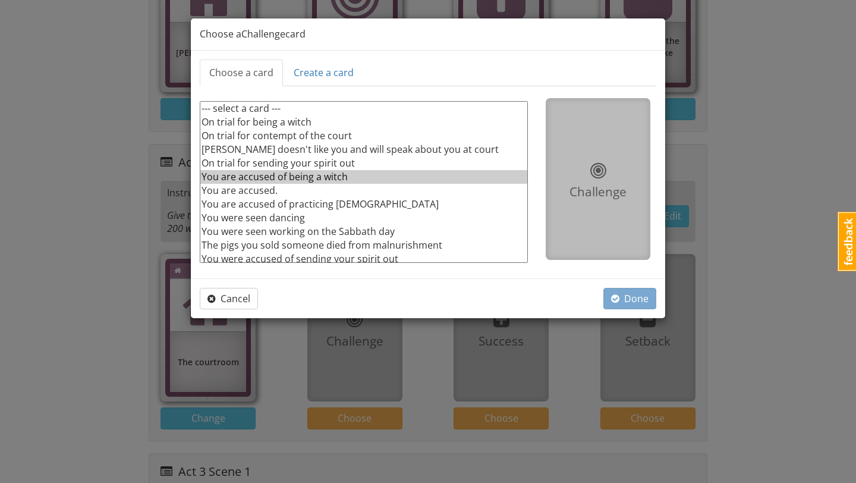
click at [344, 182] on option "You are accused of being a witch" at bounding box center [363, 177] width 327 height 14
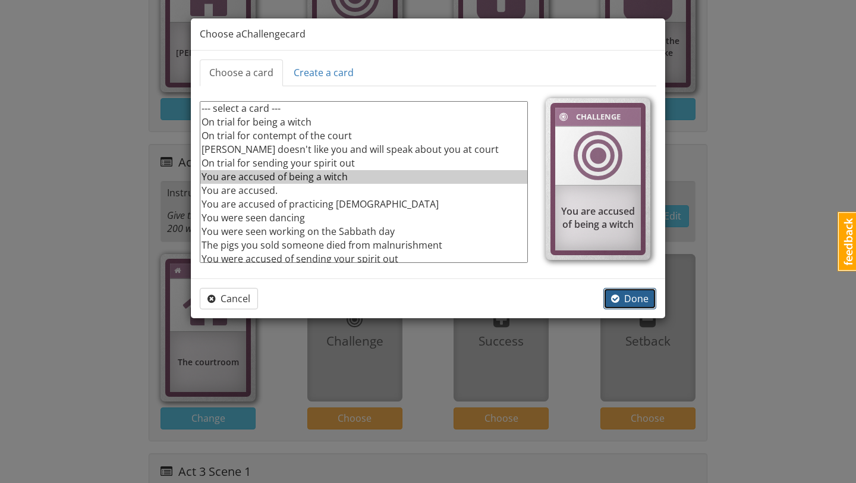
click at [625, 299] on span "Done" at bounding box center [629, 298] width 37 height 13
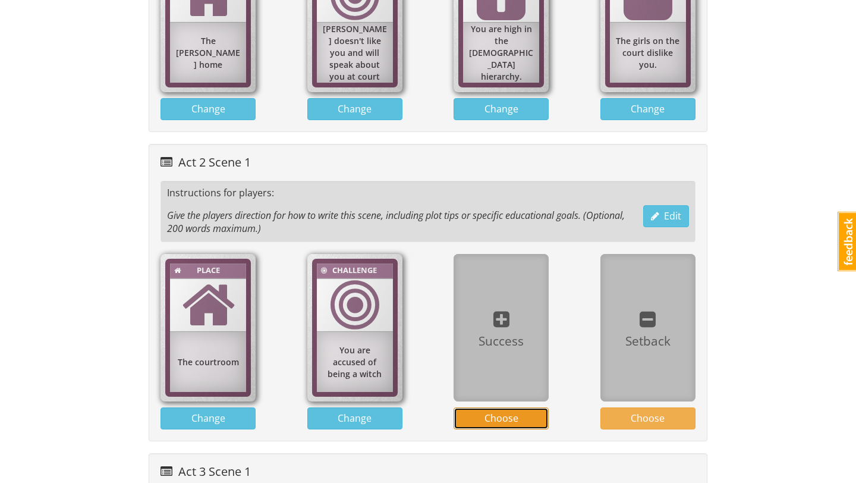
click at [503, 412] on span "Choose" at bounding box center [501, 417] width 34 height 13
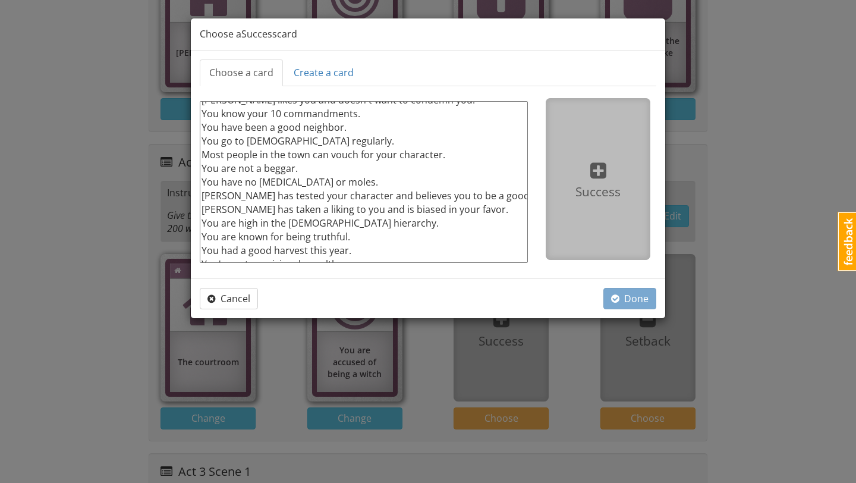
scroll to position [31, 0]
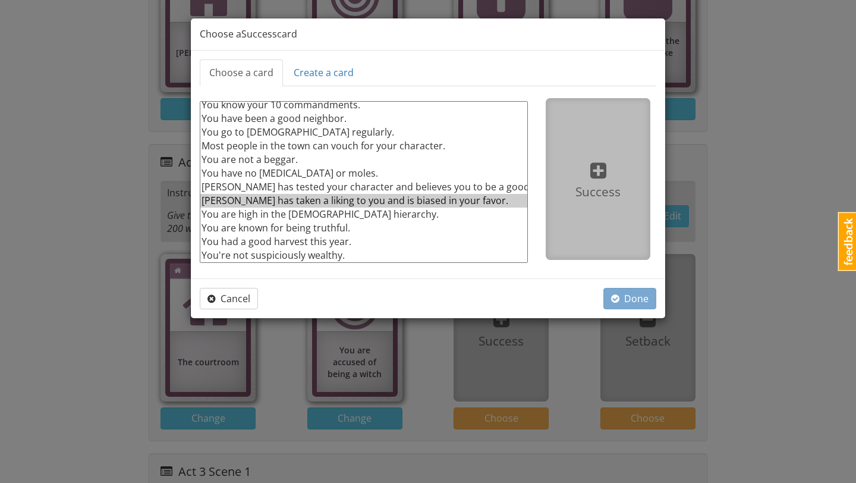
click at [455, 197] on option "Danforth has taken a liking to you and is biased in your favor." at bounding box center [363, 201] width 327 height 14
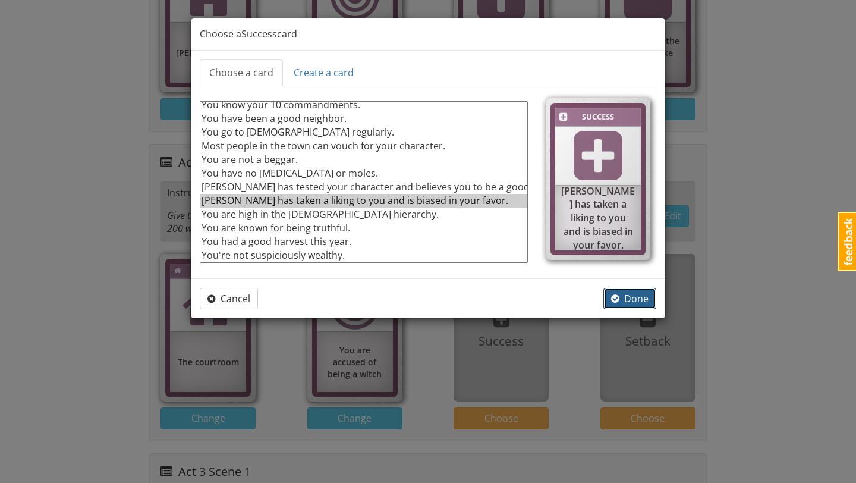
click at [638, 302] on span "Done" at bounding box center [629, 298] width 37 height 13
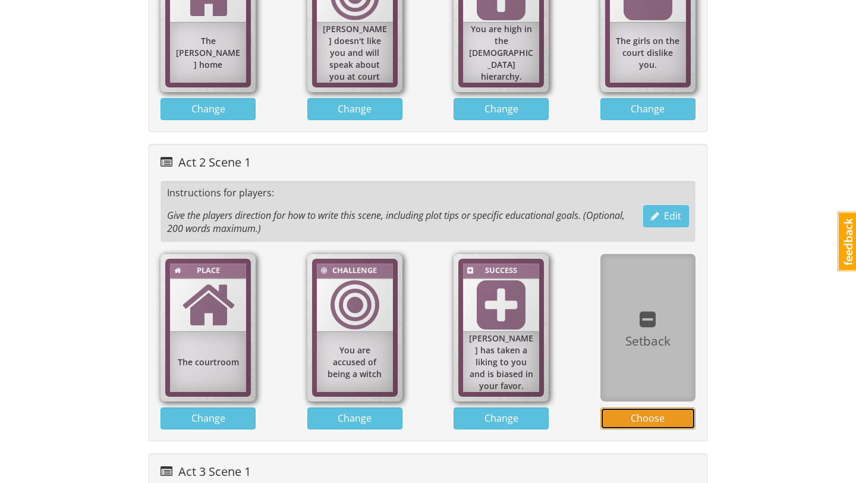
click at [644, 415] on span "Choose" at bounding box center [648, 417] width 34 height 13
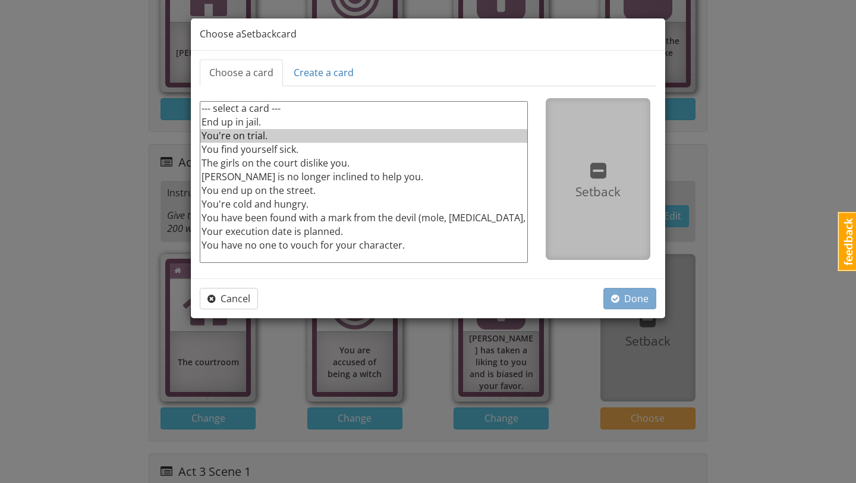
click at [300, 138] on option "You're on trial." at bounding box center [363, 136] width 327 height 14
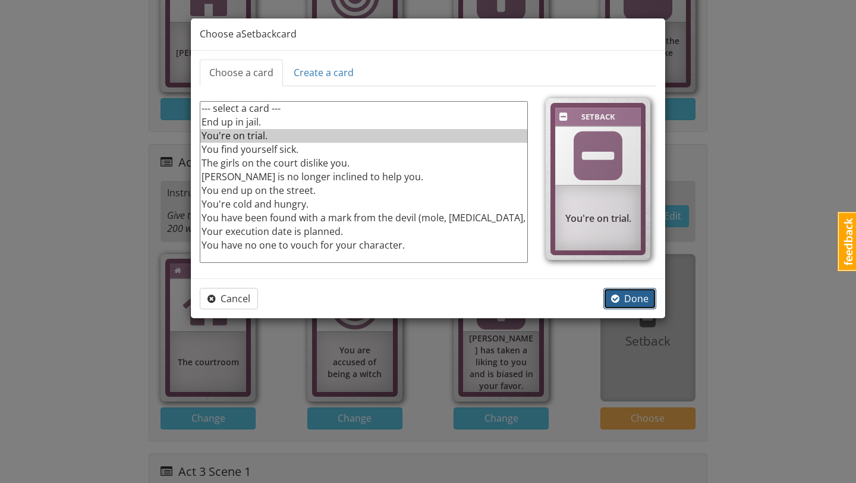
click at [625, 298] on span "Done" at bounding box center [629, 298] width 37 height 13
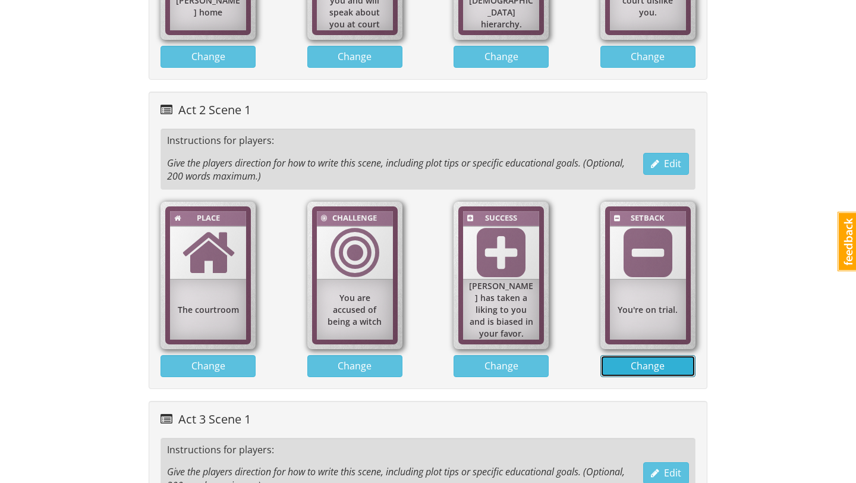
scroll to position [925, 0]
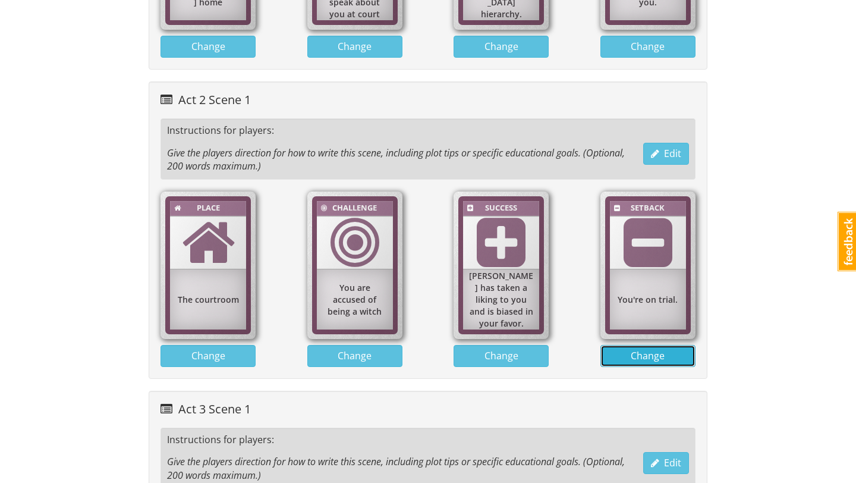
click at [621, 351] on button "Change" at bounding box center [647, 356] width 95 height 22
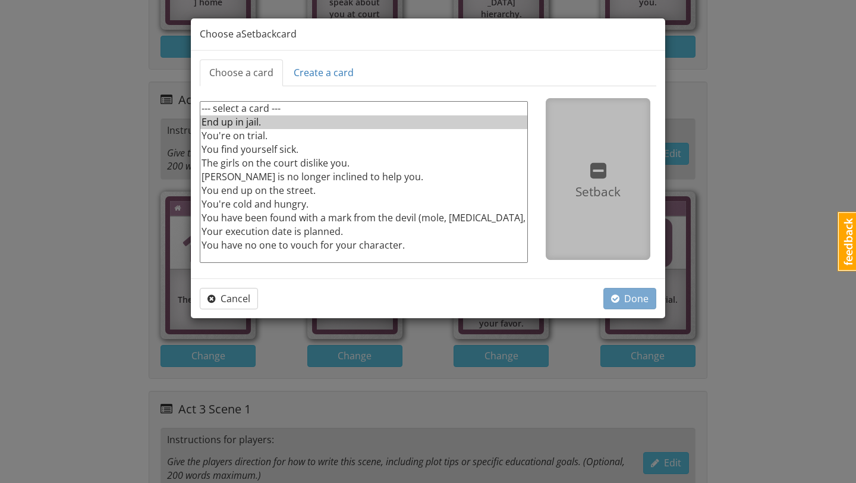
click at [300, 118] on option "End up in jail." at bounding box center [363, 122] width 327 height 14
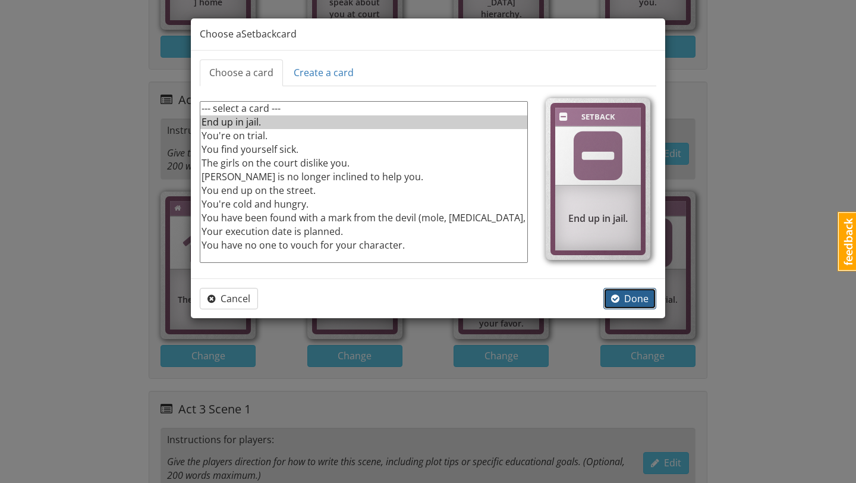
click at [613, 297] on span "button" at bounding box center [615, 299] width 8 height 10
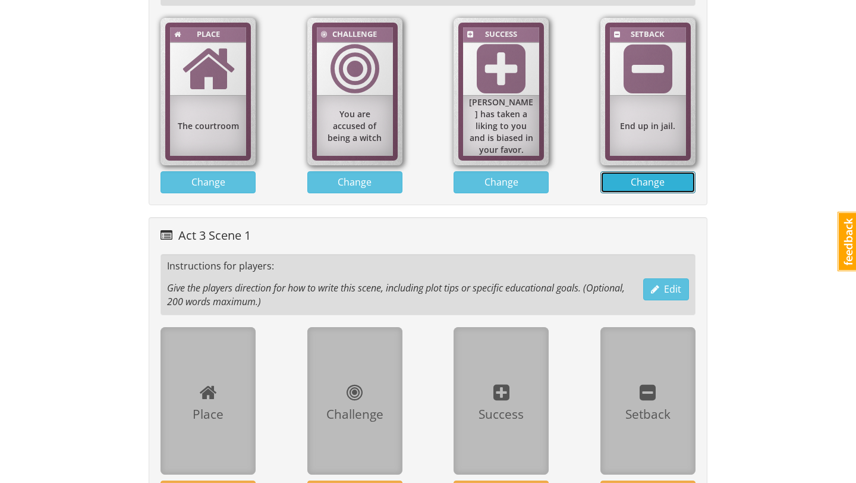
scroll to position [1142, 0]
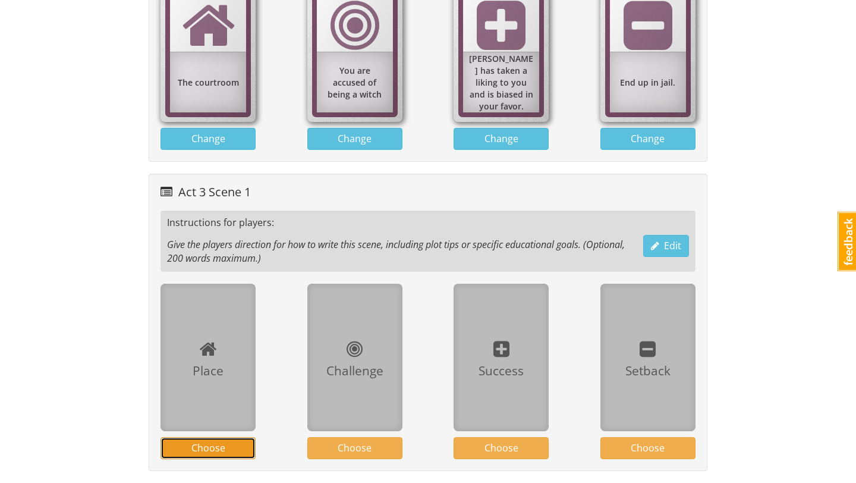
click at [234, 445] on button "Choose" at bounding box center [207, 448] width 95 height 22
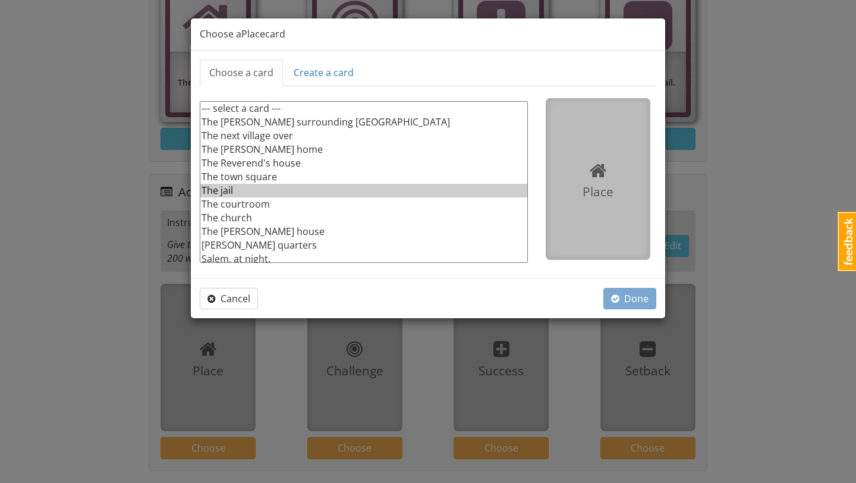
click at [253, 194] on option "The jail" at bounding box center [363, 191] width 327 height 14
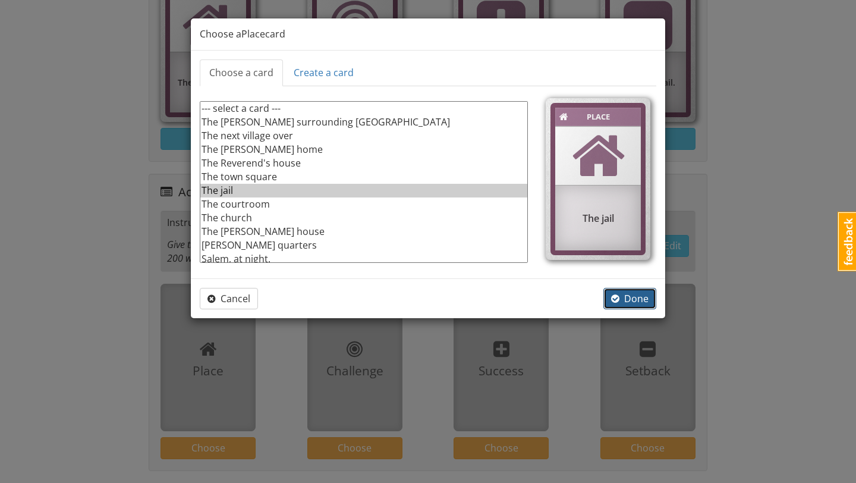
click at [621, 301] on span "Done" at bounding box center [629, 298] width 37 height 13
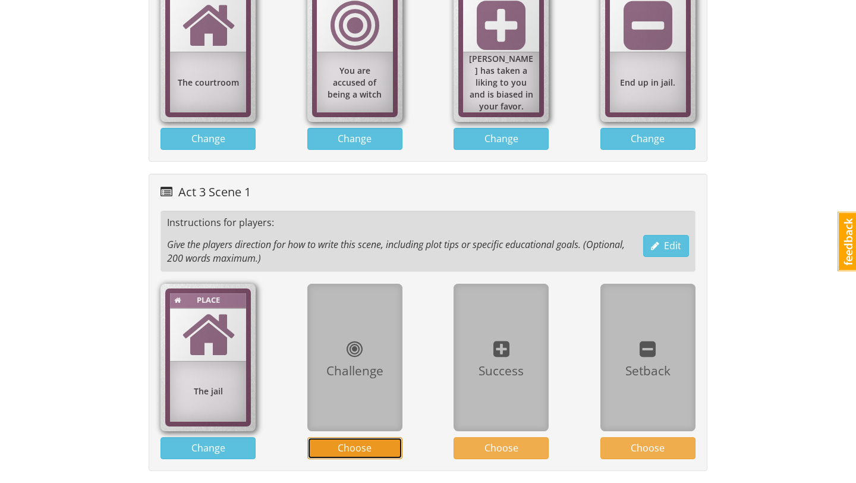
click at [352, 445] on span "Choose" at bounding box center [355, 447] width 34 height 13
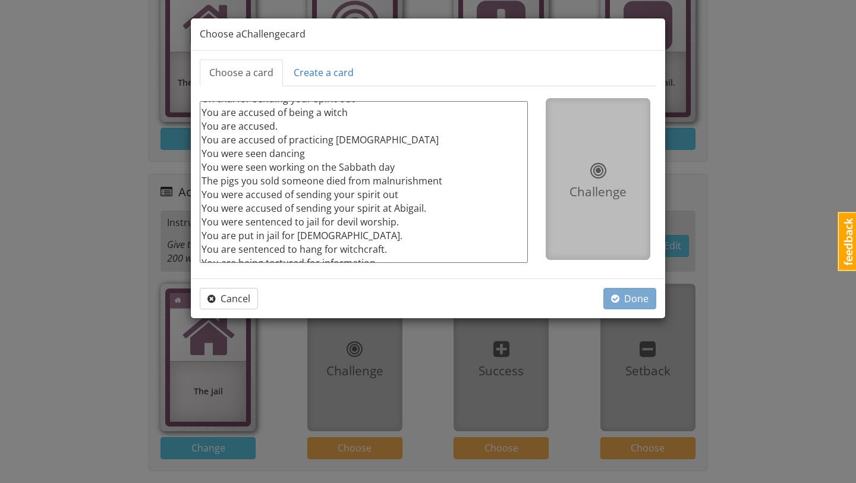
scroll to position [72, 0]
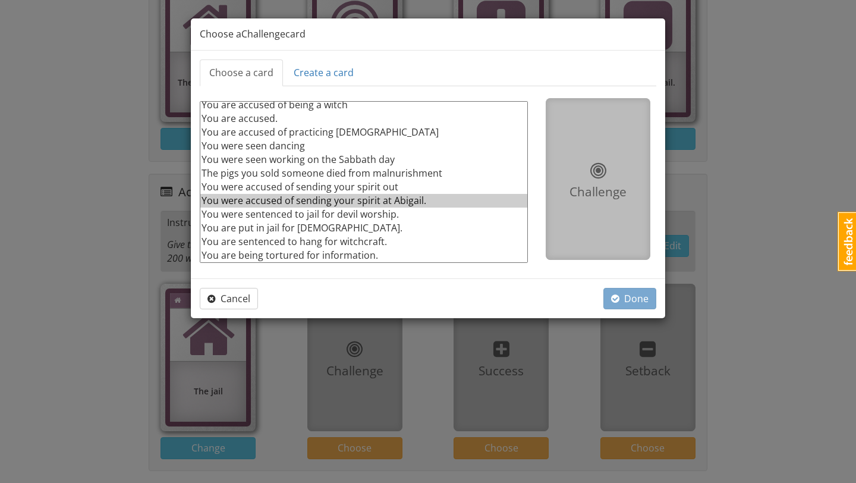
click at [410, 206] on option "You were accused of sending your spirit at Abigail." at bounding box center [363, 201] width 327 height 14
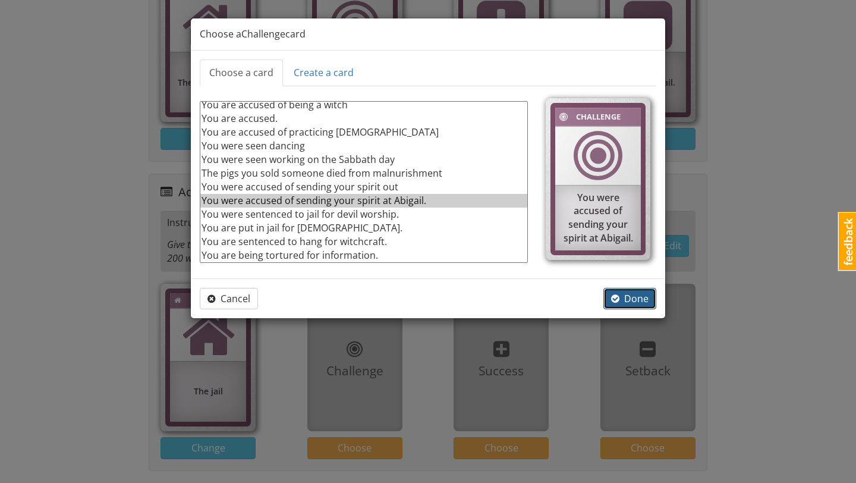
click at [631, 296] on span "Done" at bounding box center [629, 298] width 37 height 13
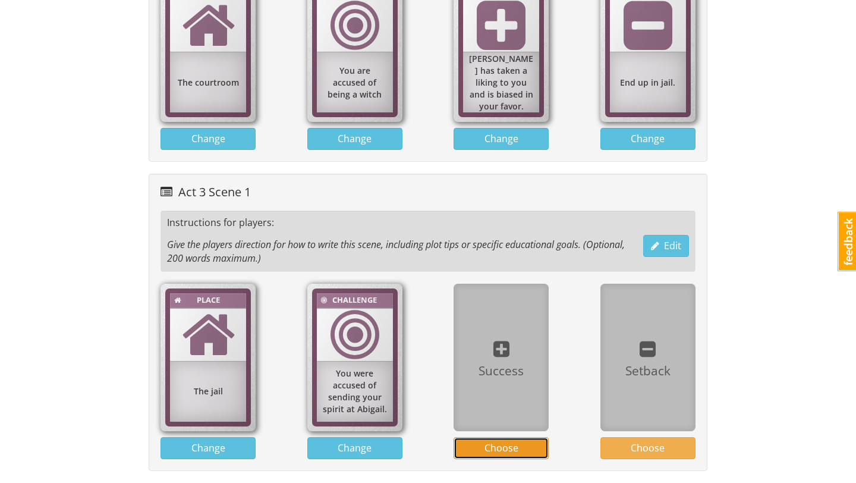
click at [513, 445] on span "Choose" at bounding box center [501, 447] width 34 height 13
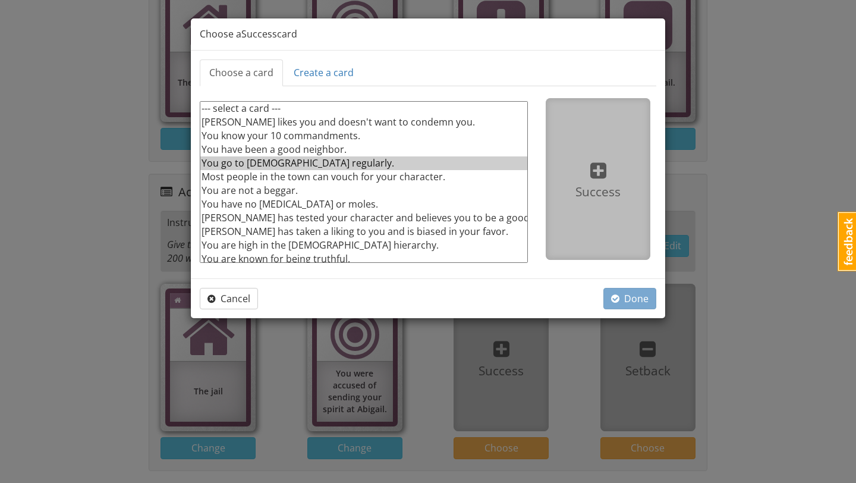
click at [325, 156] on option "You go to church regularly." at bounding box center [363, 163] width 327 height 14
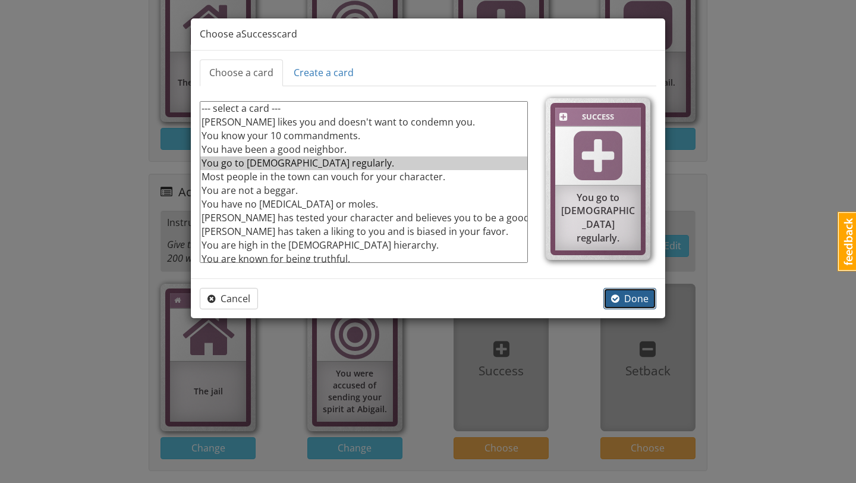
click at [624, 297] on span "Done" at bounding box center [629, 298] width 37 height 13
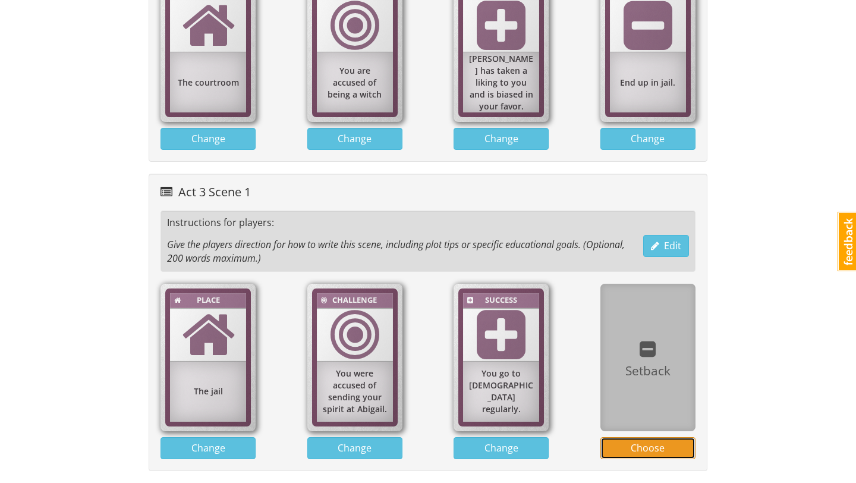
click at [651, 438] on button "Choose" at bounding box center [647, 448] width 95 height 22
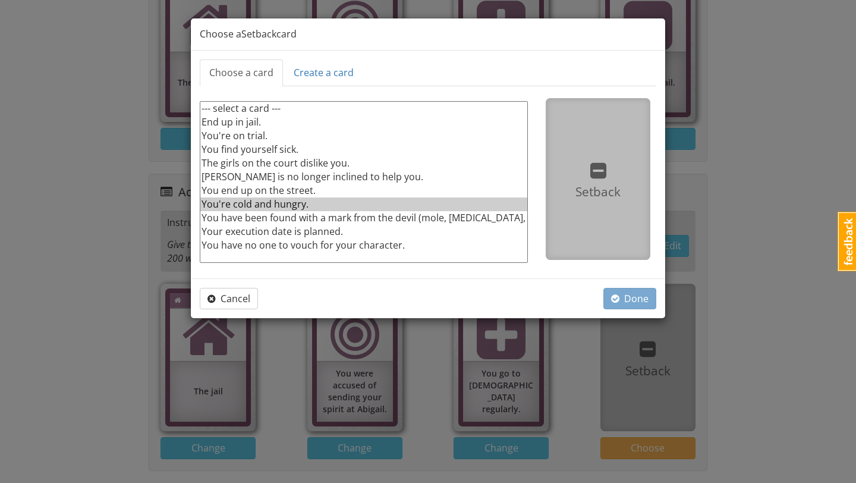
click at [312, 205] on option "You're cold and hungry." at bounding box center [363, 204] width 327 height 14
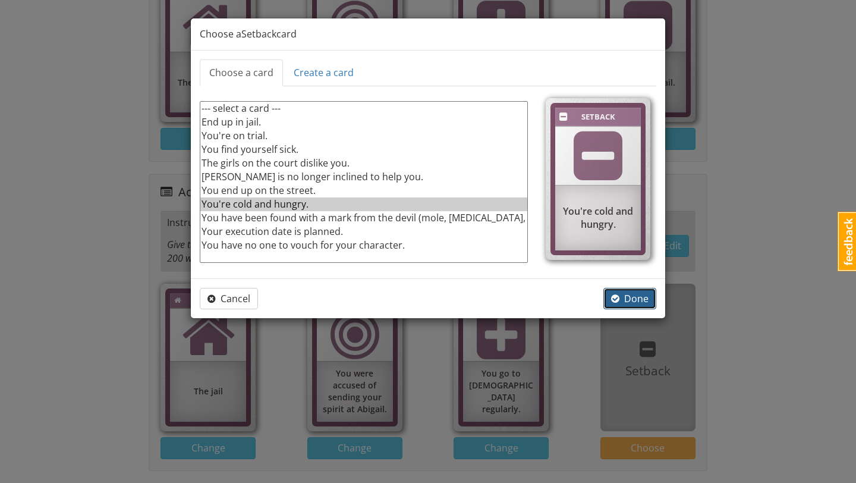
click at [622, 292] on span "Done" at bounding box center [629, 298] width 37 height 13
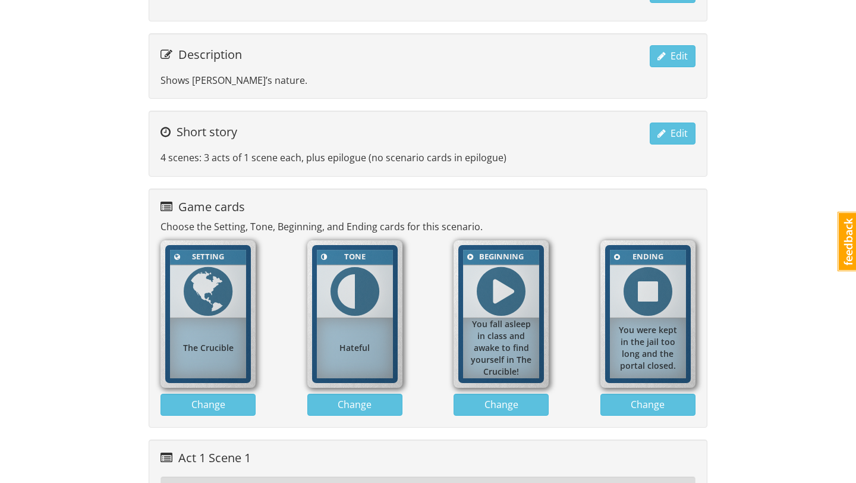
scroll to position [0, 0]
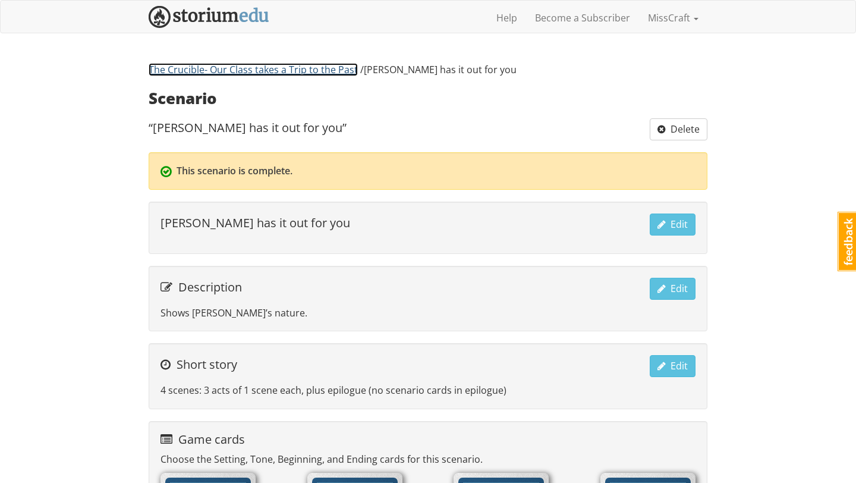
click at [339, 70] on link "The Crucible- Our Class takes a Trip to the Past" at bounding box center [253, 69] width 209 height 13
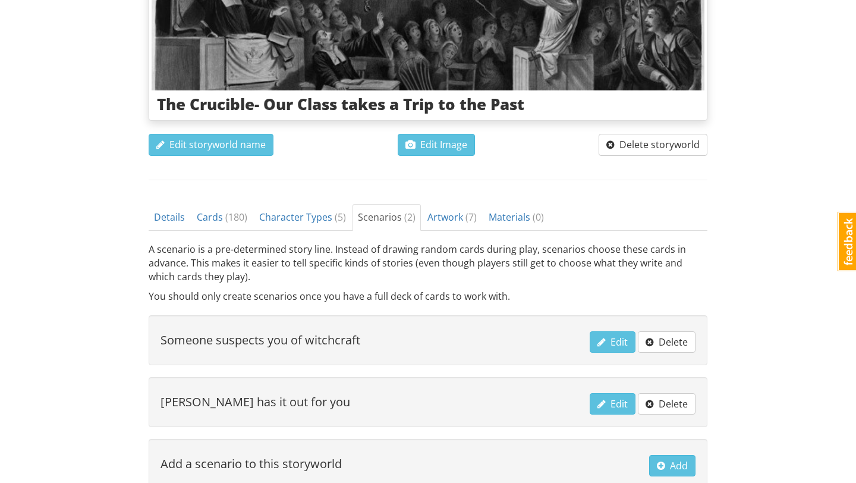
scroll to position [346, 0]
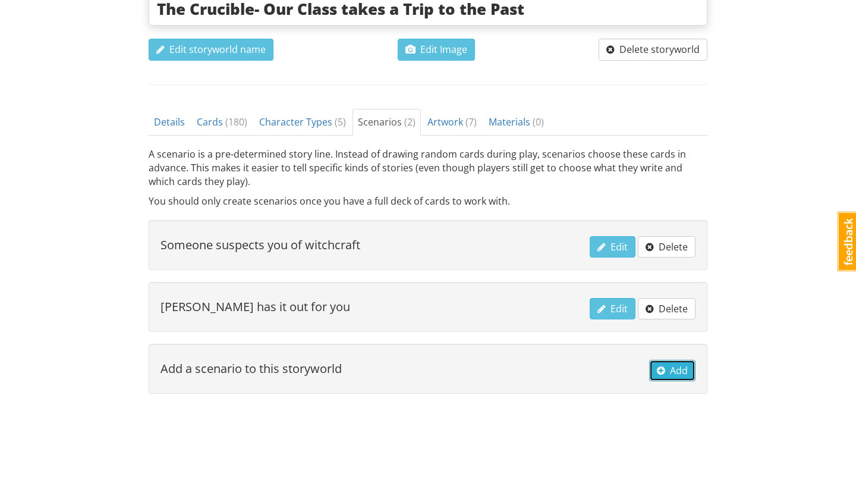
click at [661, 367] on span "button" at bounding box center [661, 371] width 8 height 10
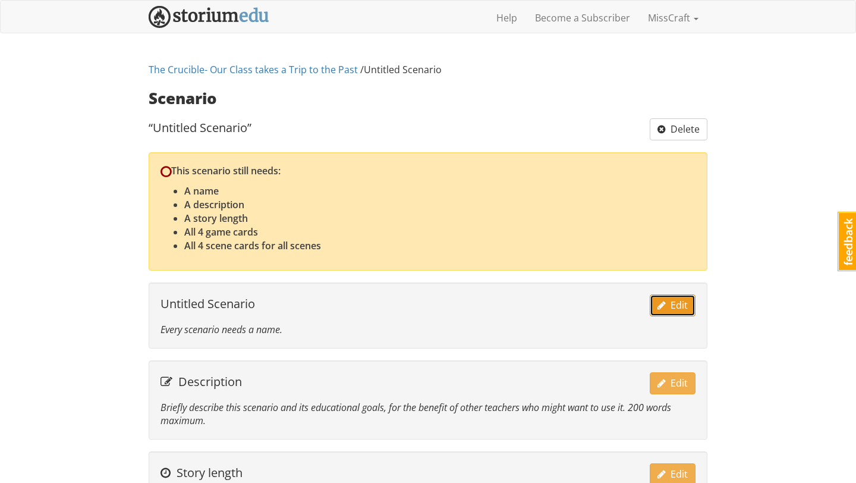
click at [670, 300] on span "Edit" at bounding box center [672, 304] width 30 height 13
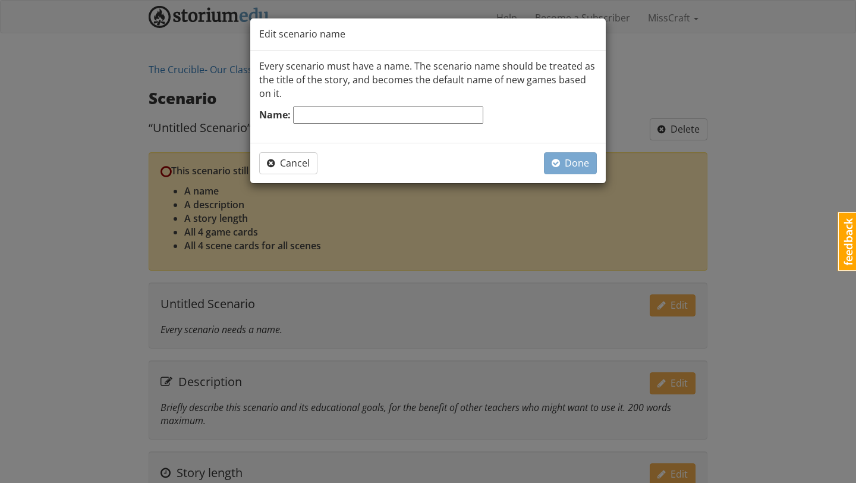
click at [428, 116] on input "Name:" at bounding box center [388, 114] width 190 height 17
click at [561, 165] on span "Done" at bounding box center [570, 162] width 37 height 13
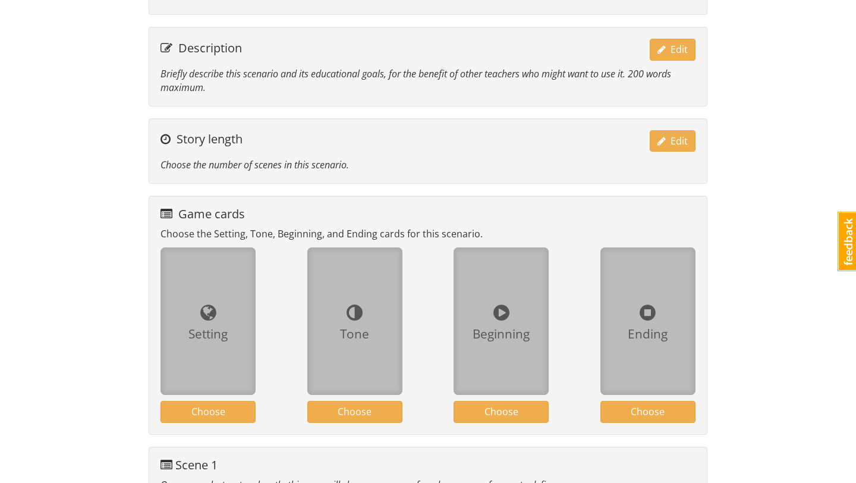
scroll to position [317, 0]
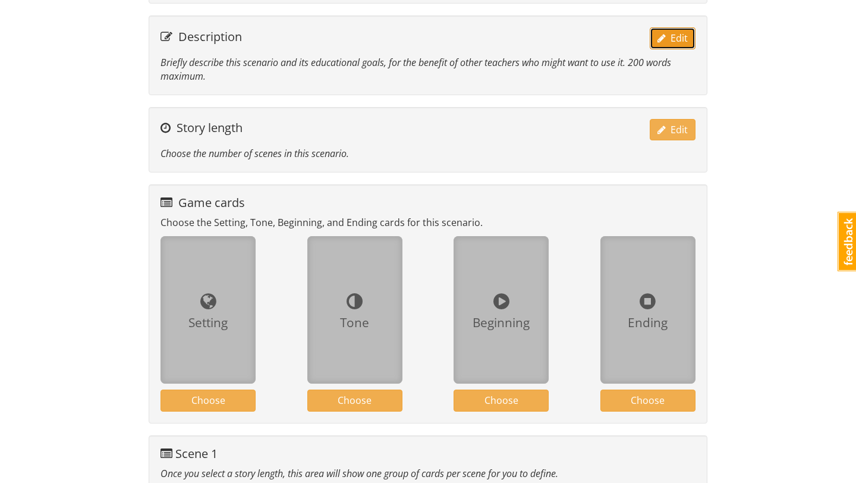
click at [666, 45] on button "Edit" at bounding box center [673, 38] width 46 height 22
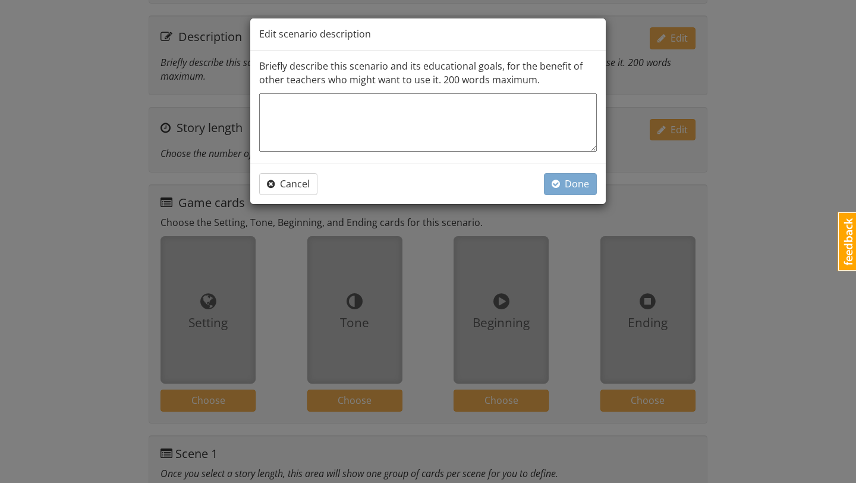
click at [528, 104] on textarea at bounding box center [428, 122] width 338 height 58
click at [581, 185] on span "Done" at bounding box center [570, 183] width 37 height 13
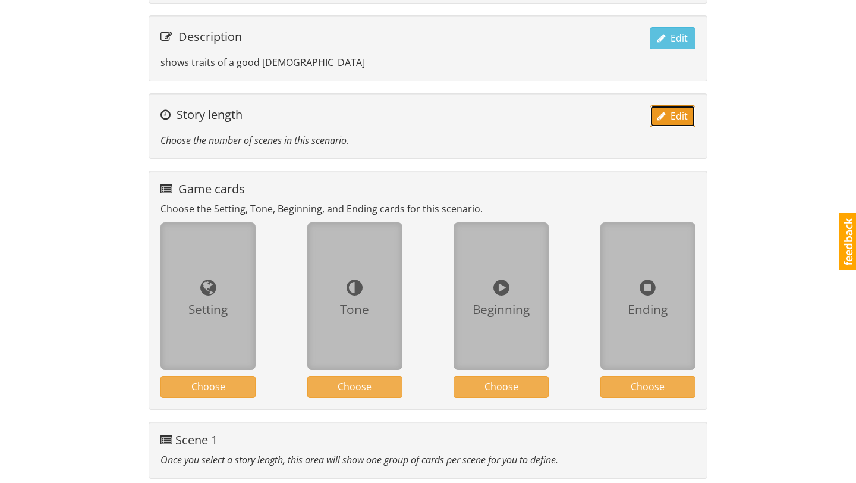
click at [672, 124] on button "Edit" at bounding box center [673, 116] width 46 height 22
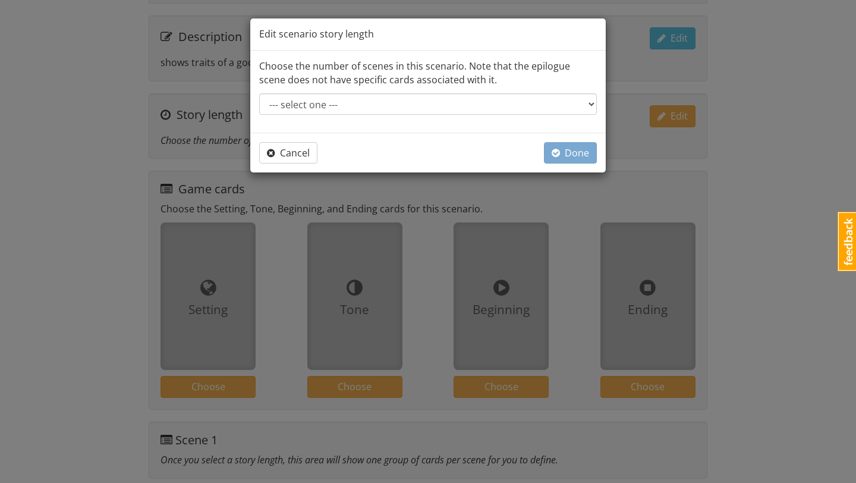
click at [495, 92] on div "Choose the number of scenes in this scenario. Note that the epilogue scene does…" at bounding box center [427, 92] width 355 height 82
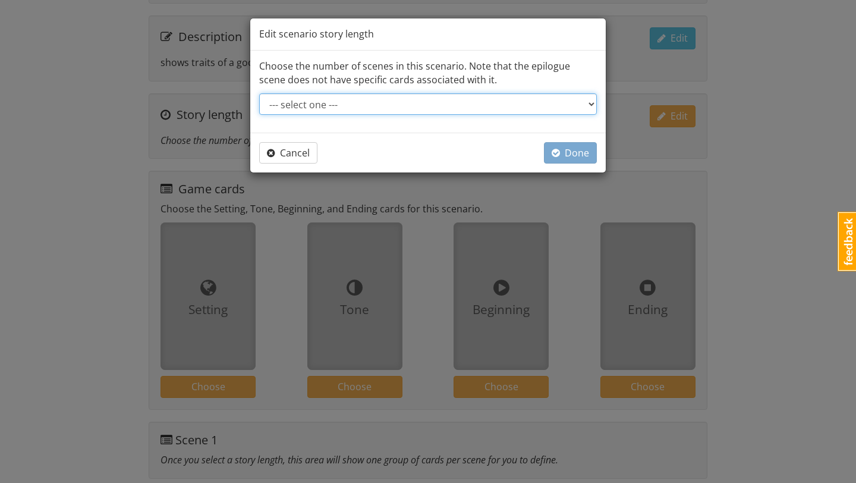
click at [470, 108] on select "--- select one --- Short story: 4 scenes (3 acts of 1 scene each, plus epilogue…" at bounding box center [428, 103] width 338 height 21
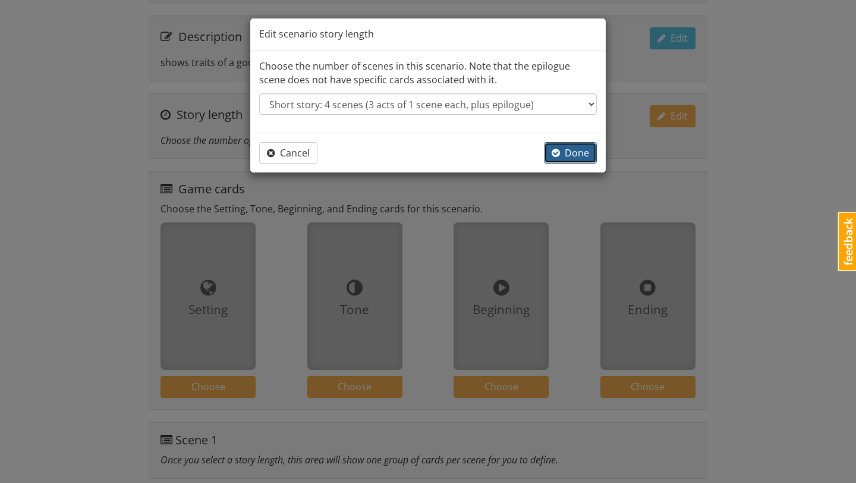
click at [565, 153] on span "Done" at bounding box center [570, 152] width 37 height 13
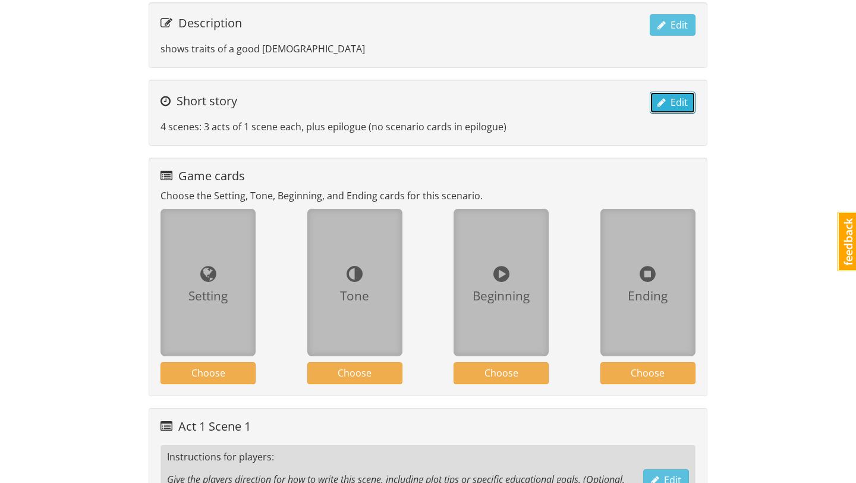
scroll to position [290, 0]
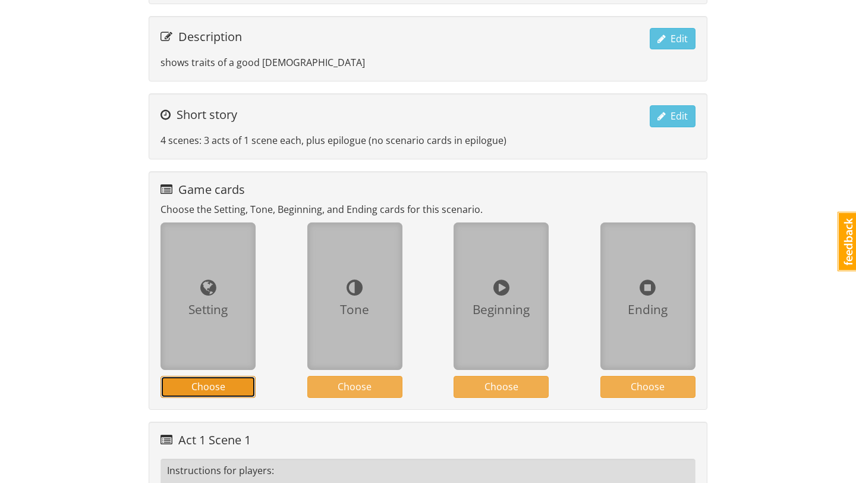
click at [203, 385] on span "Choose" at bounding box center [208, 386] width 34 height 13
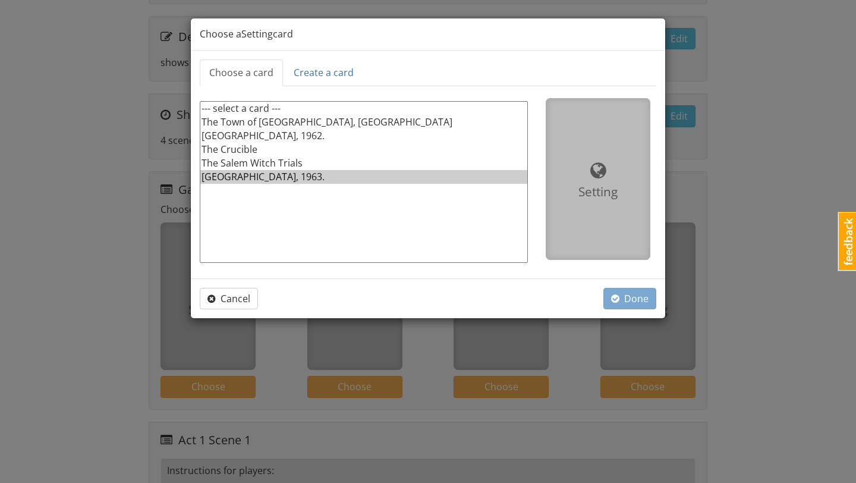
click at [274, 173] on option "Salem, 1963." at bounding box center [363, 177] width 327 height 14
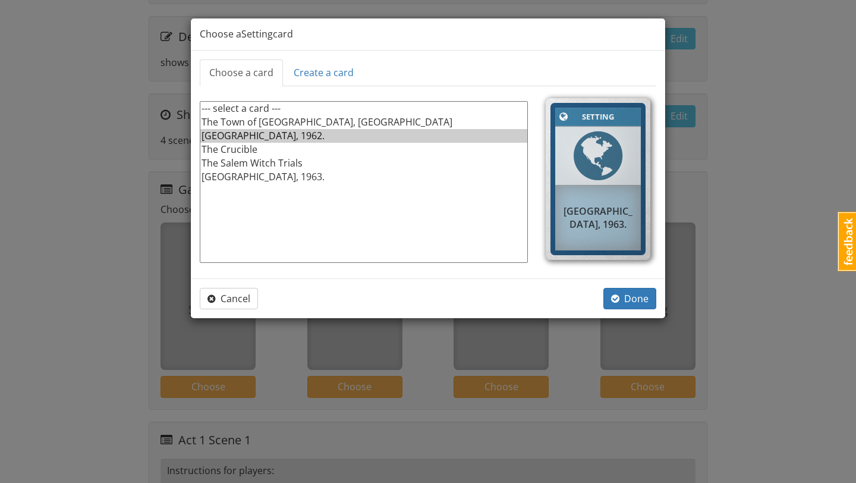
click at [278, 137] on option "[GEOGRAPHIC_DATA], 1962." at bounding box center [363, 136] width 327 height 14
click at [623, 297] on span "Done" at bounding box center [629, 298] width 37 height 13
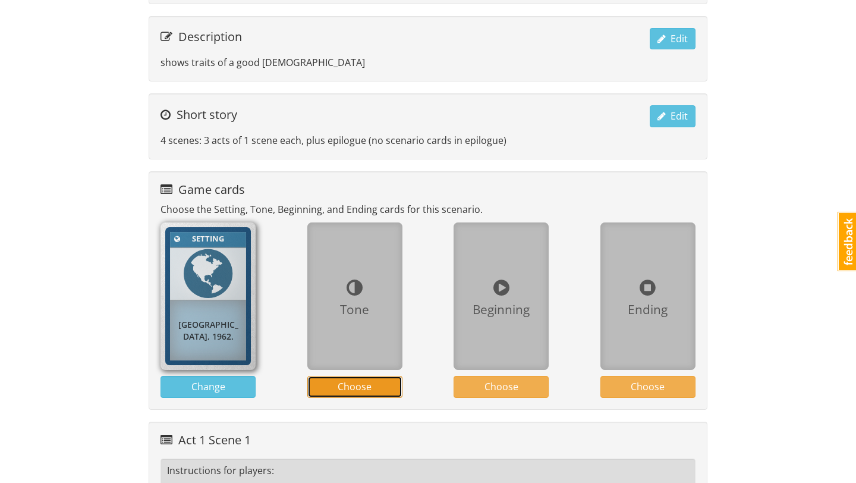
click at [337, 389] on button "Choose" at bounding box center [354, 387] width 95 height 22
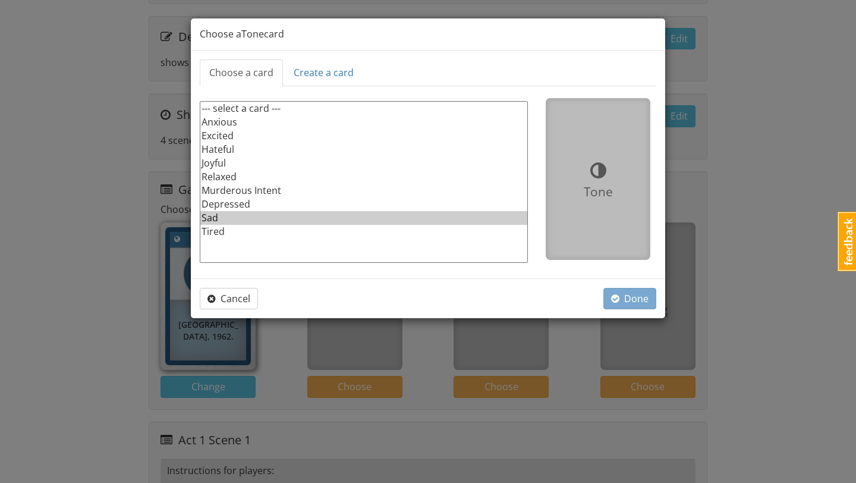
click at [236, 213] on option "Sad" at bounding box center [363, 218] width 327 height 14
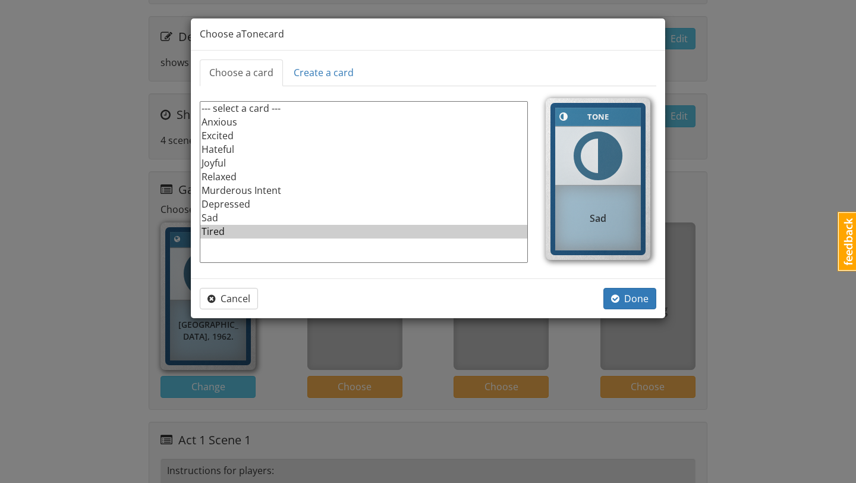
click at [238, 231] on option "Tired" at bounding box center [363, 232] width 327 height 14
click at [619, 297] on span "button" at bounding box center [615, 299] width 8 height 10
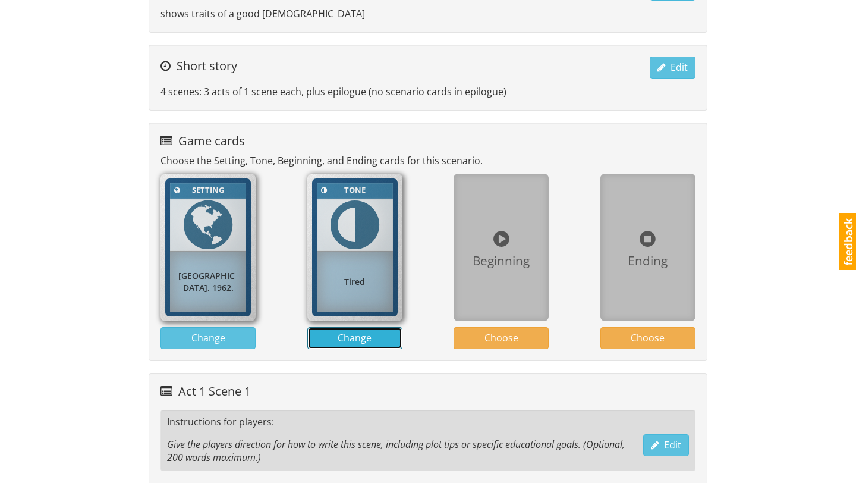
scroll to position [343, 0]
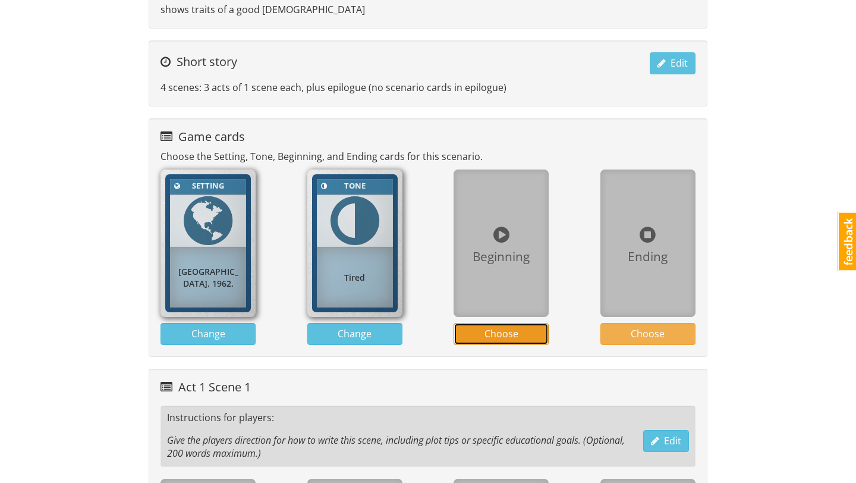
click at [492, 332] on span "Choose" at bounding box center [501, 333] width 34 height 13
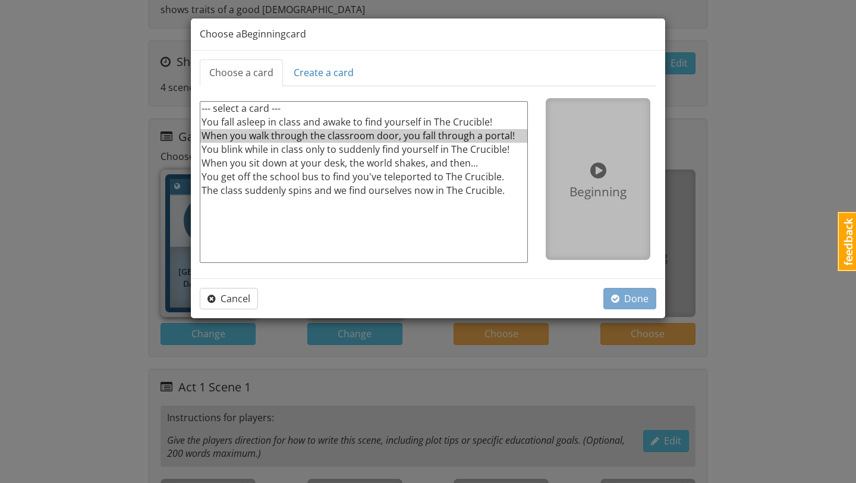
click at [471, 135] on option "When you walk through the classroom door, you fall through a portal!" at bounding box center [363, 136] width 327 height 14
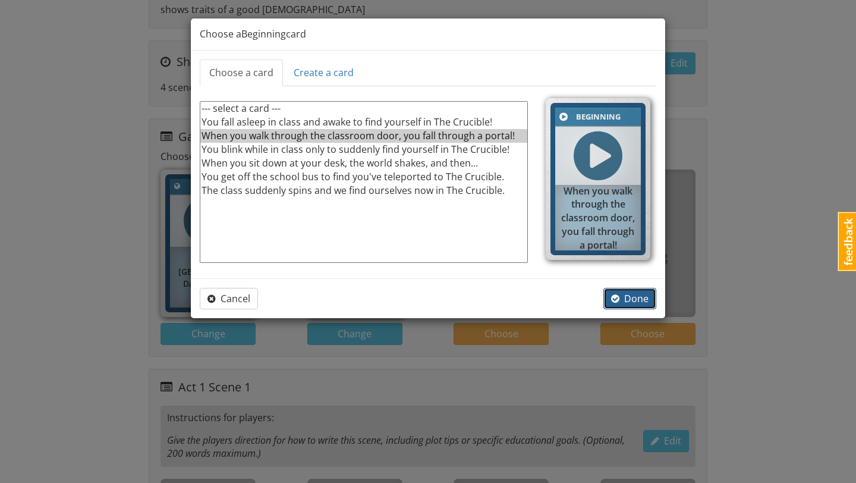
click at [618, 296] on span "button" at bounding box center [615, 299] width 8 height 10
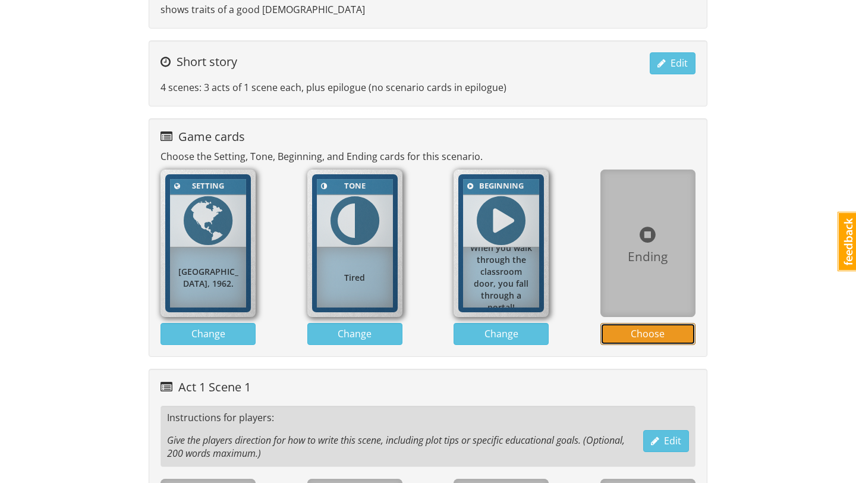
click at [653, 334] on span "Choose" at bounding box center [648, 333] width 34 height 13
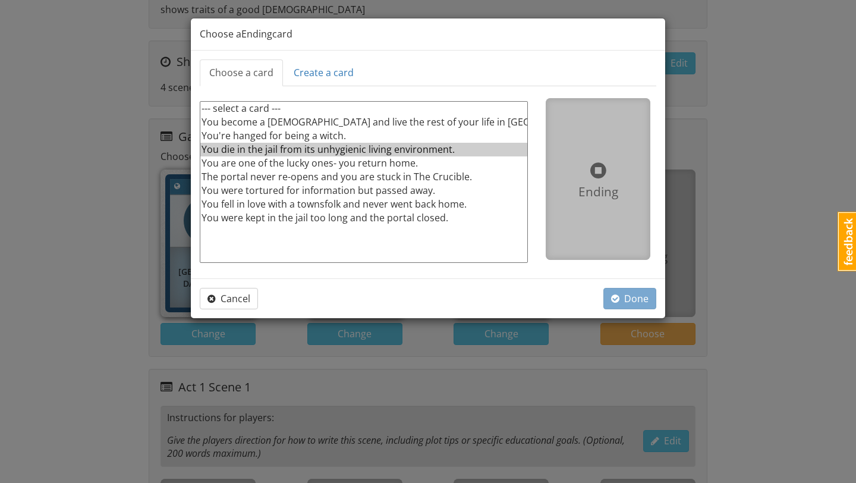
click at [455, 149] on option "You die in the jail from its unhygienic living environment." at bounding box center [363, 150] width 327 height 14
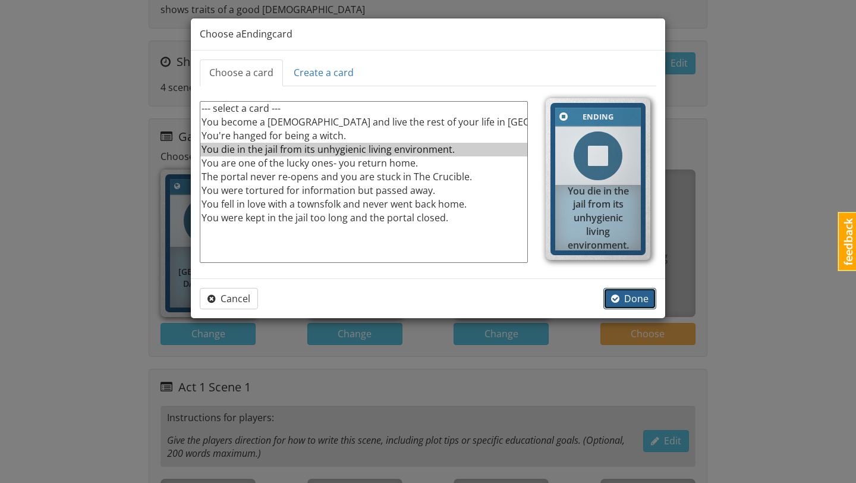
click at [634, 295] on span "Done" at bounding box center [629, 298] width 37 height 13
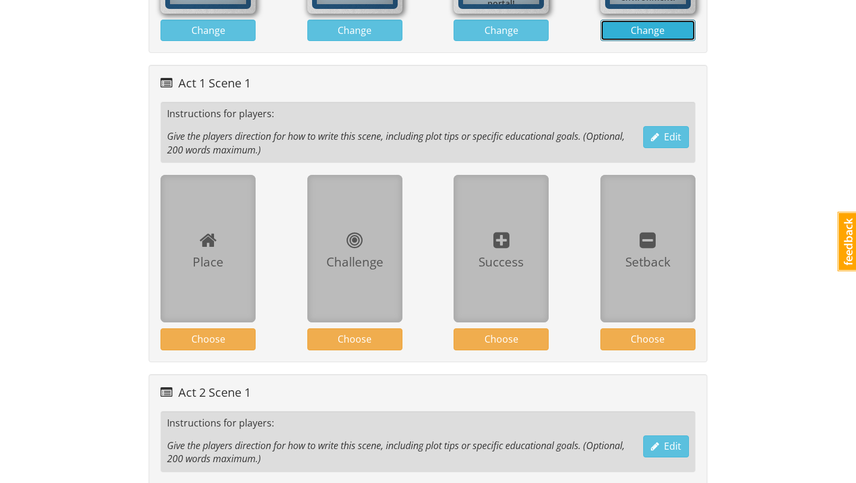
scroll to position [636, 0]
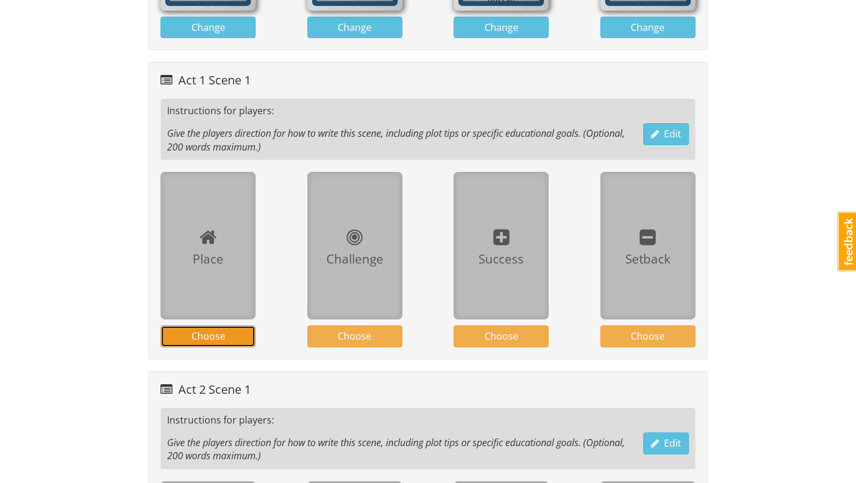
click at [216, 333] on span "Choose" at bounding box center [208, 335] width 34 height 13
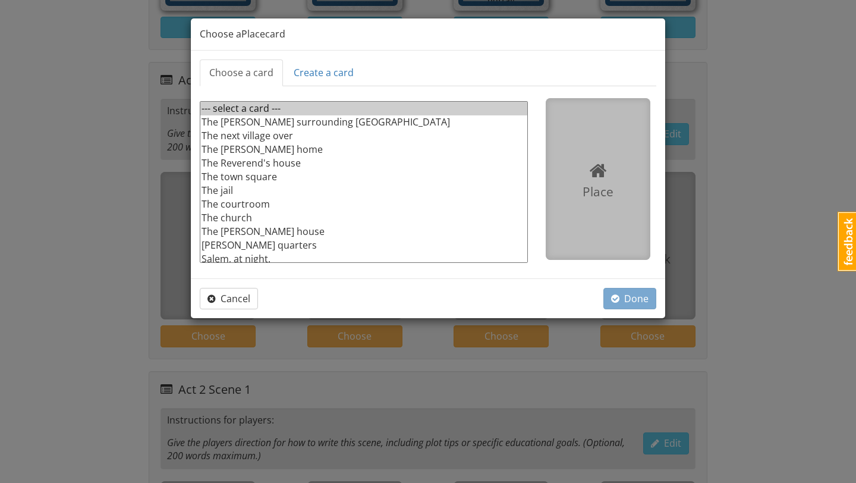
scroll to position [4, 0]
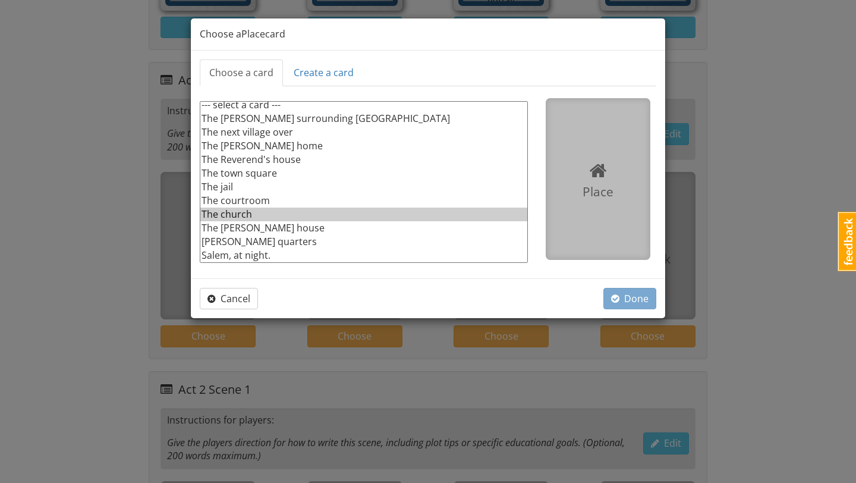
click at [243, 216] on option "The church" at bounding box center [363, 214] width 327 height 14
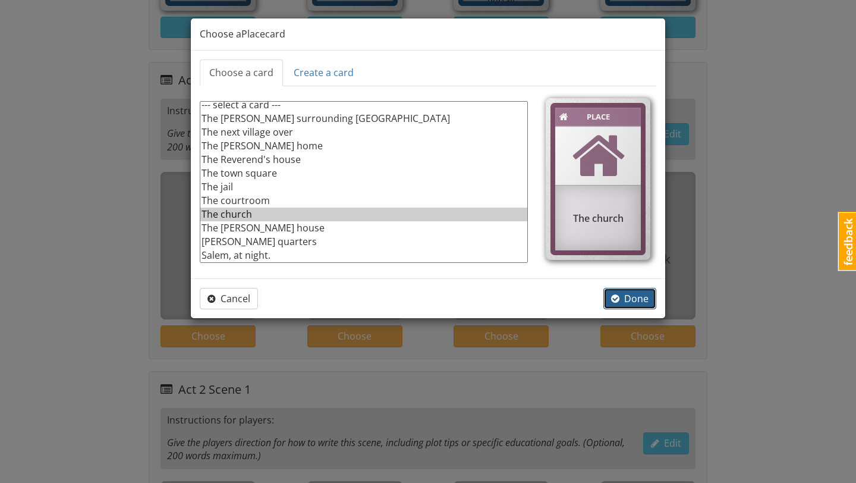
click at [613, 294] on span "button" at bounding box center [615, 299] width 8 height 10
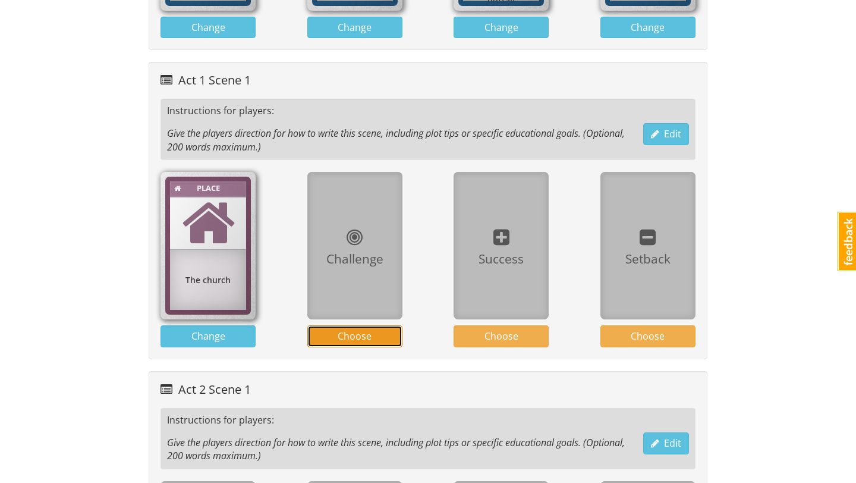
click at [366, 336] on span "Choose" at bounding box center [355, 335] width 34 height 13
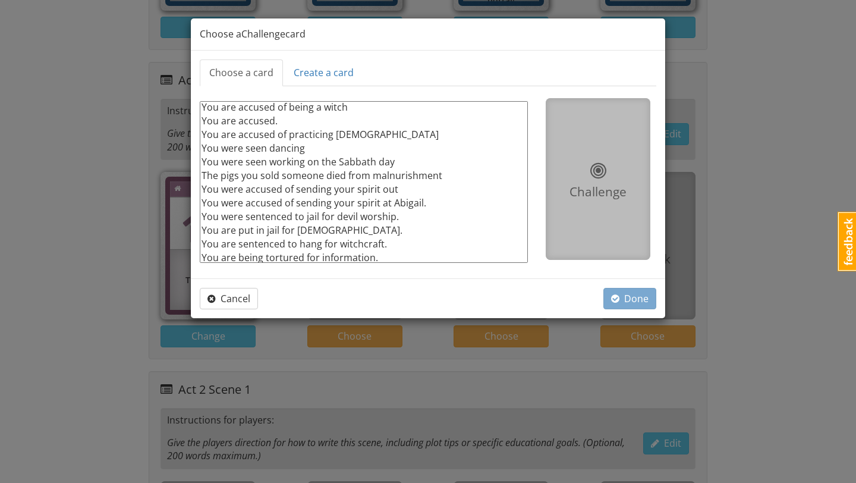
scroll to position [72, 0]
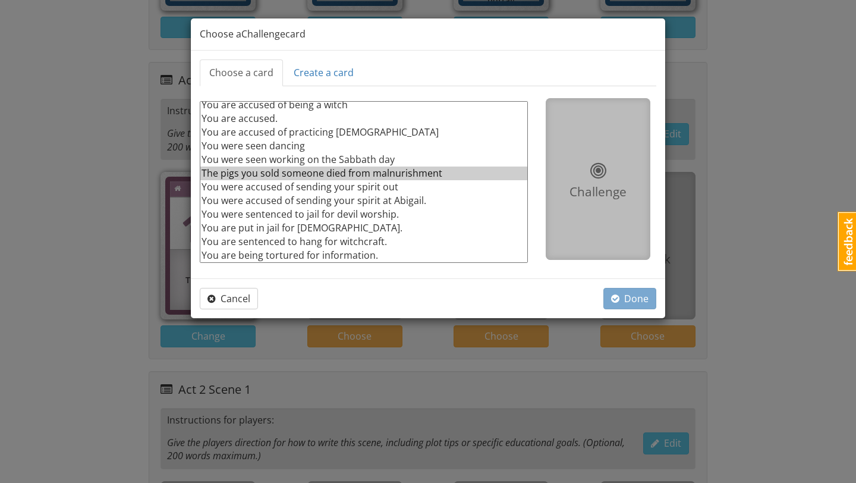
click at [451, 171] on option "The pigs you sold someone died from malnurishment" at bounding box center [363, 173] width 327 height 14
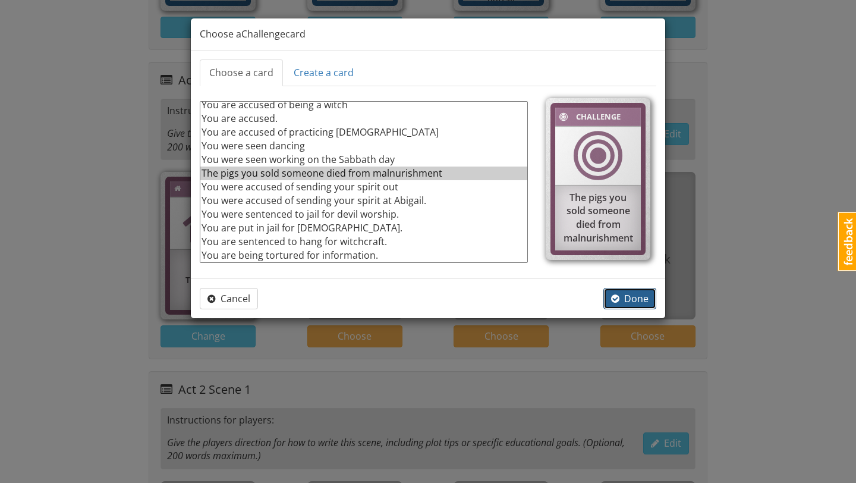
click at [619, 298] on span "button" at bounding box center [615, 299] width 8 height 10
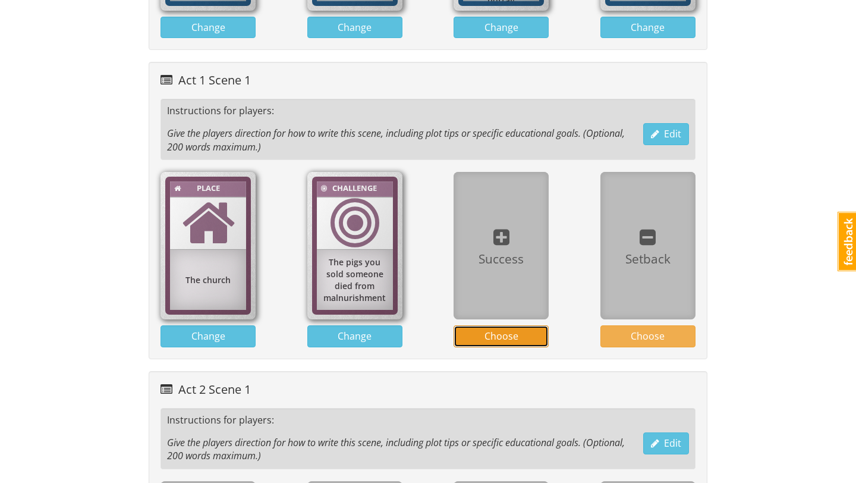
click at [508, 330] on span "Choose" at bounding box center [501, 335] width 34 height 13
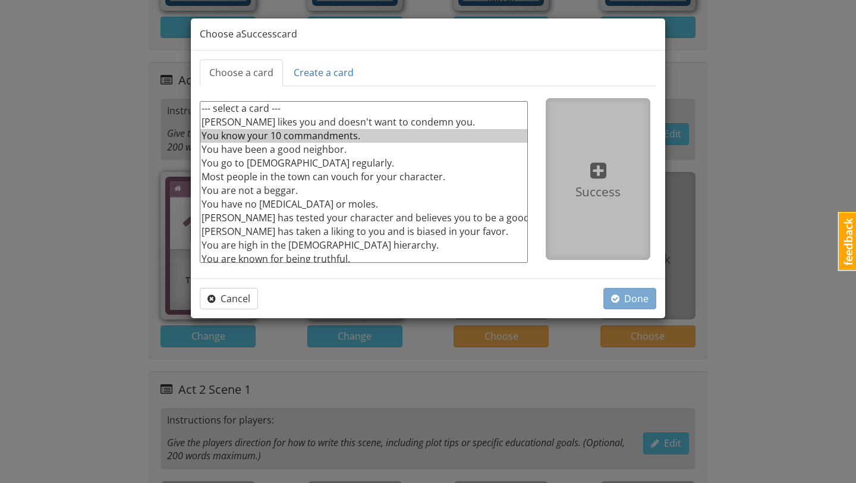
click at [396, 136] on option "You know your 10 commandments." at bounding box center [363, 136] width 327 height 14
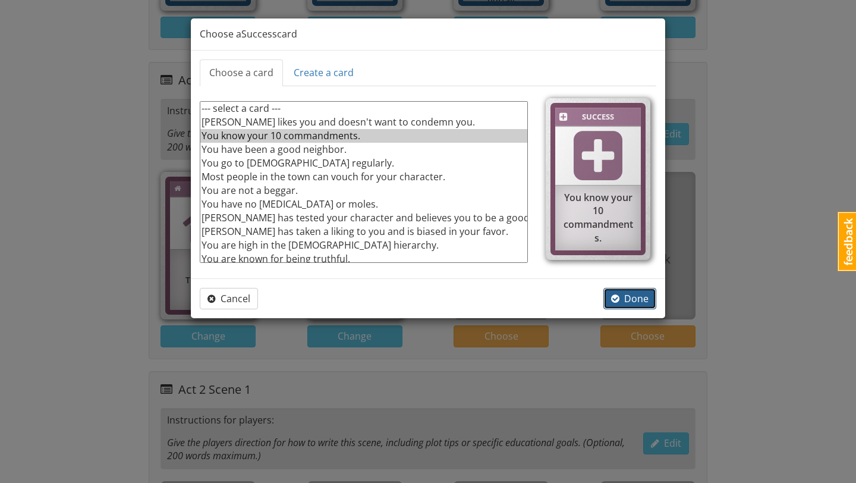
click at [631, 298] on span "Done" at bounding box center [629, 298] width 37 height 13
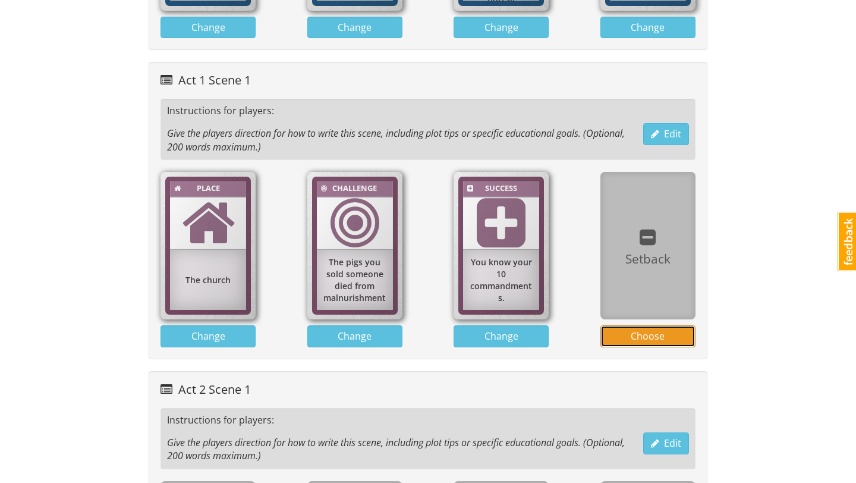
click at [645, 330] on span "Choose" at bounding box center [648, 335] width 34 height 13
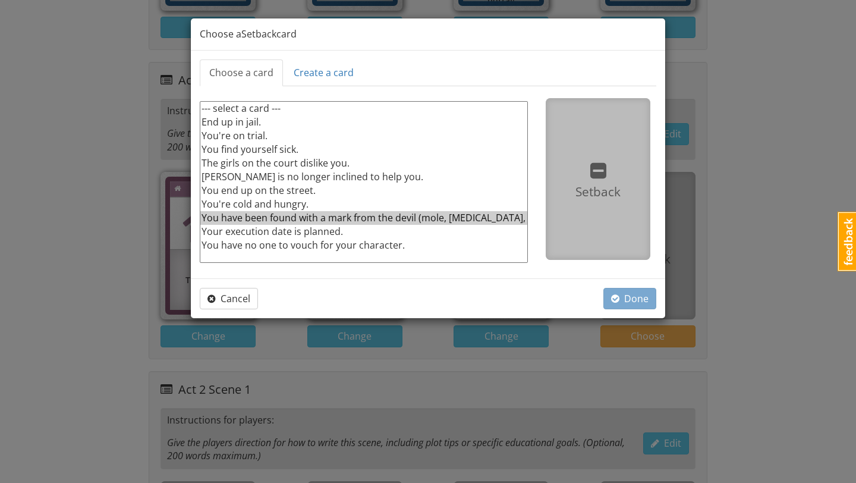
click at [440, 220] on option "You have been found with a mark from the devil (mole, birthmark, etc)" at bounding box center [363, 218] width 327 height 14
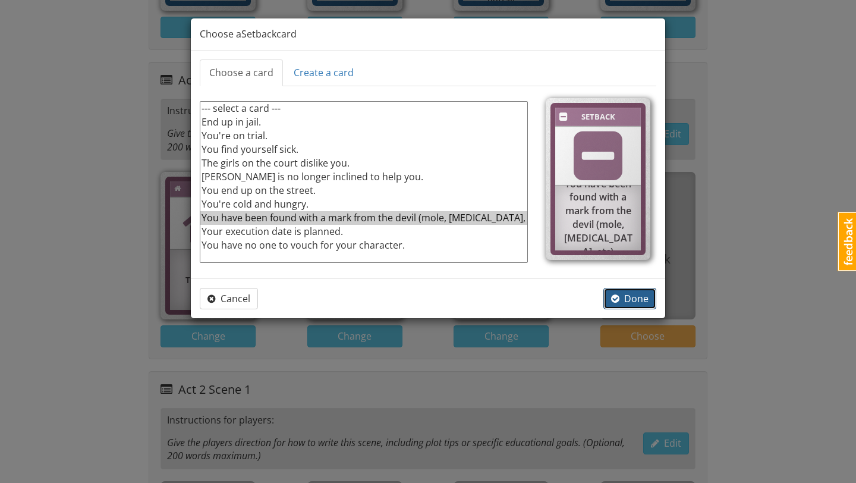
click at [634, 300] on span "Done" at bounding box center [629, 298] width 37 height 13
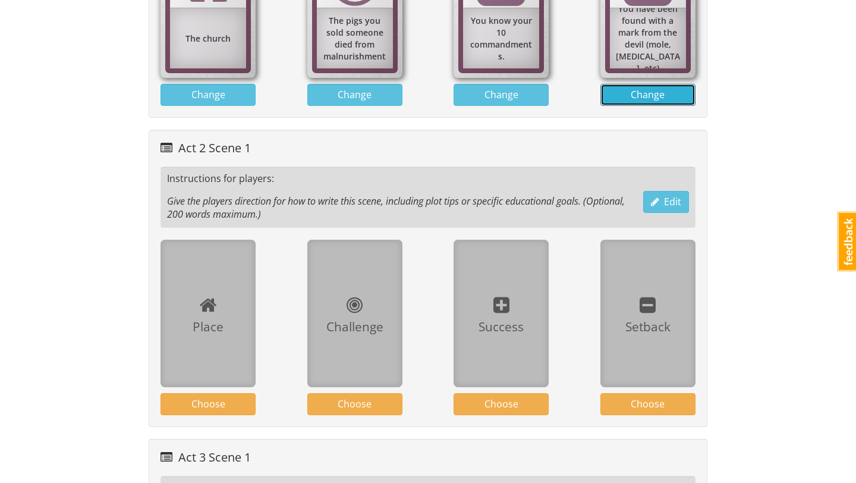
scroll to position [886, 0]
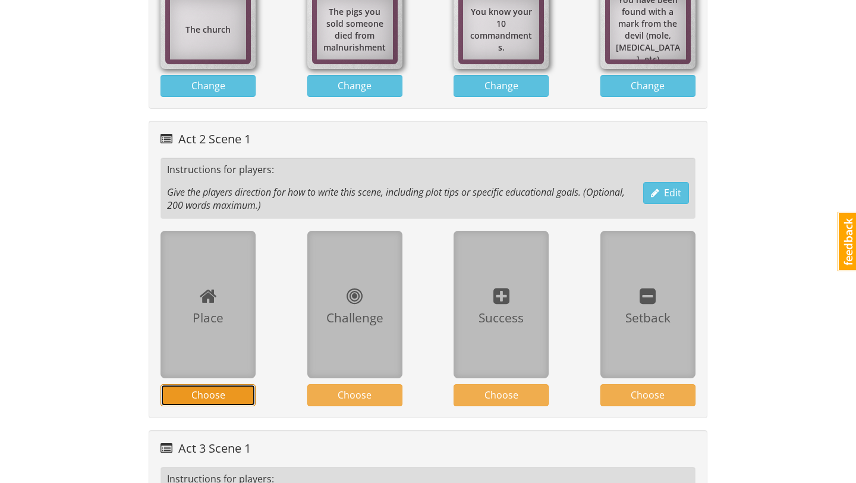
click at [219, 388] on span "Choose" at bounding box center [208, 394] width 34 height 13
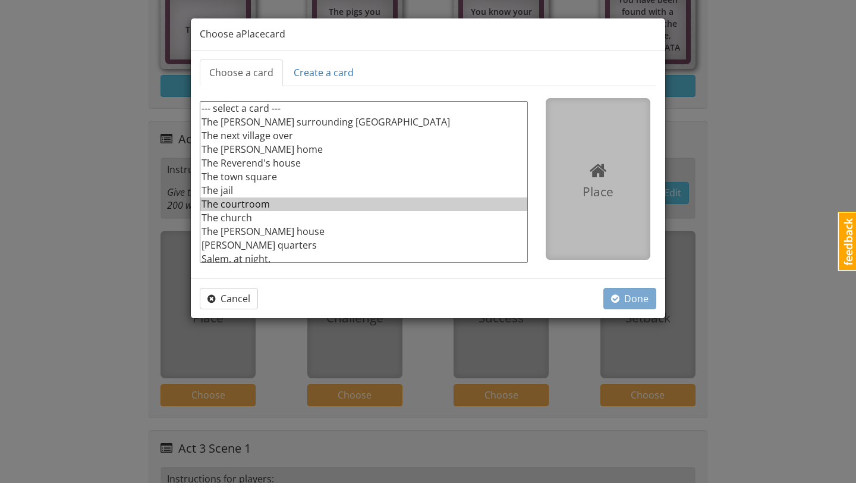
click at [278, 202] on option "The courtroom" at bounding box center [363, 204] width 327 height 14
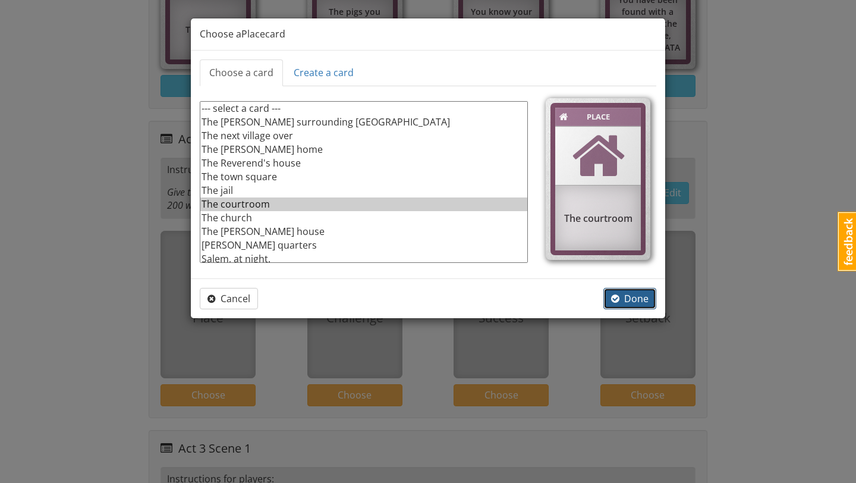
click at [623, 295] on span "Done" at bounding box center [629, 298] width 37 height 13
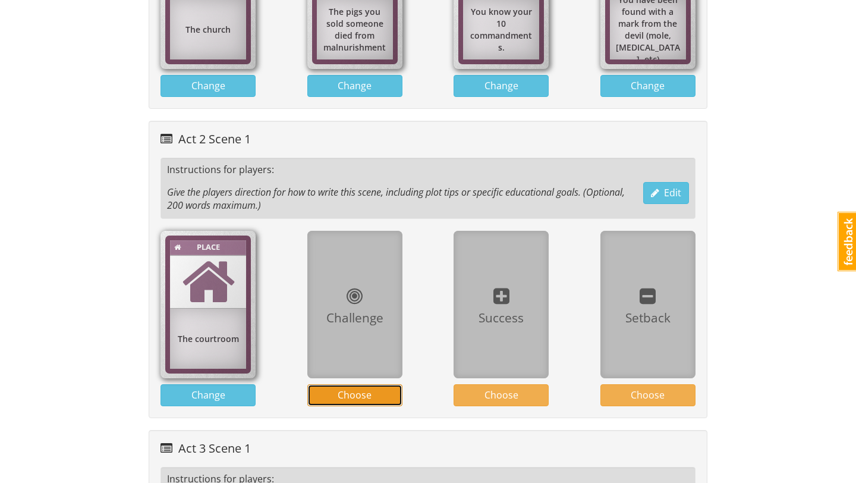
click at [370, 396] on span "Choose" at bounding box center [355, 394] width 34 height 13
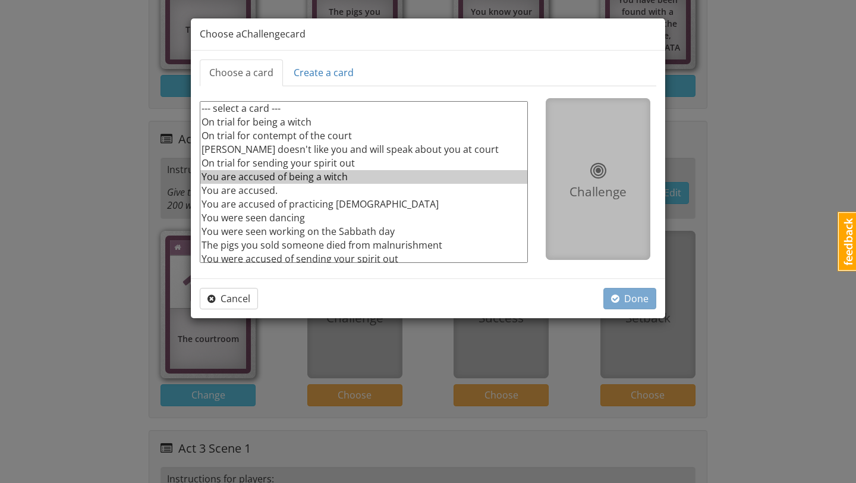
click at [363, 179] on option "You are accused of being a witch" at bounding box center [363, 177] width 327 height 14
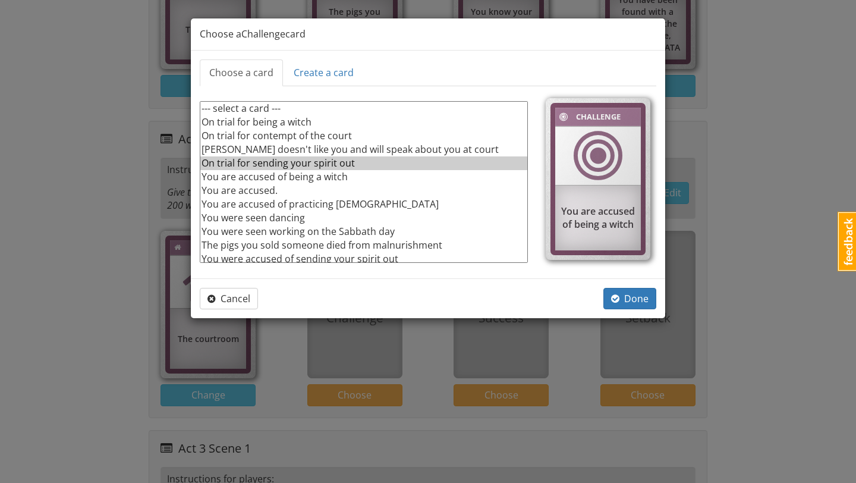
click at [427, 165] on option "On trial for sending your spirit out" at bounding box center [363, 163] width 327 height 14
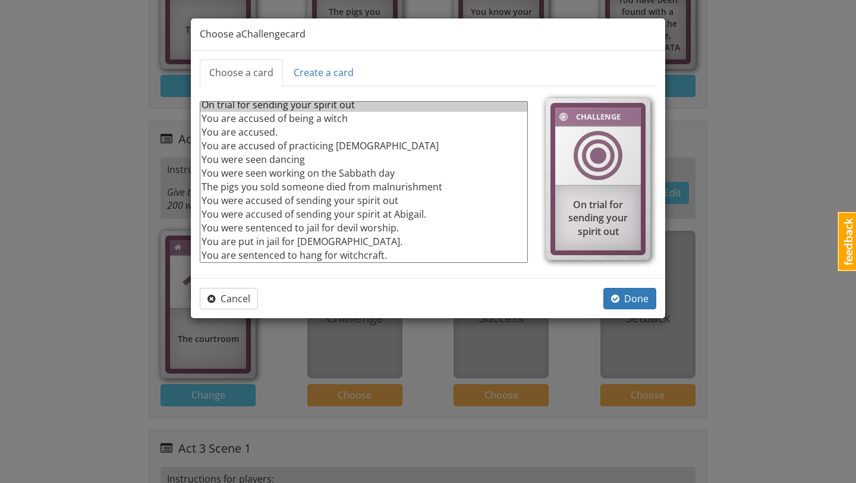
scroll to position [64, 0]
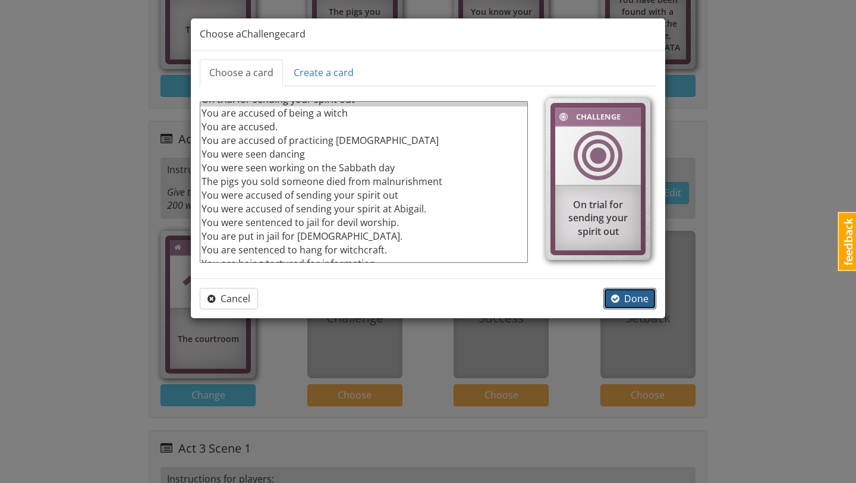
click at [629, 294] on span "Done" at bounding box center [629, 298] width 37 height 13
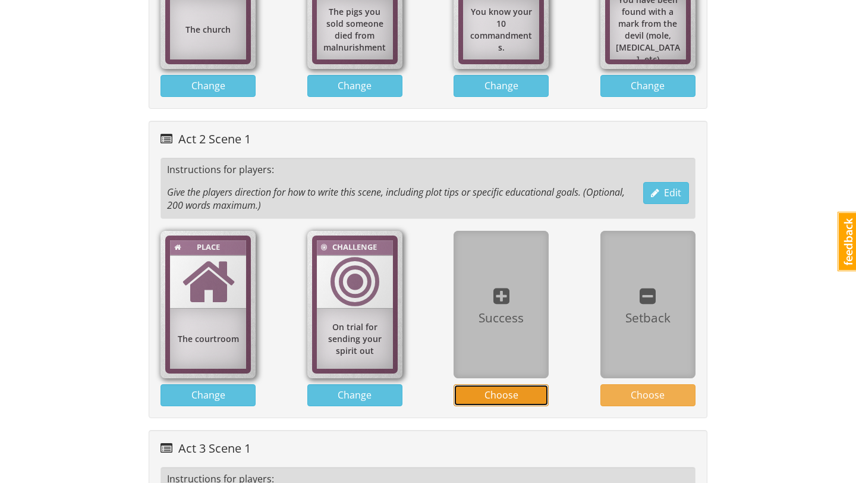
click at [483, 392] on button "Choose" at bounding box center [500, 395] width 95 height 22
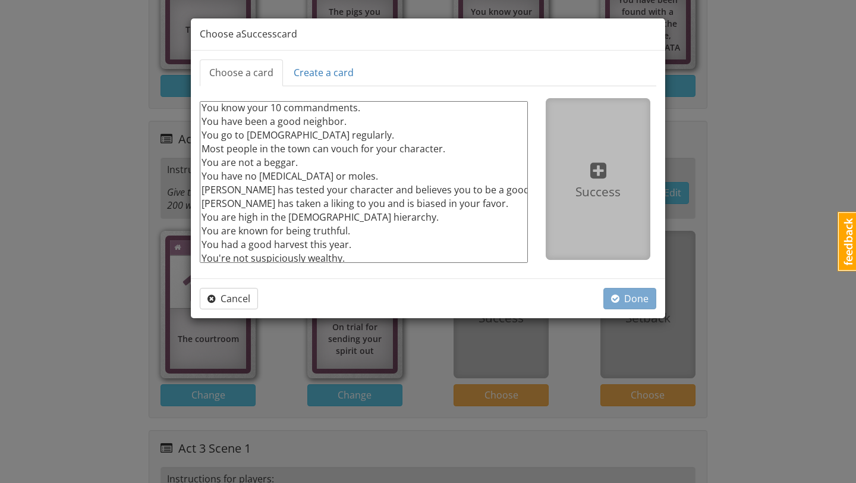
scroll to position [31, 0]
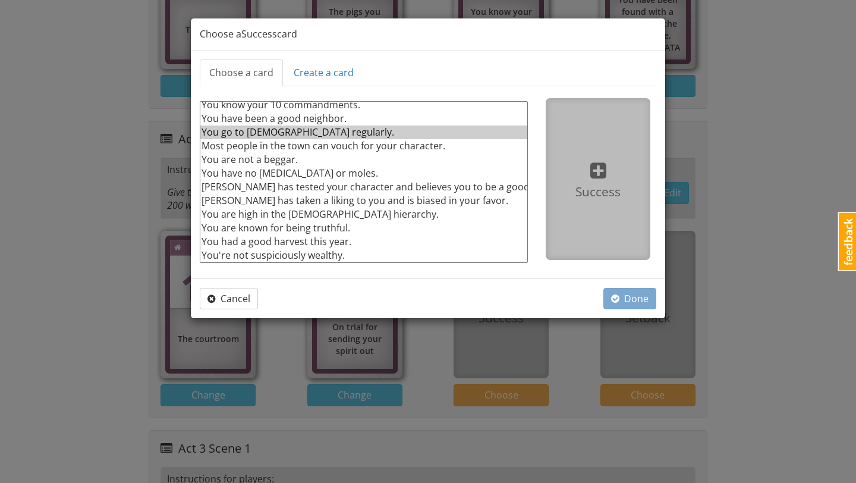
click at [319, 128] on option "You go to church regularly." at bounding box center [363, 132] width 327 height 14
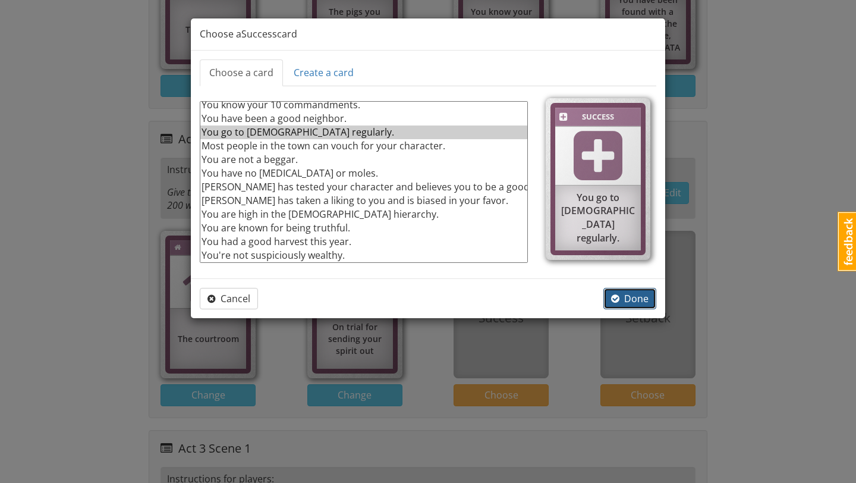
click at [631, 297] on span "Done" at bounding box center [629, 298] width 37 height 13
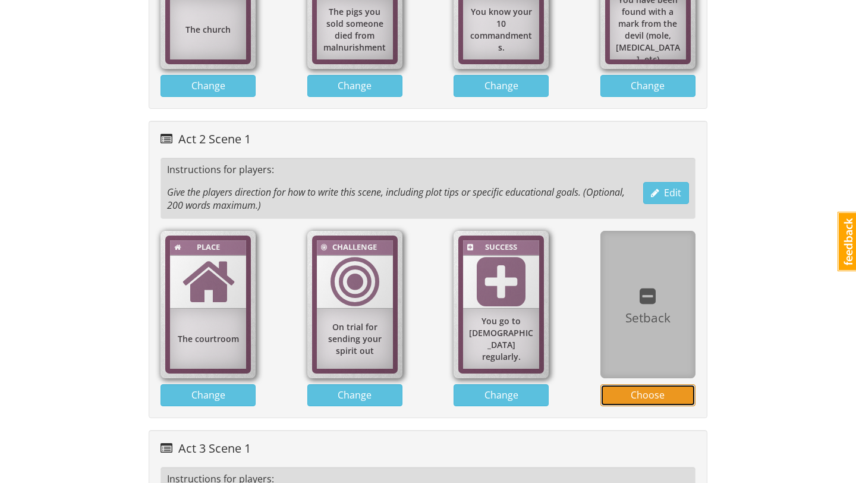
click at [636, 392] on span "Choose" at bounding box center [648, 394] width 34 height 13
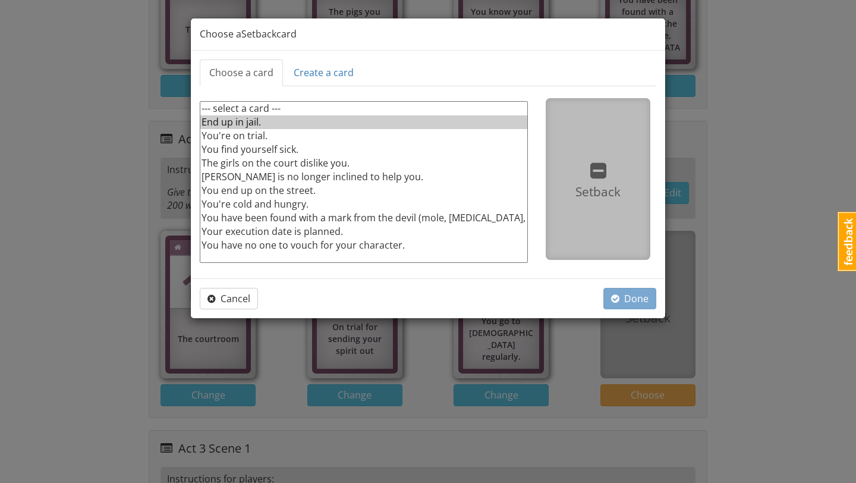
click at [395, 124] on option "End up in jail." at bounding box center [363, 122] width 327 height 14
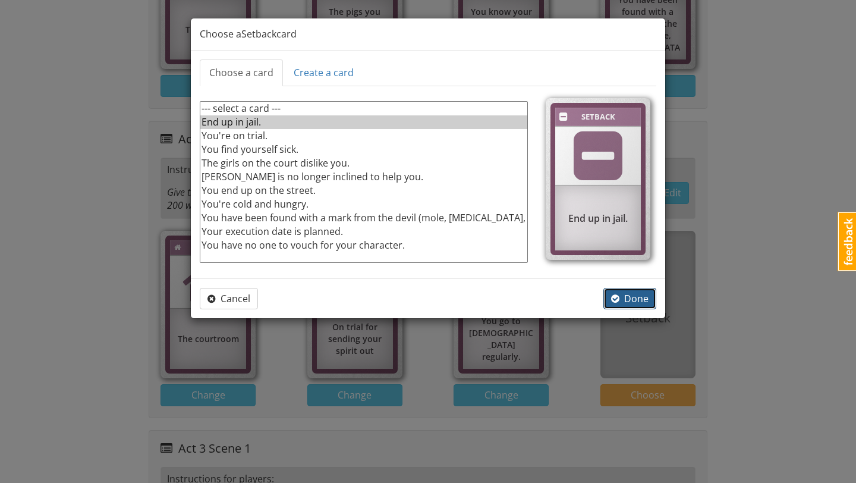
click at [624, 297] on span "Done" at bounding box center [629, 298] width 37 height 13
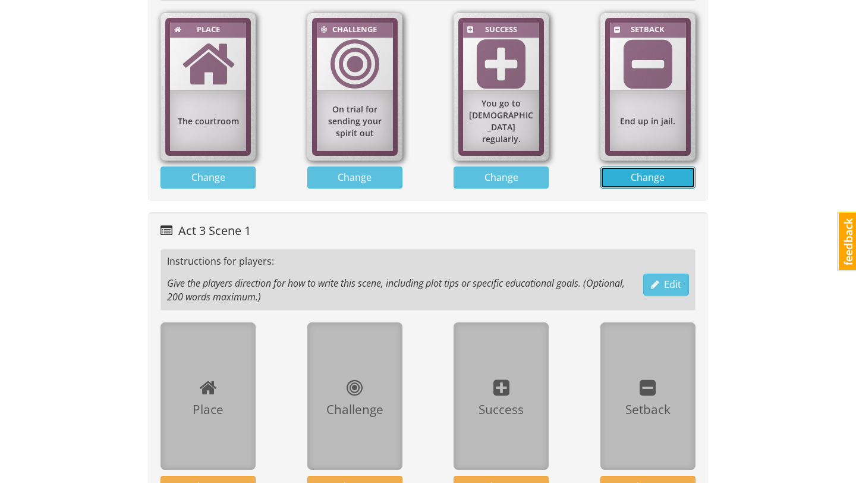
scroll to position [1142, 0]
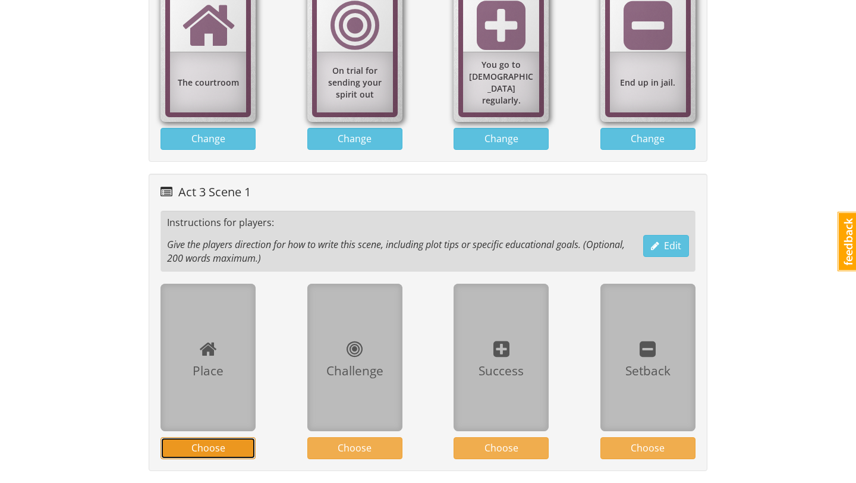
click at [228, 451] on button "Choose" at bounding box center [207, 448] width 95 height 22
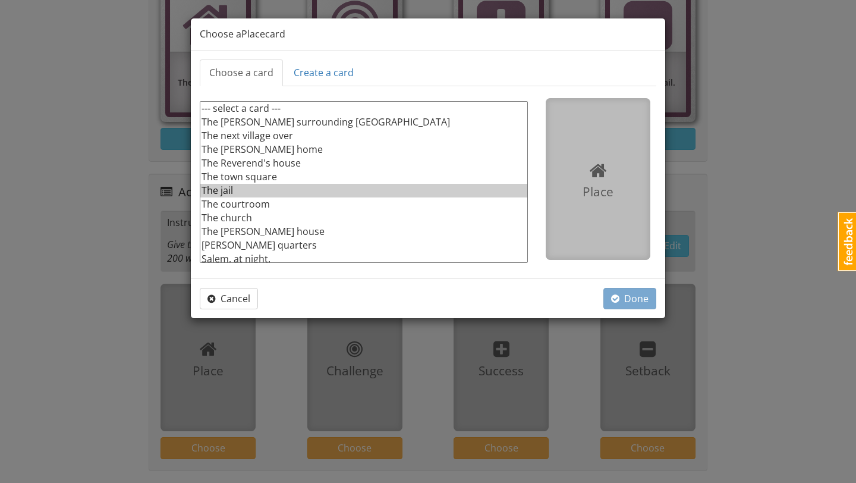
click at [262, 185] on option "The jail" at bounding box center [363, 191] width 327 height 14
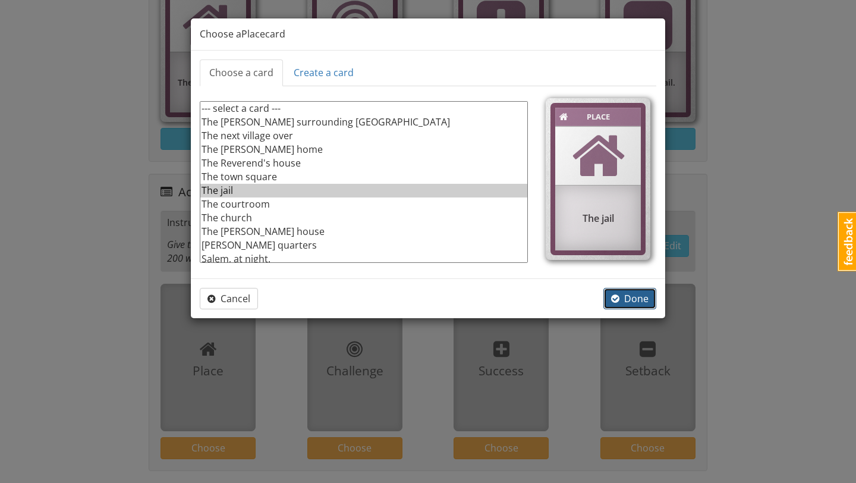
click at [630, 288] on button "Done" at bounding box center [629, 299] width 53 height 22
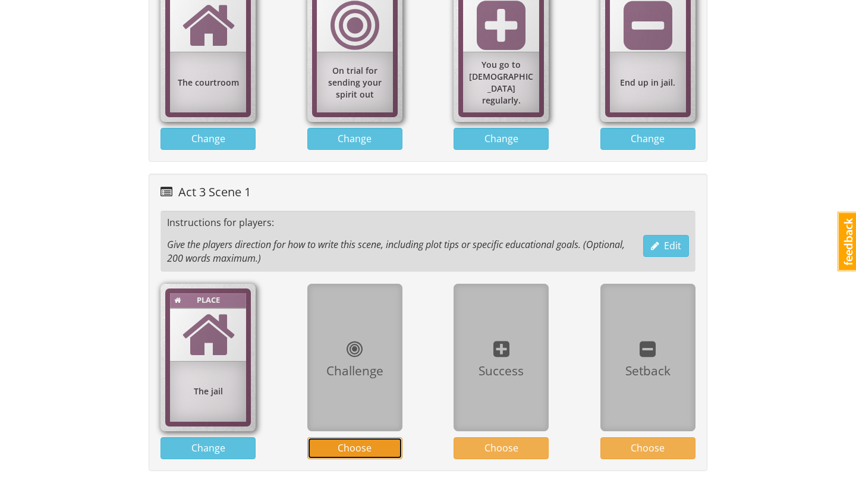
click at [371, 442] on span "Choose" at bounding box center [355, 447] width 34 height 13
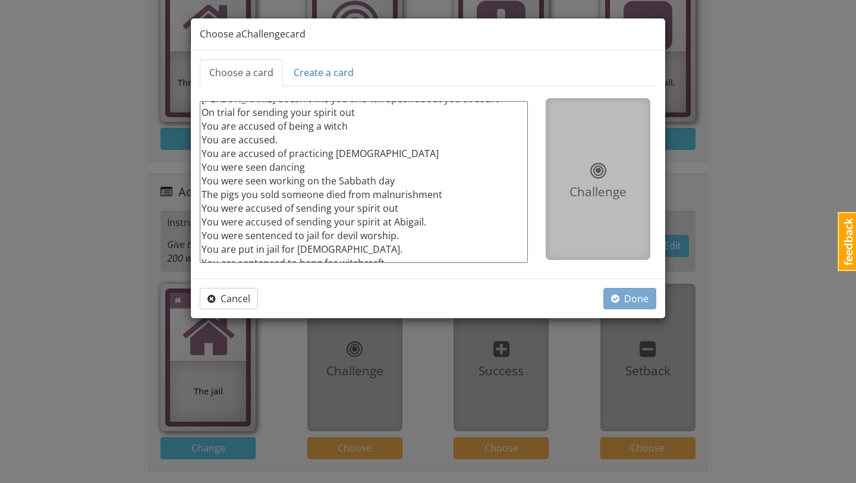
scroll to position [72, 0]
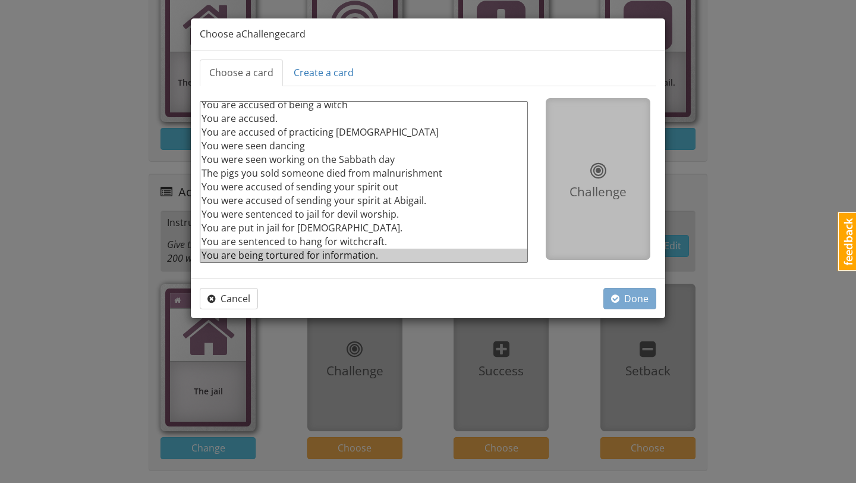
click at [357, 252] on option "You are being tortured for information." at bounding box center [363, 255] width 327 height 14
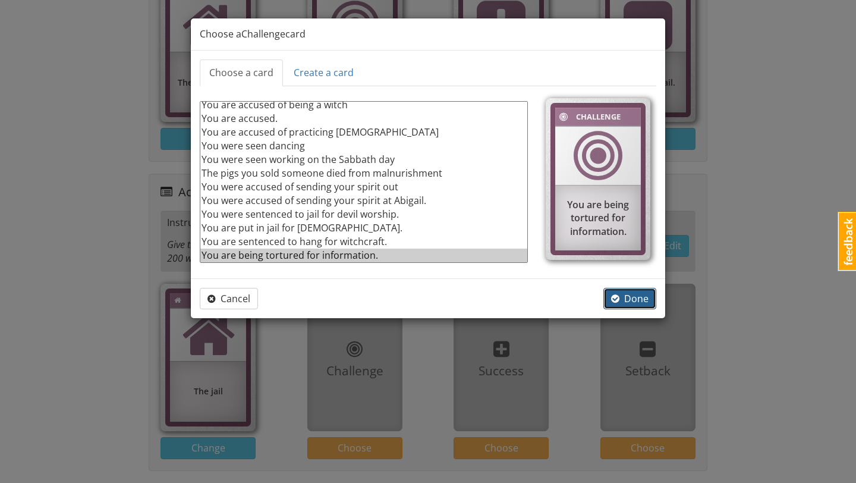
click at [616, 299] on span "button" at bounding box center [615, 299] width 8 height 10
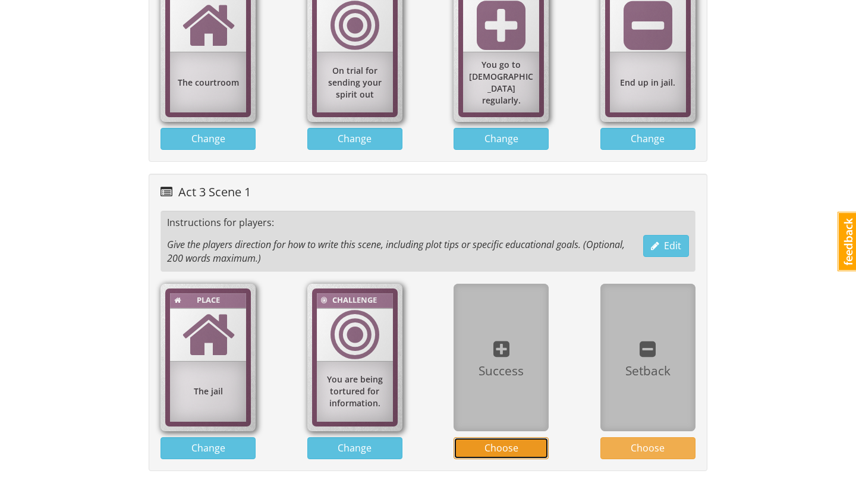
click at [509, 445] on span "Choose" at bounding box center [501, 447] width 34 height 13
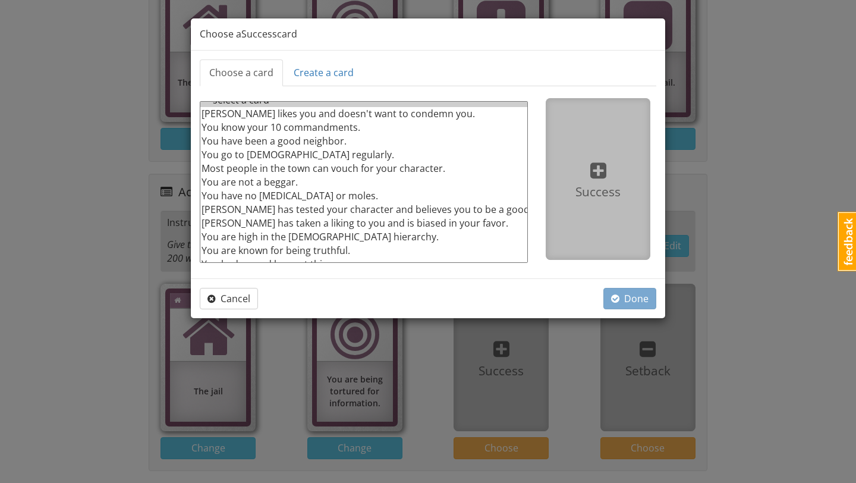
scroll to position [15, 0]
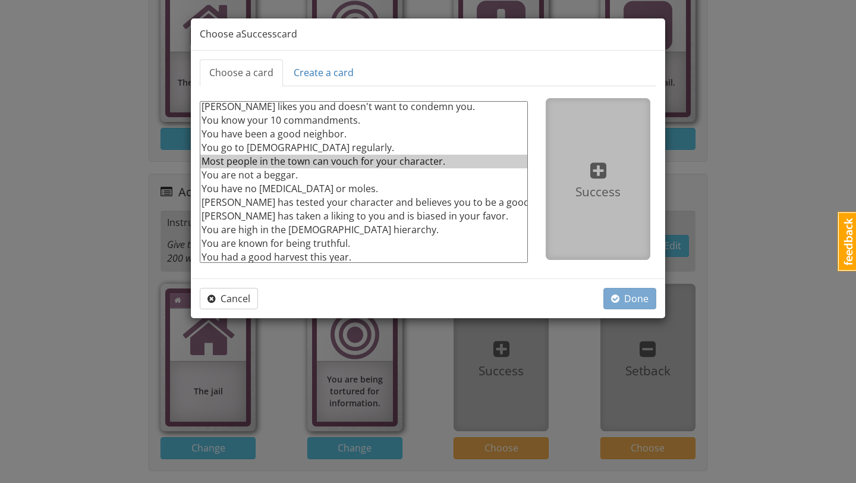
click at [428, 155] on option "Most people in the town can vouch for your character." at bounding box center [363, 162] width 327 height 14
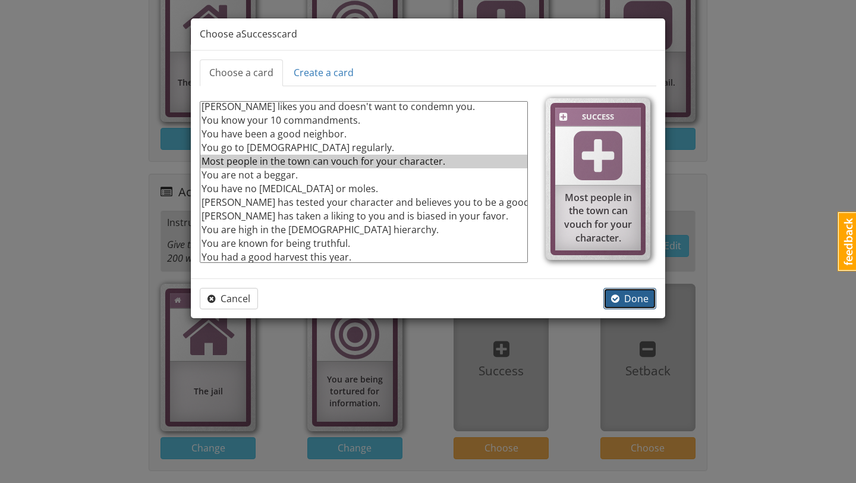
click at [630, 298] on span "Done" at bounding box center [629, 298] width 37 height 13
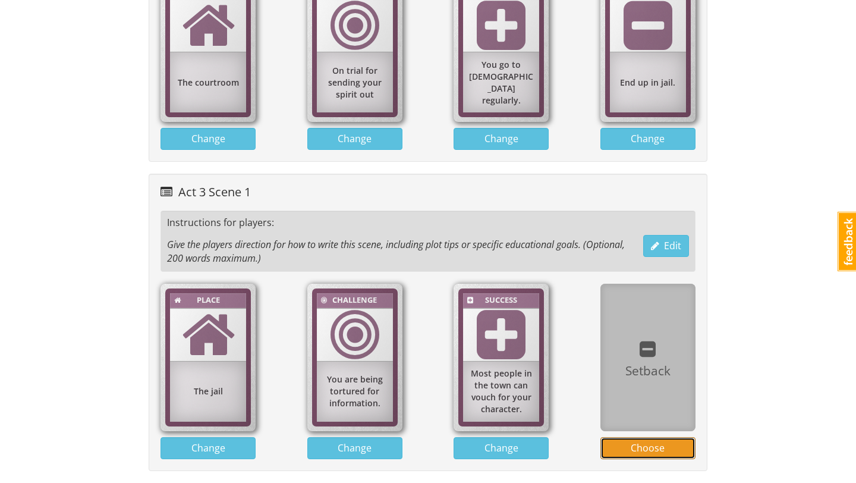
click at [652, 449] on span "Choose" at bounding box center [648, 447] width 34 height 13
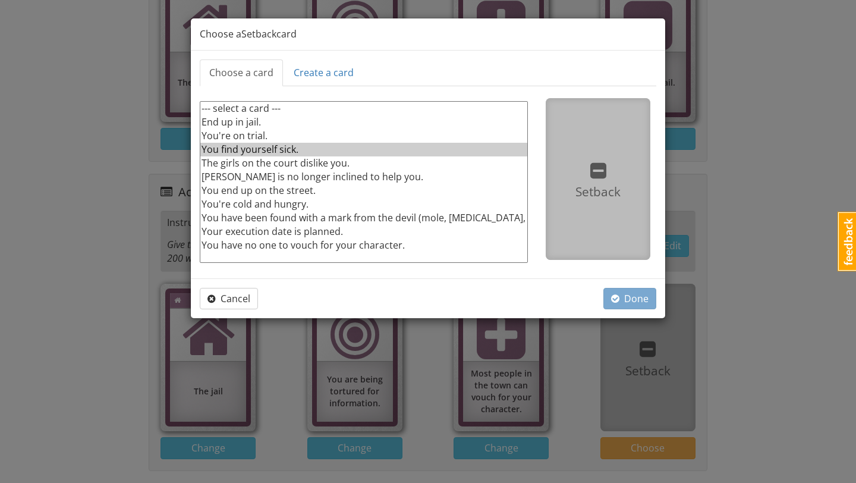
click at [363, 146] on option "You find yourself sick." at bounding box center [363, 150] width 327 height 14
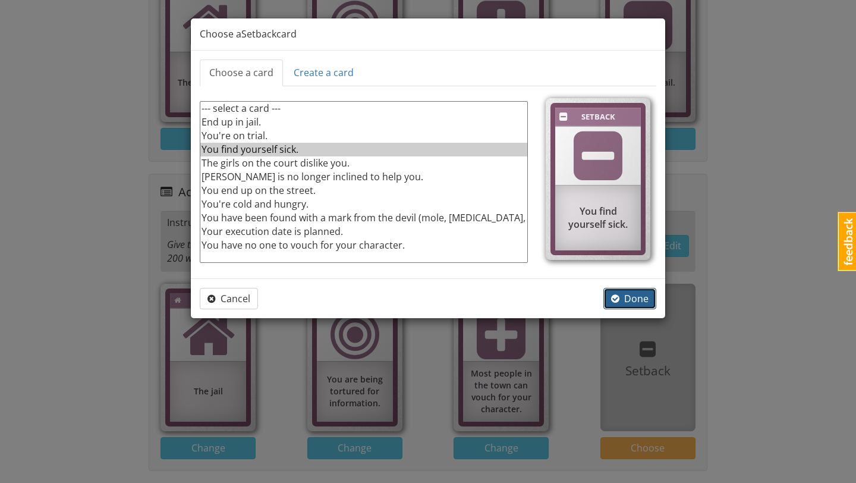
click at [622, 294] on span "Done" at bounding box center [629, 298] width 37 height 13
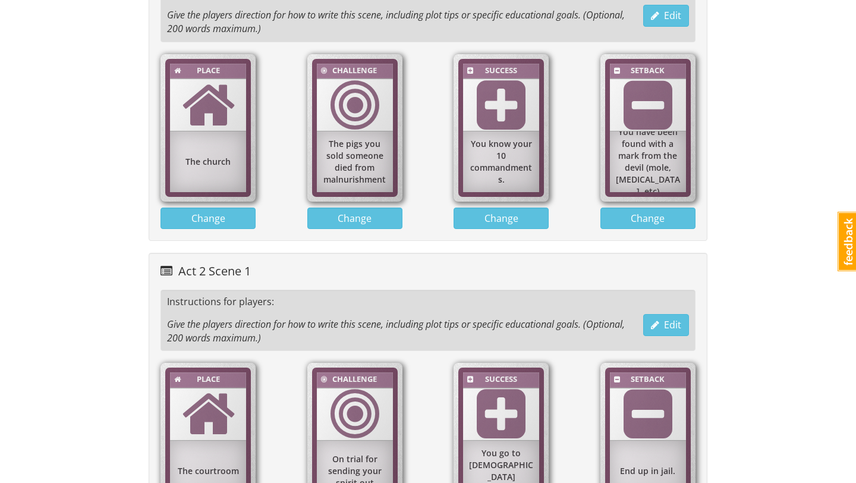
scroll to position [726, 0]
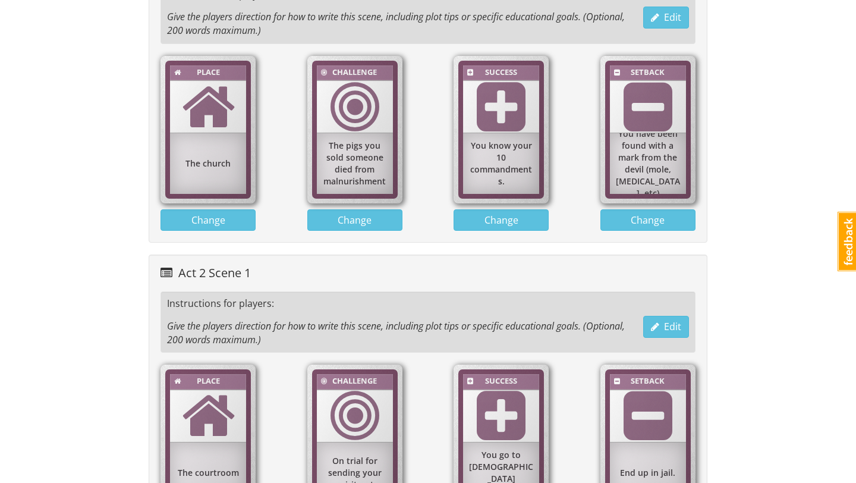
click at [569, 244] on div "The Crucible- Our Class takes a Trip to the Past / You're a Good Puritan Scenar…" at bounding box center [428, 98] width 559 height 1523
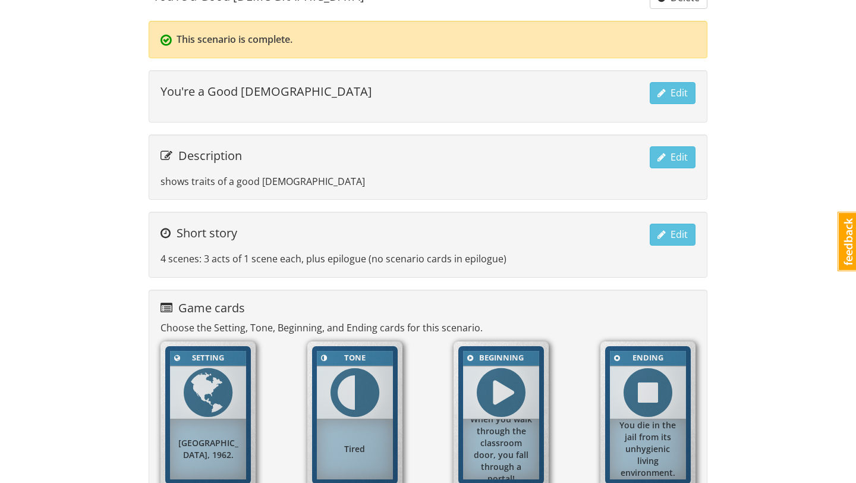
scroll to position [0, 0]
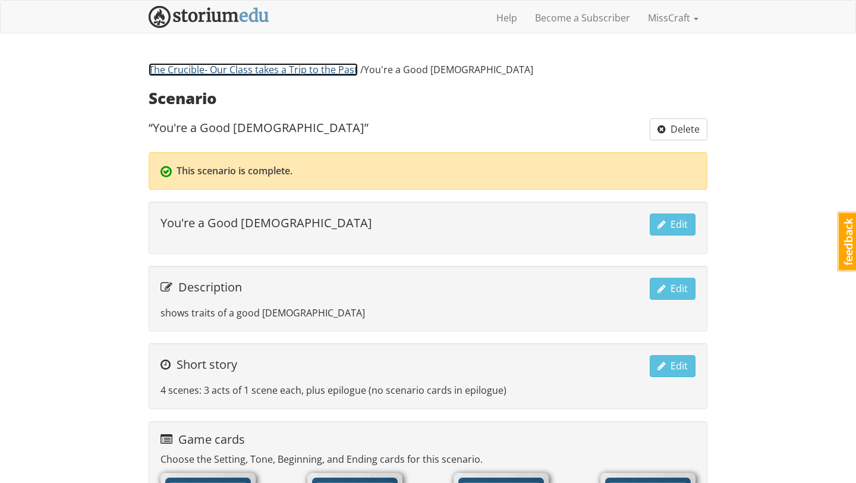
click at [285, 66] on link "The Crucible- Our Class takes a Trip to the Past" at bounding box center [253, 69] width 209 height 13
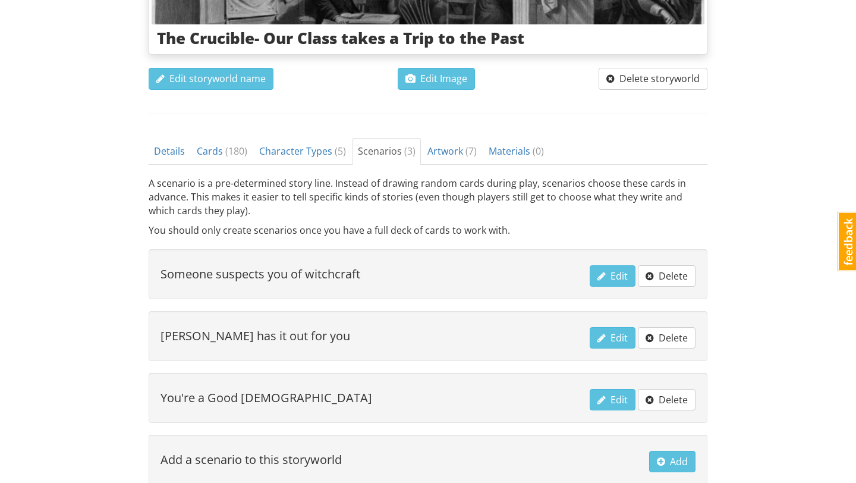
scroll to position [408, 0]
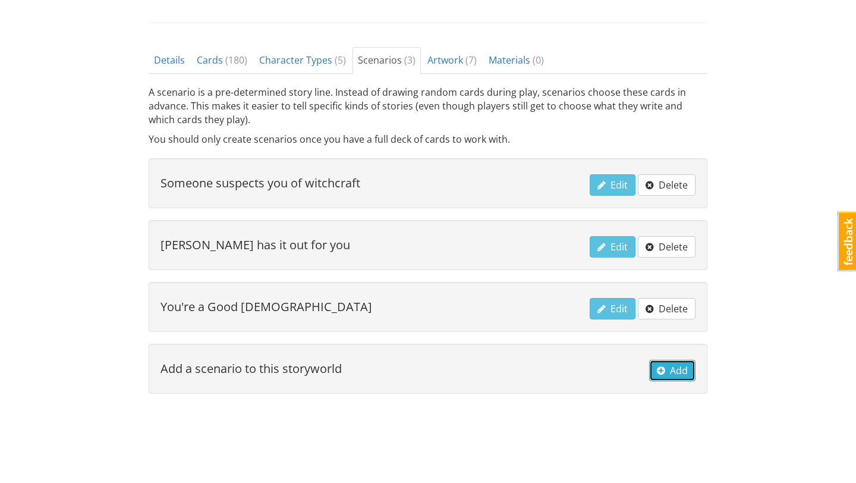
click at [660, 368] on span "button" at bounding box center [661, 371] width 8 height 10
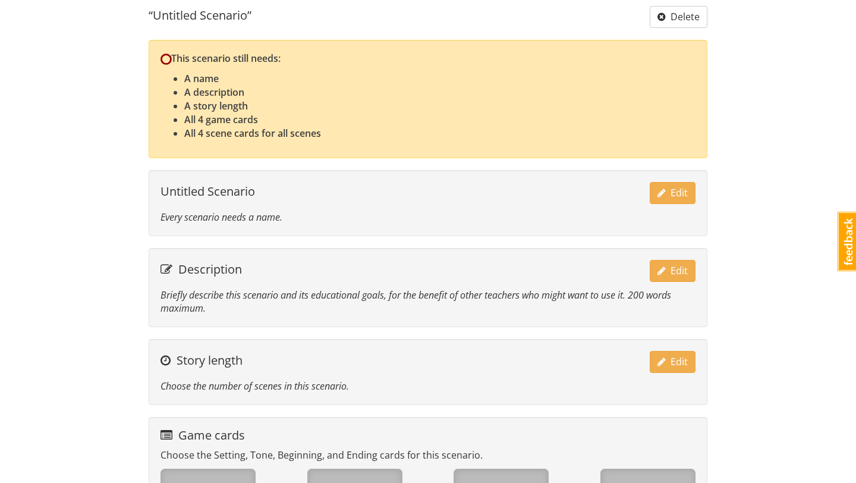
scroll to position [111, 0]
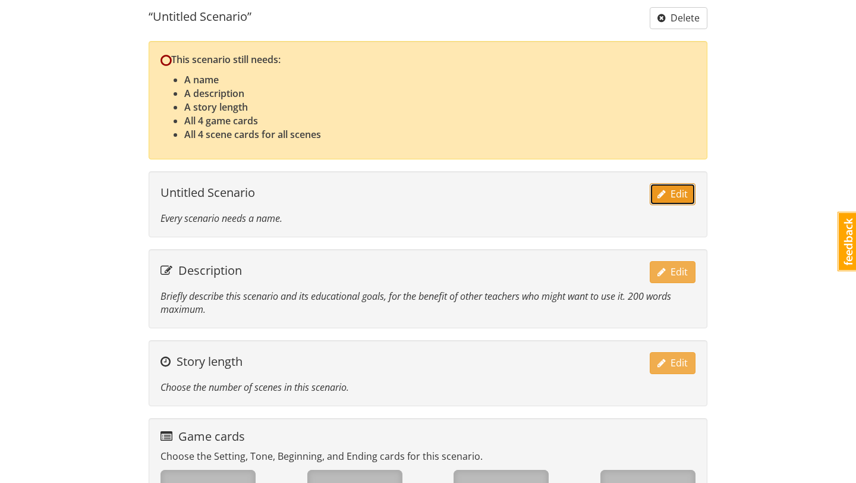
click at [657, 191] on button "Edit" at bounding box center [673, 194] width 46 height 22
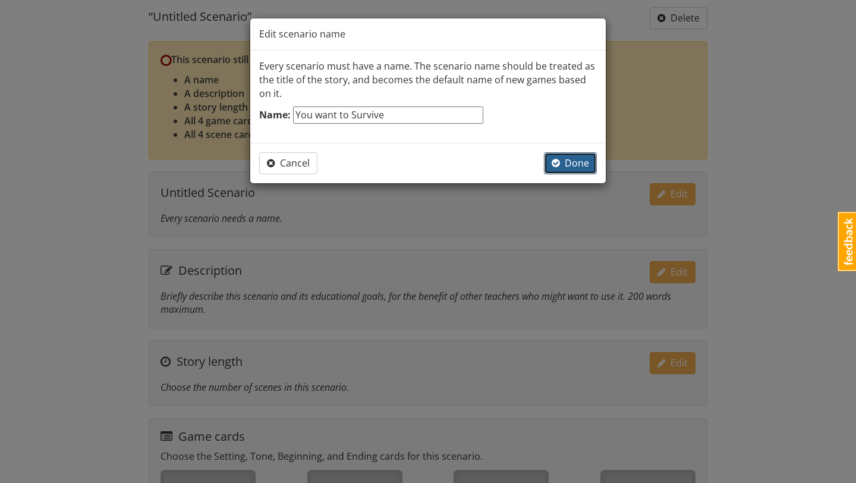
click at [574, 154] on button "Done" at bounding box center [570, 163] width 53 height 22
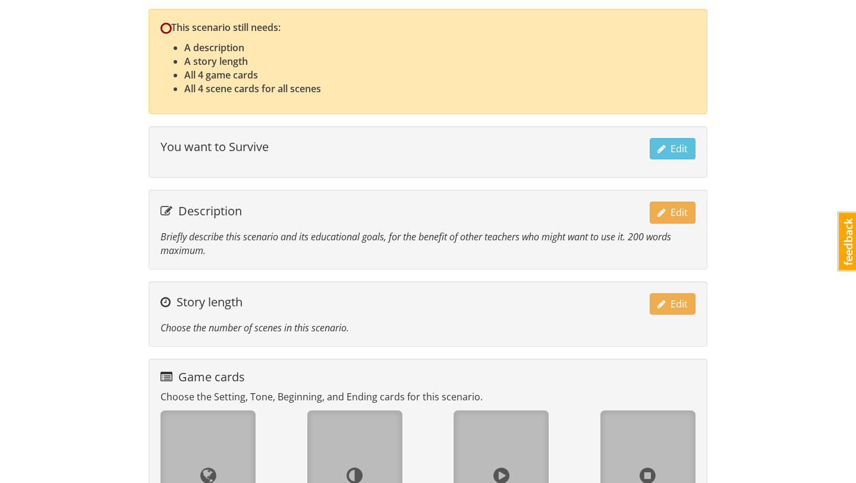
scroll to position [171, 0]
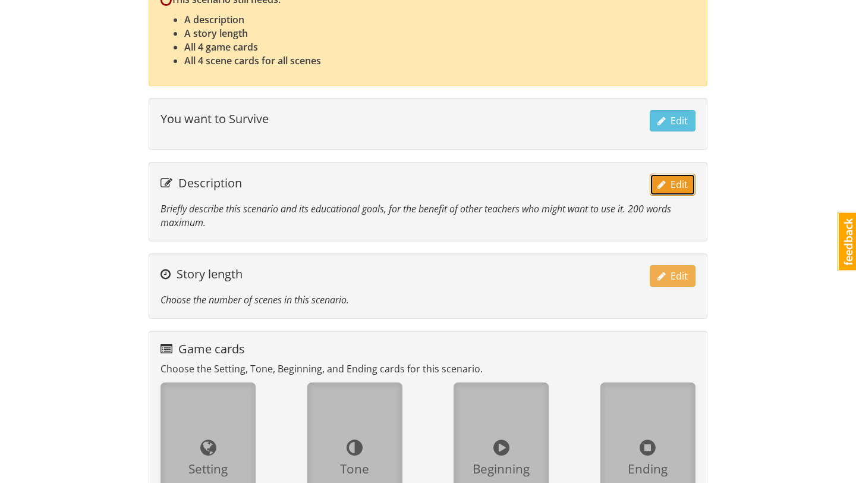
click at [662, 183] on span "button" at bounding box center [661, 184] width 8 height 10
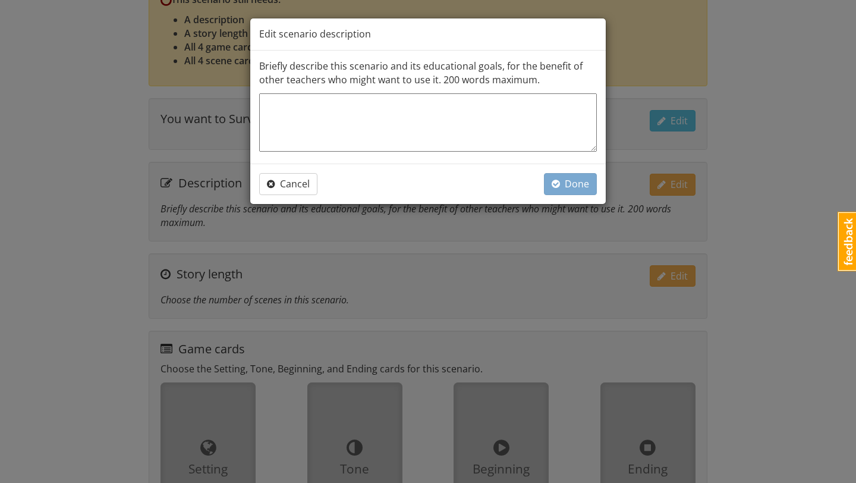
click at [560, 126] on textarea at bounding box center [428, 122] width 338 height 58
click at [568, 183] on span "Done" at bounding box center [570, 183] width 37 height 13
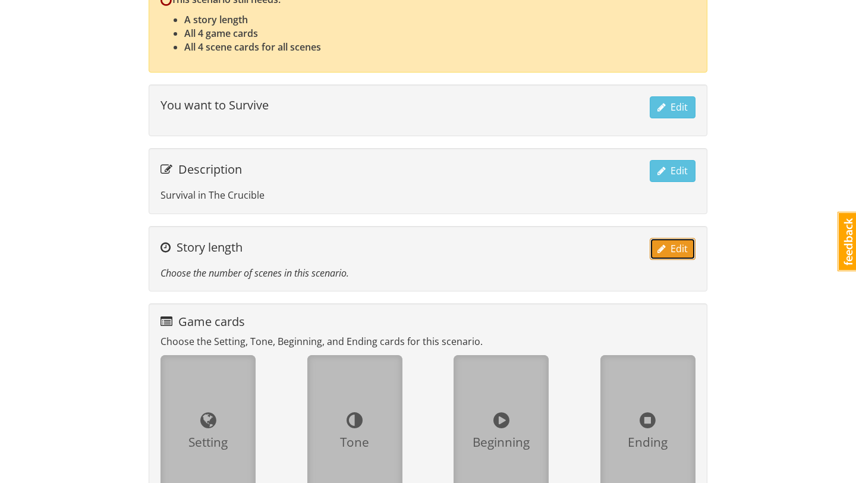
click at [664, 249] on span "button" at bounding box center [661, 249] width 8 height 10
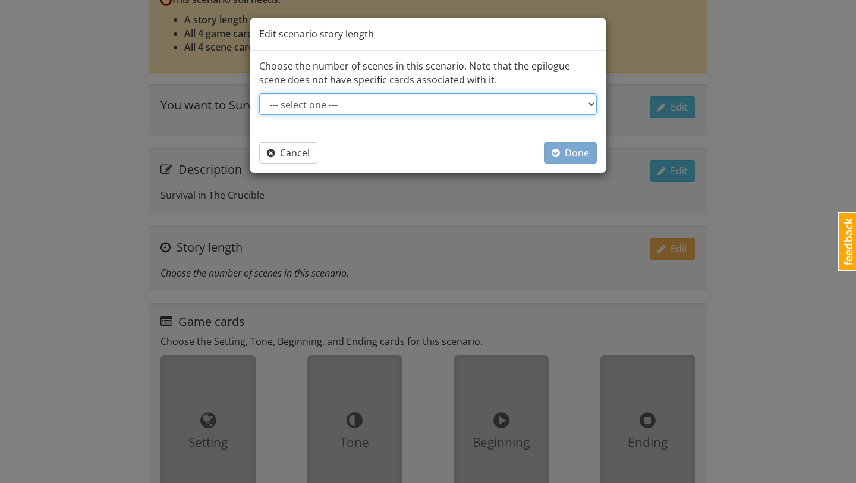
click at [509, 109] on select "--- select one --- Short story: 4 scenes (3 acts of 1 scene each, plus epilogue…" at bounding box center [428, 103] width 338 height 21
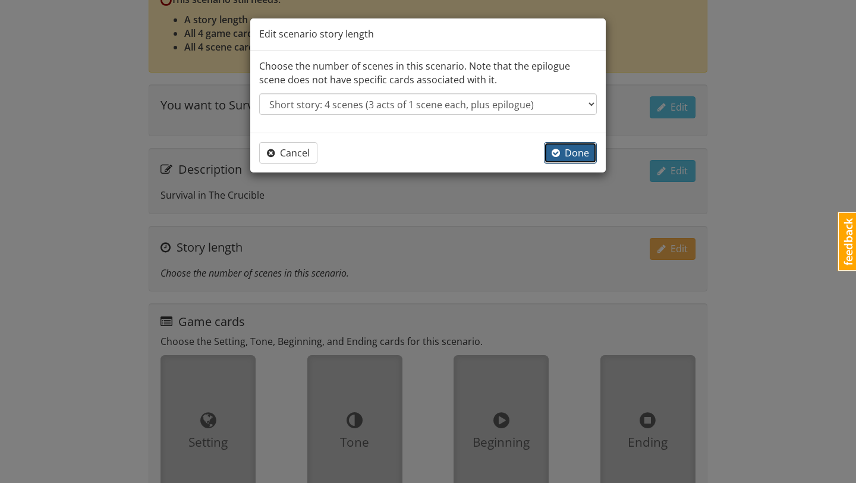
click at [564, 150] on span "Done" at bounding box center [570, 152] width 37 height 13
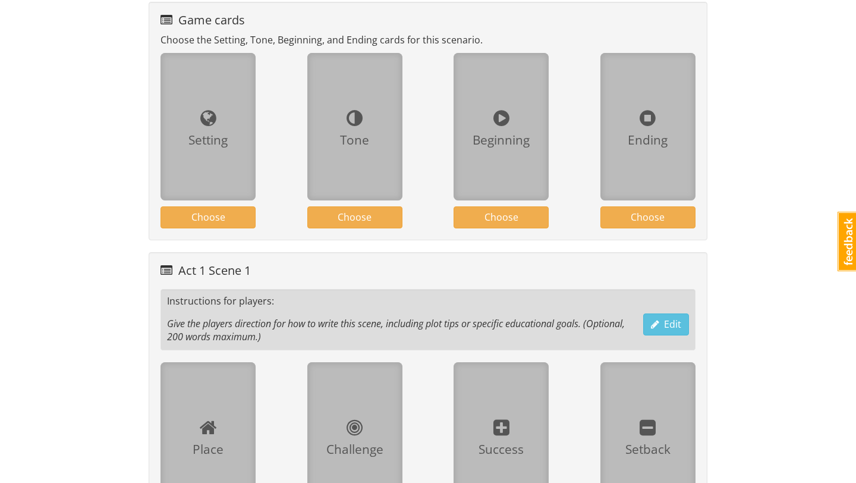
scroll to position [457, 0]
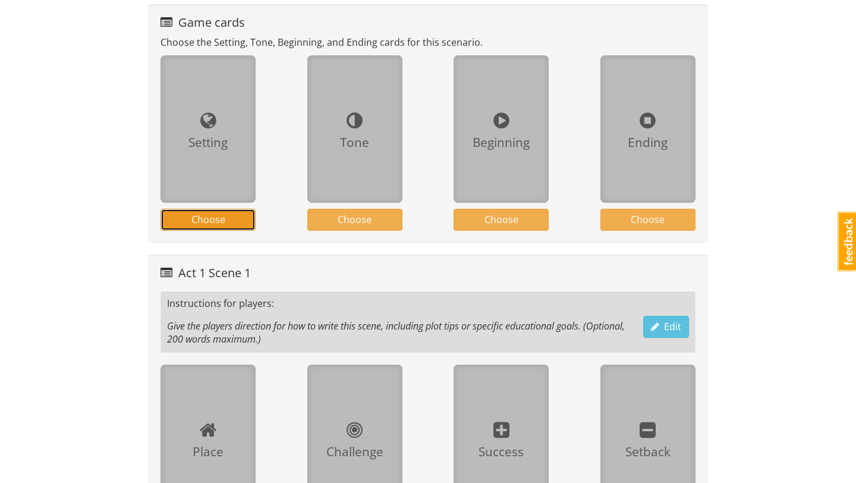
click at [234, 226] on button "Choose" at bounding box center [207, 220] width 95 height 22
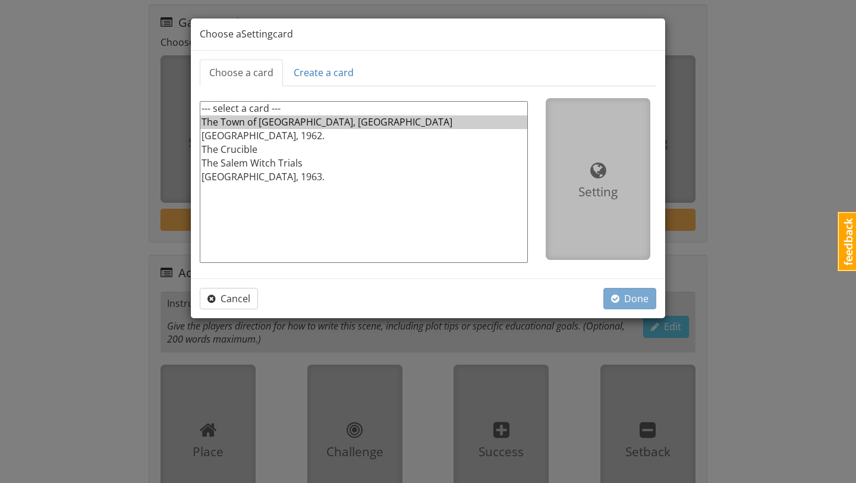
click at [278, 124] on option "The Town of [GEOGRAPHIC_DATA], [GEOGRAPHIC_DATA]" at bounding box center [363, 122] width 327 height 14
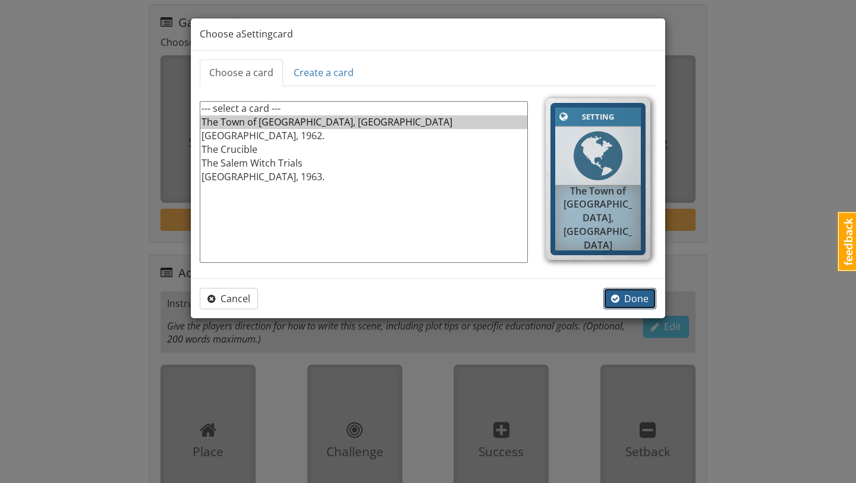
click at [620, 297] on span "Done" at bounding box center [629, 298] width 37 height 13
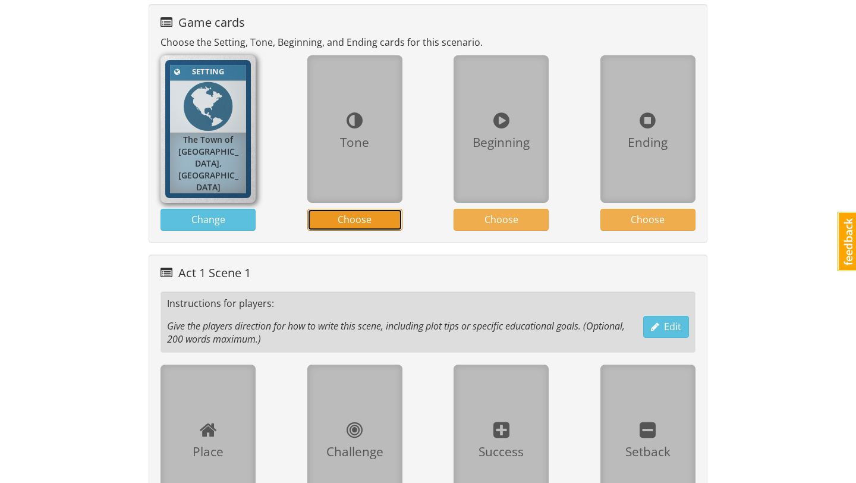
click at [322, 212] on button "Choose" at bounding box center [354, 220] width 95 height 22
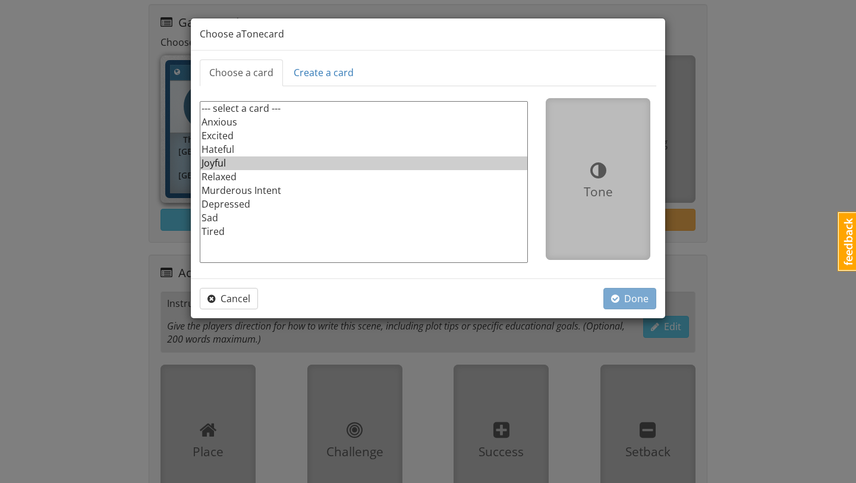
click at [233, 156] on option "Joyful" at bounding box center [363, 163] width 327 height 14
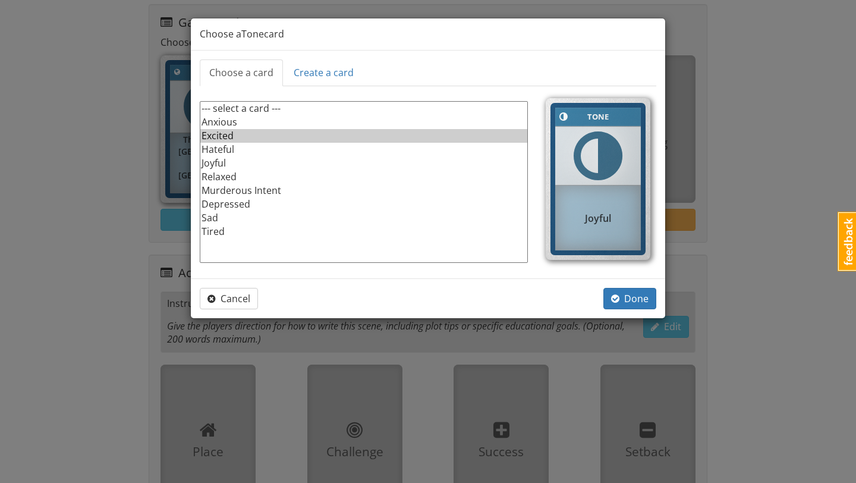
click at [243, 139] on option "Excited" at bounding box center [363, 136] width 327 height 14
click at [623, 289] on button "Done" at bounding box center [629, 299] width 53 height 22
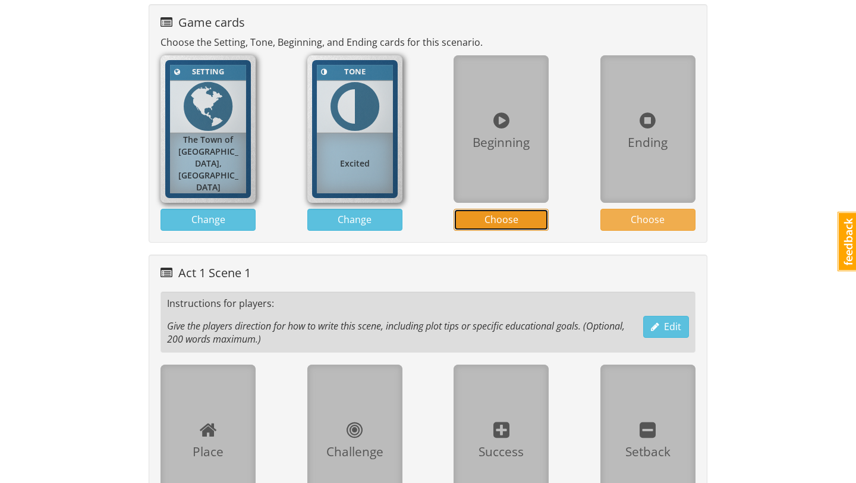
click at [493, 218] on span "Choose" at bounding box center [501, 219] width 34 height 13
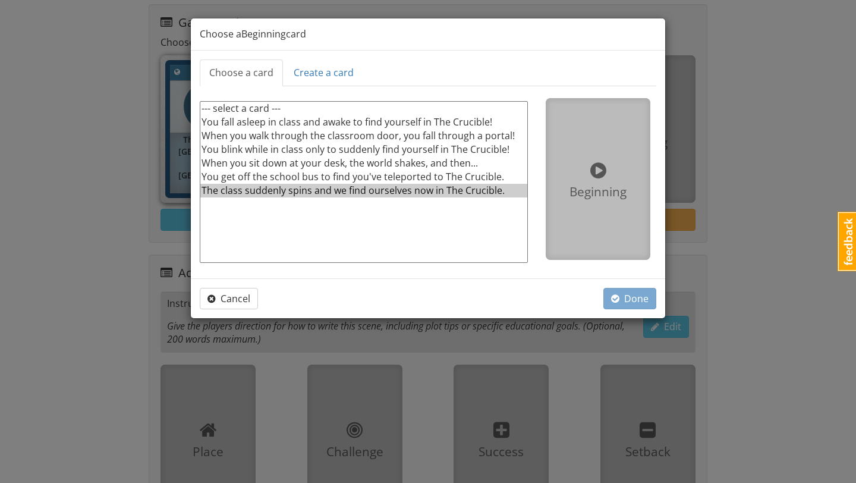
click at [478, 195] on option "The class suddenly spins and we find ourselves now in The Crucible." at bounding box center [363, 191] width 327 height 14
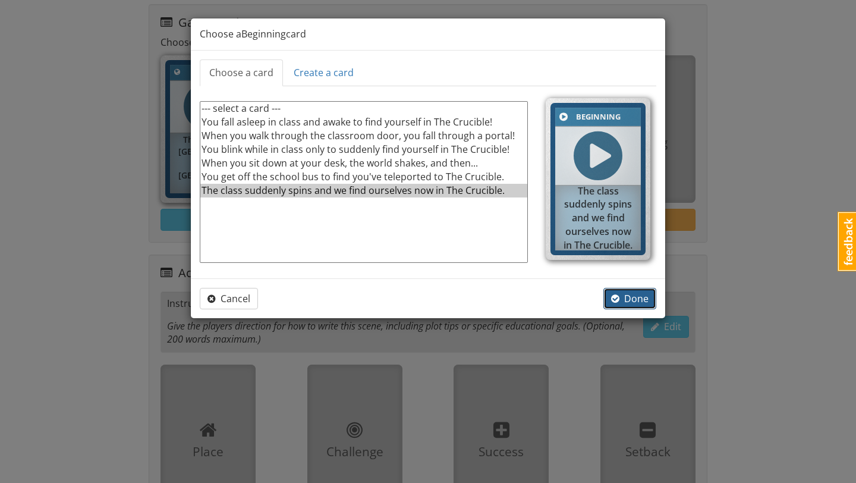
click at [631, 296] on span "Done" at bounding box center [629, 298] width 37 height 13
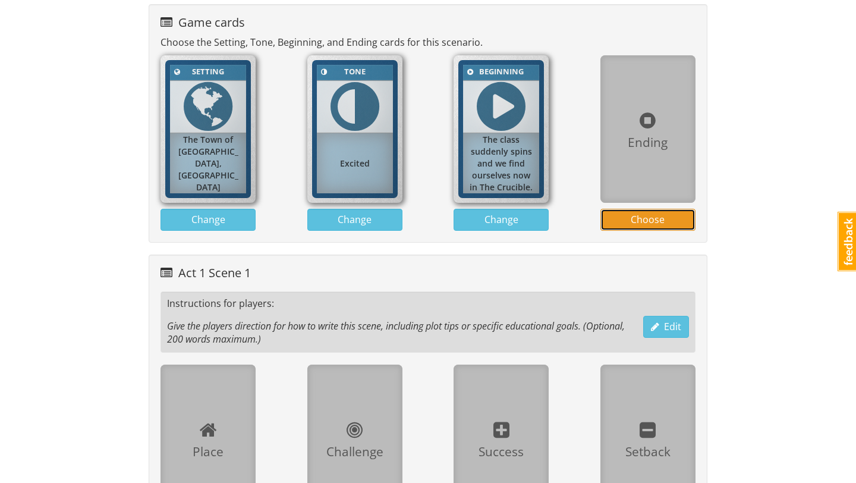
click at [661, 225] on span "Choose" at bounding box center [648, 219] width 34 height 13
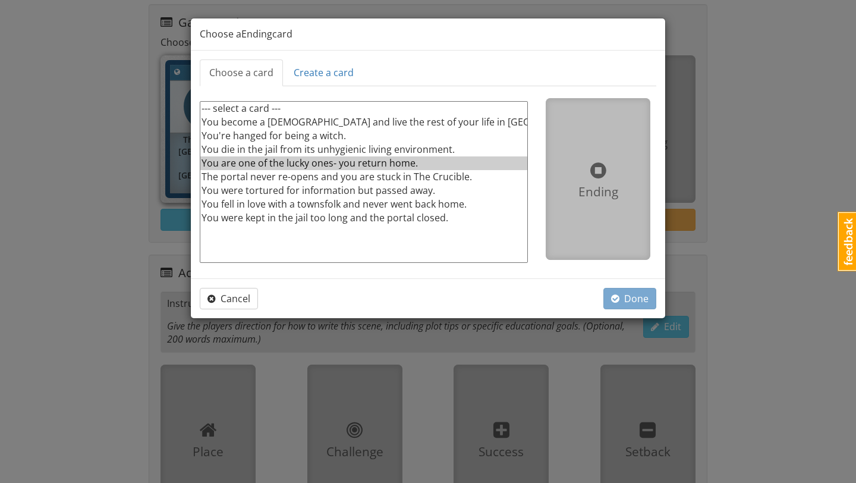
click at [416, 169] on option "You are one of the lucky ones- you return home." at bounding box center [363, 163] width 327 height 14
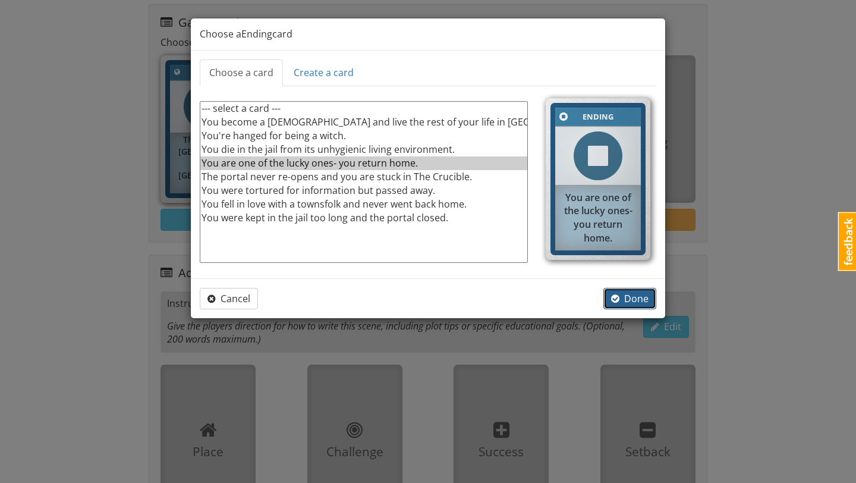
click at [624, 293] on span "Done" at bounding box center [629, 298] width 37 height 13
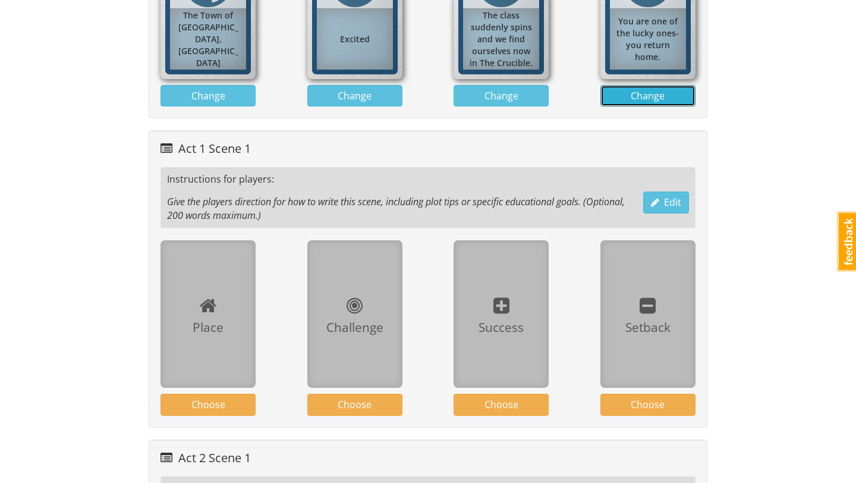
scroll to position [573, 0]
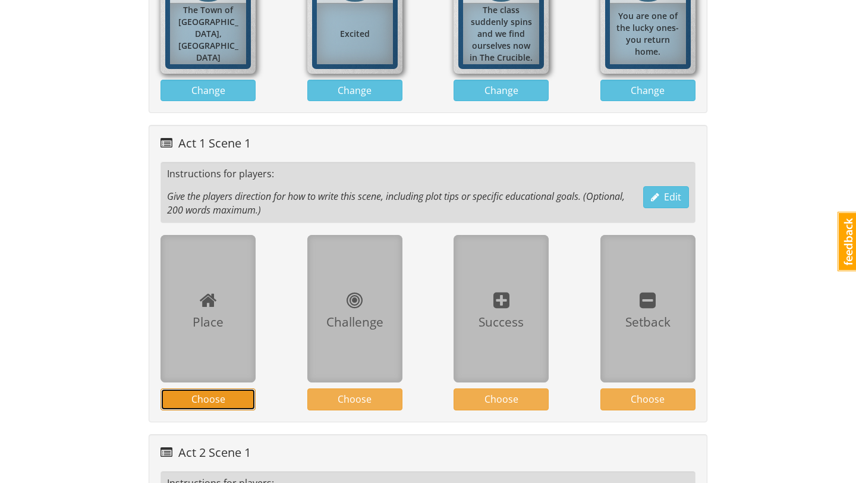
click at [210, 406] on button "Choose" at bounding box center [207, 399] width 95 height 22
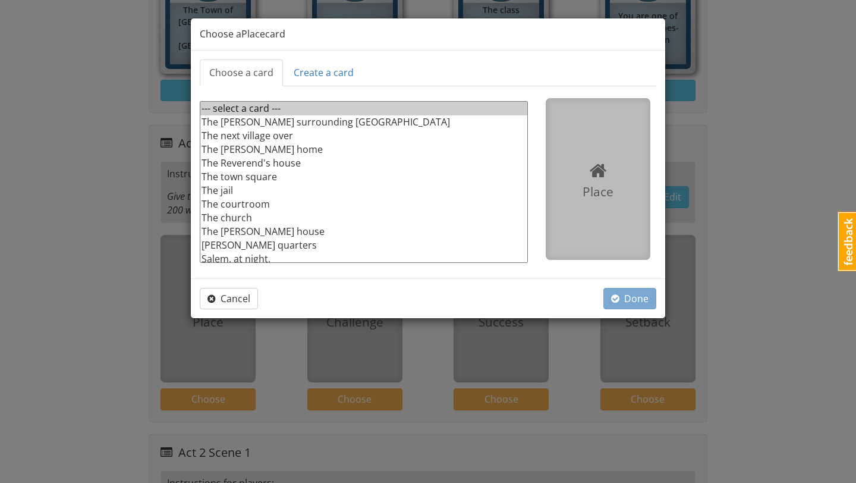
scroll to position [4, 0]
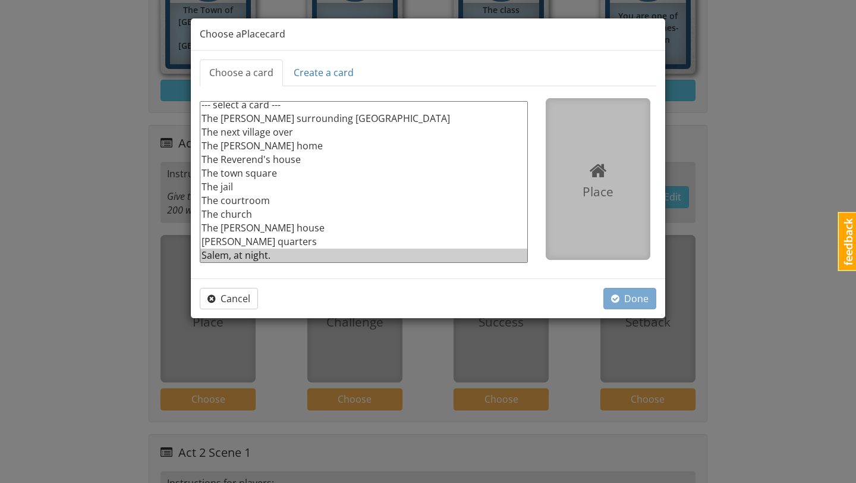
click at [272, 254] on option "Salem, at night." at bounding box center [363, 255] width 327 height 14
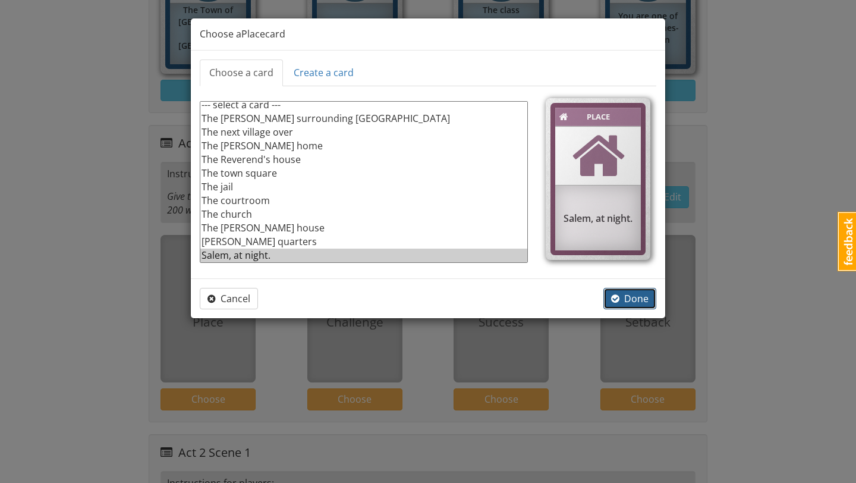
click at [624, 292] on span "Done" at bounding box center [629, 298] width 37 height 13
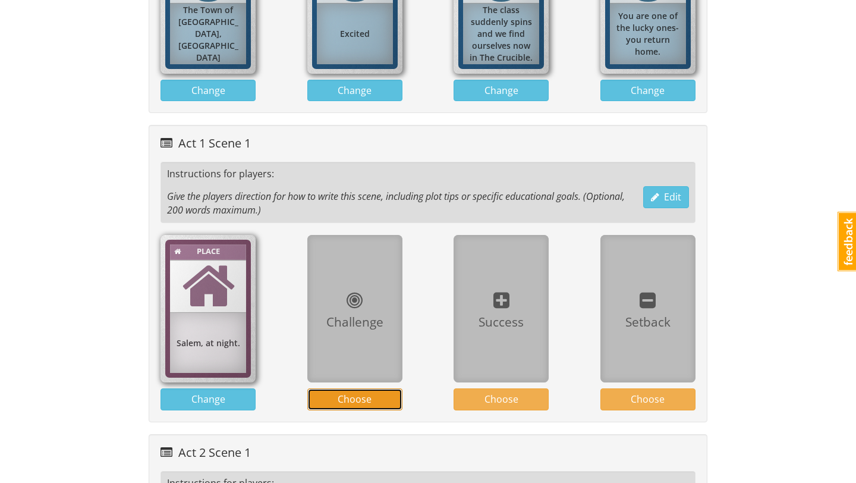
click at [364, 399] on span "Choose" at bounding box center [355, 398] width 34 height 13
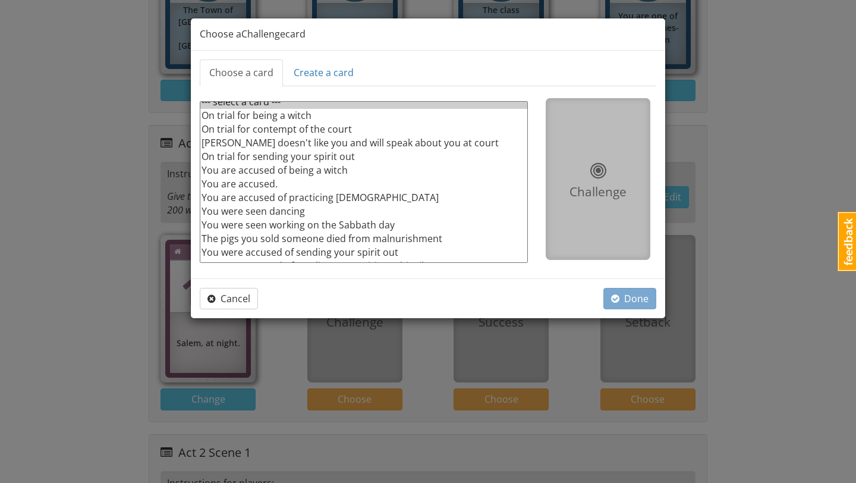
scroll to position [0, 0]
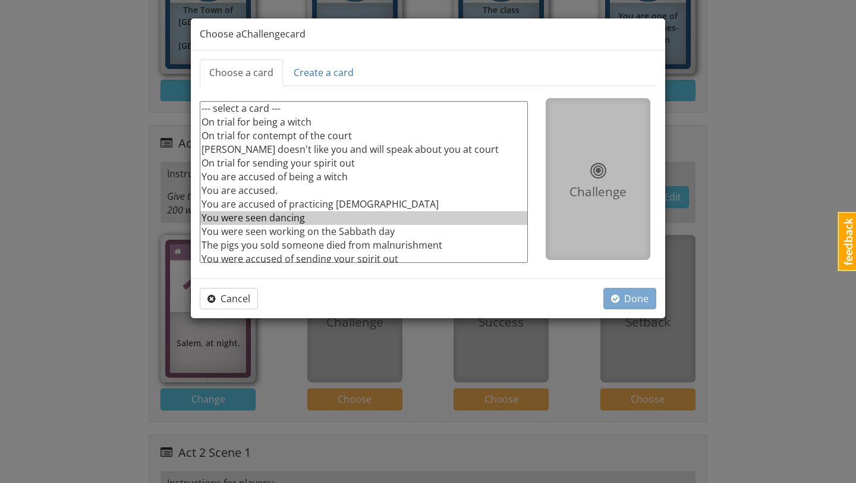
click at [324, 213] on option "You were seen dancing" at bounding box center [363, 218] width 327 height 14
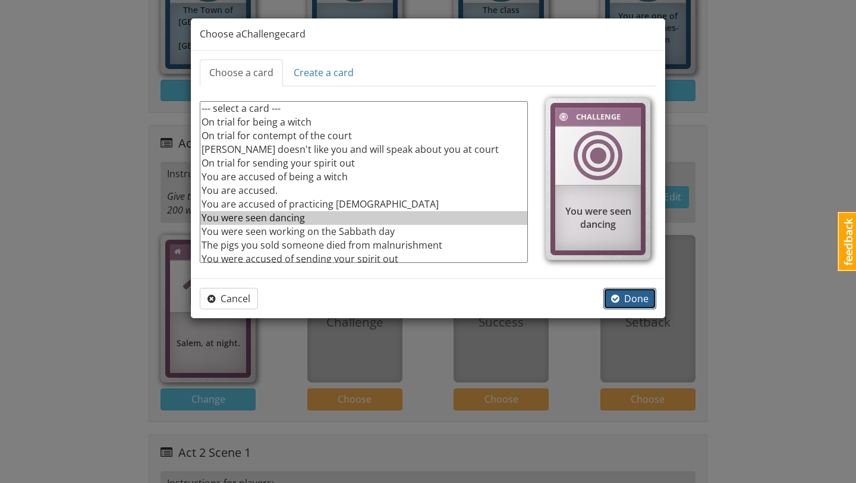
click at [631, 297] on span "Done" at bounding box center [629, 298] width 37 height 13
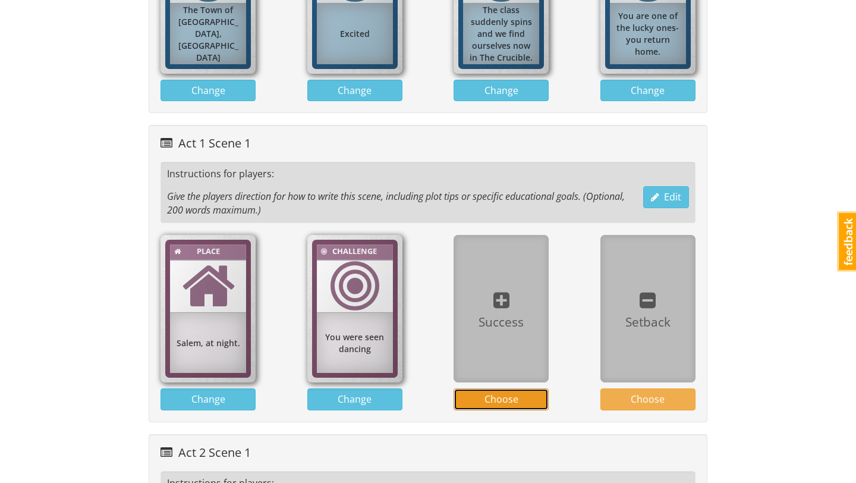
click at [503, 399] on span "Choose" at bounding box center [501, 398] width 34 height 13
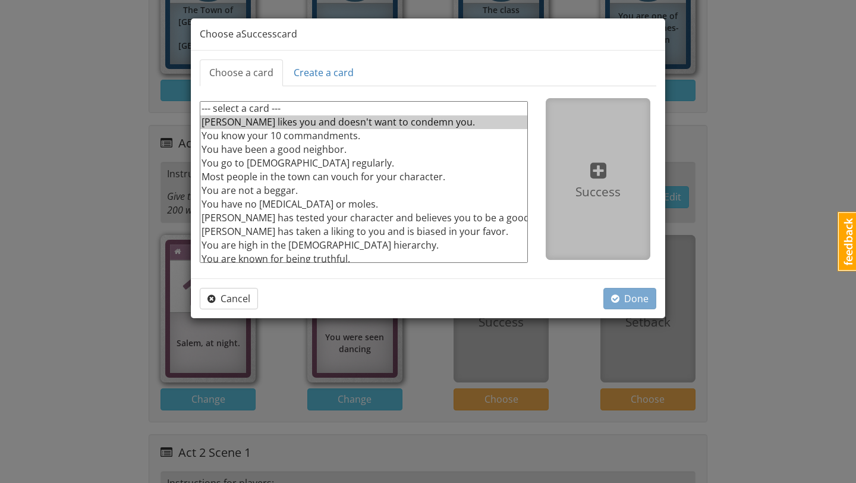
click at [429, 122] on option "Abigail likes you and doesn't want to condemn you." at bounding box center [363, 122] width 327 height 14
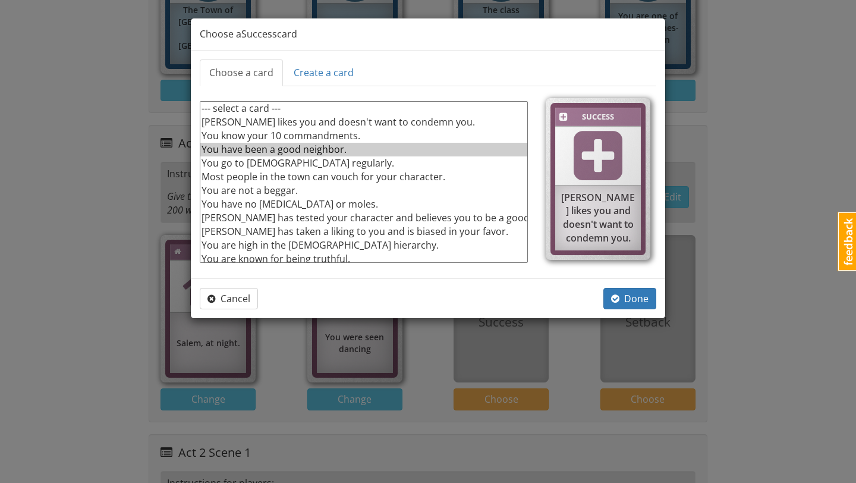
click at [365, 147] on option "You have been a good neighbor." at bounding box center [363, 150] width 327 height 14
click at [635, 290] on button "Done" at bounding box center [629, 299] width 53 height 22
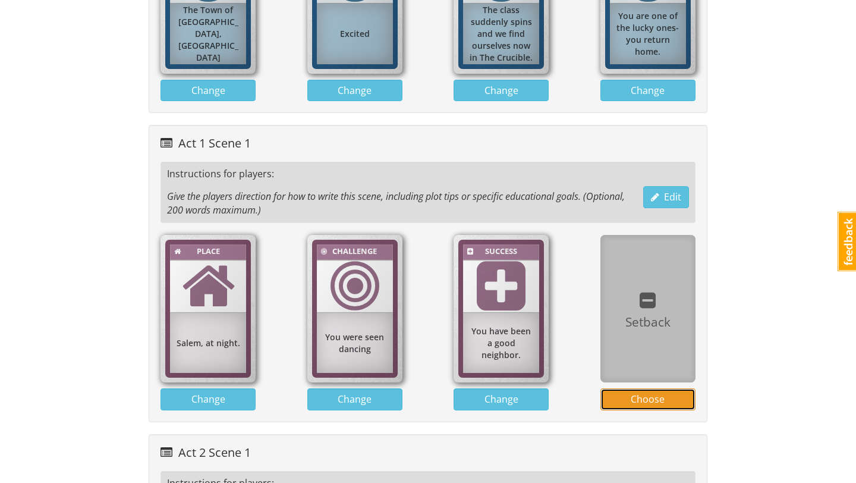
click at [640, 392] on span "Choose" at bounding box center [648, 398] width 34 height 13
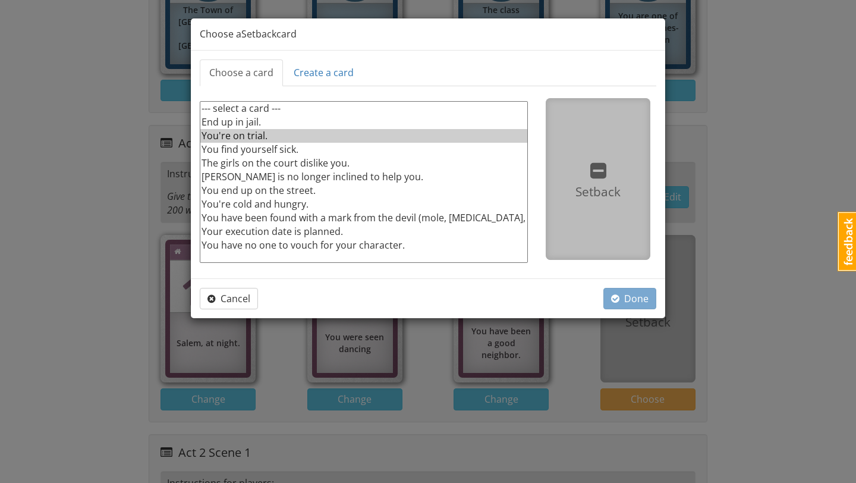
click at [285, 132] on option "You're on trial." at bounding box center [363, 136] width 327 height 14
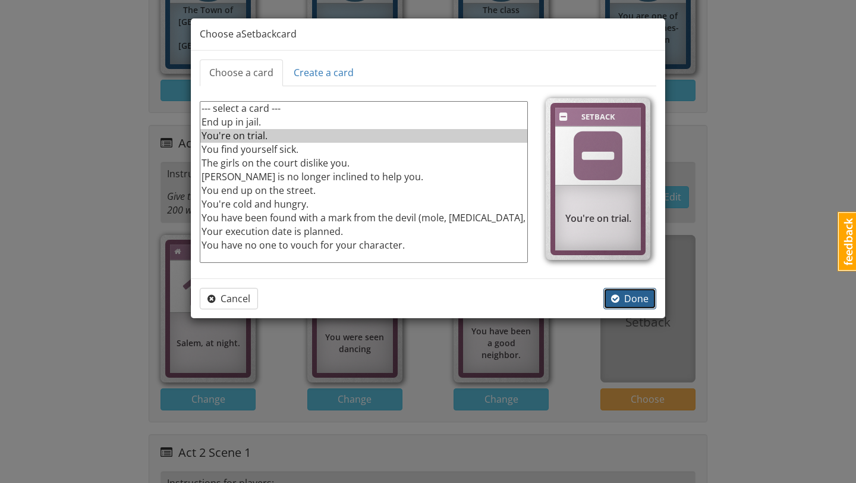
click at [633, 305] on button "Done" at bounding box center [629, 299] width 53 height 22
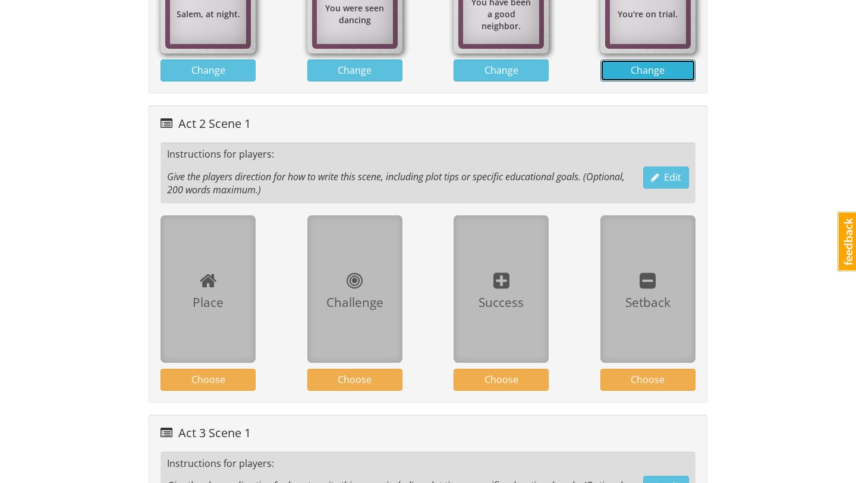
scroll to position [906, 0]
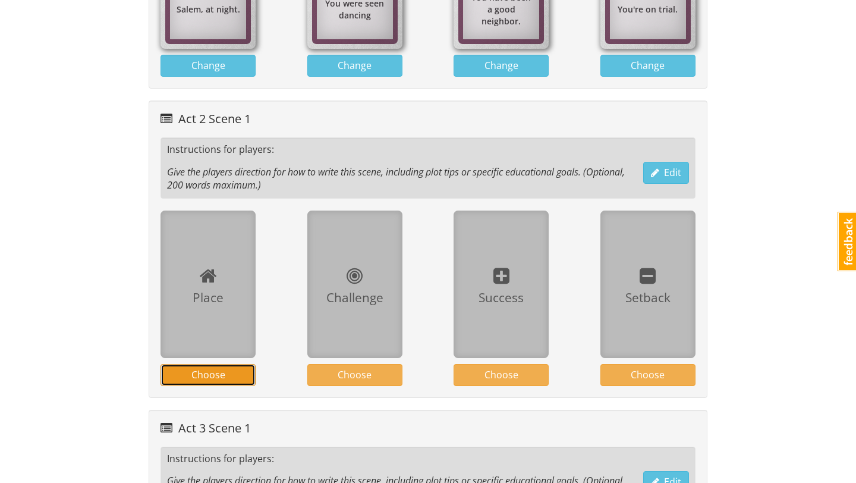
click at [231, 372] on button "Choose" at bounding box center [207, 375] width 95 height 22
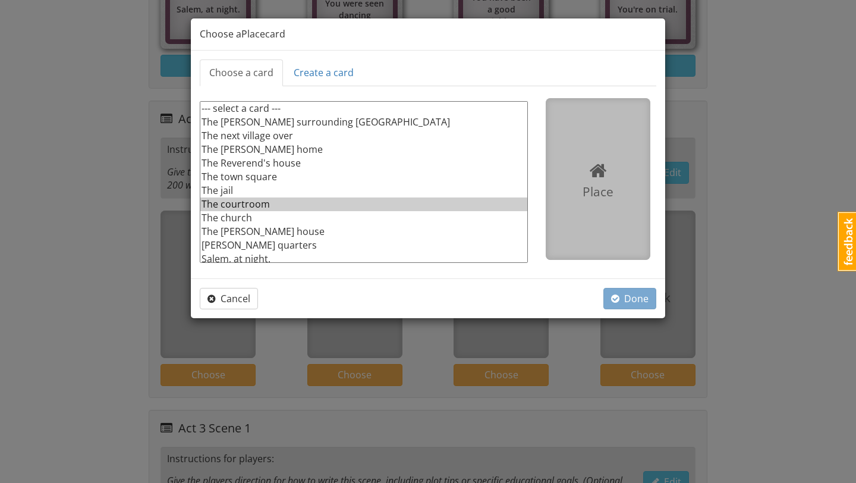
click at [265, 202] on option "The courtroom" at bounding box center [363, 204] width 327 height 14
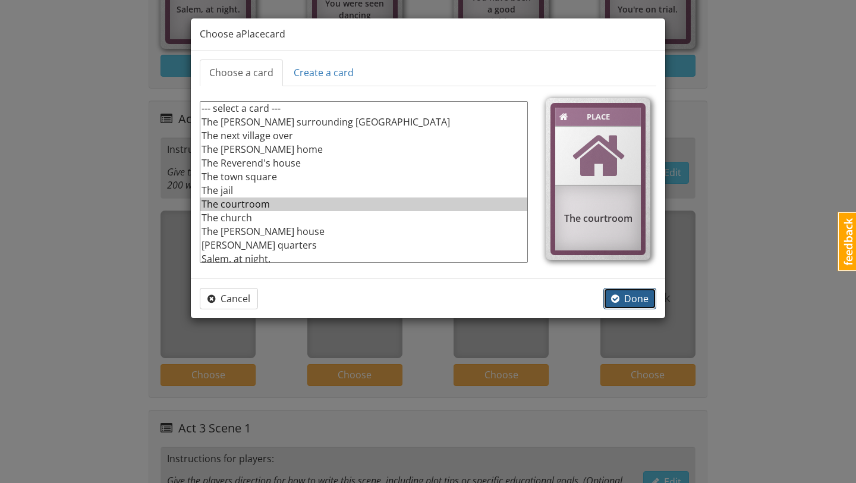
click at [607, 292] on button "Done" at bounding box center [629, 299] width 53 height 22
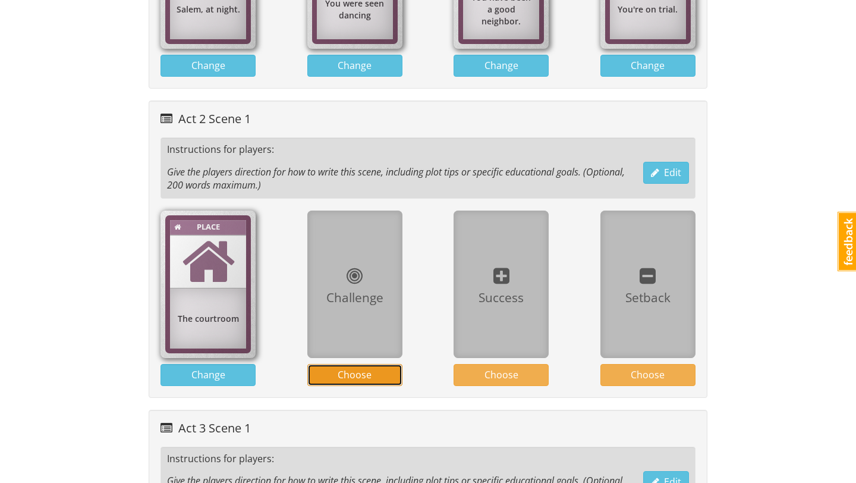
click at [367, 375] on span "Choose" at bounding box center [355, 374] width 34 height 13
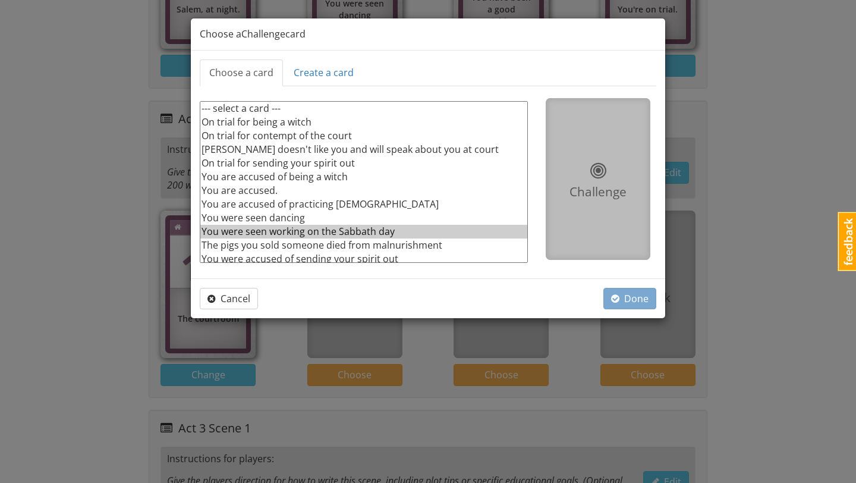
click at [391, 227] on option "You were seen working on the Sabbath day" at bounding box center [363, 232] width 327 height 14
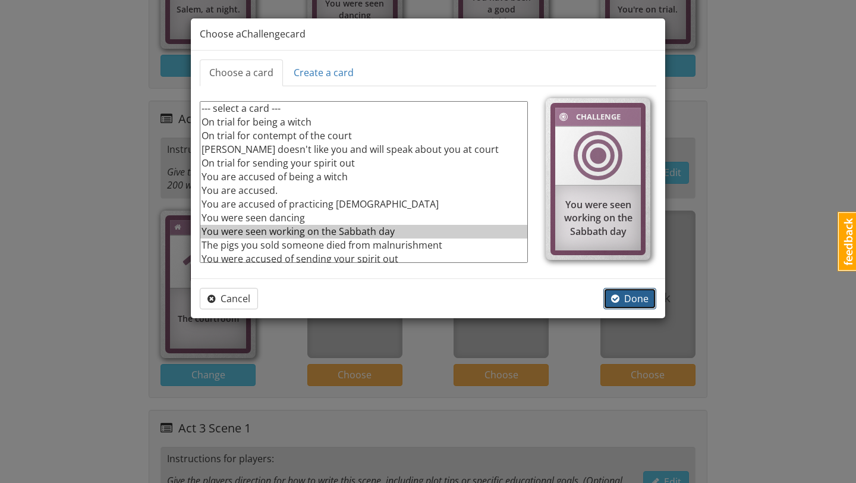
click at [610, 292] on button "Done" at bounding box center [629, 299] width 53 height 22
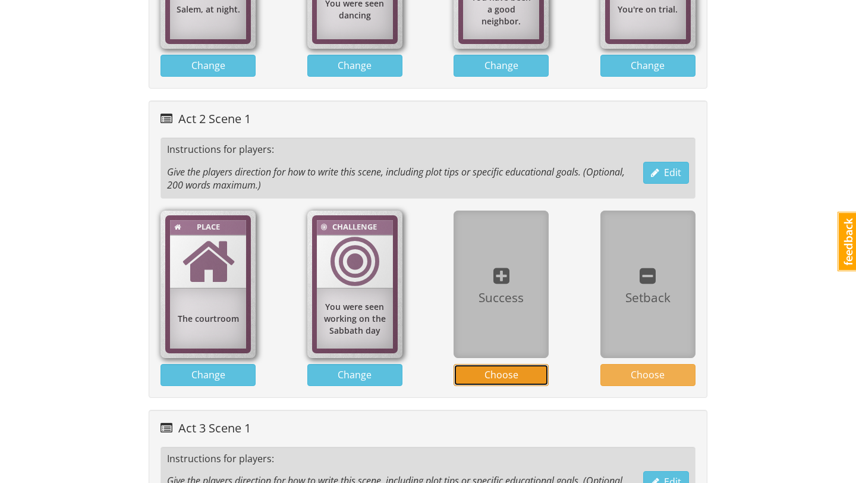
click at [489, 374] on span "Choose" at bounding box center [501, 374] width 34 height 13
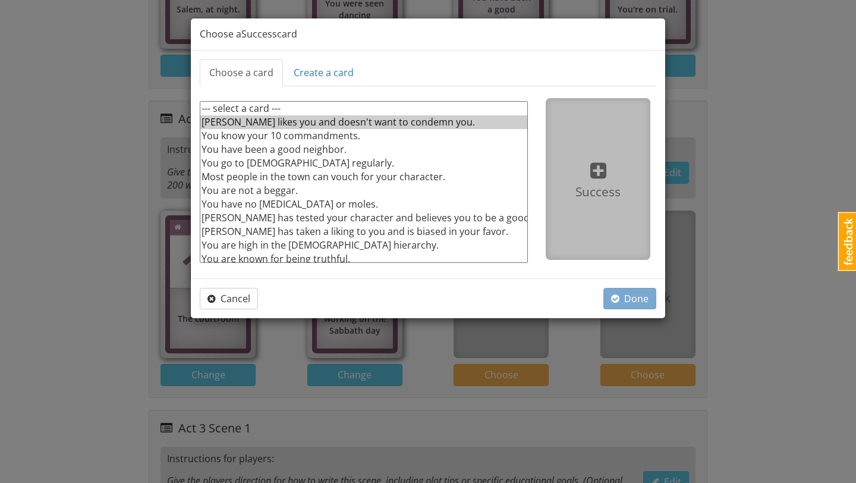
click at [402, 117] on option "Abigail likes you and doesn't want to condemn you." at bounding box center [363, 122] width 327 height 14
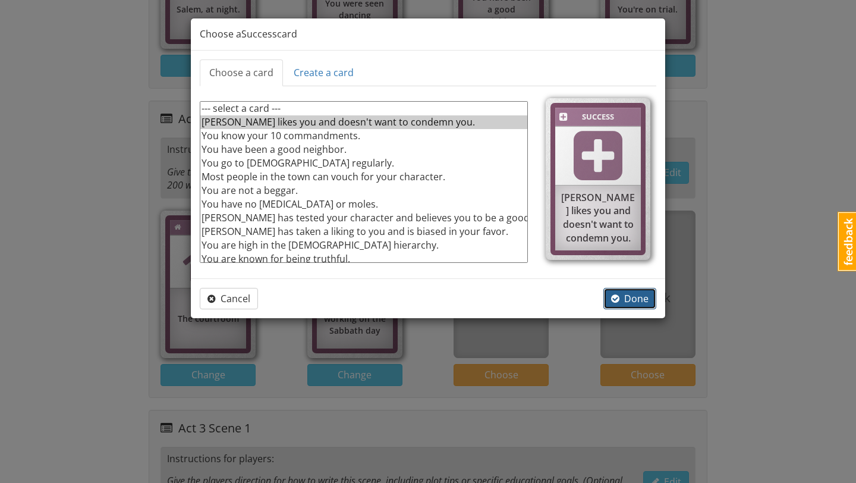
click at [623, 294] on span "Done" at bounding box center [629, 298] width 37 height 13
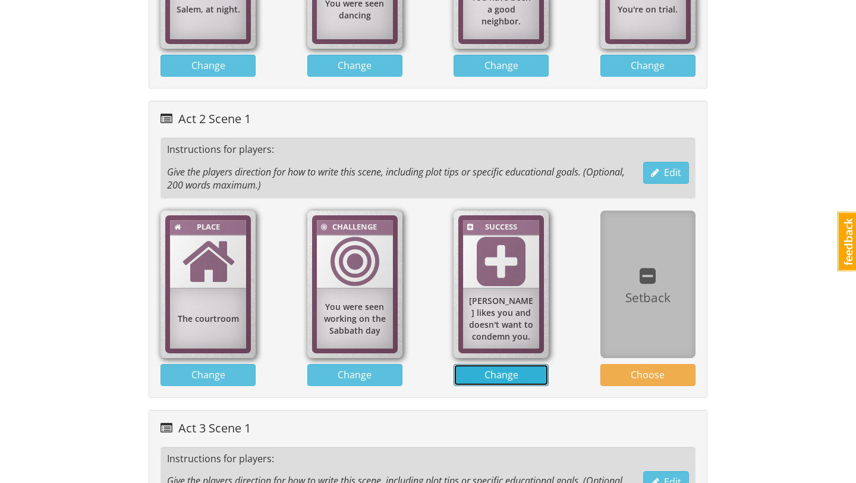
scroll to position [949, 0]
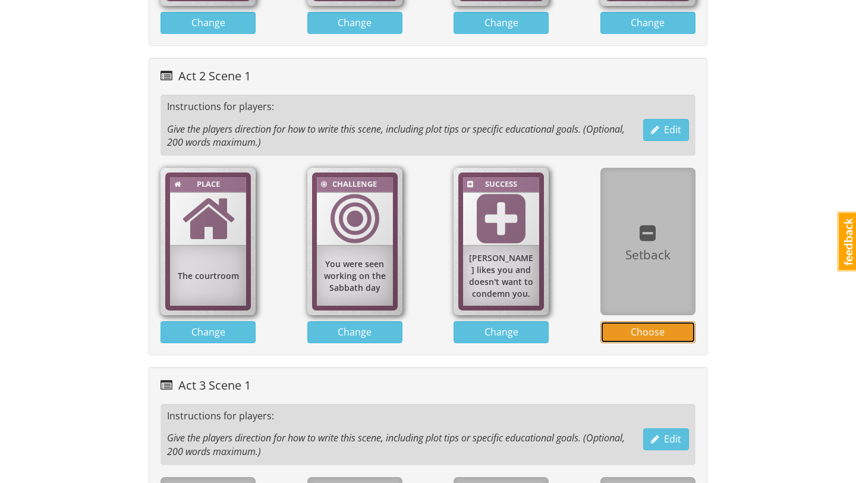
click at [642, 324] on button "Choose" at bounding box center [647, 332] width 95 height 22
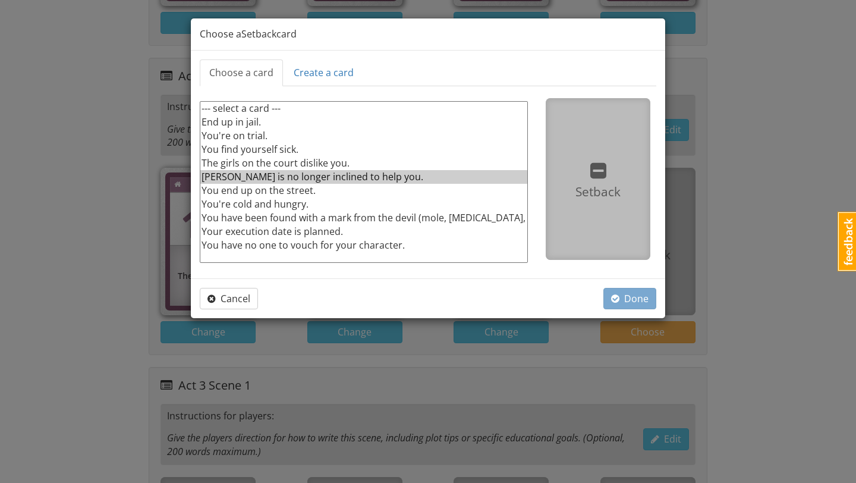
click at [398, 177] on option "Hale is no longer inclined to help you." at bounding box center [363, 177] width 327 height 14
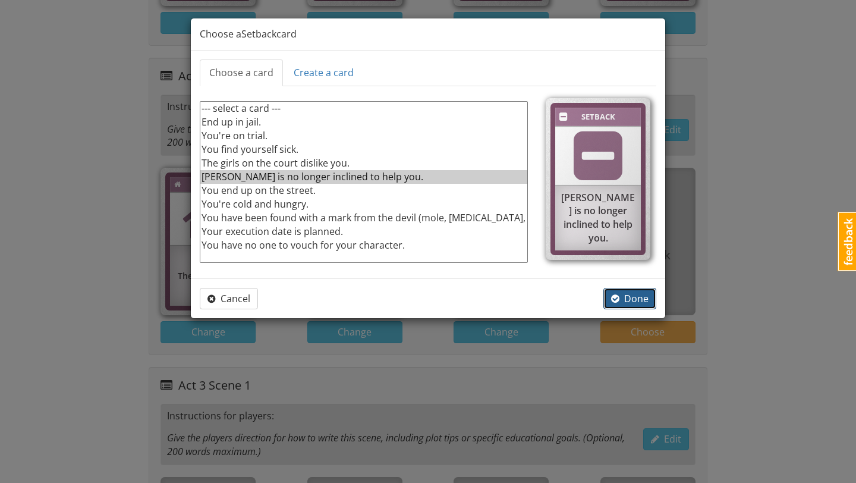
click at [625, 297] on span "Done" at bounding box center [629, 298] width 37 height 13
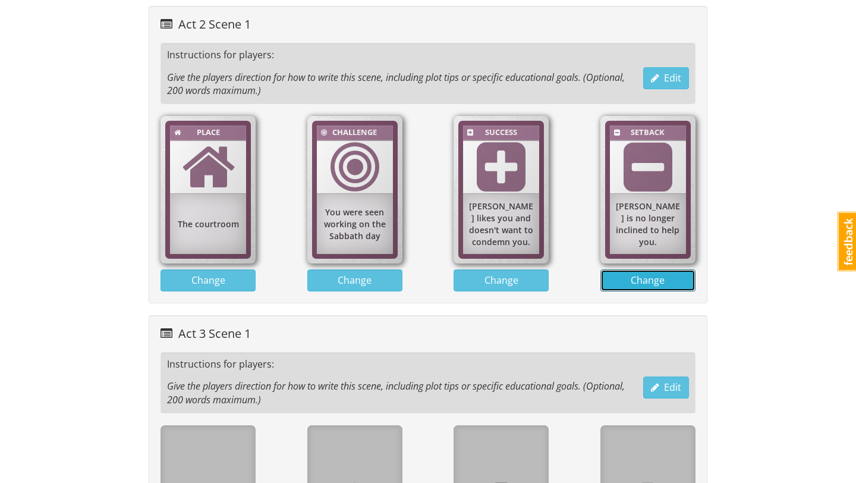
scroll to position [1142, 0]
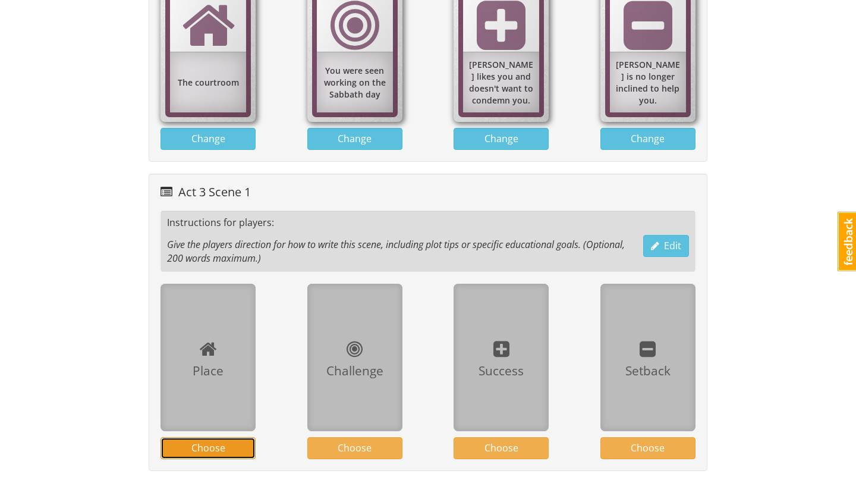
click at [240, 437] on button "Choose" at bounding box center [207, 448] width 95 height 22
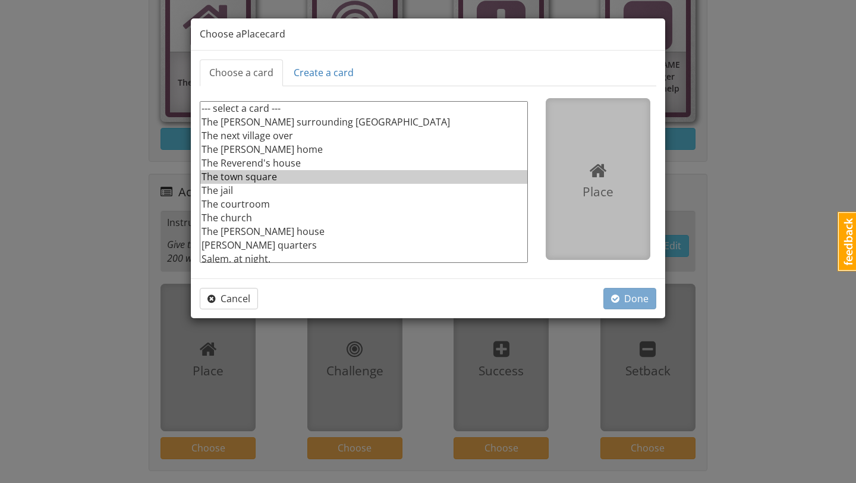
click at [279, 174] on option "The town square" at bounding box center [363, 177] width 327 height 14
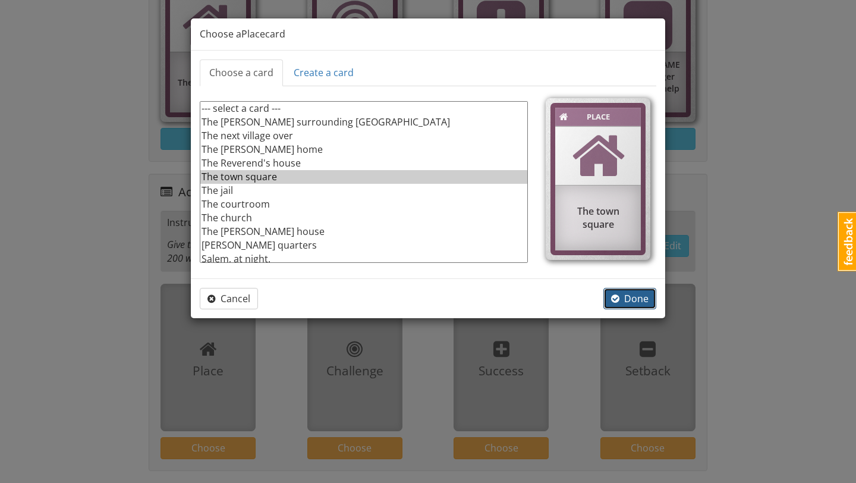
click at [630, 294] on span "Done" at bounding box center [629, 298] width 37 height 13
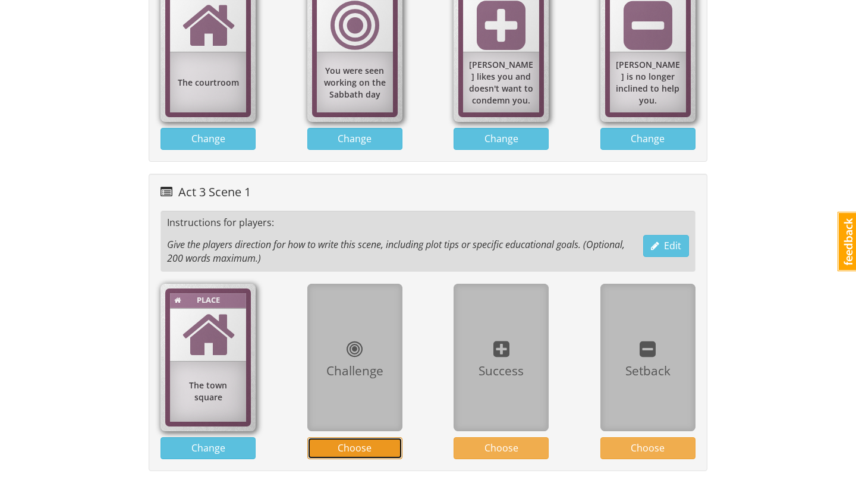
click at [368, 448] on span "Choose" at bounding box center [355, 447] width 34 height 13
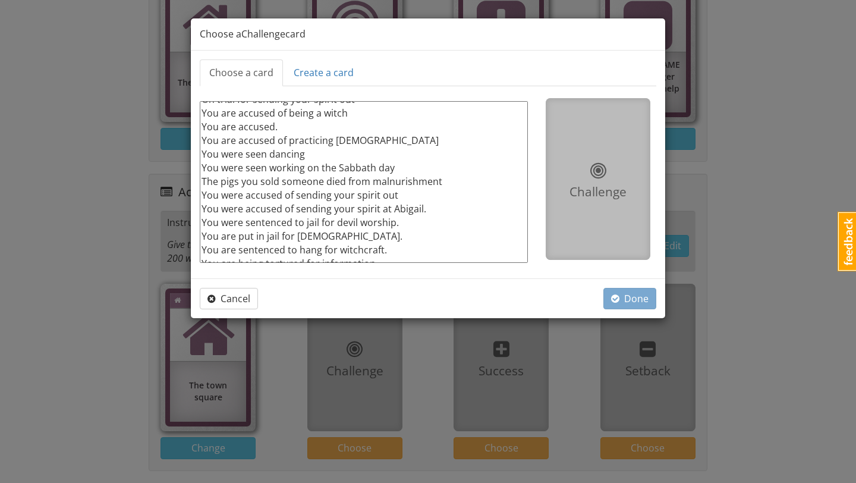
scroll to position [72, 0]
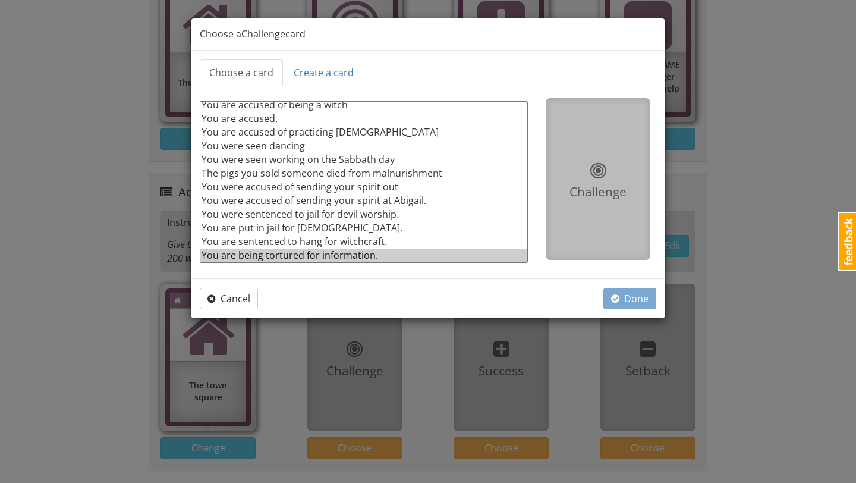
click at [383, 252] on option "You are being tortured for information." at bounding box center [363, 255] width 327 height 14
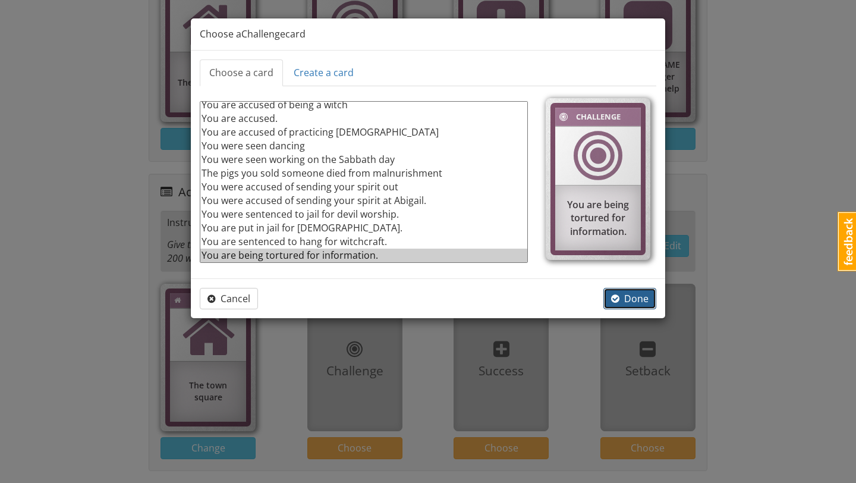
click at [610, 304] on button "Done" at bounding box center [629, 299] width 53 height 22
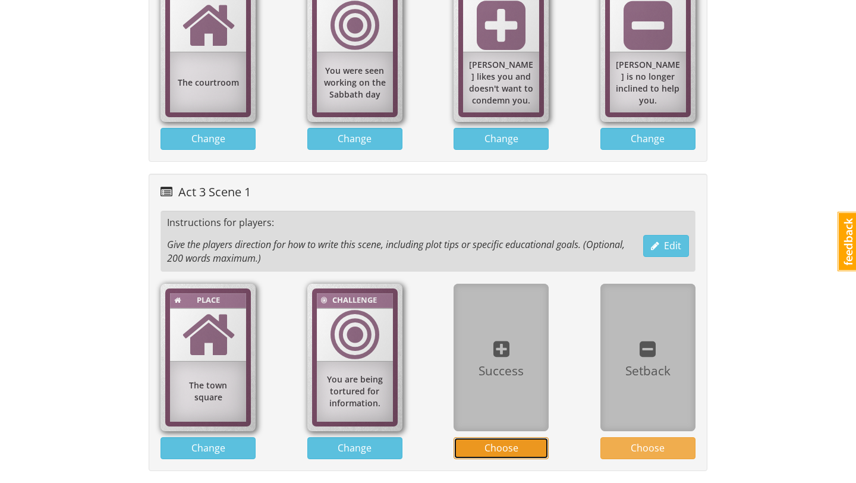
click at [521, 446] on button "Choose" at bounding box center [500, 448] width 95 height 22
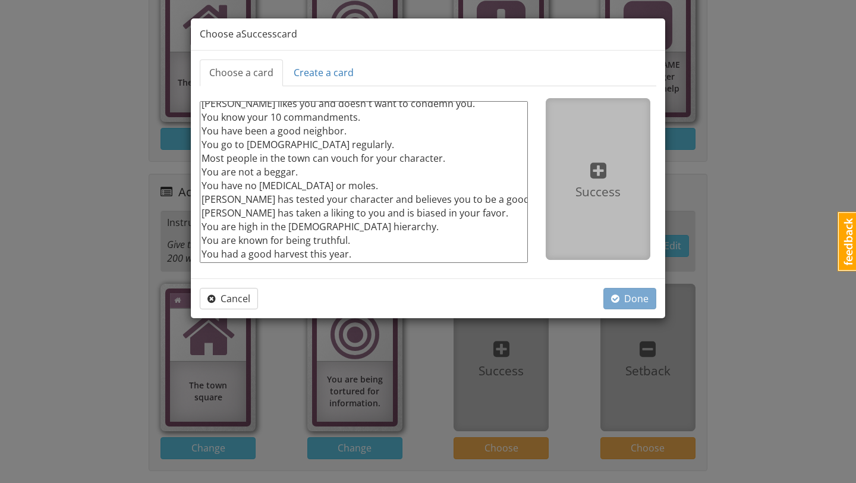
scroll to position [20, 0]
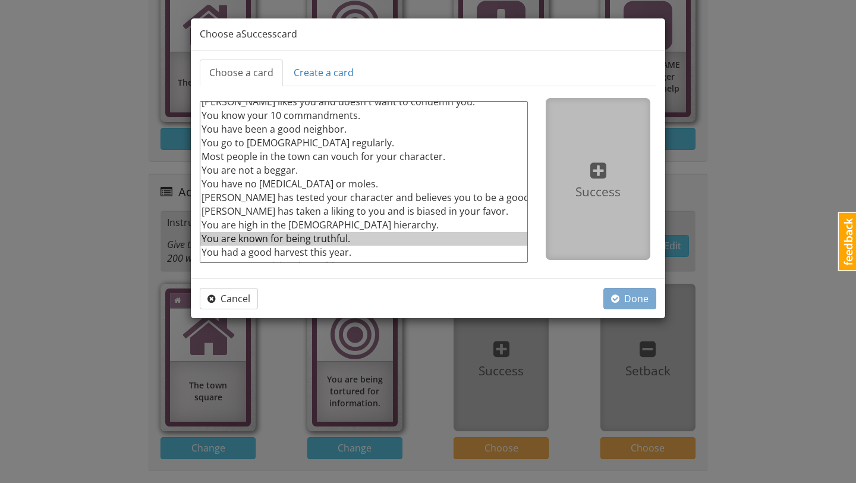
click at [326, 244] on option "You are known for being truthful." at bounding box center [363, 239] width 327 height 14
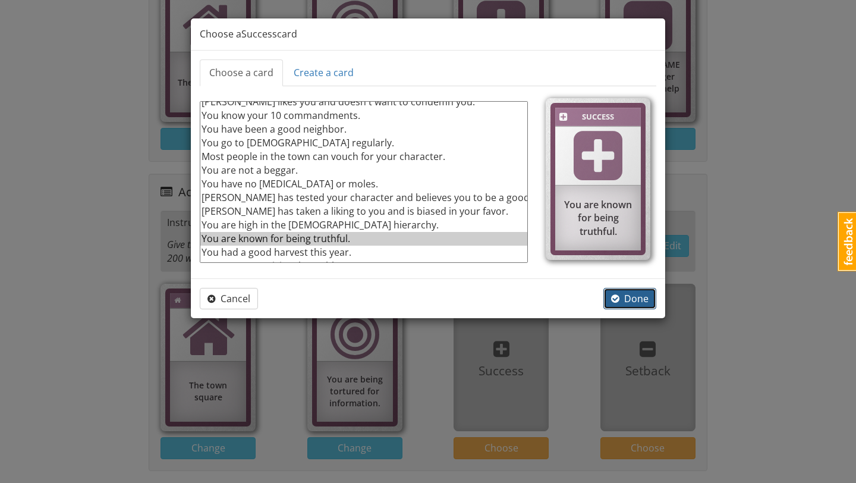
click at [626, 293] on span "Done" at bounding box center [629, 298] width 37 height 13
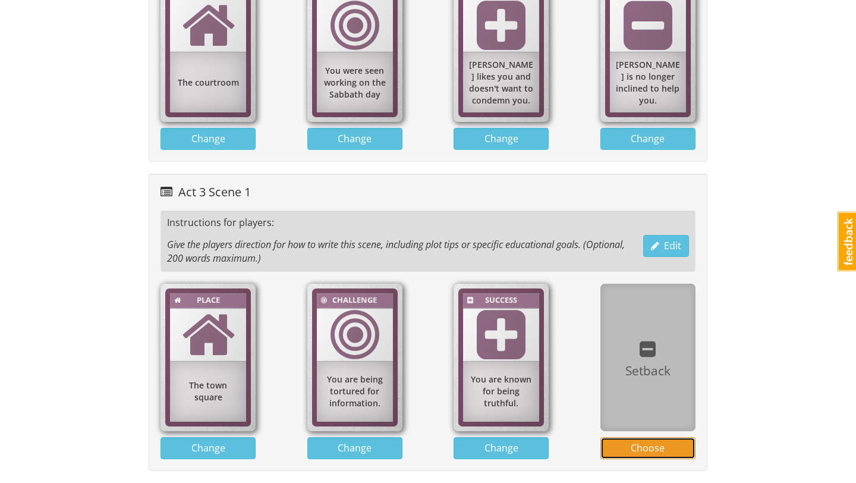
click at [647, 441] on span "Choose" at bounding box center [648, 447] width 34 height 13
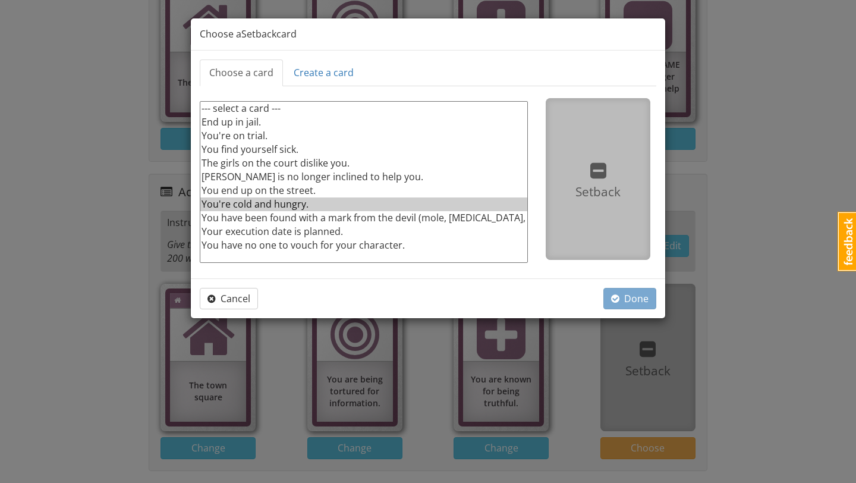
click at [355, 204] on option "You're cold and hungry." at bounding box center [363, 204] width 327 height 14
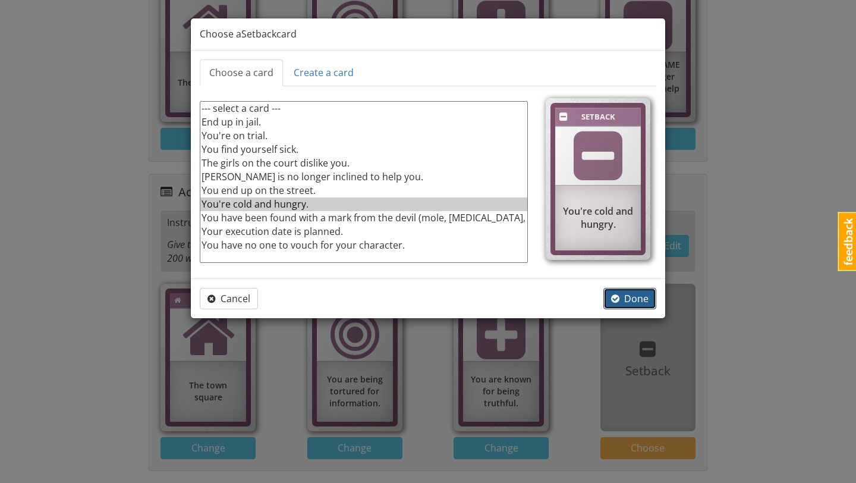
click at [621, 293] on span "Done" at bounding box center [629, 298] width 37 height 13
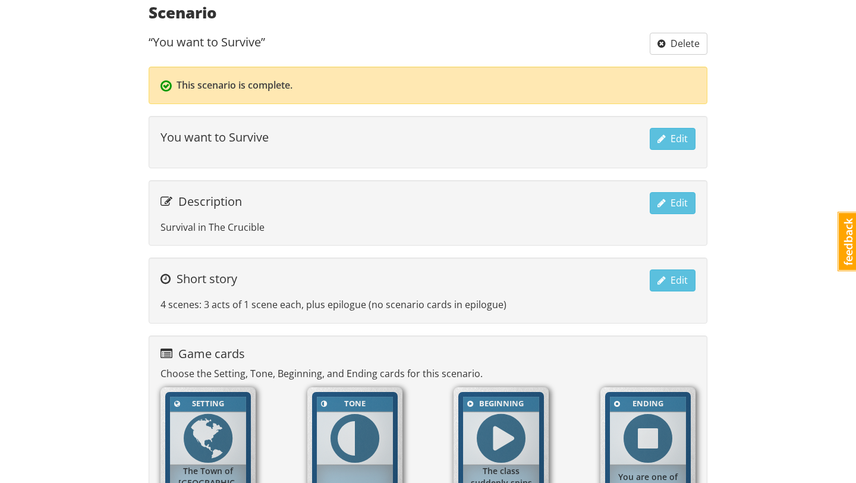
scroll to position [0, 0]
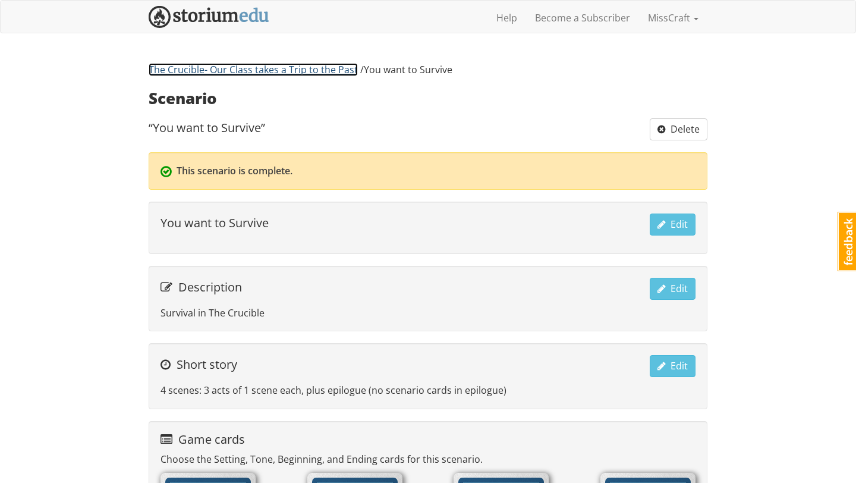
click at [335, 73] on link "The Crucible- Our Class takes a Trip to the Past" at bounding box center [253, 69] width 209 height 13
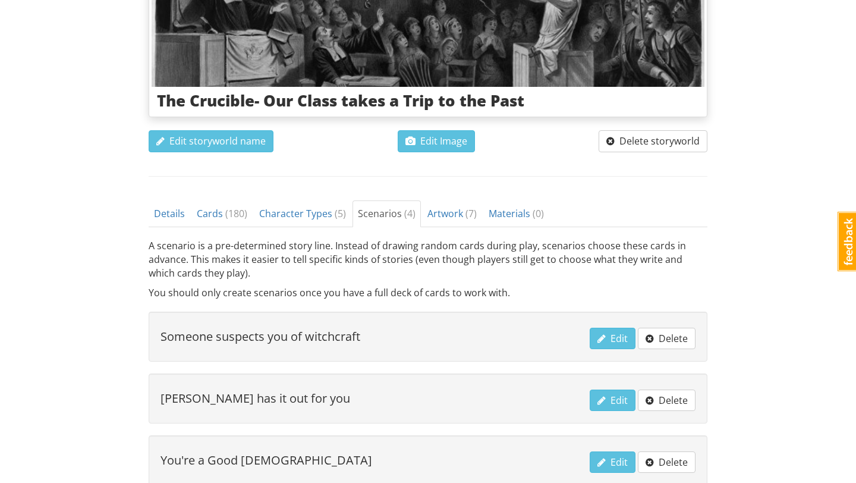
scroll to position [314, 0]
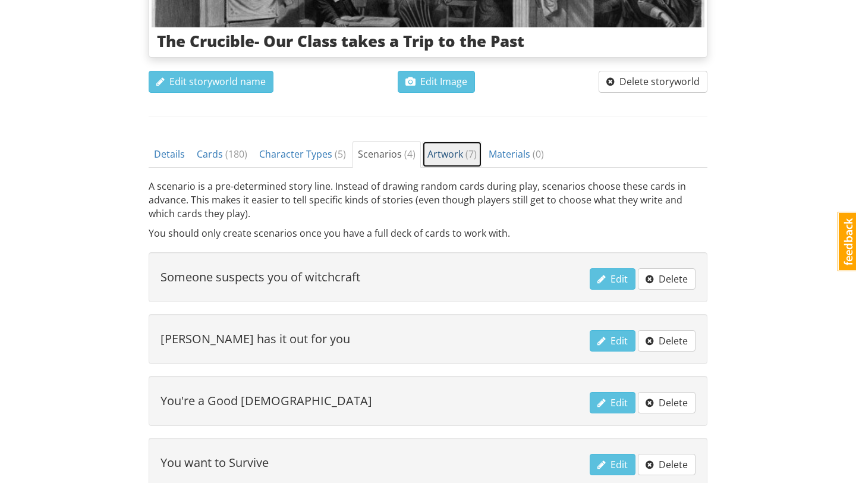
click at [460, 146] on link "Artwork ( 7 )" at bounding box center [452, 154] width 60 height 27
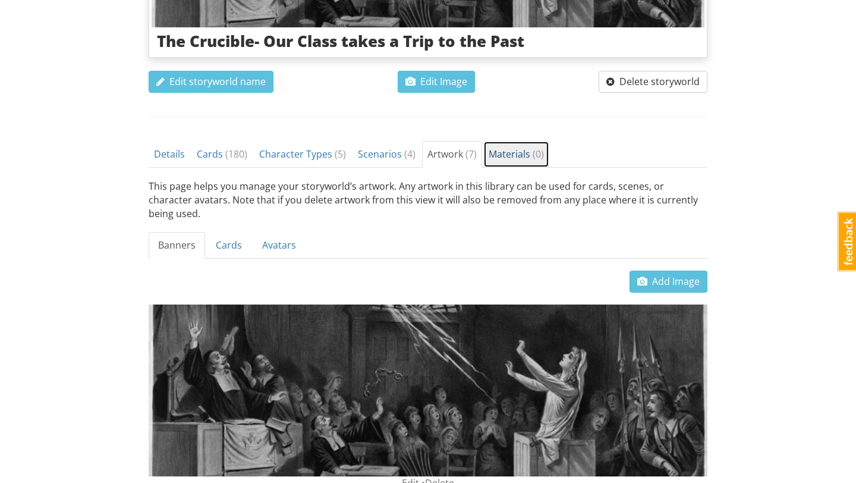
click at [489, 146] on link "Materials ( 0 )" at bounding box center [516, 154] width 66 height 27
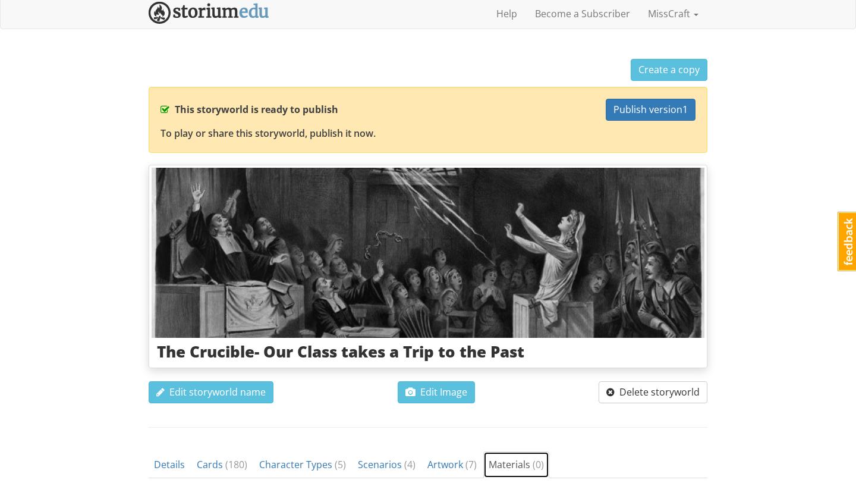
scroll to position [0, 0]
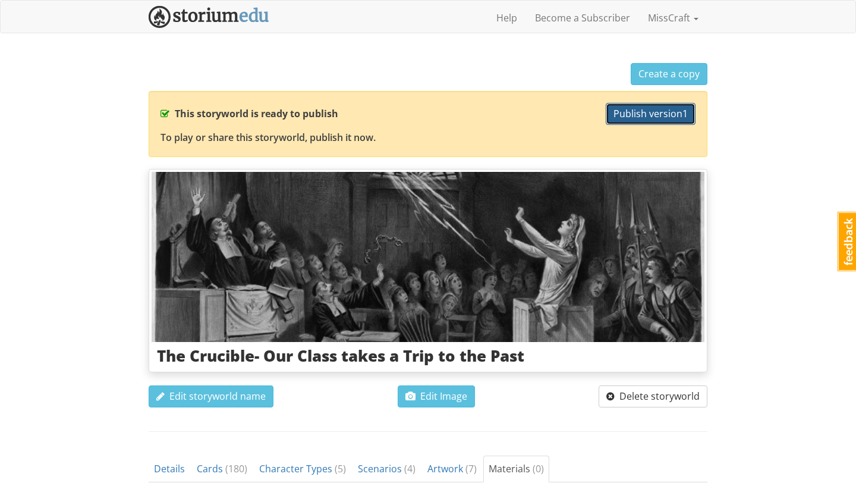
click at [622, 114] on span "Publish version 1" at bounding box center [650, 113] width 74 height 13
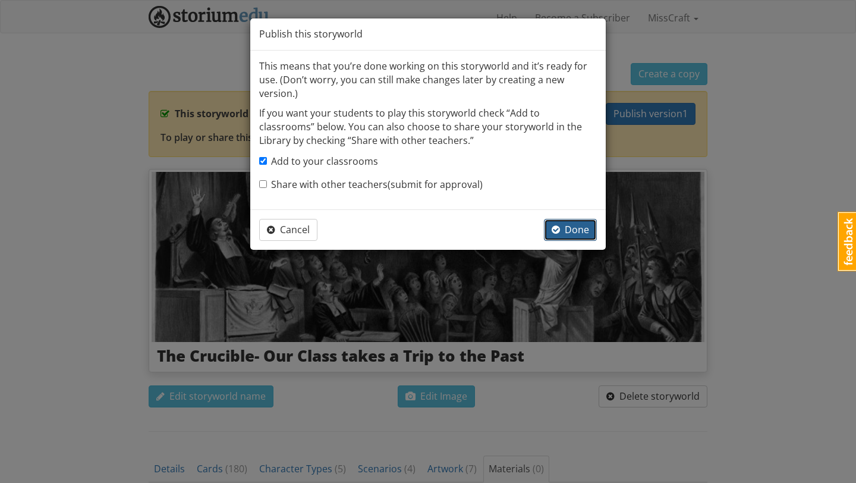
click at [556, 228] on span "button" at bounding box center [556, 230] width 8 height 10
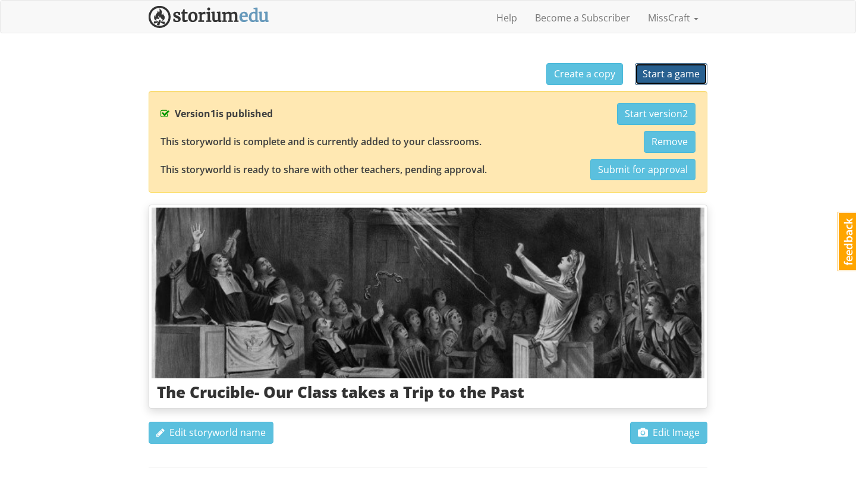
click at [647, 70] on span "Start a game" at bounding box center [670, 73] width 57 height 13
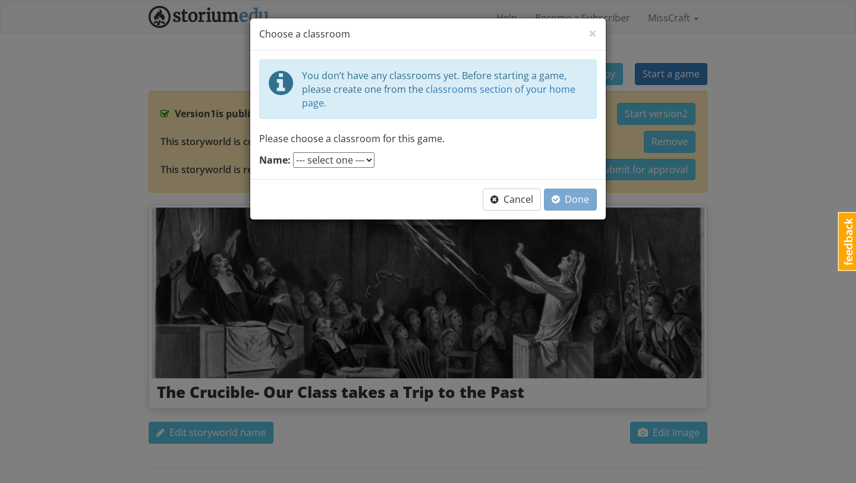
click at [362, 162] on select "--- select one ---" at bounding box center [333, 159] width 81 height 15
click at [592, 35] on span "×" at bounding box center [592, 33] width 8 height 20
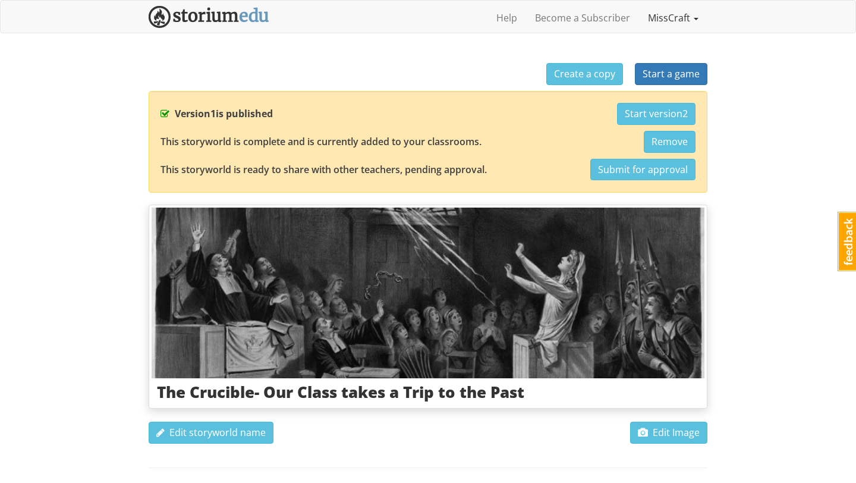
click at [642, 16] on link "MissCraft" at bounding box center [673, 18] width 68 height 30
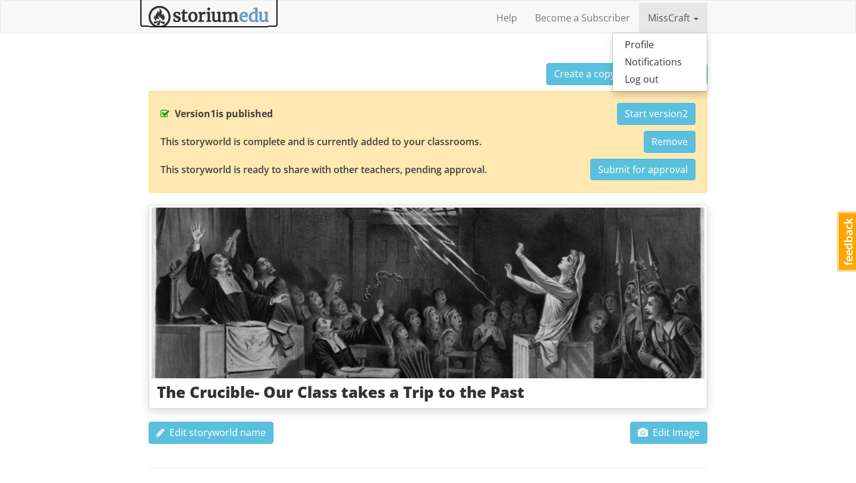
click at [237, 21] on img at bounding box center [209, 17] width 121 height 22
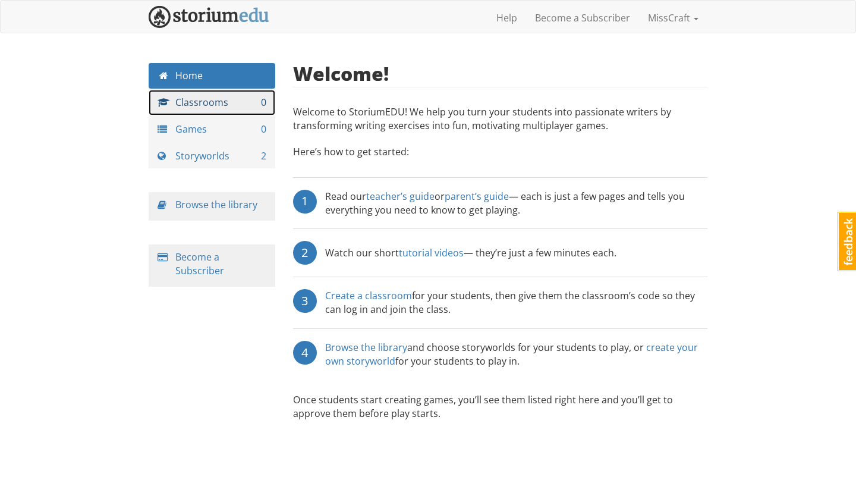
click at [233, 99] on link "Classrooms 0" at bounding box center [212, 103] width 127 height 26
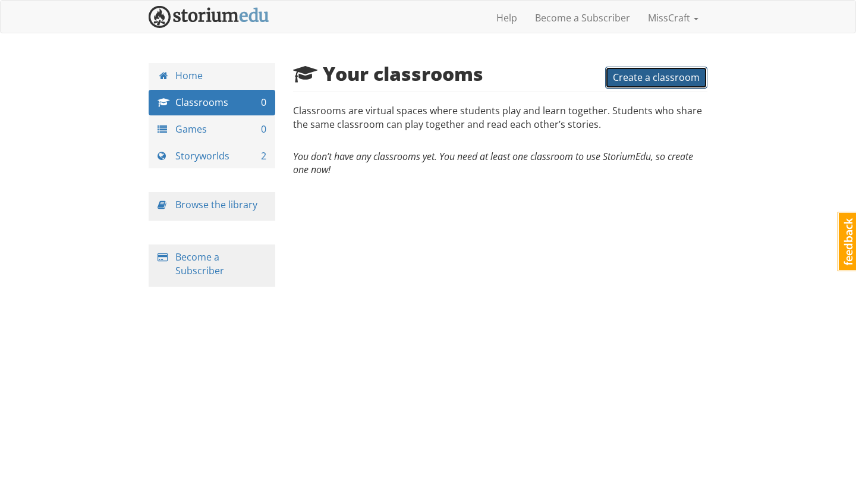
click at [631, 81] on span "Create a classroom" at bounding box center [656, 77] width 87 height 13
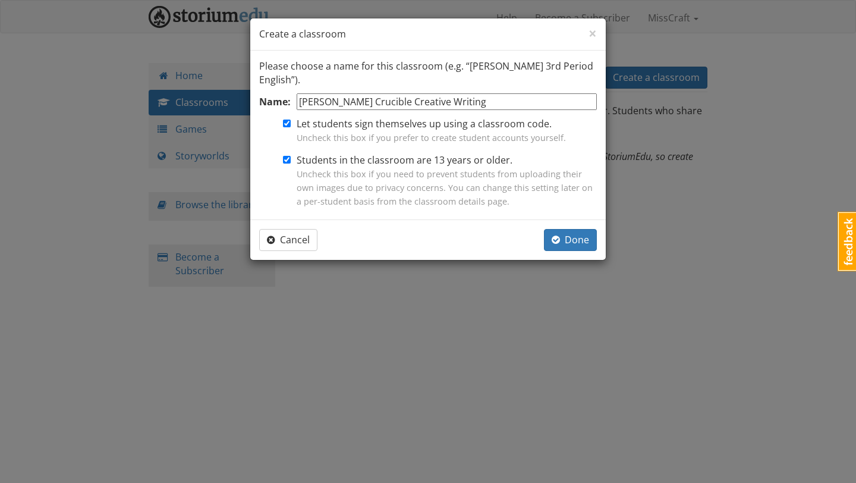
click at [387, 107] on input "Miss Craft's Crucible Creative Writing" at bounding box center [447, 101] width 300 height 17
click at [437, 104] on input "Miss Craft's Creative Writing" at bounding box center [447, 101] width 300 height 17
click at [553, 244] on span "button" at bounding box center [556, 240] width 8 height 10
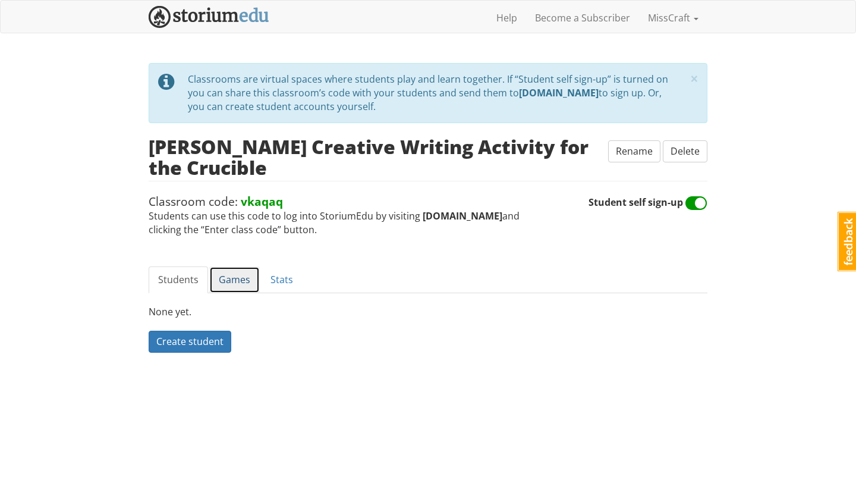
click at [246, 285] on link "Games" at bounding box center [234, 279] width 51 height 27
click at [690, 77] on span "×" at bounding box center [694, 78] width 8 height 20
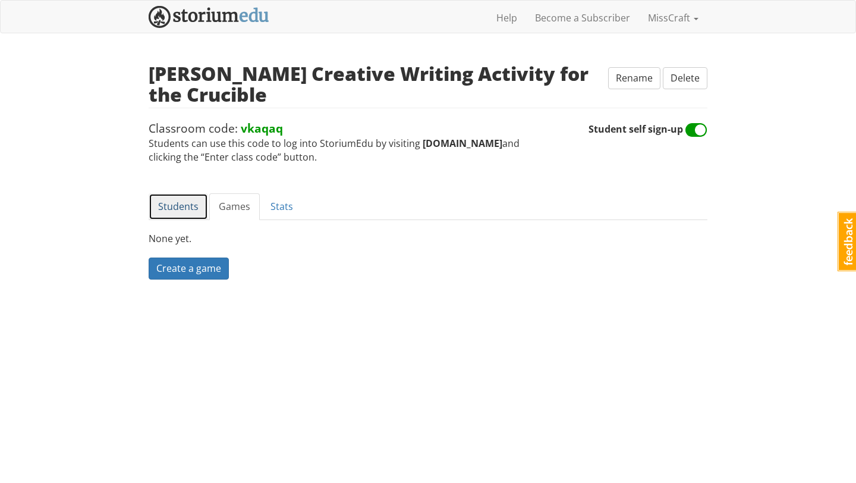
click at [195, 206] on link "Students" at bounding box center [178, 206] width 59 height 27
click at [225, 209] on link "Games" at bounding box center [234, 206] width 51 height 27
click at [215, 265] on span "Create a game" at bounding box center [188, 268] width 65 height 13
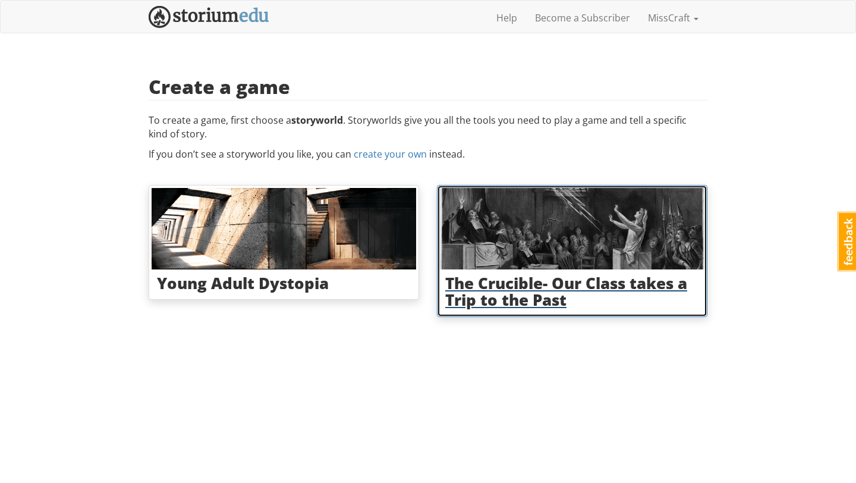
click at [504, 269] on div "The Crucible- Our Class takes a Trip to the Past" at bounding box center [572, 291] width 264 height 45
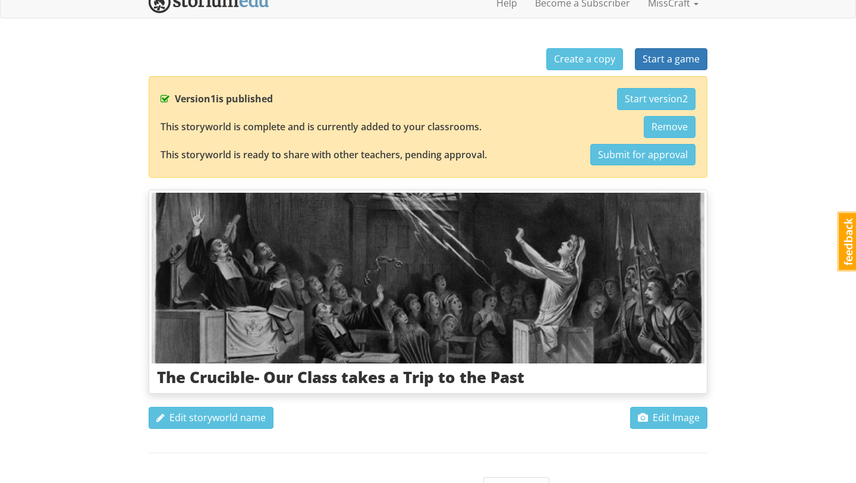
scroll to position [17, 0]
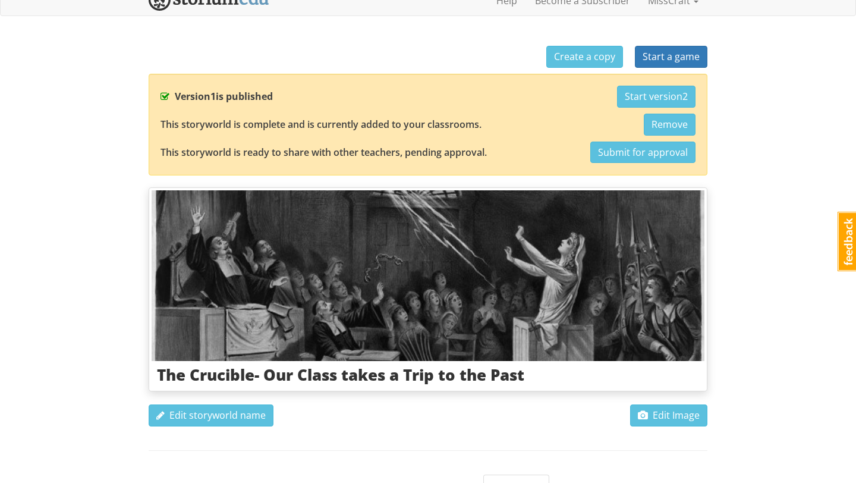
click at [472, 312] on img at bounding box center [428, 275] width 553 height 170
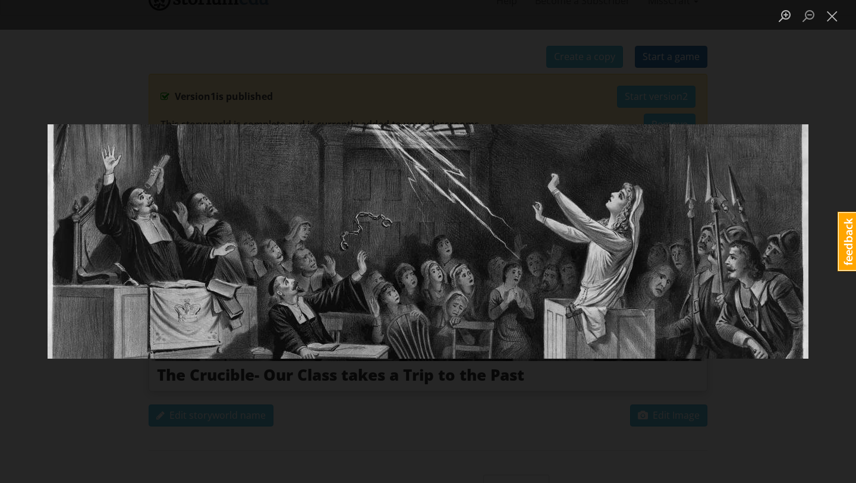
click at [501, 376] on div "Lightbox" at bounding box center [428, 241] width 856 height 483
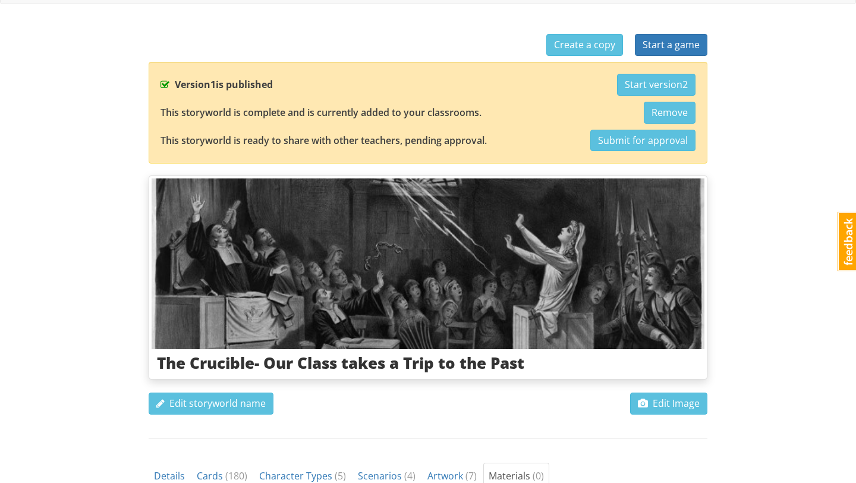
scroll to position [0, 0]
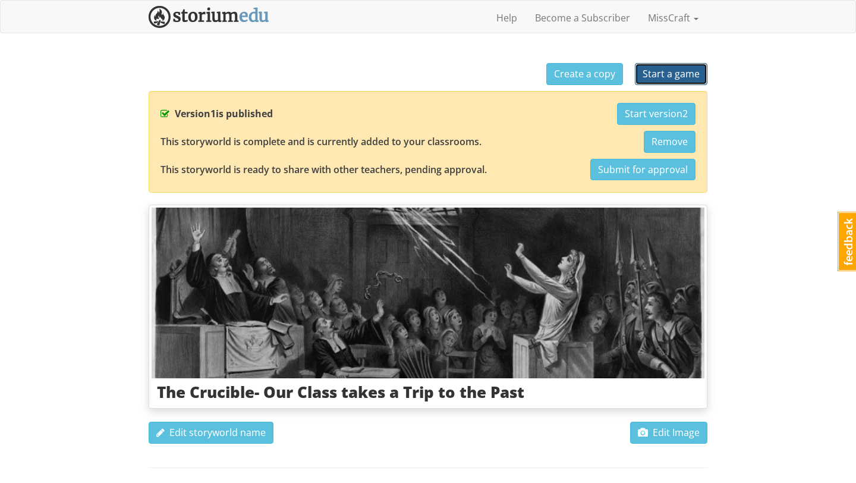
click at [651, 68] on span "Start a game" at bounding box center [670, 73] width 57 height 13
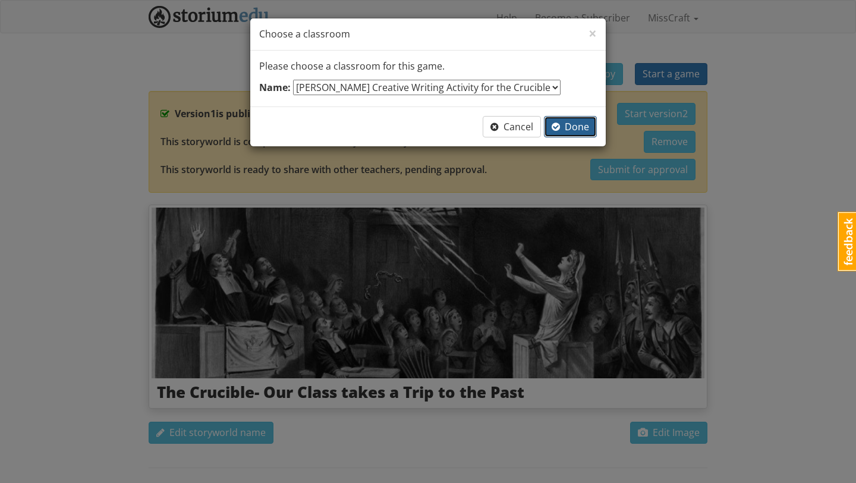
click at [578, 125] on span "Done" at bounding box center [570, 126] width 37 height 13
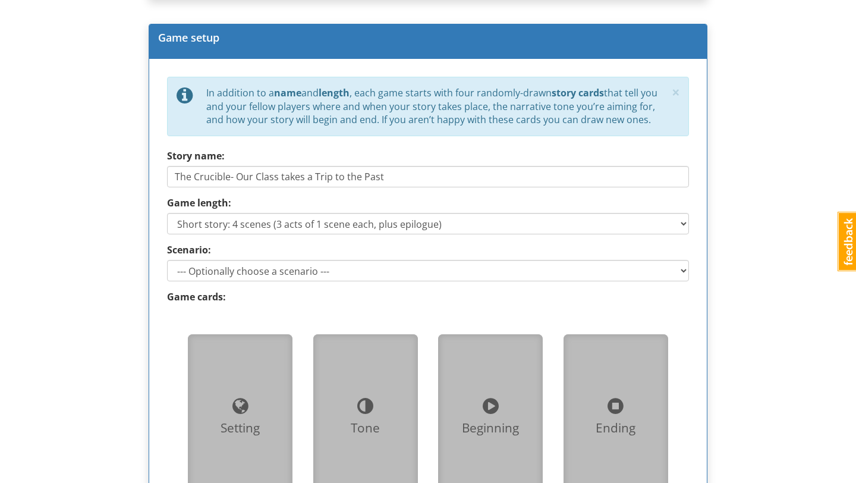
scroll to position [493, 0]
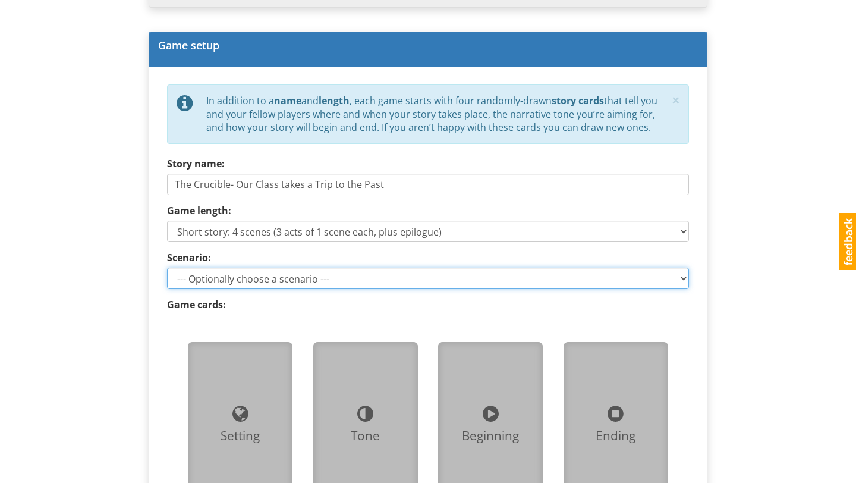
click at [461, 272] on select "--- Optionally choose a scenario --- Someone suspects you of witchcraft [PERSON…" at bounding box center [428, 277] width 522 height 21
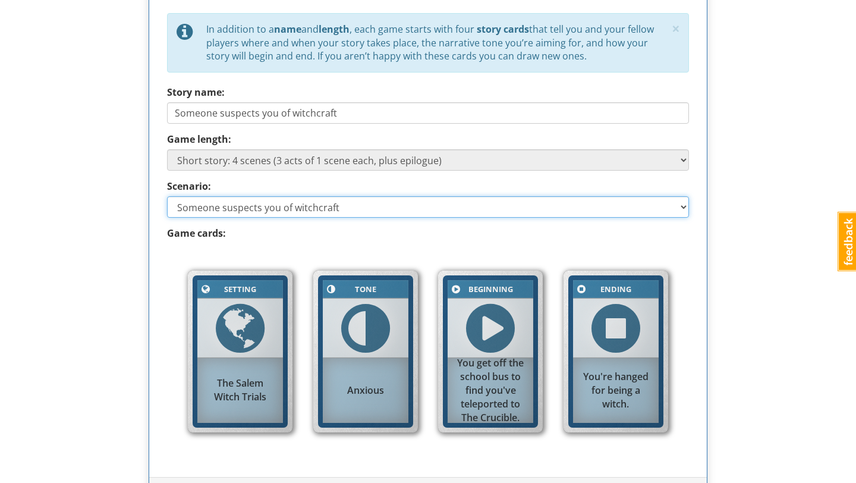
scroll to position [574, 0]
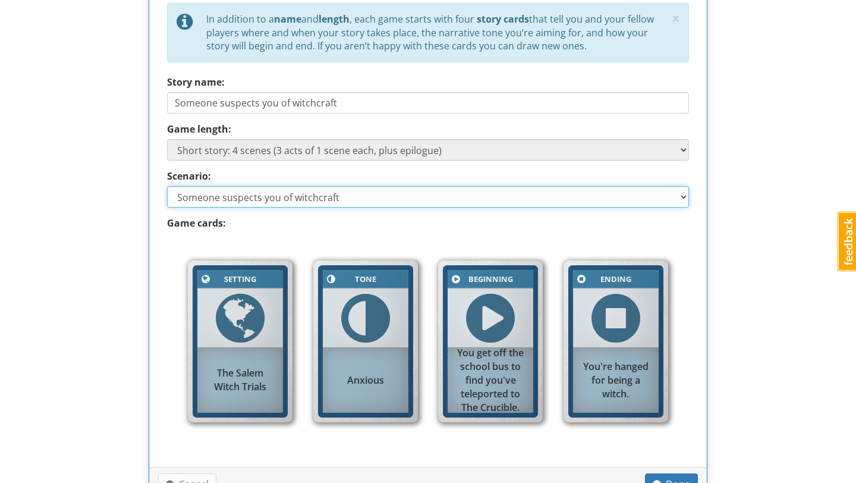
click at [644, 199] on select "--- Optionally choose a scenario --- Someone suspects you of witchcraft [PERSON…" at bounding box center [428, 196] width 522 height 21
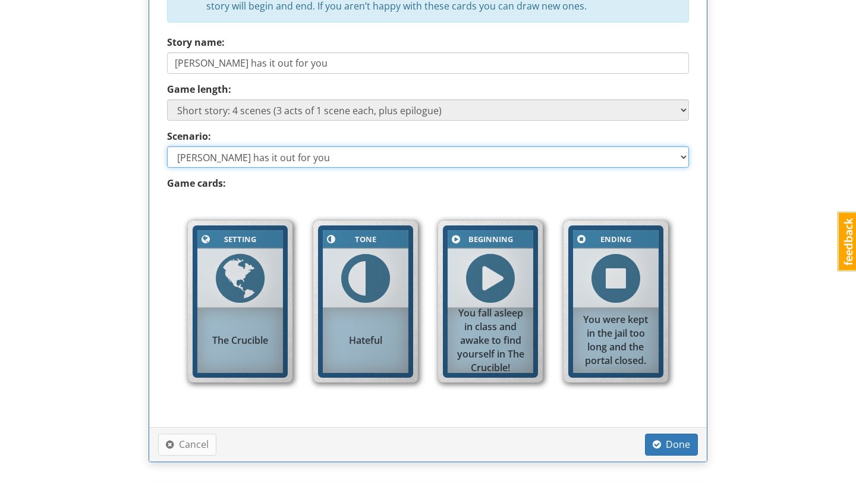
scroll to position [626, 0]
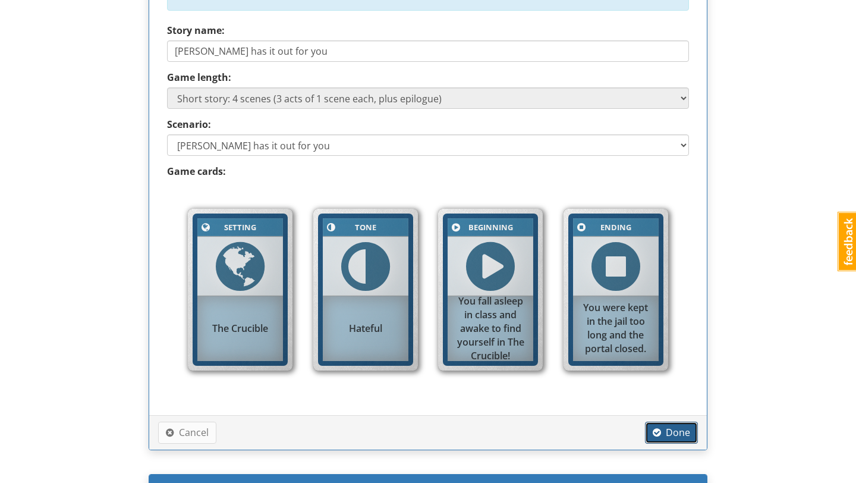
click at [681, 431] on span "Done" at bounding box center [671, 432] width 37 height 13
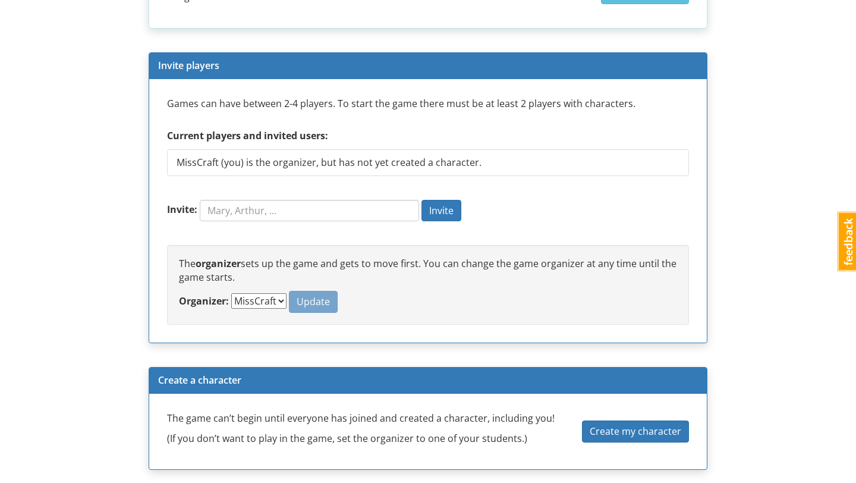
scroll to position [794, 0]
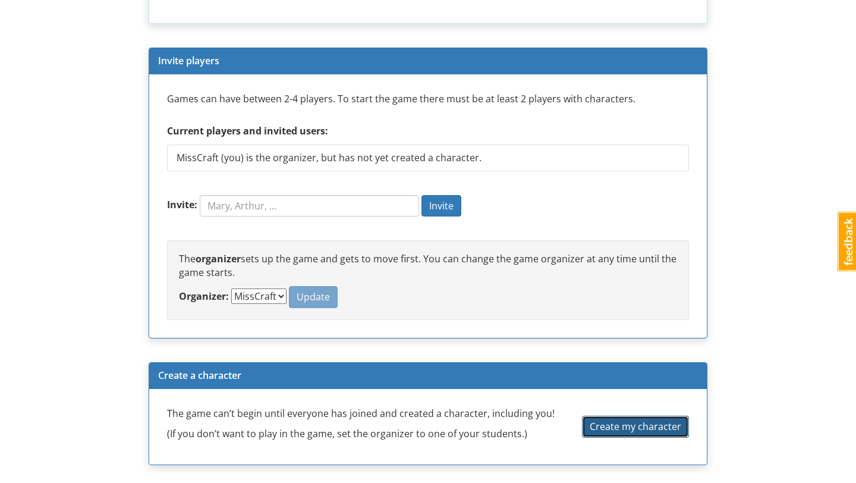
click at [607, 429] on span "Create my character" at bounding box center [636, 426] width 92 height 13
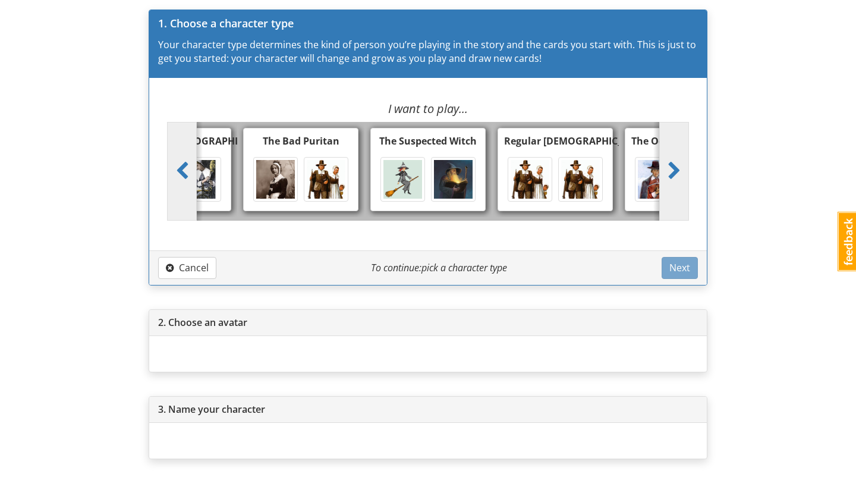
click at [414, 173] on img at bounding box center [402, 179] width 39 height 39
click at [428, 173] on input "The Suspected Witch" at bounding box center [432, 176] width 8 height 8
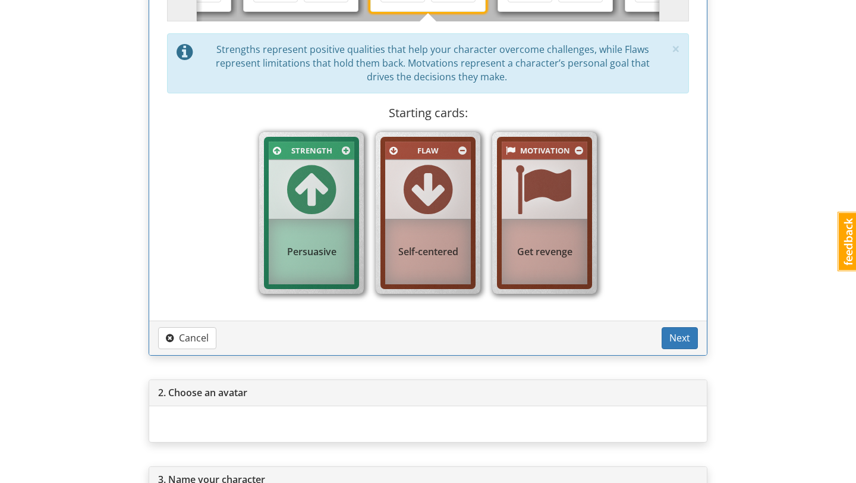
scroll to position [323, 0]
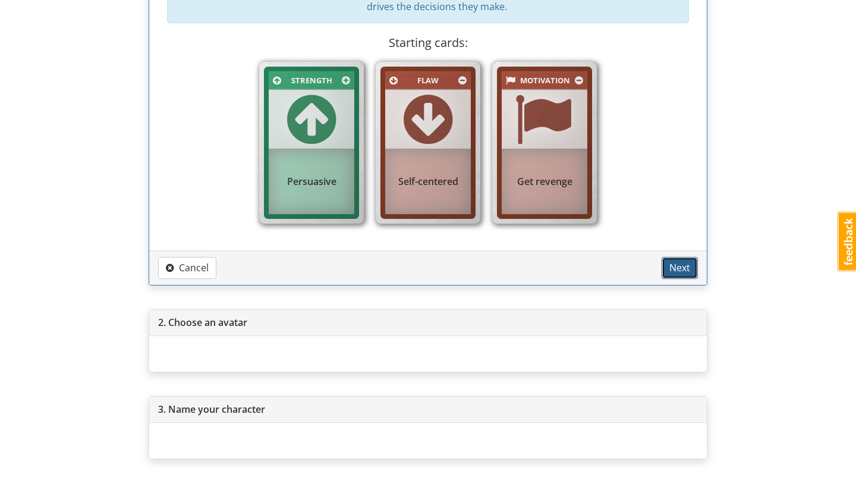
click at [678, 266] on span "Next" at bounding box center [679, 267] width 21 height 13
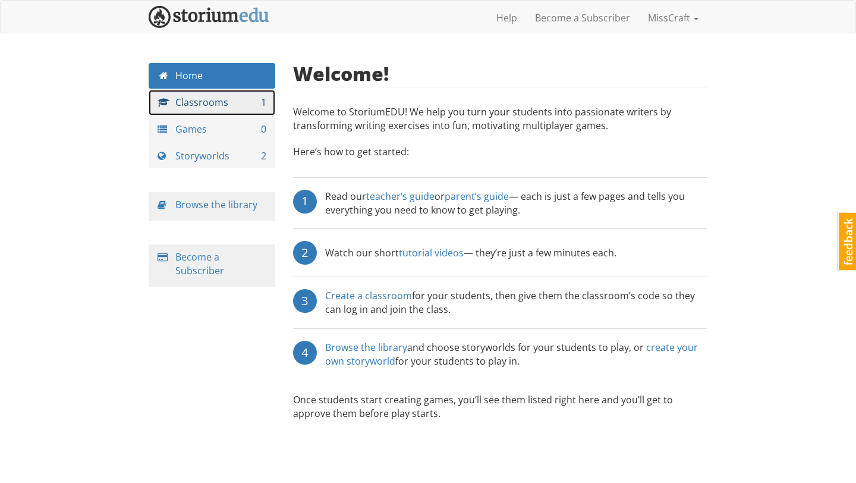
click at [241, 106] on link "Classrooms 1" at bounding box center [212, 103] width 127 height 26
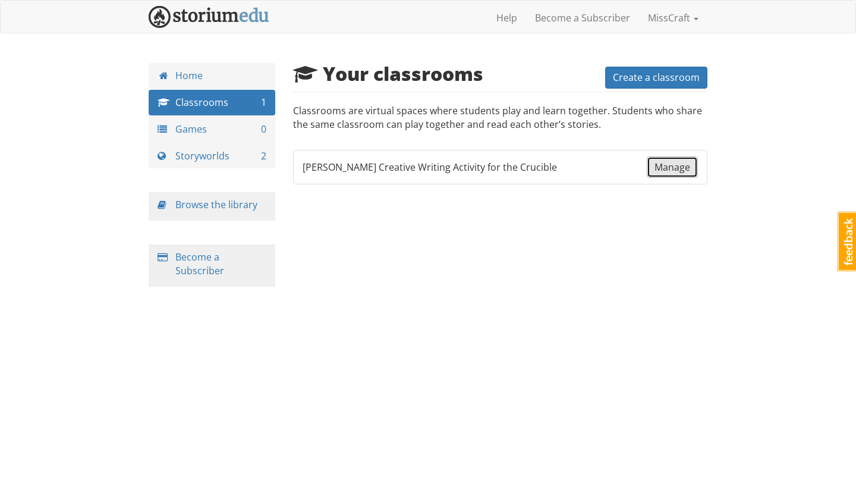
click at [676, 169] on span "Manage" at bounding box center [672, 166] width 36 height 13
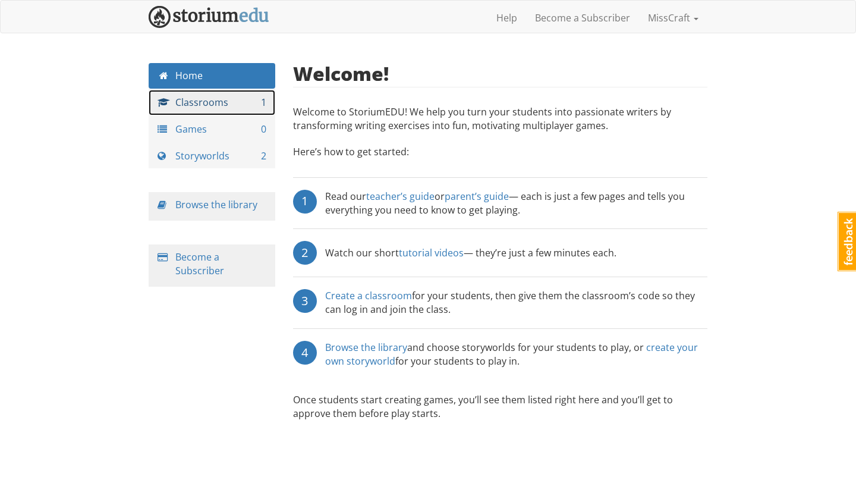
click at [229, 102] on link "Classrooms 1" at bounding box center [212, 103] width 127 height 26
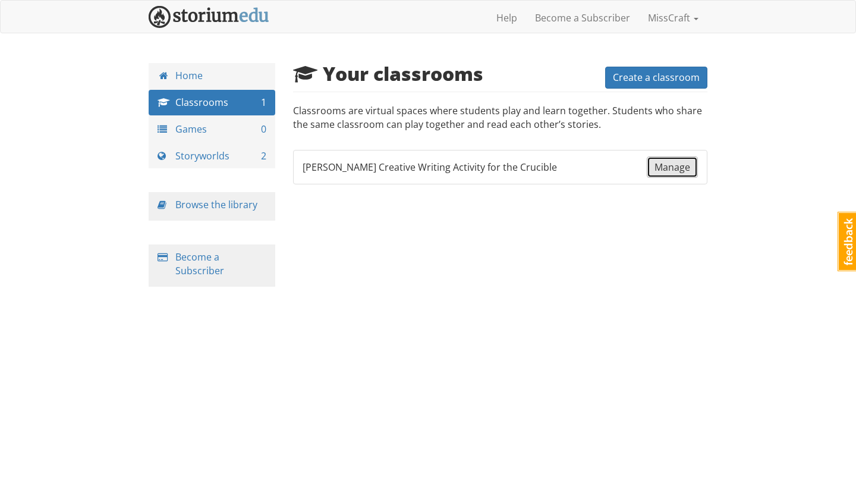
click at [670, 174] on link "Manage" at bounding box center [672, 167] width 51 height 22
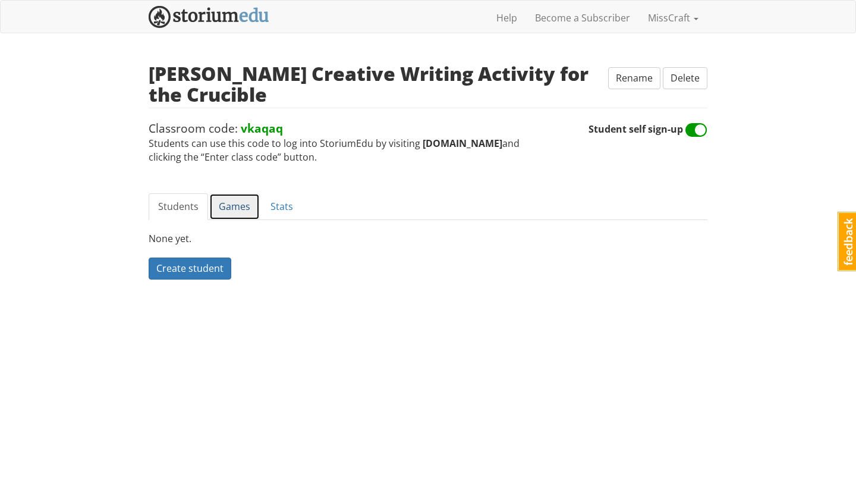
click at [242, 209] on link "Games" at bounding box center [234, 206] width 51 height 27
click at [182, 205] on link "Students" at bounding box center [178, 206] width 59 height 27
click at [217, 12] on img at bounding box center [209, 17] width 121 height 22
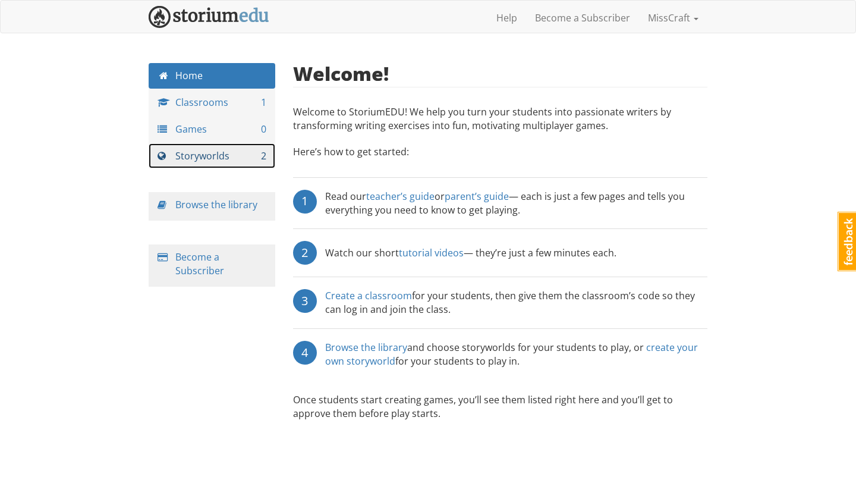
click at [221, 154] on link "Storyworlds 2" at bounding box center [212, 156] width 127 height 26
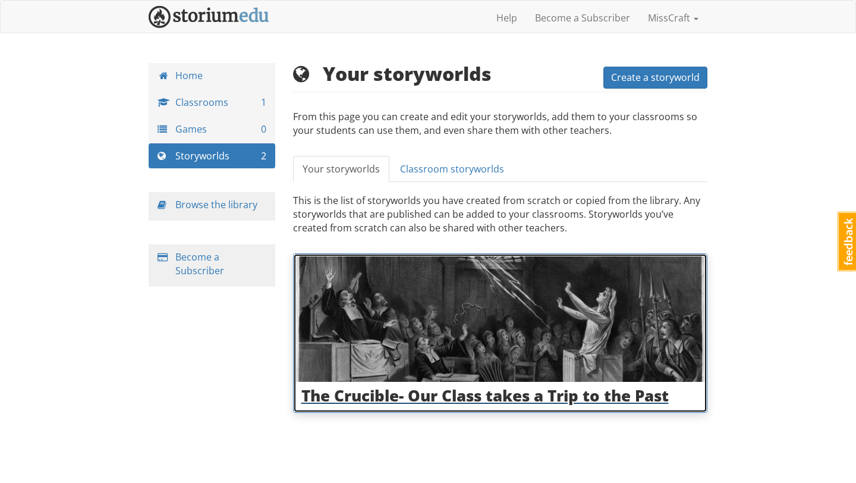
click at [544, 311] on img at bounding box center [500, 319] width 409 height 126
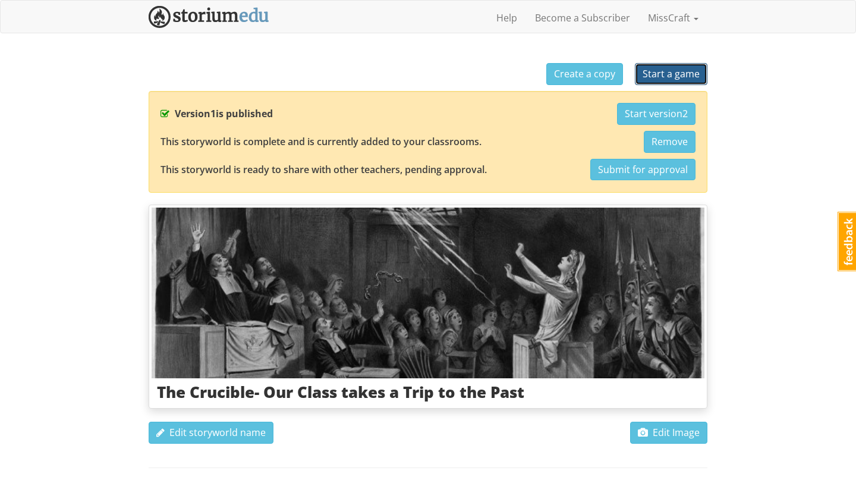
click at [673, 75] on span "Start a game" at bounding box center [670, 73] width 57 height 13
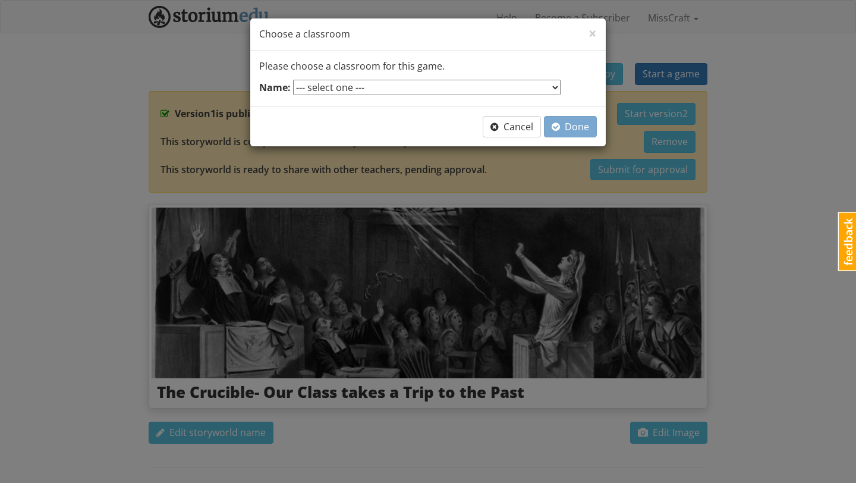
click at [505, 90] on select "--- select one --- Miss Craft's Creative Writing Activity for the Crucible" at bounding box center [426, 87] width 267 height 15
select select "cgk6ae"
click at [559, 129] on span "button" at bounding box center [556, 127] width 8 height 10
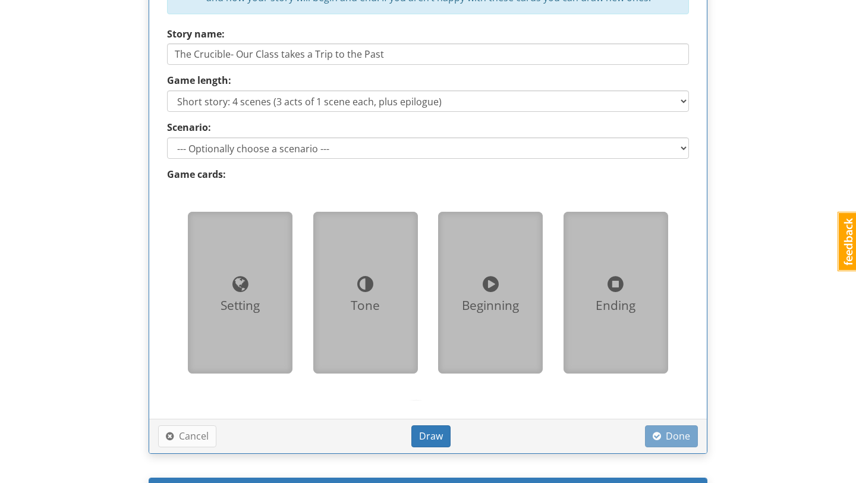
scroll to position [566, 0]
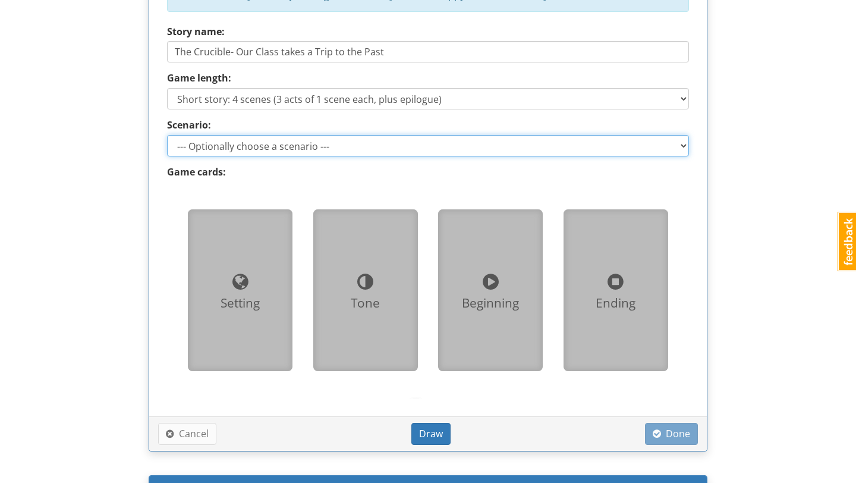
click at [606, 147] on select "--- Optionally choose a scenario --- Someone suspects you of witchcraft [PERSON…" at bounding box center [428, 145] width 522 height 21
select select "d_scenario_3"
type input "You're a Good [DEMOGRAPHIC_DATA]"
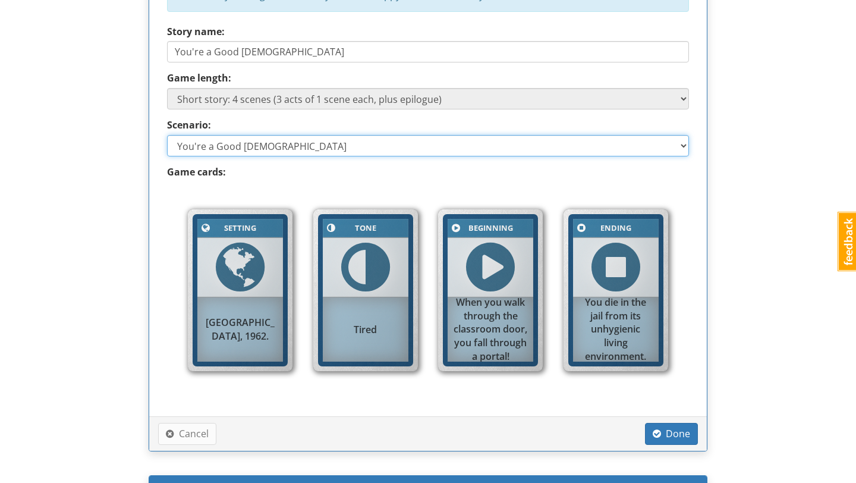
click at [613, 149] on select "--- Optionally choose a scenario --- Someone suspects you of witchcraft [PERSON…" at bounding box center [428, 145] width 522 height 21
select select "d_scenario_2"
type input "[PERSON_NAME] has it out for you"
click at [451, 147] on select "--- Optionally choose a scenario --- Someone suspects you of witchcraft [PERSON…" at bounding box center [428, 145] width 522 height 21
select select "d_scenario_1"
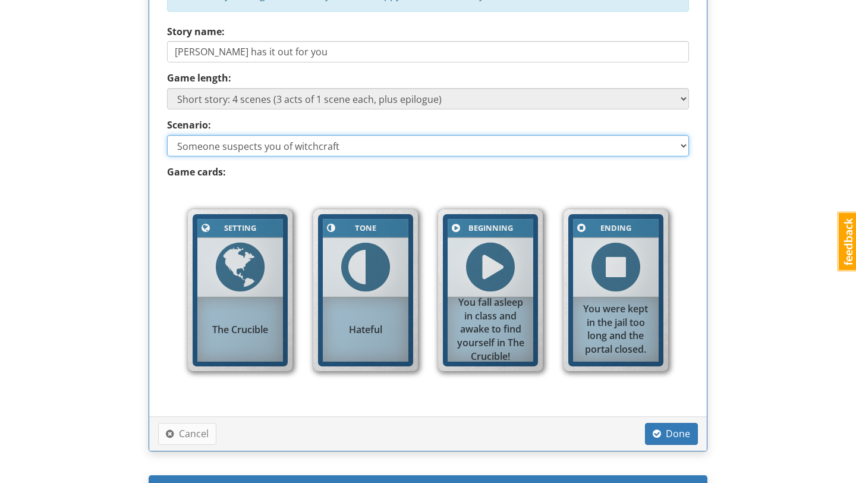
type input "Someone suspects you of witchcraft"
click at [390, 144] on select "--- Optionally choose a scenario --- Someone suspects you of witchcraft [PERSON…" at bounding box center [428, 145] width 522 height 21
select select "d_scenario_4"
type input "You want to Survive"
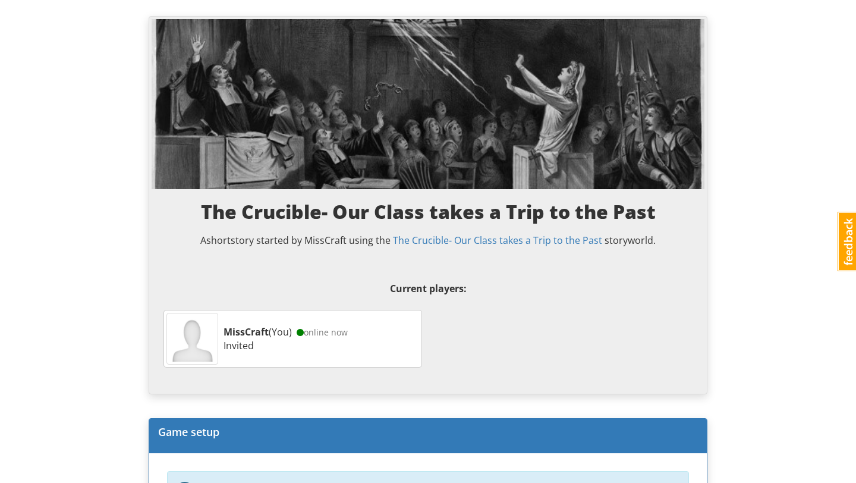
scroll to position [0, 0]
